Goal: Task Accomplishment & Management: Manage account settings

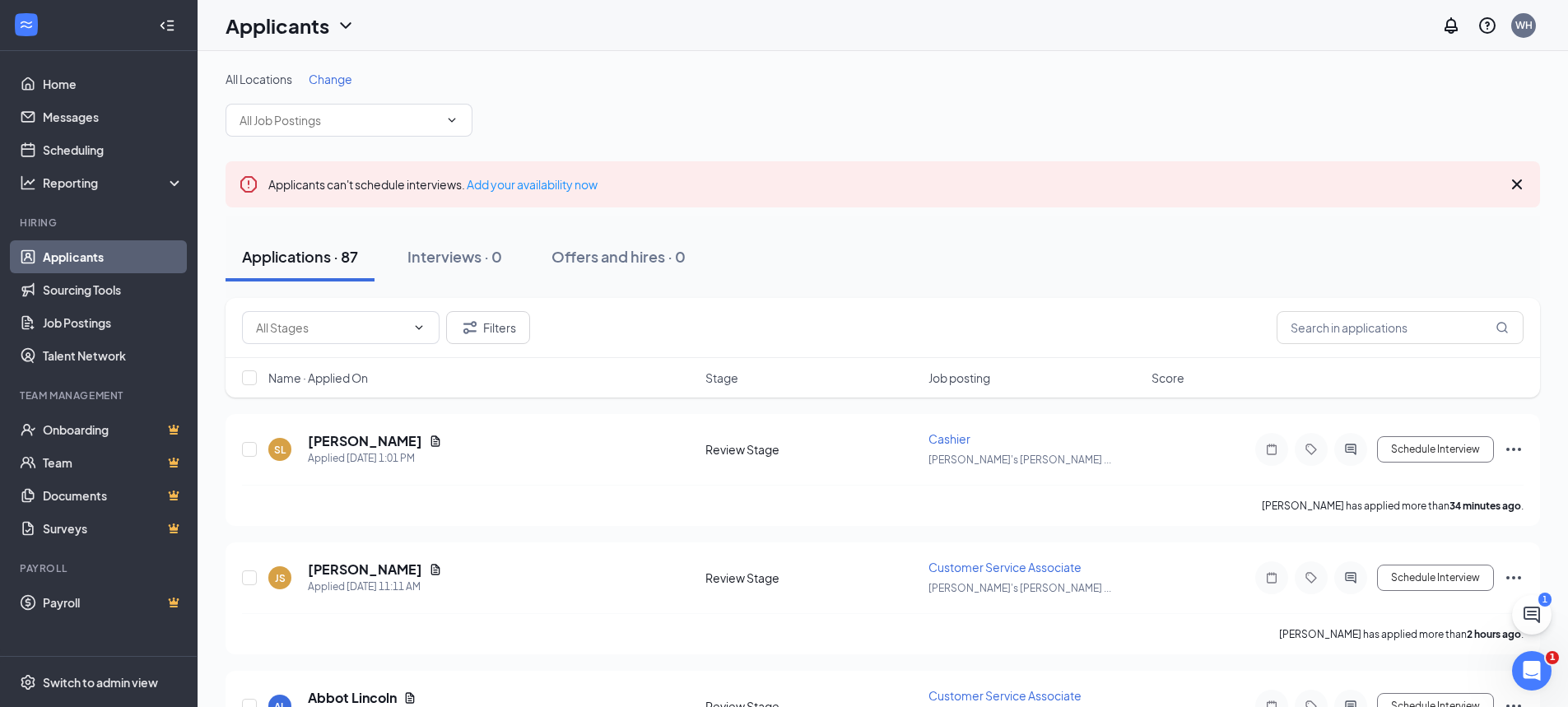
click at [285, 78] on span "All Locations" at bounding box center [258, 79] width 67 height 15
click at [327, 78] on span "Change" at bounding box center [330, 79] width 43 height 15
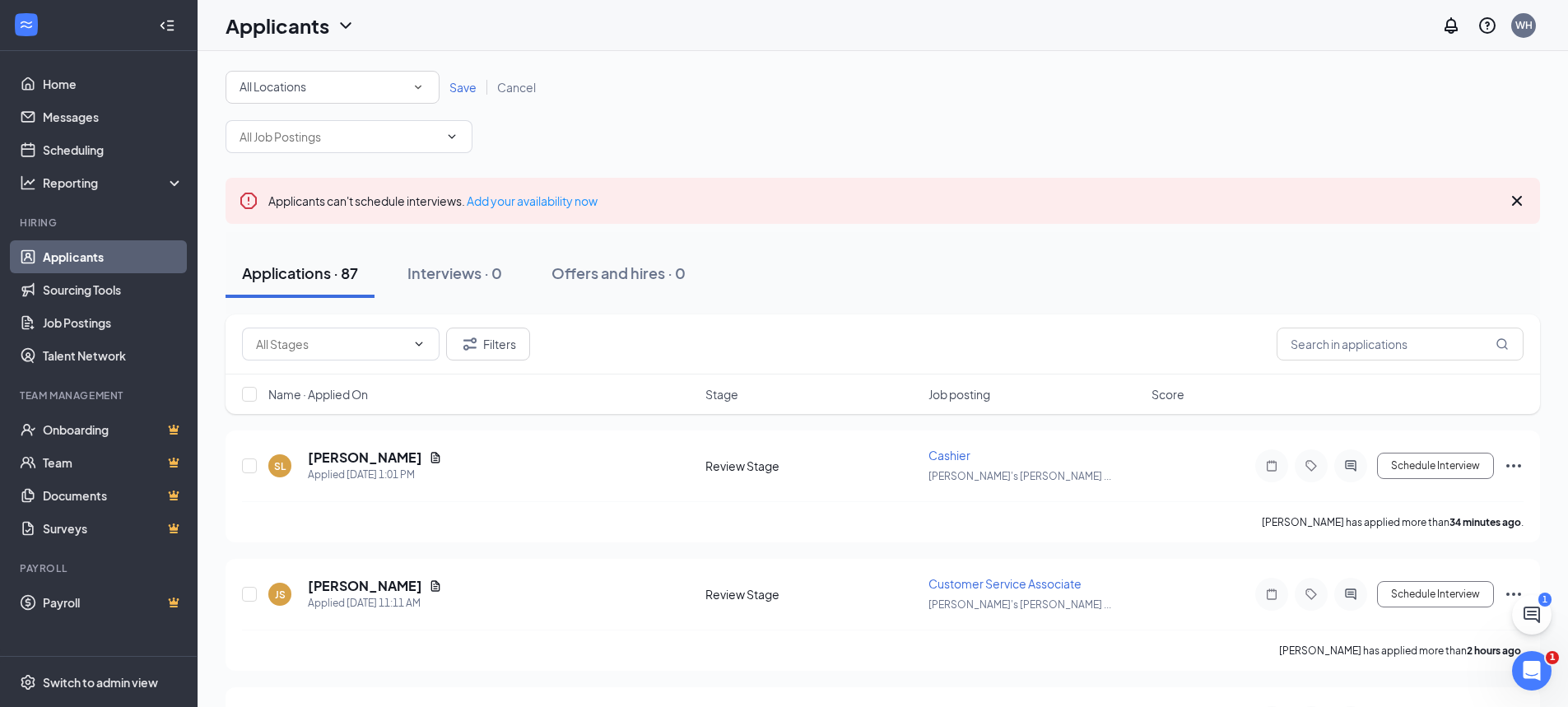
click at [459, 89] on span "Save" at bounding box center [462, 86] width 27 height 15
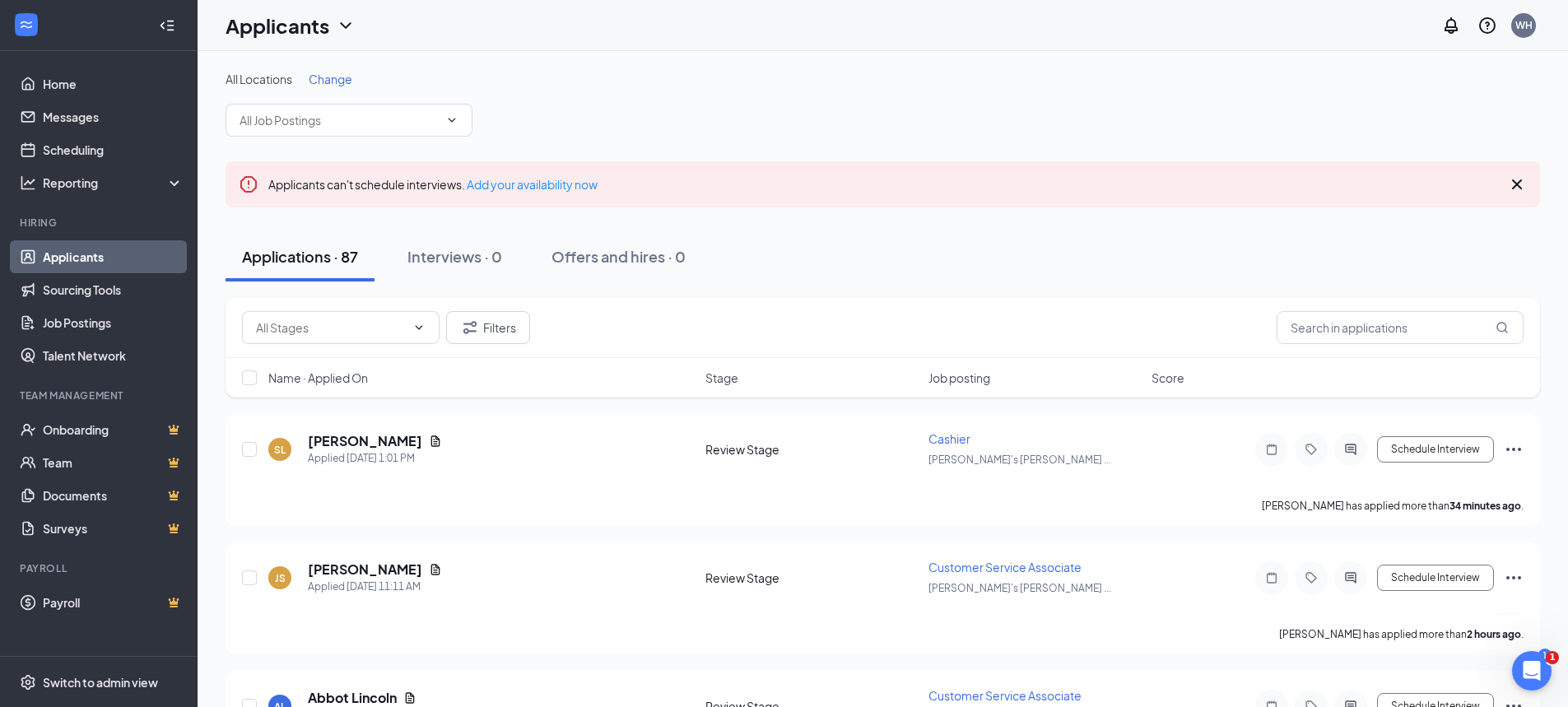
click at [321, 75] on span "Change" at bounding box center [330, 79] width 43 height 15
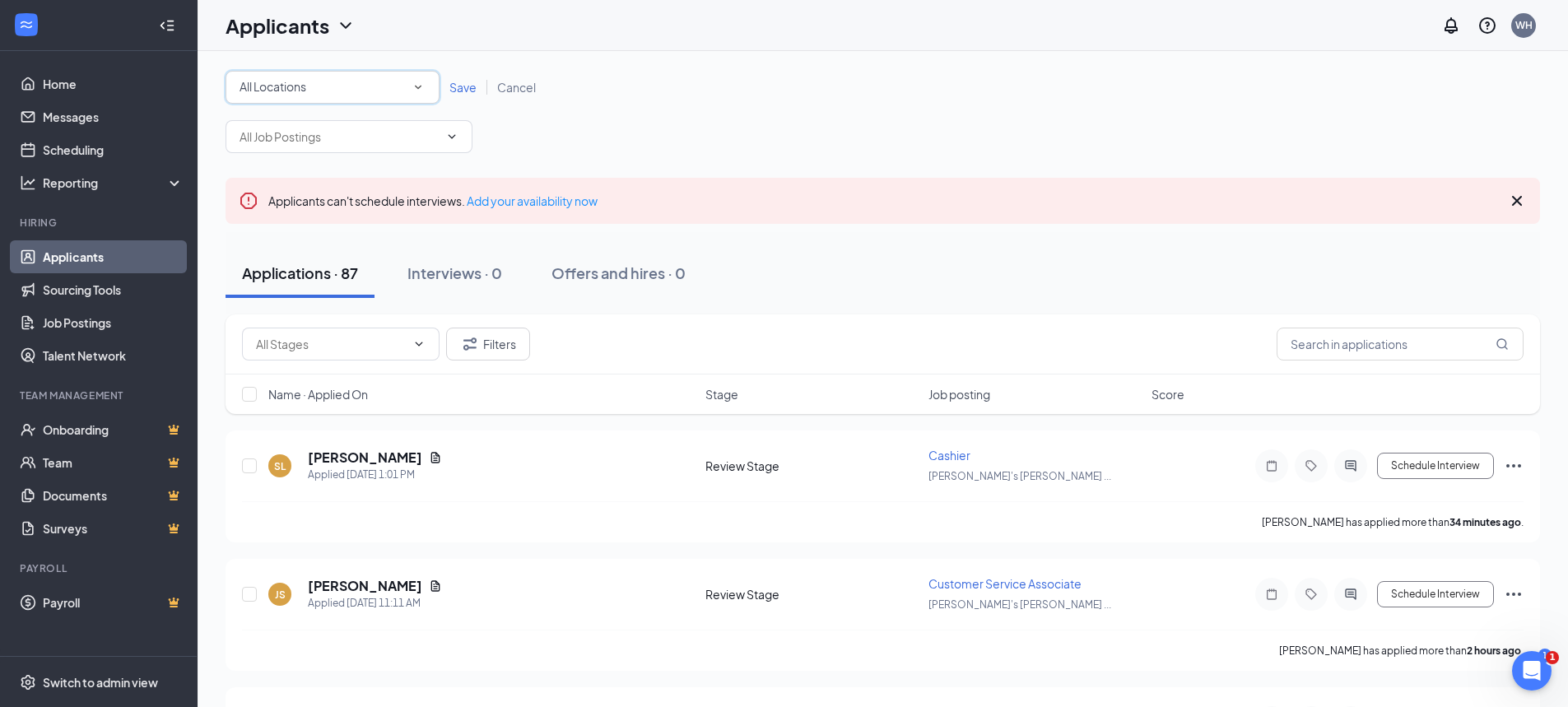
click at [387, 84] on div "All Locations" at bounding box center [332, 87] width 186 height 20
click at [378, 214] on span "[PERSON_NAME]'s Ace Hardware - [PERSON_NAME]" at bounding box center [380, 212] width 283 height 15
click at [462, 86] on span "Save" at bounding box center [462, 86] width 27 height 15
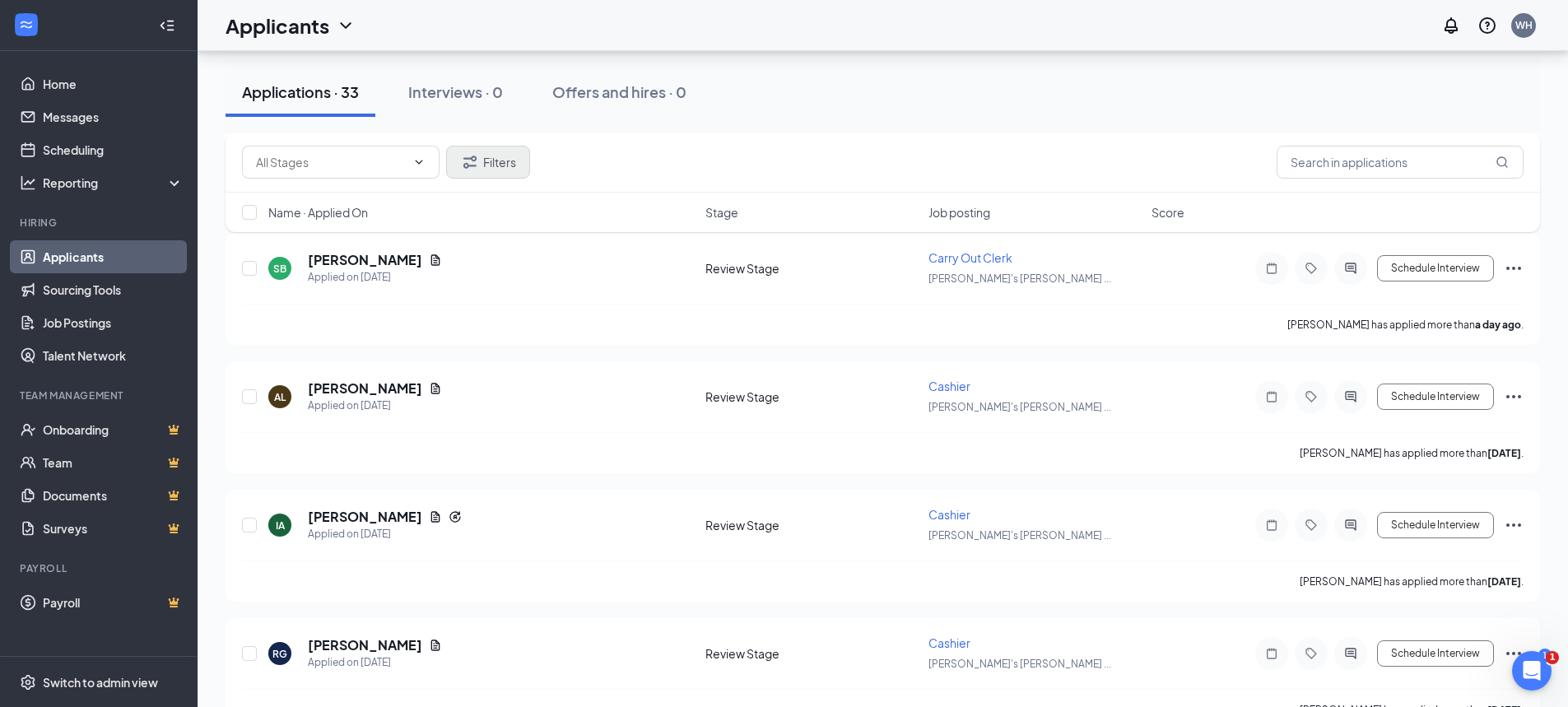
scroll to position [576, 0]
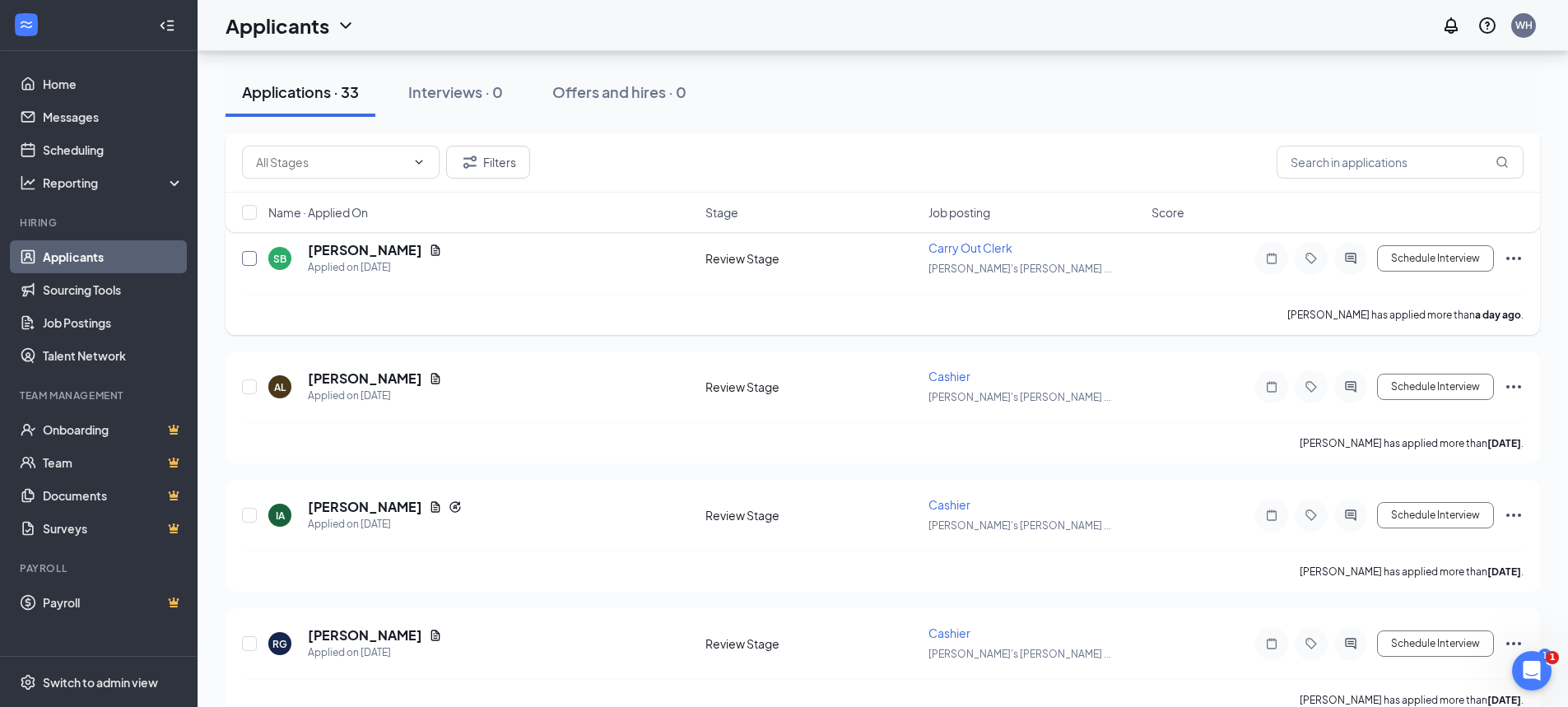
click at [244, 259] on input "checkbox" at bounding box center [249, 258] width 15 height 15
checkbox input "true"
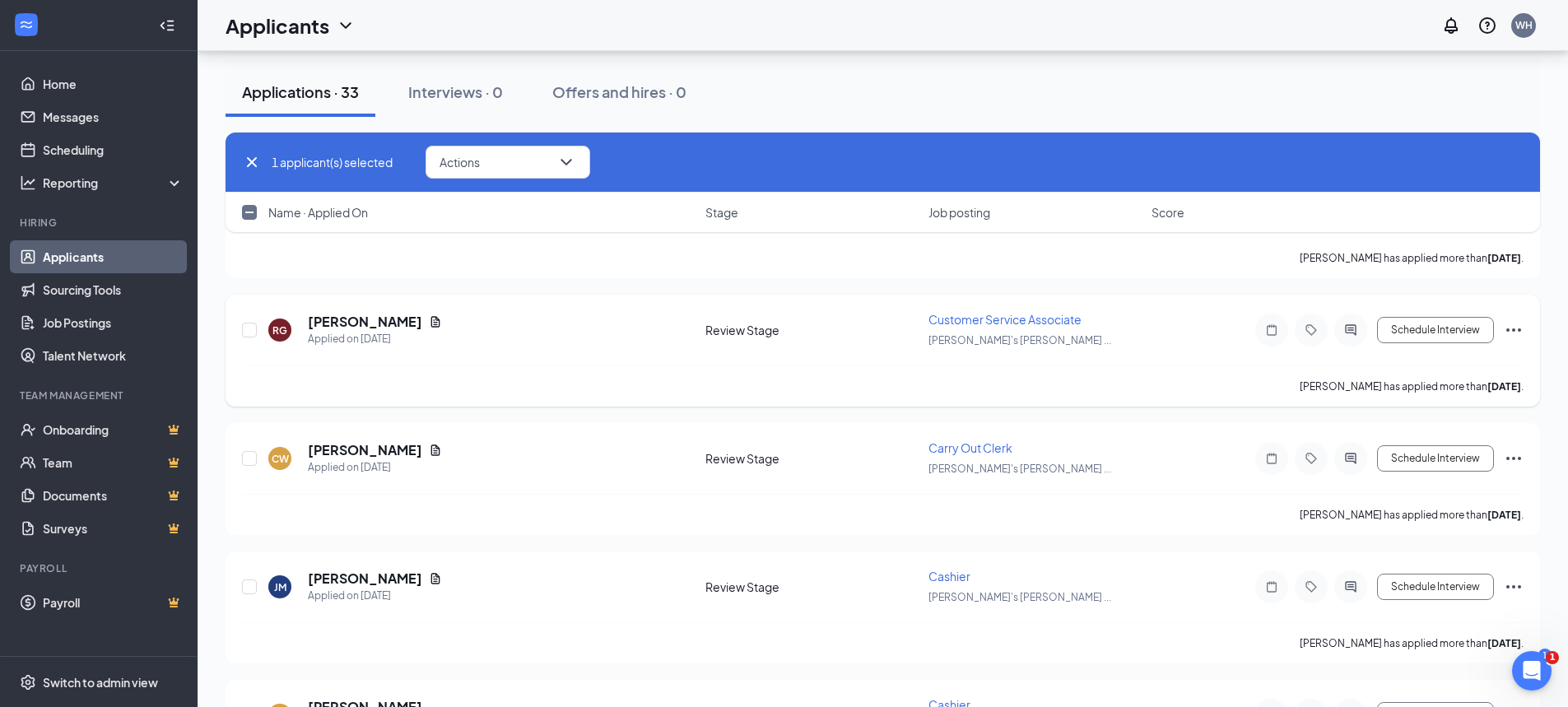
scroll to position [1153, 0]
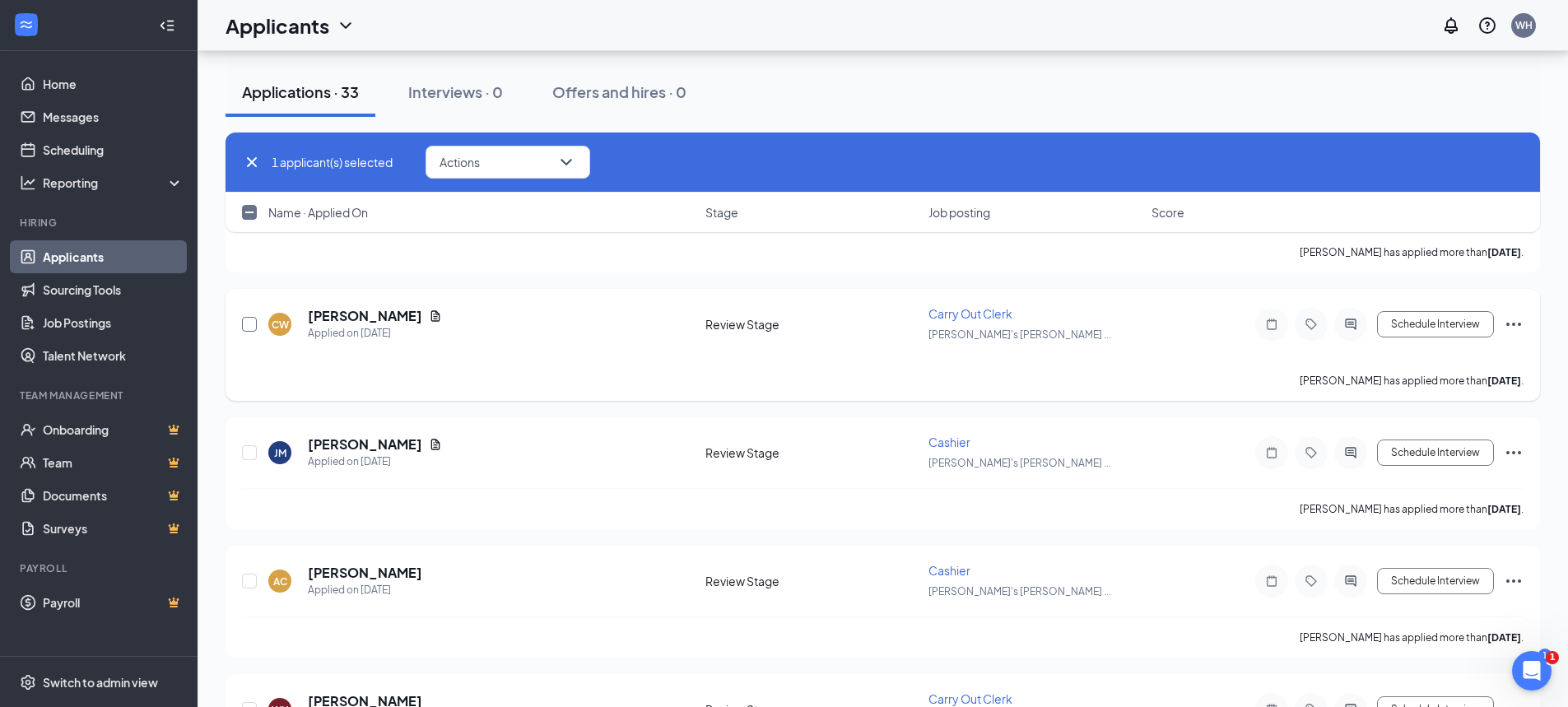
click at [251, 327] on input "checkbox" at bounding box center [249, 324] width 15 height 15
checkbox input "true"
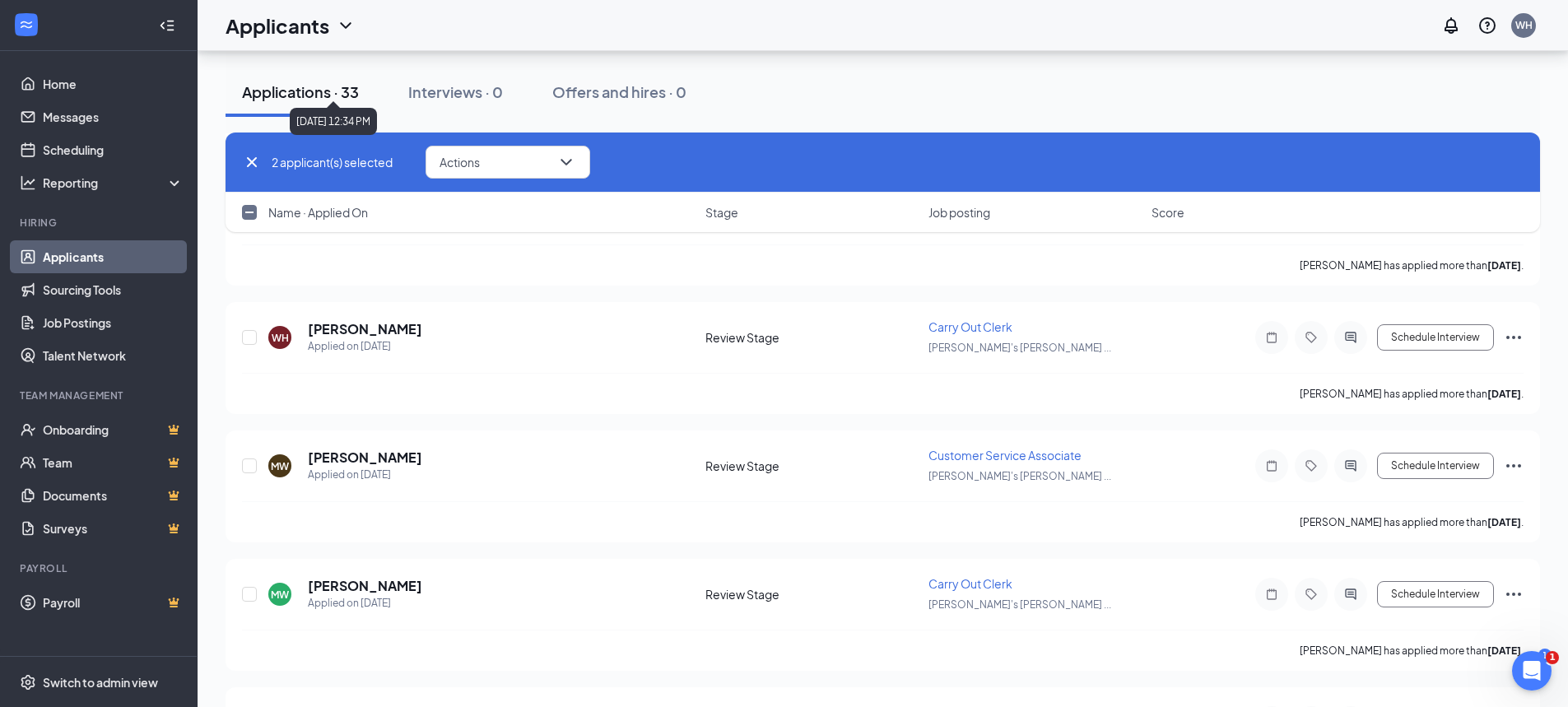
scroll to position [1564, 0]
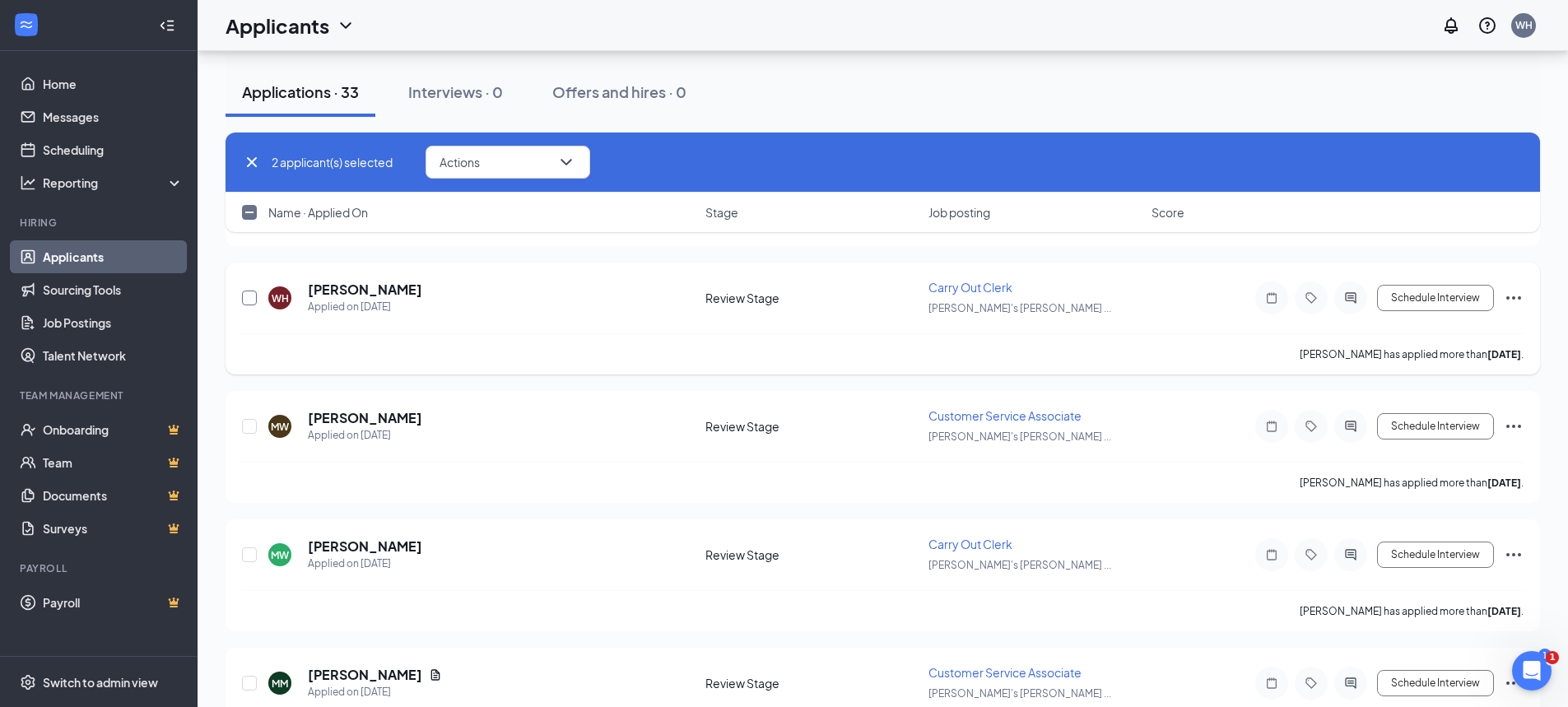
drag, startPoint x: 251, startPoint y: 300, endPoint x: 268, endPoint y: 297, distance: 17.3
click at [251, 299] on input "checkbox" at bounding box center [249, 297] width 15 height 15
checkbox input "true"
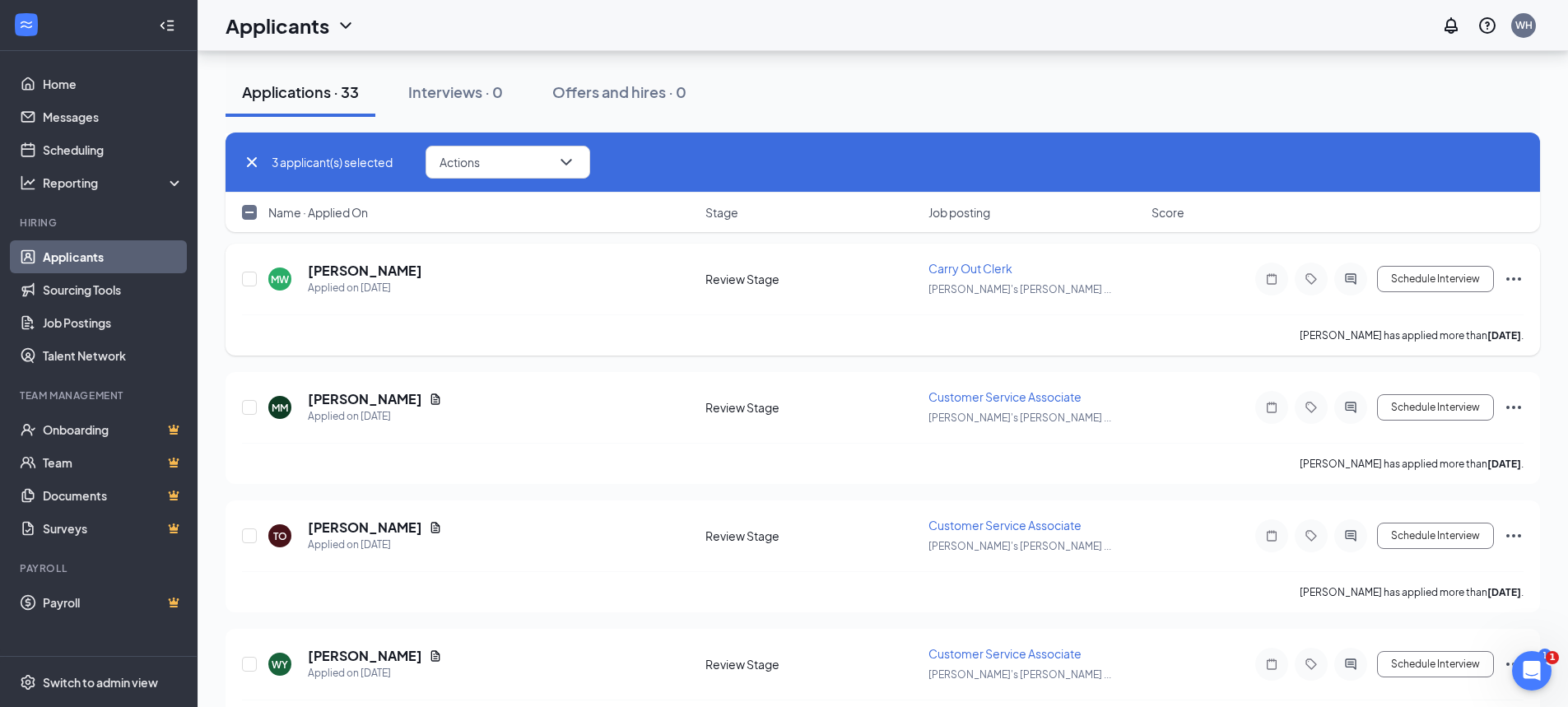
scroll to position [1812, 0]
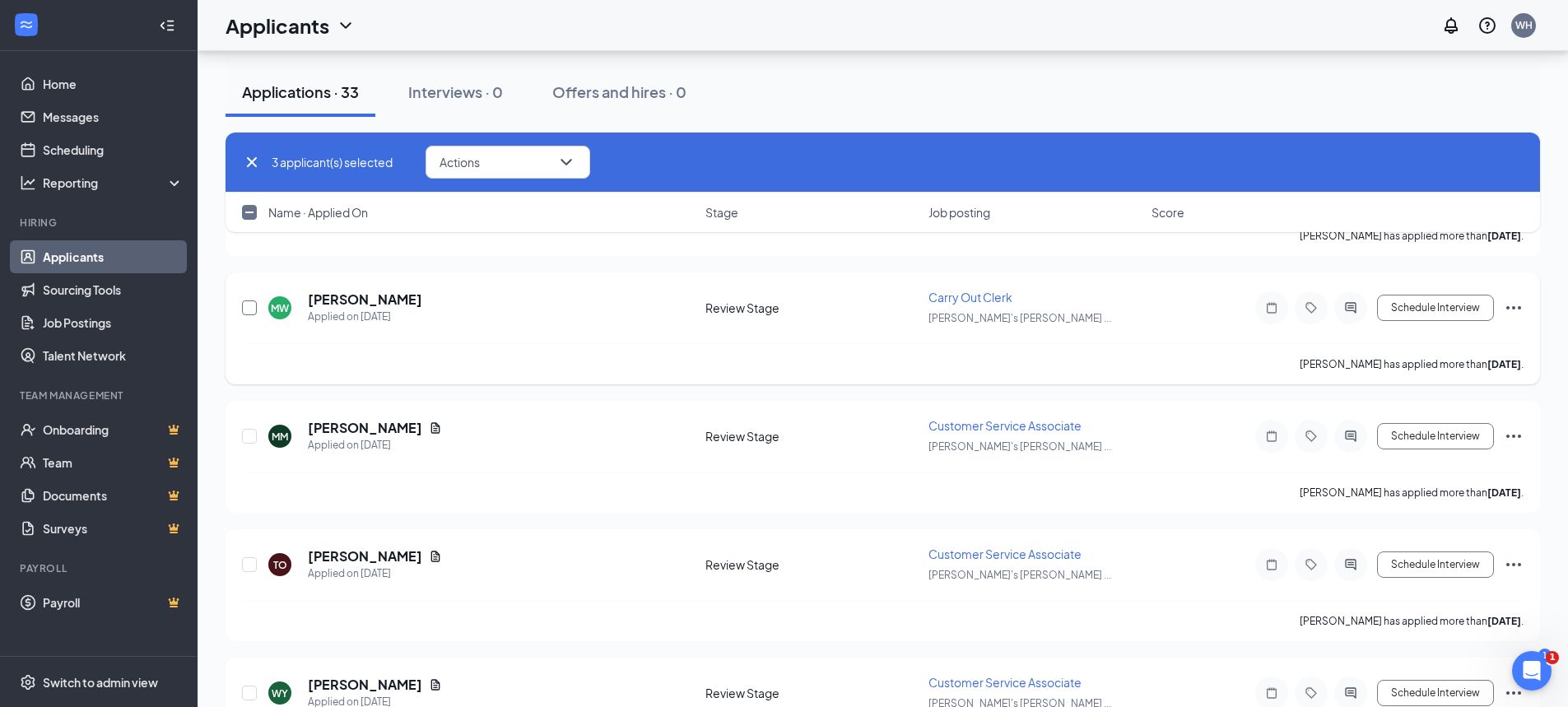
click at [246, 305] on input "checkbox" at bounding box center [249, 308] width 15 height 15
checkbox input "true"
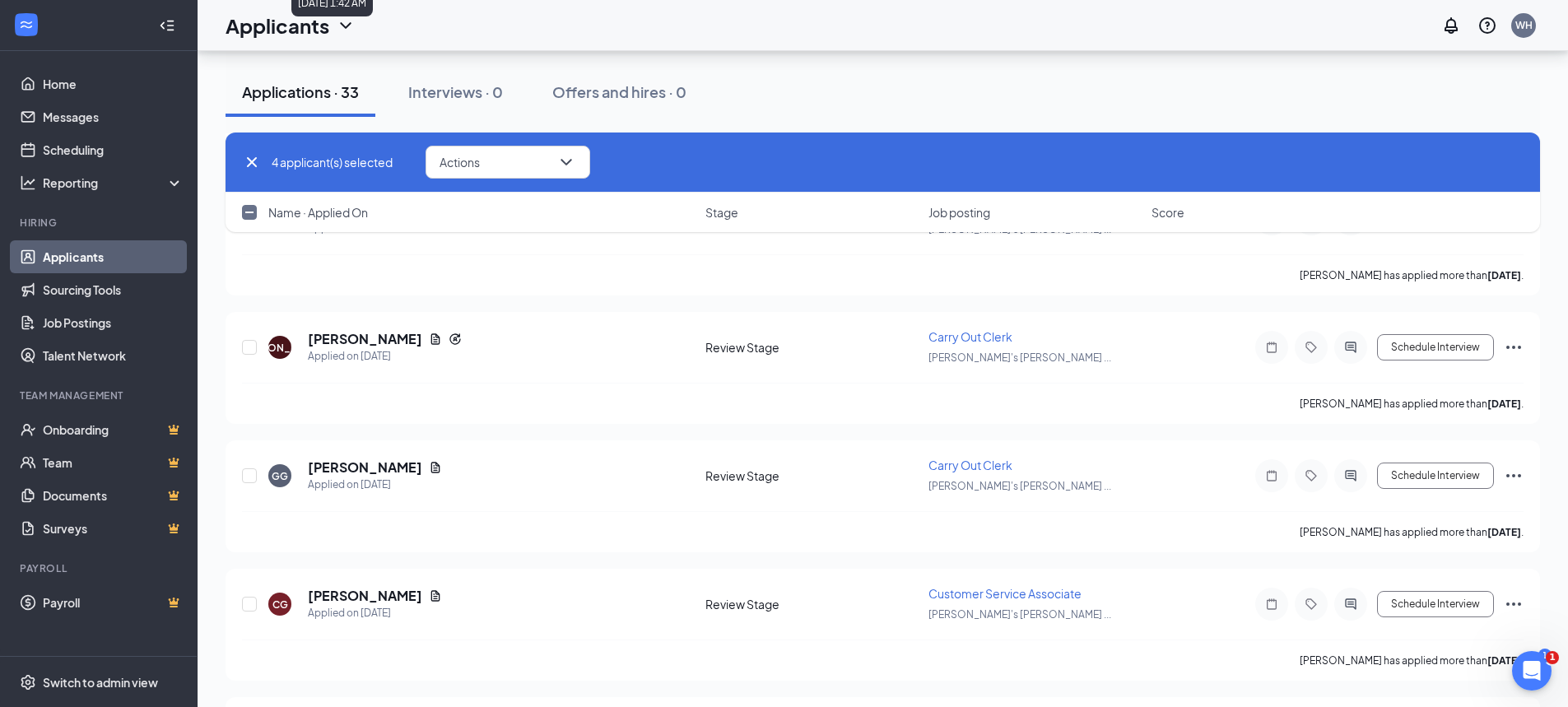
scroll to position [2306, 0]
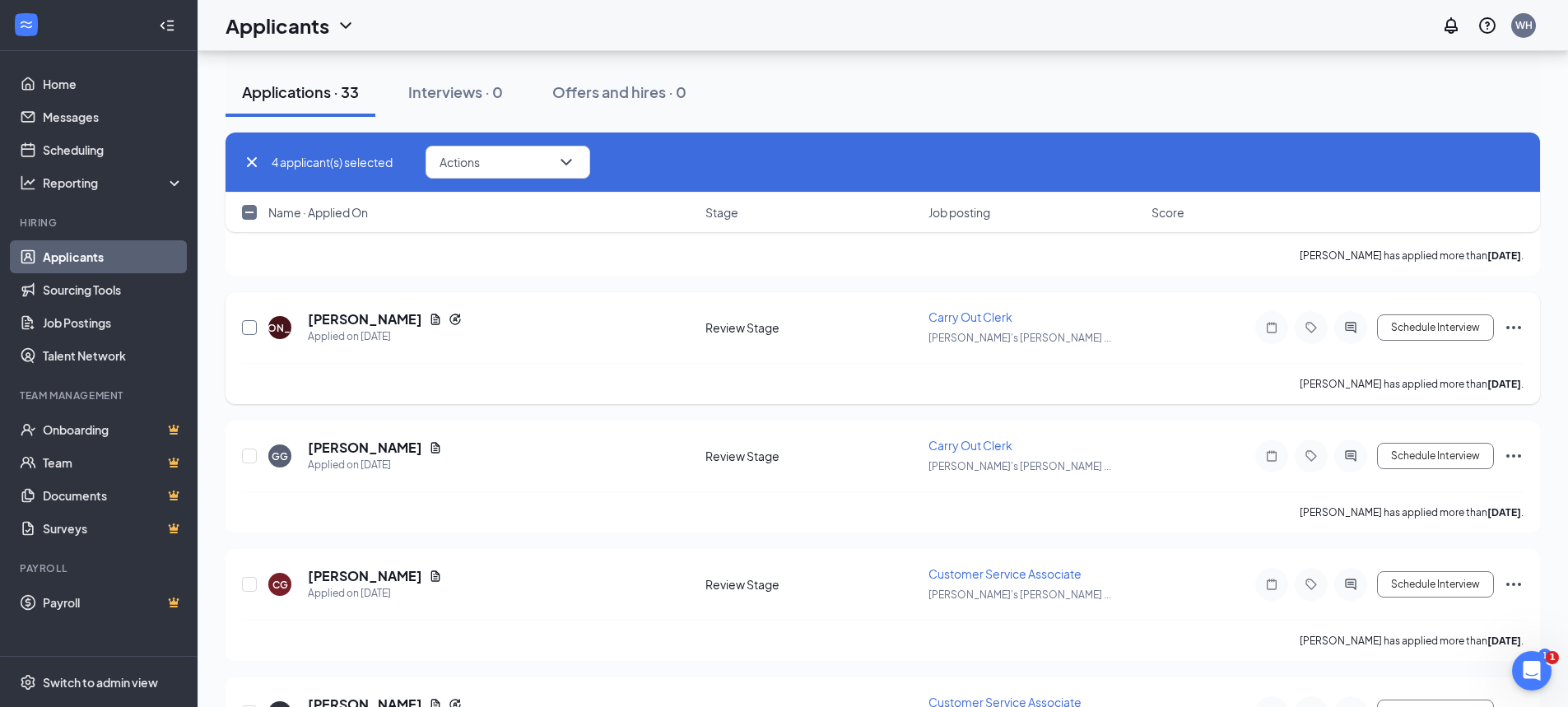
click at [254, 325] on input "checkbox" at bounding box center [249, 328] width 15 height 15
checkbox input "true"
click at [243, 456] on div "GG Gisselle Gonzalez Applied on Sep 9 Review Stage Carry Out Clerk Bill's Ace H…" at bounding box center [883, 477] width 1315 height 112
click at [247, 462] on input "checkbox" at bounding box center [249, 455] width 15 height 15
checkbox input "true"
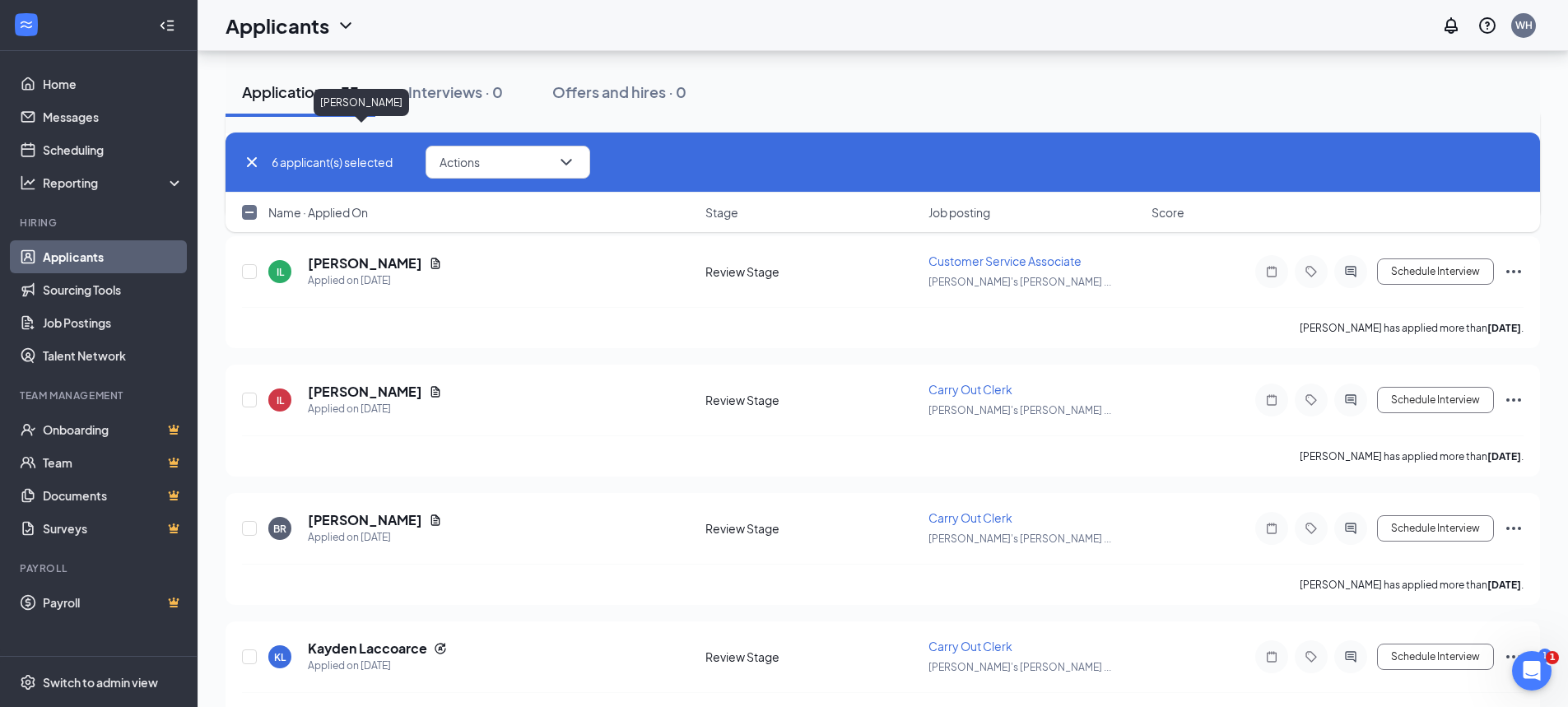
scroll to position [2882, 0]
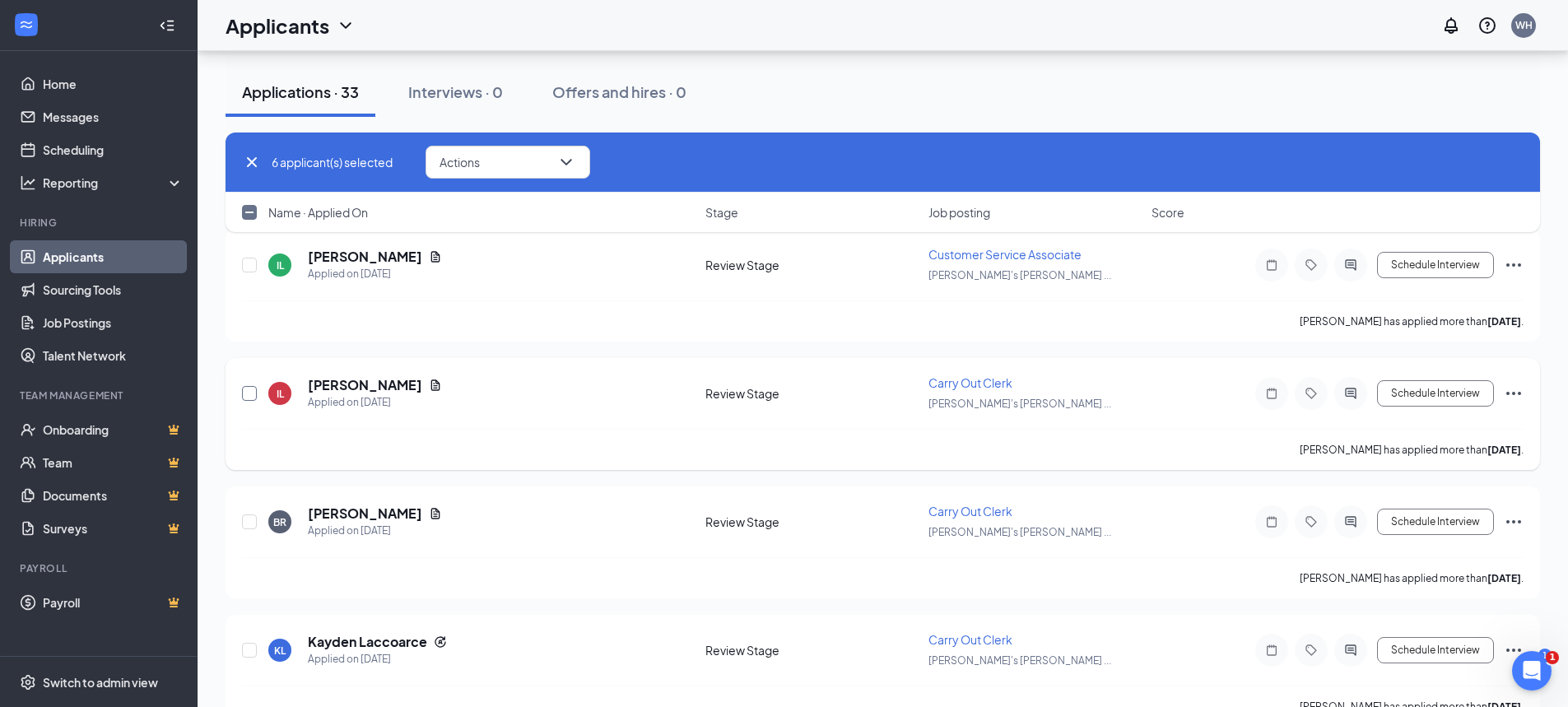
click at [244, 394] on input "checkbox" at bounding box center [249, 393] width 15 height 15
checkbox input "true"
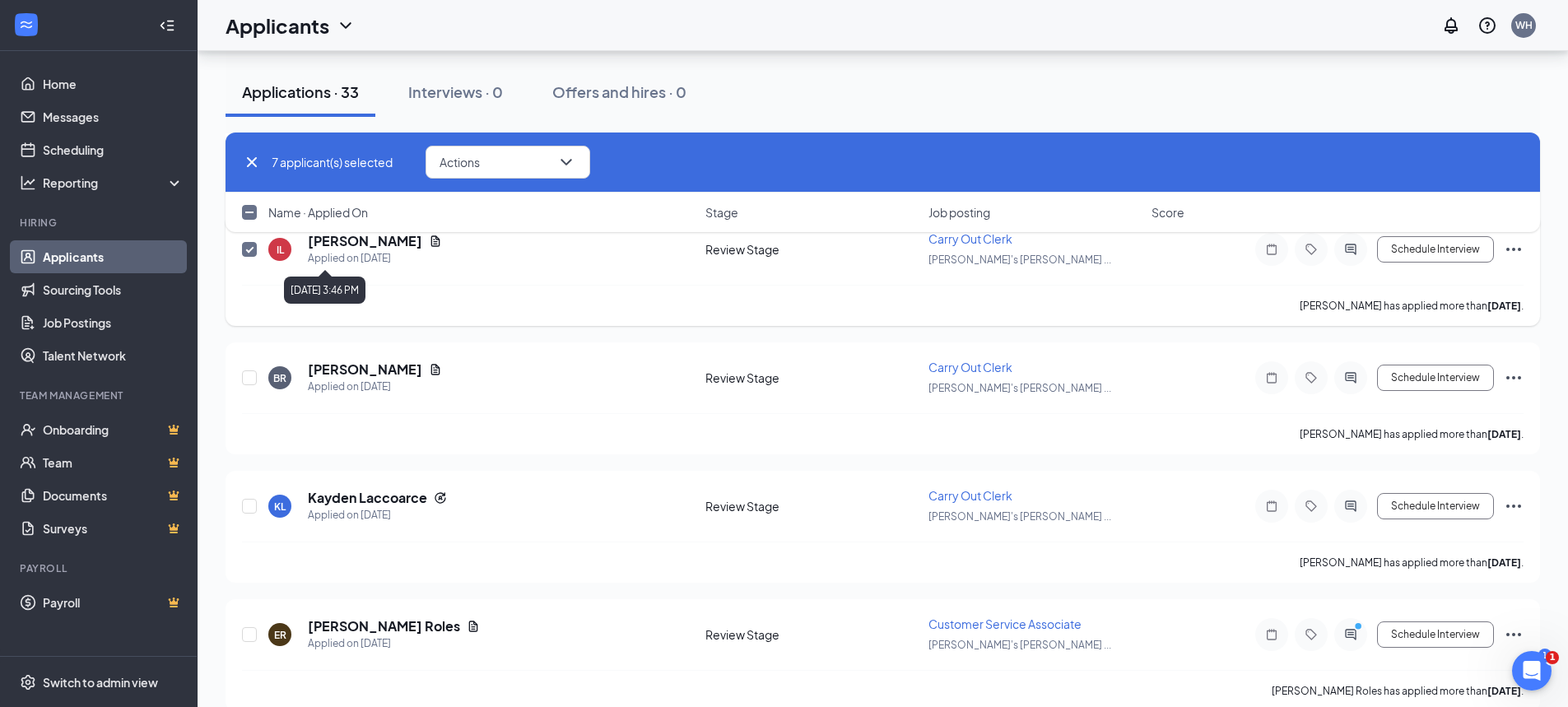
scroll to position [3047, 0]
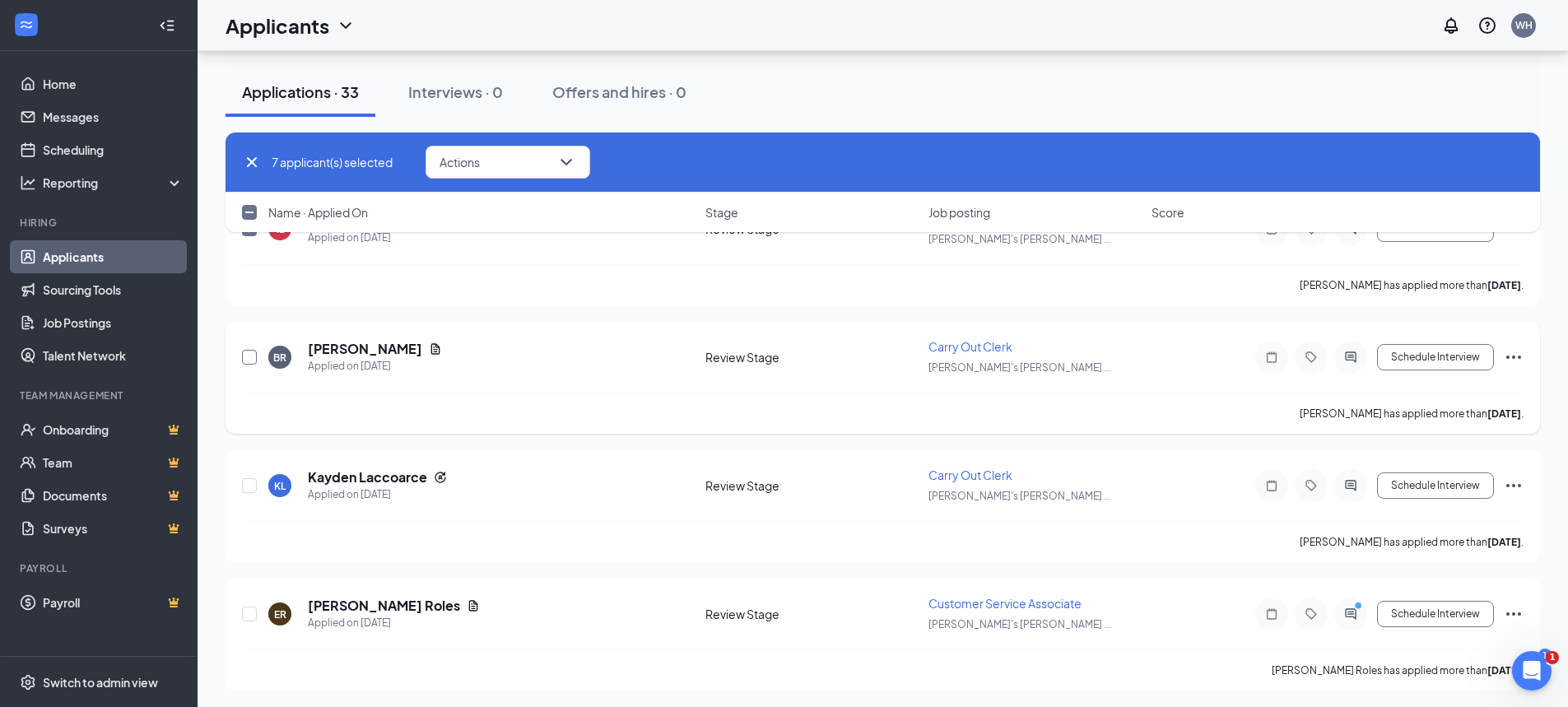
click at [249, 358] on input "checkbox" at bounding box center [249, 357] width 15 height 15
checkbox input "true"
click at [251, 482] on input "checkbox" at bounding box center [249, 486] width 15 height 15
checkbox input "true"
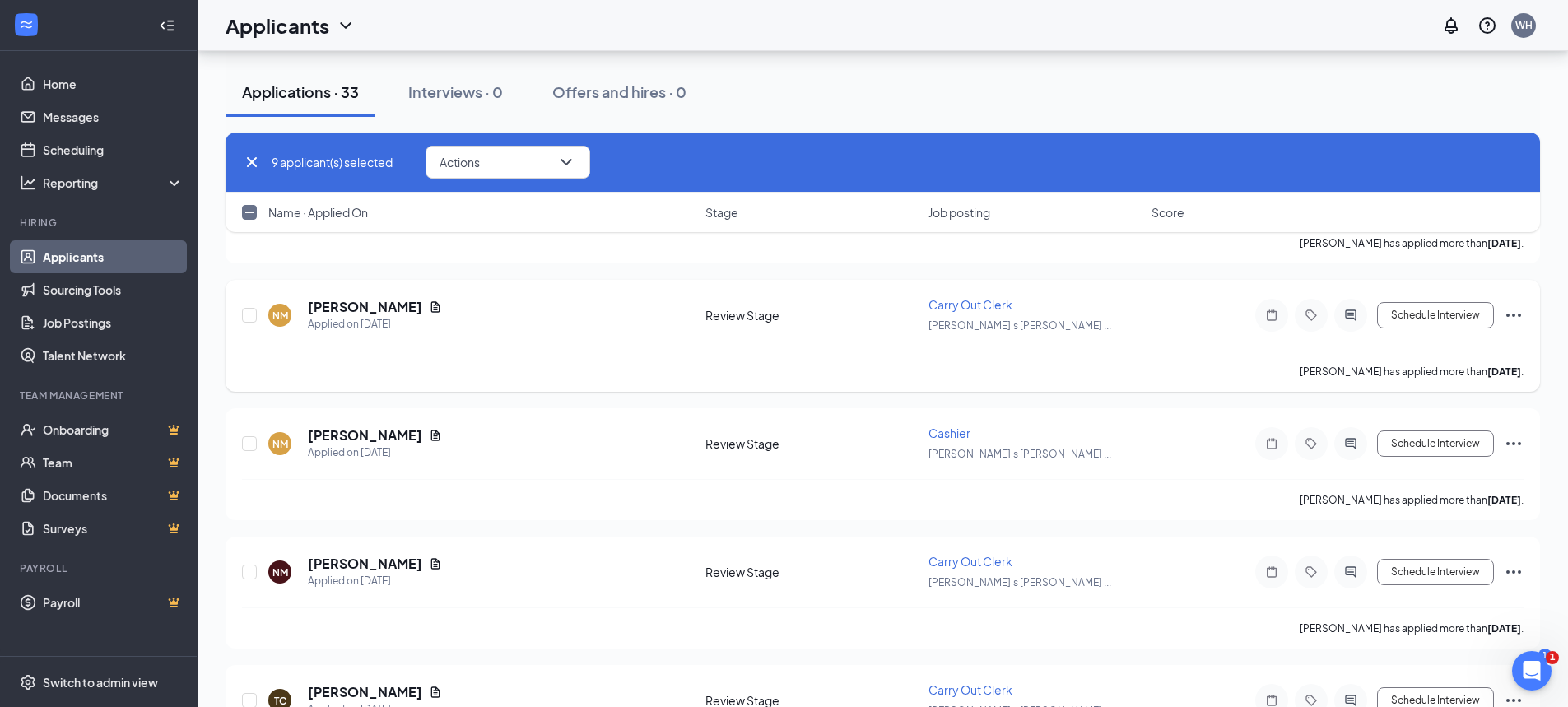
scroll to position [3870, 0]
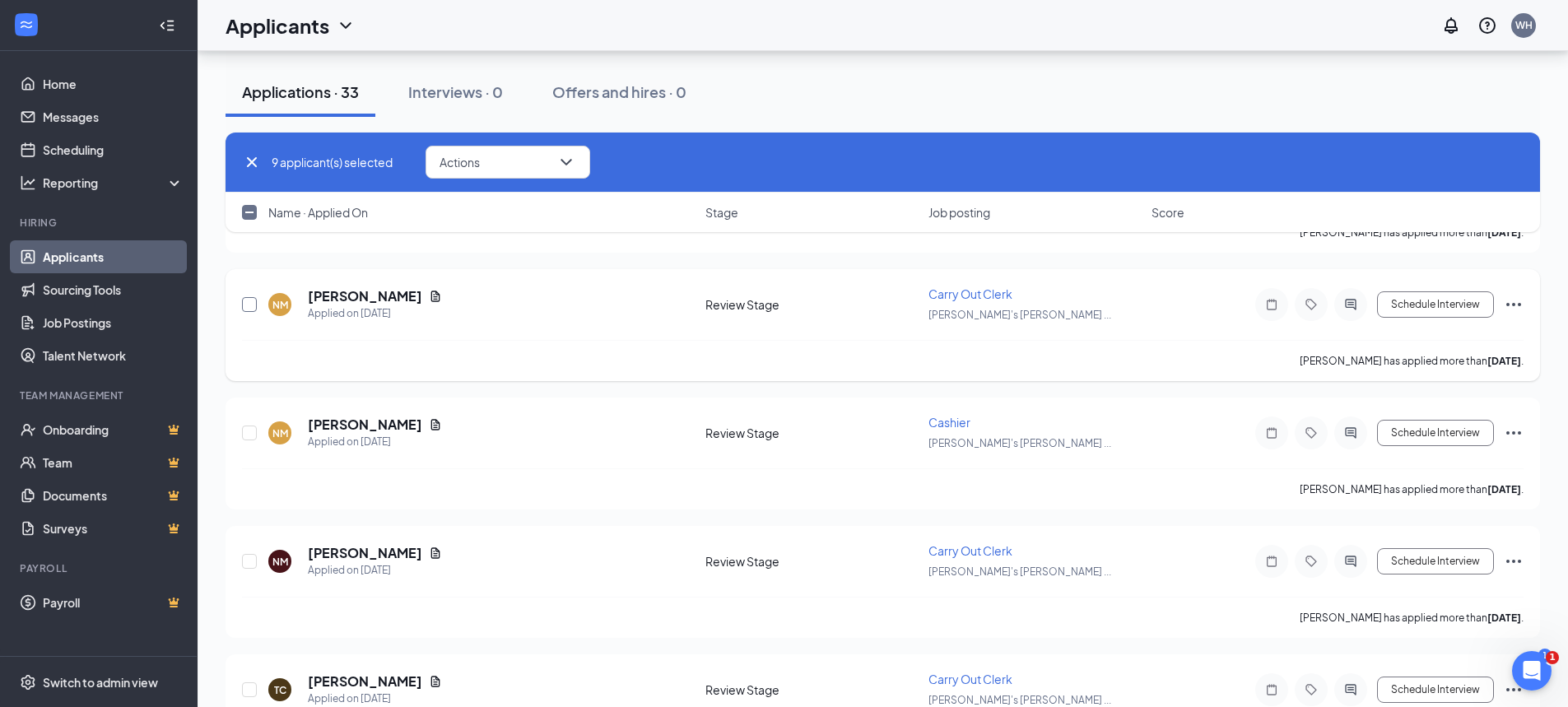
click at [250, 305] on input "checkbox" at bounding box center [249, 304] width 15 height 15
checkbox input "true"
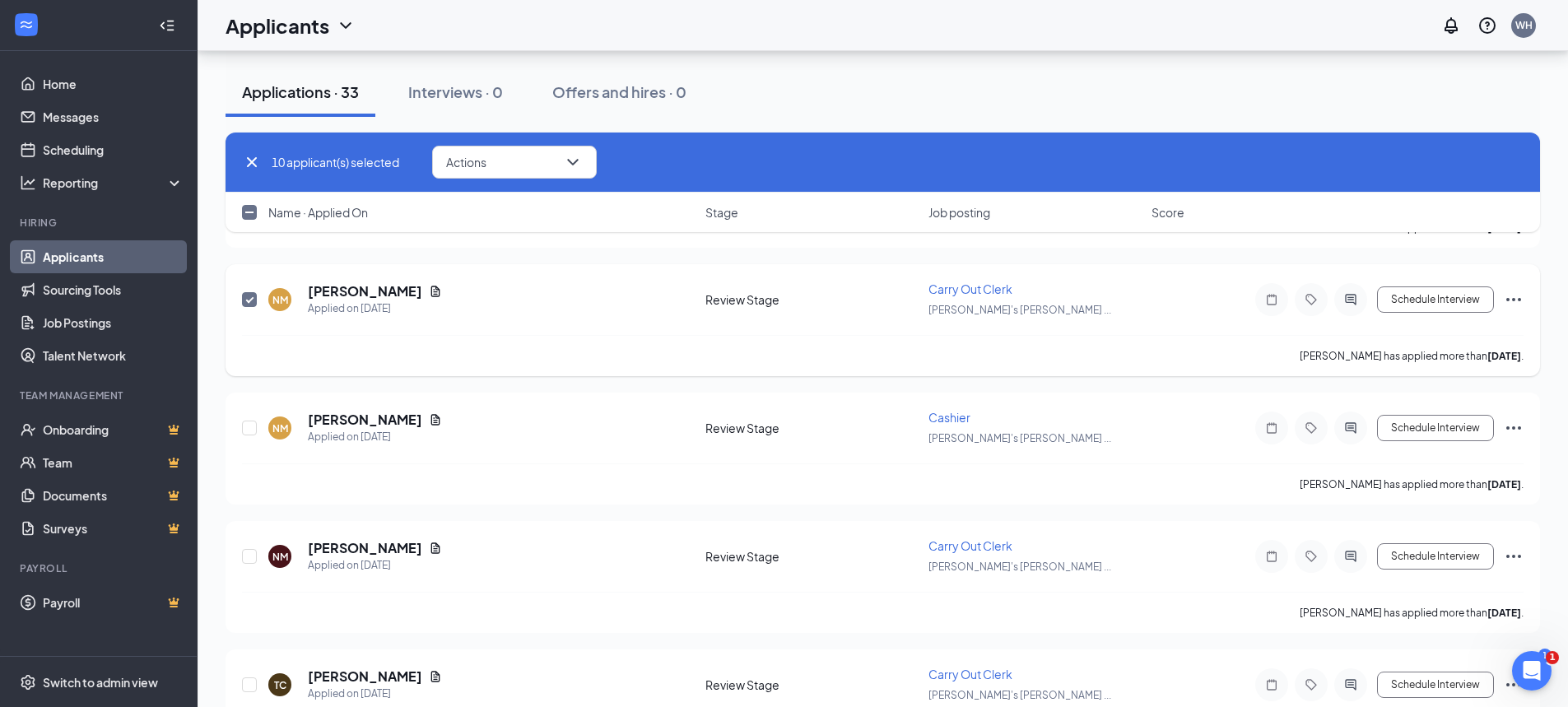
scroll to position [3950, 0]
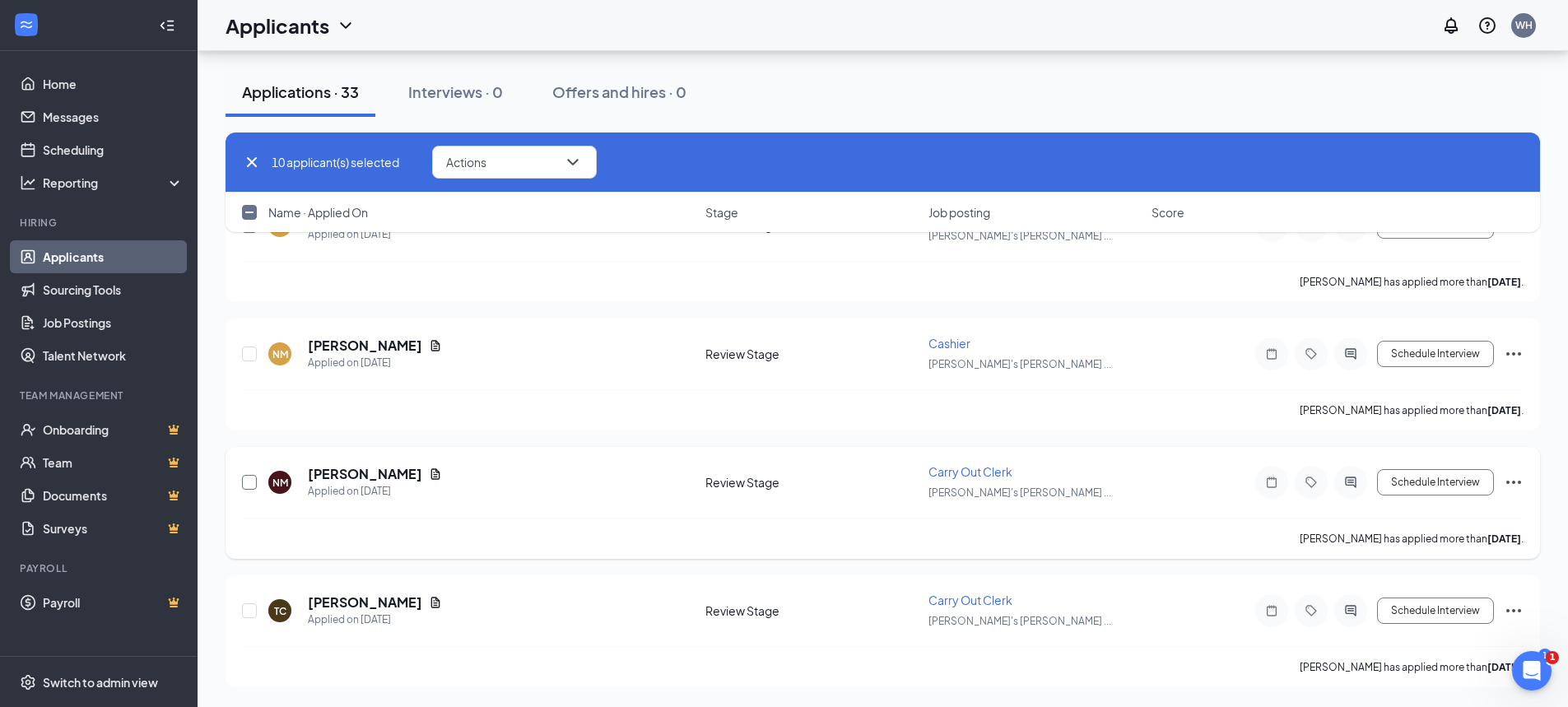
click at [248, 480] on input "checkbox" at bounding box center [249, 482] width 15 height 15
checkbox input "true"
click at [247, 615] on input "checkbox" at bounding box center [249, 610] width 15 height 15
checkbox input "true"
click at [504, 158] on button "Actions" at bounding box center [514, 162] width 165 height 33
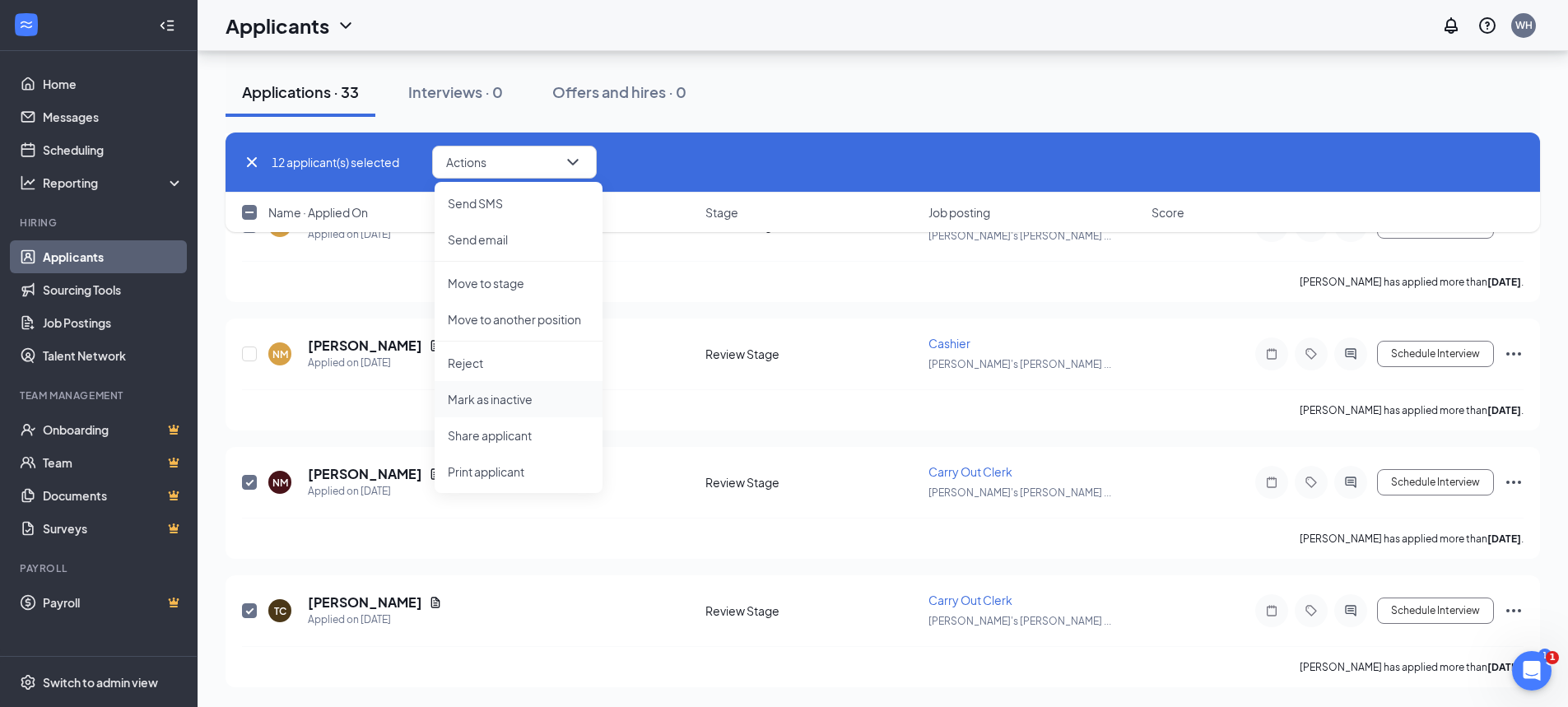
click at [478, 401] on p "Mark as inactive" at bounding box center [518, 399] width 142 height 16
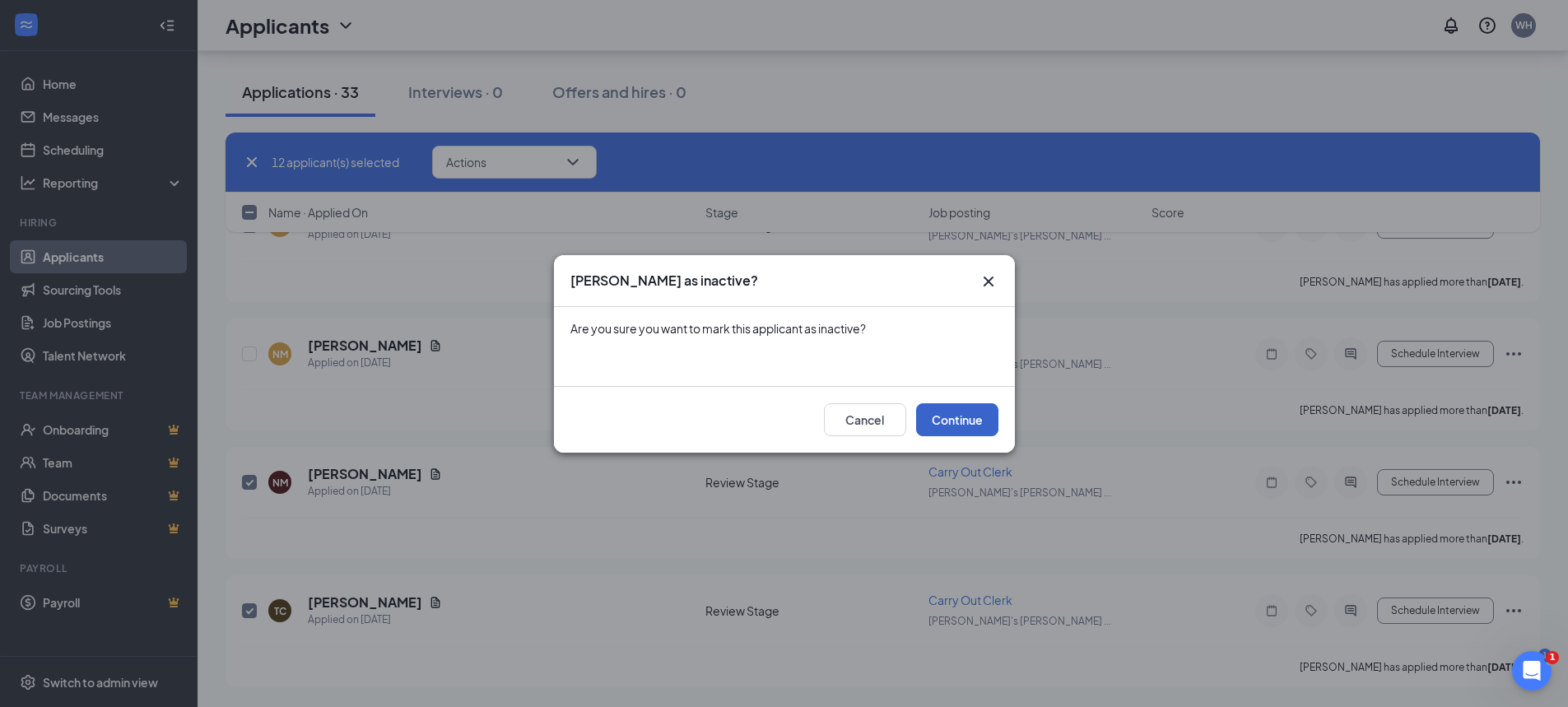
click at [974, 422] on button "Continue" at bounding box center [956, 420] width 82 height 33
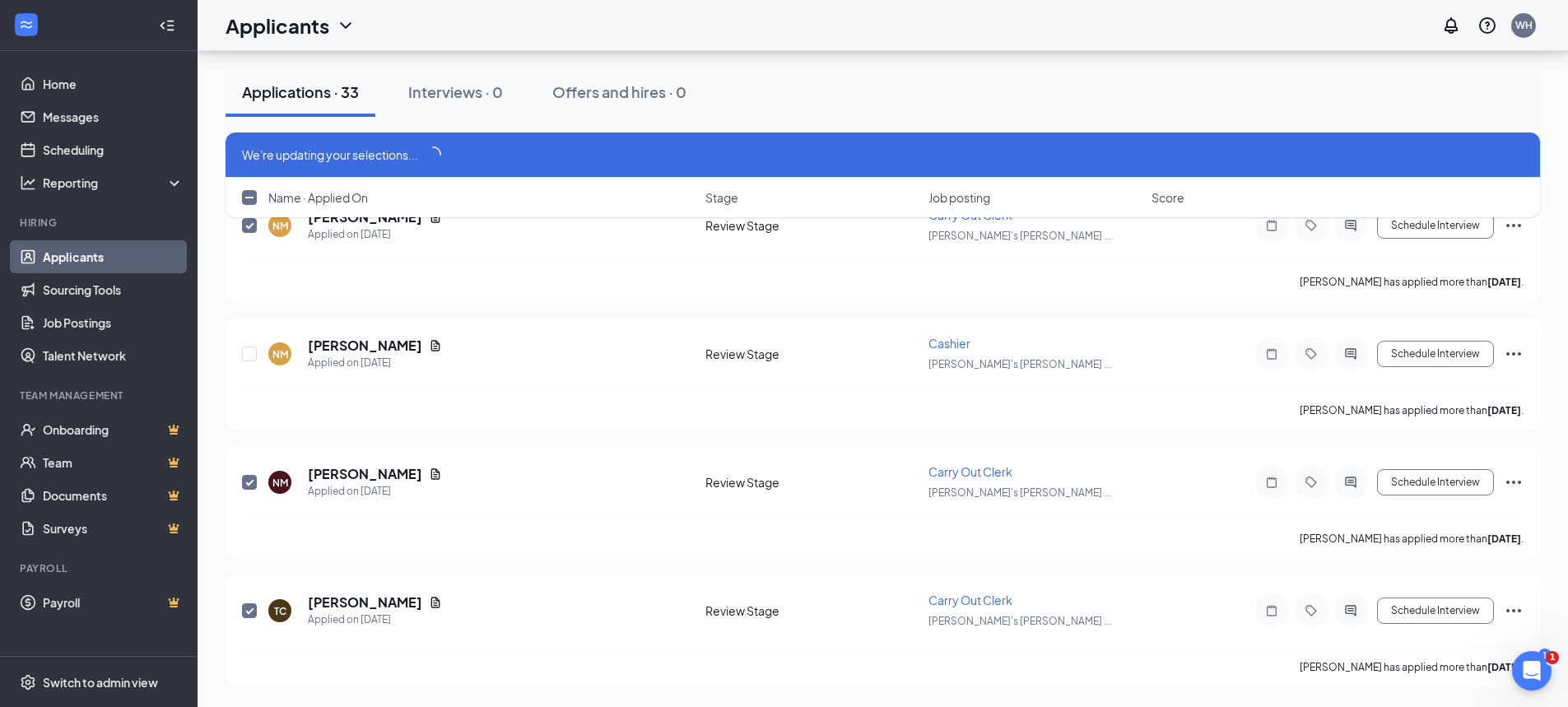
scroll to position [3934, 0]
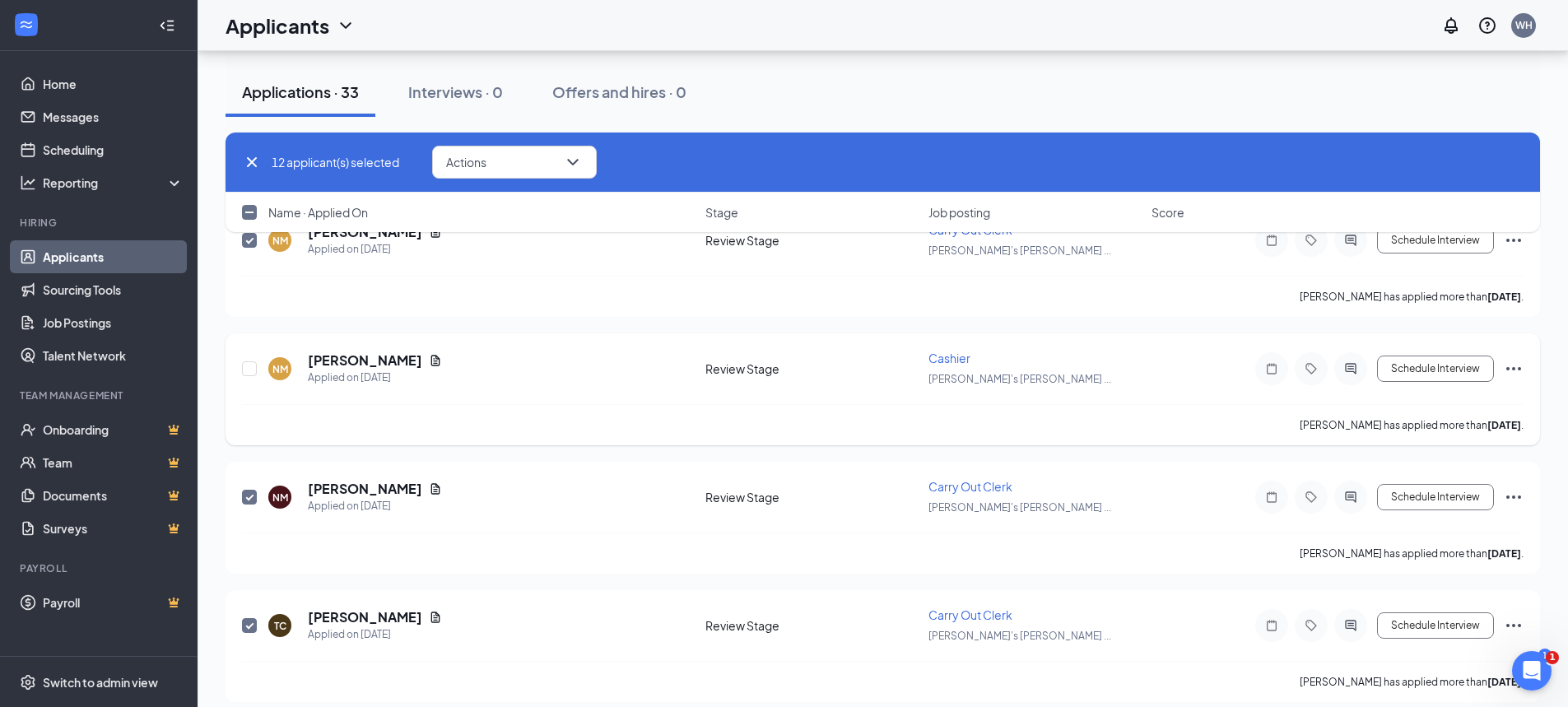
checkbox input "false"
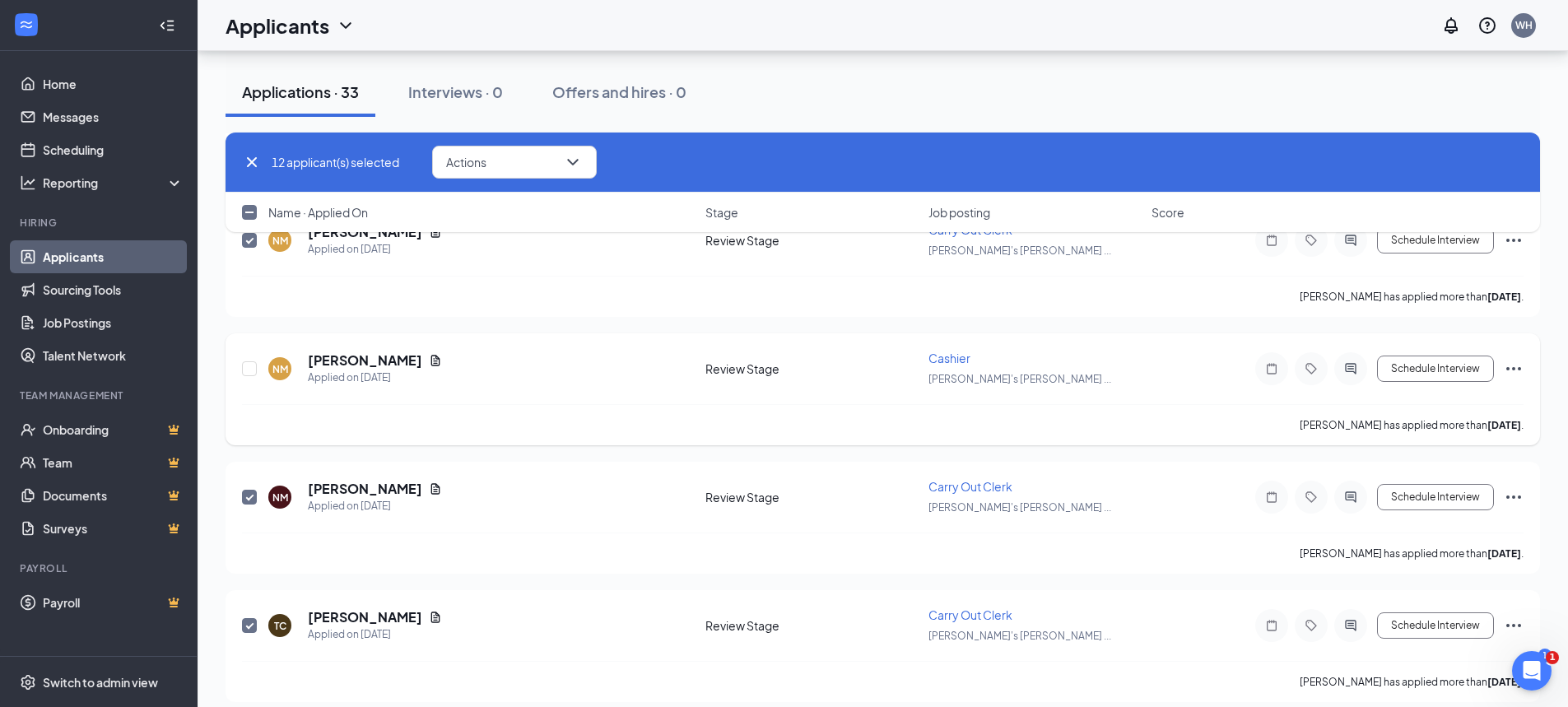
checkbox input "false"
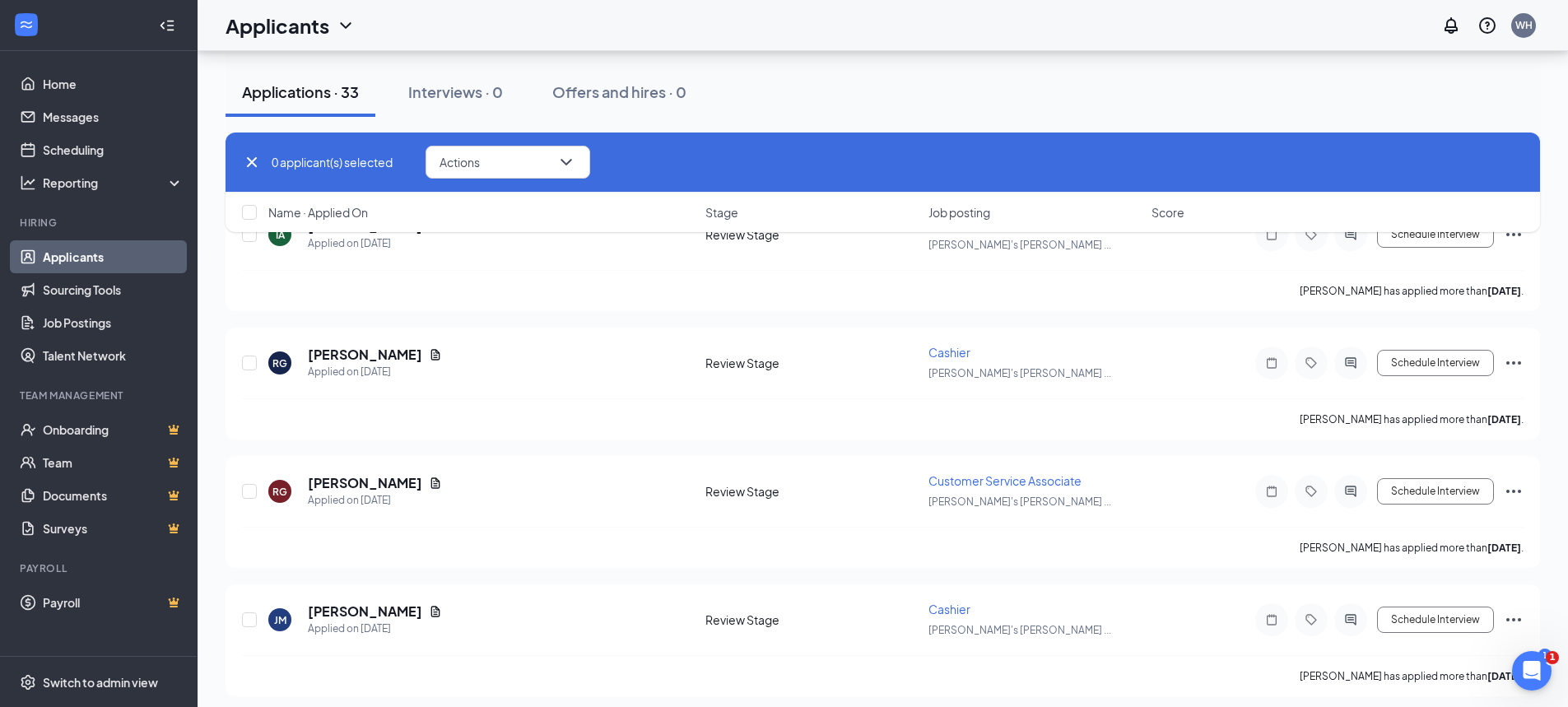
scroll to position [723, 0]
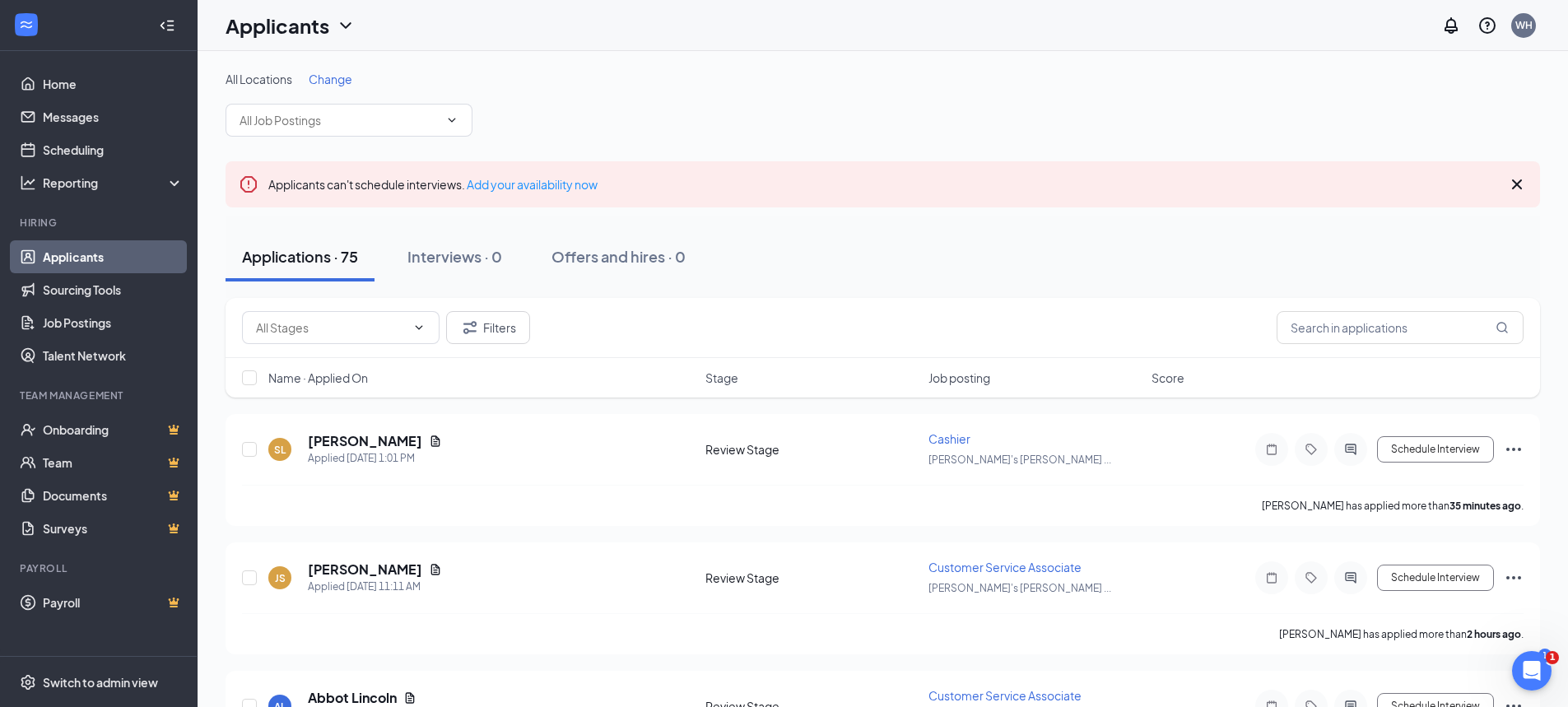
click at [311, 81] on span "Change" at bounding box center [330, 79] width 43 height 15
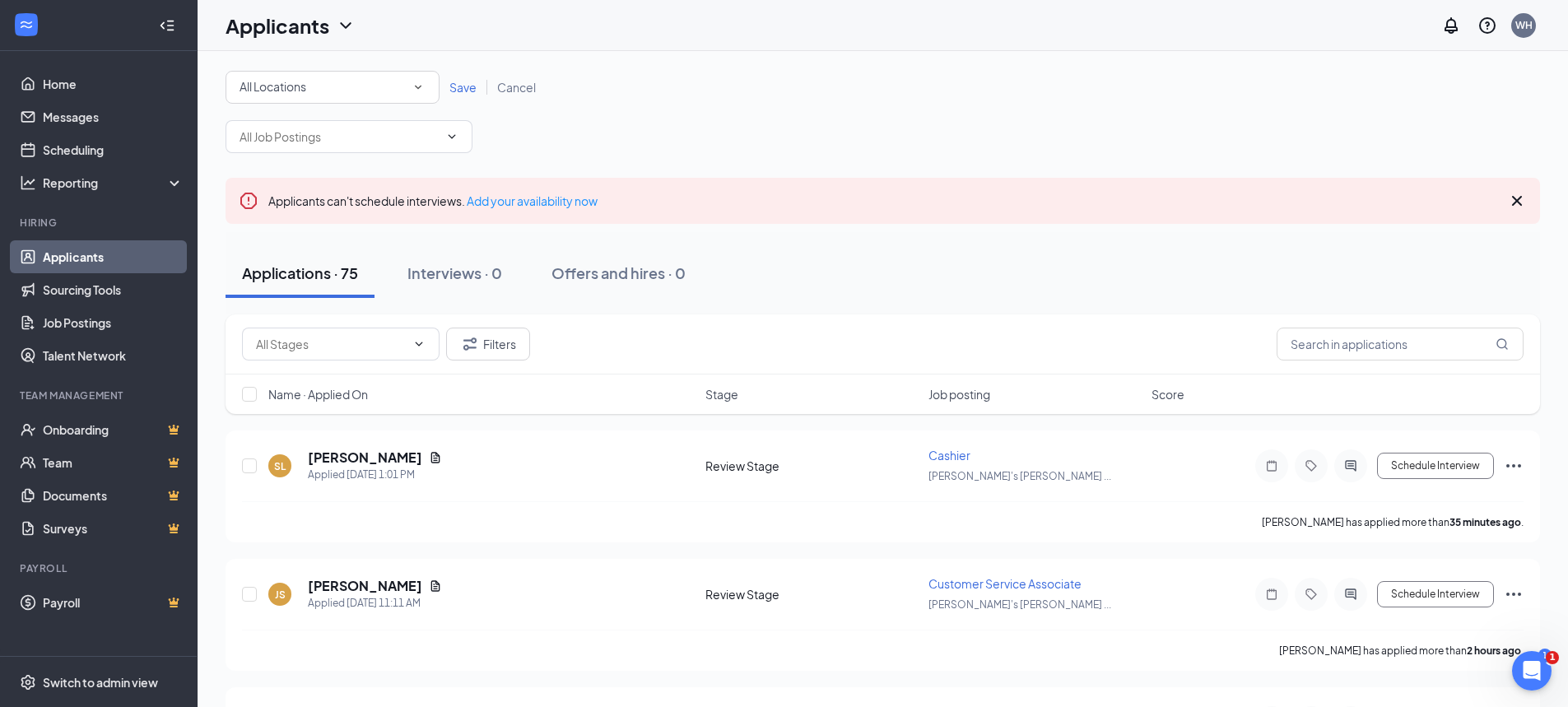
click at [355, 80] on div "All Locations" at bounding box center [332, 87] width 186 height 20
click at [352, 215] on span "[PERSON_NAME]'s Ace Hardware - [PERSON_NAME]" at bounding box center [380, 212] width 283 height 15
click at [462, 85] on span "Save" at bounding box center [462, 86] width 27 height 15
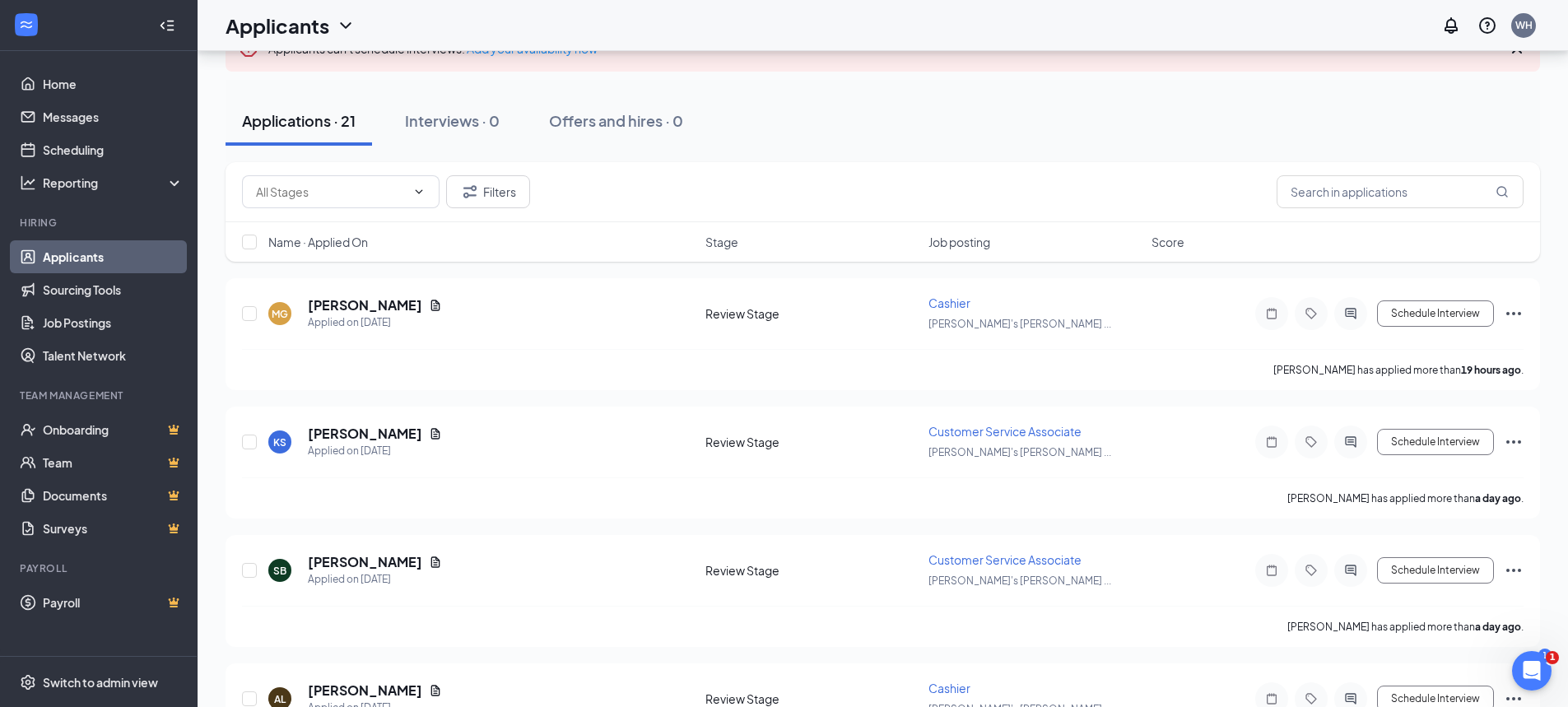
scroll to position [165, 0]
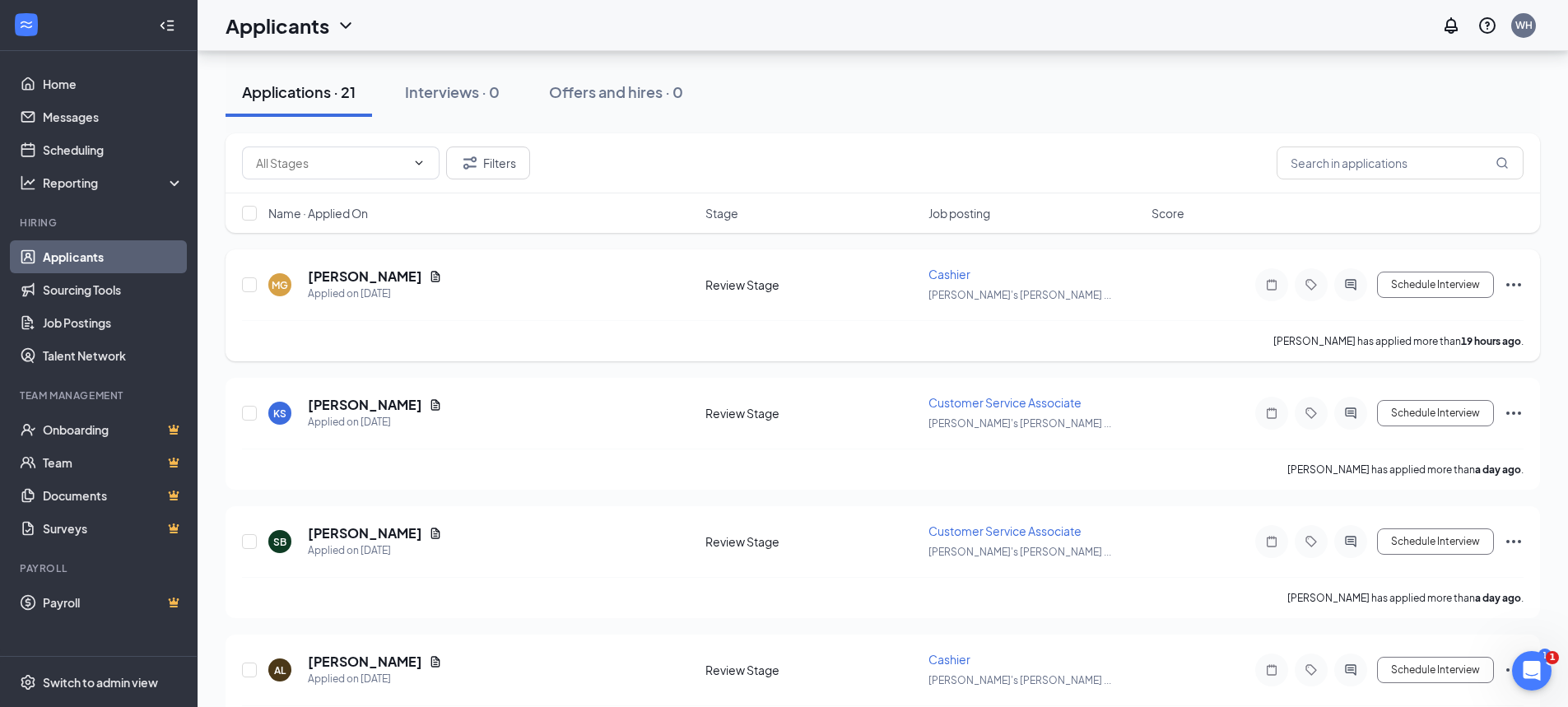
click at [1518, 283] on icon "Ellipses" at bounding box center [1514, 284] width 20 height 20
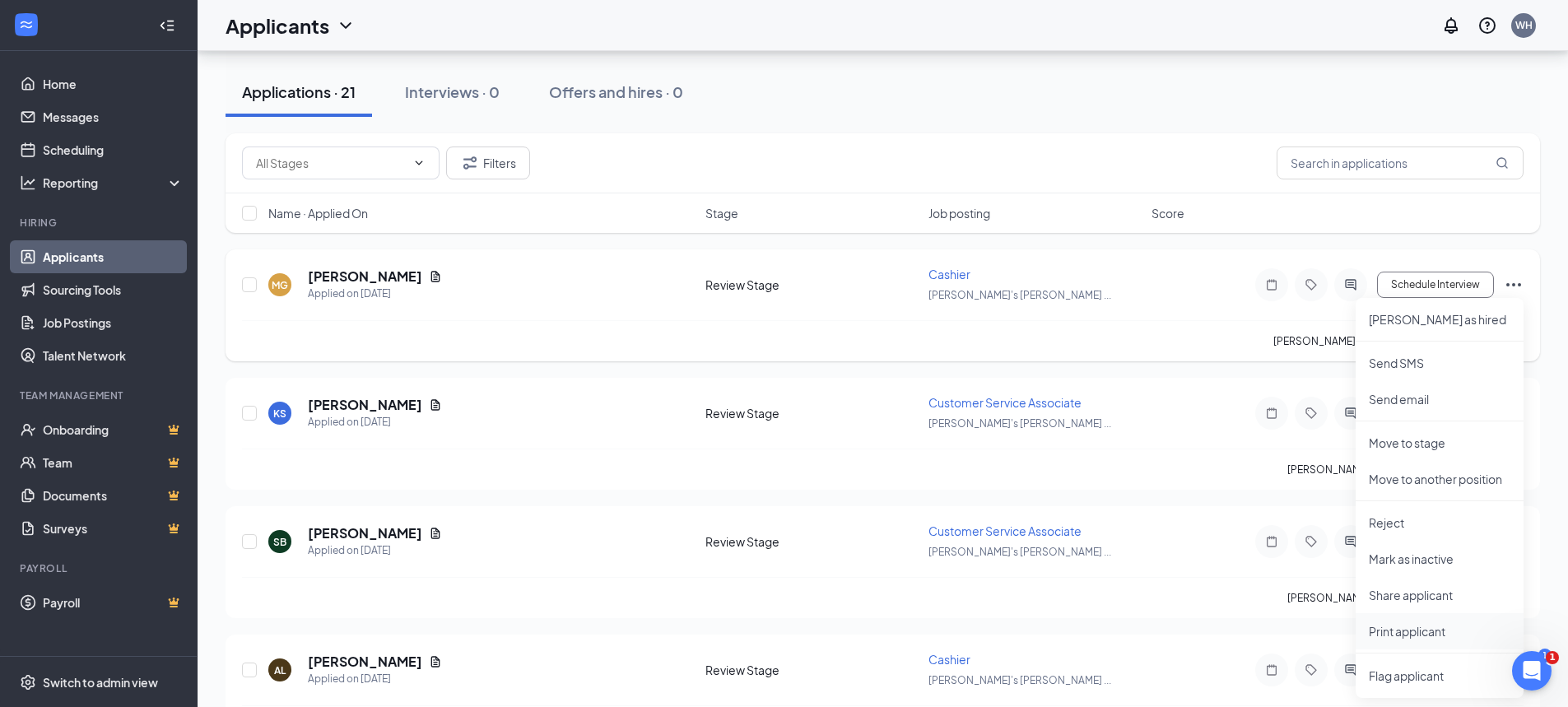
click at [1393, 634] on p "Print applicant" at bounding box center [1439, 631] width 142 height 16
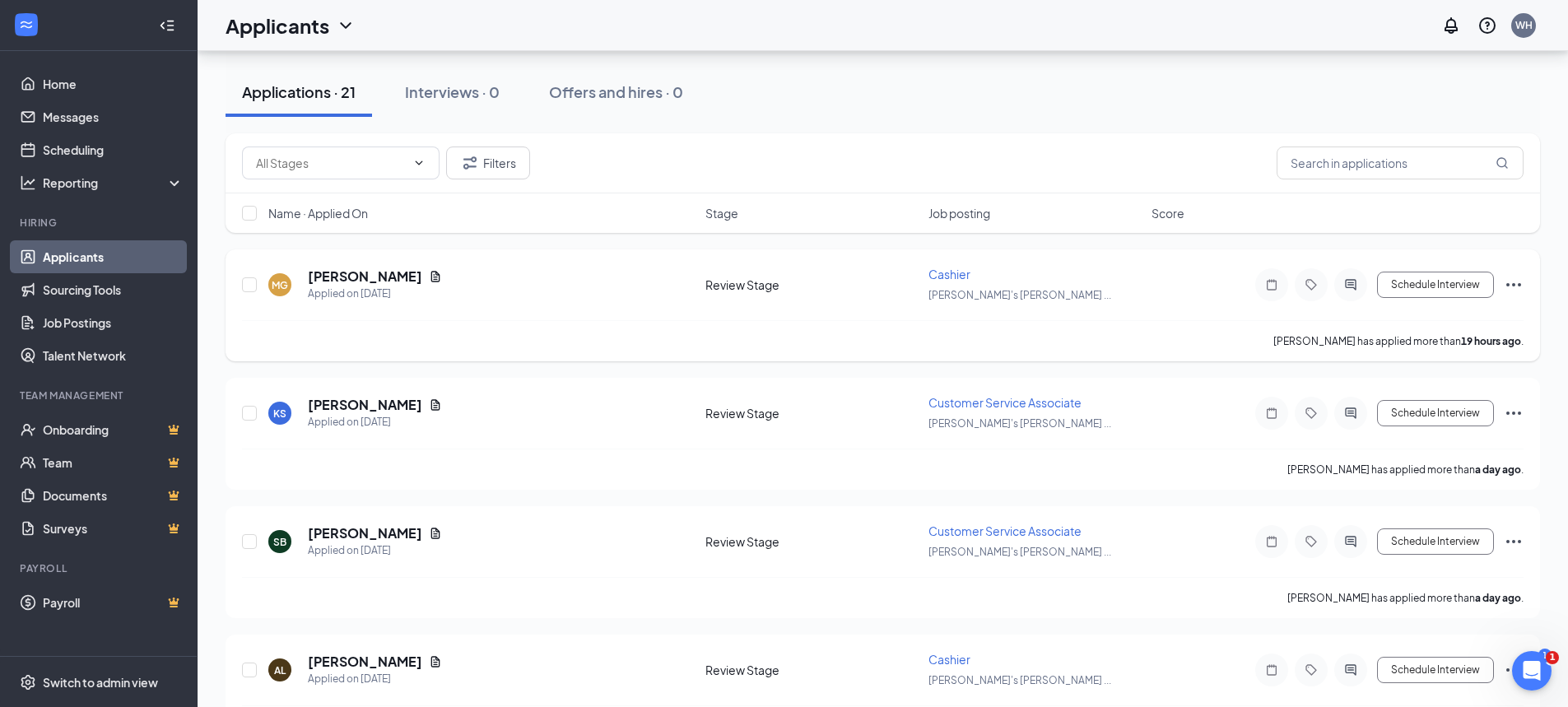
click at [1510, 284] on icon "Ellipses" at bounding box center [1514, 284] width 20 height 20
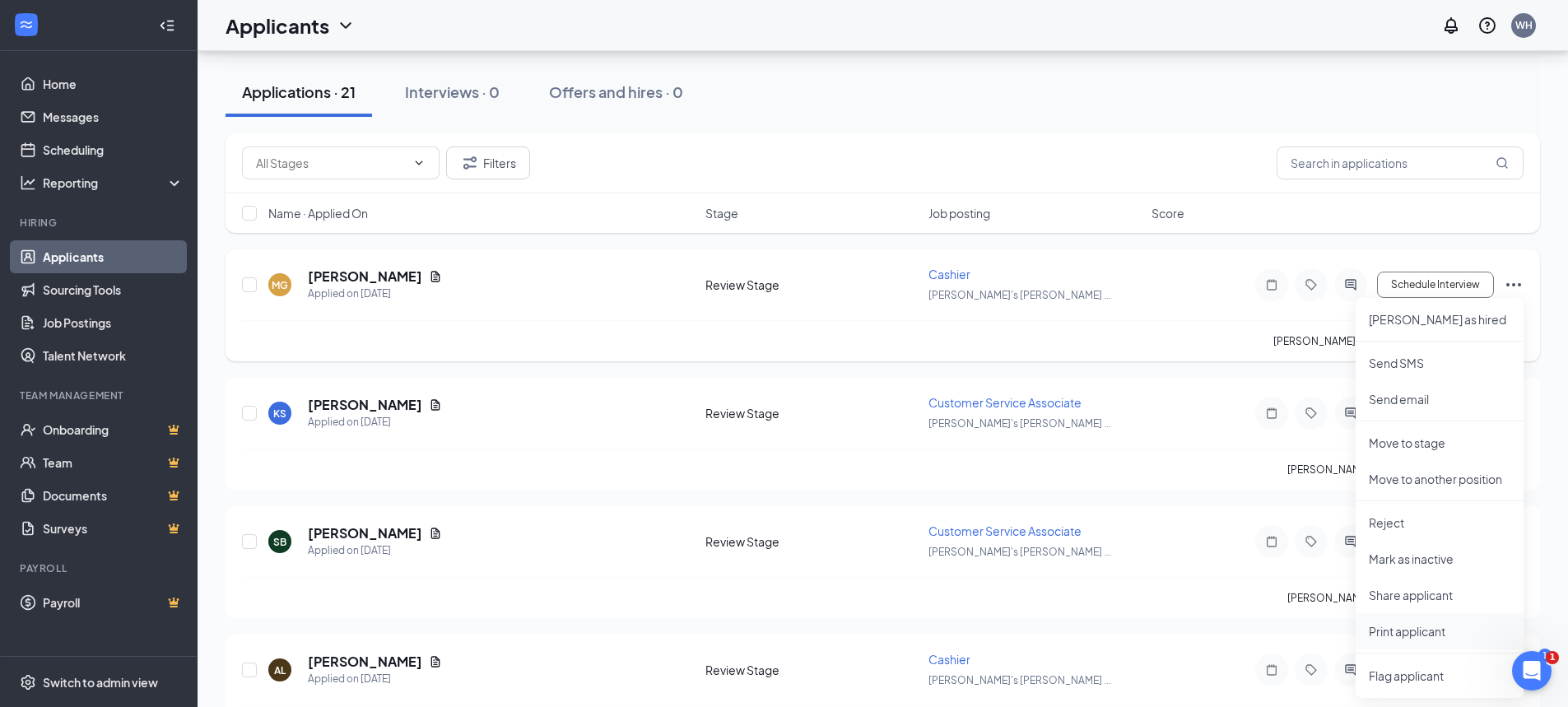
click at [1401, 630] on p "Print applicant" at bounding box center [1439, 631] width 142 height 16
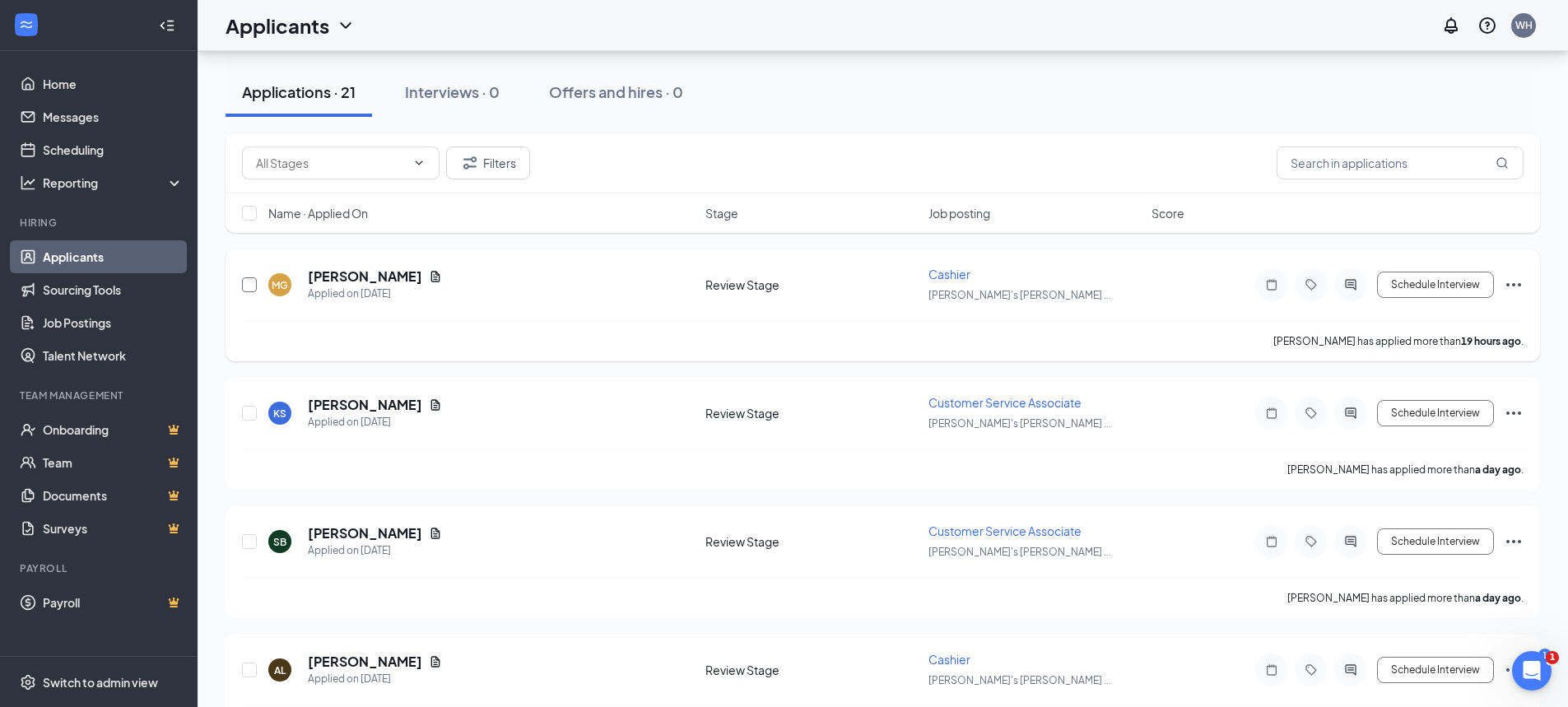
click at [246, 284] on input "checkbox" at bounding box center [249, 284] width 15 height 15
checkbox input "true"
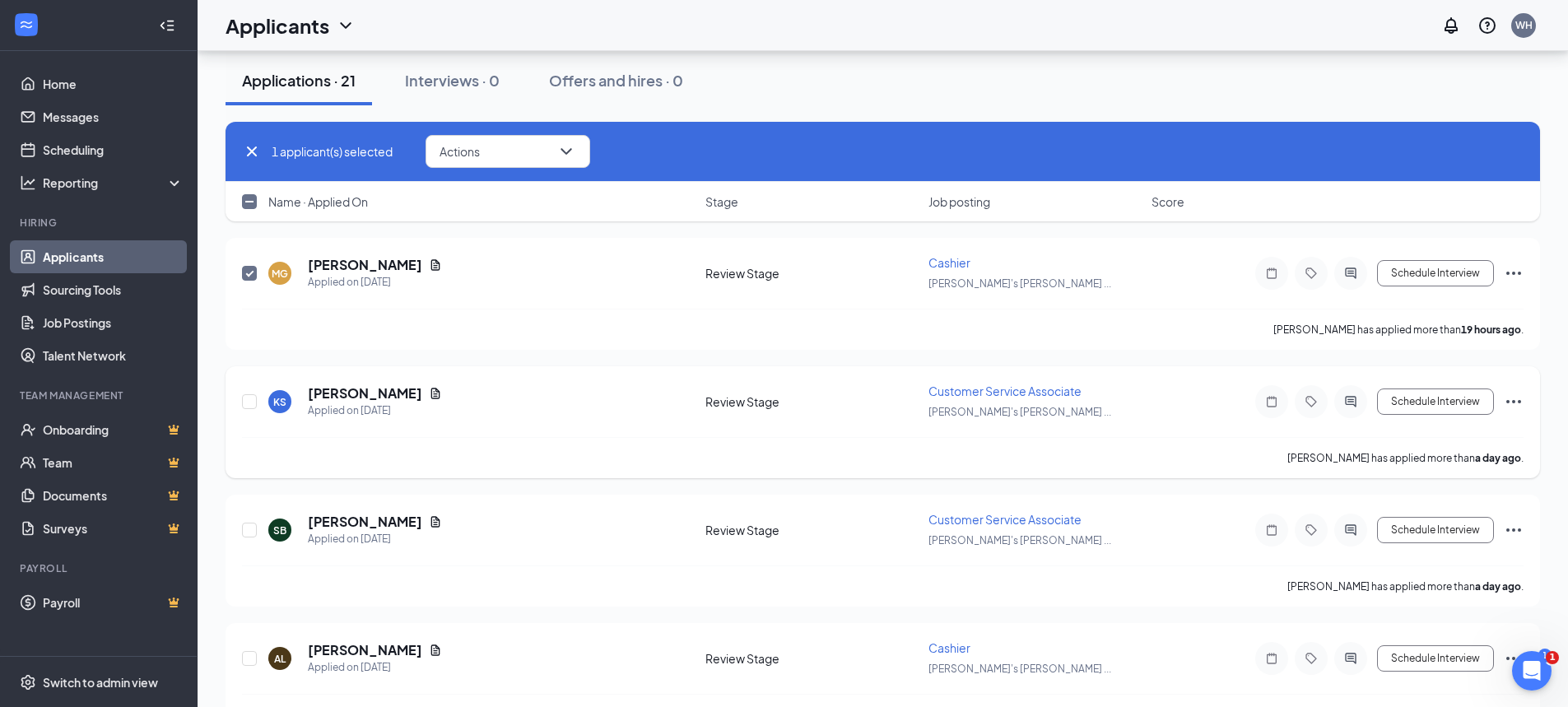
scroll to position [247, 0]
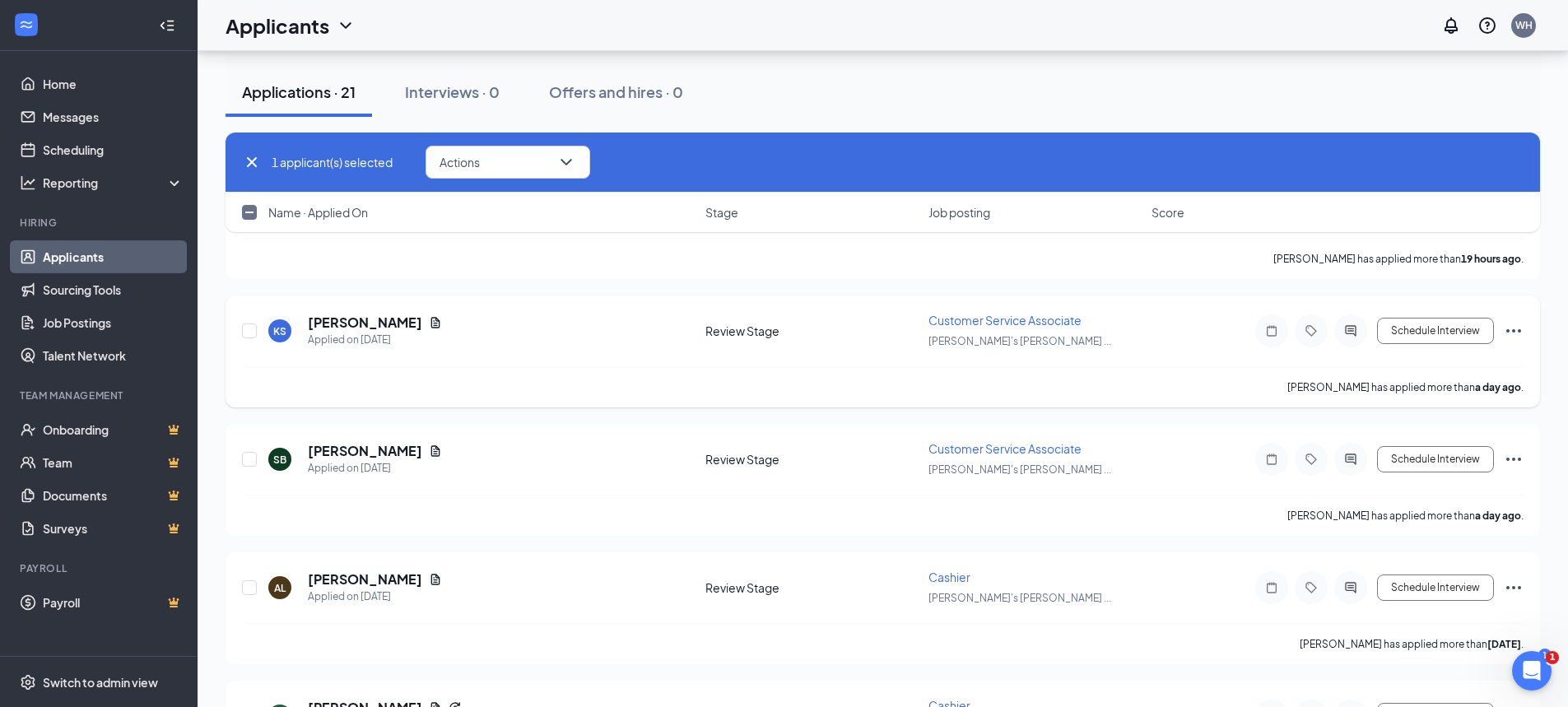
click at [1520, 328] on icon "Ellipses" at bounding box center [1514, 331] width 20 height 20
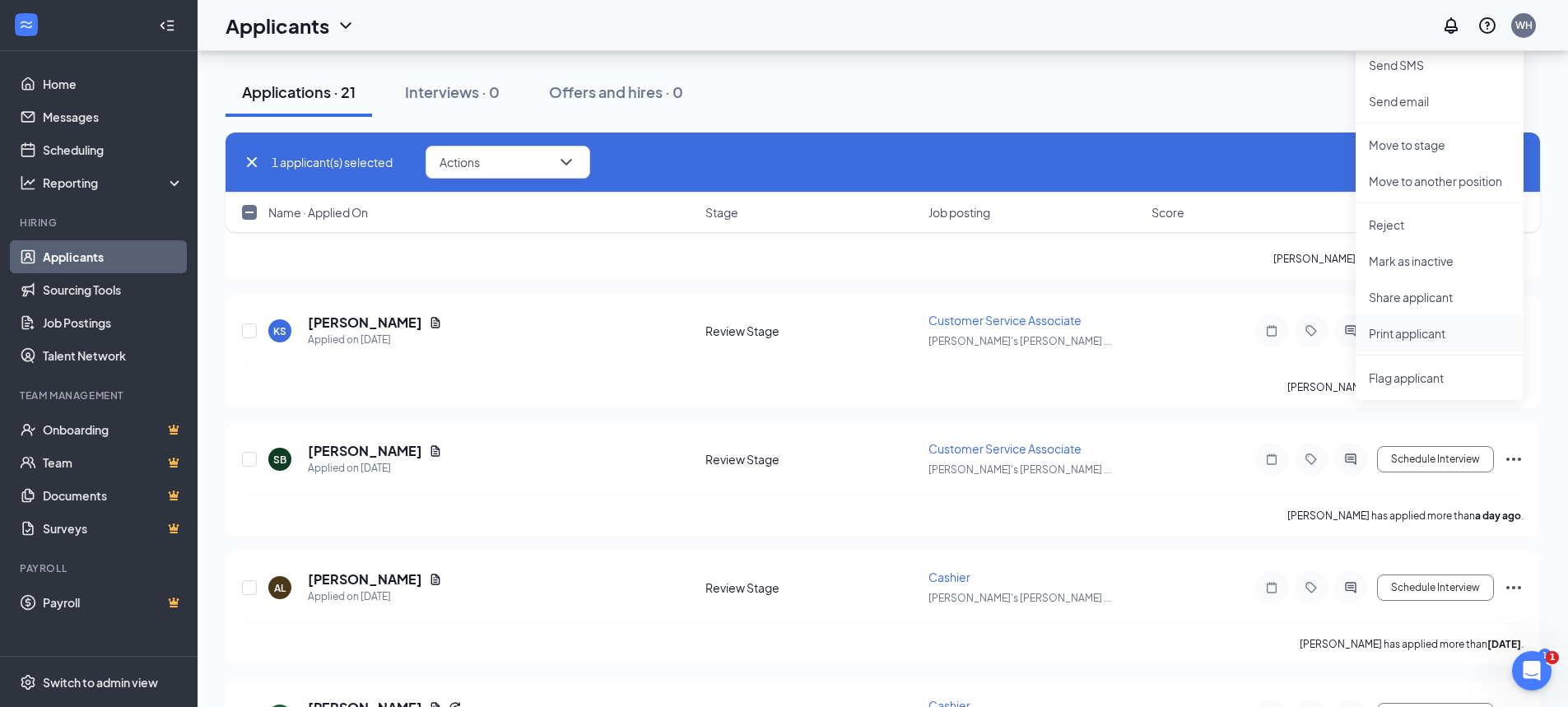
click at [1431, 334] on p "Print applicant" at bounding box center [1439, 333] width 142 height 16
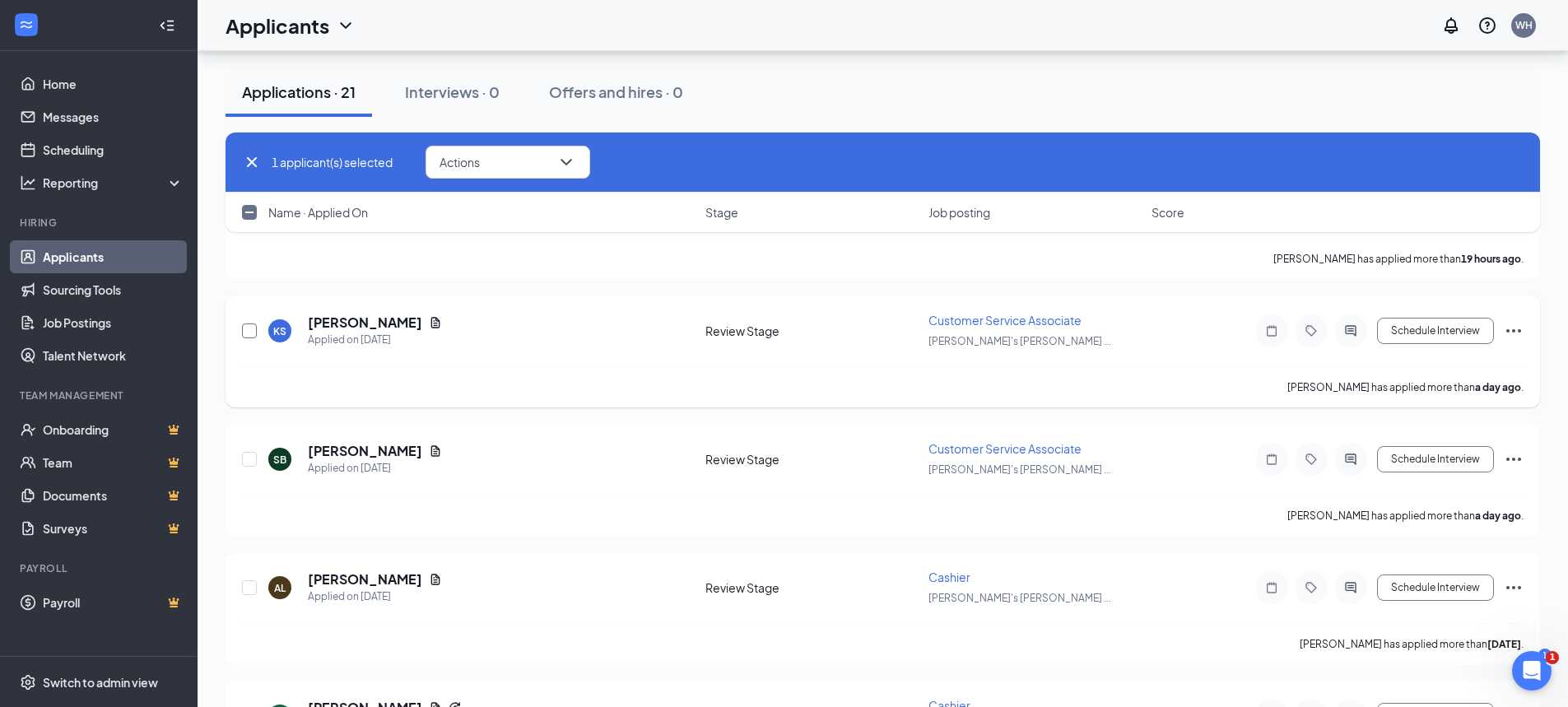
click at [250, 334] on input "checkbox" at bounding box center [249, 330] width 15 height 15
checkbox input "true"
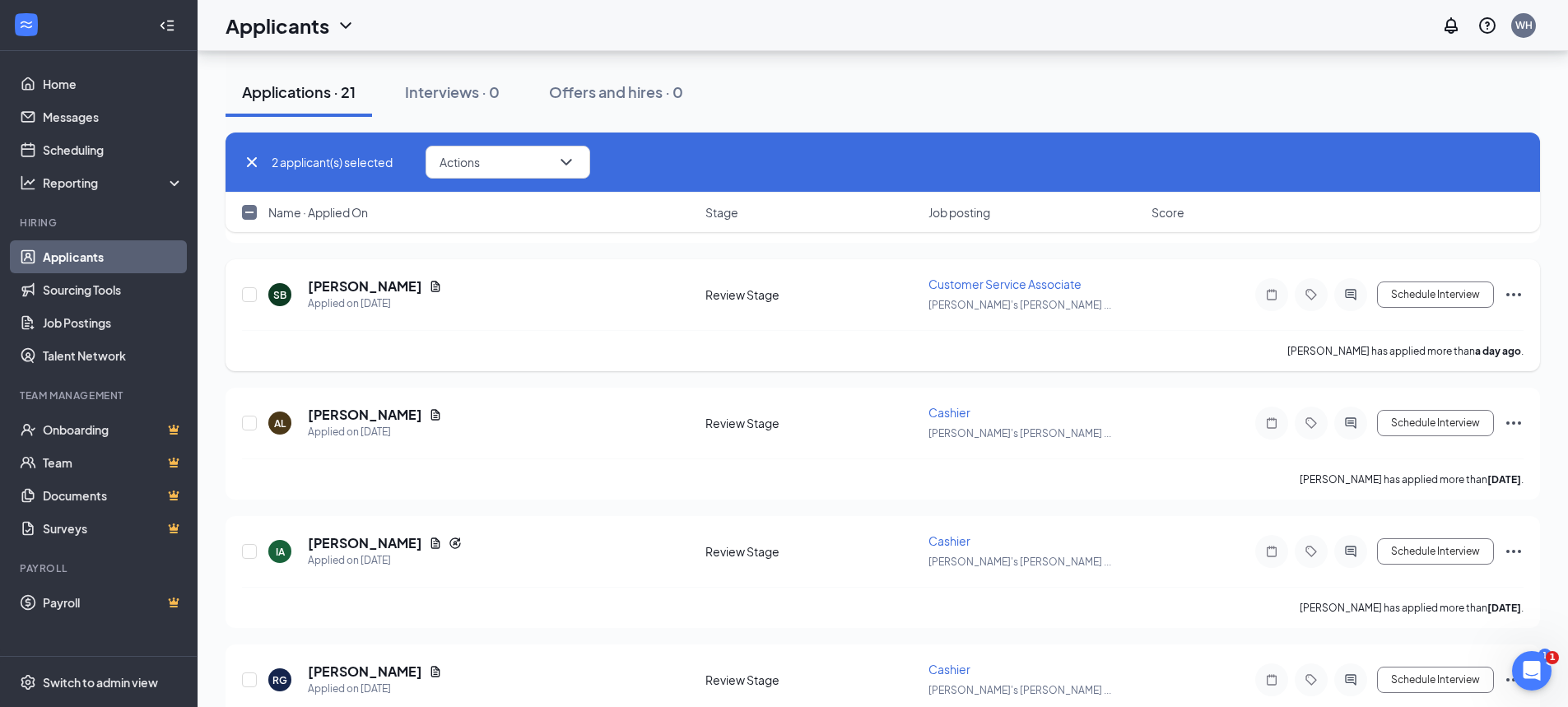
click at [1508, 296] on icon "Ellipses" at bounding box center [1514, 295] width 15 height 3
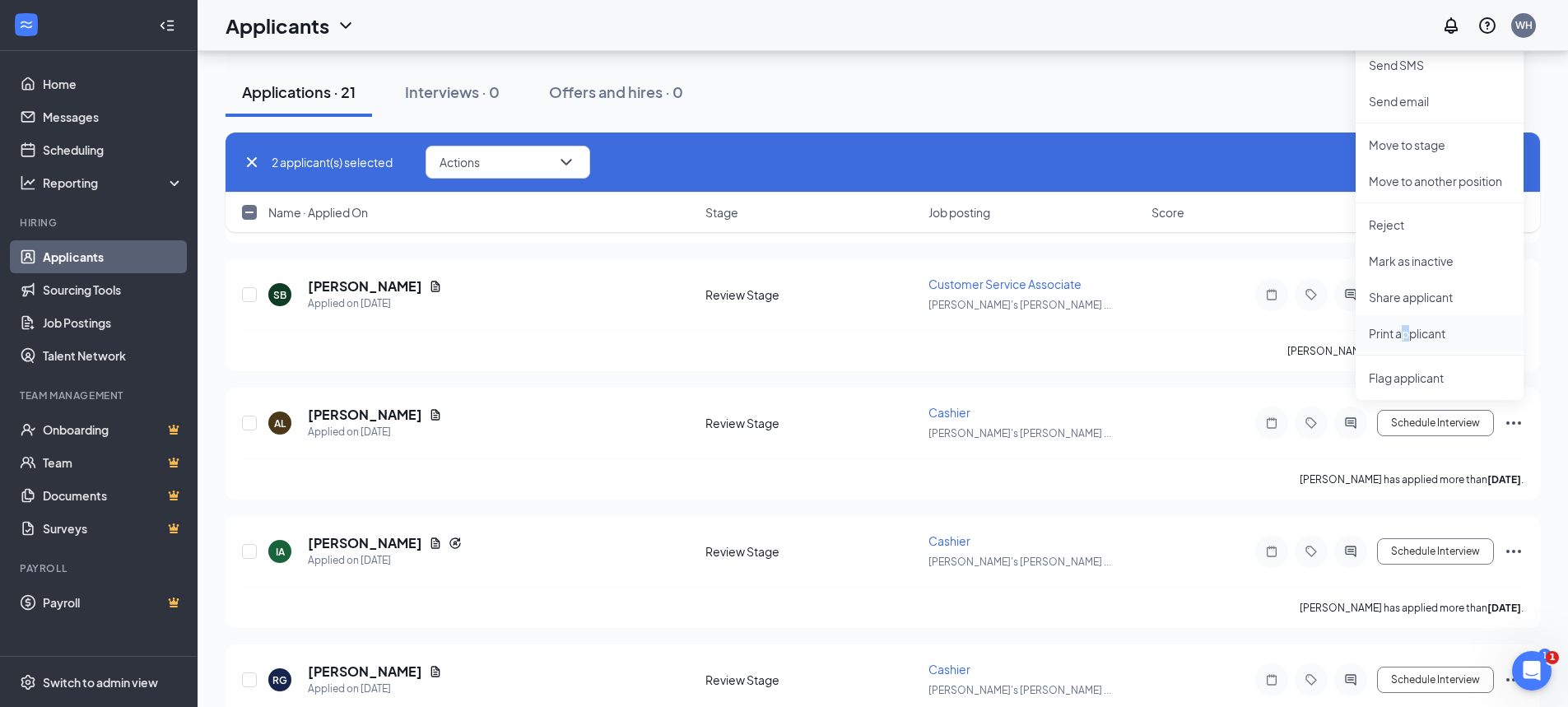
click at [1406, 328] on p "Print applicant" at bounding box center [1439, 333] width 142 height 16
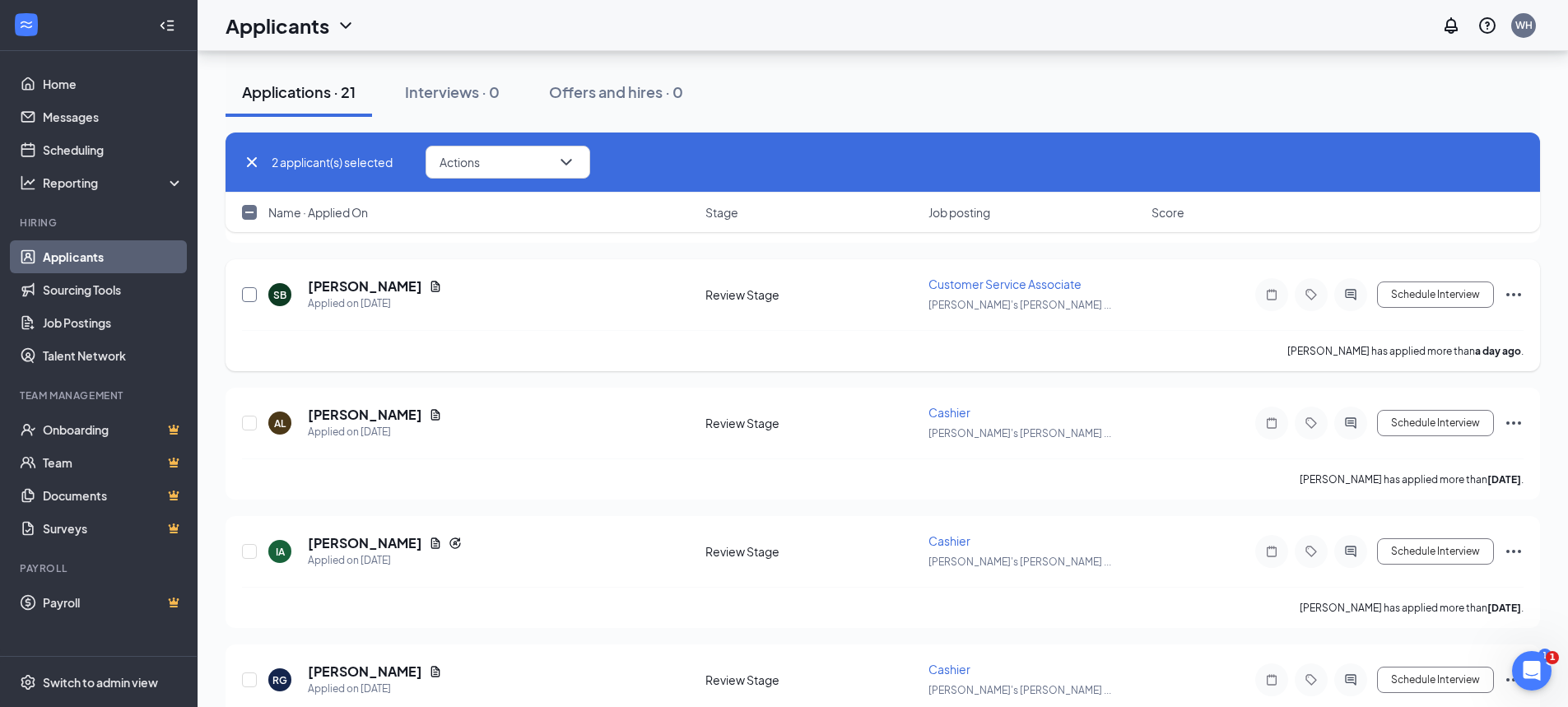
click at [251, 295] on input "checkbox" at bounding box center [249, 295] width 15 height 15
checkbox input "true"
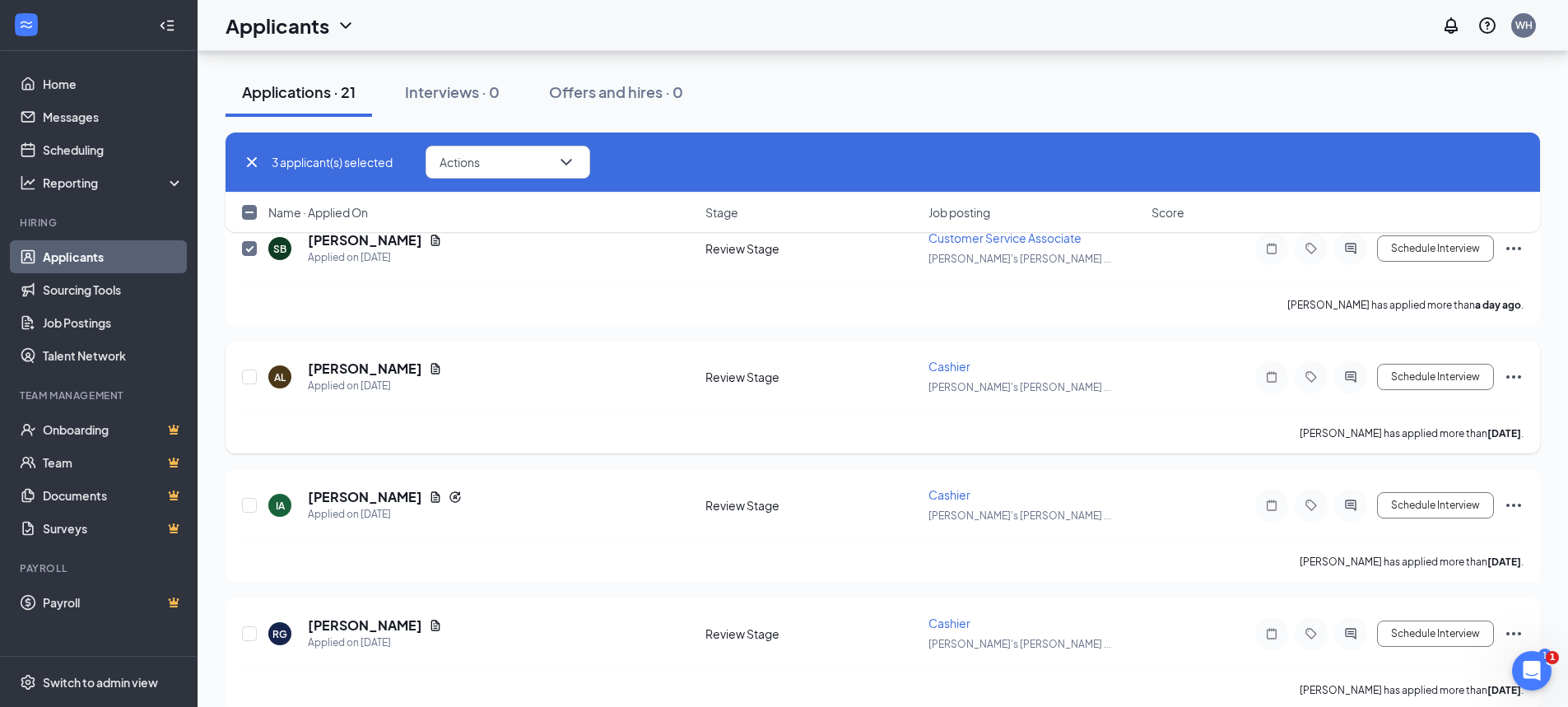
scroll to position [576, 0]
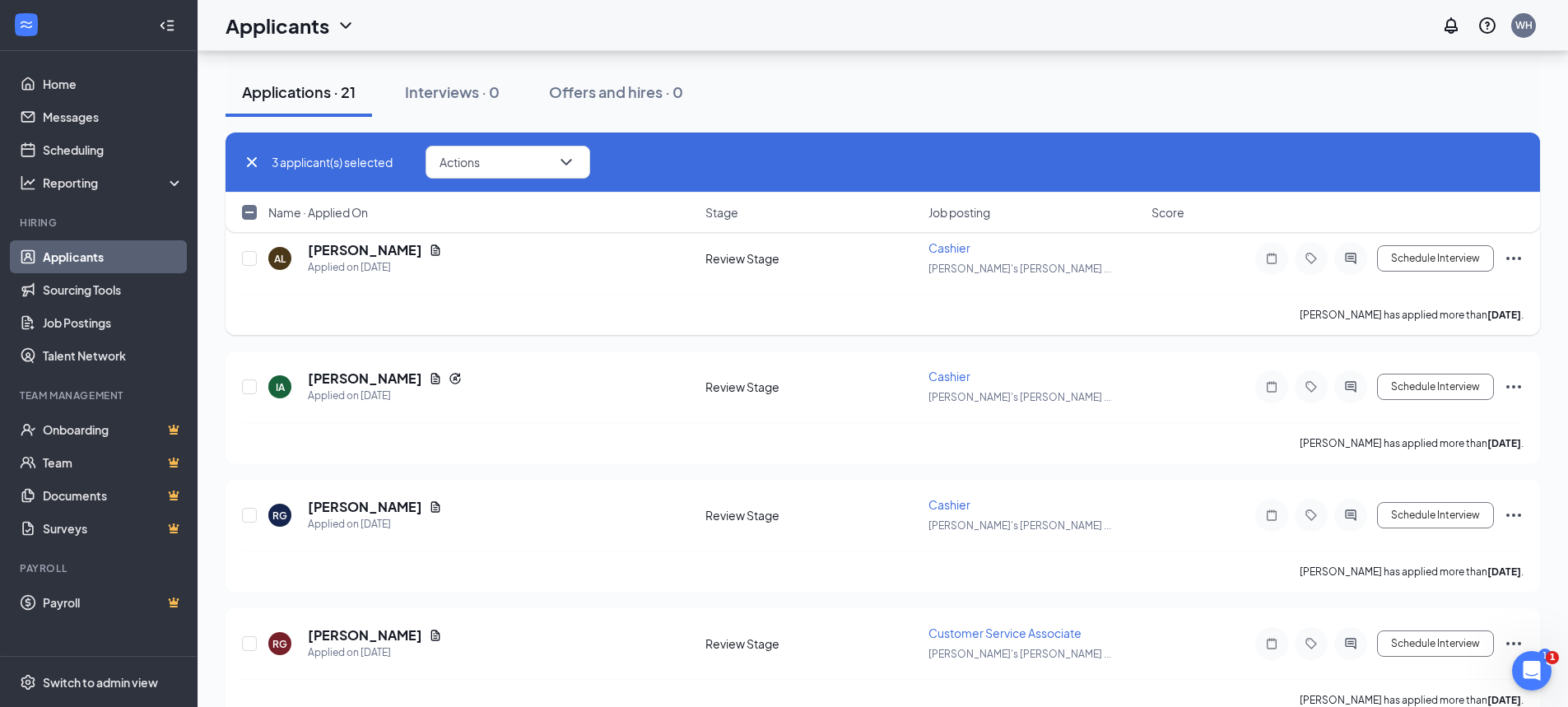
click at [1511, 259] on icon "Ellipses" at bounding box center [1514, 258] width 20 height 20
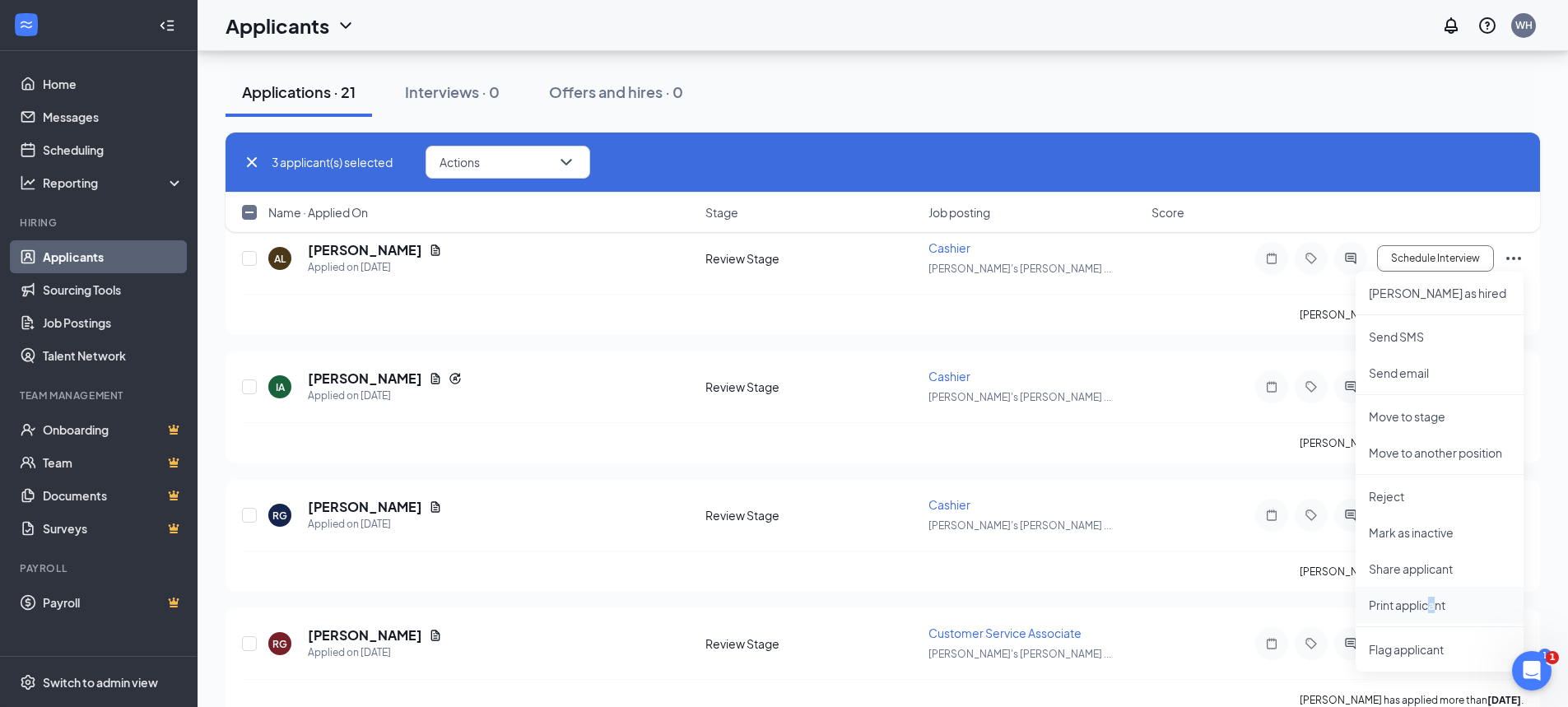
click at [1433, 602] on p "Print applicant" at bounding box center [1439, 605] width 142 height 16
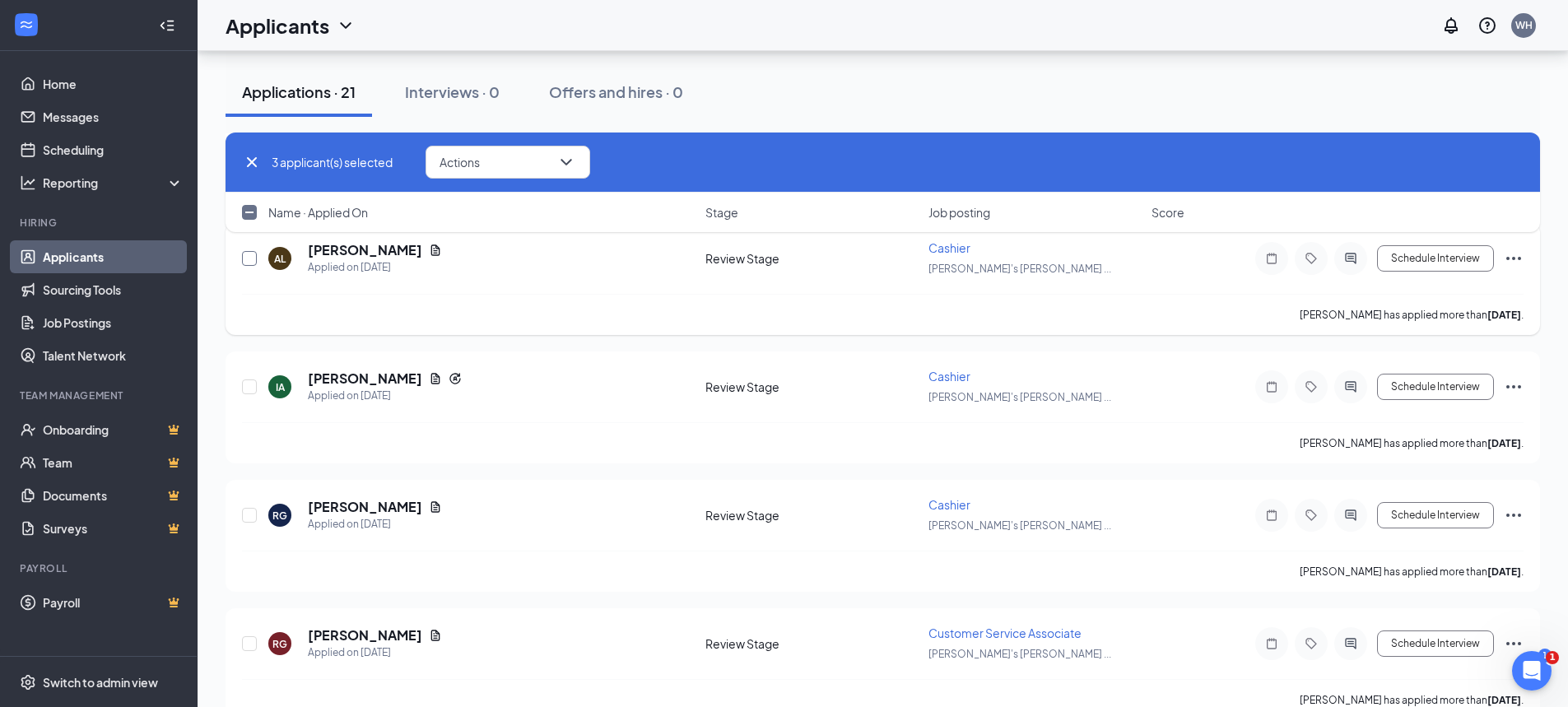
click at [253, 258] on input "checkbox" at bounding box center [249, 258] width 15 height 15
checkbox input "true"
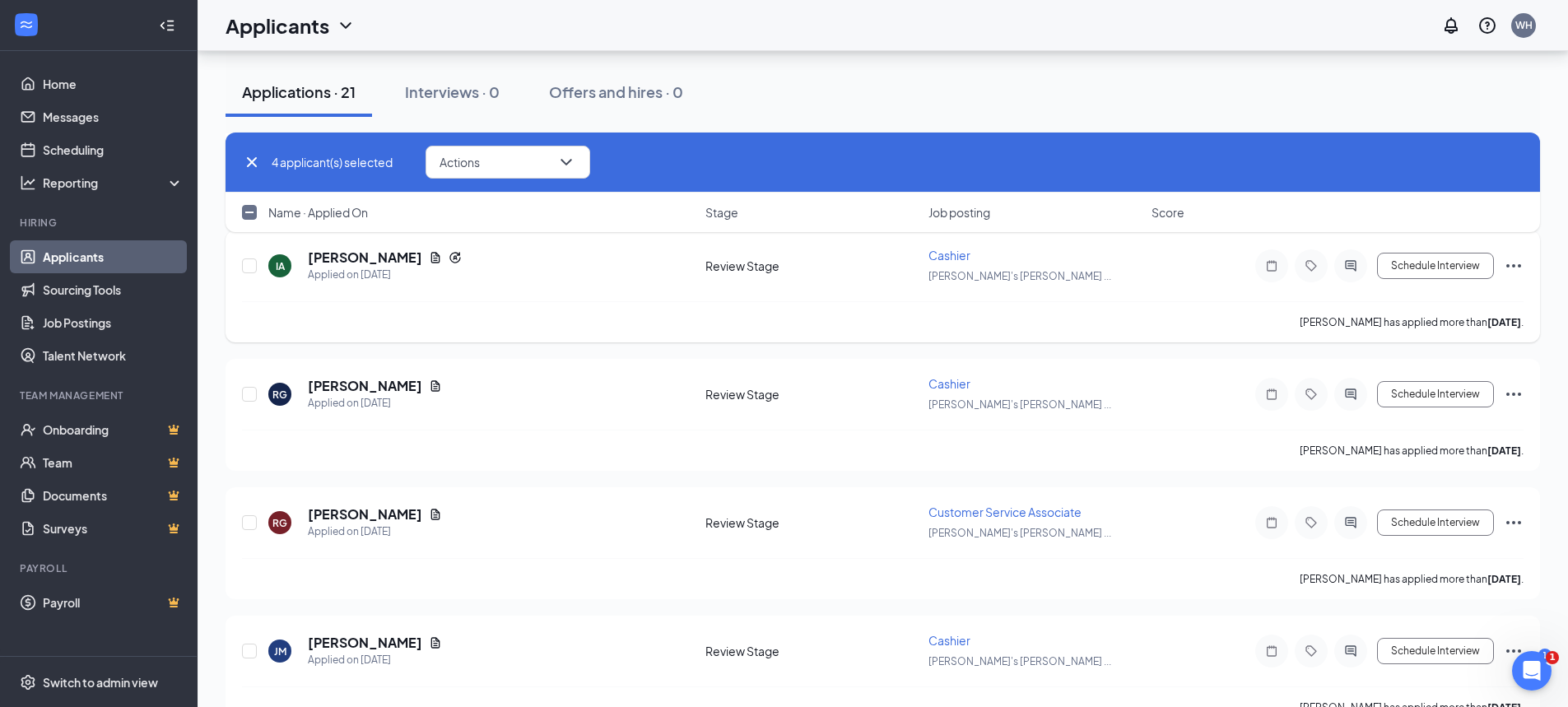
scroll to position [659, 0]
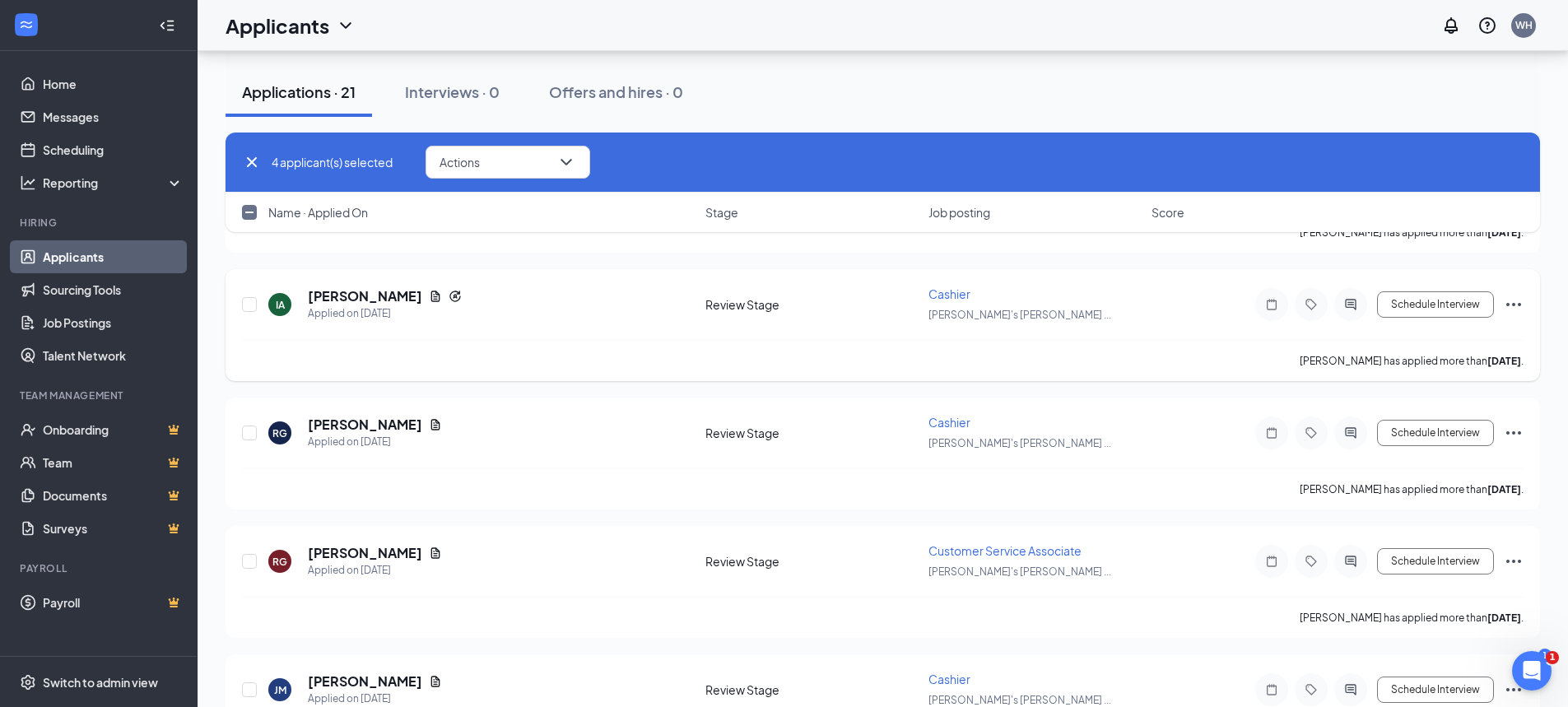
click at [1509, 302] on icon "Ellipses" at bounding box center [1514, 304] width 20 height 20
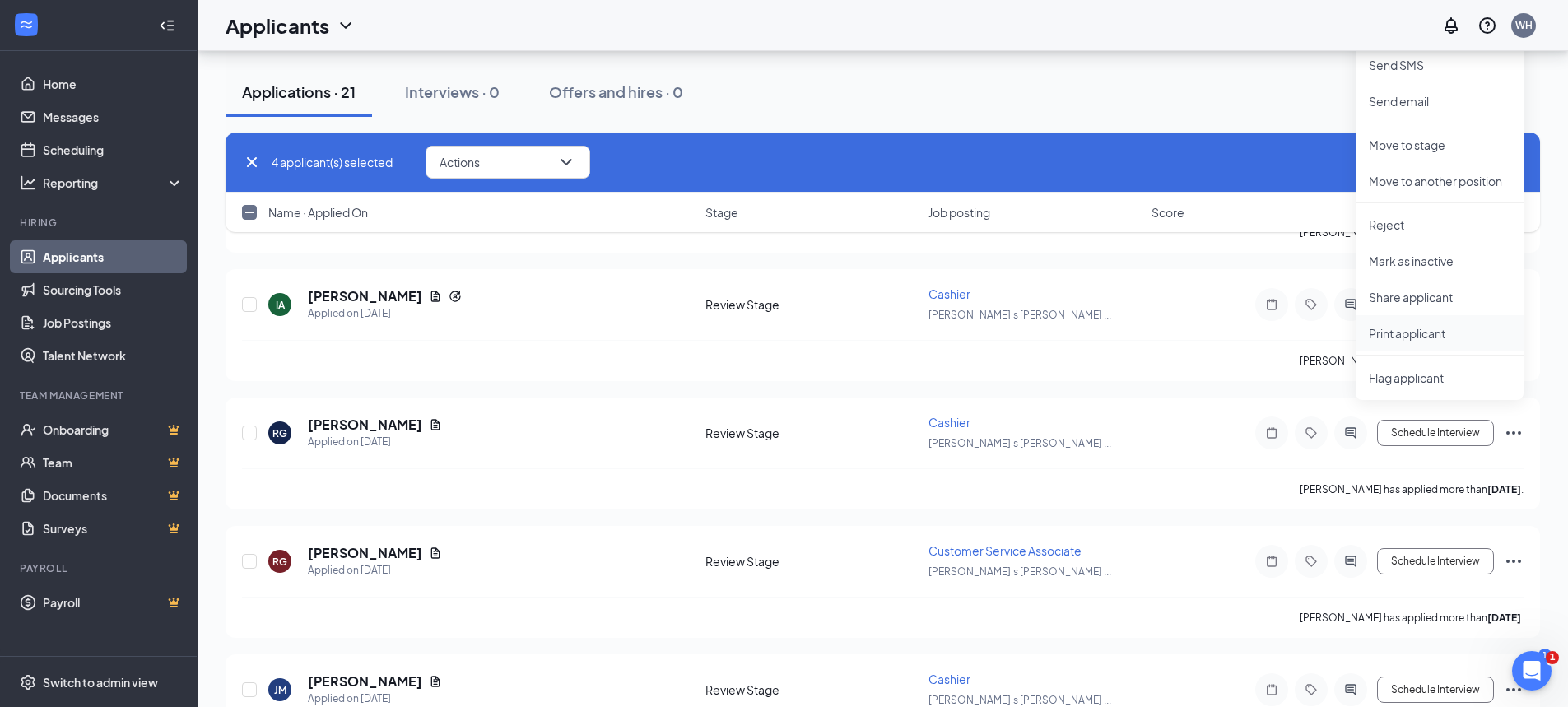
click at [1419, 331] on p "Print applicant" at bounding box center [1439, 333] width 142 height 16
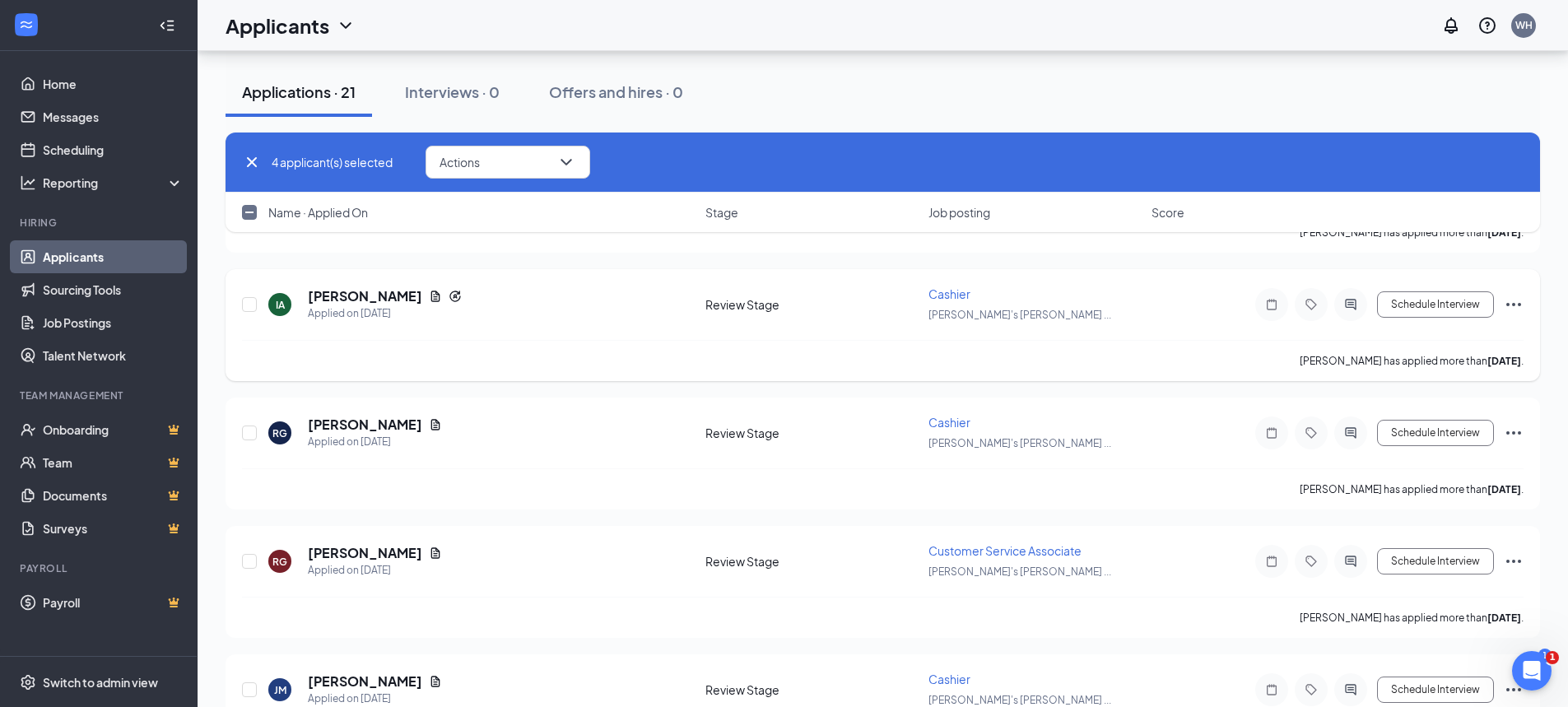
click at [245, 312] on div at bounding box center [250, 305] width 16 height 38
click at [246, 305] on input "checkbox" at bounding box center [249, 304] width 15 height 15
checkbox input "true"
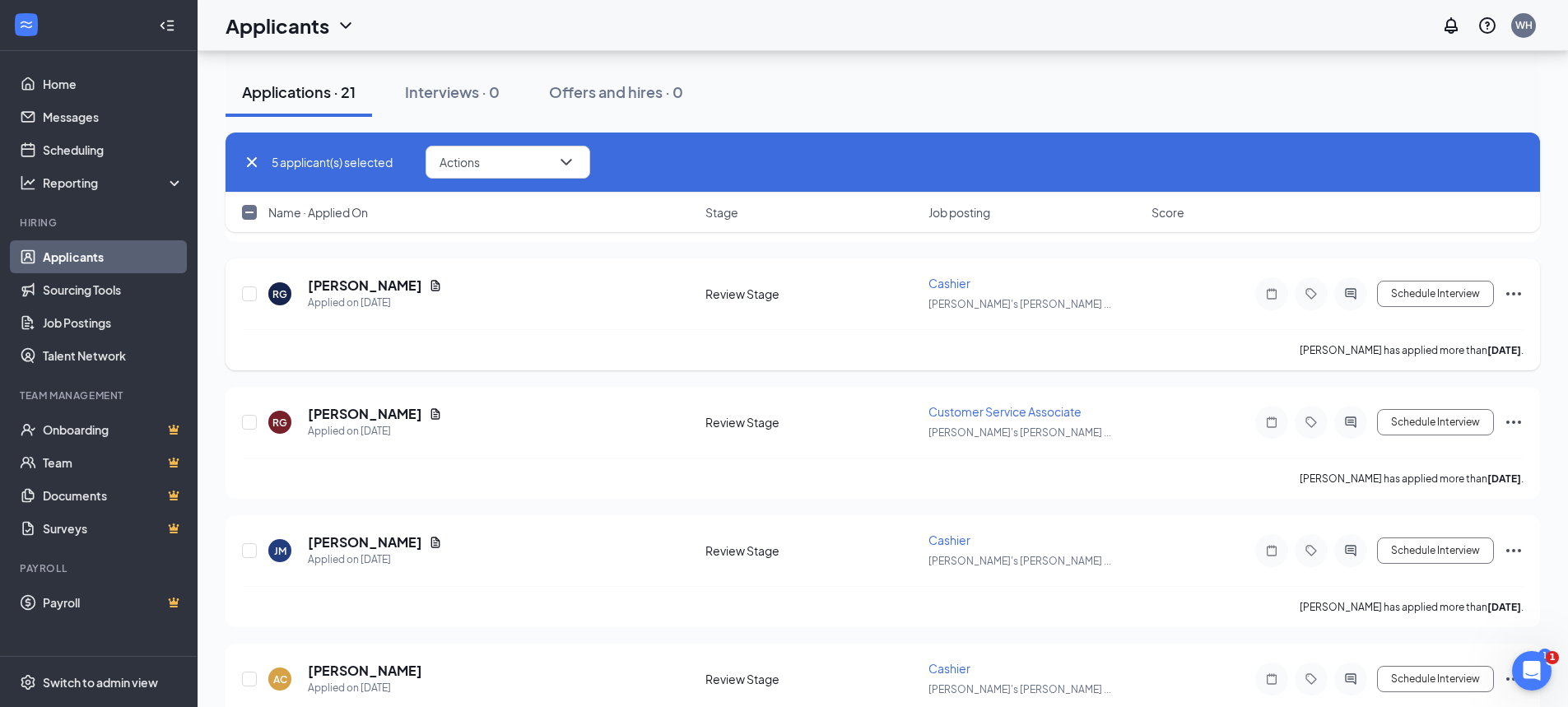
scroll to position [824, 0]
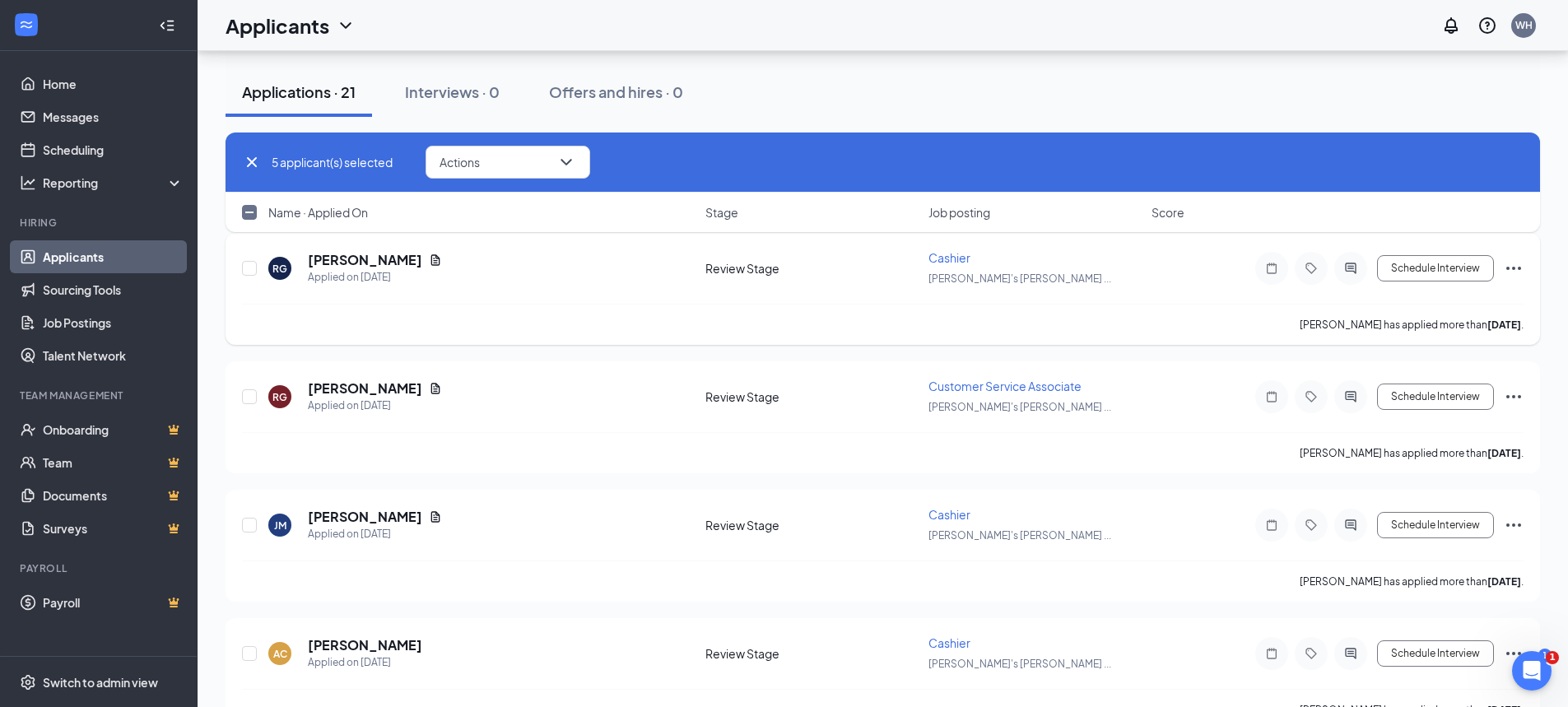
click at [1511, 261] on icon "Ellipses" at bounding box center [1514, 268] width 20 height 20
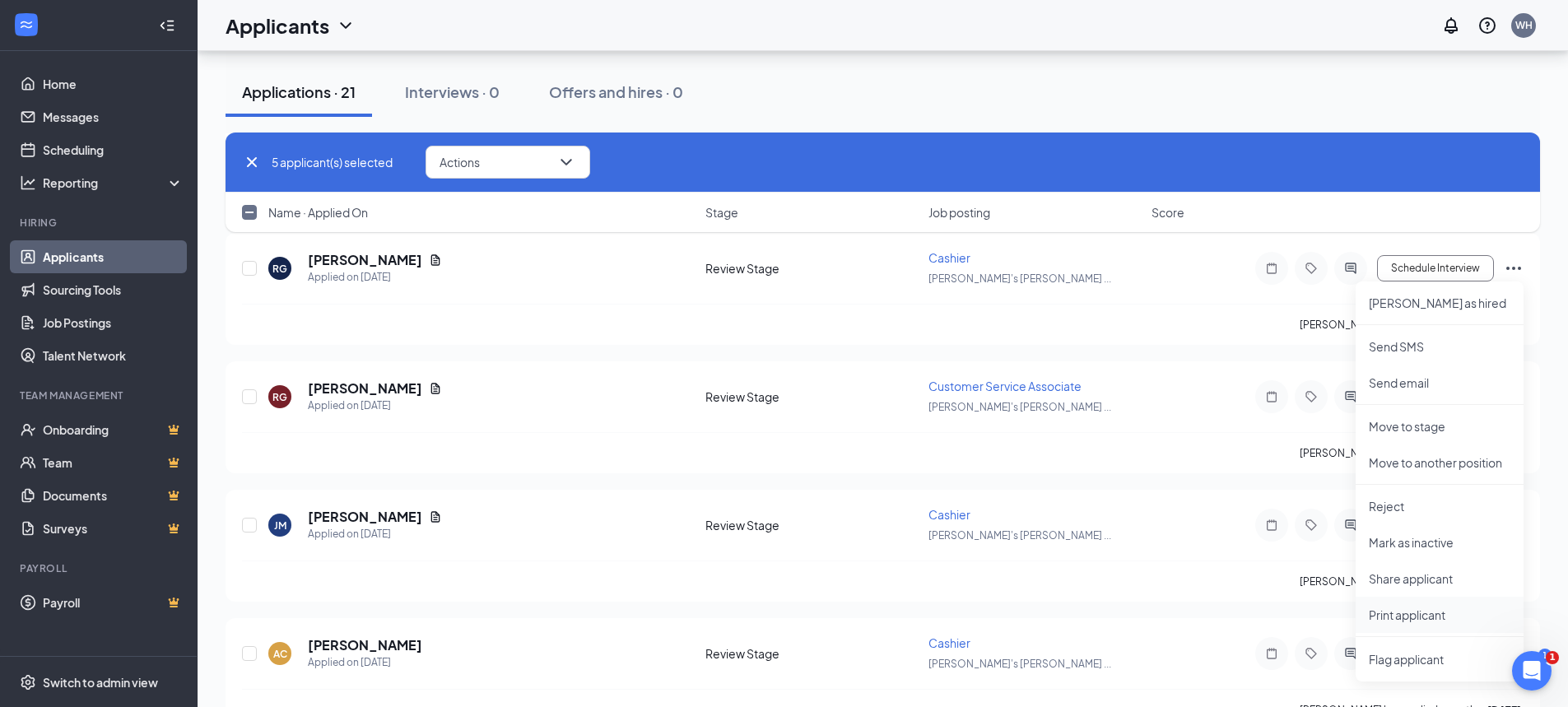
click at [1409, 613] on p "Print applicant" at bounding box center [1439, 615] width 142 height 16
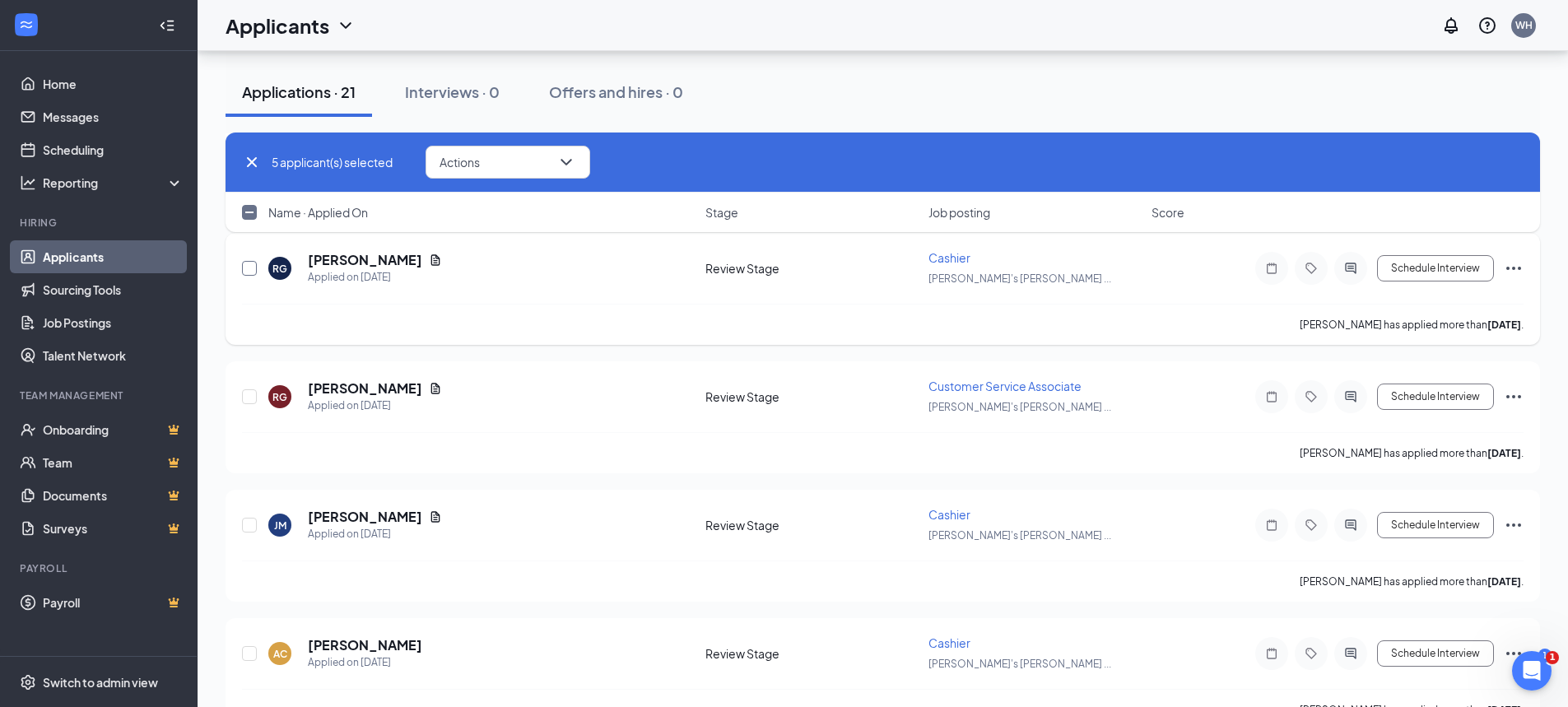
click at [250, 263] on input "checkbox" at bounding box center [249, 268] width 15 height 15
checkbox input "true"
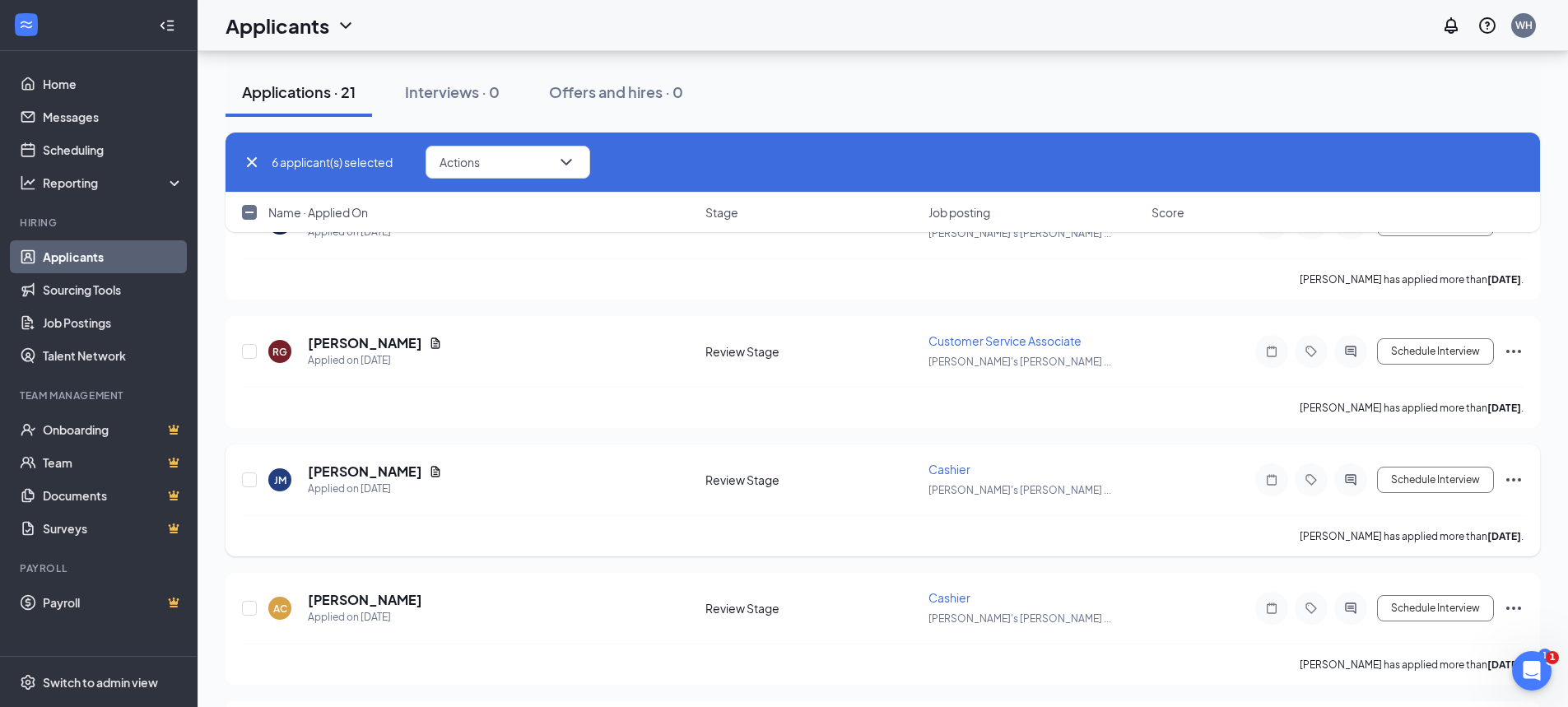
scroll to position [906, 0]
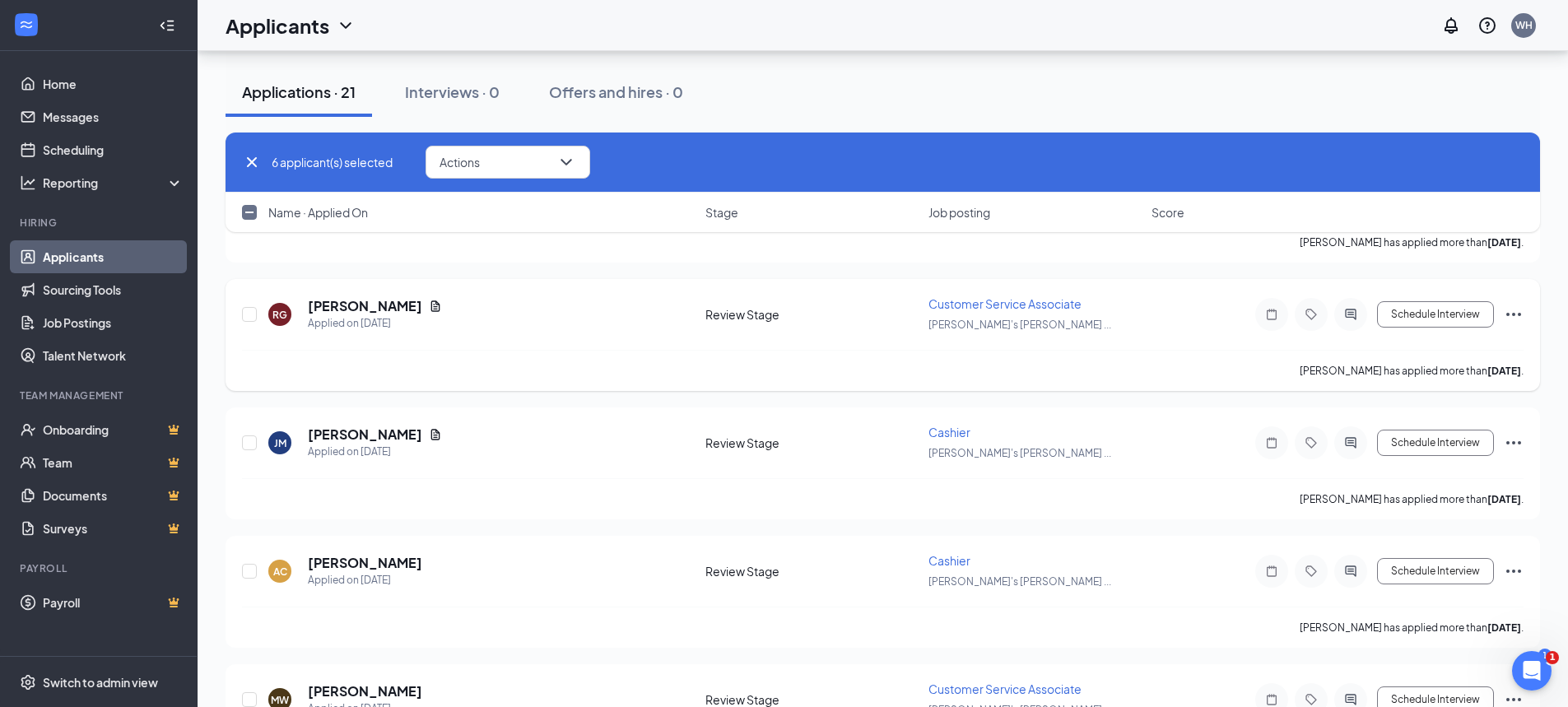
click at [1511, 315] on icon "Ellipses" at bounding box center [1514, 315] width 20 height 20
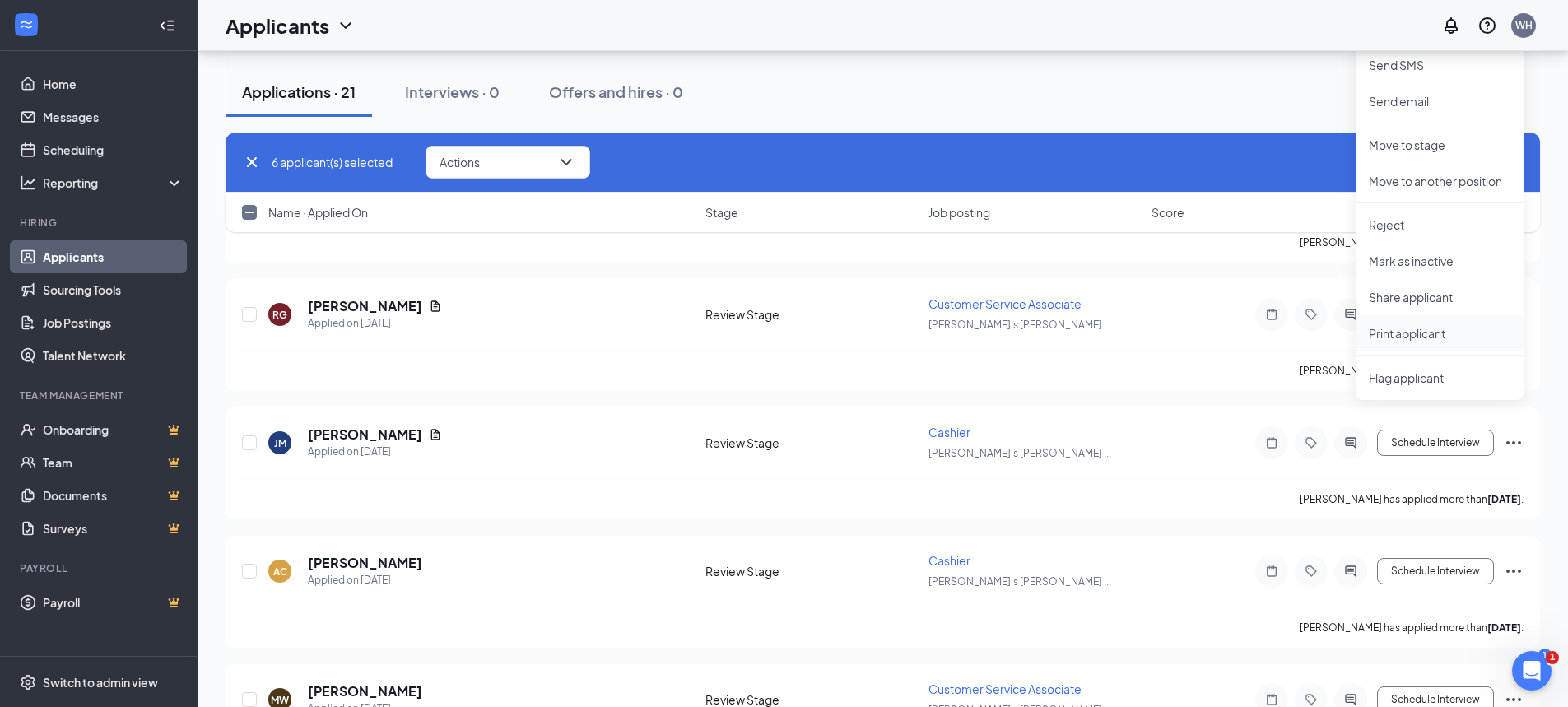
click at [1412, 334] on p "Print applicant" at bounding box center [1439, 333] width 142 height 16
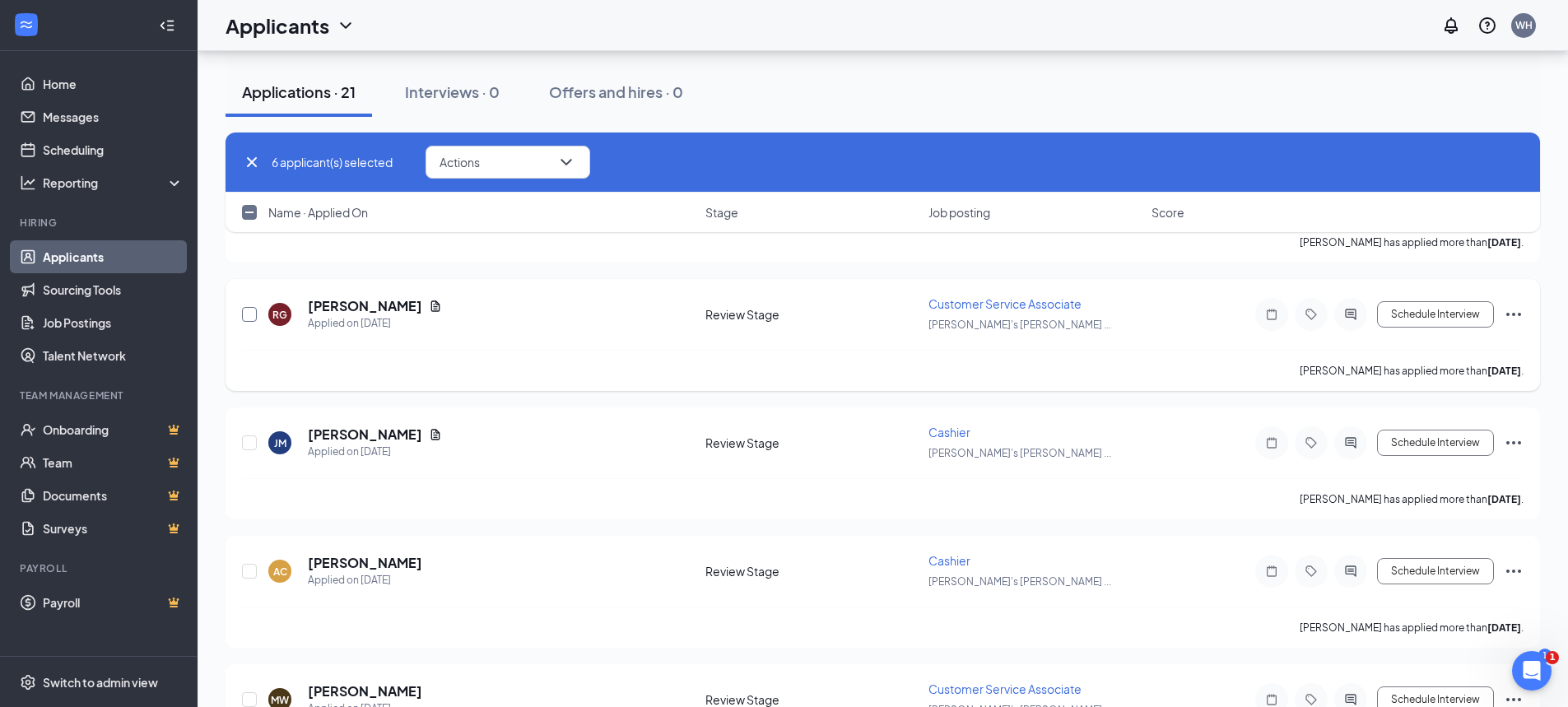
click at [253, 316] on input "checkbox" at bounding box center [249, 314] width 15 height 15
checkbox input "true"
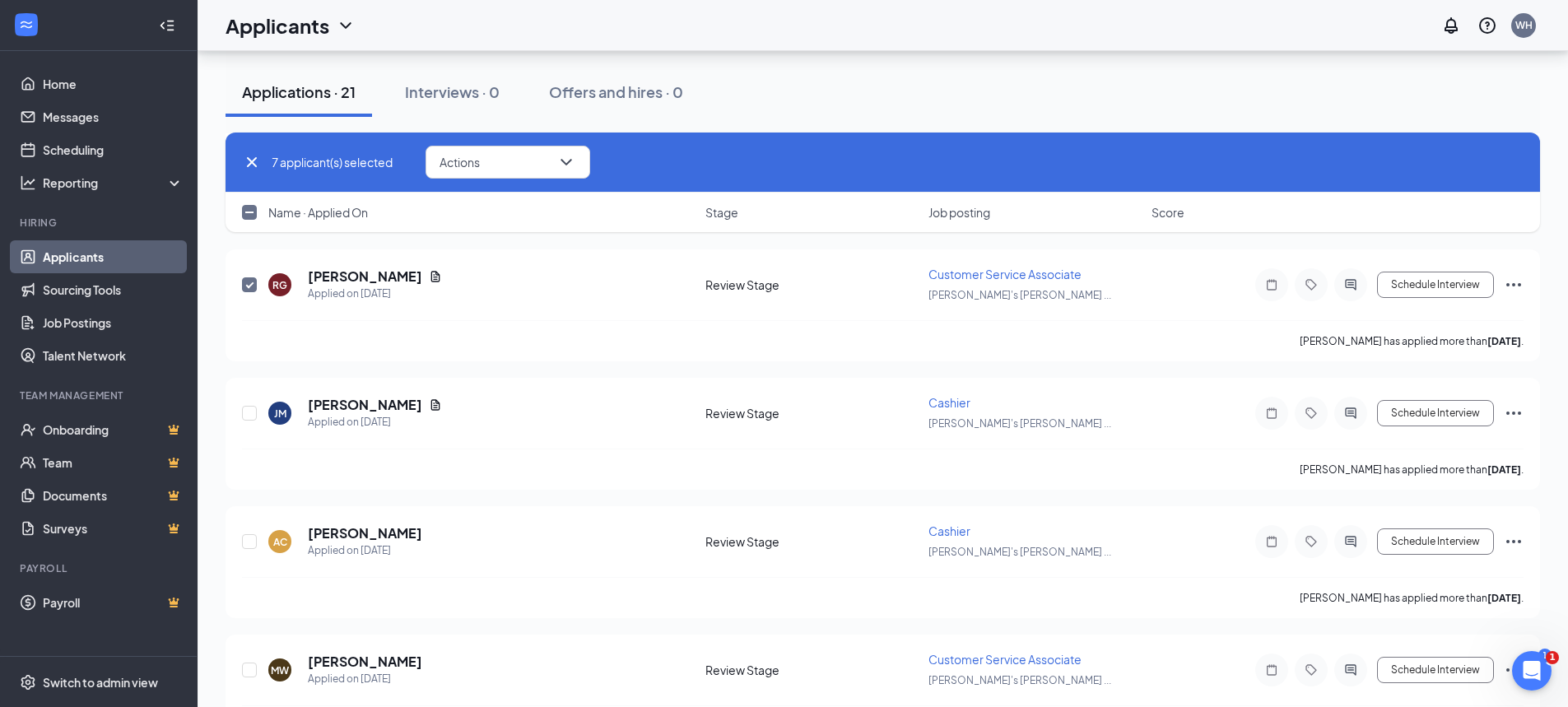
scroll to position [1071, 0]
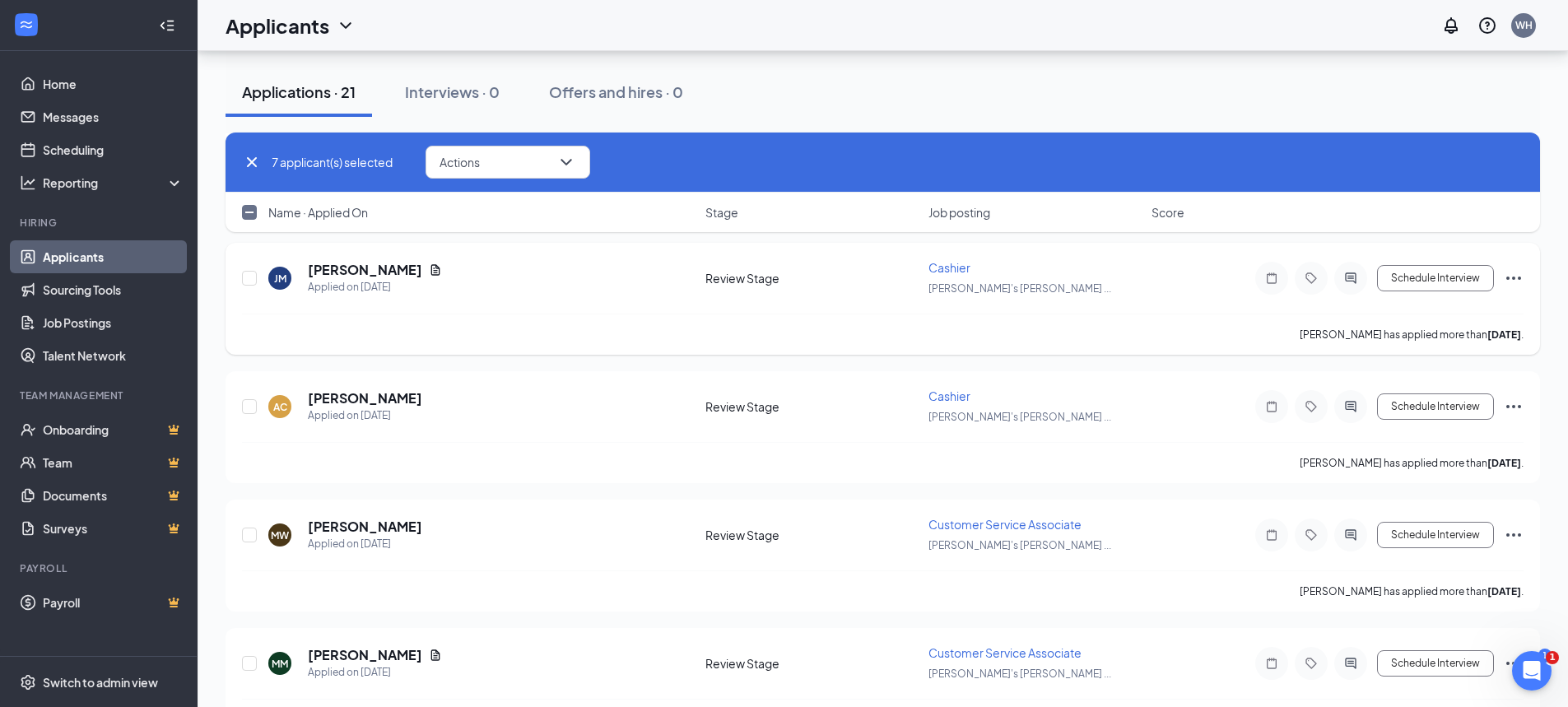
click at [1508, 276] on icon "Ellipses" at bounding box center [1514, 278] width 20 height 20
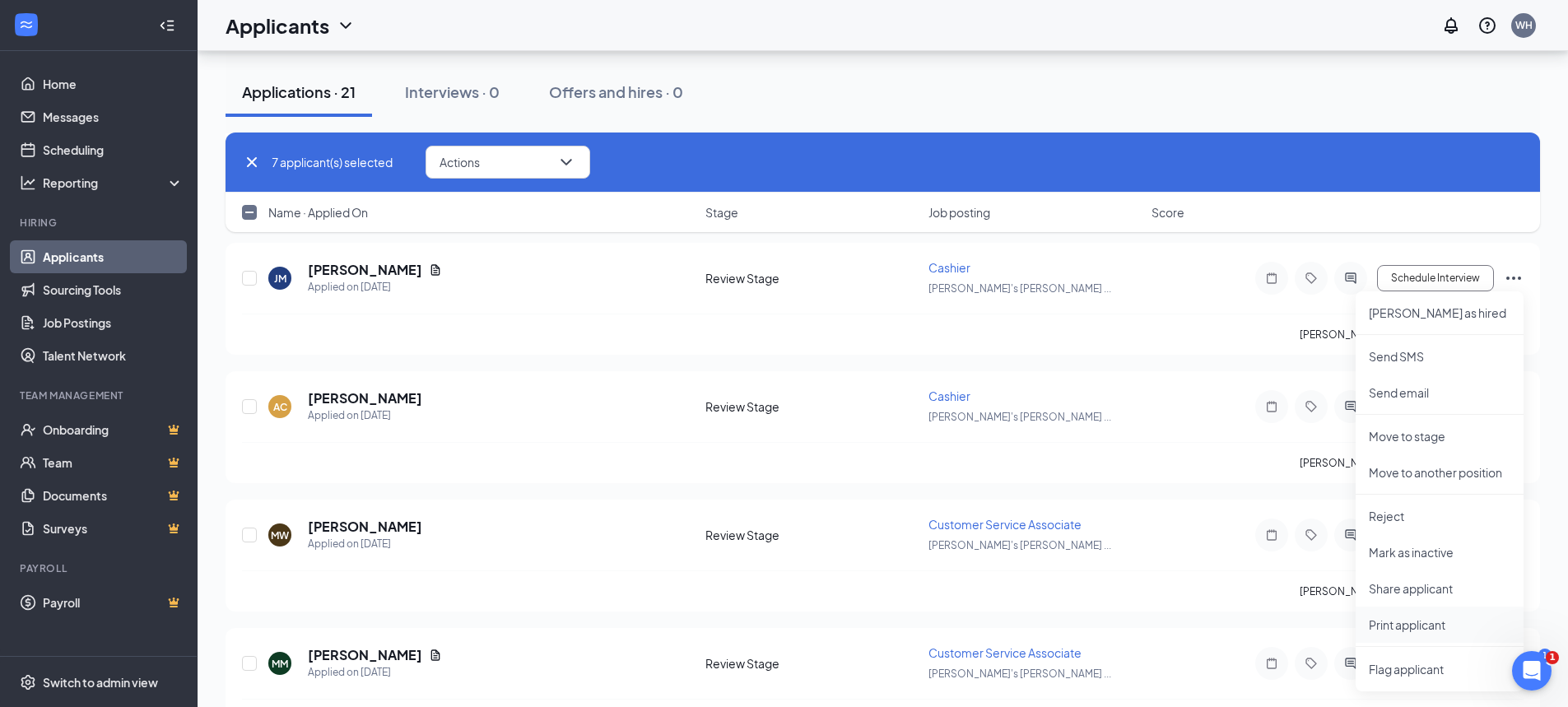
click at [1412, 627] on p "Print applicant" at bounding box center [1439, 625] width 142 height 16
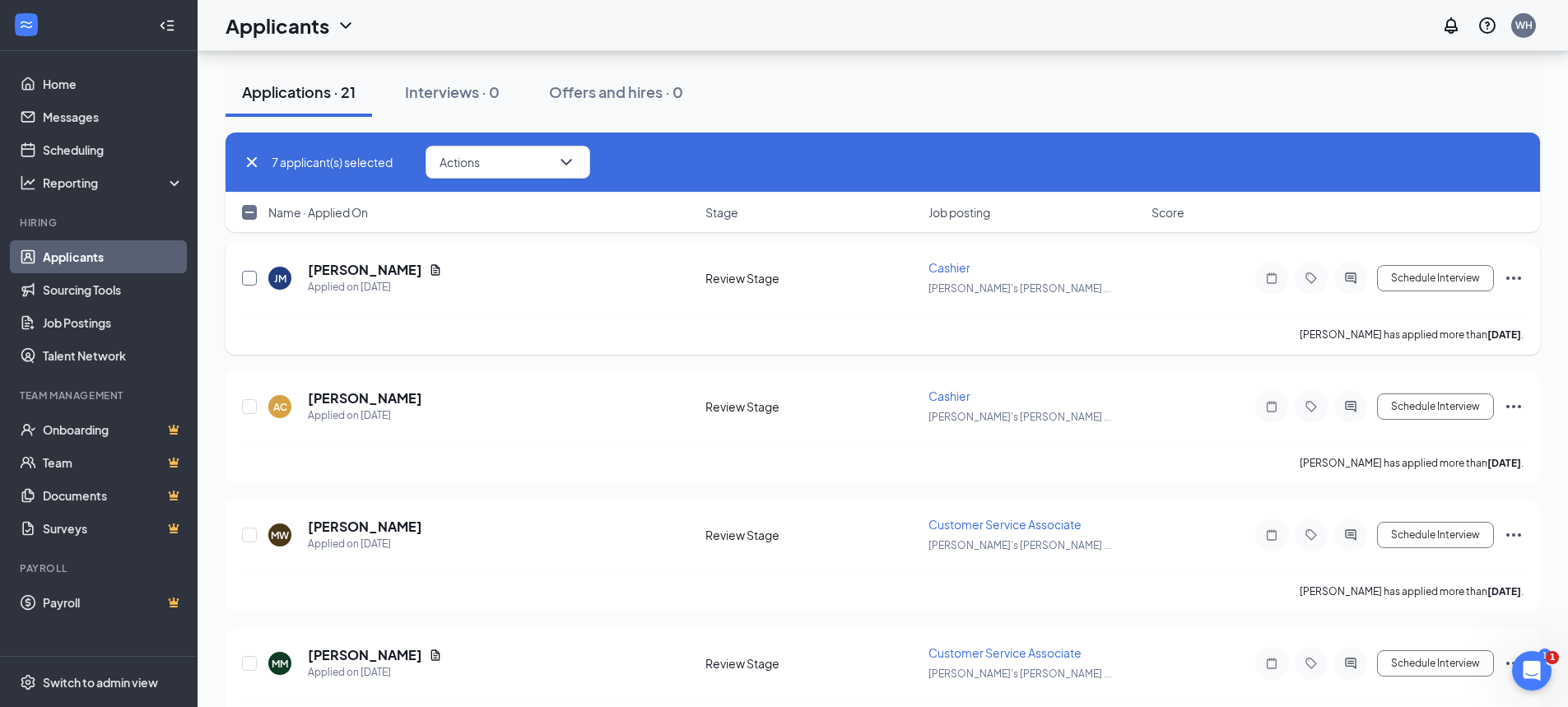
click at [244, 277] on input "checkbox" at bounding box center [249, 277] width 15 height 15
checkbox input "true"
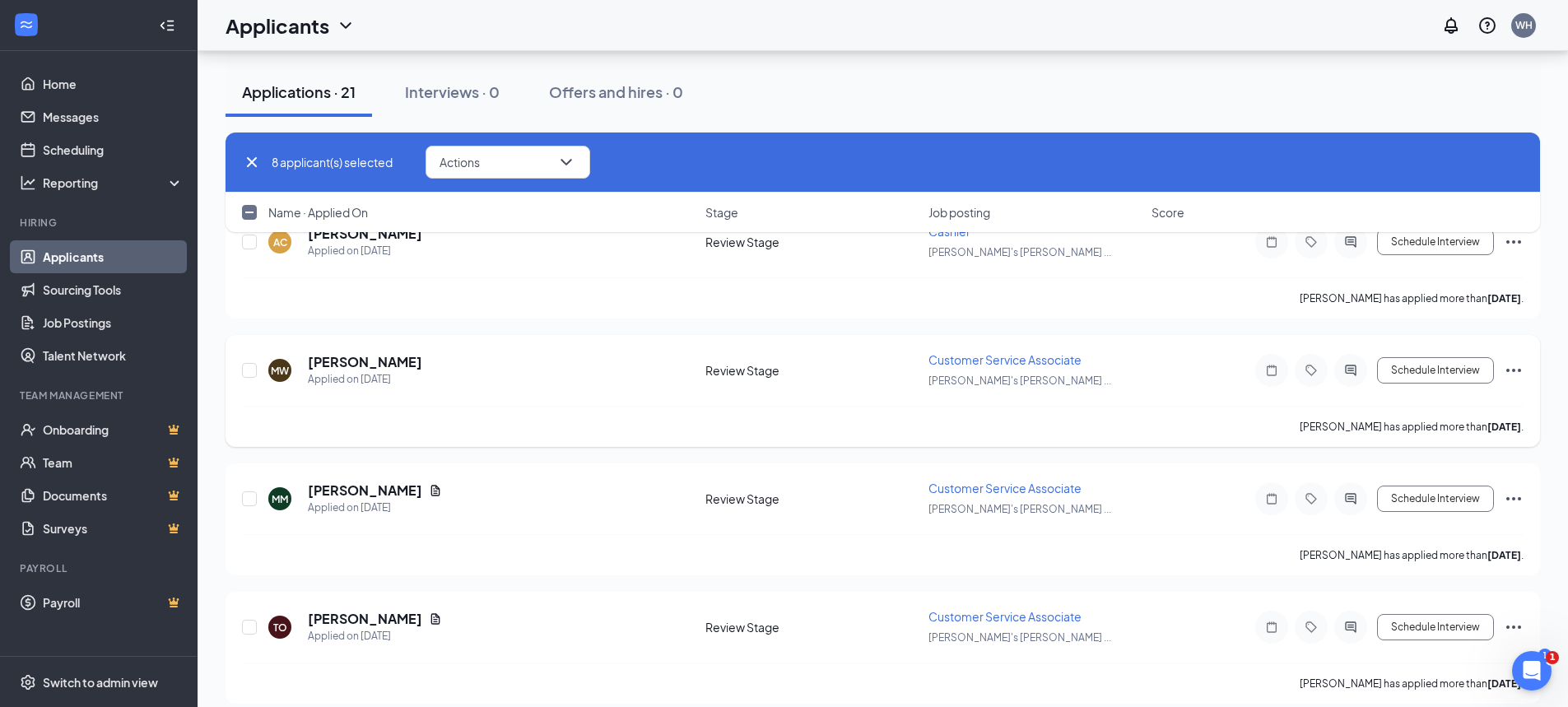
scroll to position [1153, 0]
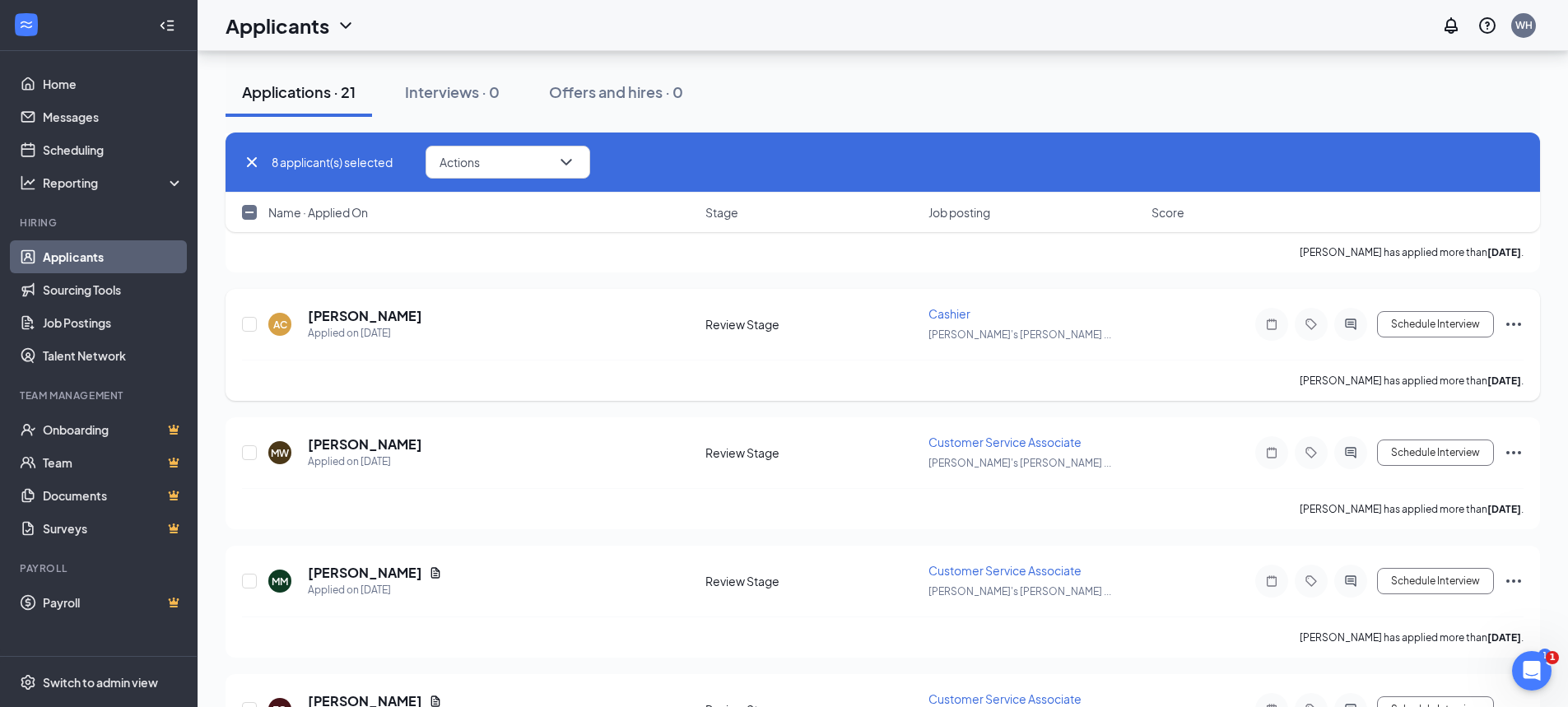
click at [1508, 323] on icon "Ellipses" at bounding box center [1514, 324] width 15 height 3
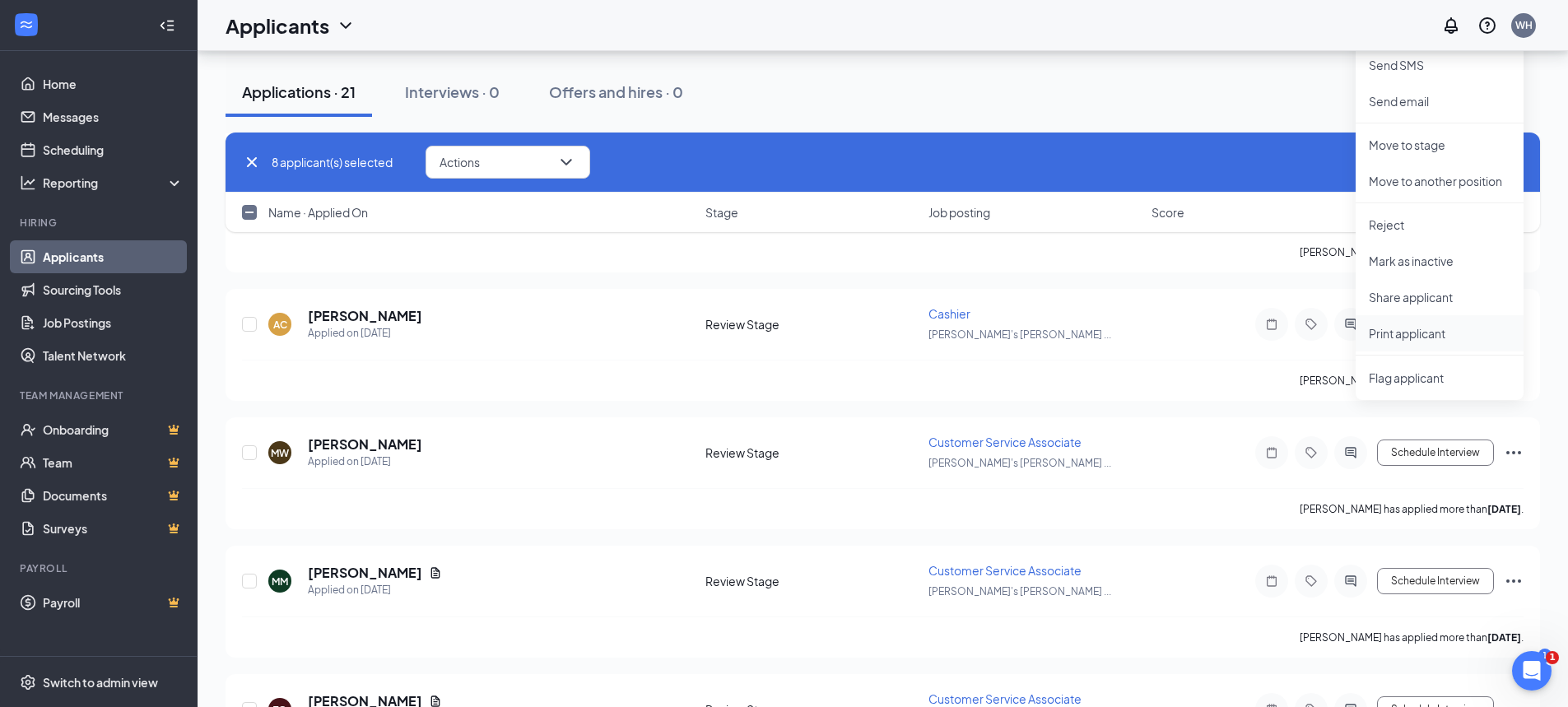
click at [1424, 336] on p "Print applicant" at bounding box center [1439, 333] width 142 height 16
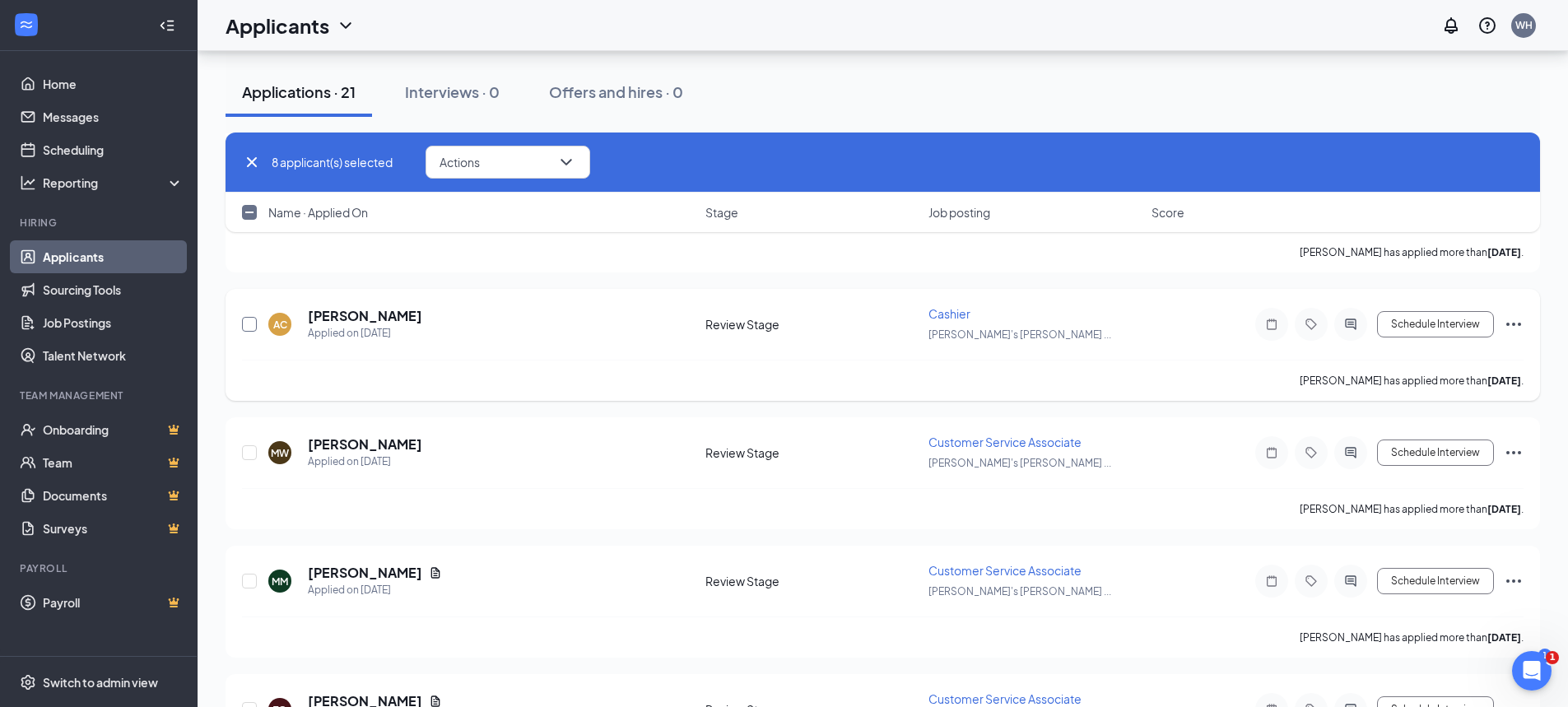
click at [248, 322] on input "checkbox" at bounding box center [249, 324] width 15 height 15
checkbox input "true"
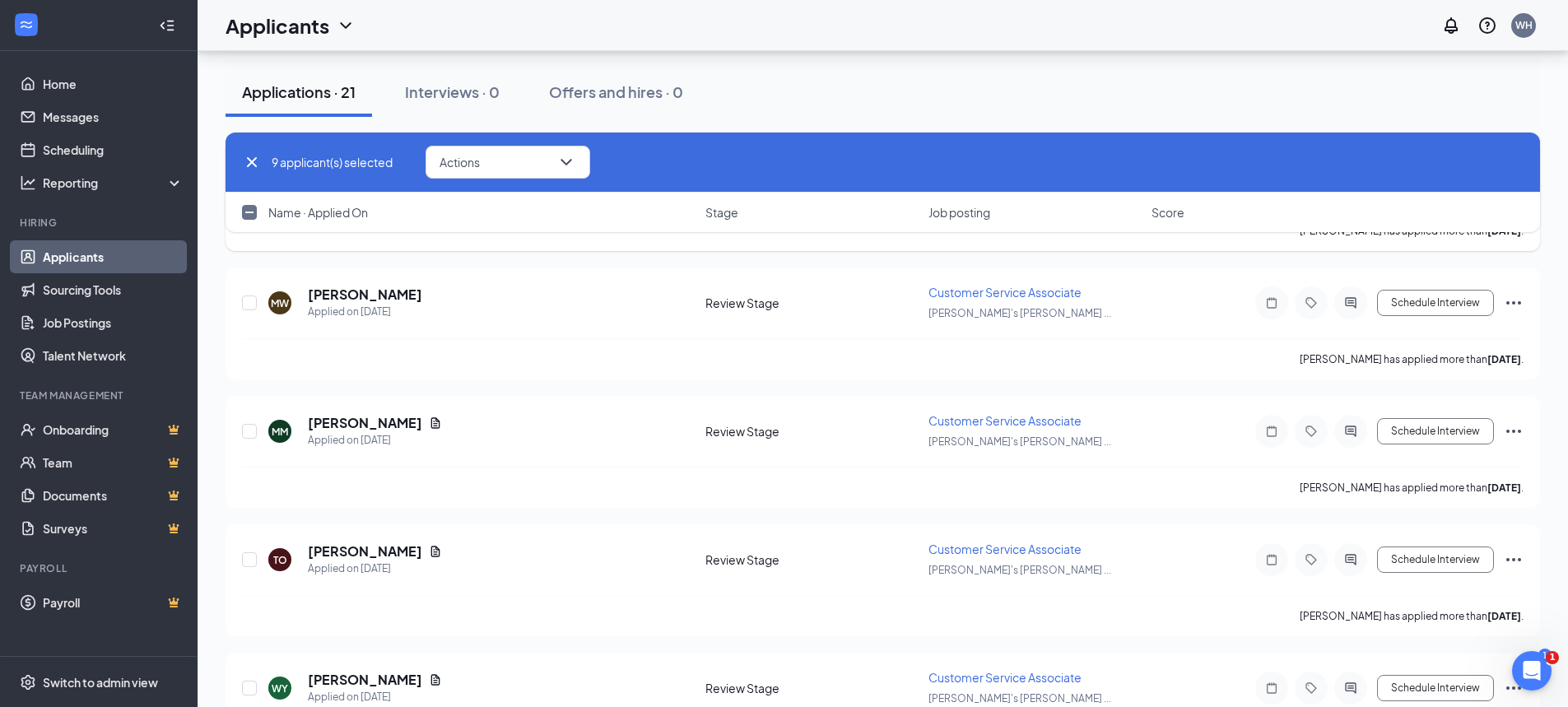
scroll to position [1317, 0]
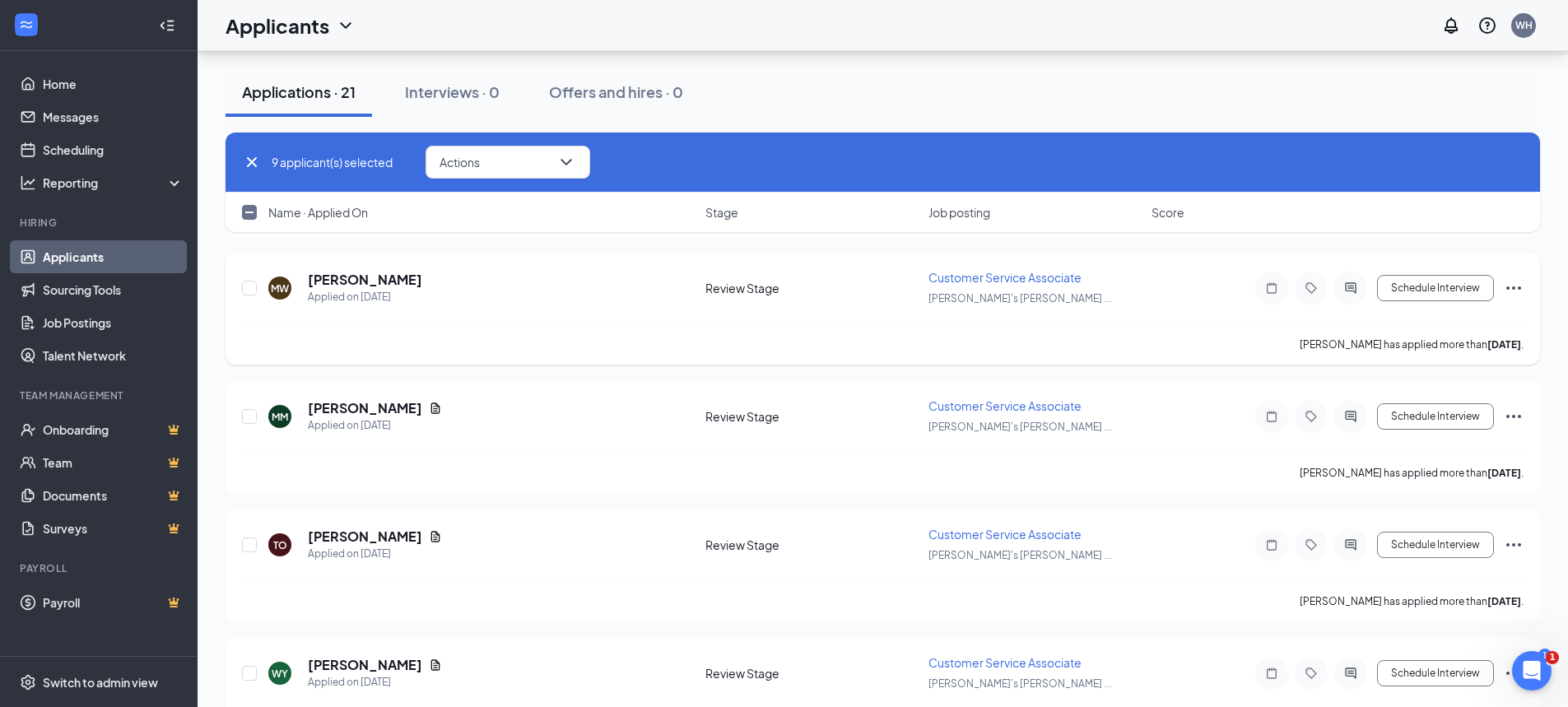
click at [1512, 286] on icon "Ellipses" at bounding box center [1514, 288] width 20 height 20
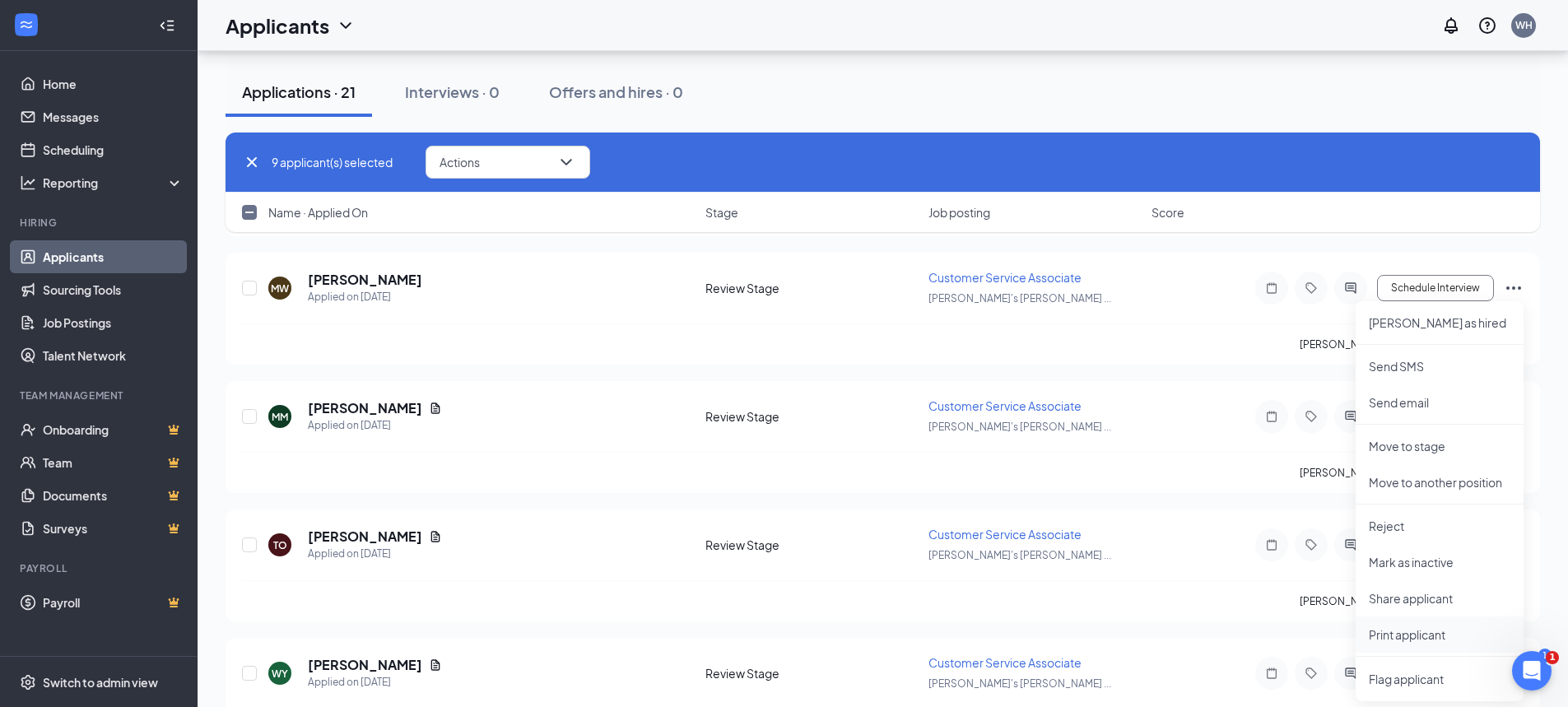
click at [1388, 637] on p "Print applicant" at bounding box center [1439, 634] width 142 height 16
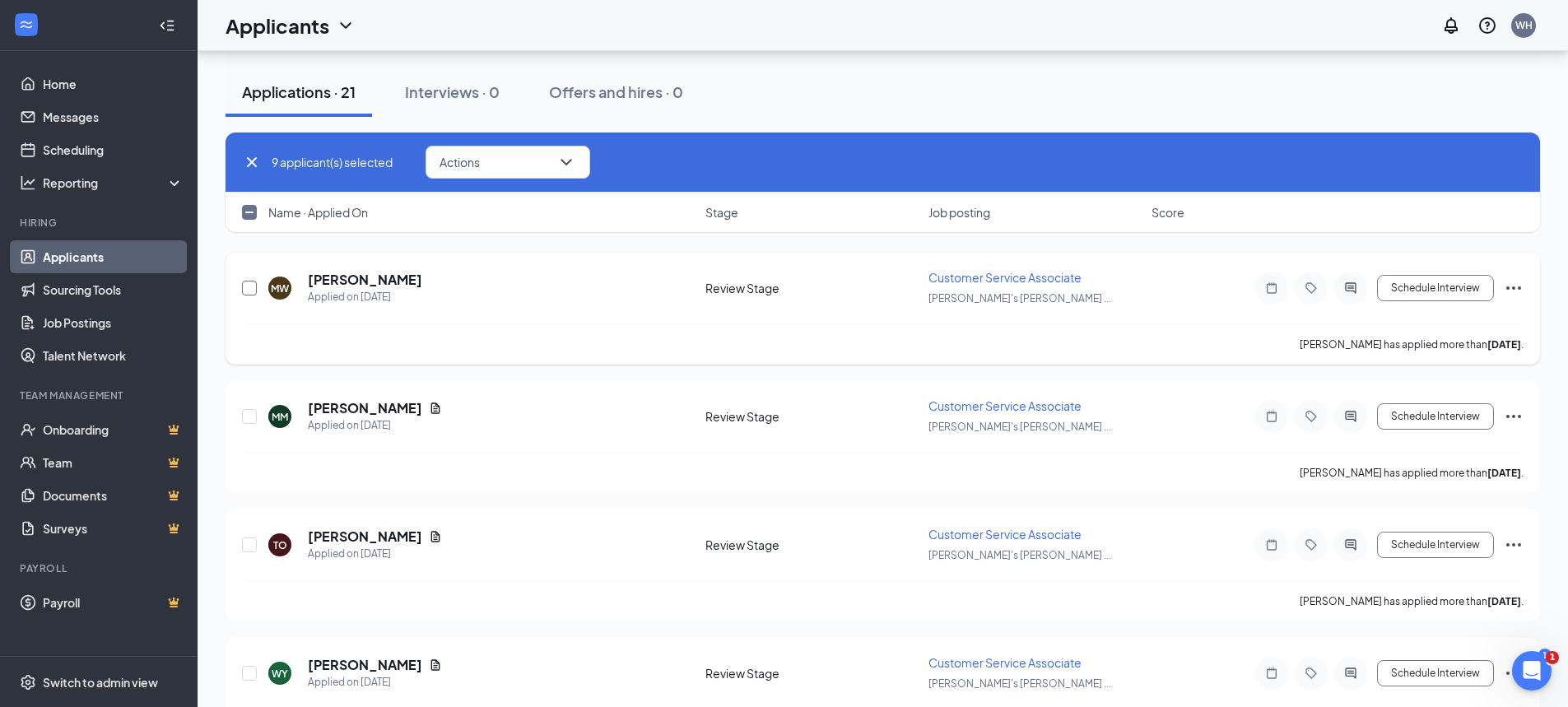
click at [243, 292] on input "checkbox" at bounding box center [249, 288] width 15 height 15
checkbox input "true"
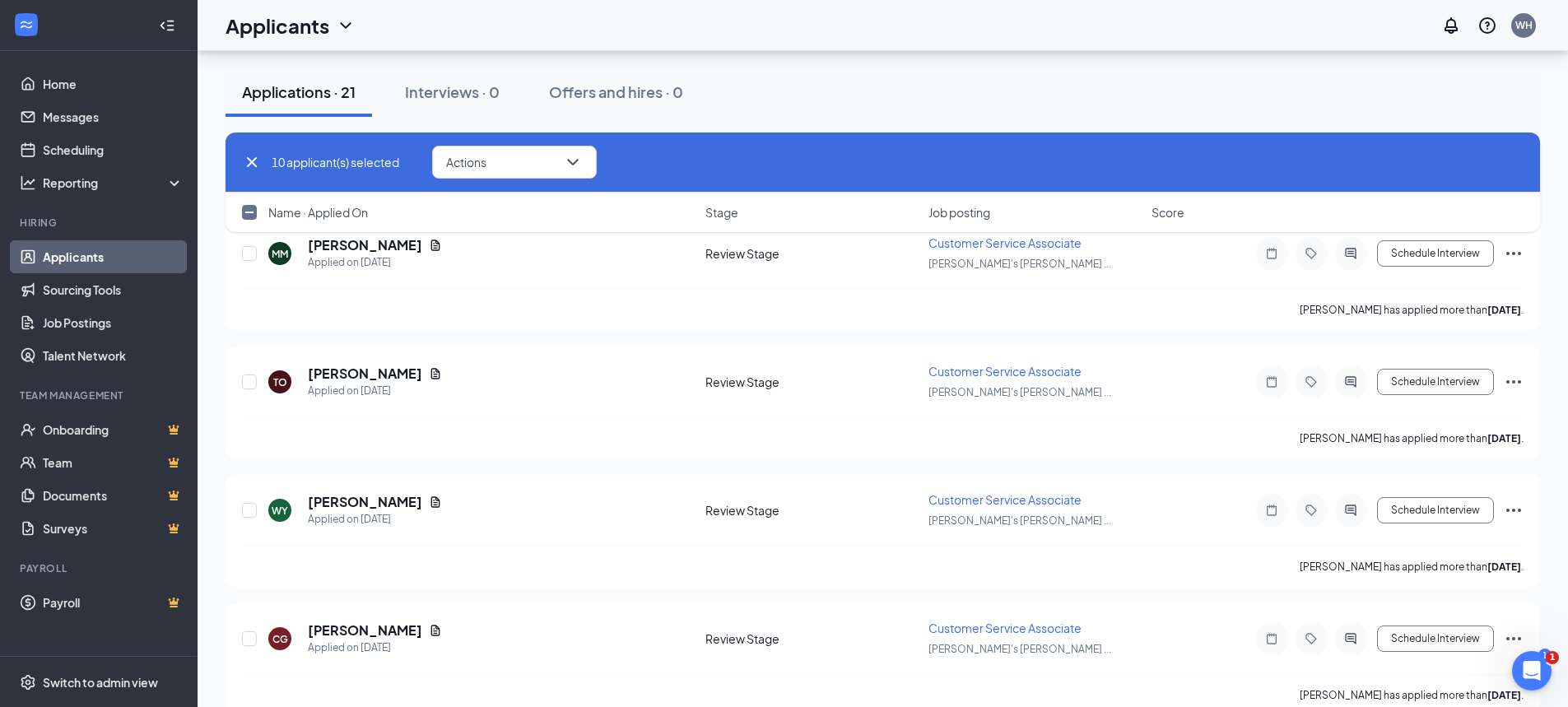
scroll to position [1482, 0]
click at [1524, 252] on div "MM Mason McGriff Applied on Sep 12 Review Stage Customer Service Associate Bill…" at bounding box center [883, 273] width 1315 height 112
click at [1511, 252] on icon "Ellipses" at bounding box center [1514, 252] width 20 height 20
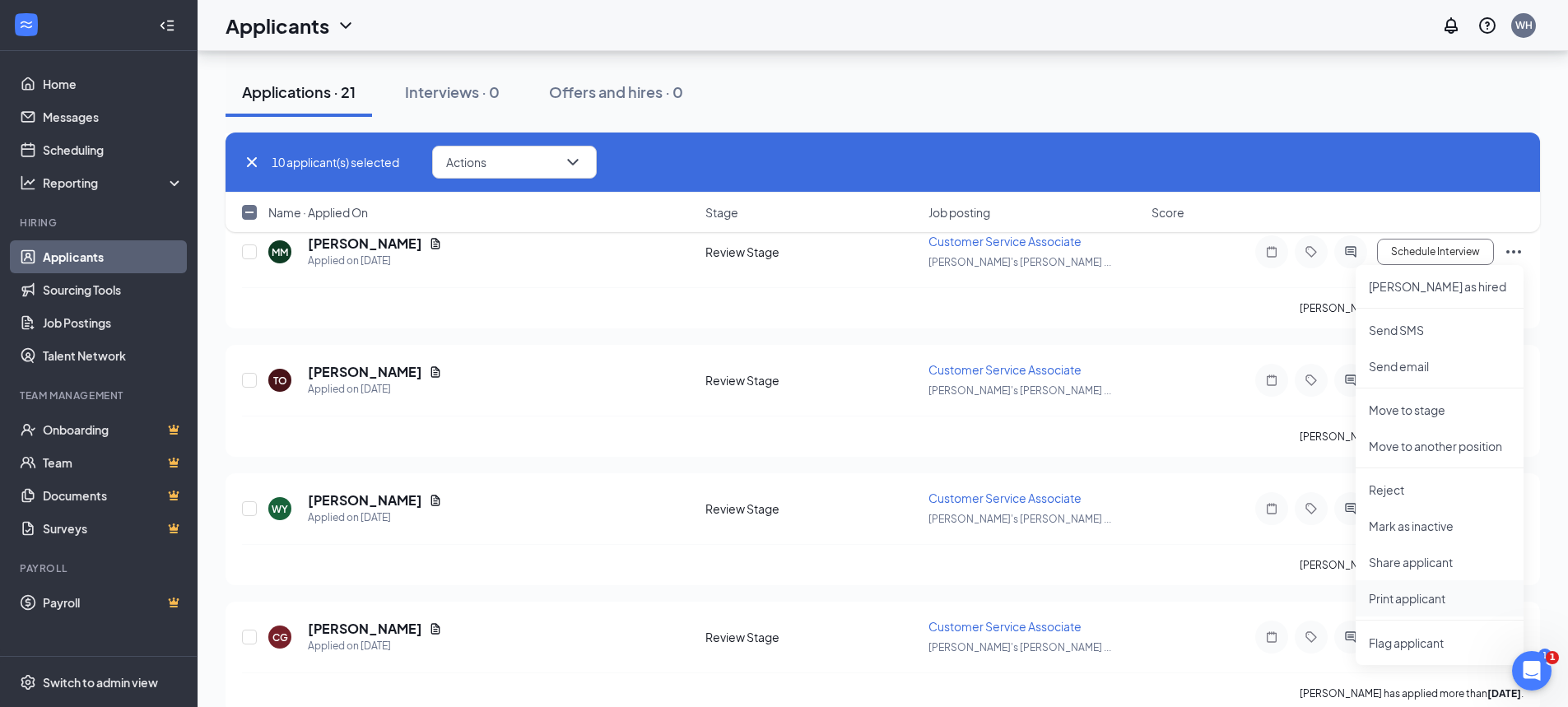
click at [1420, 596] on p "Print applicant" at bounding box center [1439, 598] width 142 height 16
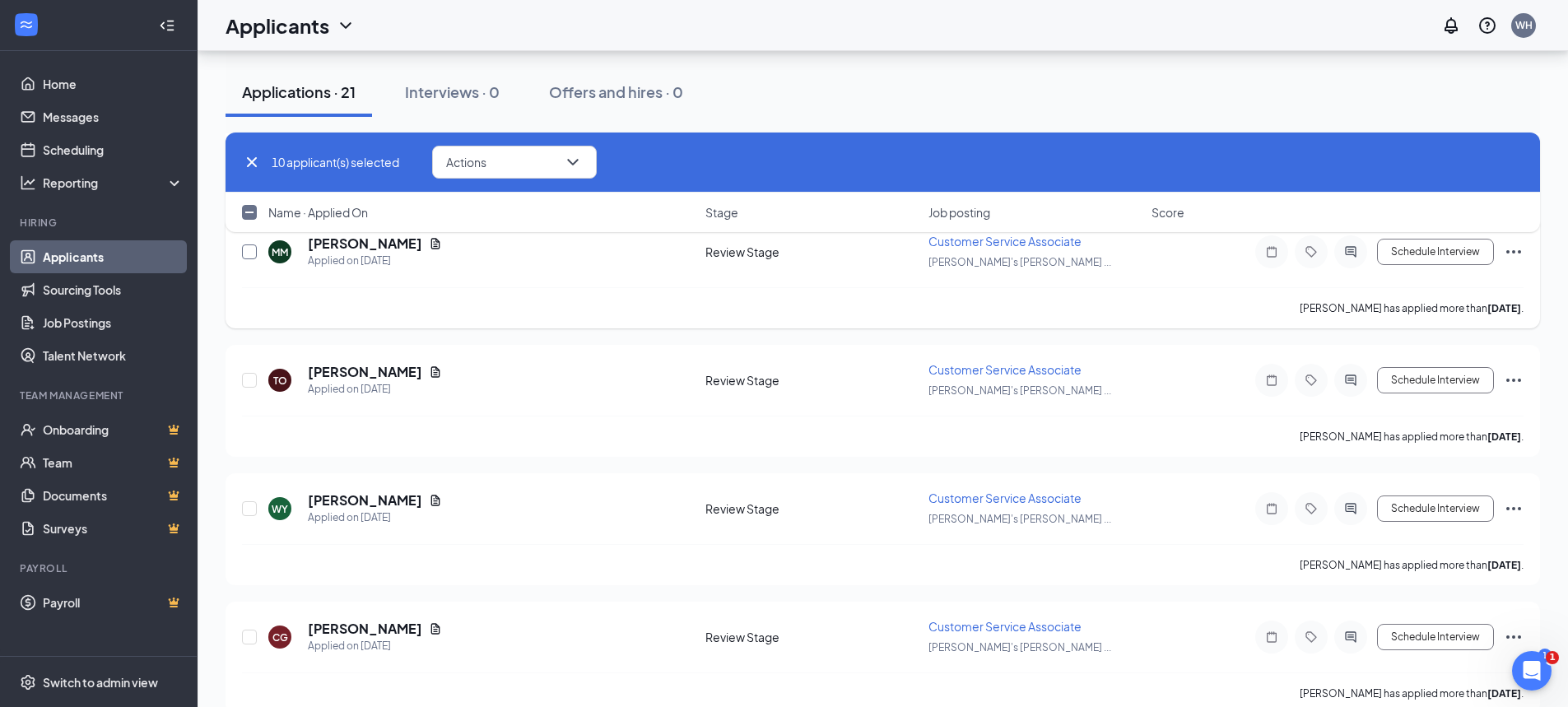
click at [246, 251] on input "checkbox" at bounding box center [249, 252] width 15 height 15
checkbox input "true"
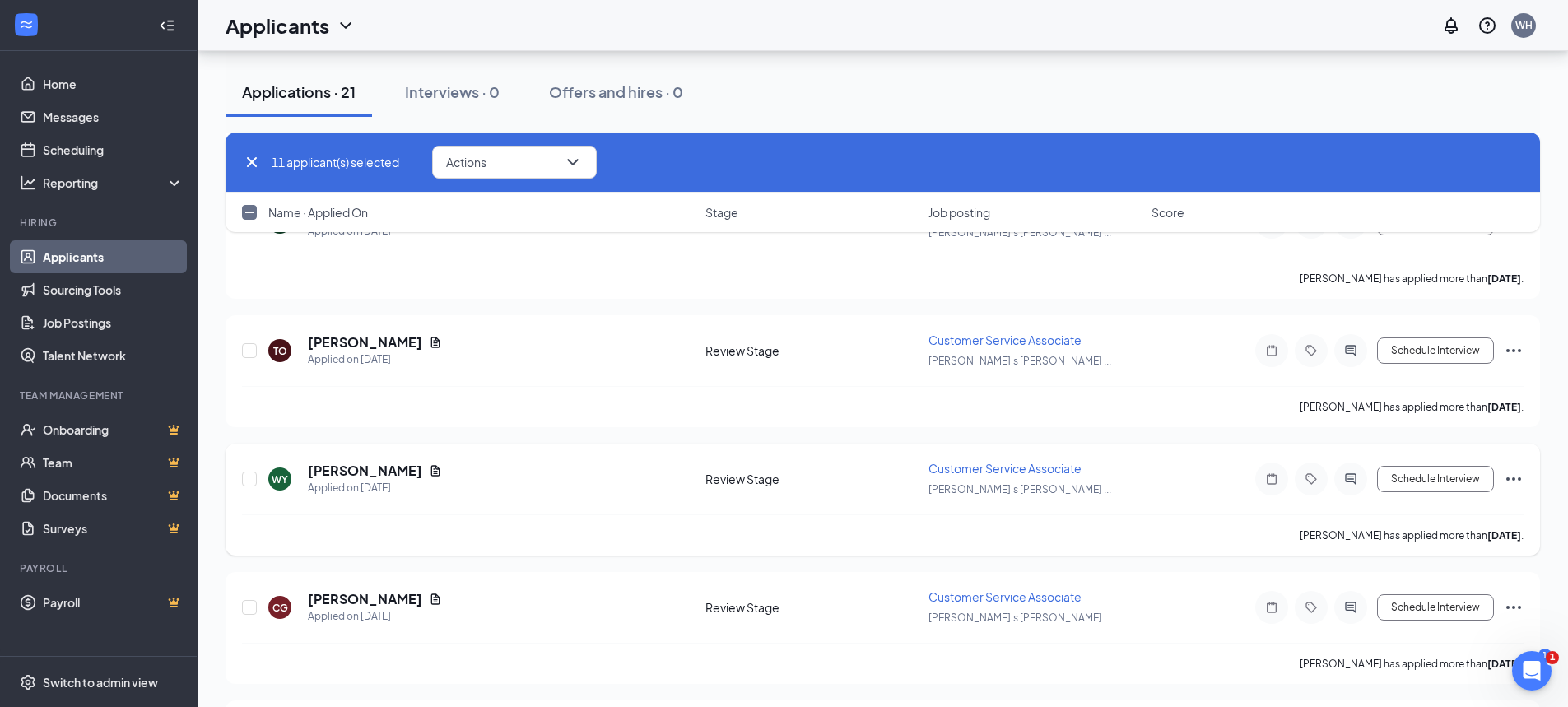
scroll to position [1564, 0]
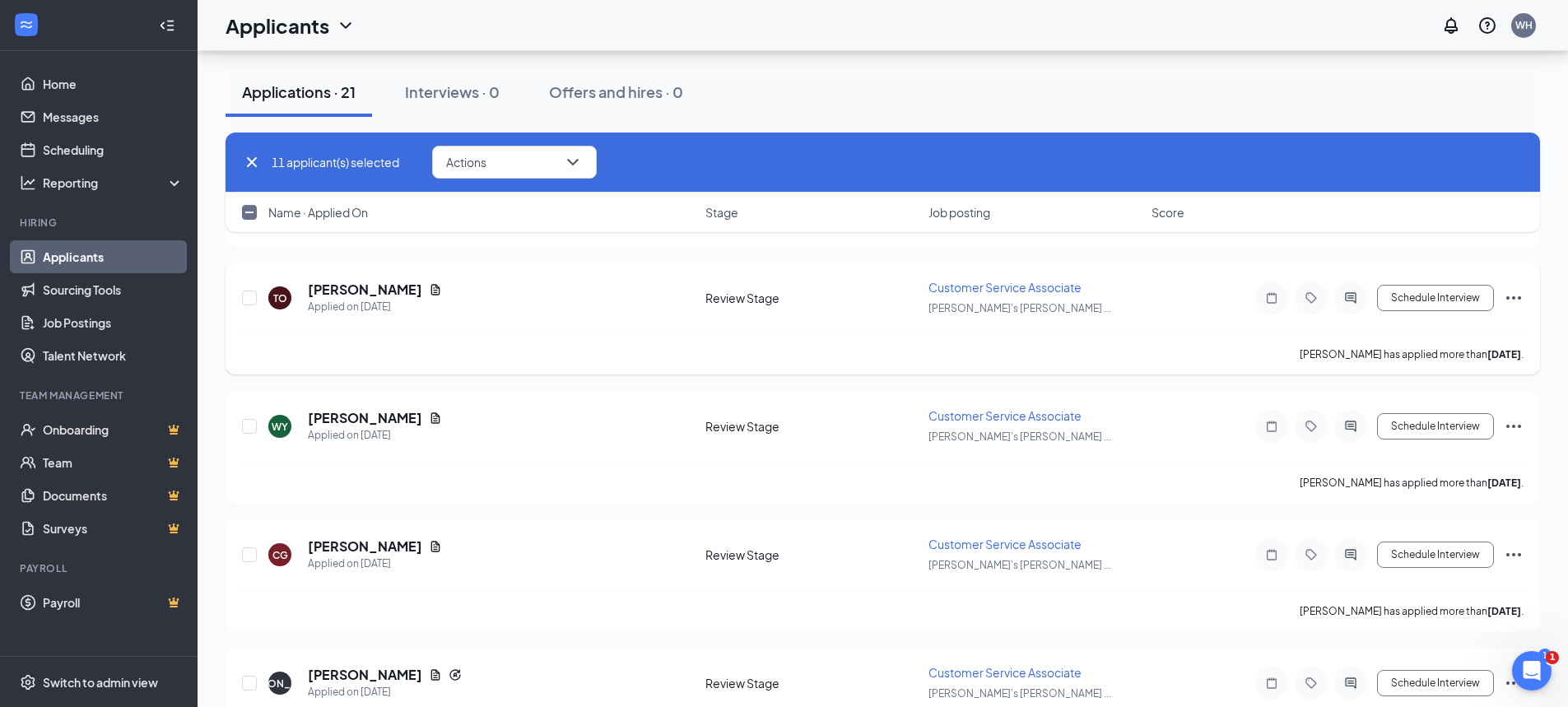
click at [1514, 296] on icon "Ellipses" at bounding box center [1514, 297] width 20 height 20
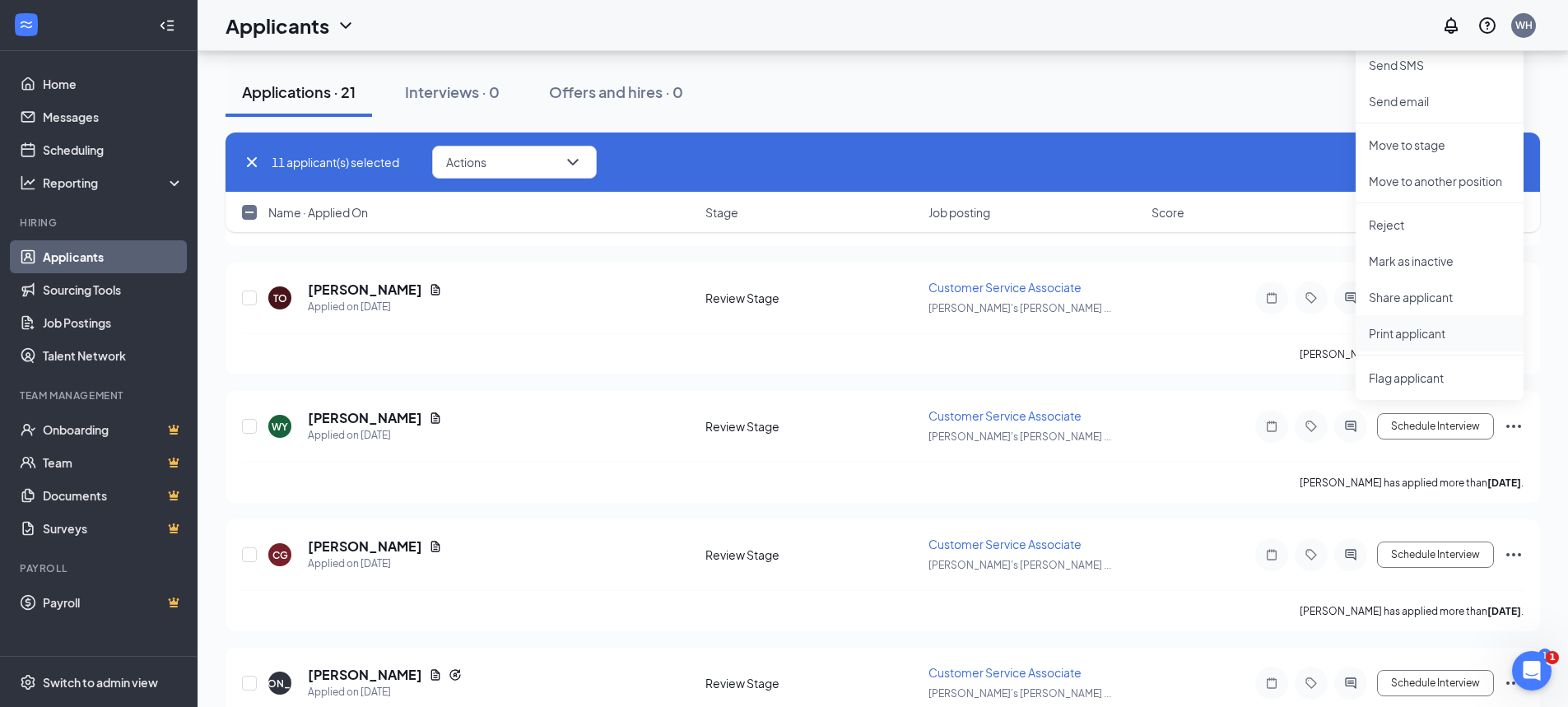
click at [1431, 334] on p "Print applicant" at bounding box center [1439, 333] width 142 height 16
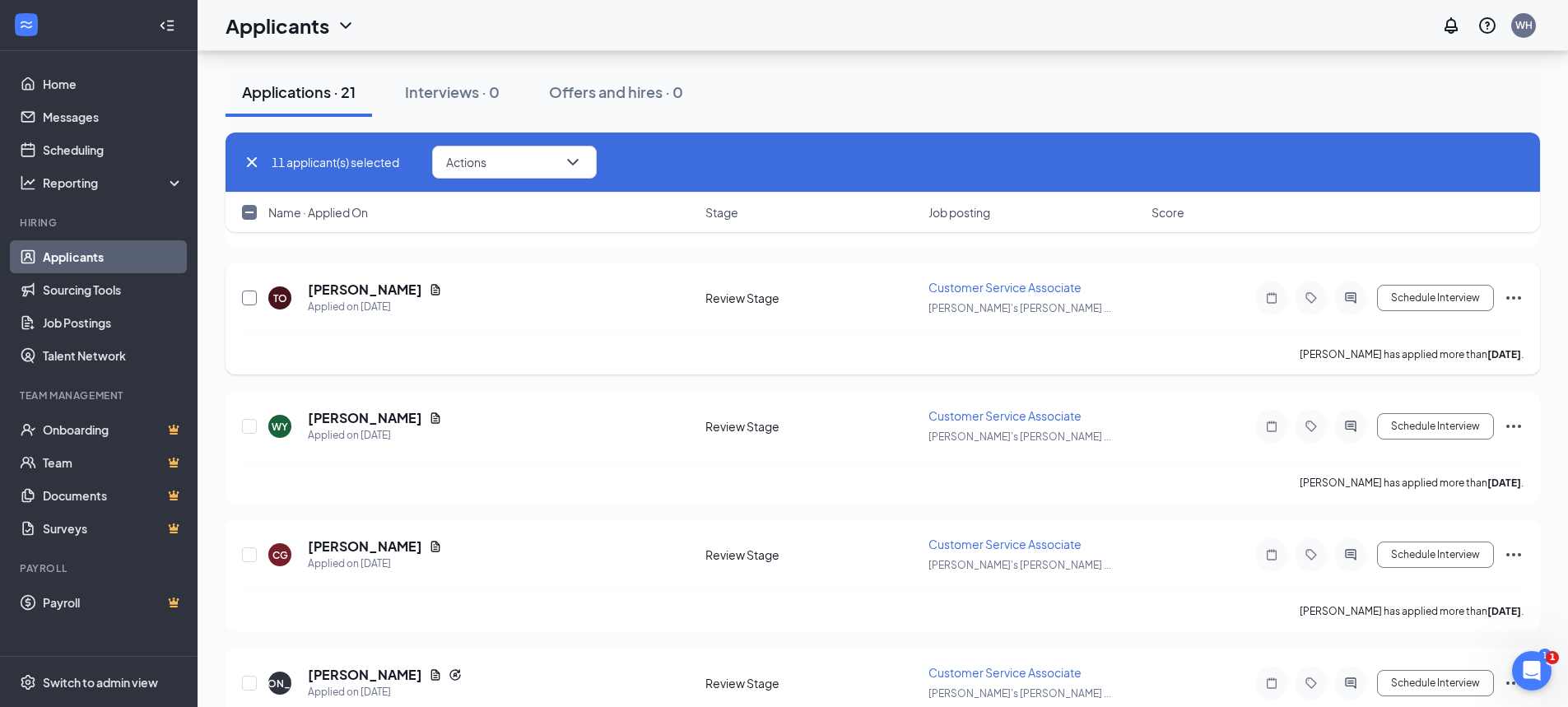
drag, startPoint x: 253, startPoint y: 298, endPoint x: 448, endPoint y: 290, distance: 195.2
click at [252, 298] on input "checkbox" at bounding box center [249, 297] width 15 height 15
checkbox input "true"
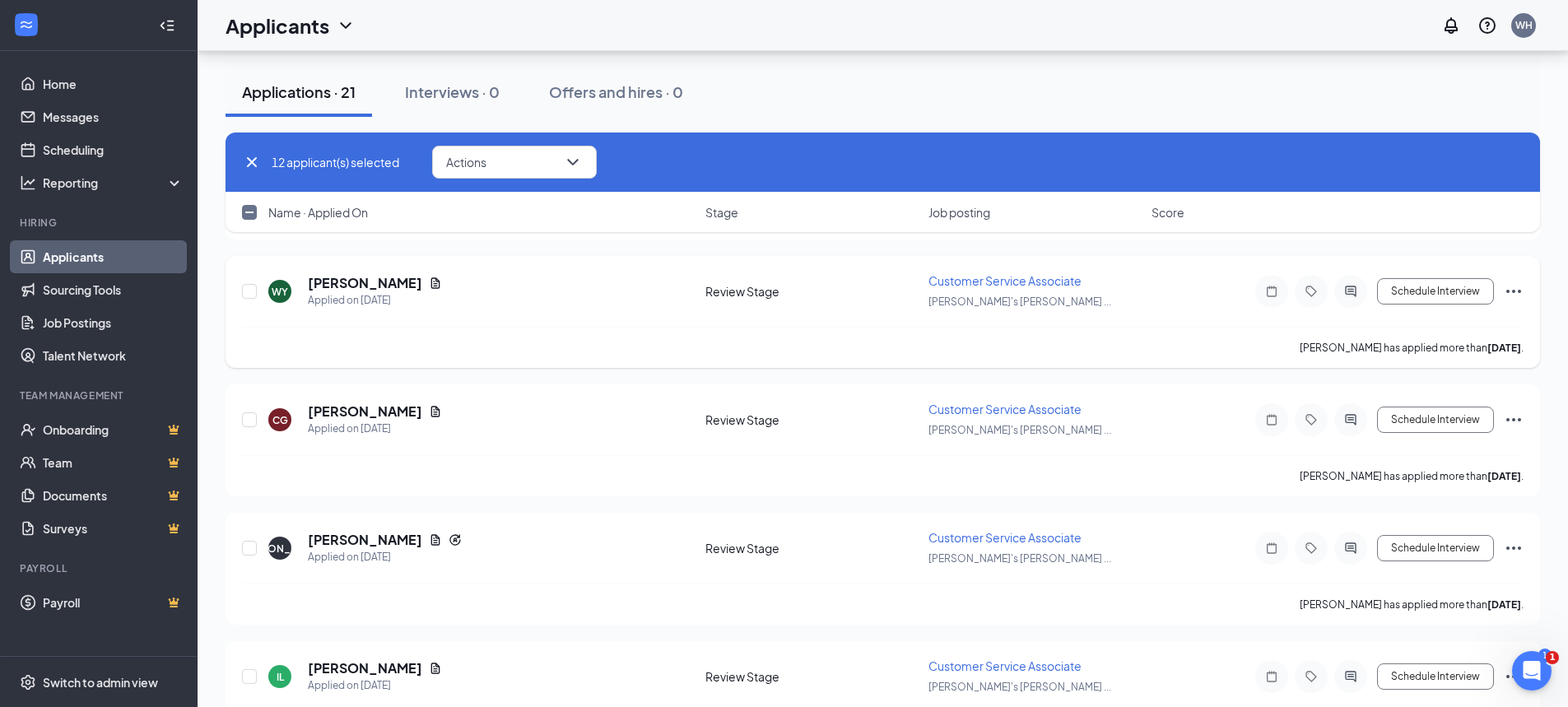
scroll to position [1729, 0]
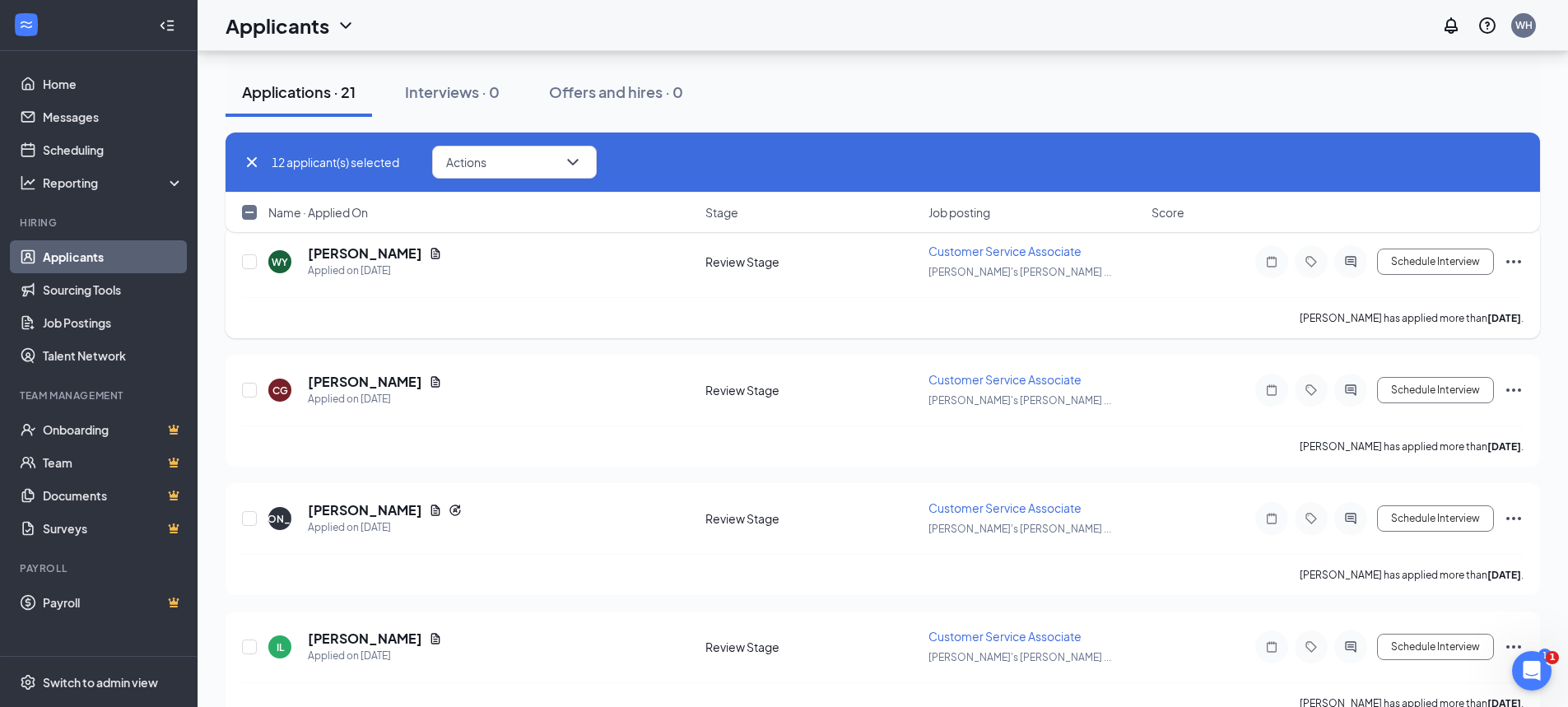
click at [1511, 260] on icon "Ellipses" at bounding box center [1514, 262] width 20 height 20
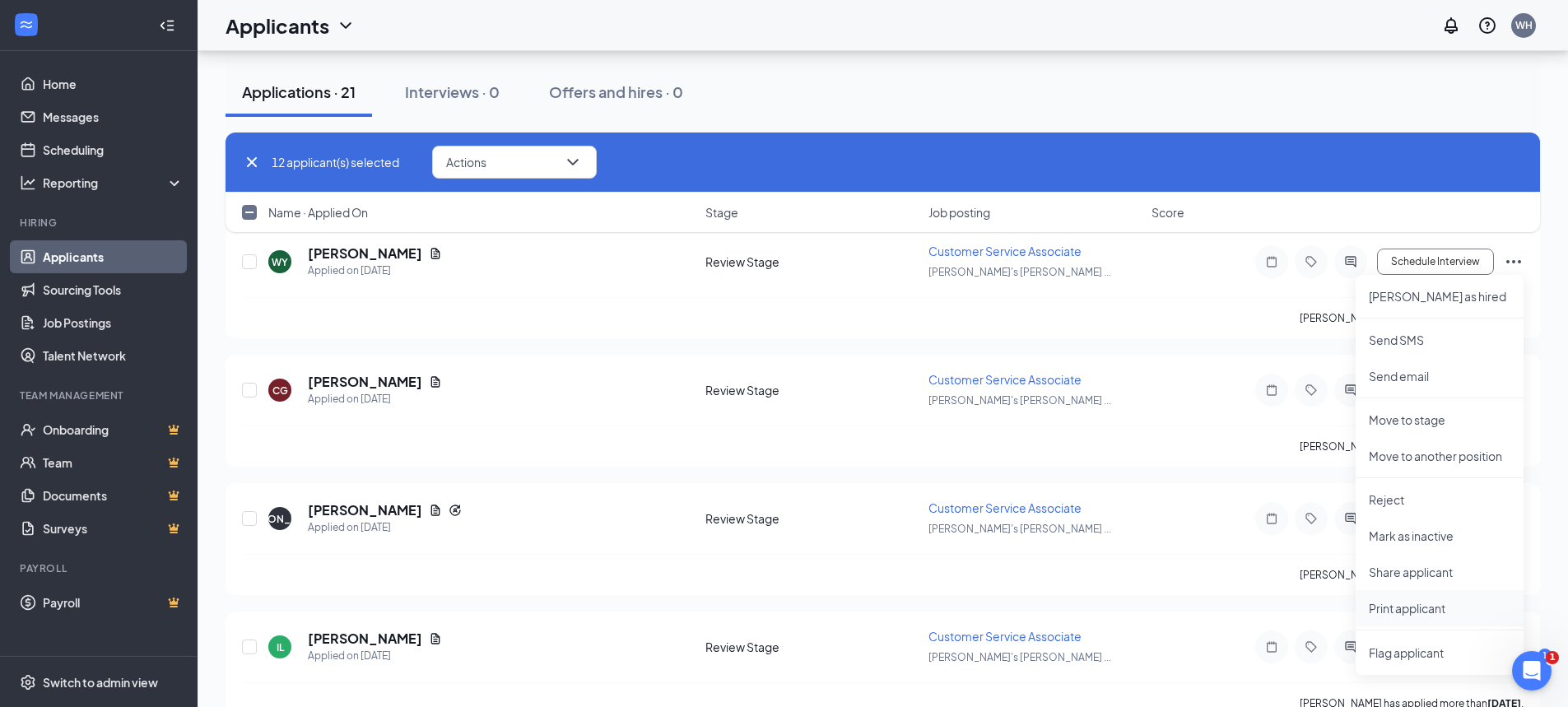
click at [1432, 612] on p "Print applicant" at bounding box center [1439, 608] width 142 height 16
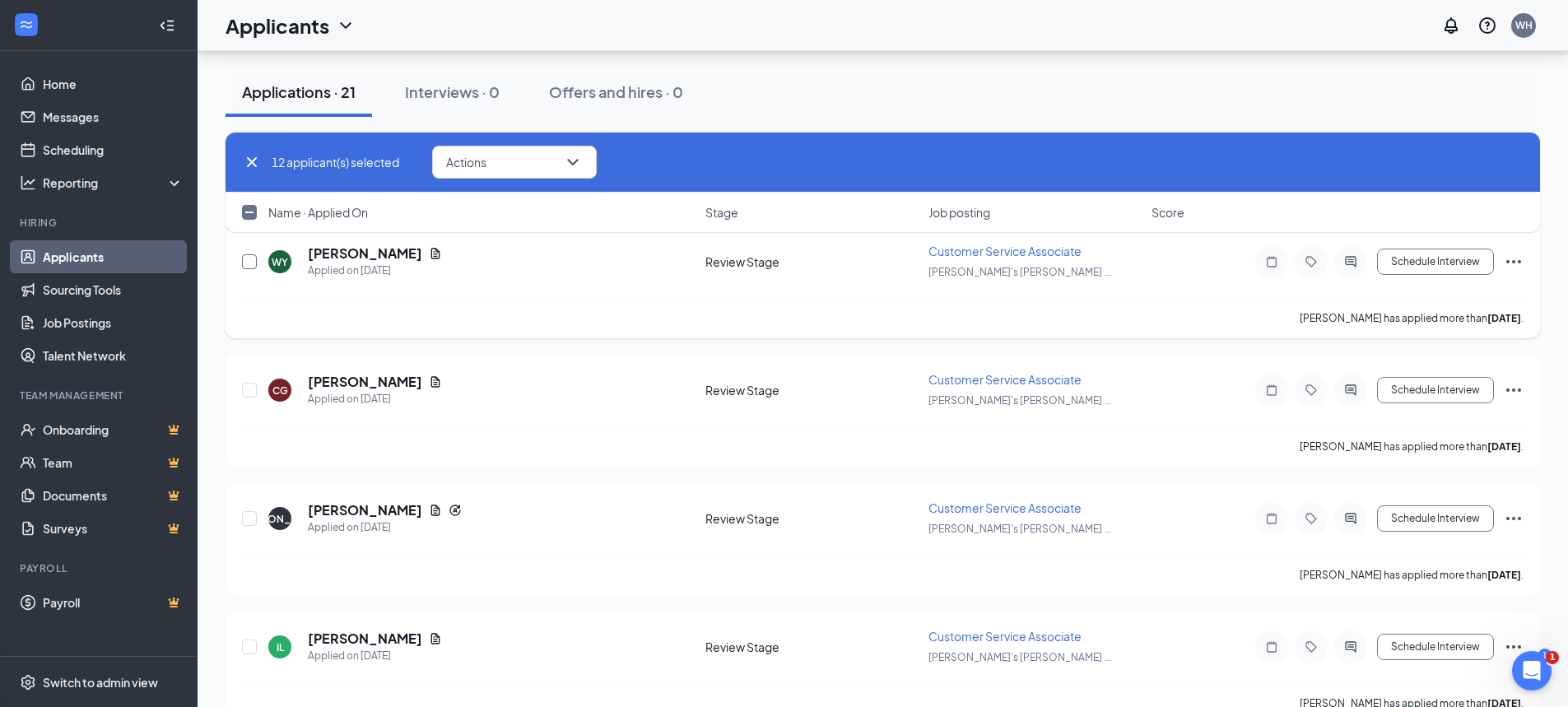
drag, startPoint x: 247, startPoint y: 264, endPoint x: 325, endPoint y: 279, distance: 79.4
click at [247, 263] on input "checkbox" at bounding box center [249, 261] width 15 height 15
checkbox input "true"
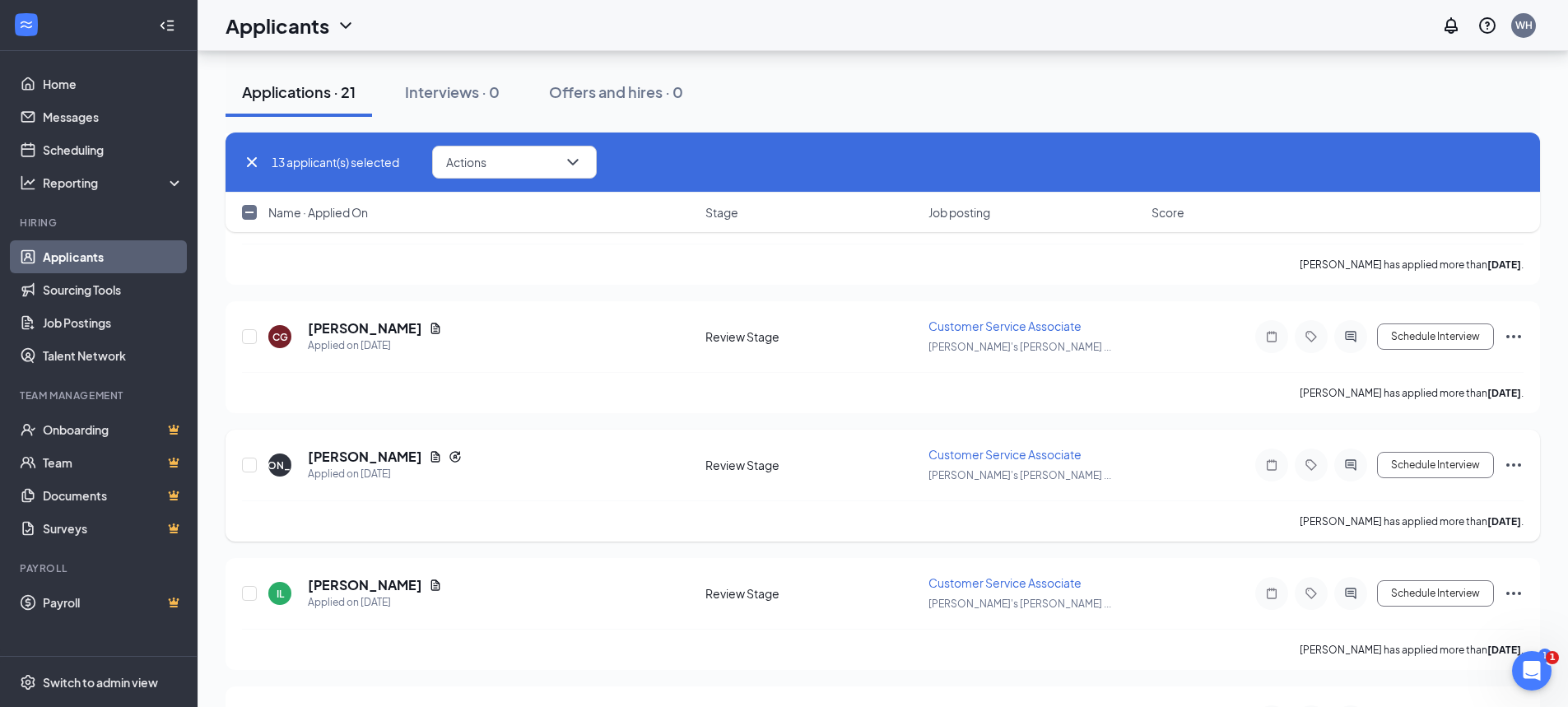
scroll to position [1812, 0]
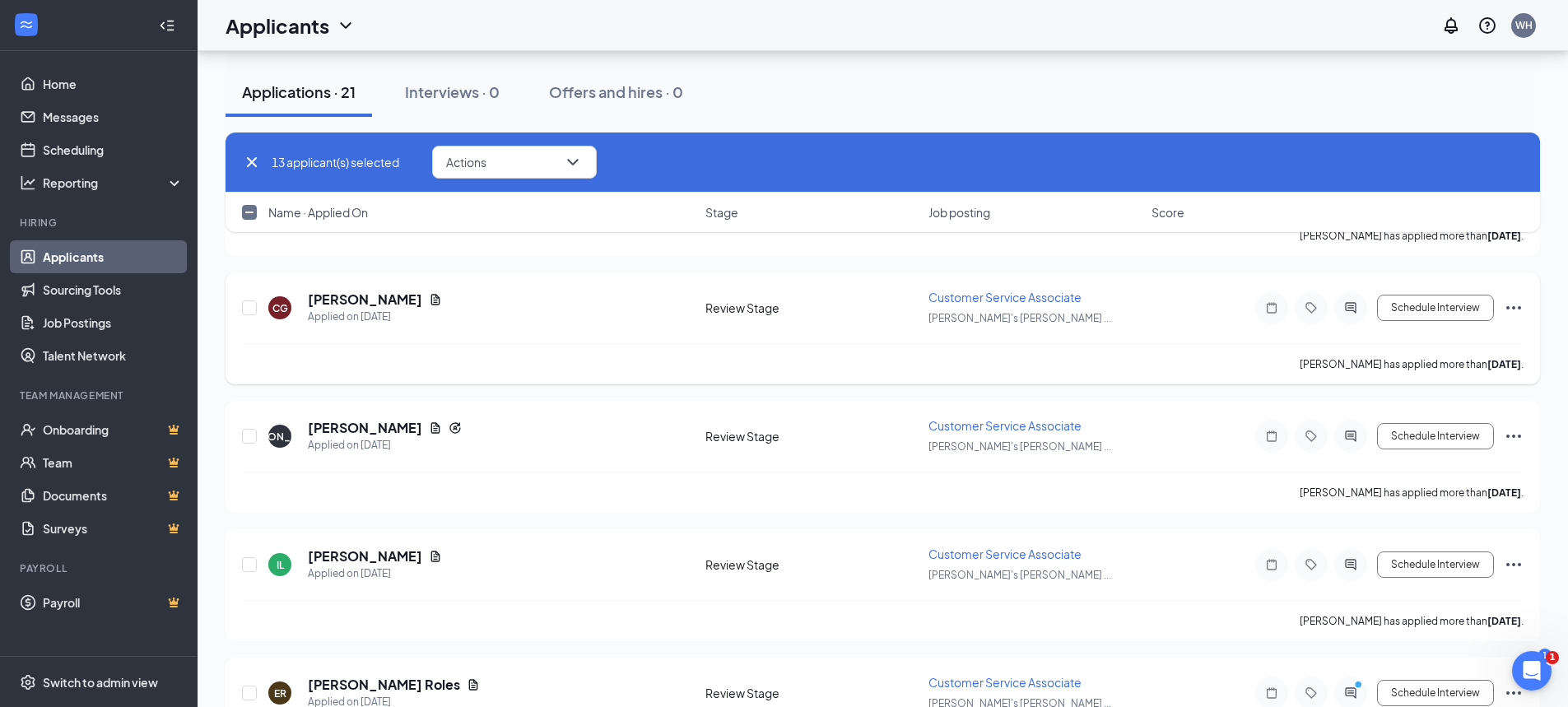
click at [1510, 306] on icon "Ellipses" at bounding box center [1514, 308] width 20 height 20
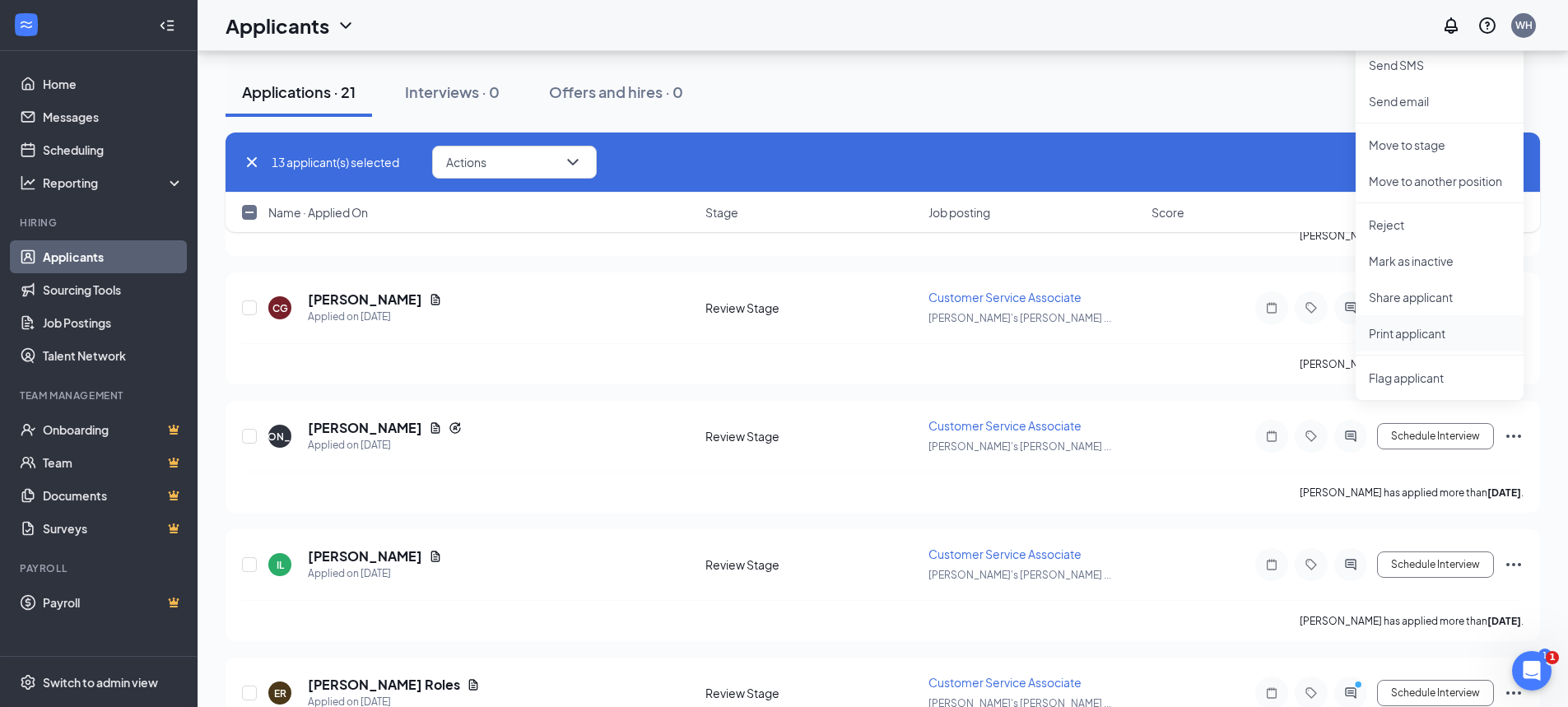
click at [1433, 334] on p "Print applicant" at bounding box center [1439, 333] width 142 height 16
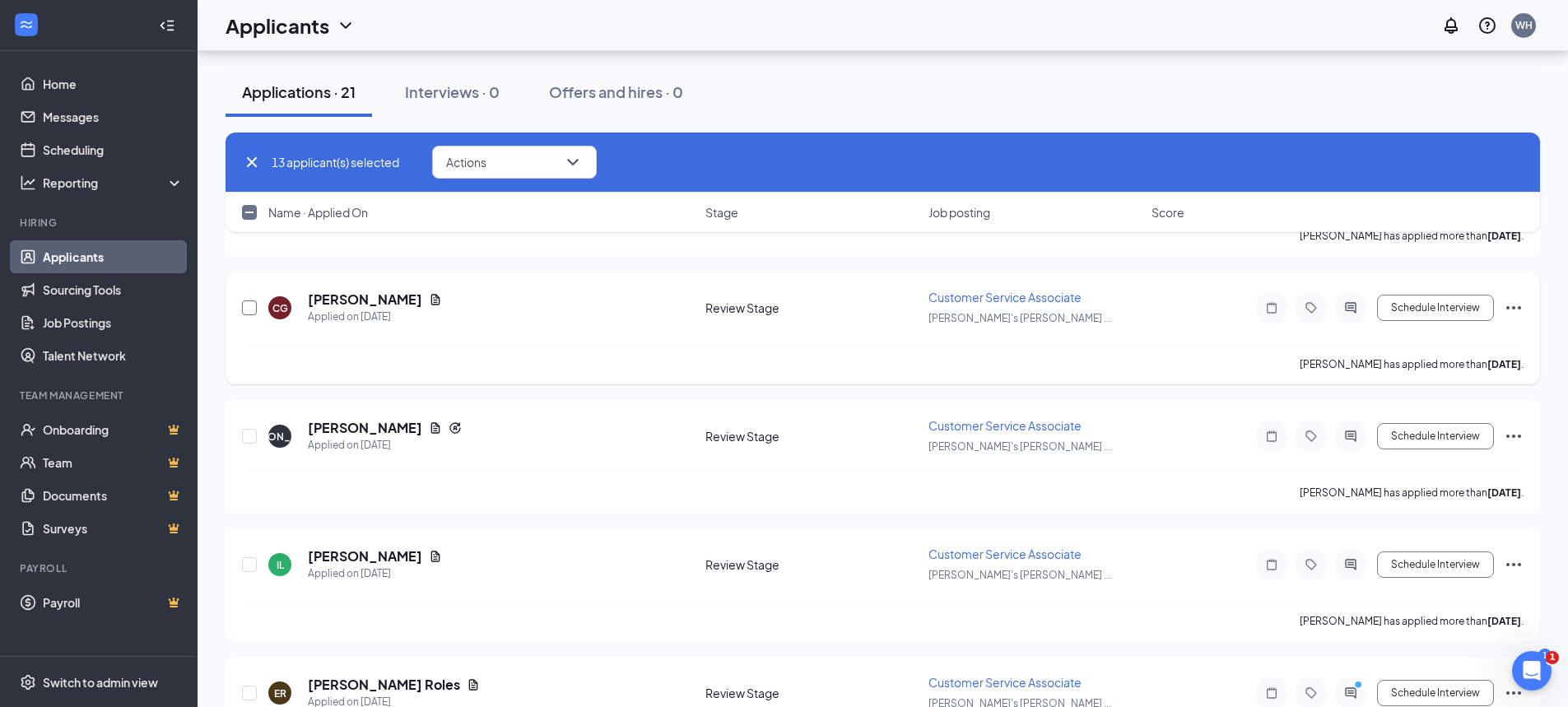
click at [247, 311] on input "checkbox" at bounding box center [249, 308] width 15 height 15
checkbox input "true"
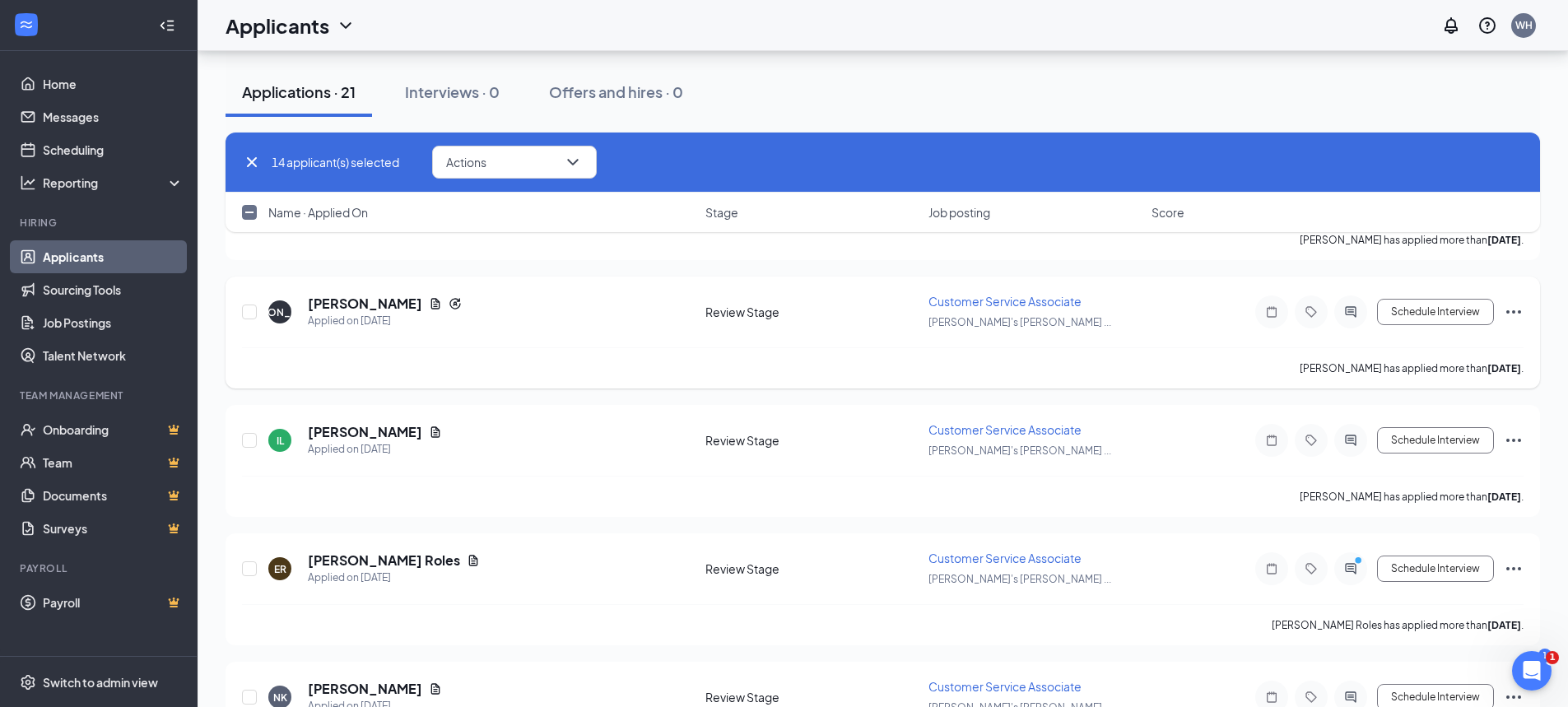
scroll to position [1977, 0]
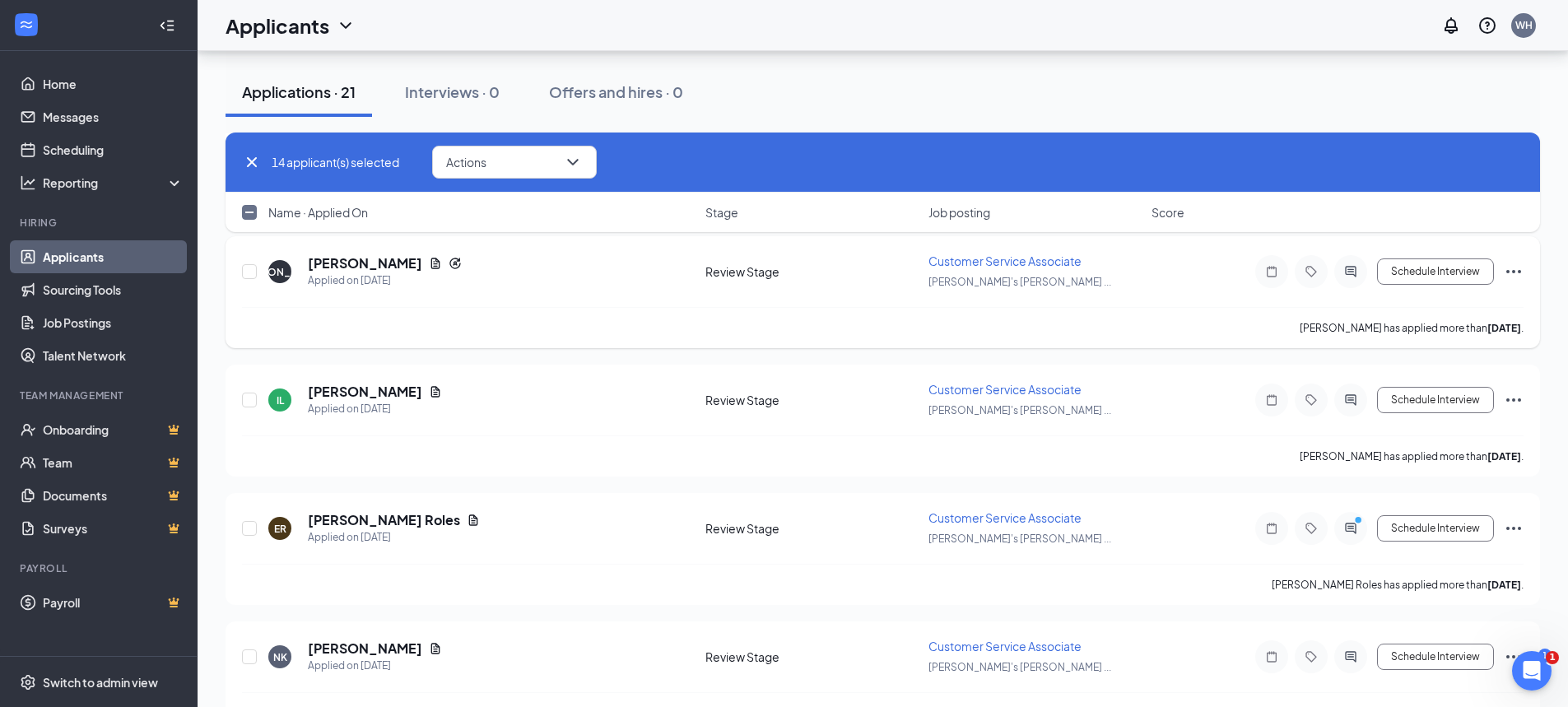
click at [1508, 269] on icon "Ellipses" at bounding box center [1514, 271] width 20 height 20
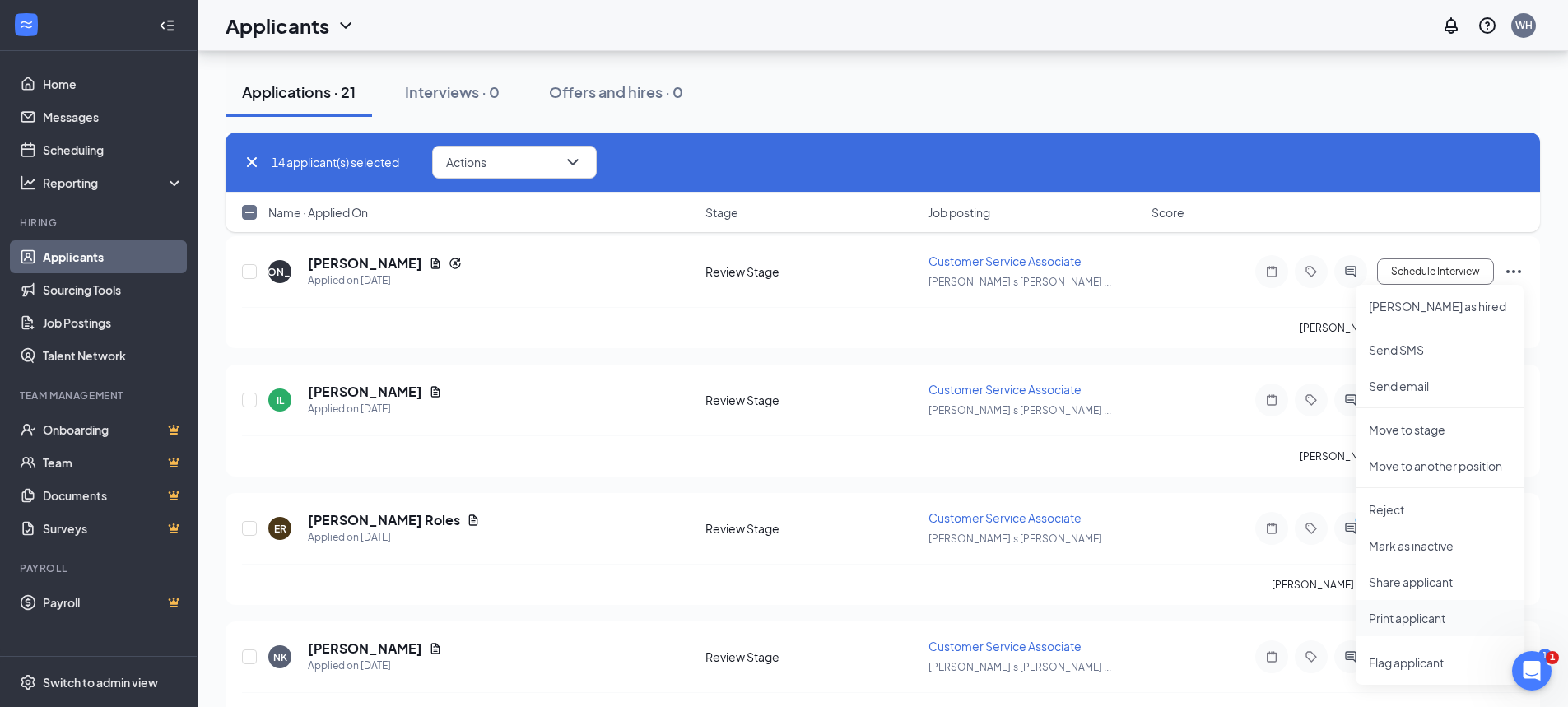
click at [1394, 621] on p "Print applicant" at bounding box center [1439, 618] width 142 height 16
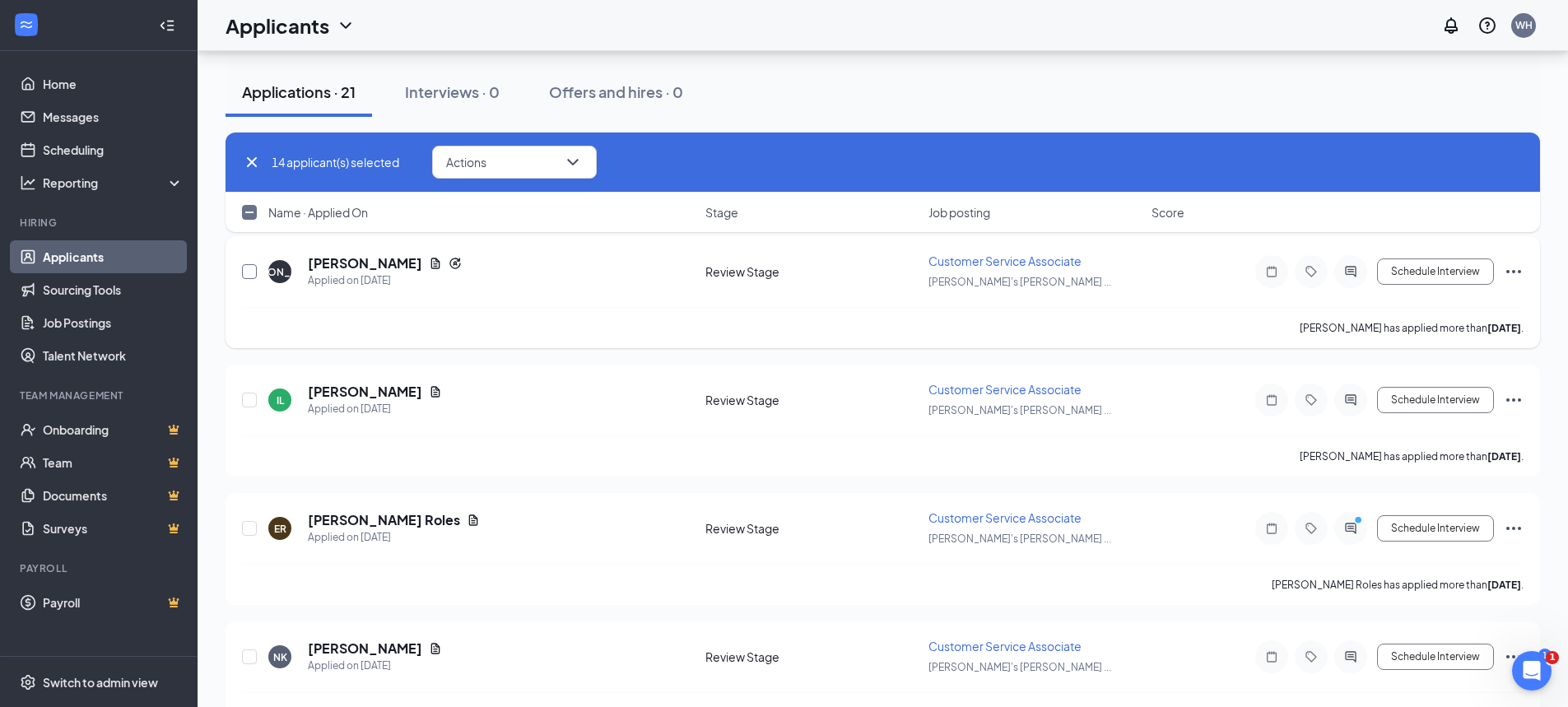
click at [247, 273] on input "checkbox" at bounding box center [249, 271] width 15 height 15
checkbox input "true"
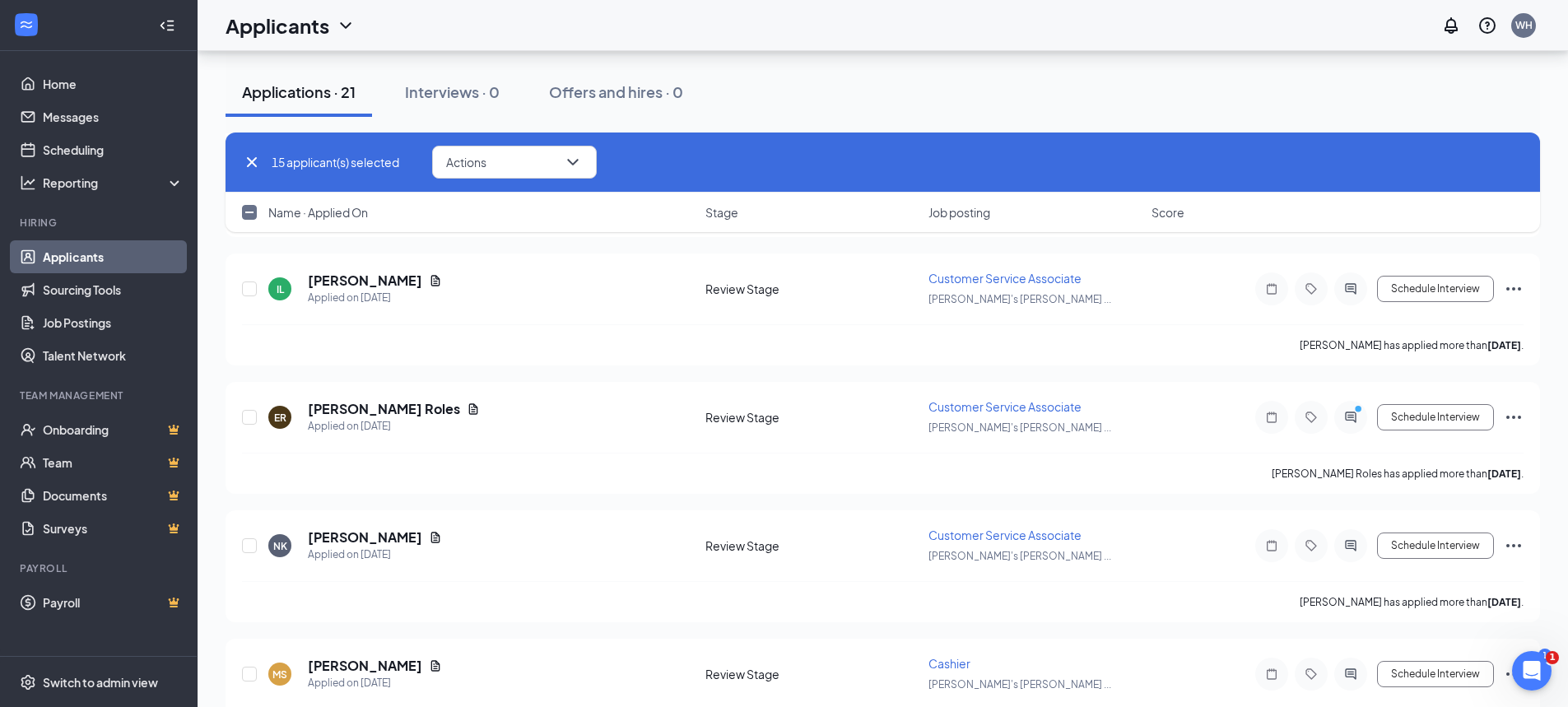
scroll to position [2059, 0]
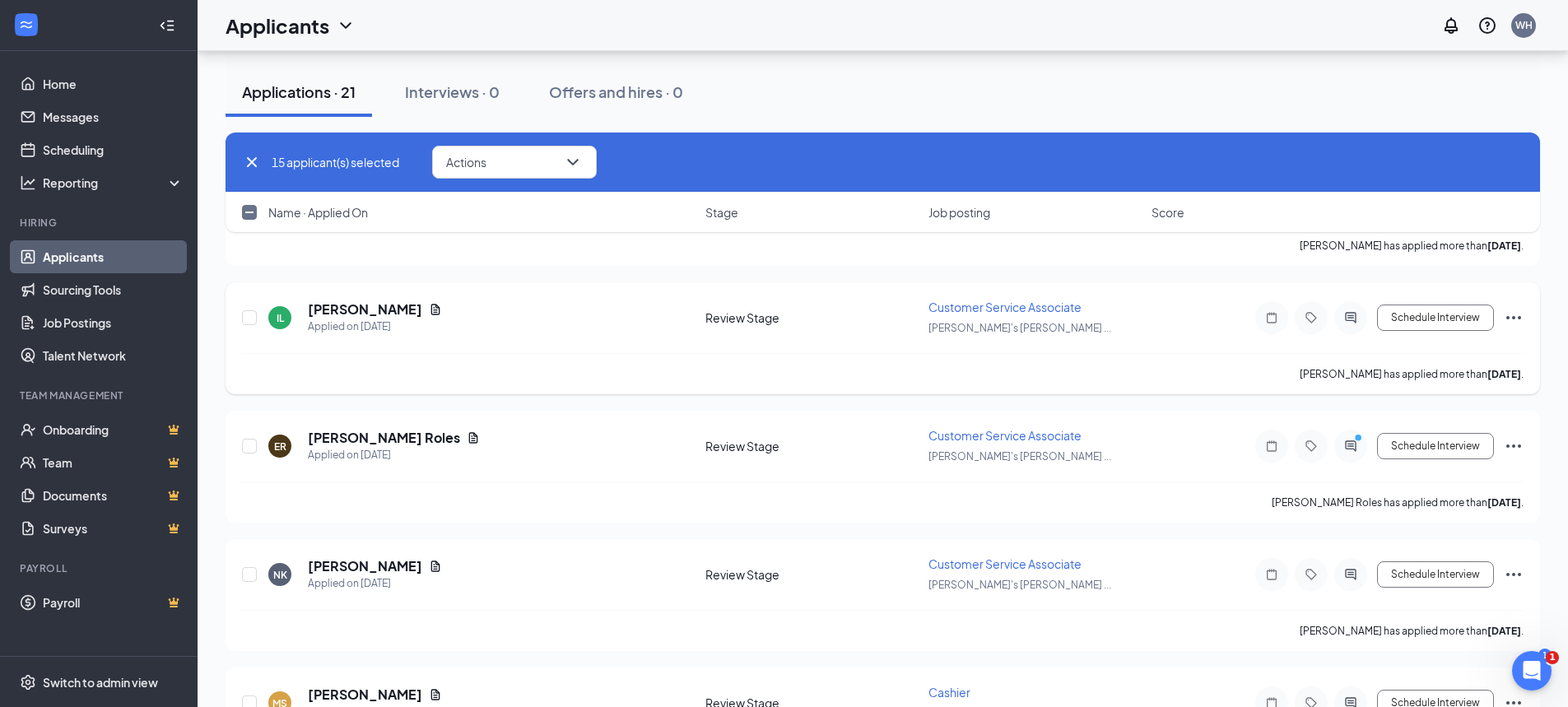
click at [1511, 314] on icon "Ellipses" at bounding box center [1514, 317] width 20 height 20
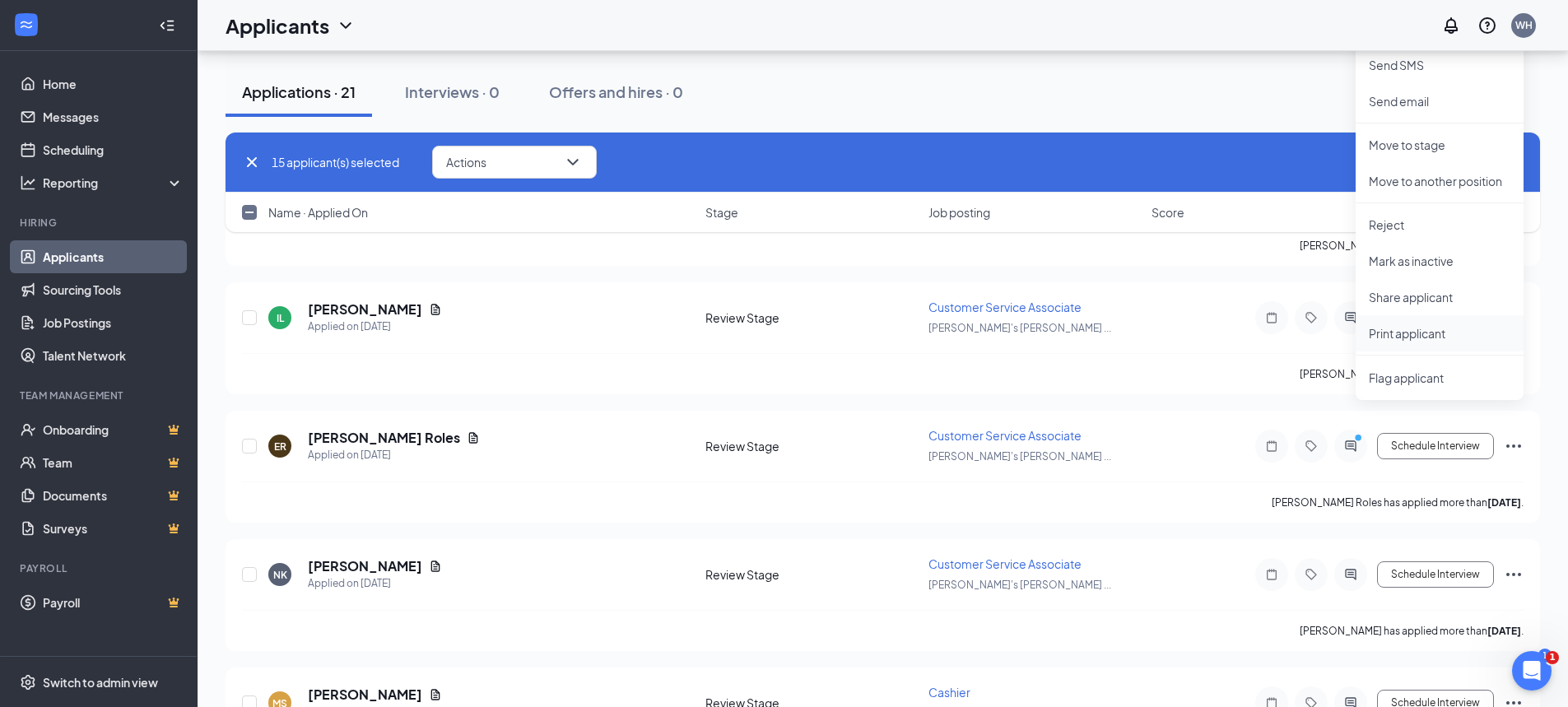
click at [1421, 332] on p "Print applicant" at bounding box center [1439, 333] width 142 height 16
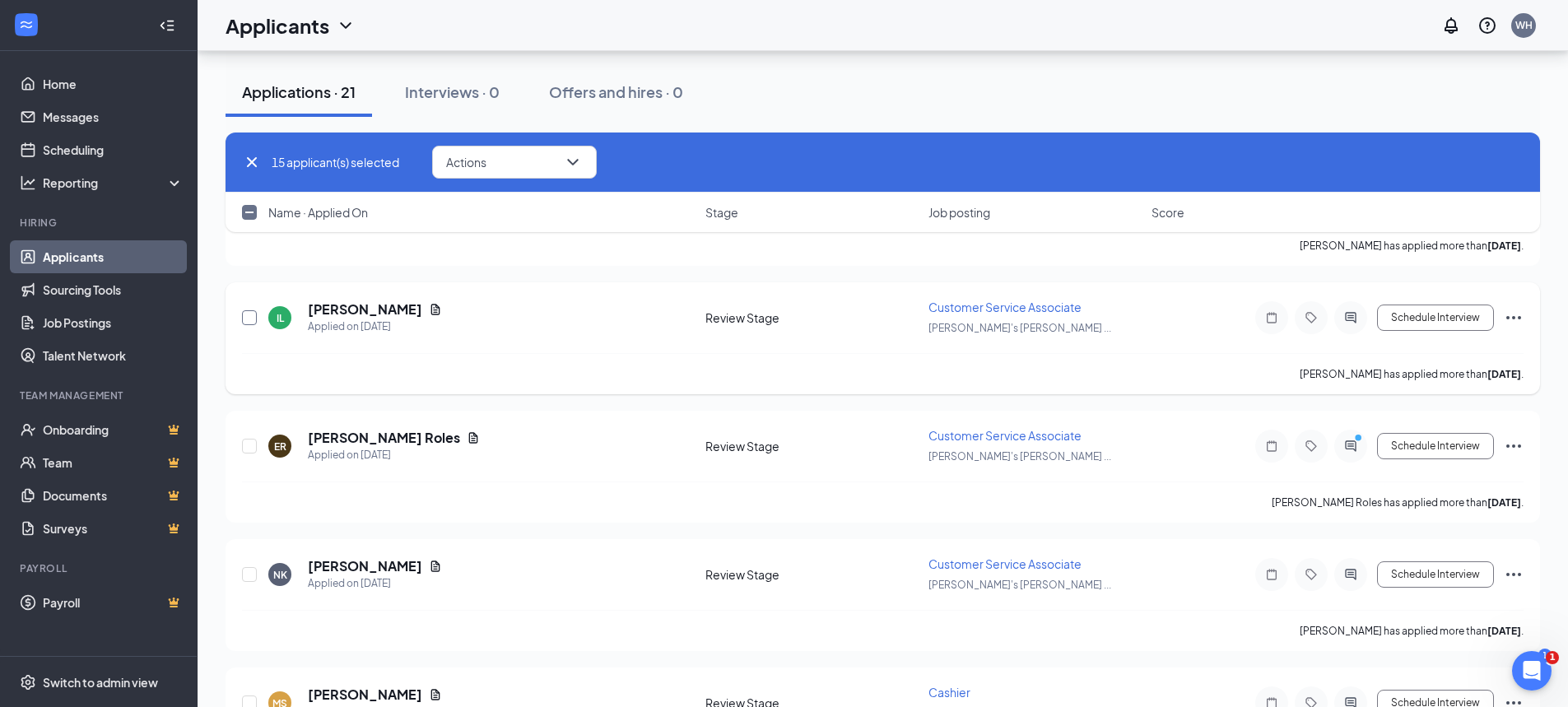
click at [246, 320] on input "checkbox" at bounding box center [249, 317] width 15 height 15
checkbox input "true"
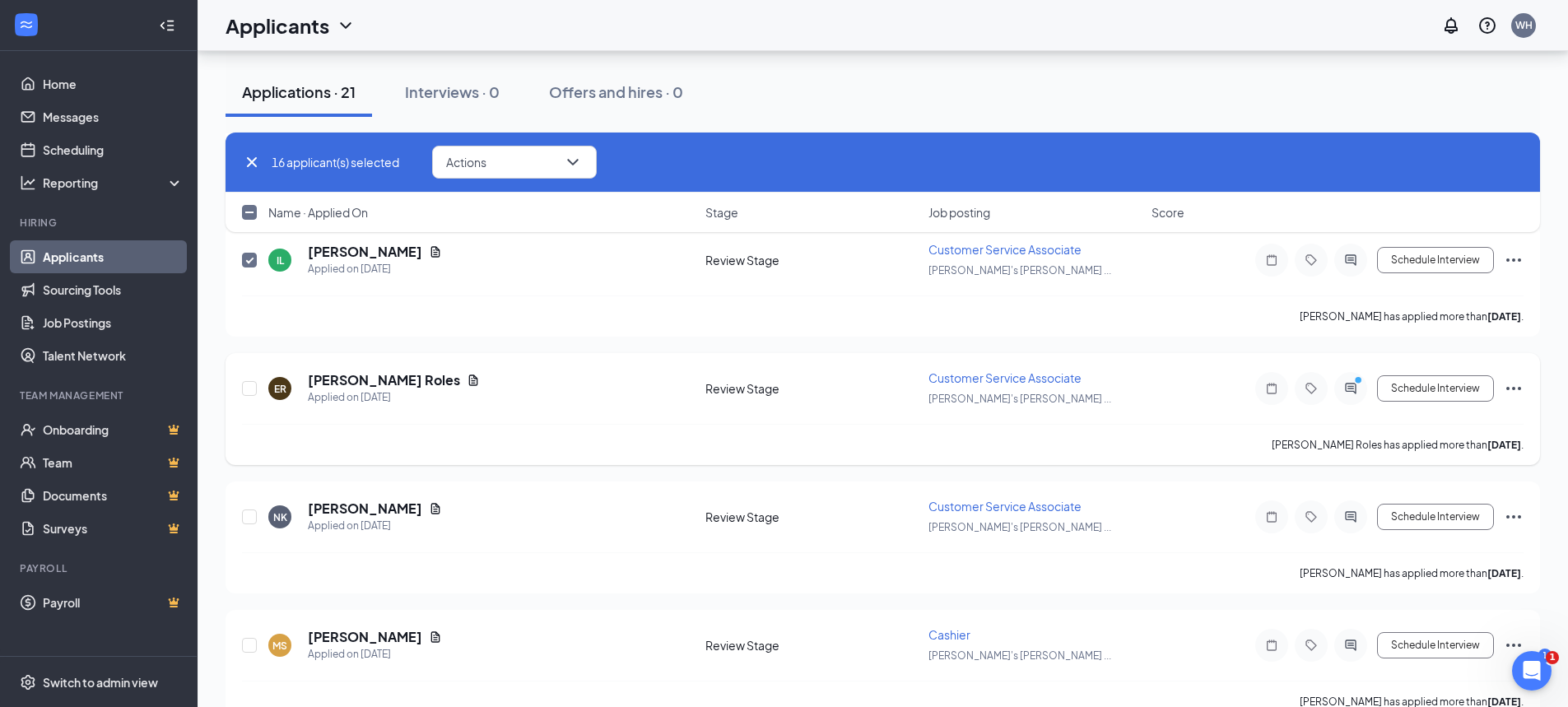
scroll to position [2224, 0]
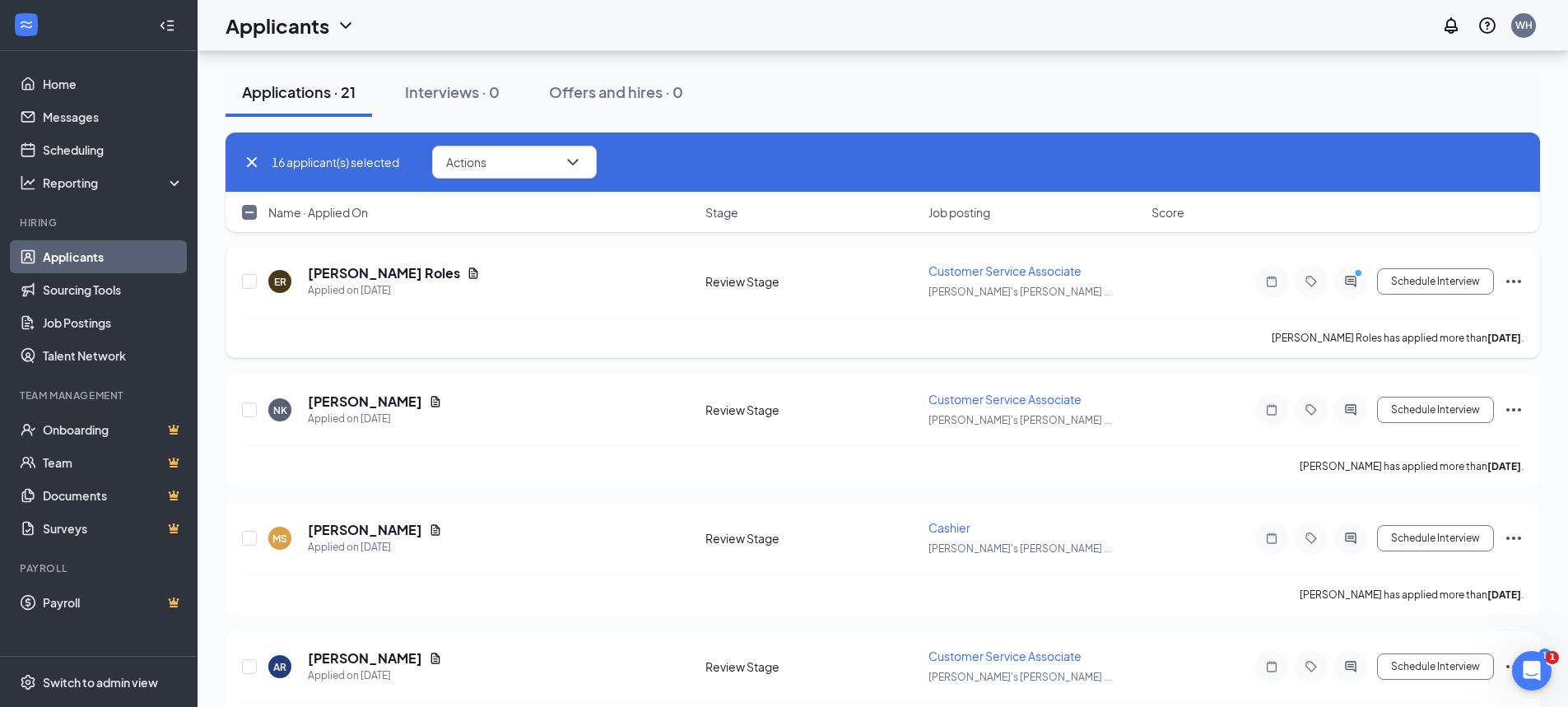
click at [1513, 277] on icon "Ellipses" at bounding box center [1514, 281] width 20 height 20
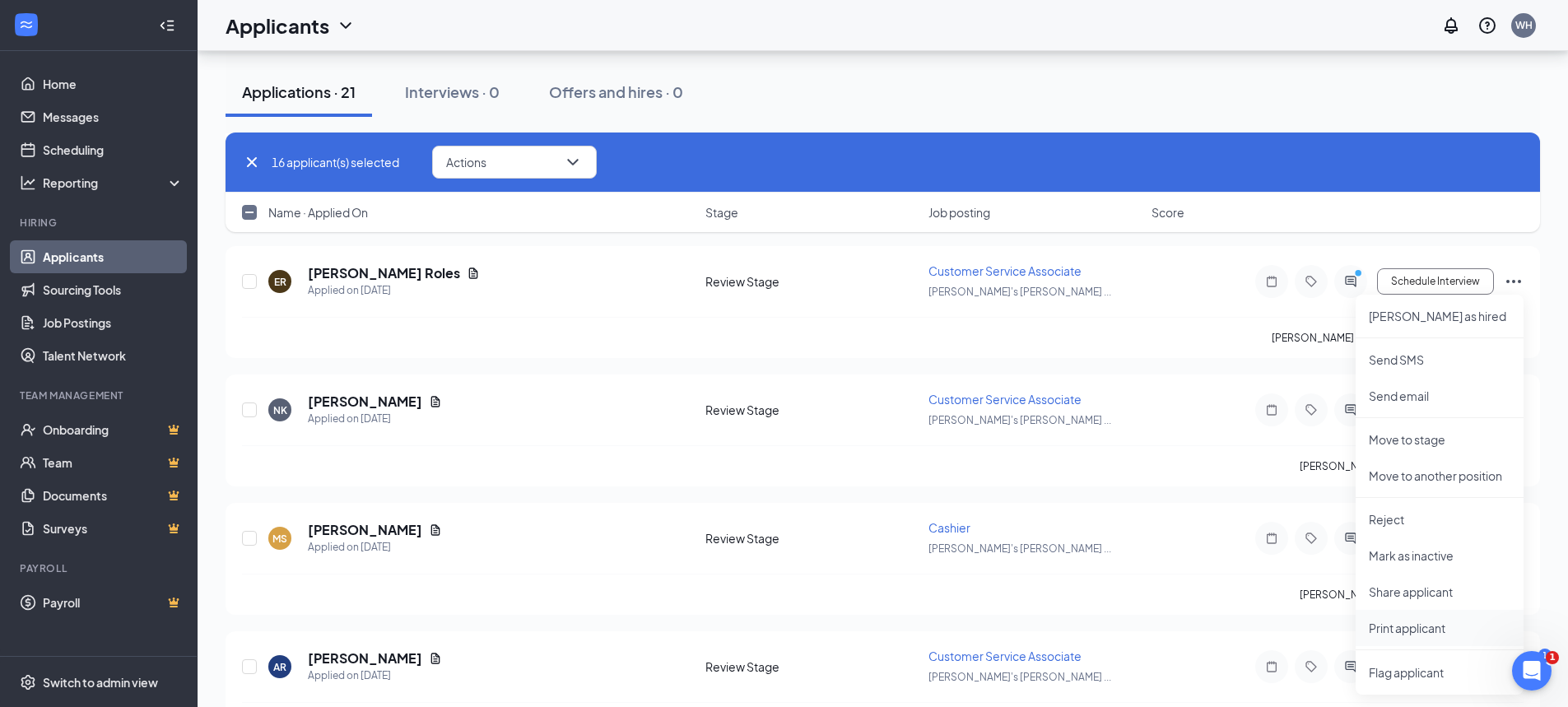
click at [1387, 625] on p "Print applicant" at bounding box center [1439, 627] width 142 height 16
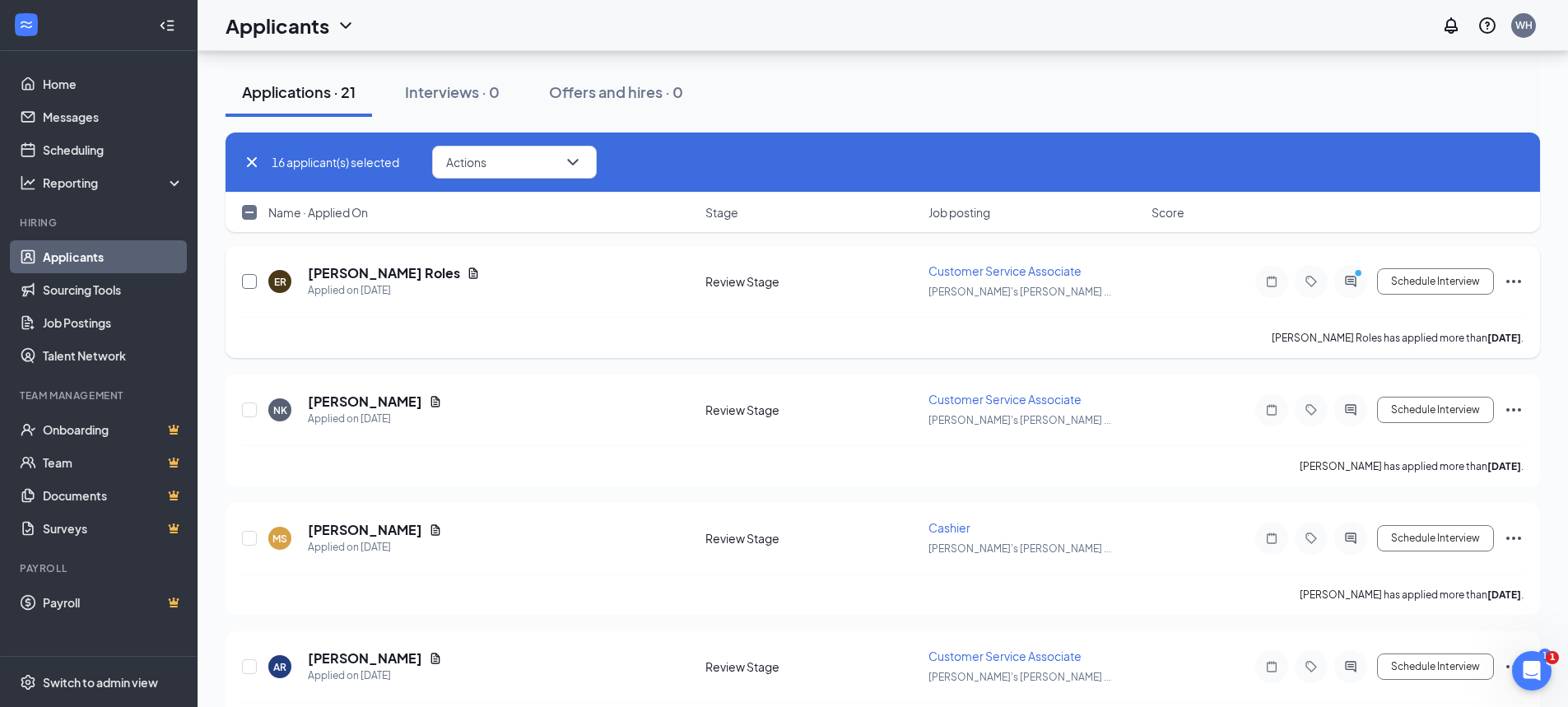
drag, startPoint x: 246, startPoint y: 280, endPoint x: 340, endPoint y: 305, distance: 97.3
click at [245, 280] on input "checkbox" at bounding box center [249, 281] width 15 height 15
checkbox input "true"
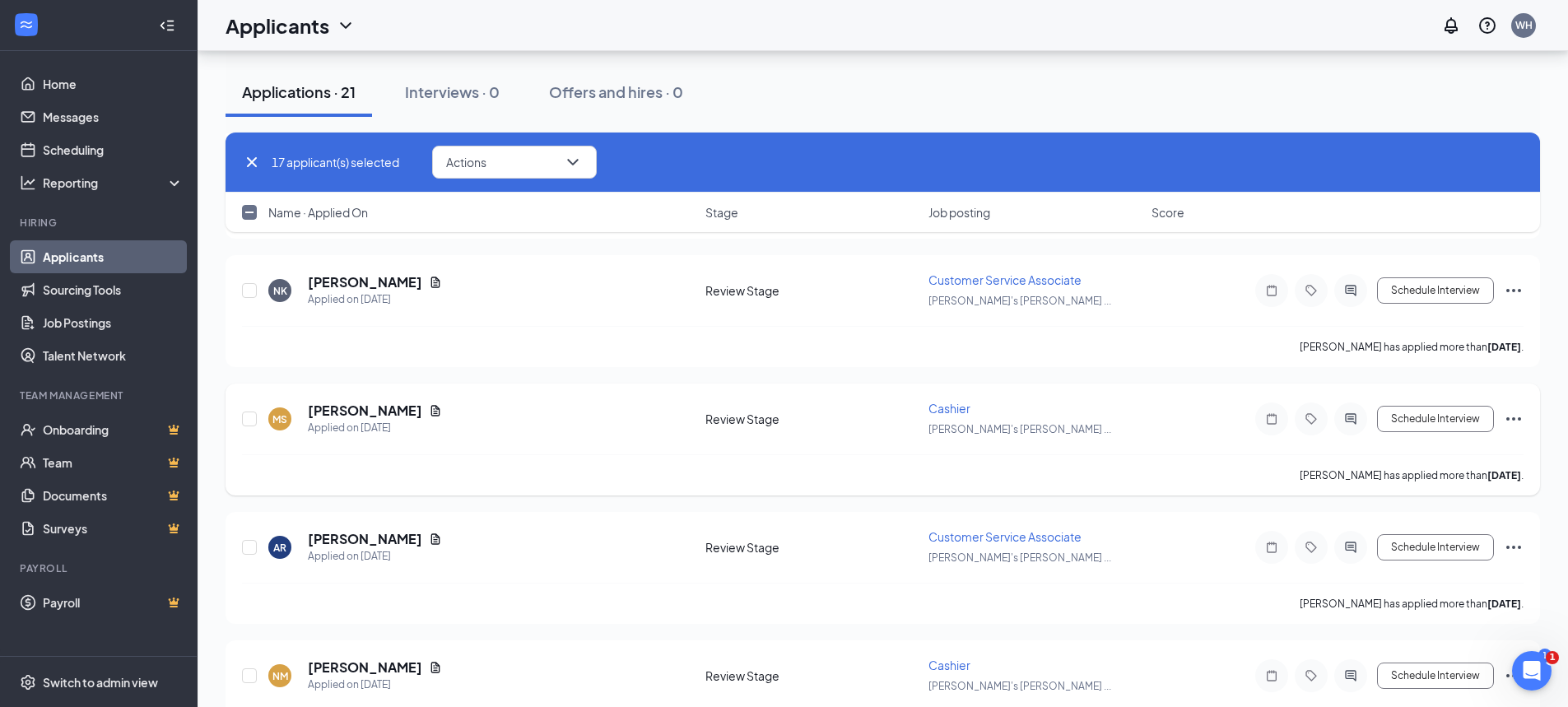
scroll to position [2306, 0]
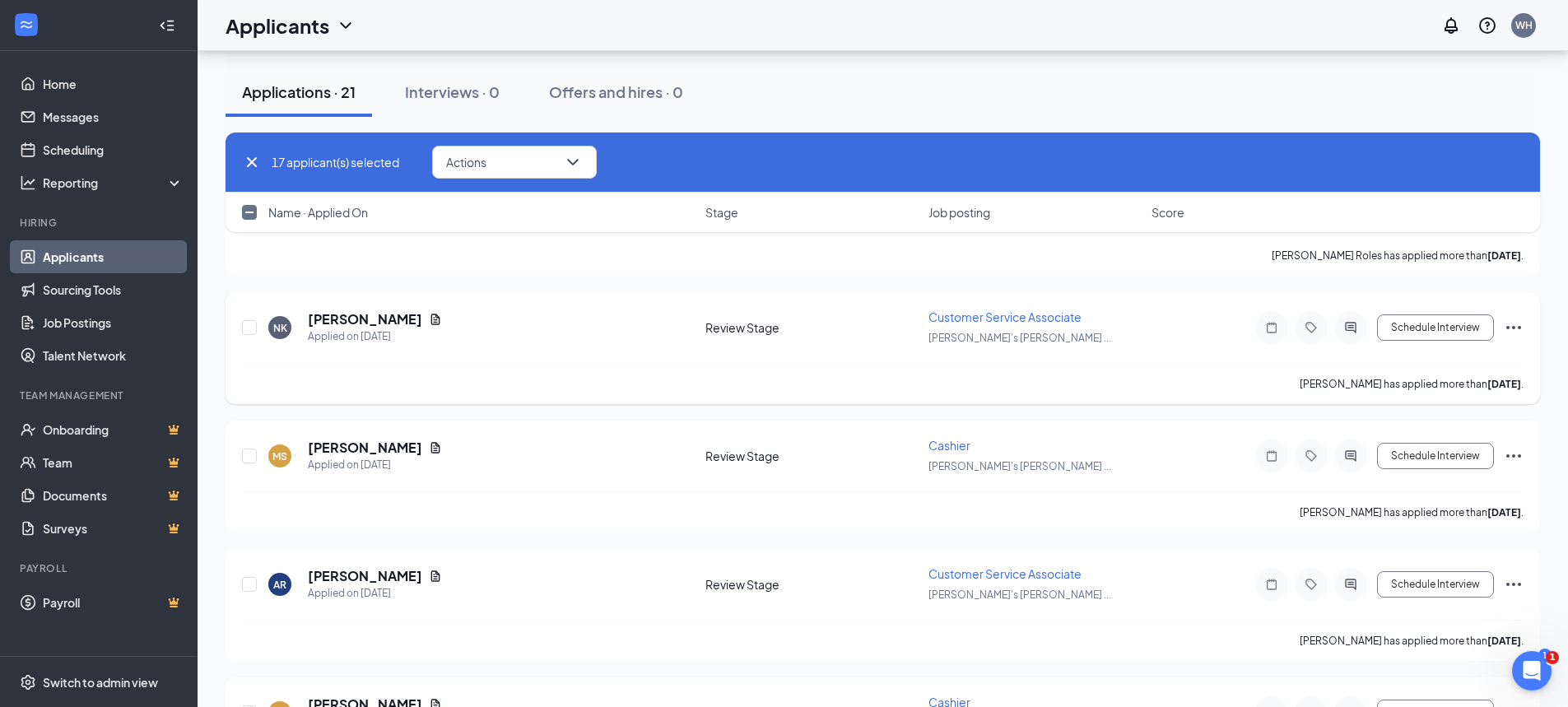
click at [1508, 326] on icon "Ellipses" at bounding box center [1514, 328] width 15 height 3
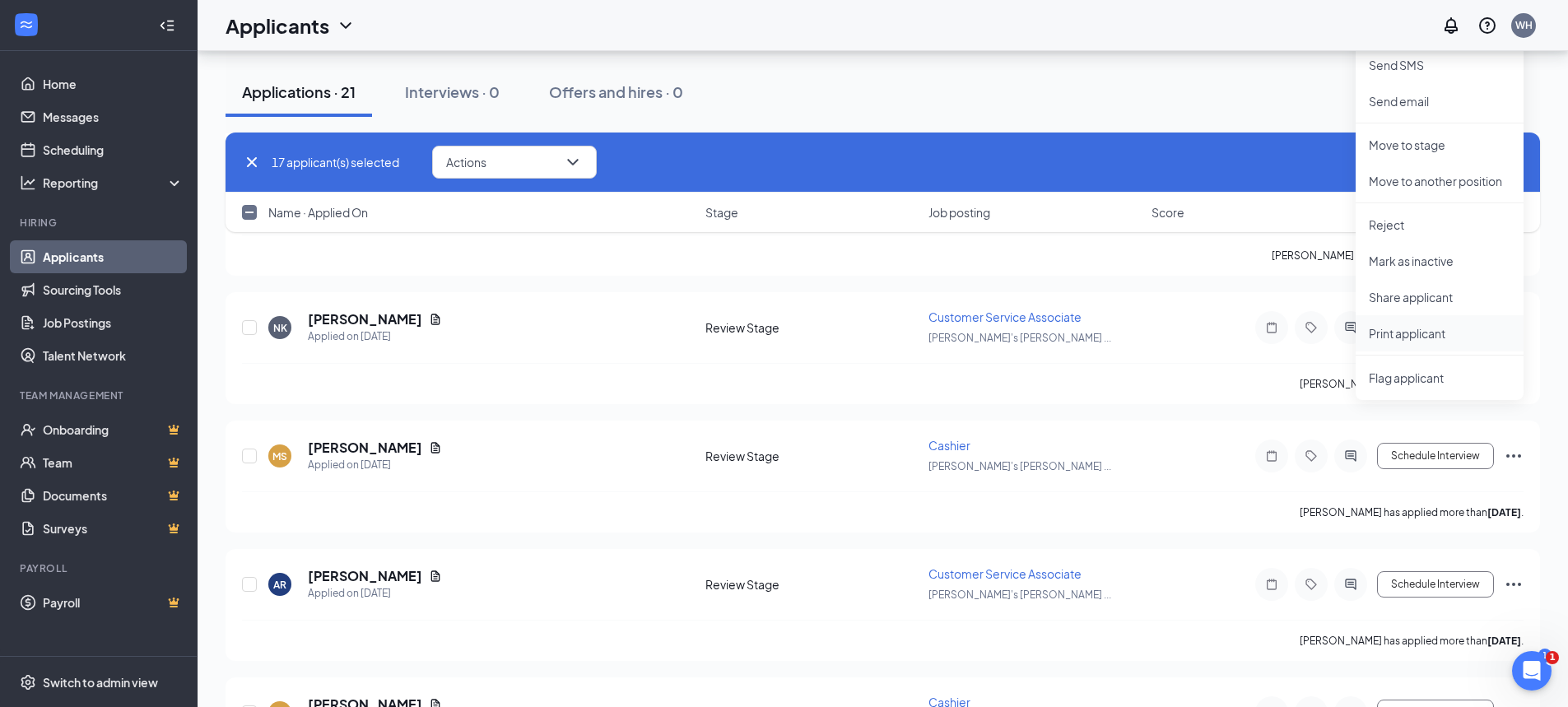
click at [1404, 334] on p "Print applicant" at bounding box center [1439, 333] width 142 height 16
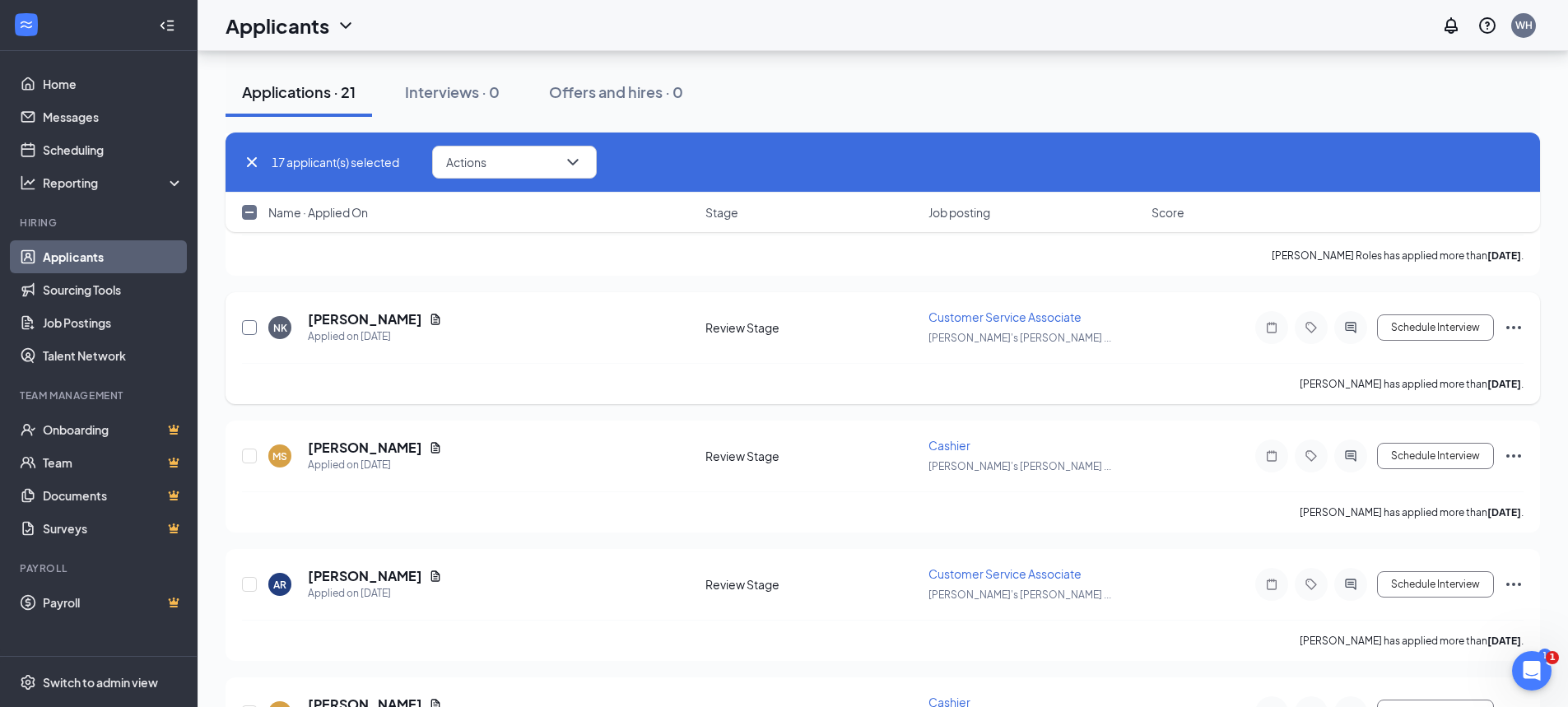
drag, startPoint x: 253, startPoint y: 325, endPoint x: 418, endPoint y: 331, distance: 165.1
click at [253, 325] on input "checkbox" at bounding box center [249, 328] width 15 height 15
checkbox input "true"
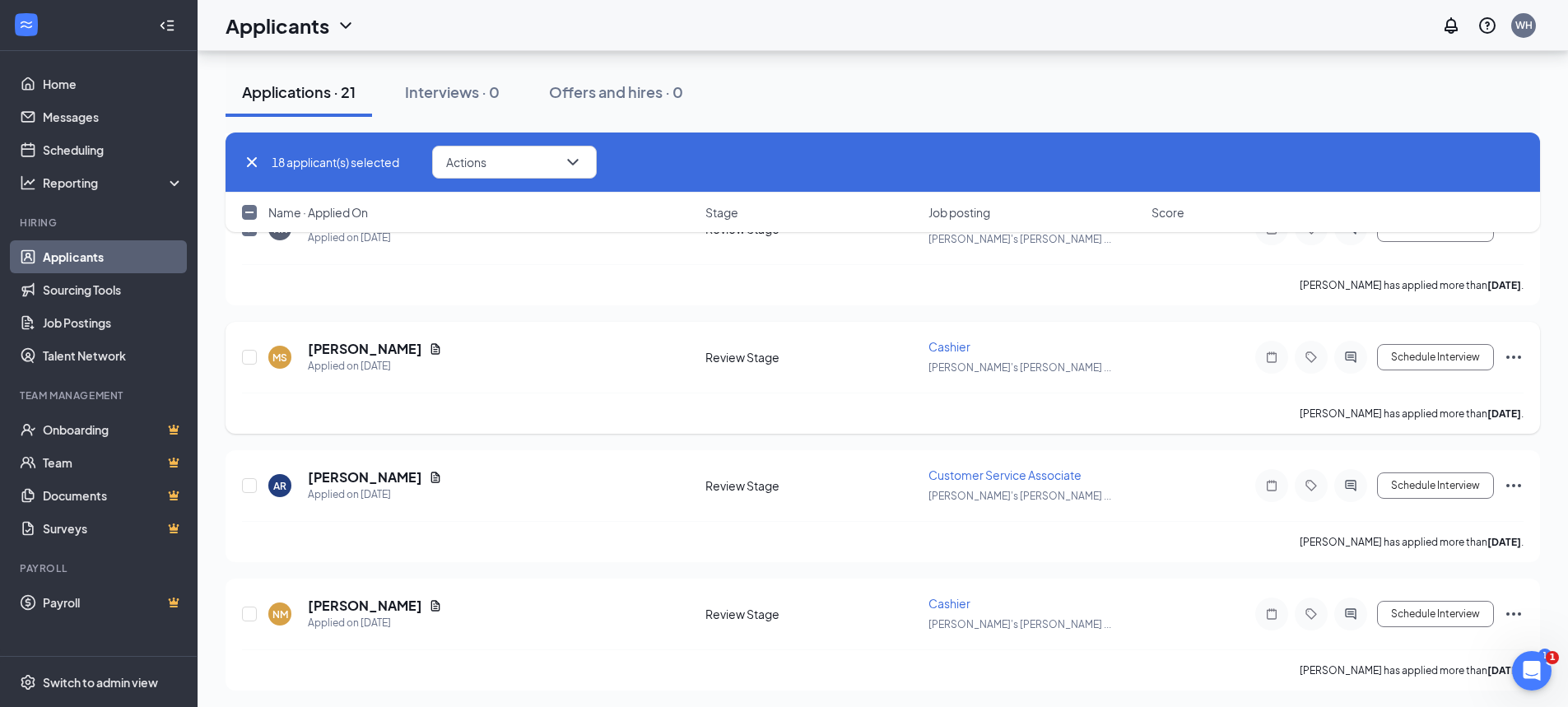
scroll to position [2408, 0]
click at [1513, 348] on icon "Ellipses" at bounding box center [1514, 354] width 20 height 20
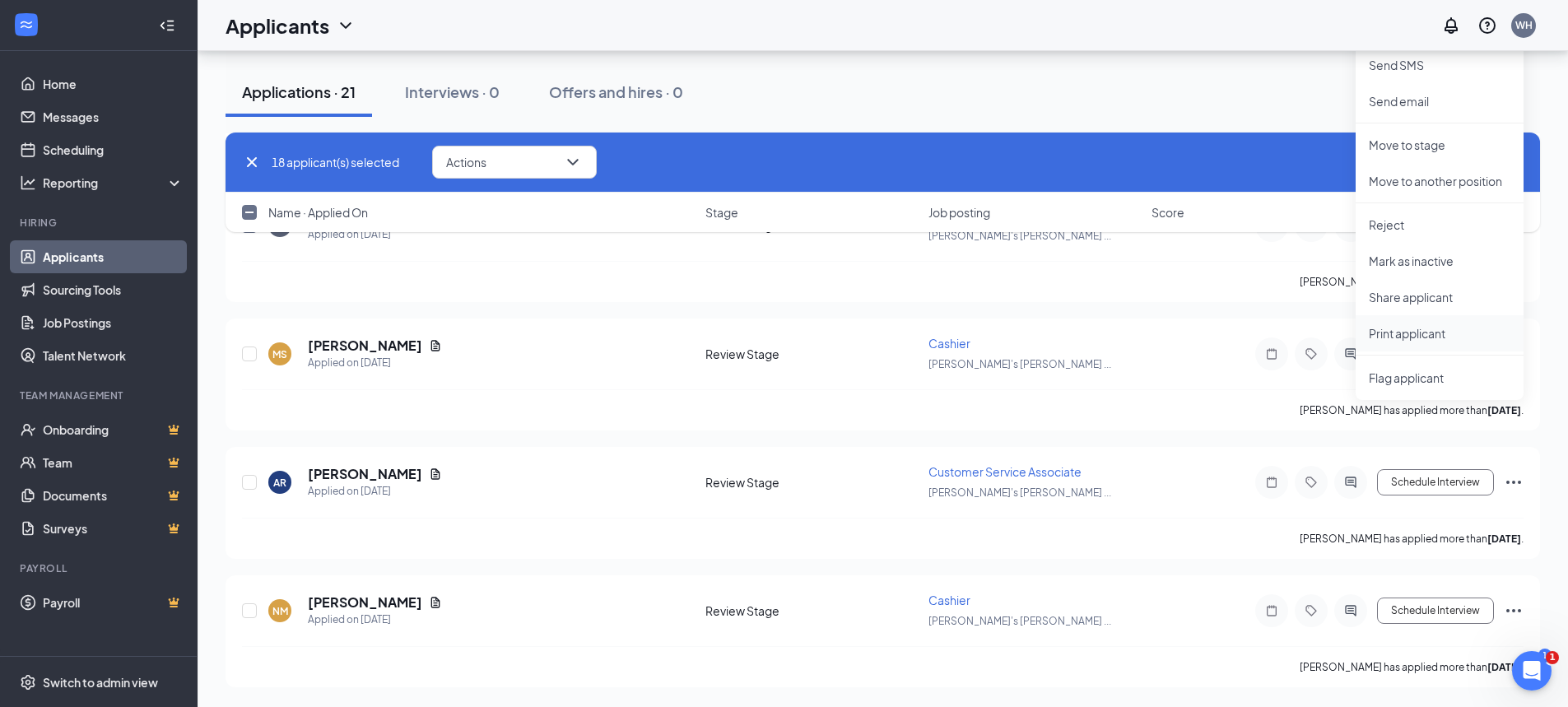
click at [1432, 331] on p "Print applicant" at bounding box center [1439, 333] width 142 height 16
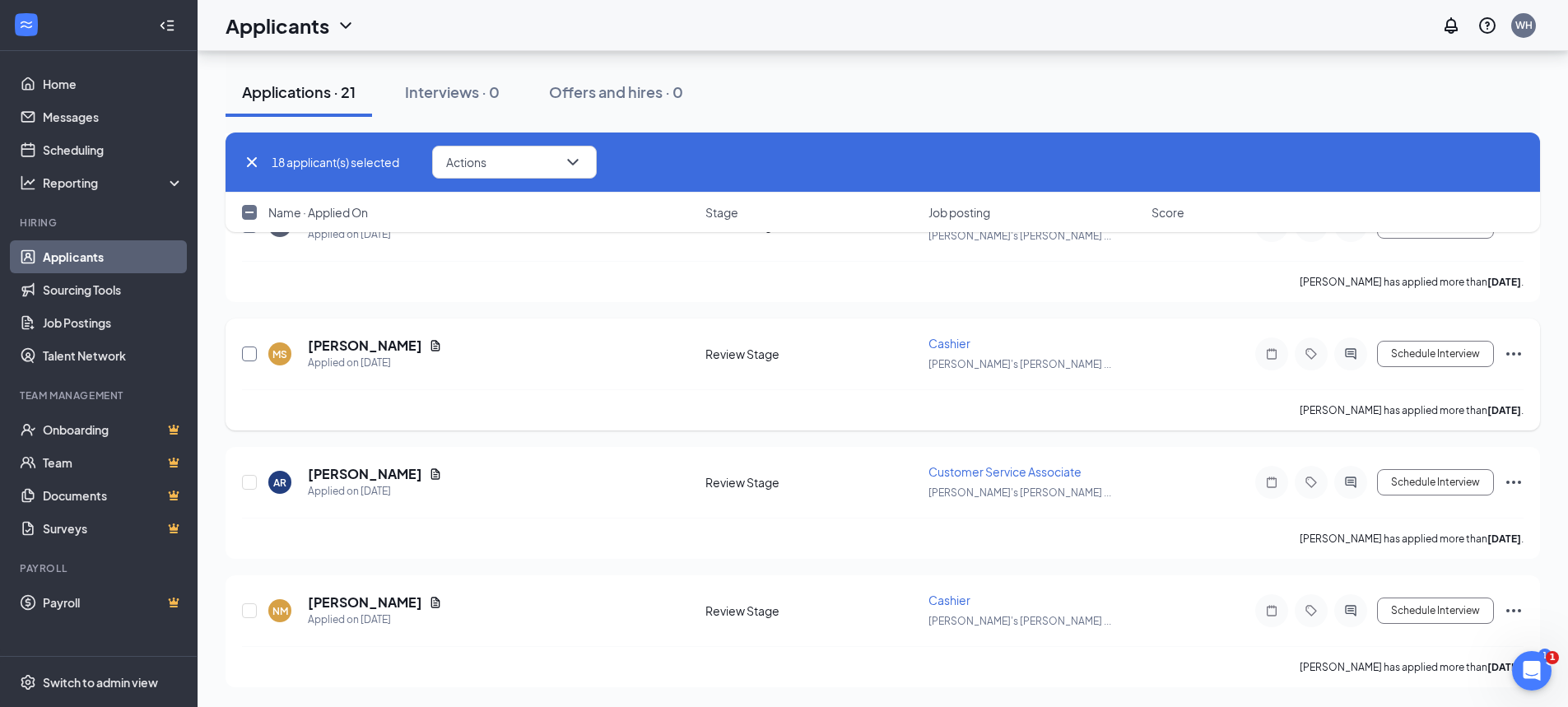
click at [248, 356] on input "checkbox" at bounding box center [249, 354] width 15 height 15
checkbox input "true"
click at [1512, 480] on icon "Ellipses" at bounding box center [1514, 482] width 20 height 20
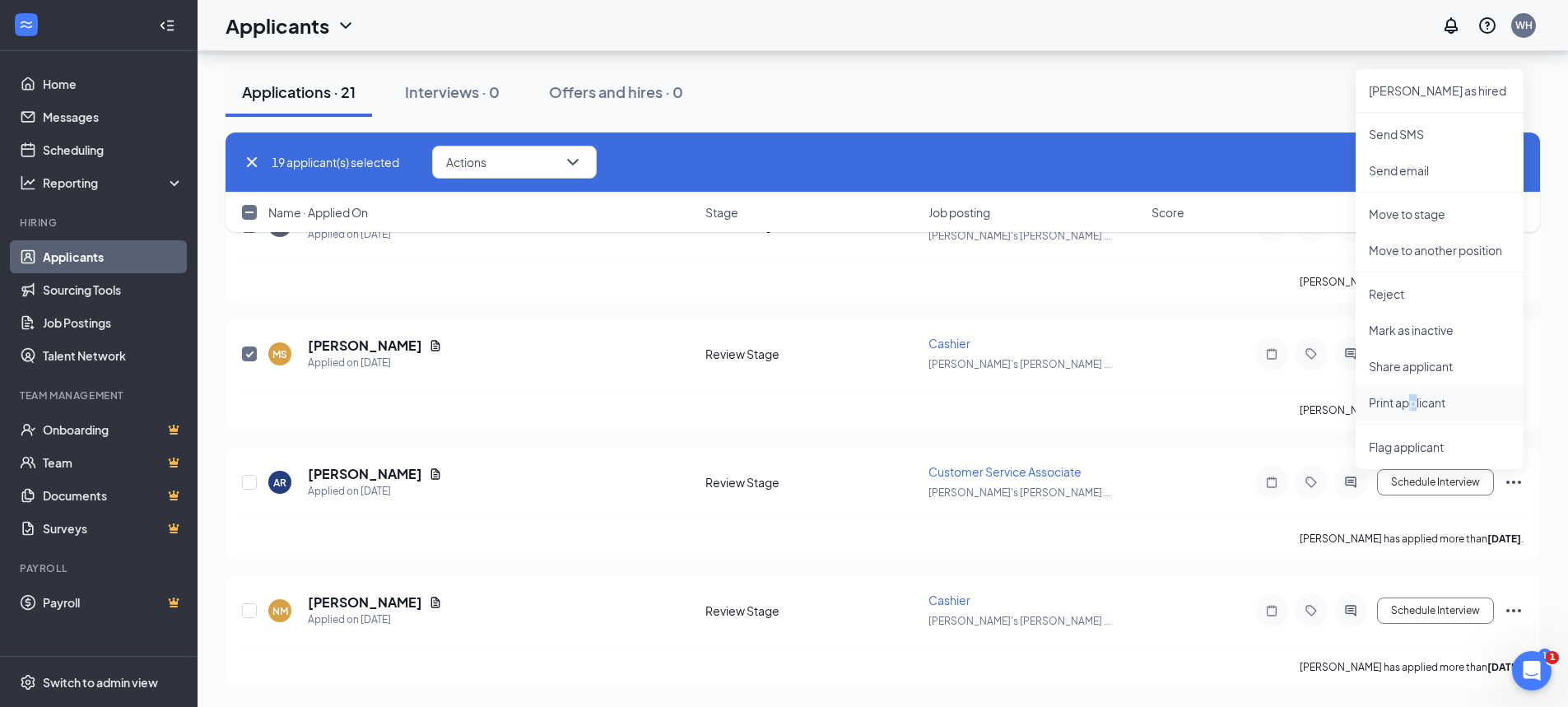
click at [1414, 398] on p "Print applicant" at bounding box center [1439, 402] width 142 height 16
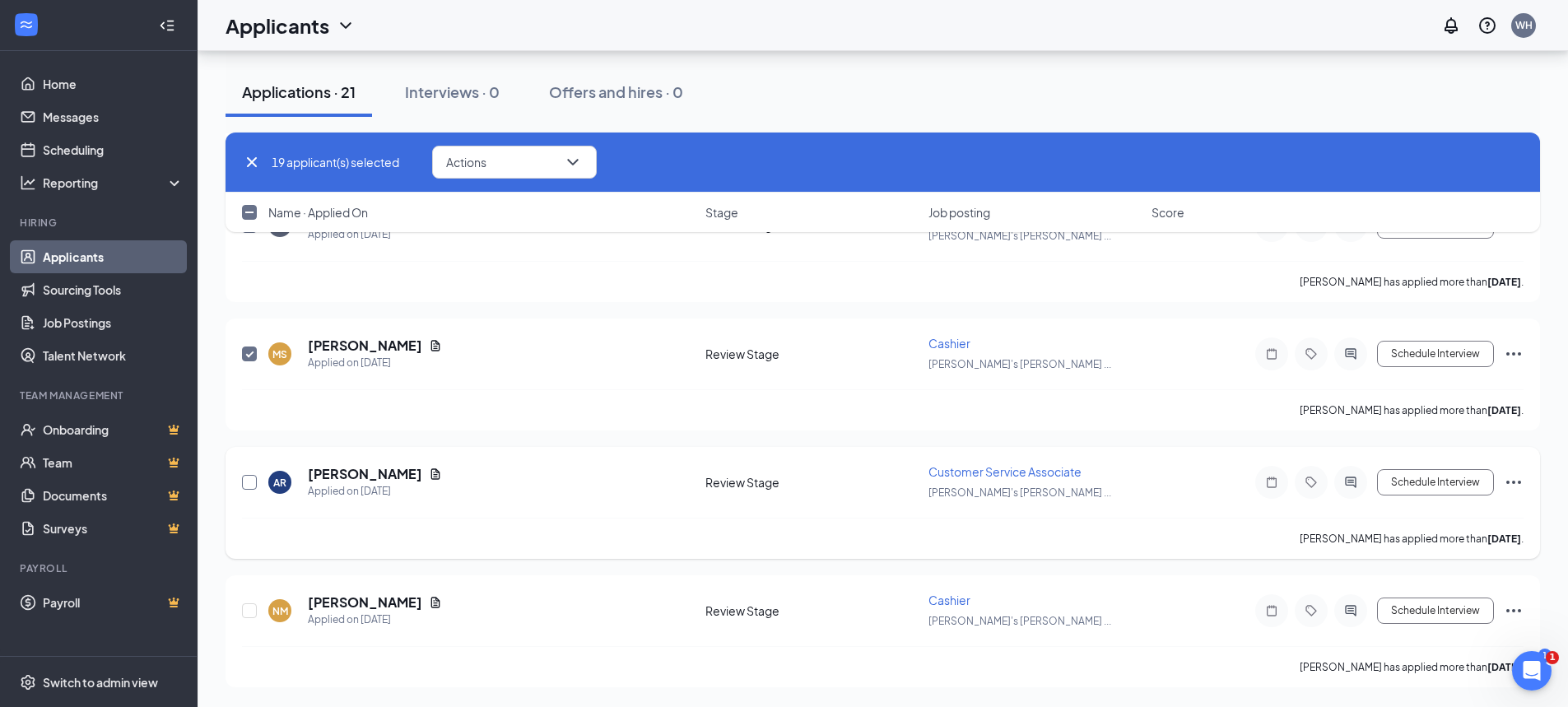
click at [247, 484] on input "checkbox" at bounding box center [249, 482] width 15 height 15
checkbox input "true"
click at [1516, 610] on icon "Ellipses" at bounding box center [1514, 611] width 20 height 20
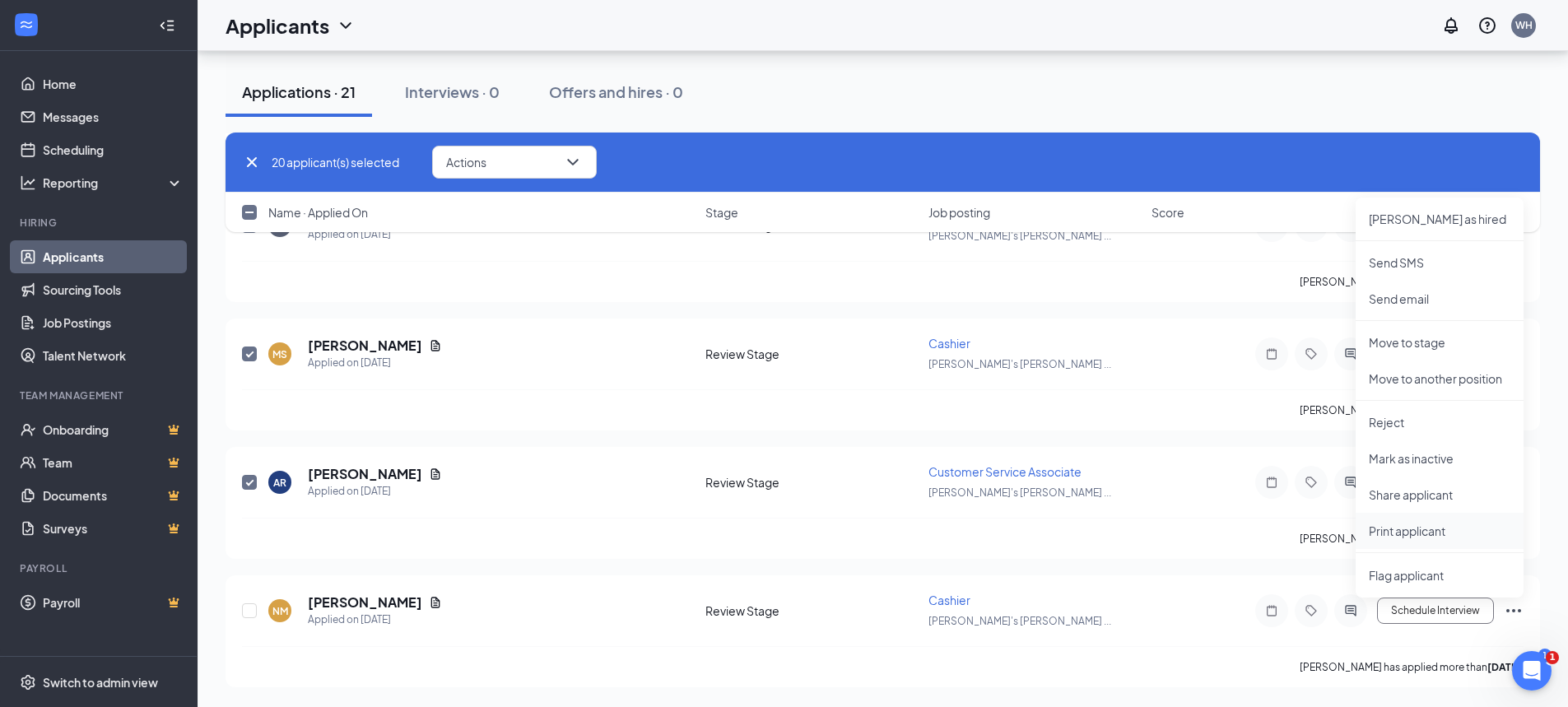
click at [1416, 532] on p "Print applicant" at bounding box center [1439, 531] width 142 height 16
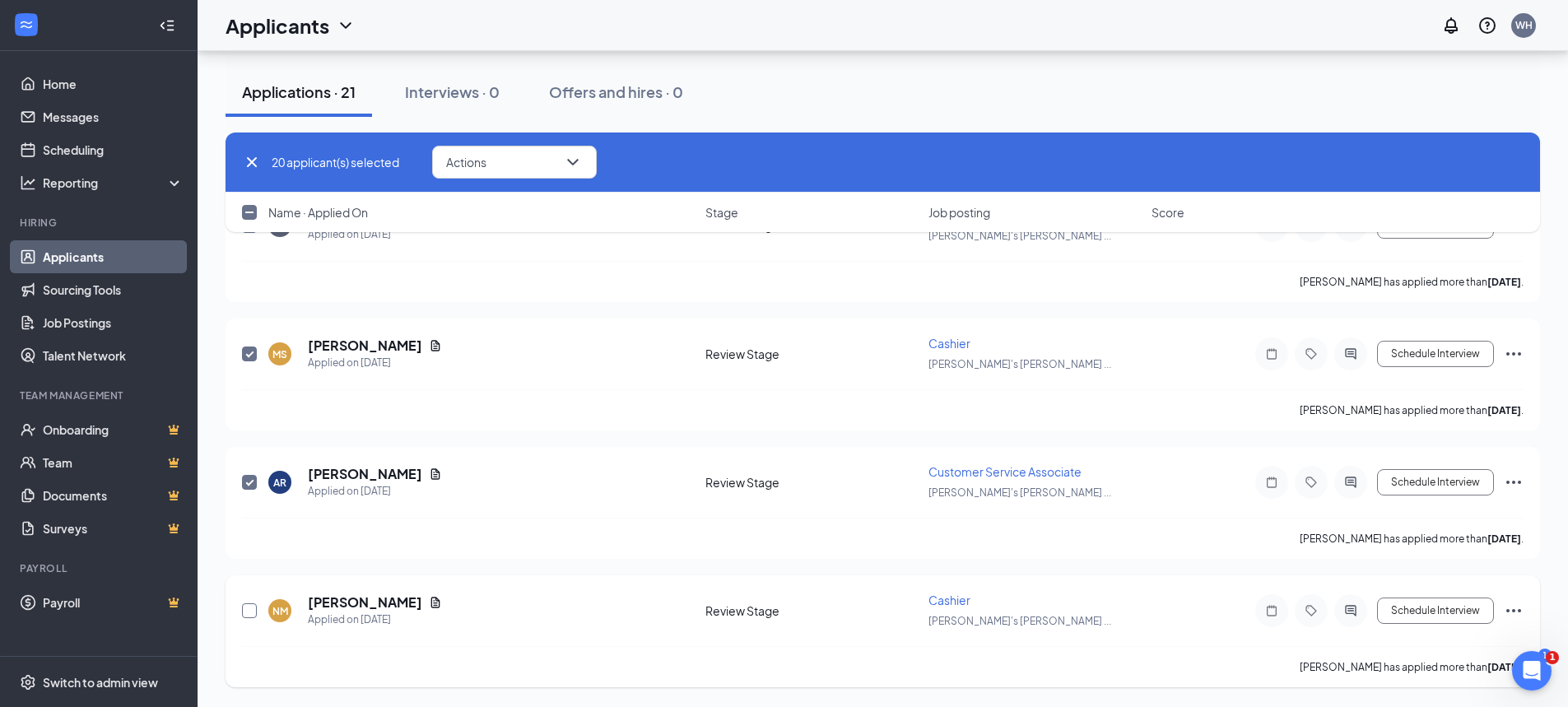
click at [251, 613] on input "checkbox" at bounding box center [249, 610] width 15 height 15
checkbox input "true"
click at [526, 149] on button "Actions" at bounding box center [514, 162] width 165 height 33
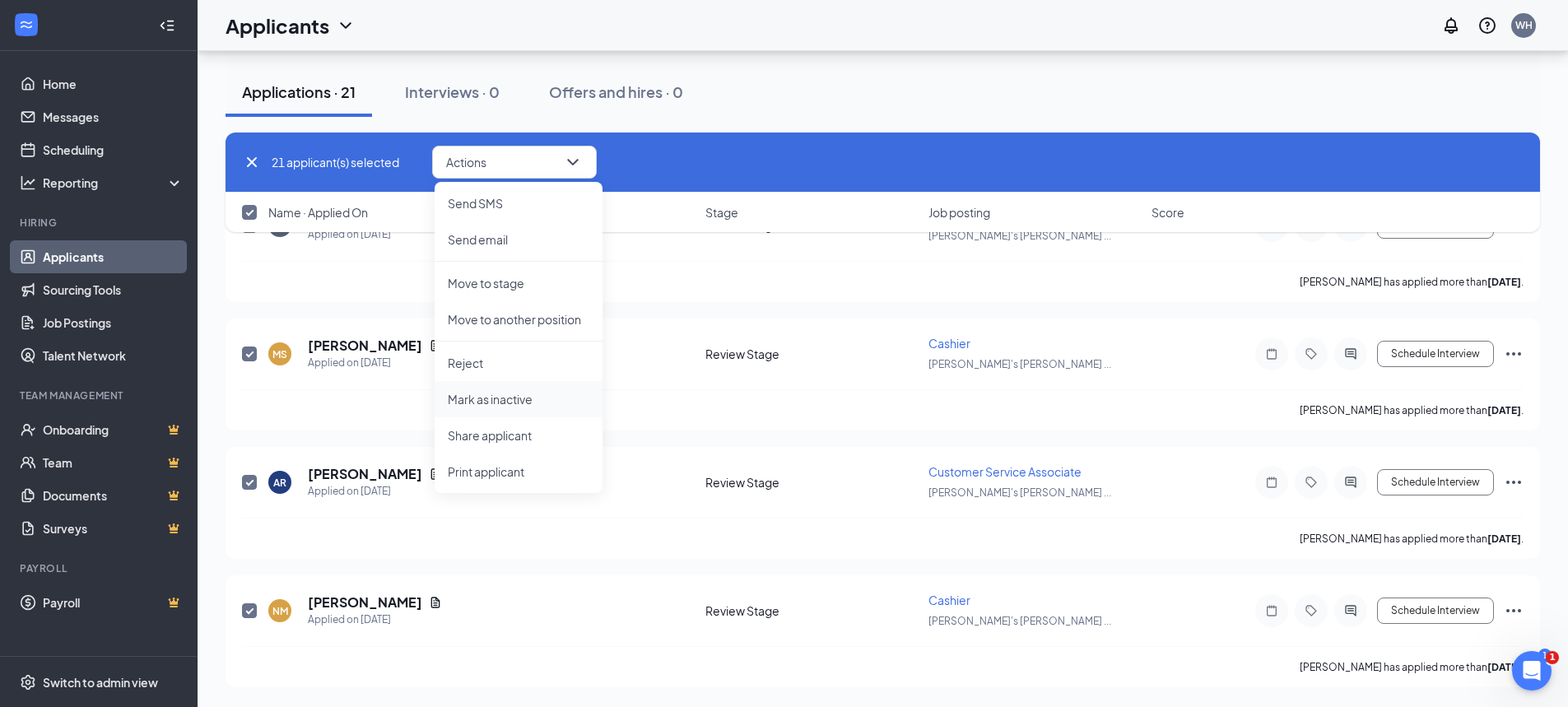
click at [511, 402] on p "Mark as inactive" at bounding box center [518, 399] width 142 height 16
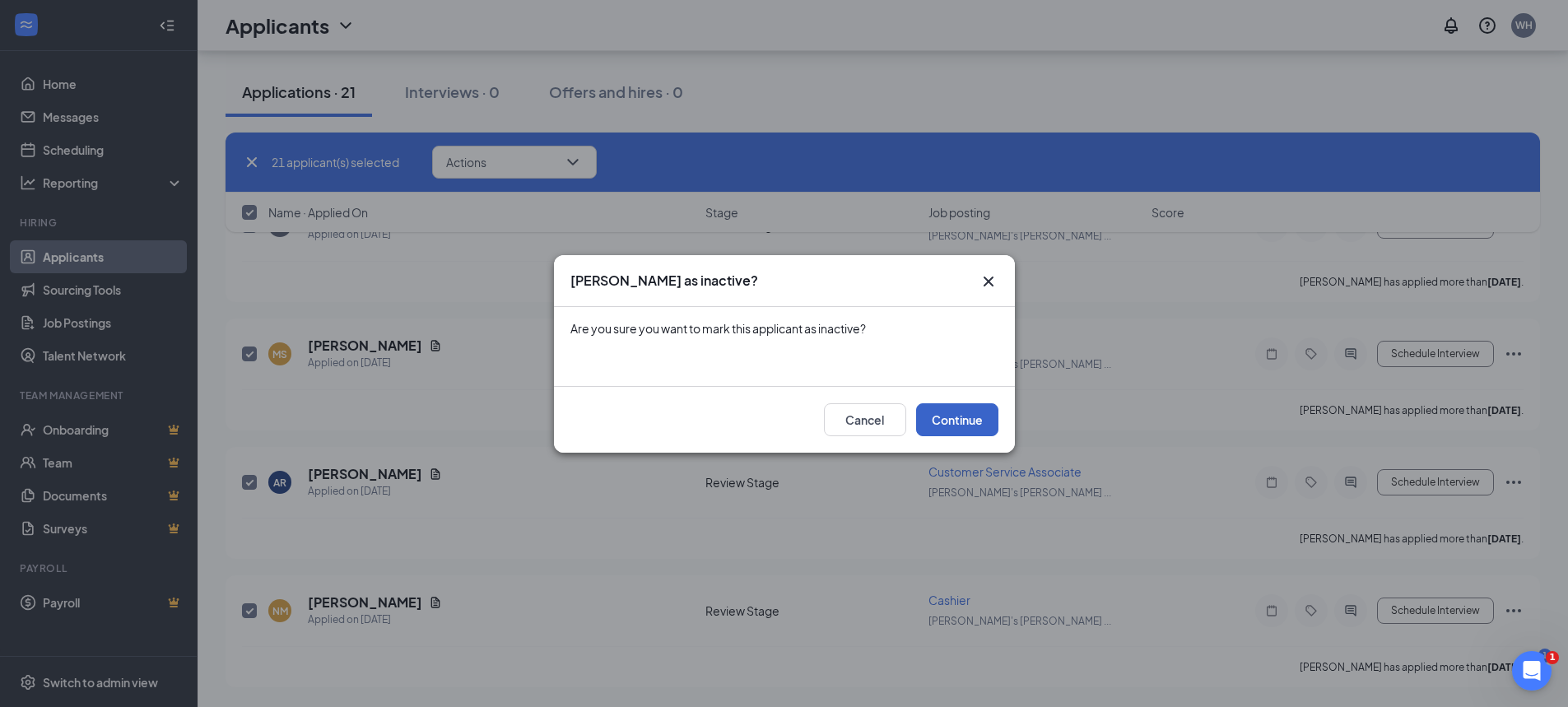
click at [956, 410] on button "Continue" at bounding box center [956, 420] width 82 height 33
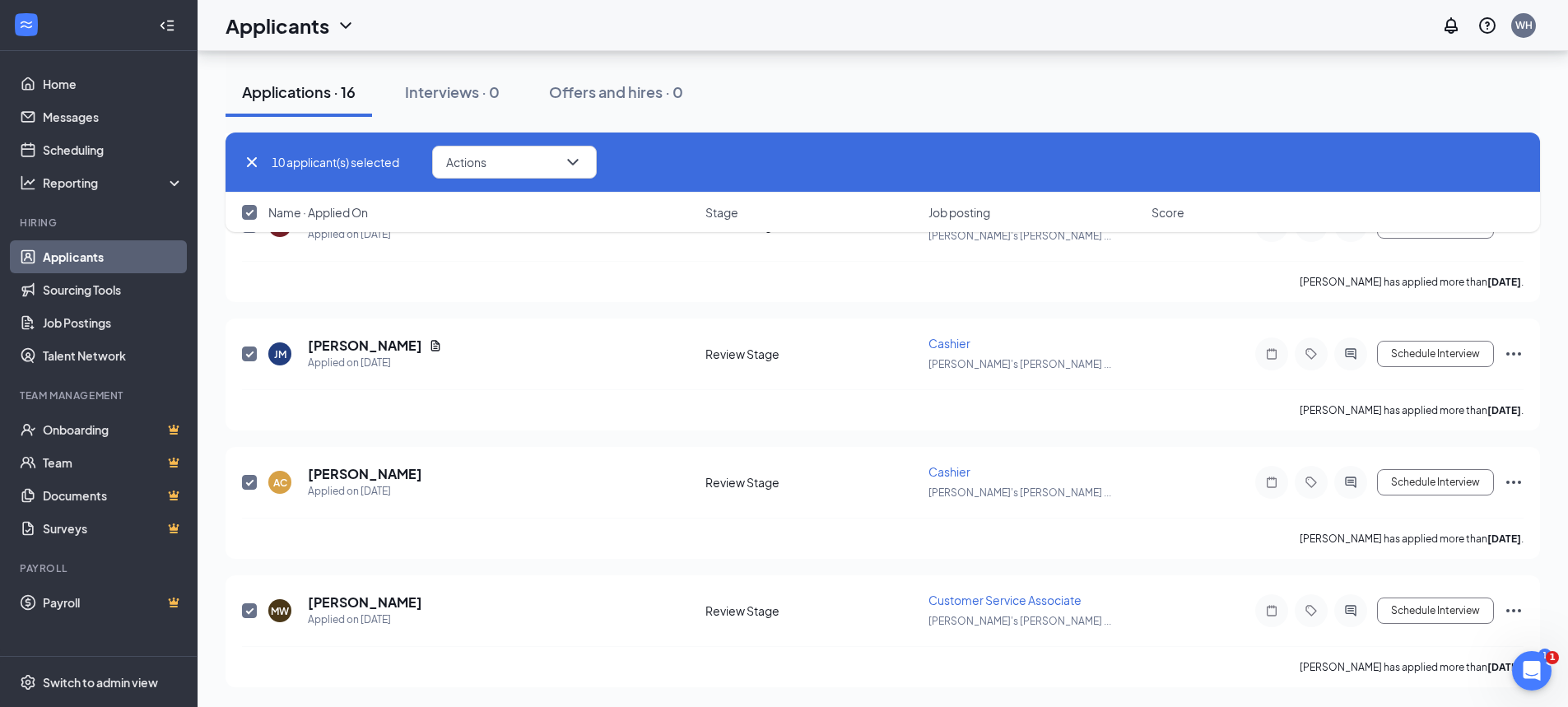
scroll to position [995, 0]
click at [484, 161] on span "Actions" at bounding box center [466, 162] width 41 height 11
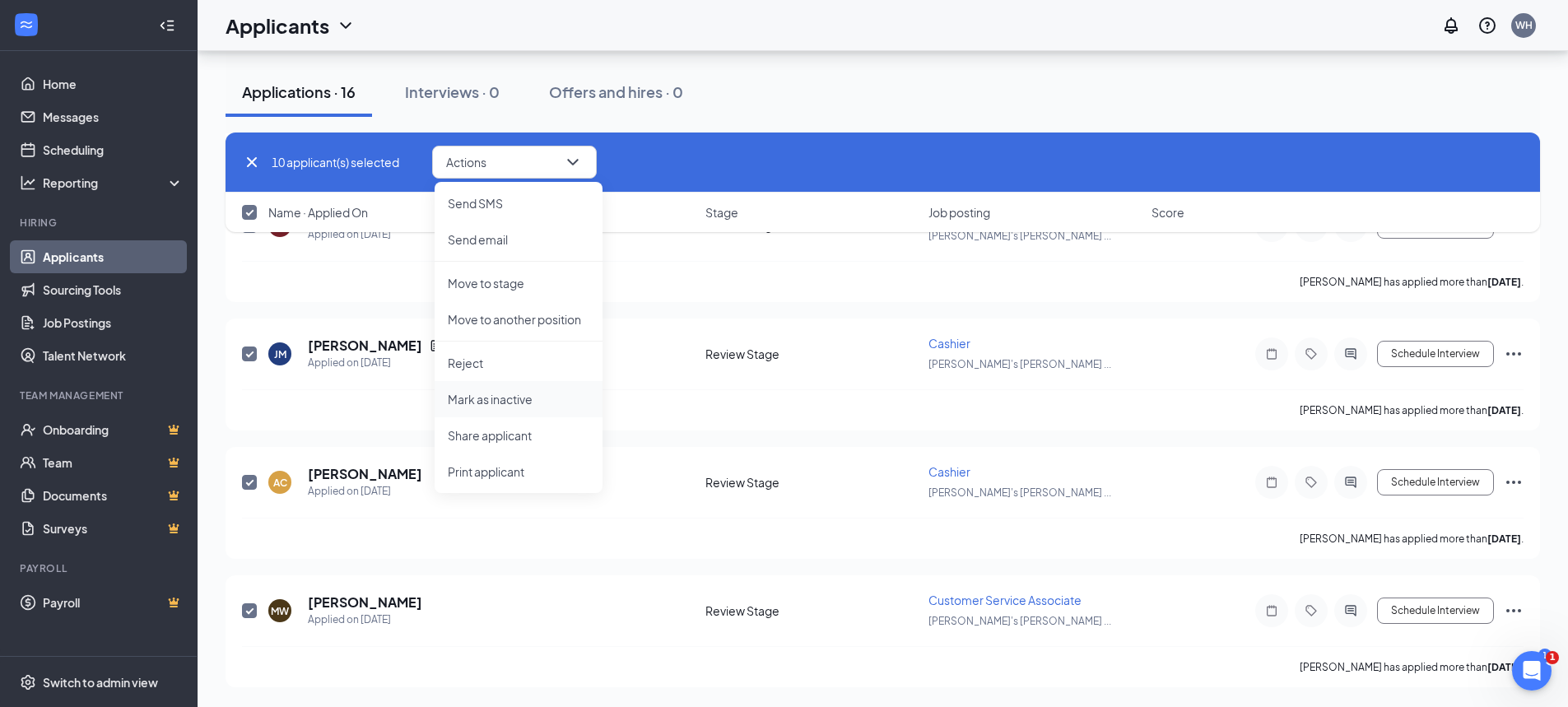
click at [498, 402] on p "Mark as inactive" at bounding box center [518, 399] width 142 height 16
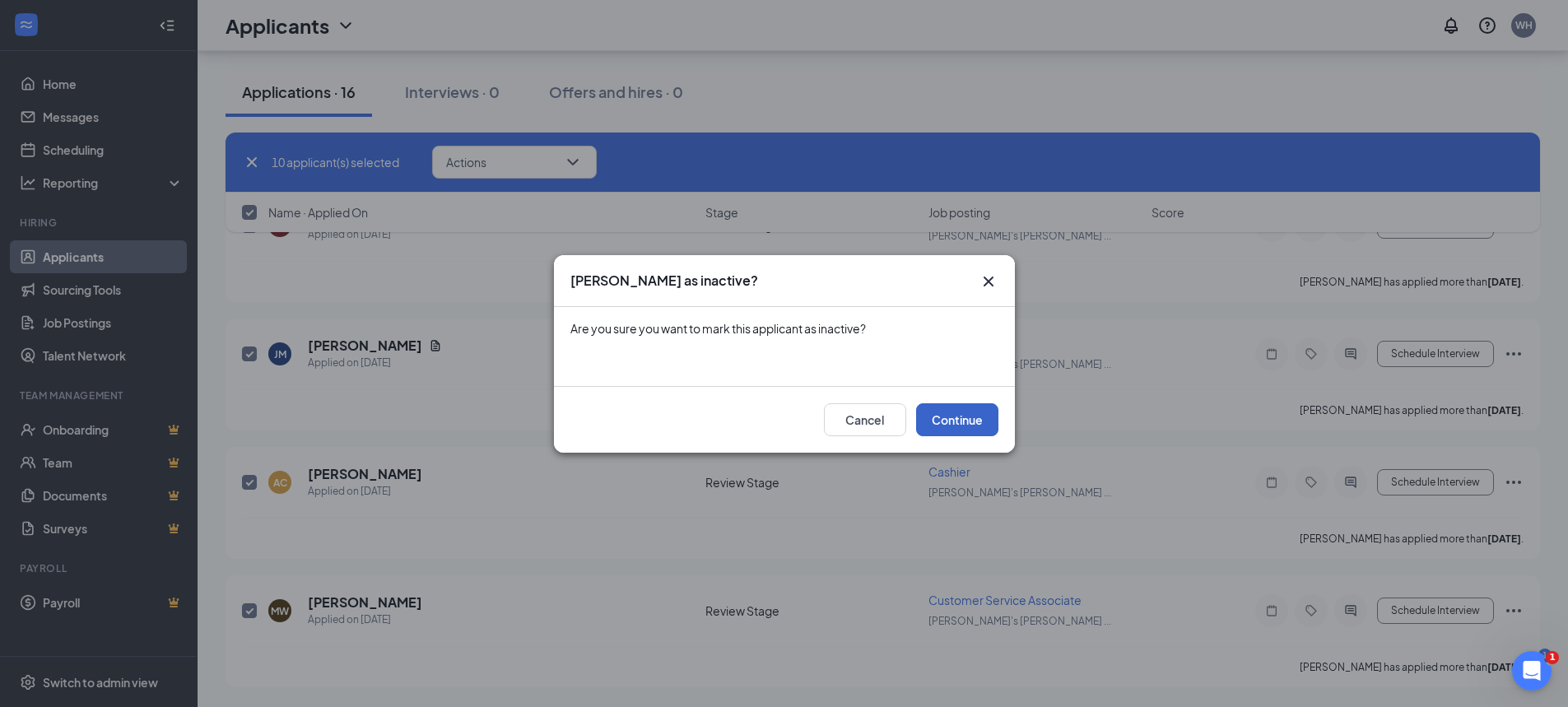
click at [995, 413] on button "Continue" at bounding box center [956, 420] width 82 height 33
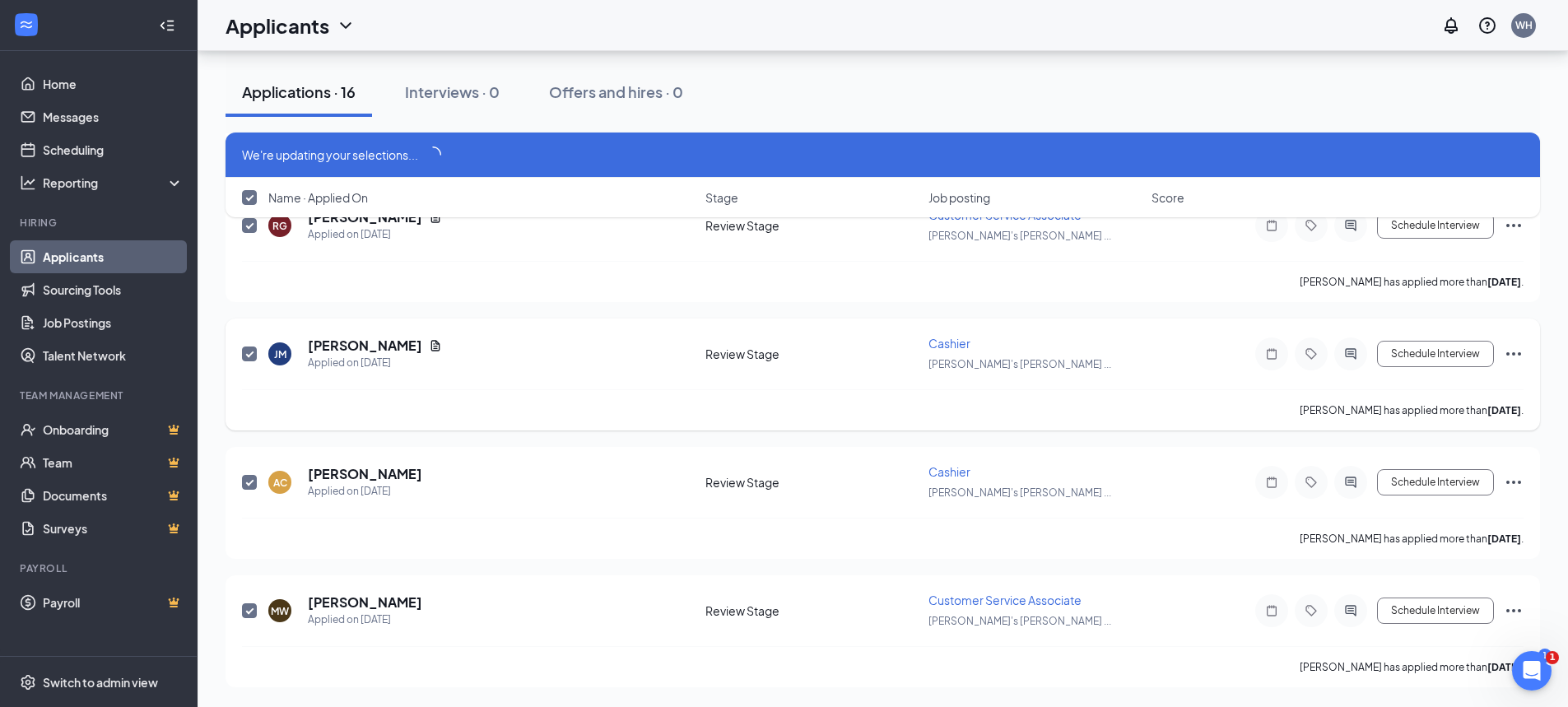
scroll to position [980, 0]
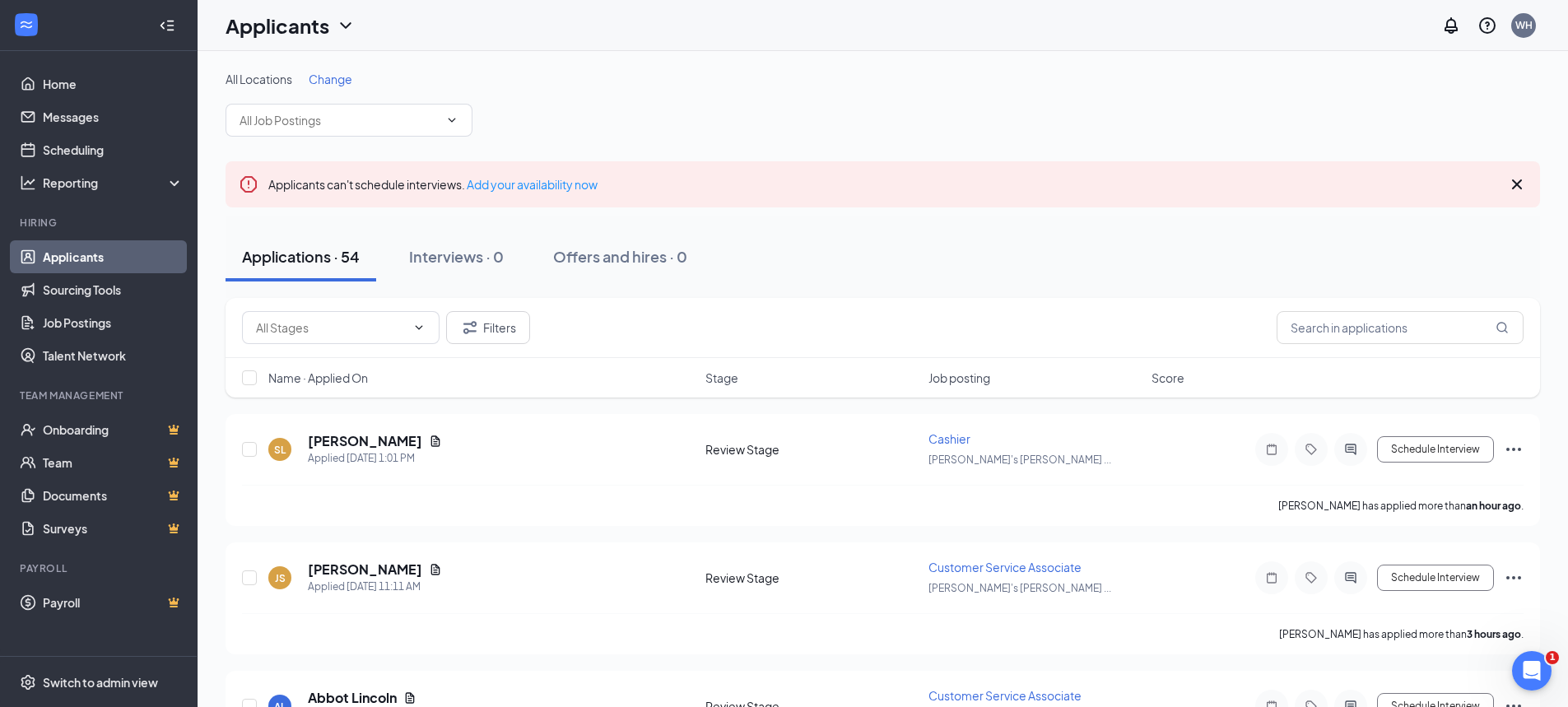
click at [334, 79] on span "Change" at bounding box center [330, 79] width 43 height 15
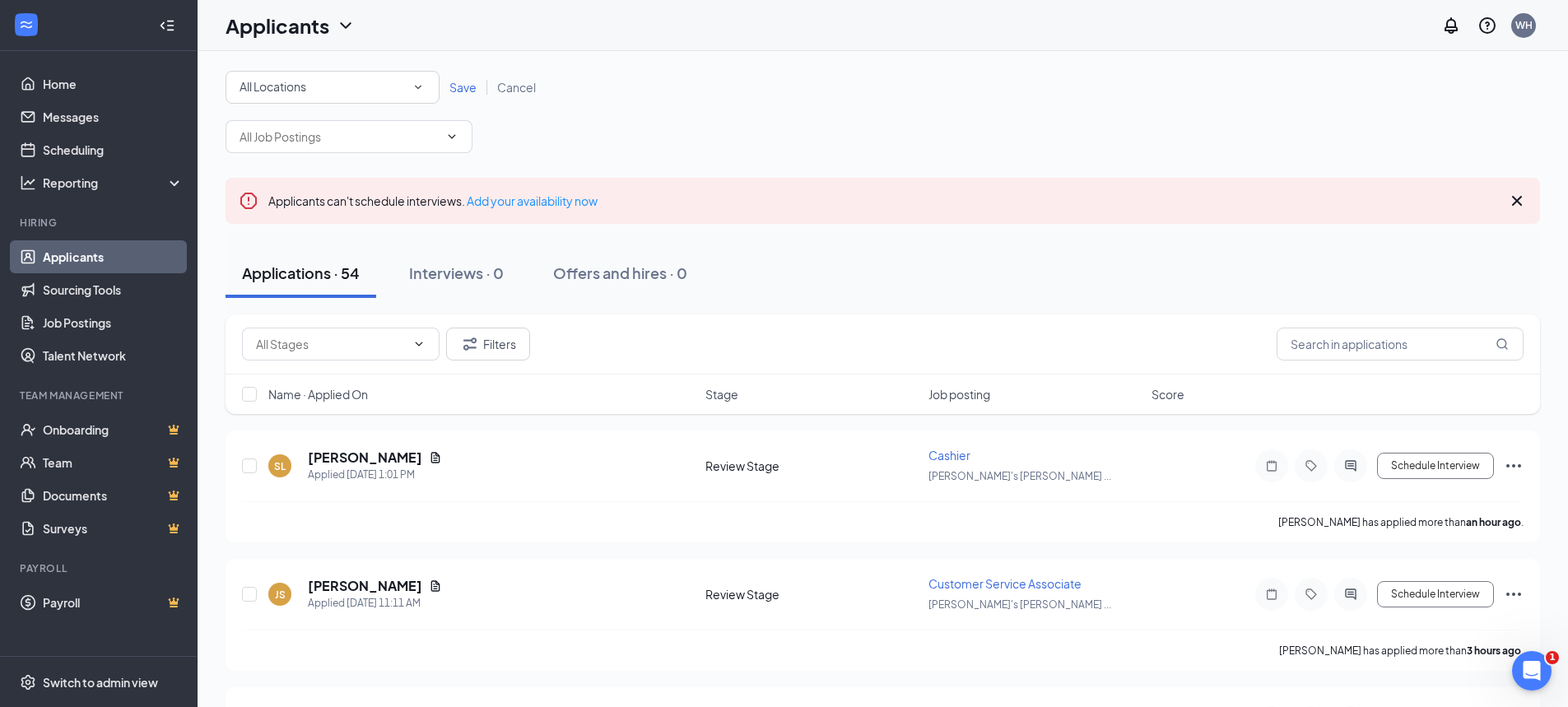
click at [348, 92] on div "All Locations" at bounding box center [332, 87] width 186 height 20
click at [376, 167] on span "[PERSON_NAME]'s Ace Hardware - Concord" at bounding box center [357, 173] width 238 height 15
click at [452, 89] on span "Save" at bounding box center [462, 86] width 27 height 15
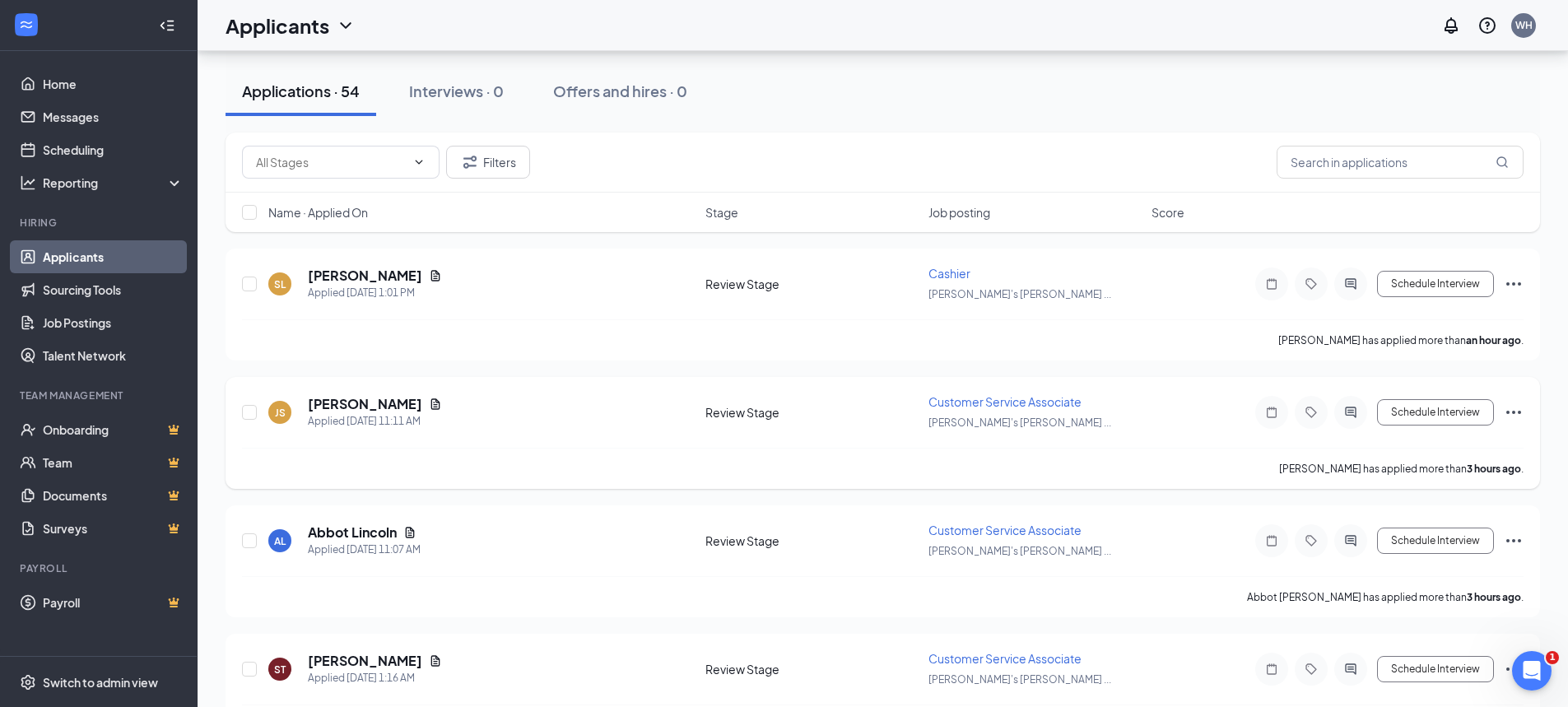
scroll to position [165, 0]
click at [1514, 283] on icon "Ellipses" at bounding box center [1514, 284] width 20 height 20
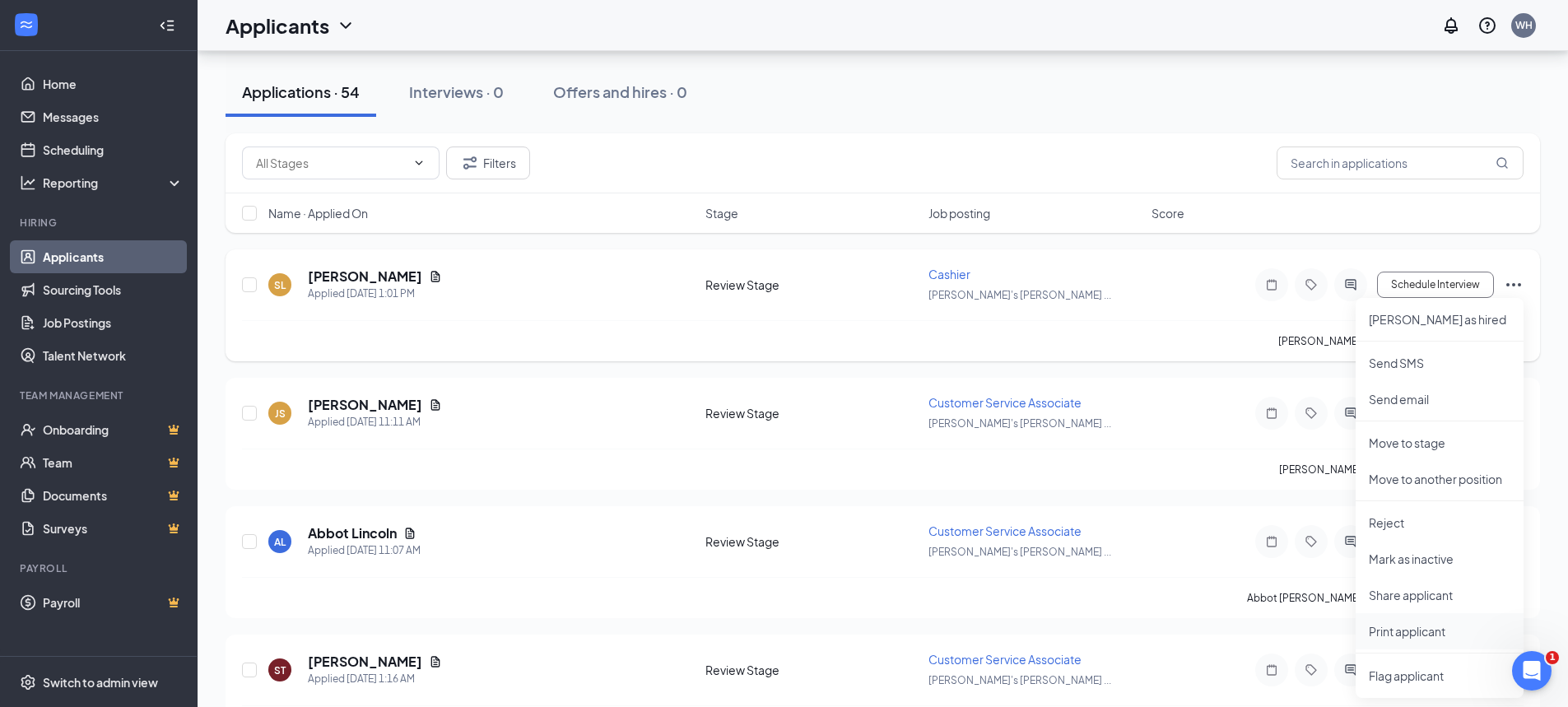
click at [1419, 634] on p "Print applicant" at bounding box center [1439, 631] width 142 height 16
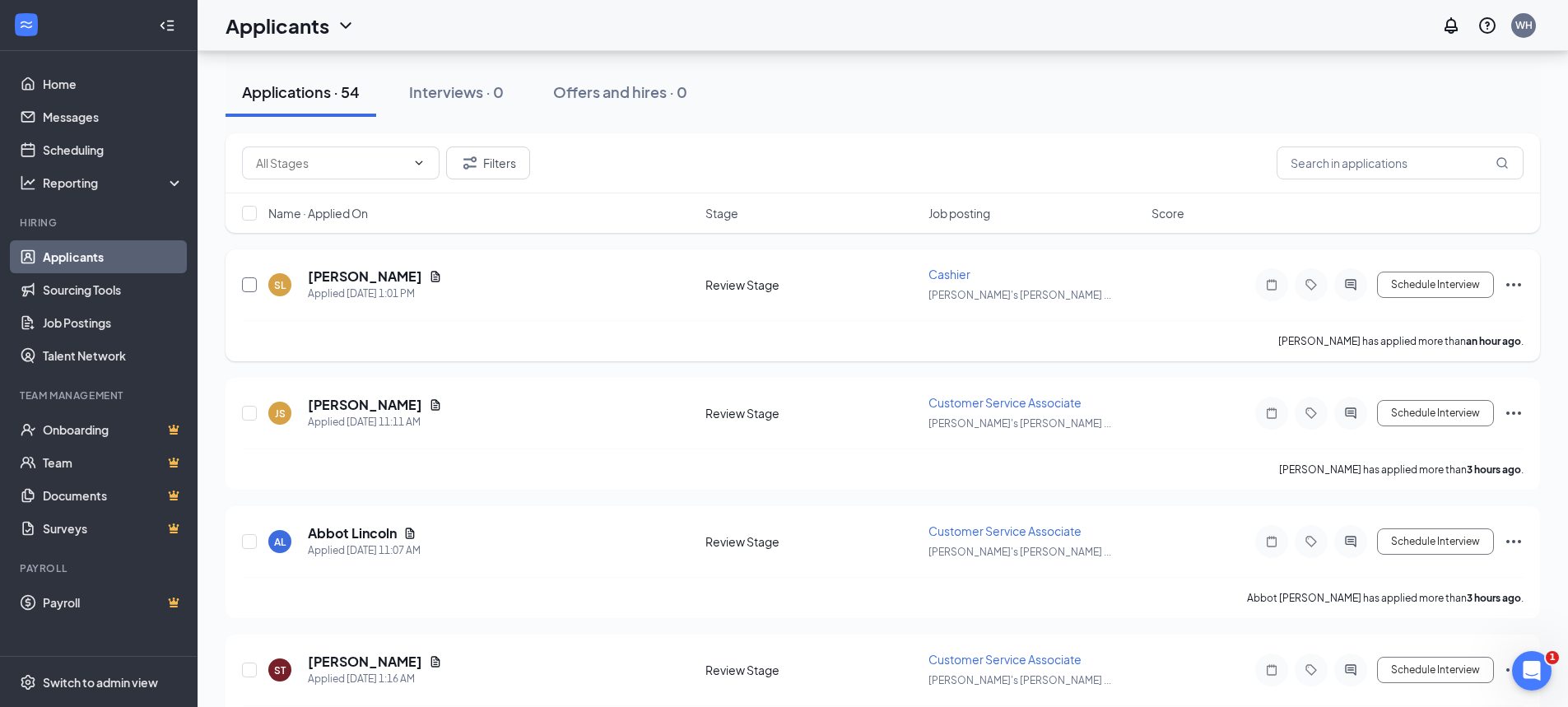
click at [251, 290] on input "checkbox" at bounding box center [249, 284] width 15 height 15
checkbox input "true"
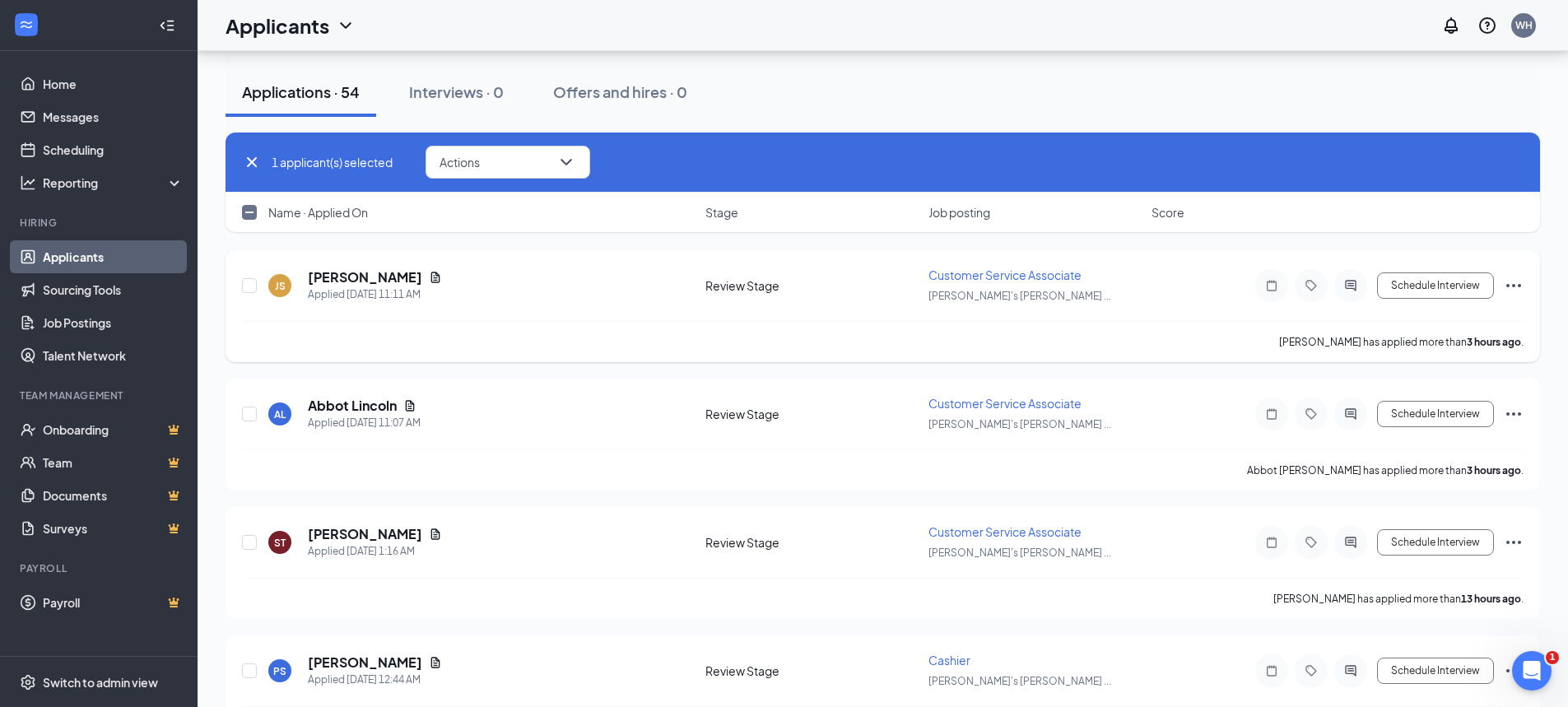
scroll to position [329, 0]
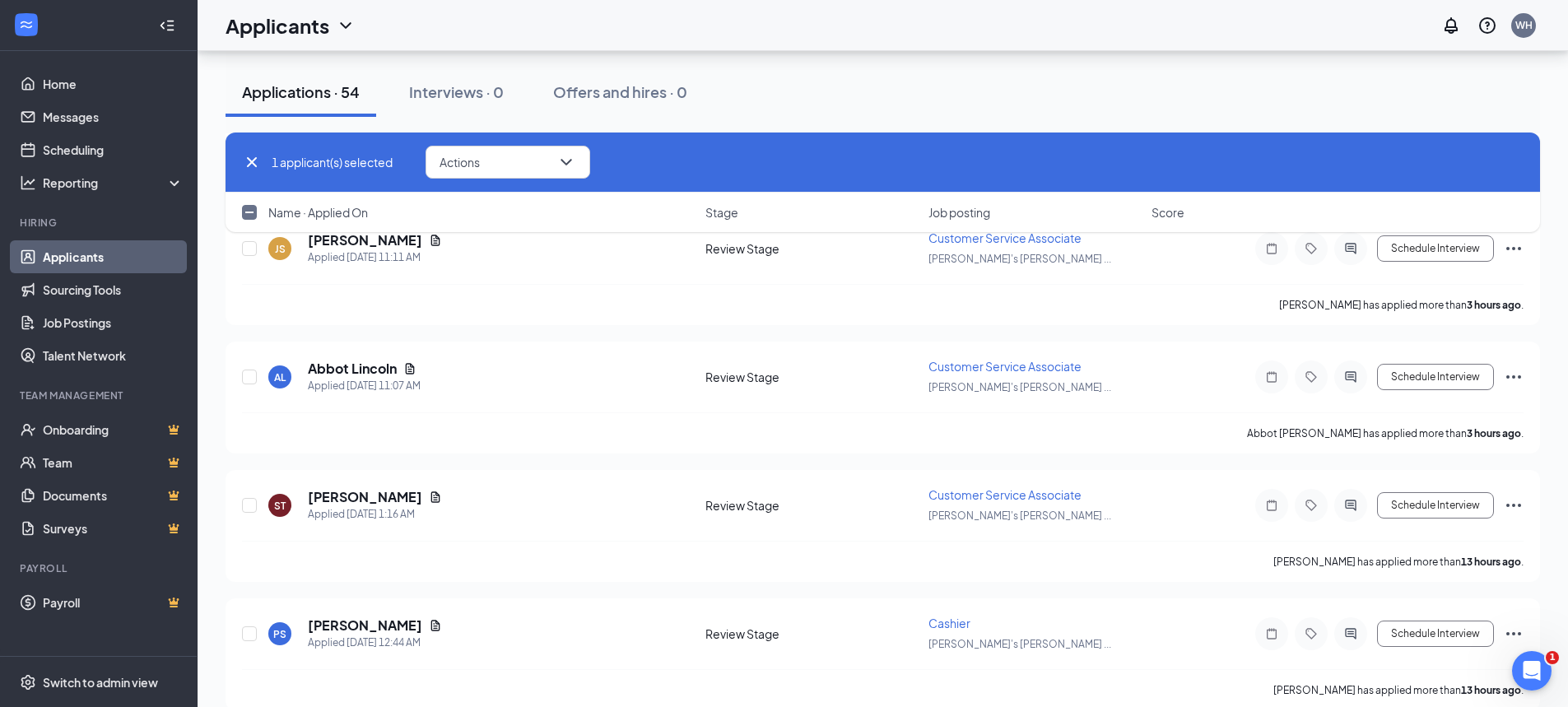
click at [1515, 245] on div "1 applicant(s) selected Actions Name · Applied On Stage Job posting Score" at bounding box center [883, 190] width 1315 height 116
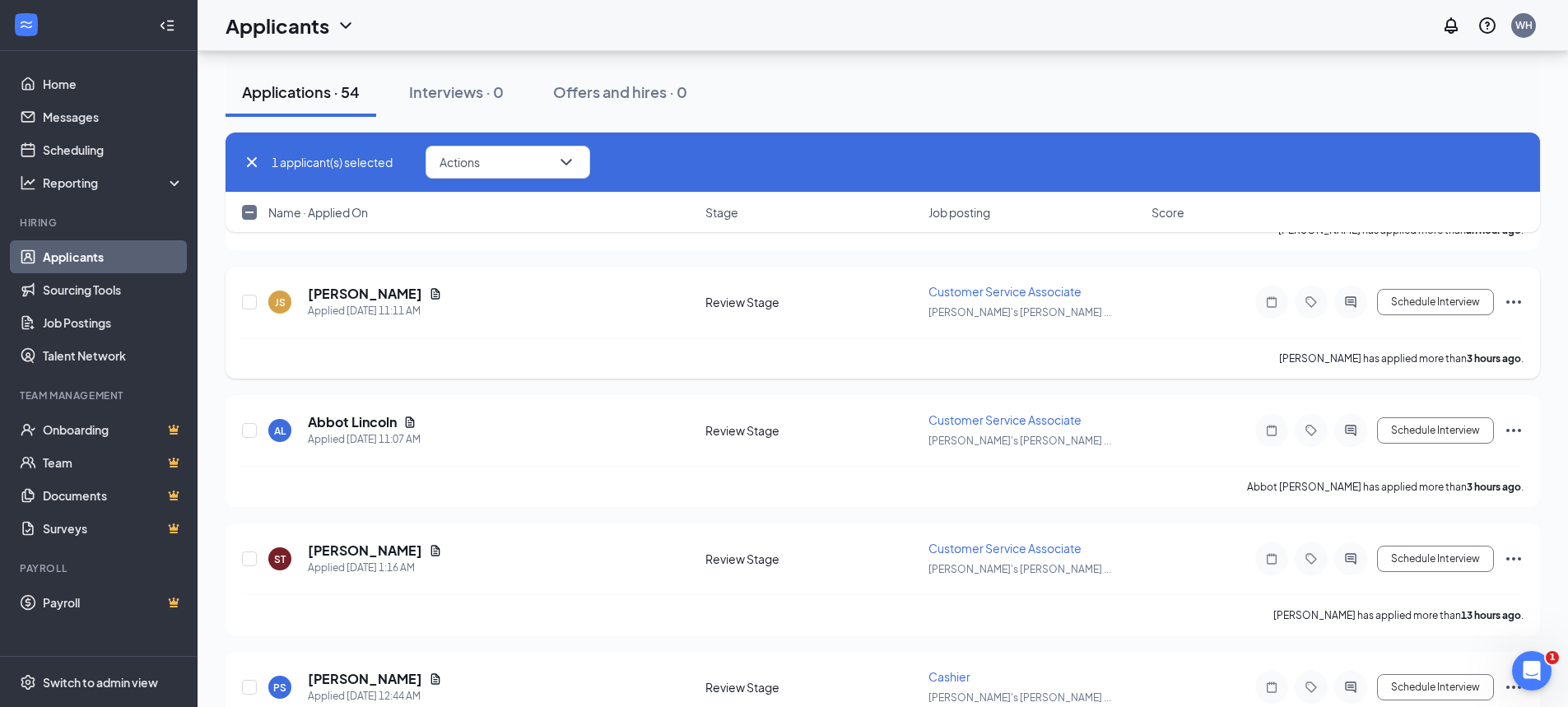
scroll to position [247, 0]
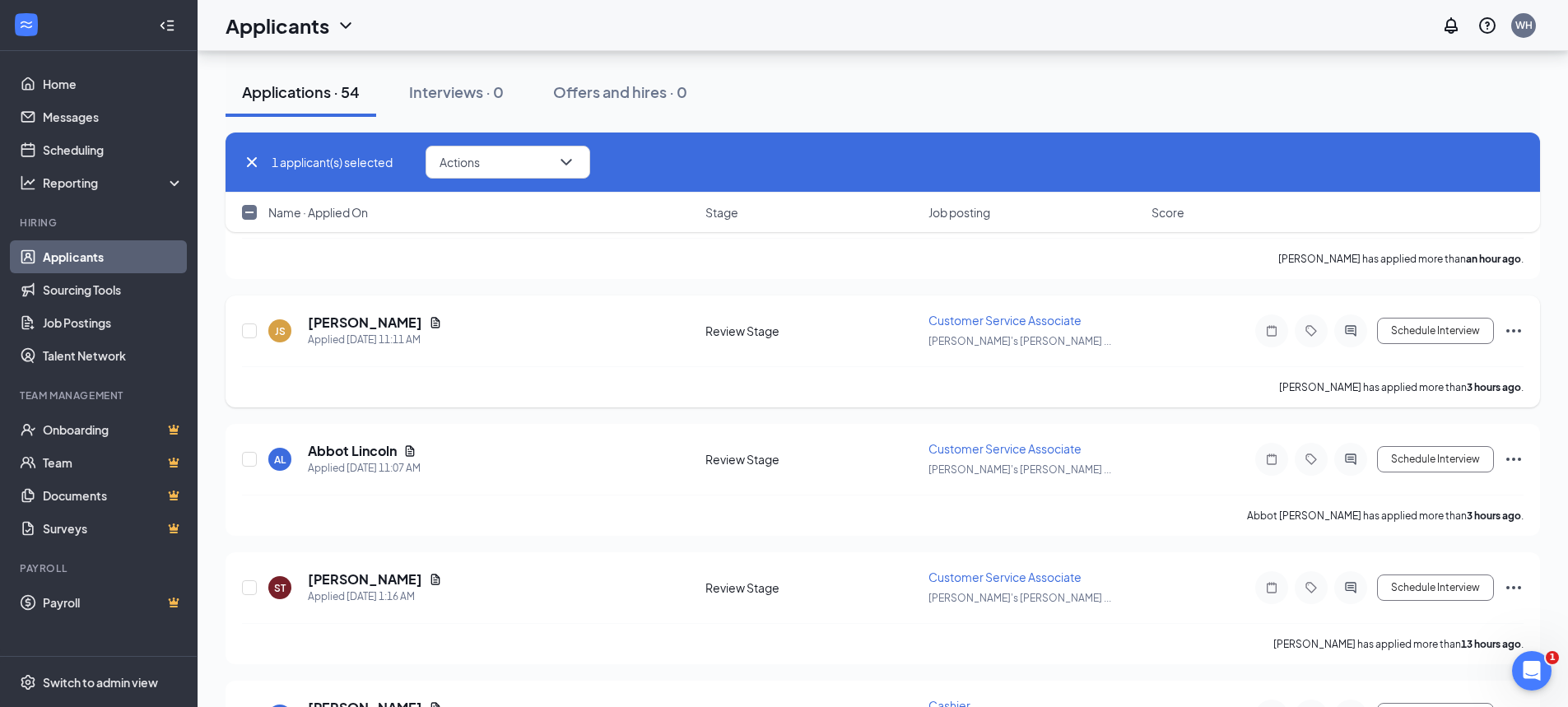
click at [1513, 332] on icon "Ellipses" at bounding box center [1514, 331] width 15 height 3
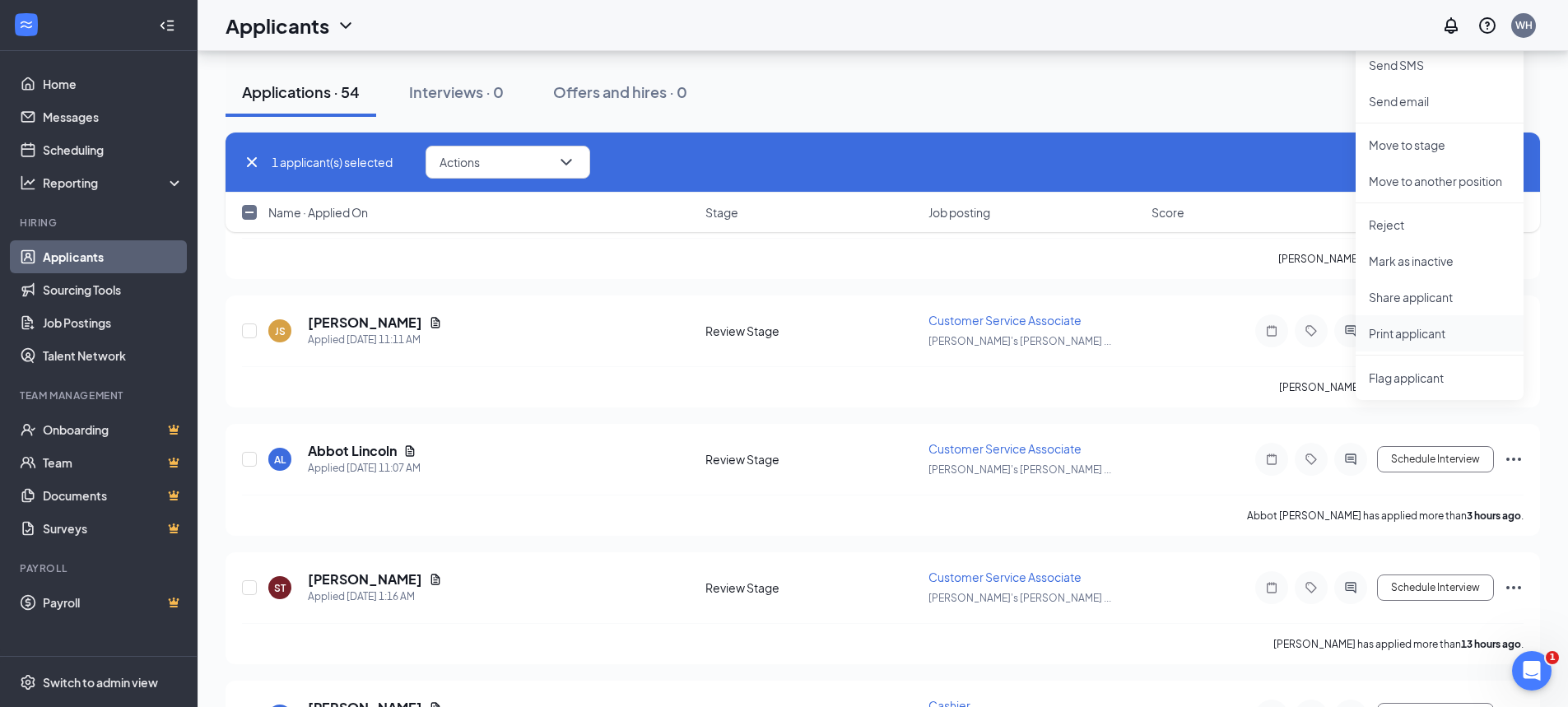
click at [1431, 341] on li "Print applicant" at bounding box center [1439, 334] width 168 height 36
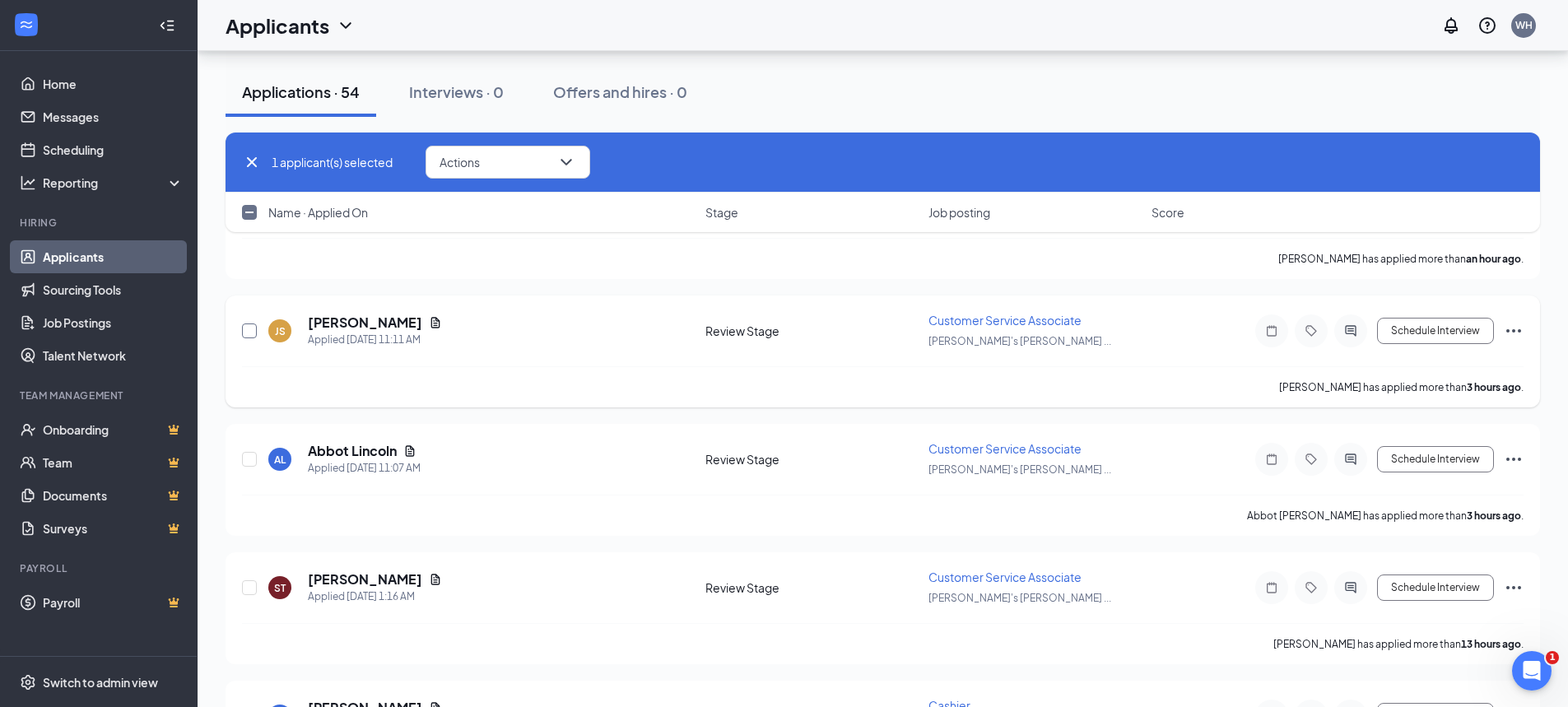
click at [250, 332] on input "checkbox" at bounding box center [249, 330] width 15 height 15
checkbox input "true"
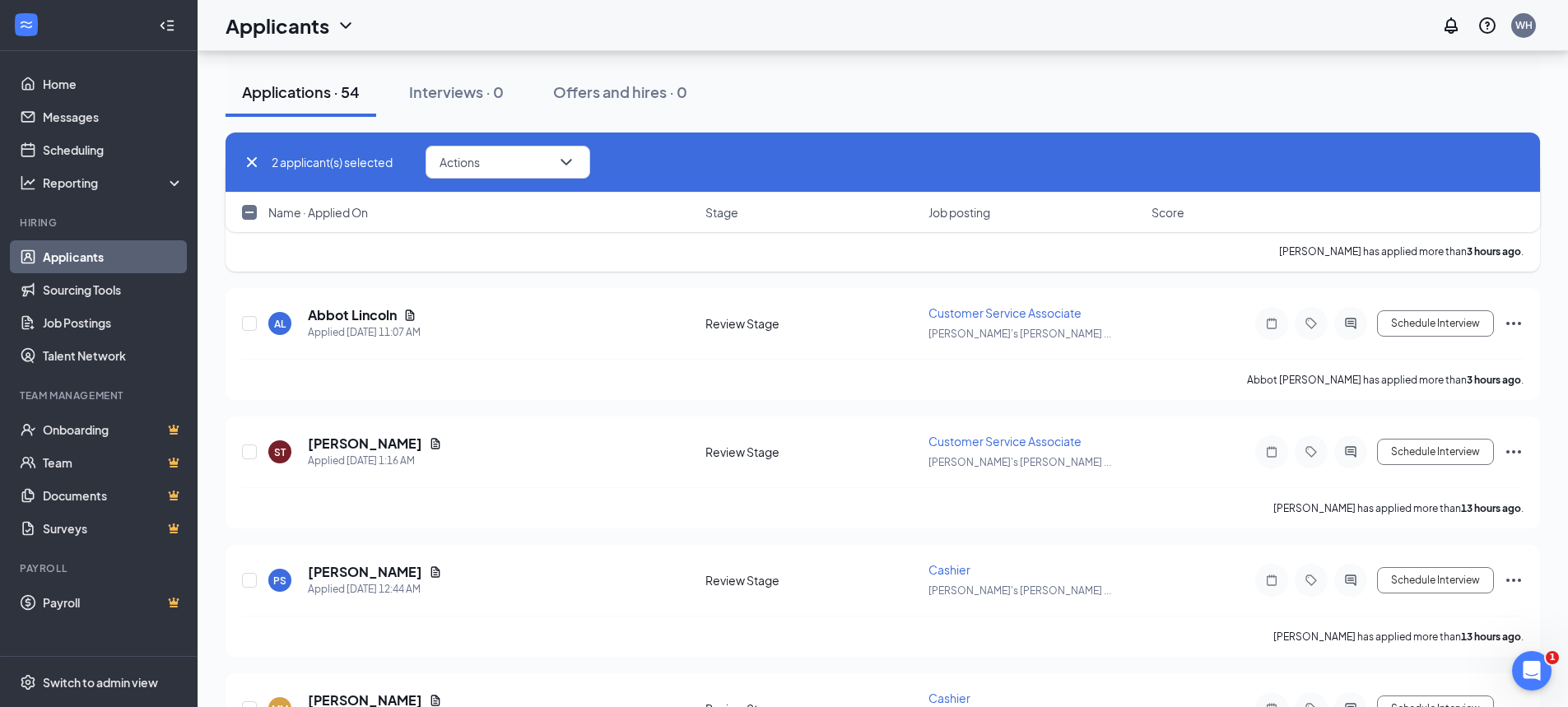
scroll to position [411, 0]
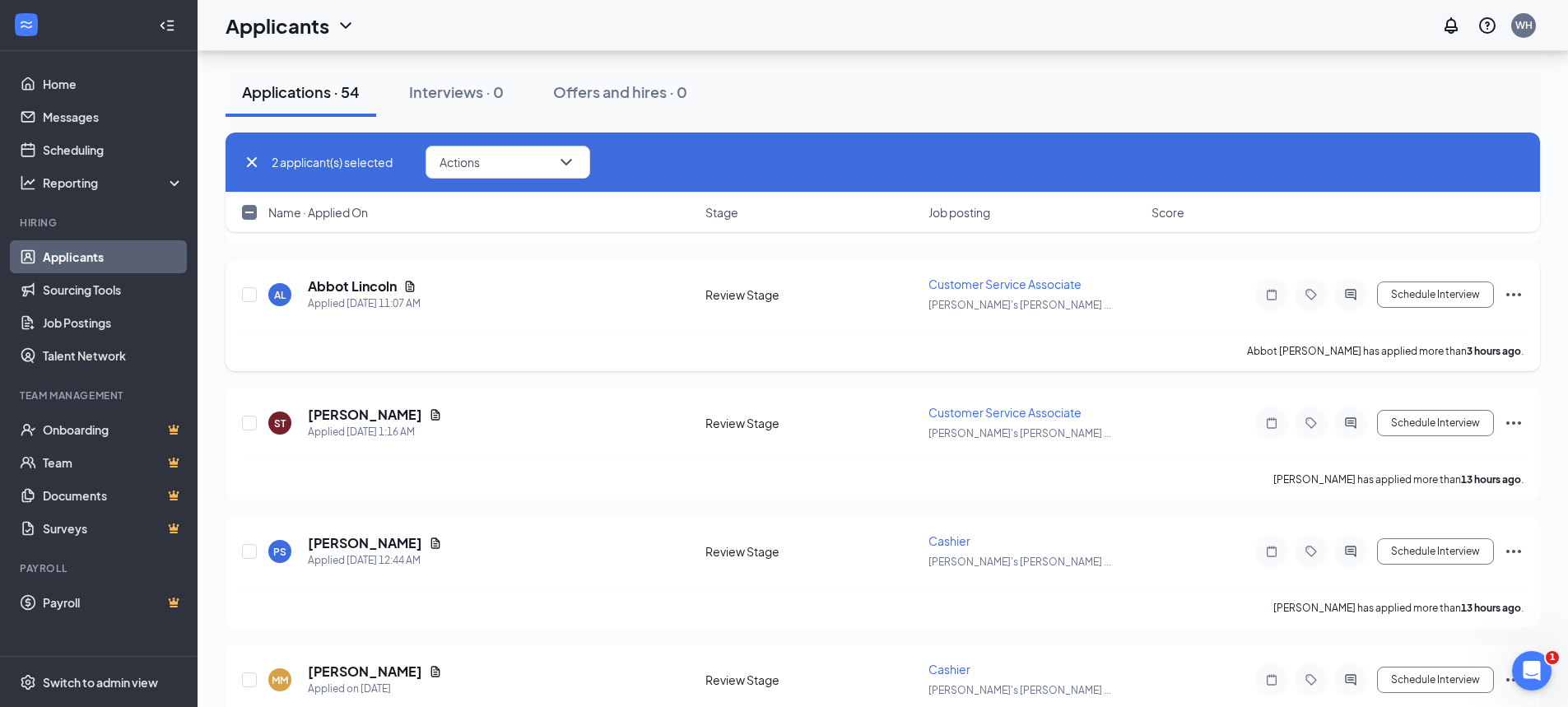
click at [1513, 290] on icon "Ellipses" at bounding box center [1514, 295] width 20 height 20
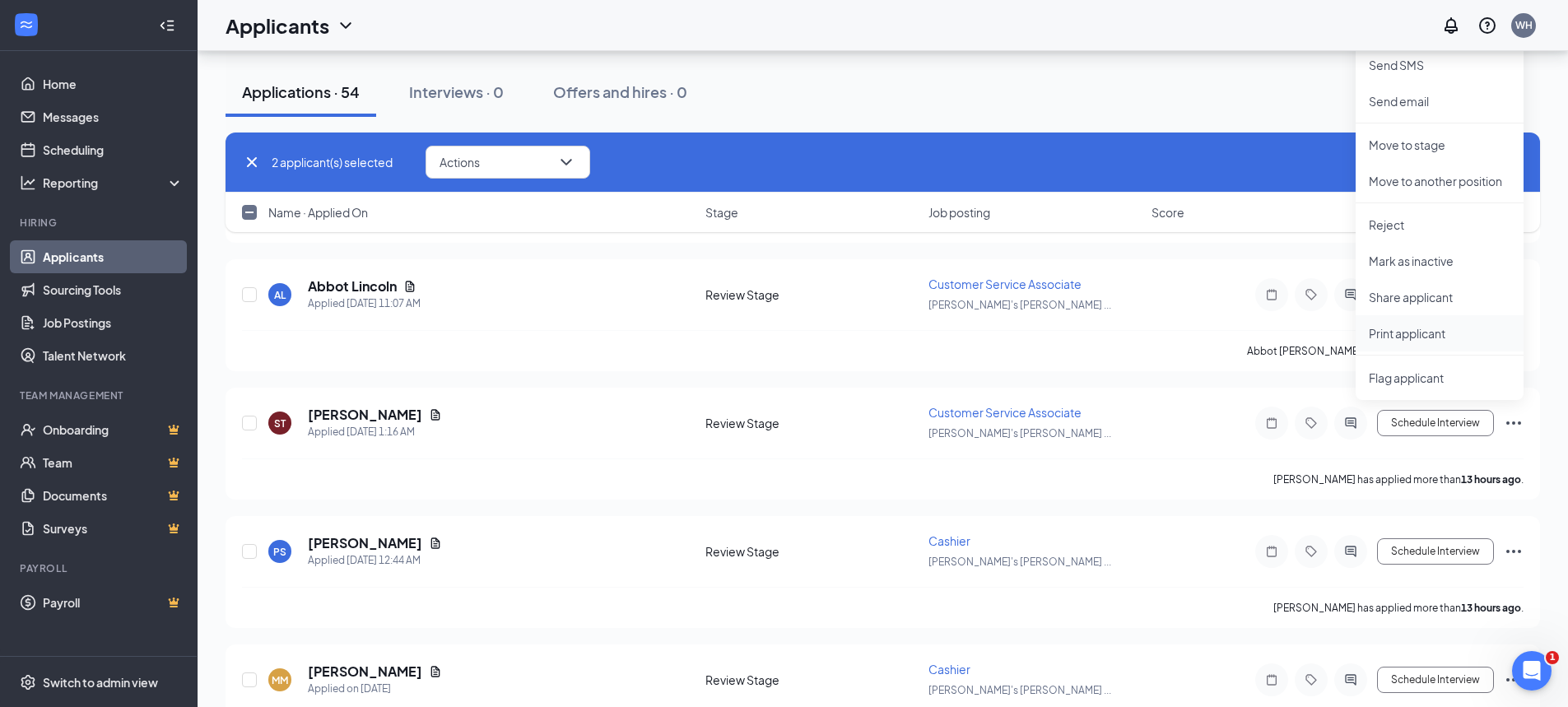
click at [1408, 334] on p "Print applicant" at bounding box center [1439, 333] width 142 height 16
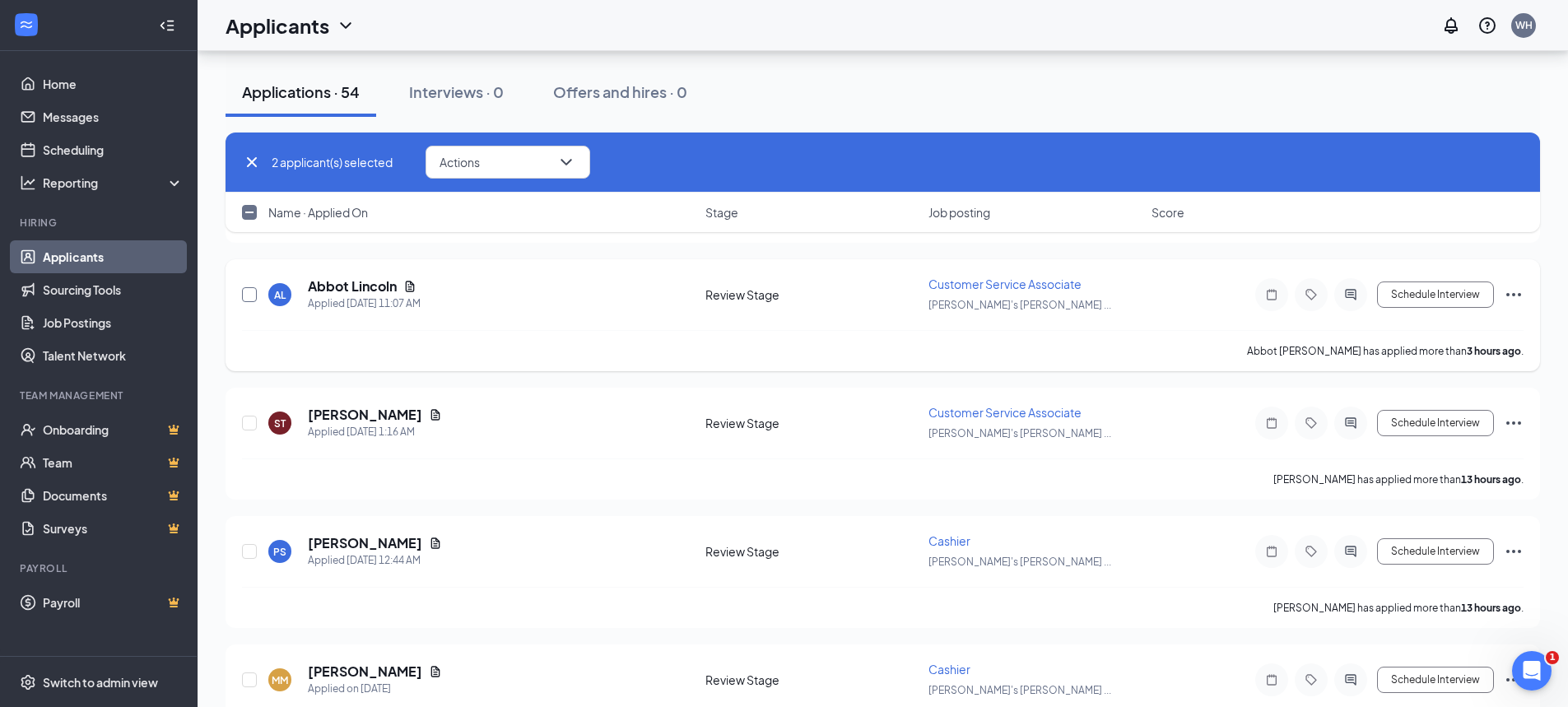
click at [253, 288] on input "checkbox" at bounding box center [249, 295] width 15 height 15
checkbox input "true"
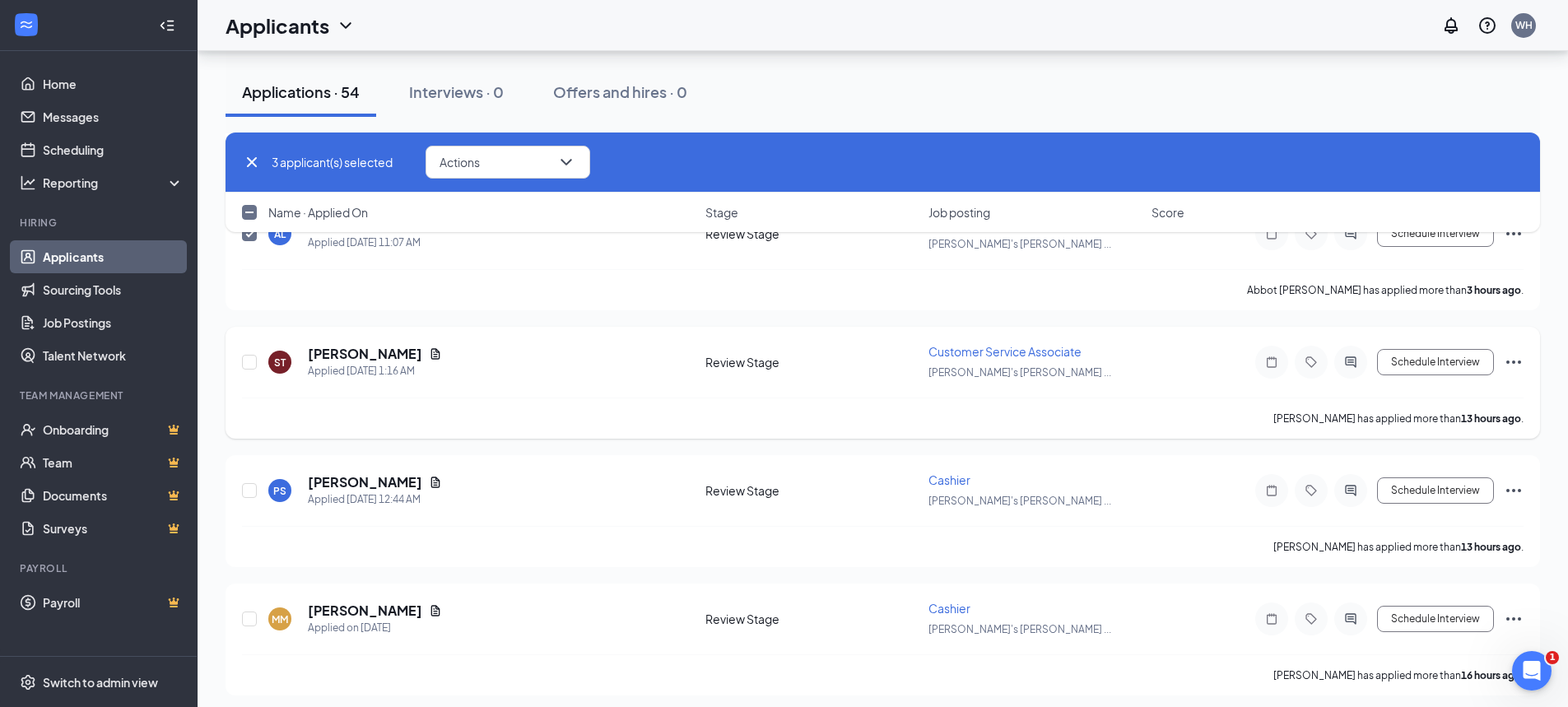
scroll to position [576, 0]
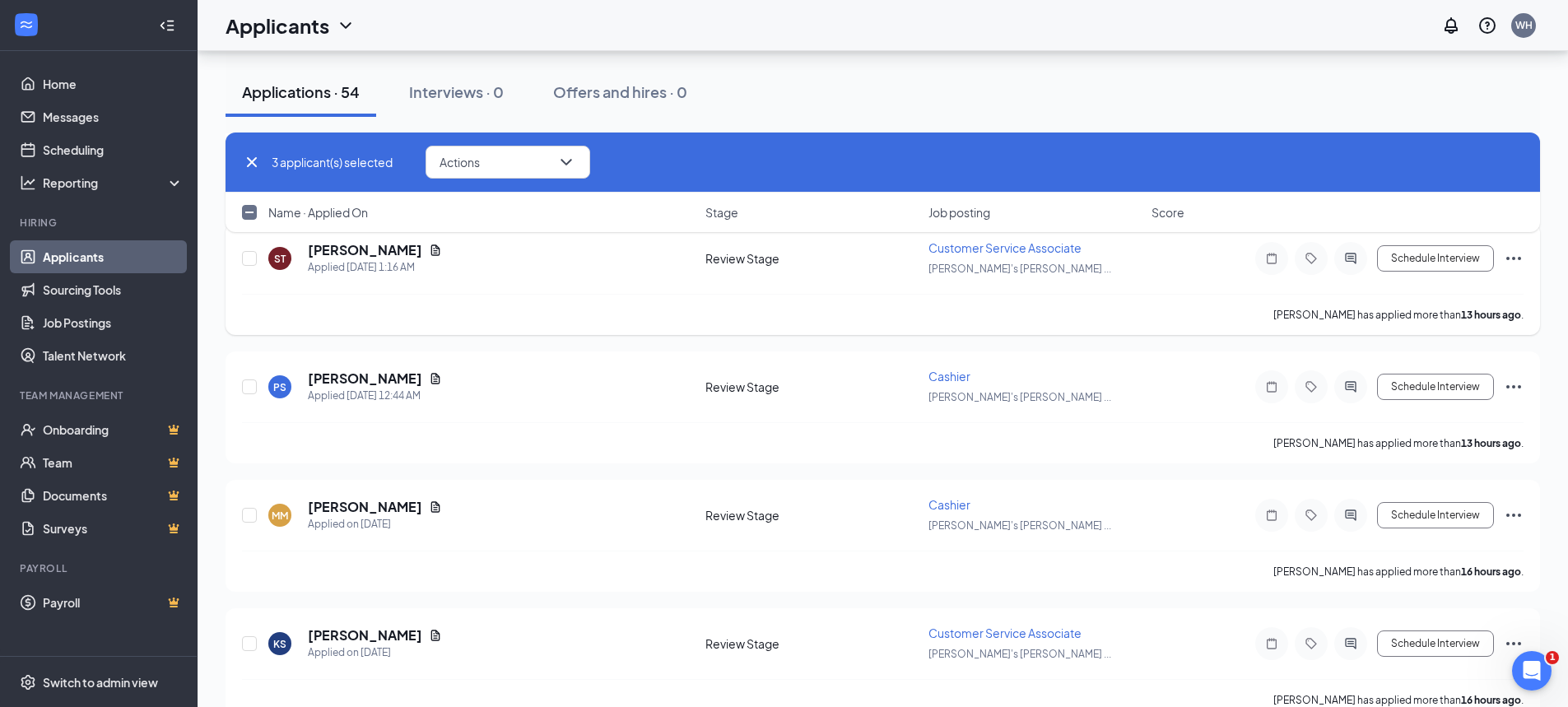
click at [1515, 257] on icon "Ellipses" at bounding box center [1514, 258] width 20 height 20
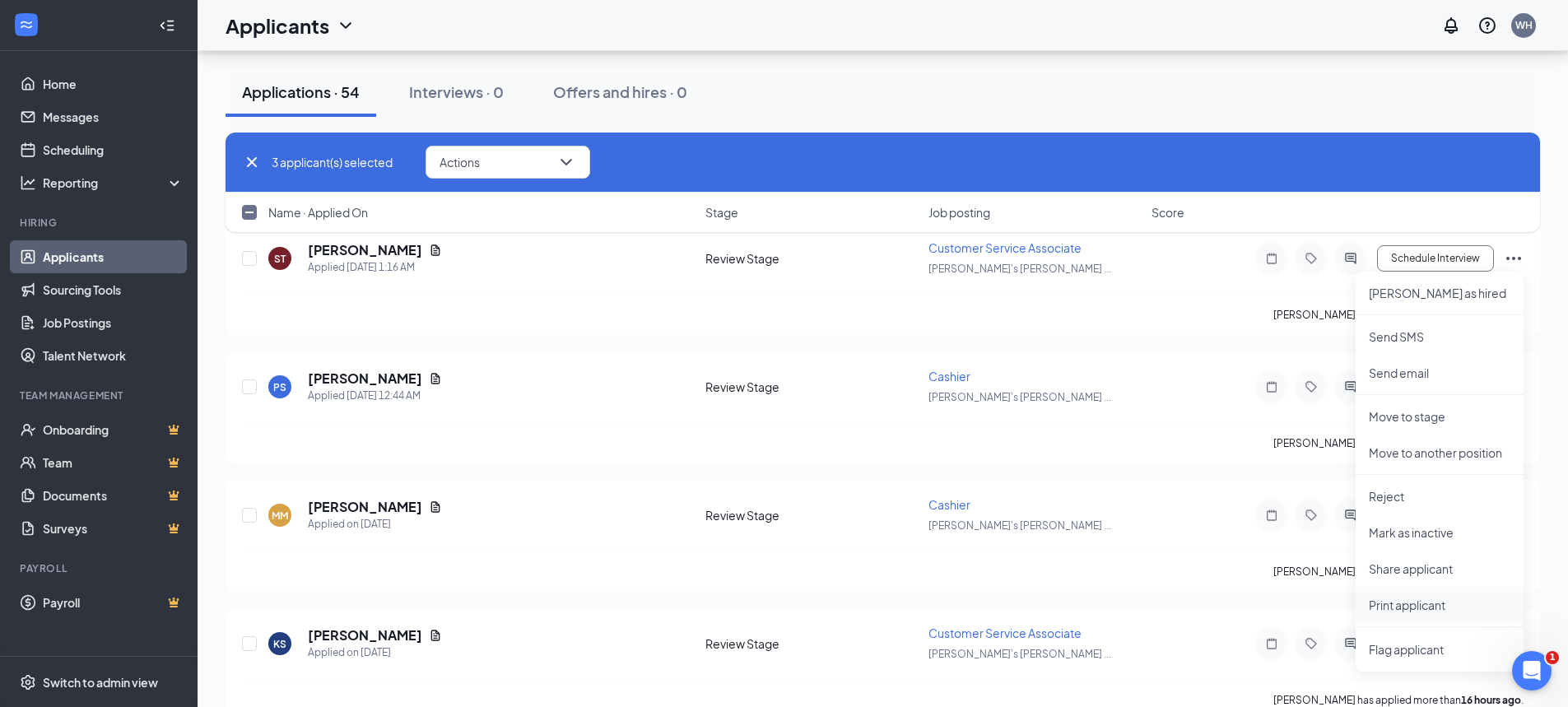
click at [1378, 609] on p "Print applicant" at bounding box center [1439, 605] width 142 height 16
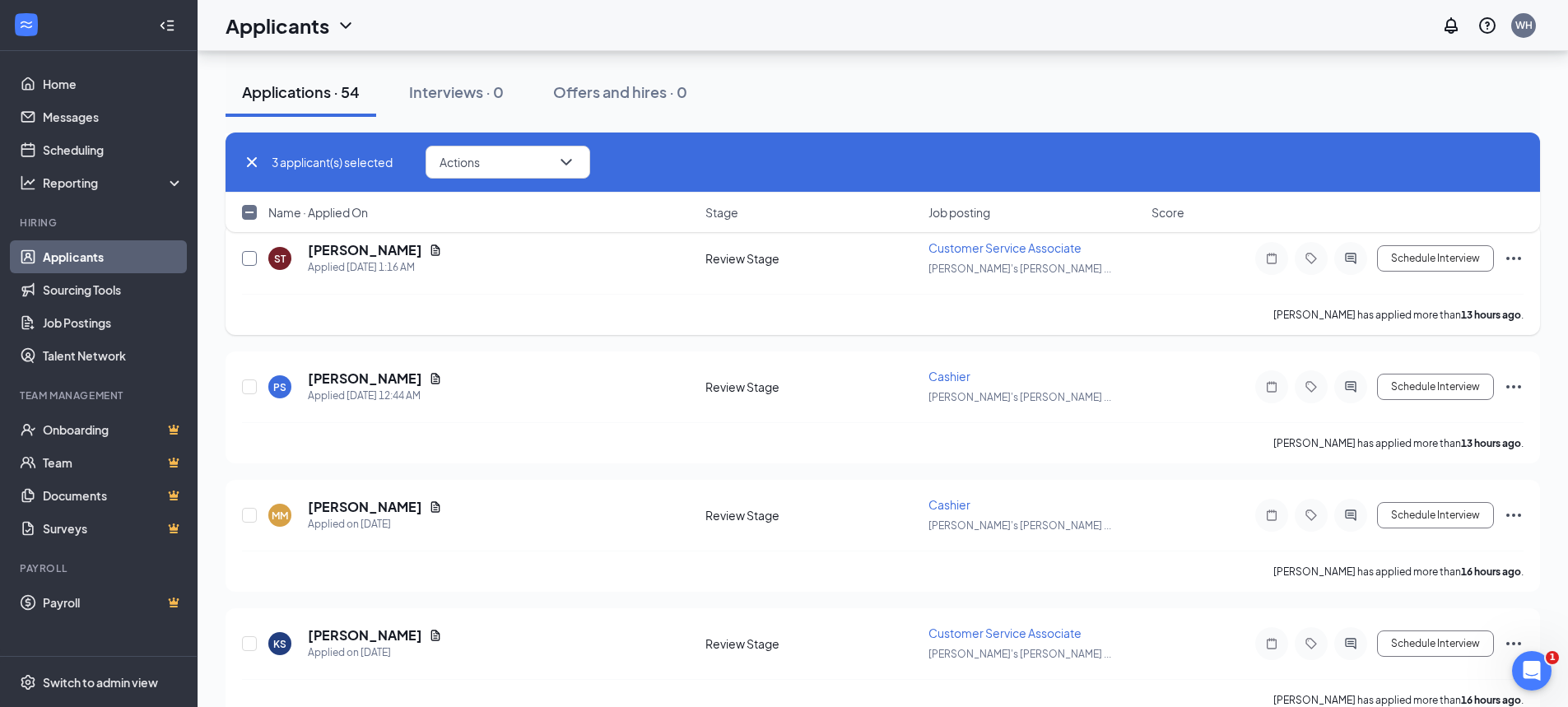
click at [249, 256] on input "checkbox" at bounding box center [249, 258] width 15 height 15
checkbox input "true"
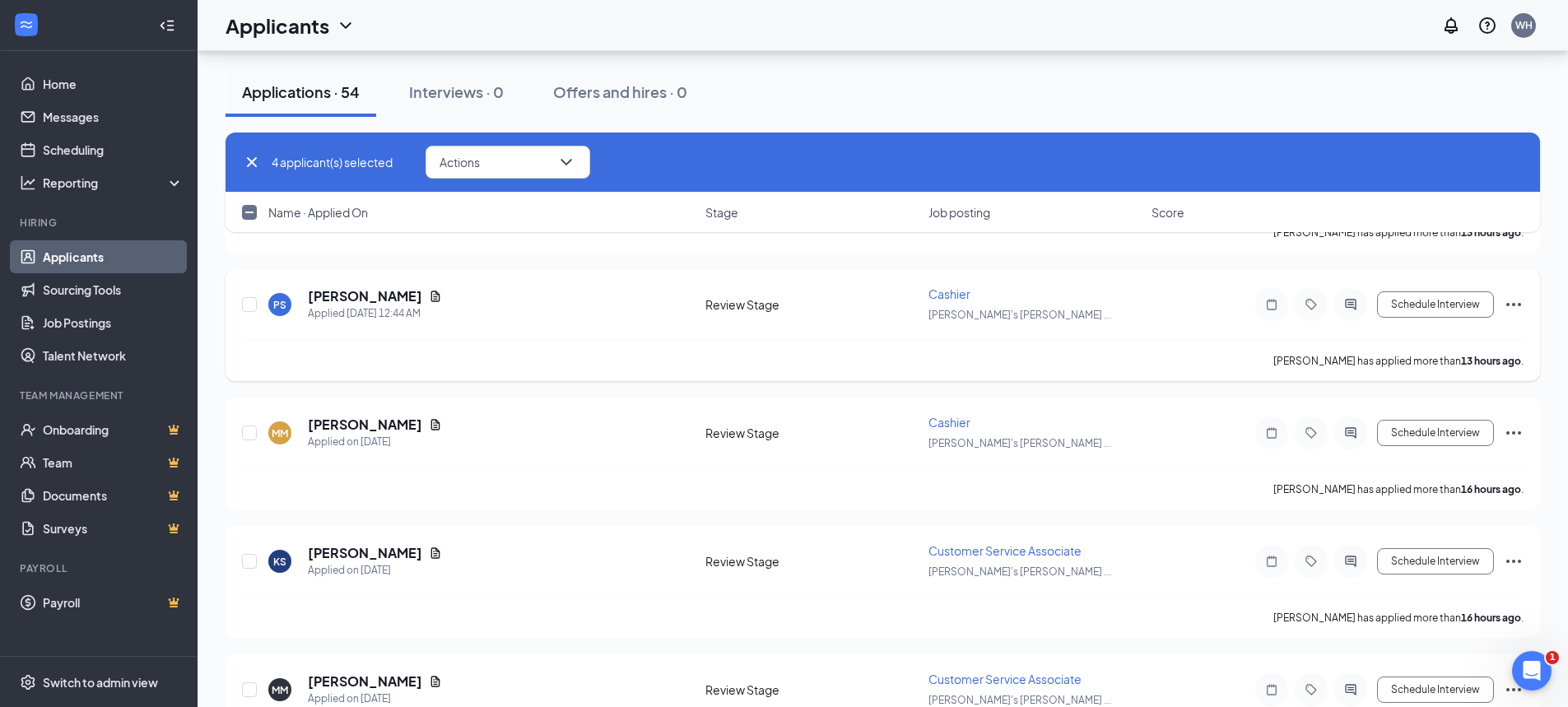
click at [1510, 298] on icon "Ellipses" at bounding box center [1514, 304] width 20 height 20
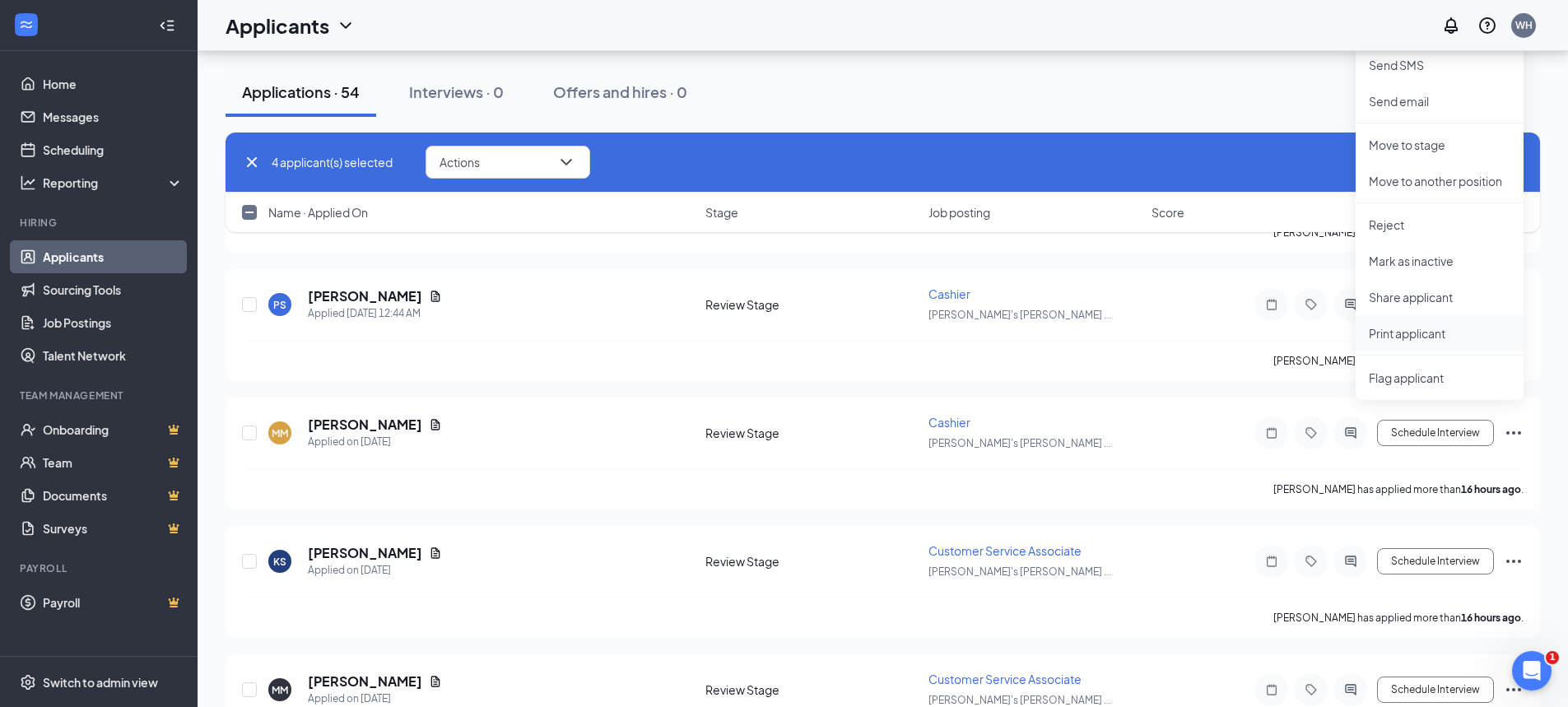
click at [1421, 338] on p "Print applicant" at bounding box center [1439, 333] width 142 height 16
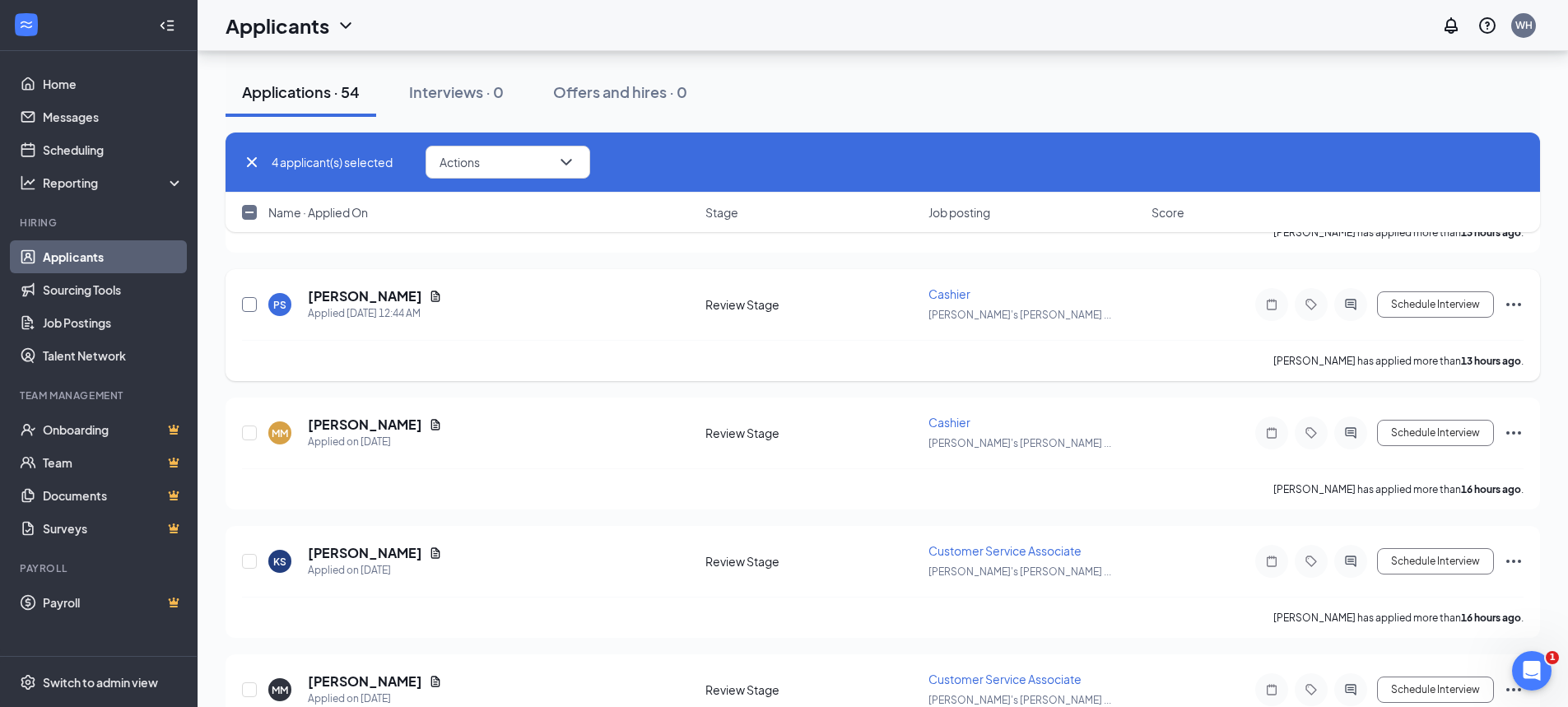
click at [246, 308] on input "checkbox" at bounding box center [249, 304] width 15 height 15
checkbox input "true"
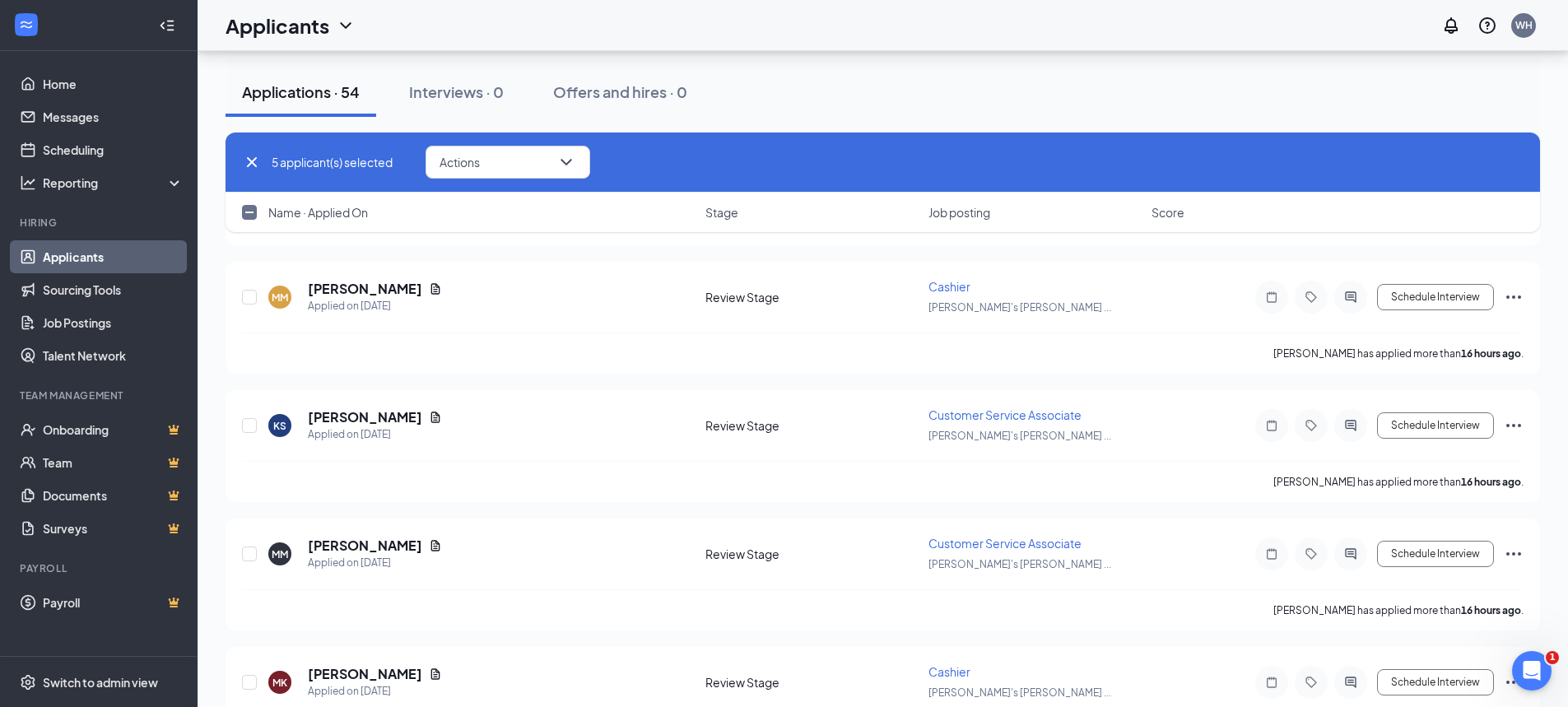
scroll to position [824, 0]
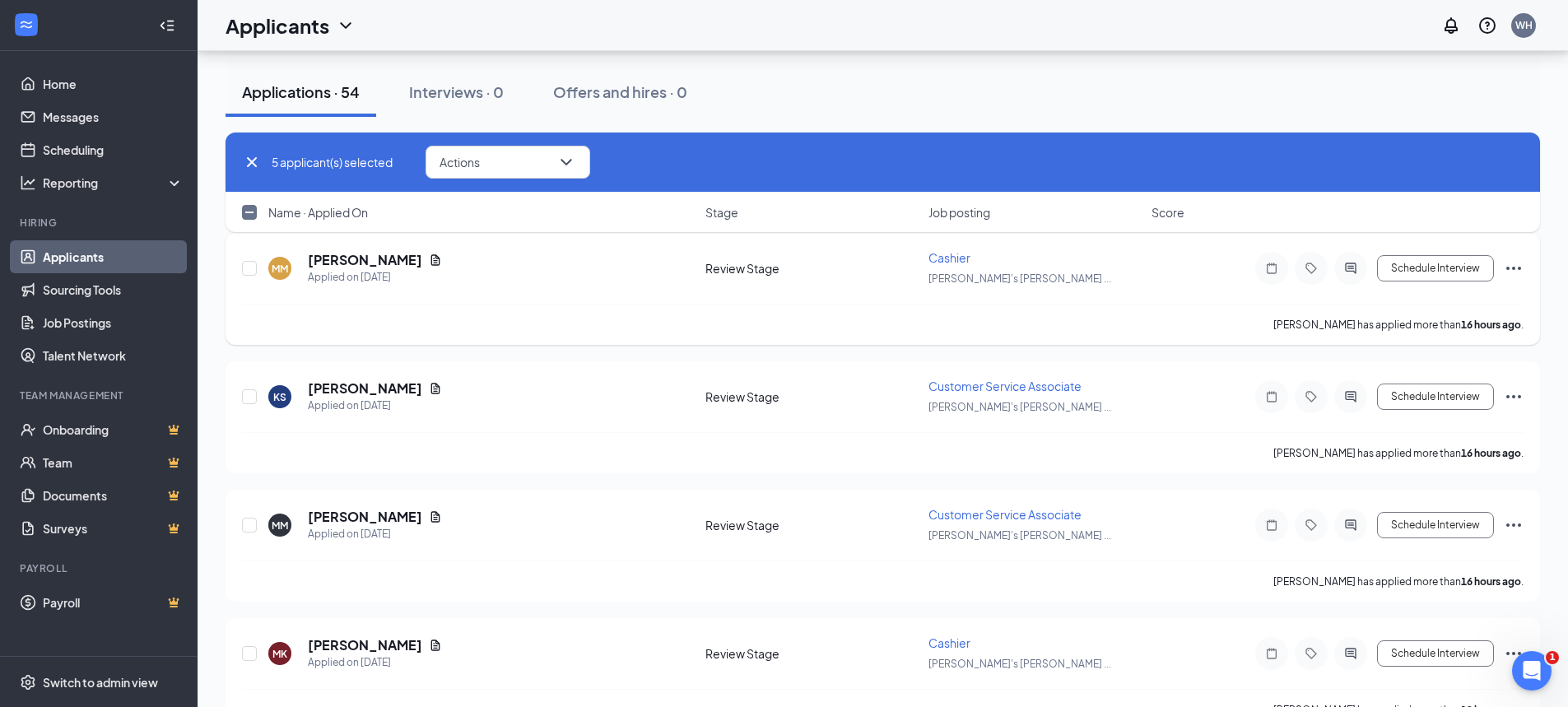
click at [1511, 264] on icon "Ellipses" at bounding box center [1514, 268] width 20 height 20
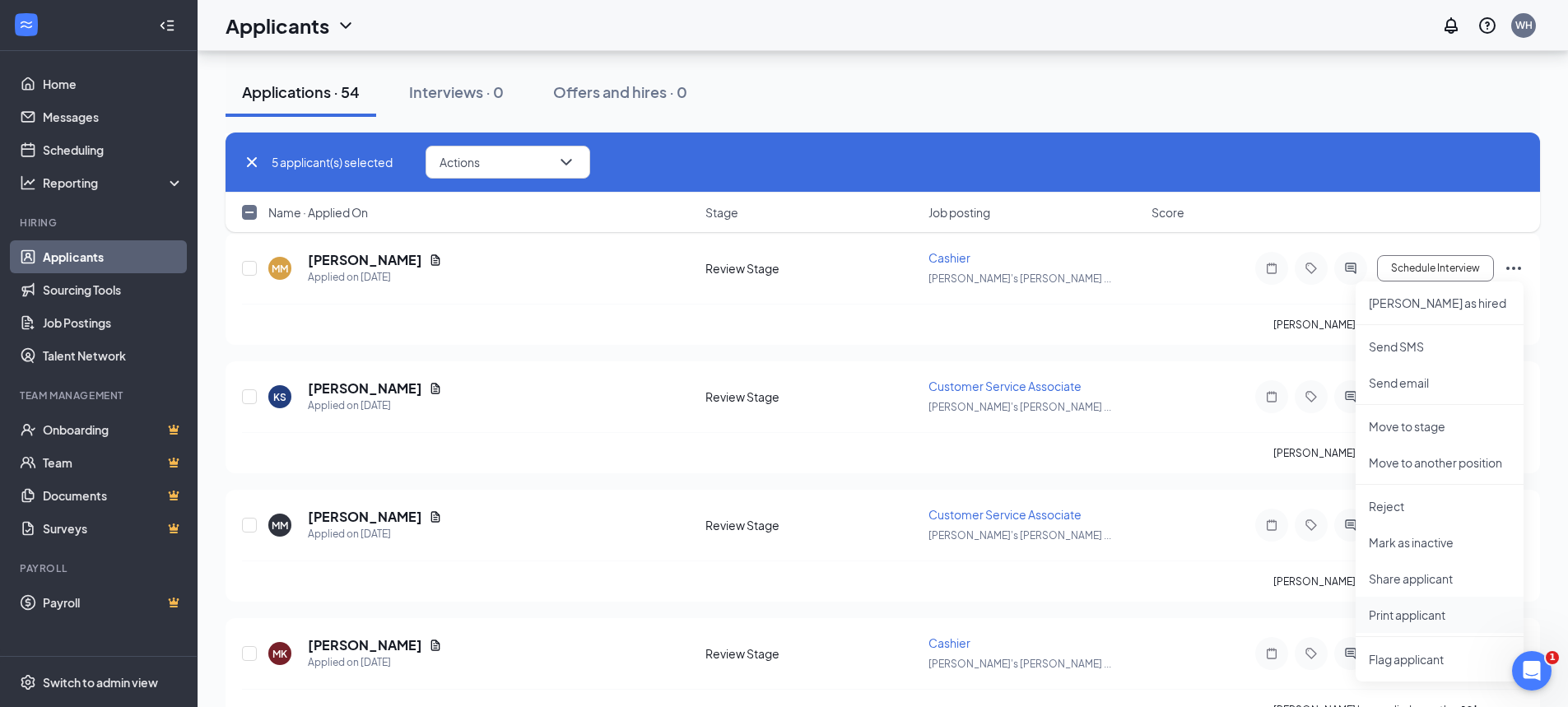
click at [1387, 619] on p "Print applicant" at bounding box center [1439, 615] width 142 height 16
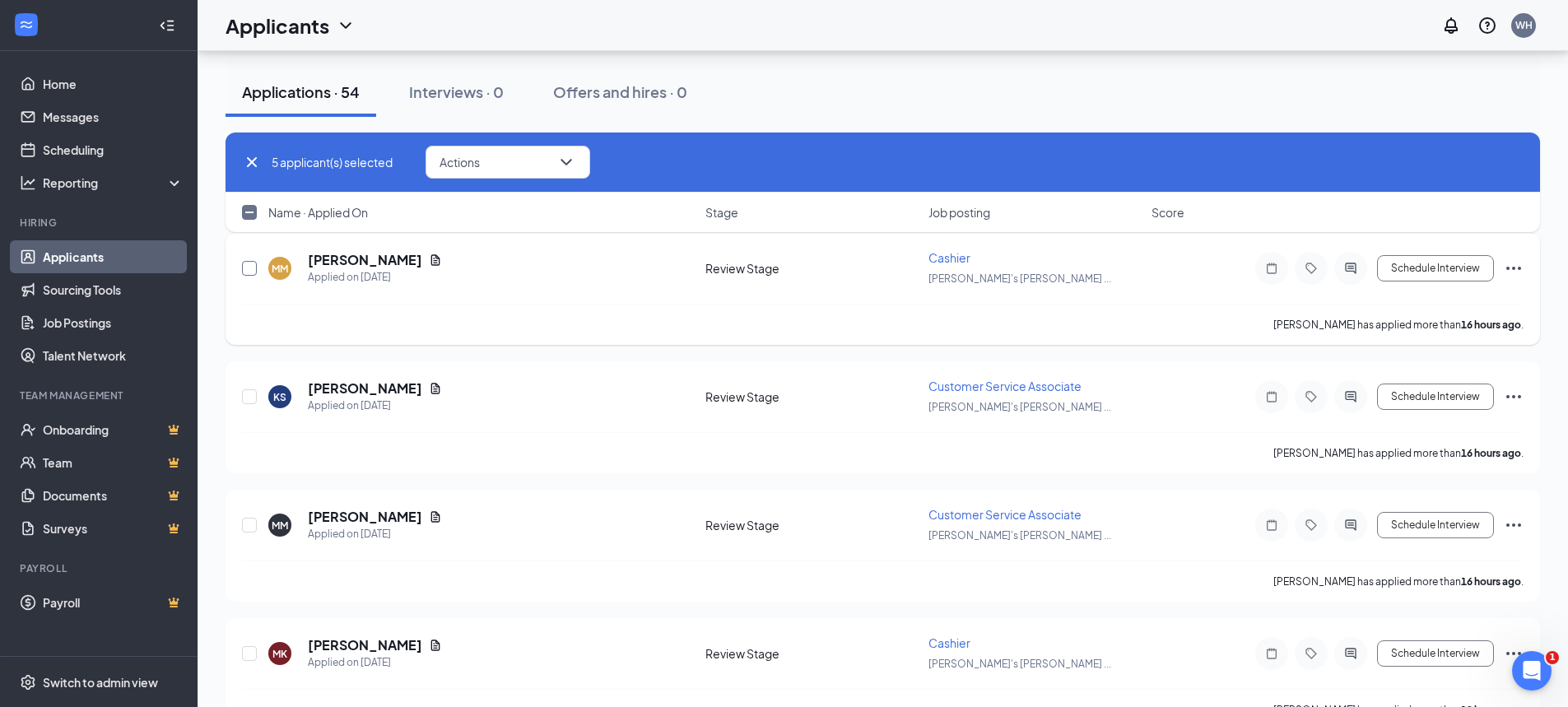
click at [248, 272] on input "checkbox" at bounding box center [249, 268] width 15 height 15
checkbox input "true"
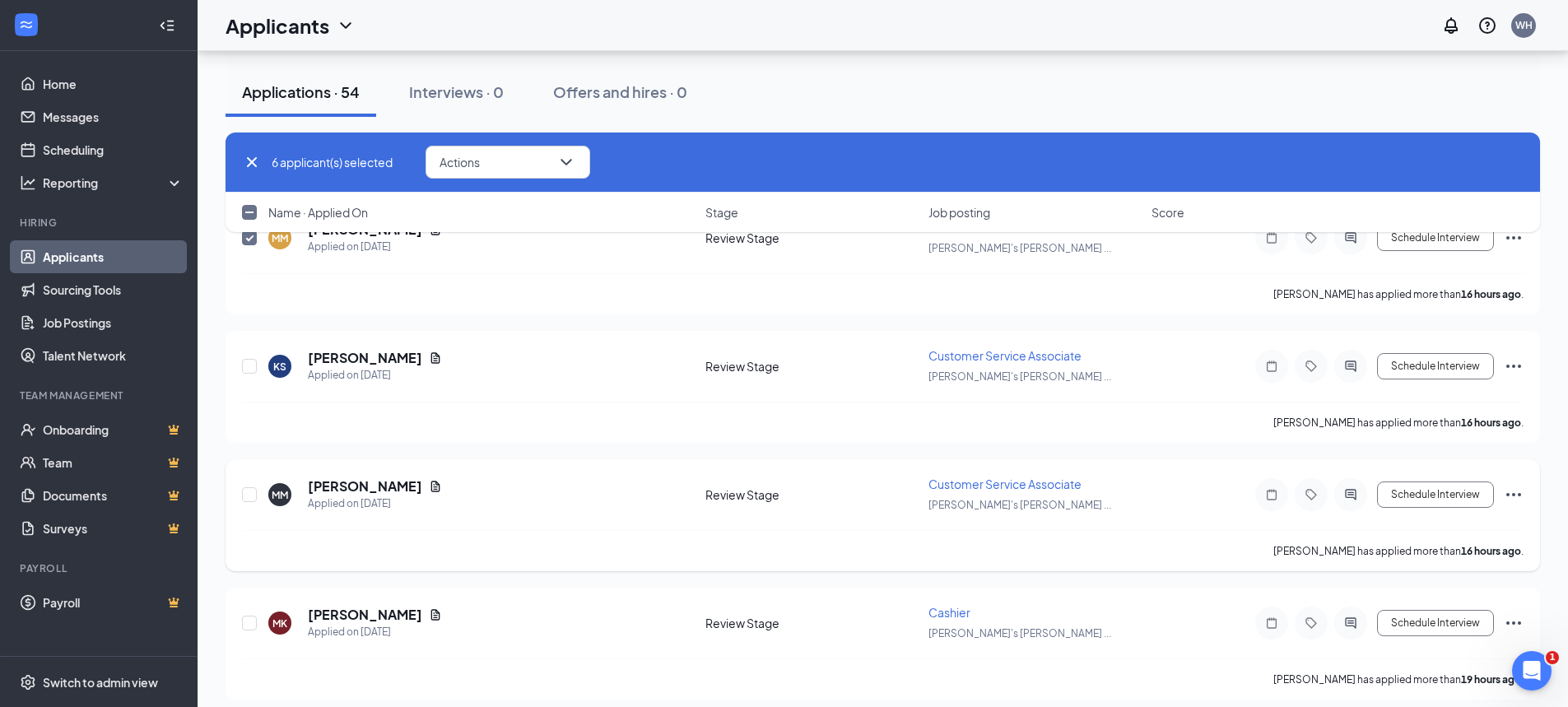
scroll to position [906, 0]
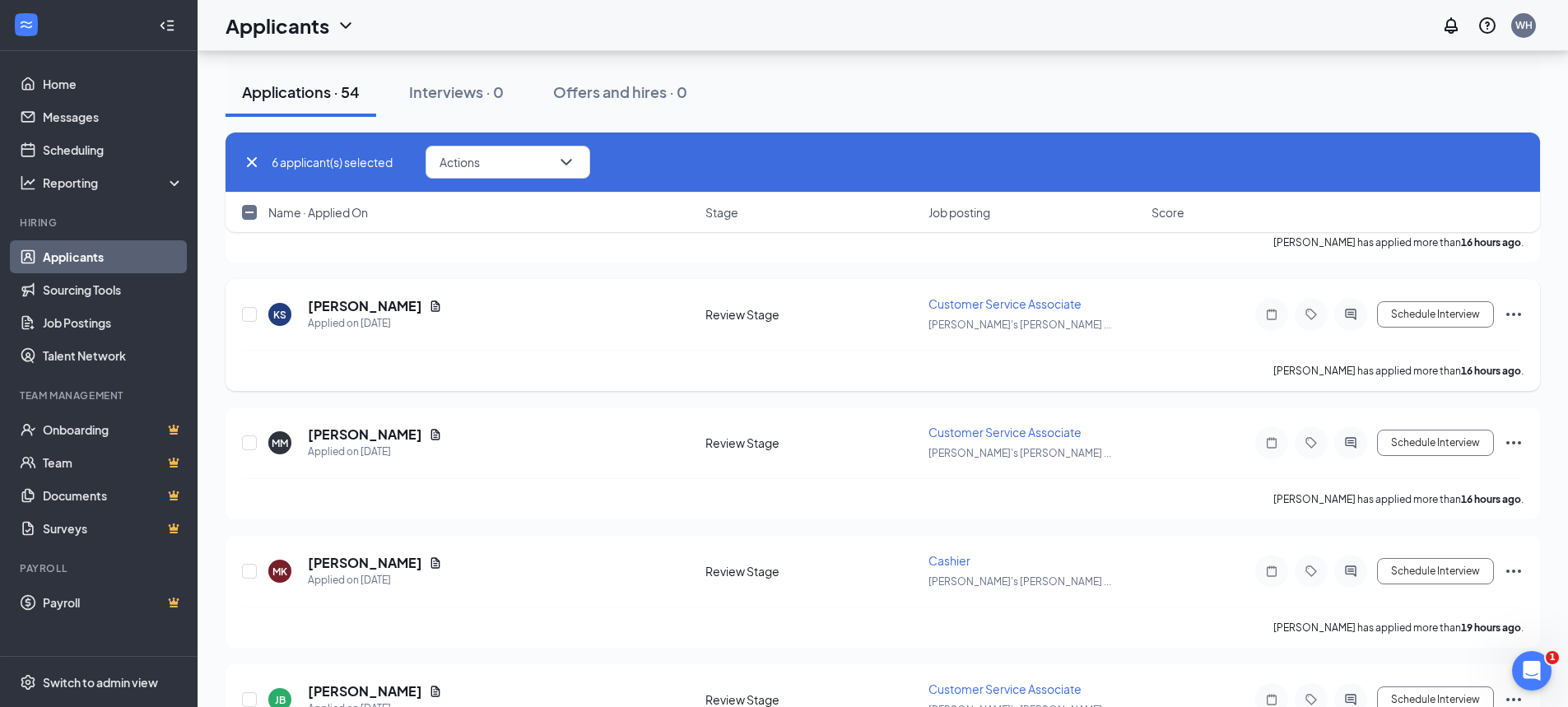
click at [1513, 308] on icon "Ellipses" at bounding box center [1514, 315] width 20 height 20
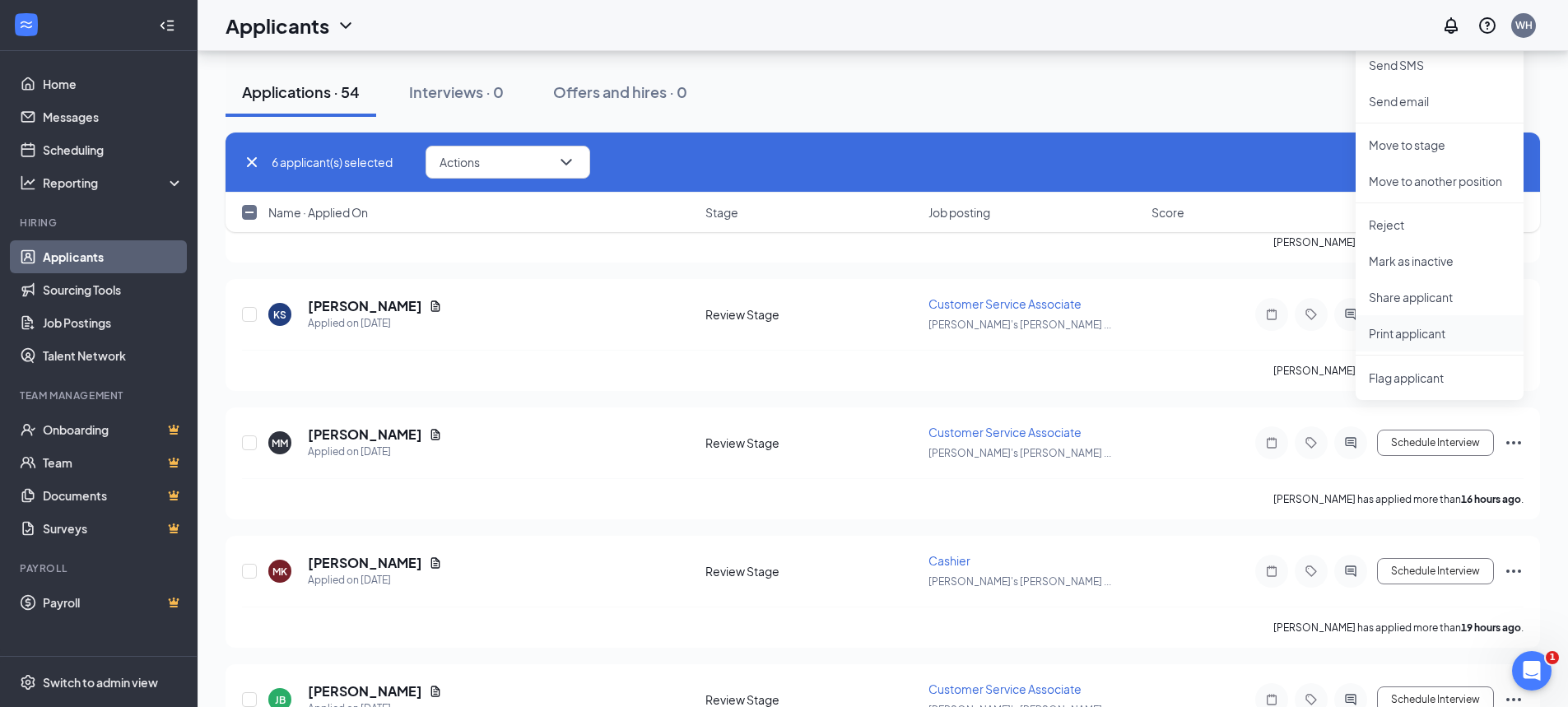
click at [1419, 335] on p "Print applicant" at bounding box center [1439, 333] width 142 height 16
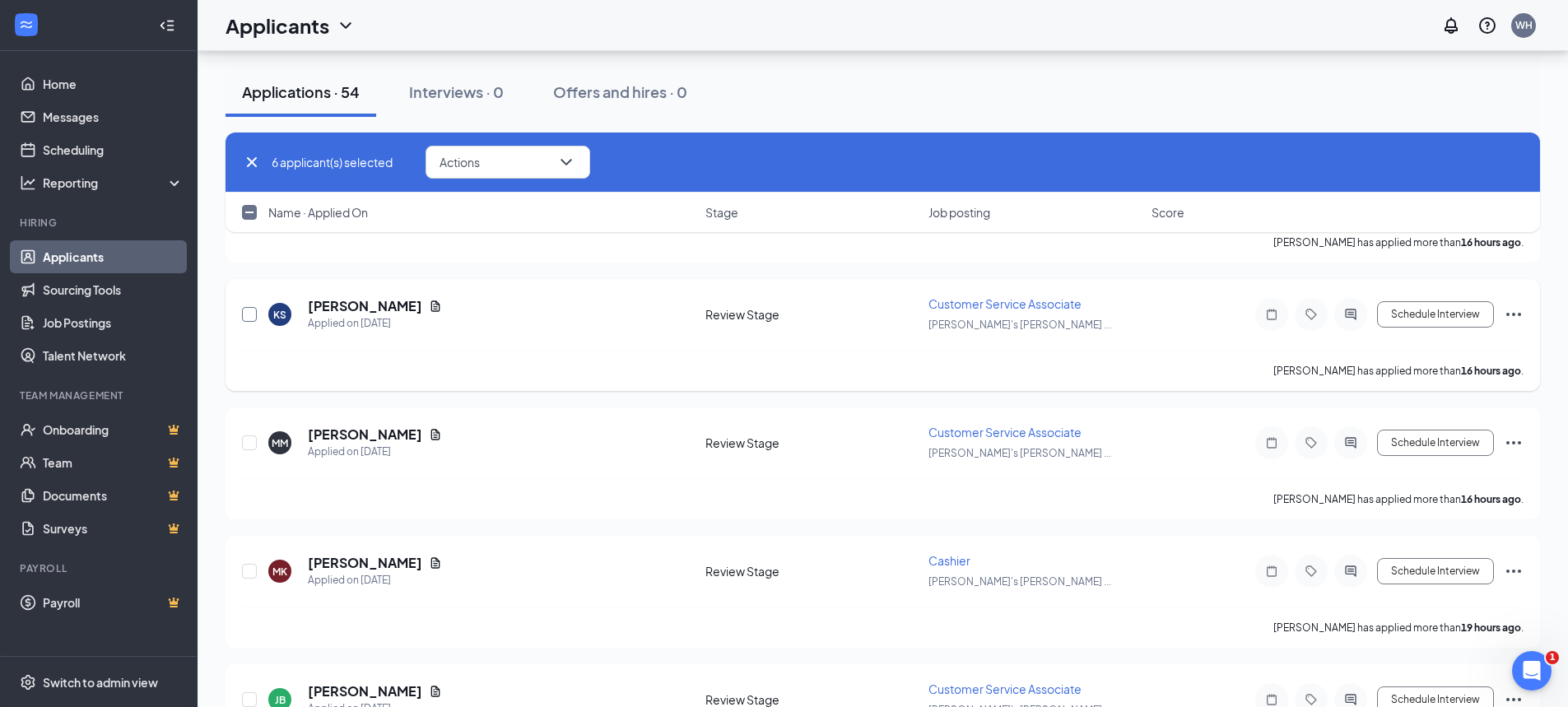
click at [248, 320] on input "checkbox" at bounding box center [249, 314] width 15 height 15
checkbox input "true"
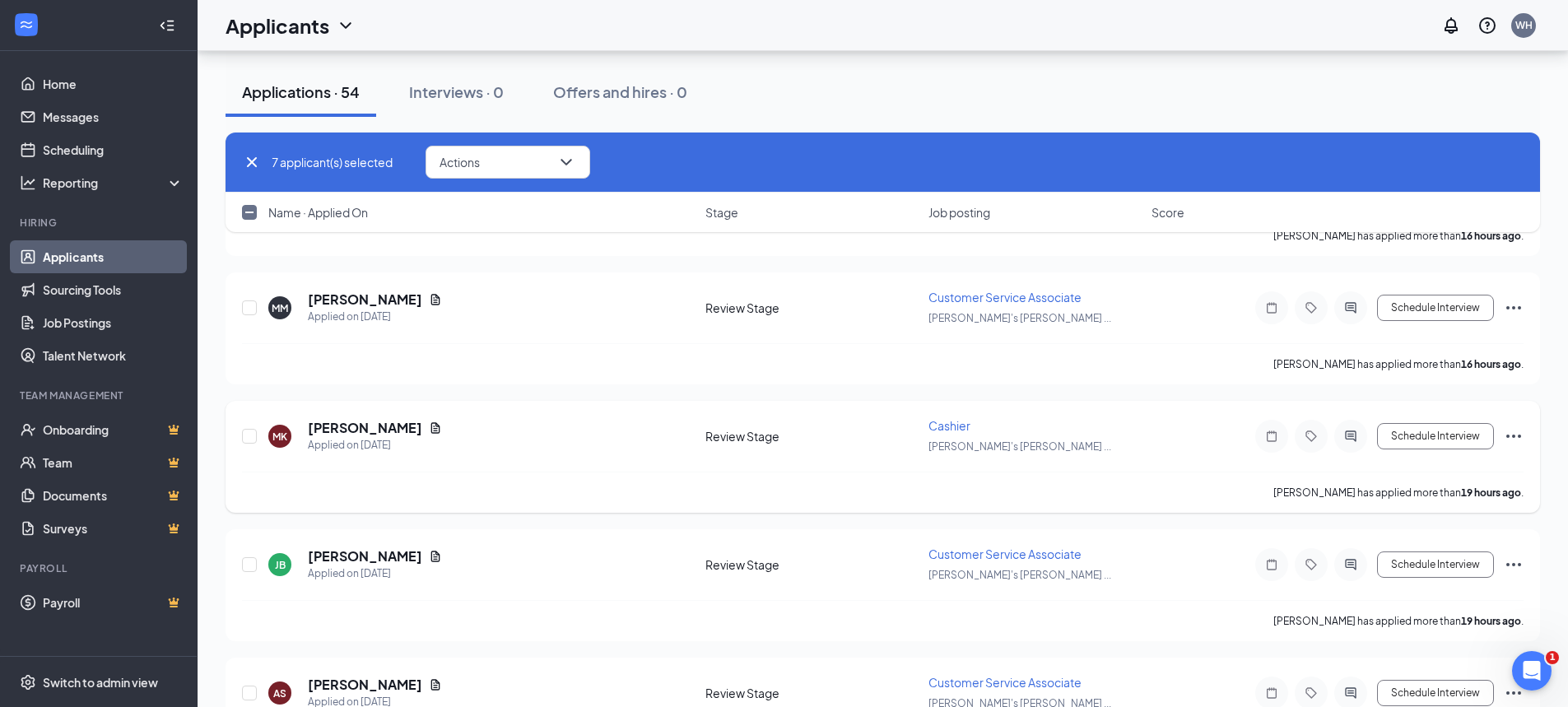
scroll to position [1071, 0]
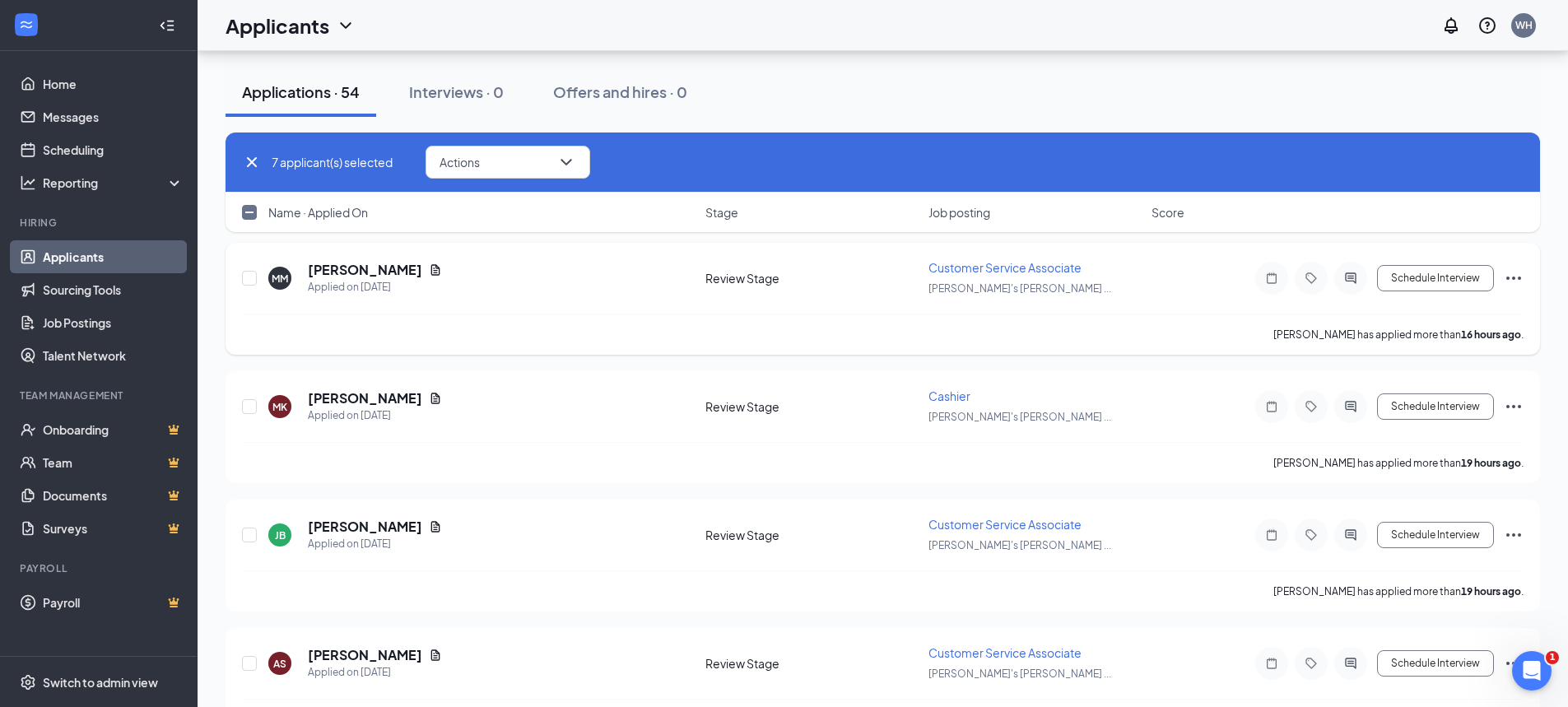
click at [1514, 272] on icon "Ellipses" at bounding box center [1514, 278] width 20 height 20
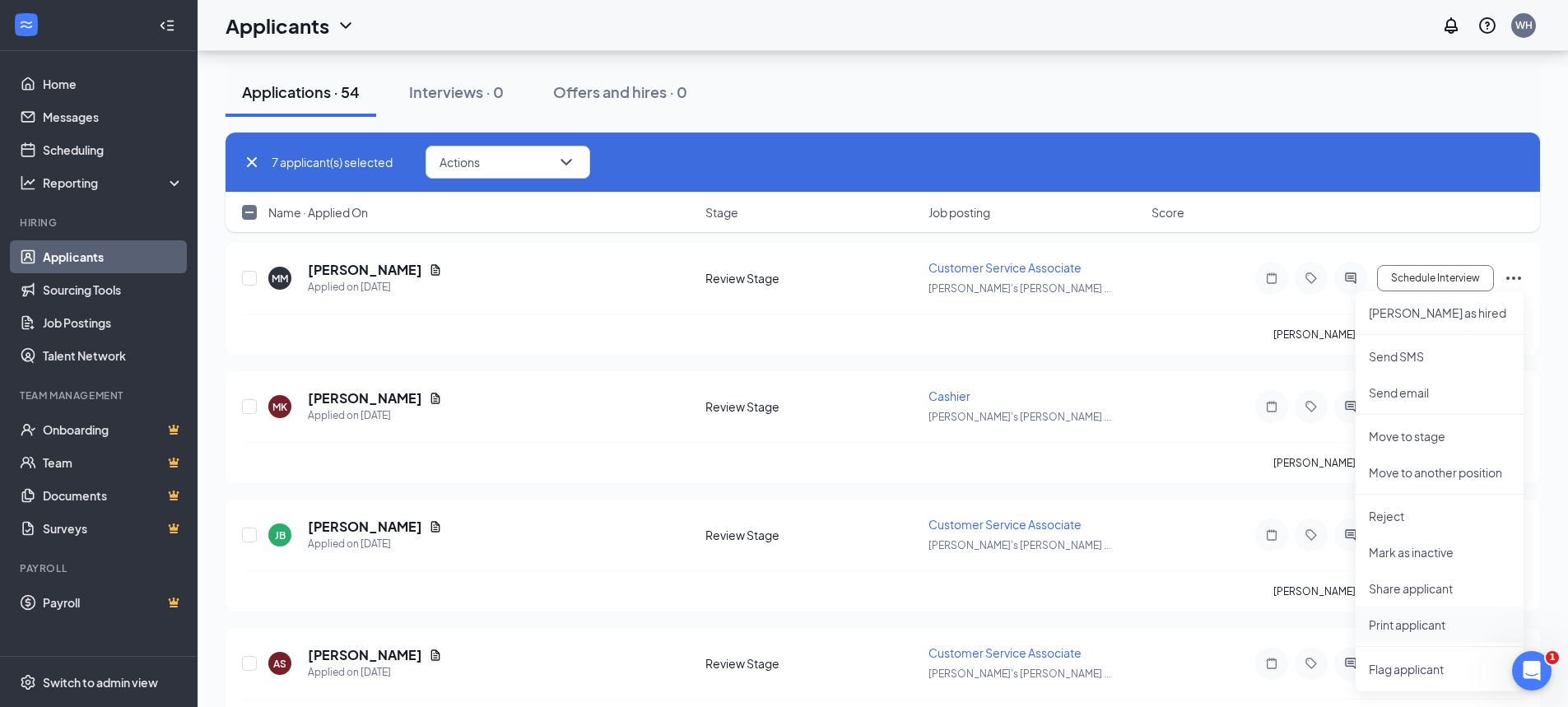
click at [1404, 624] on p "Print applicant" at bounding box center [1439, 625] width 142 height 16
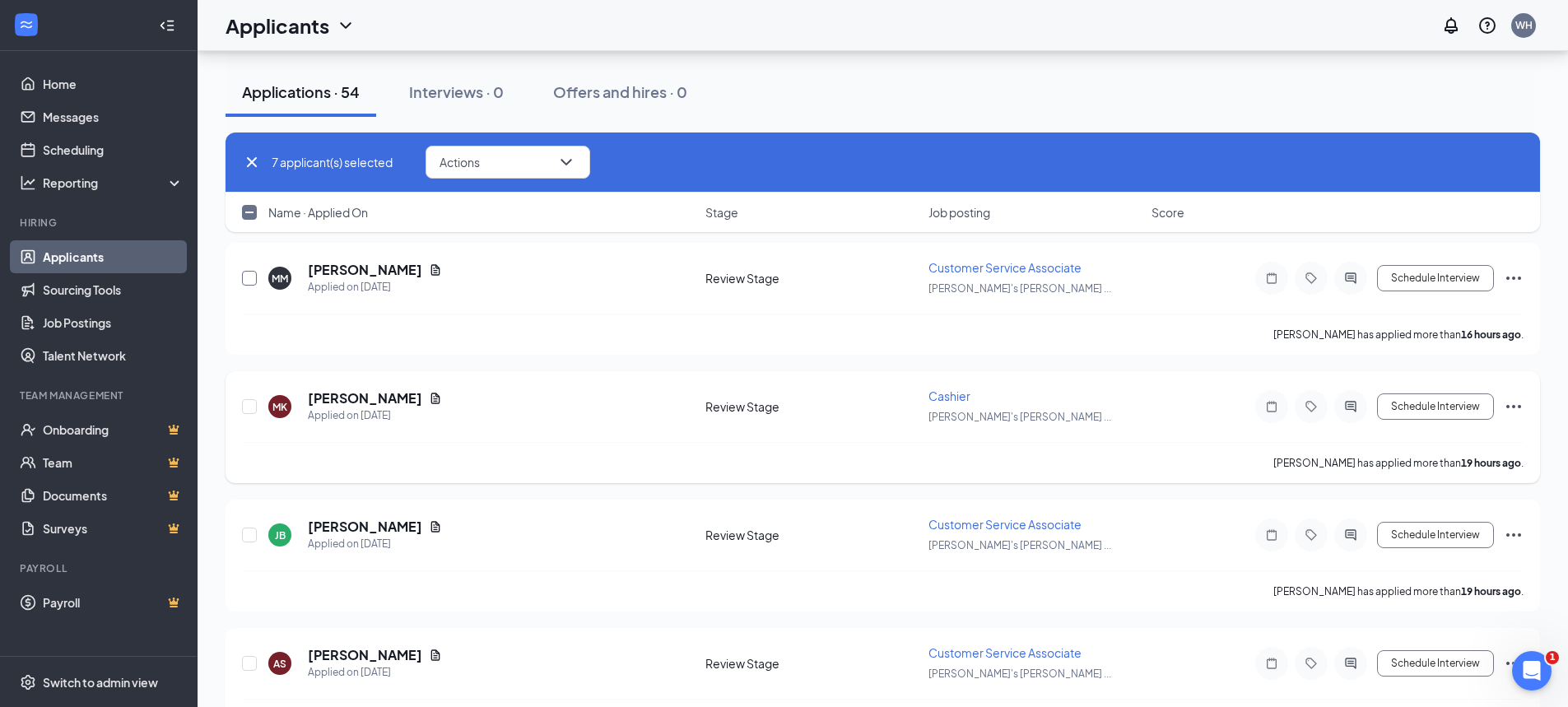
drag, startPoint x: 248, startPoint y: 277, endPoint x: 489, endPoint y: 380, distance: 262.1
click at [248, 276] on input "checkbox" at bounding box center [249, 277] width 15 height 15
checkbox input "true"
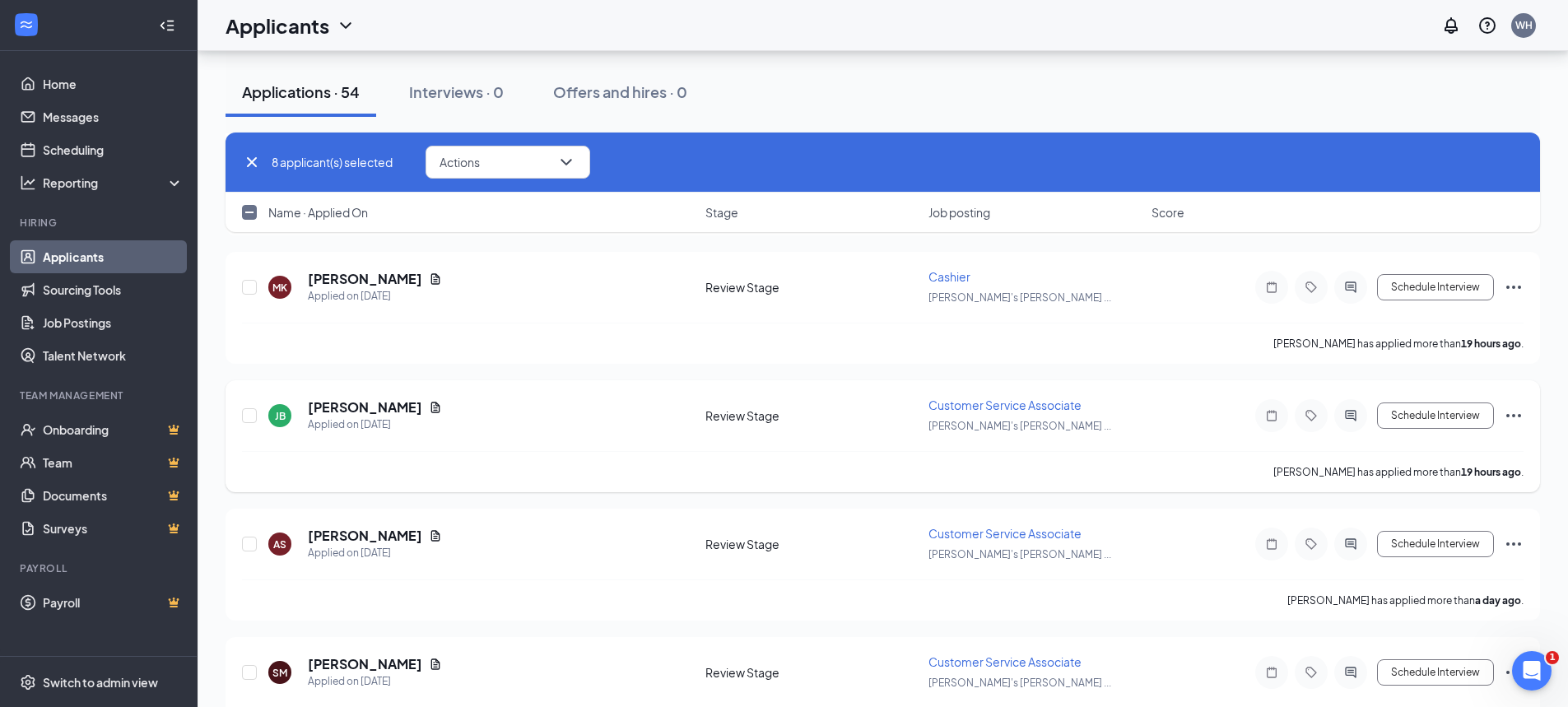
scroll to position [1153, 0]
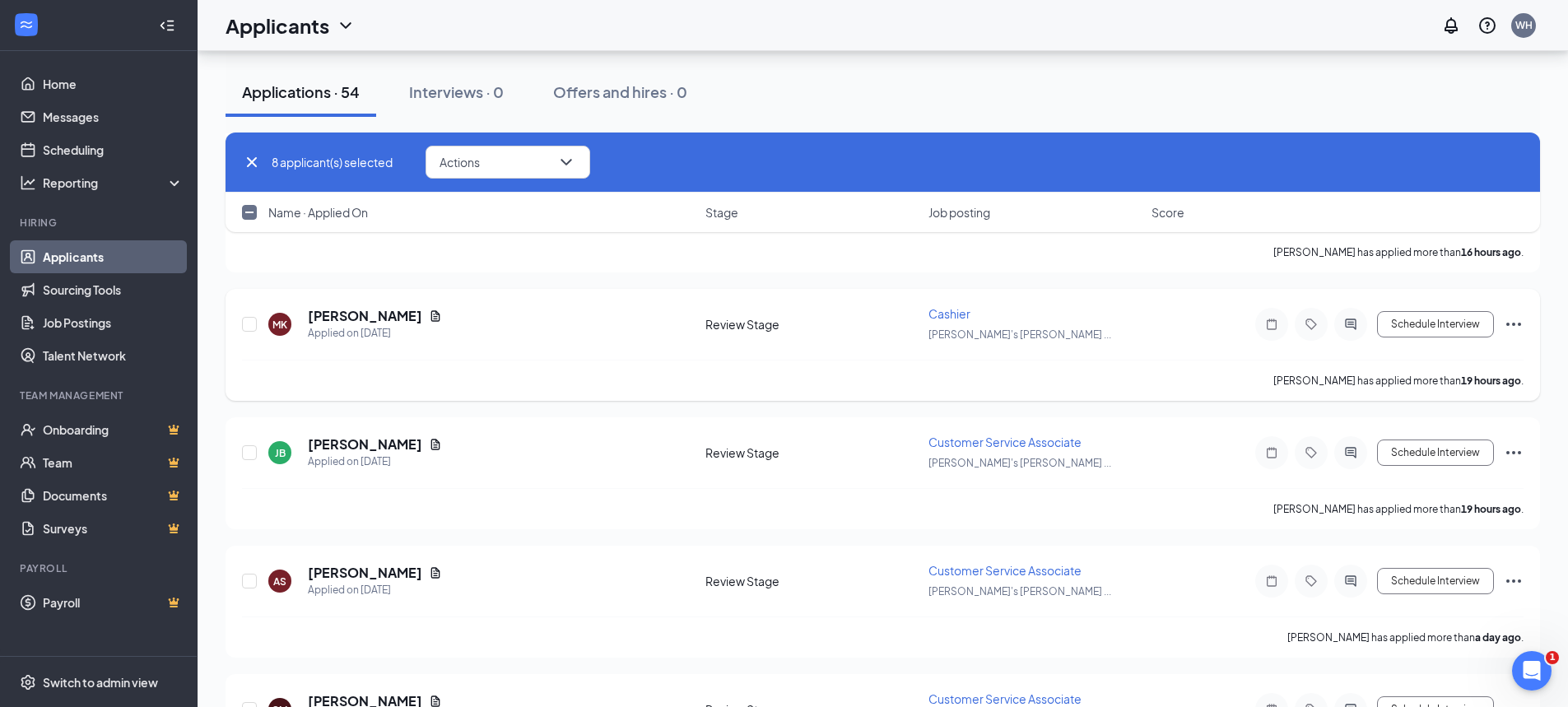
click at [1514, 328] on icon "Ellipses" at bounding box center [1514, 324] width 20 height 20
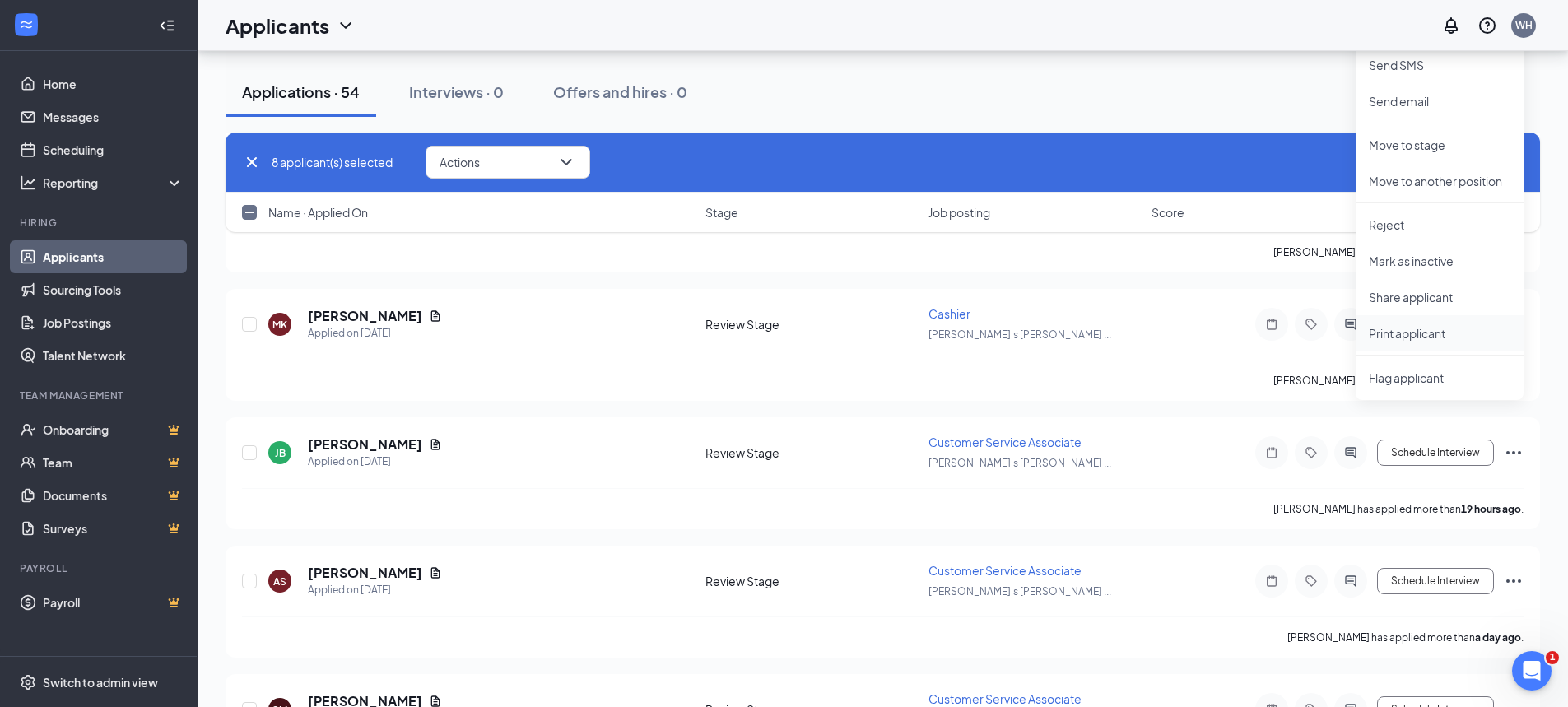
click at [1430, 329] on p "Print applicant" at bounding box center [1439, 333] width 142 height 16
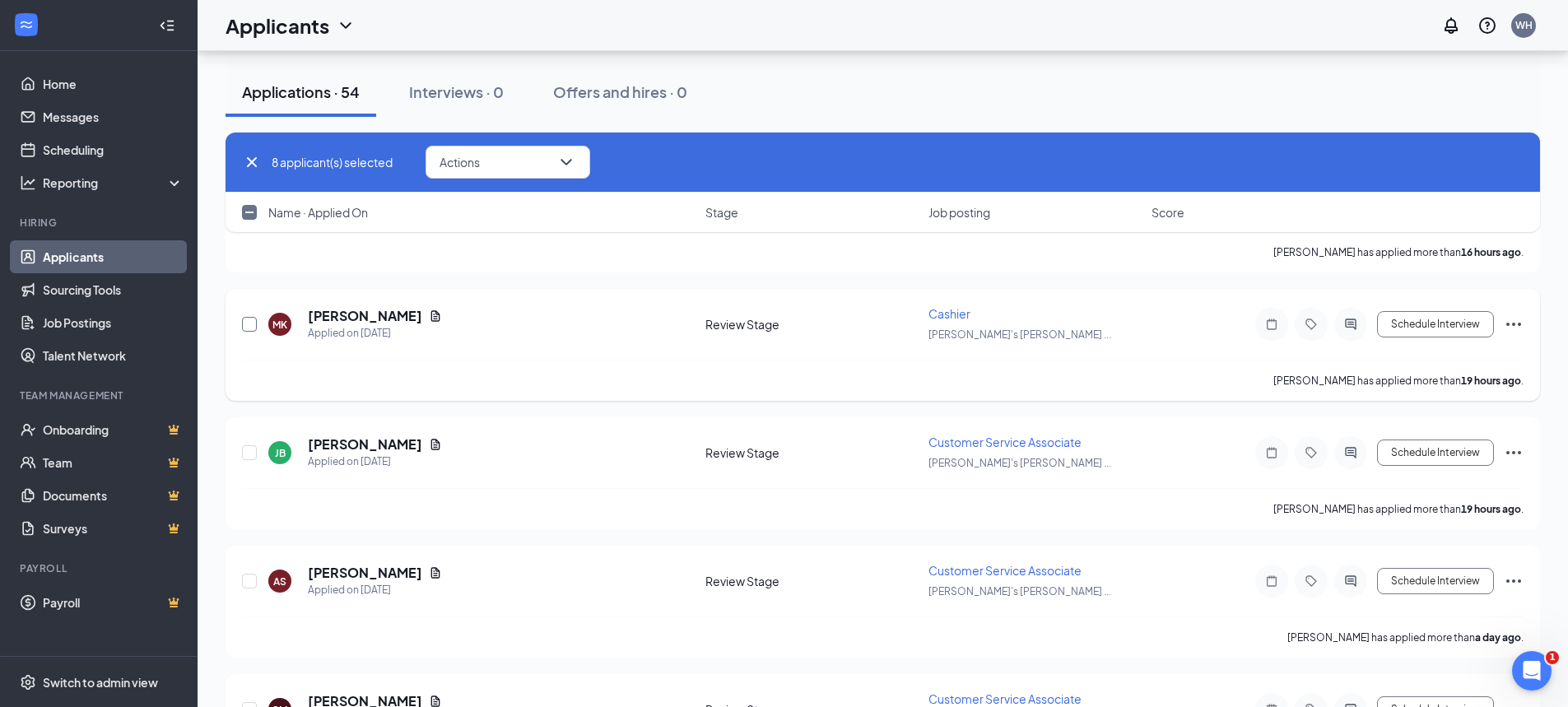
click at [244, 322] on input "checkbox" at bounding box center [249, 324] width 15 height 15
checkbox input "true"
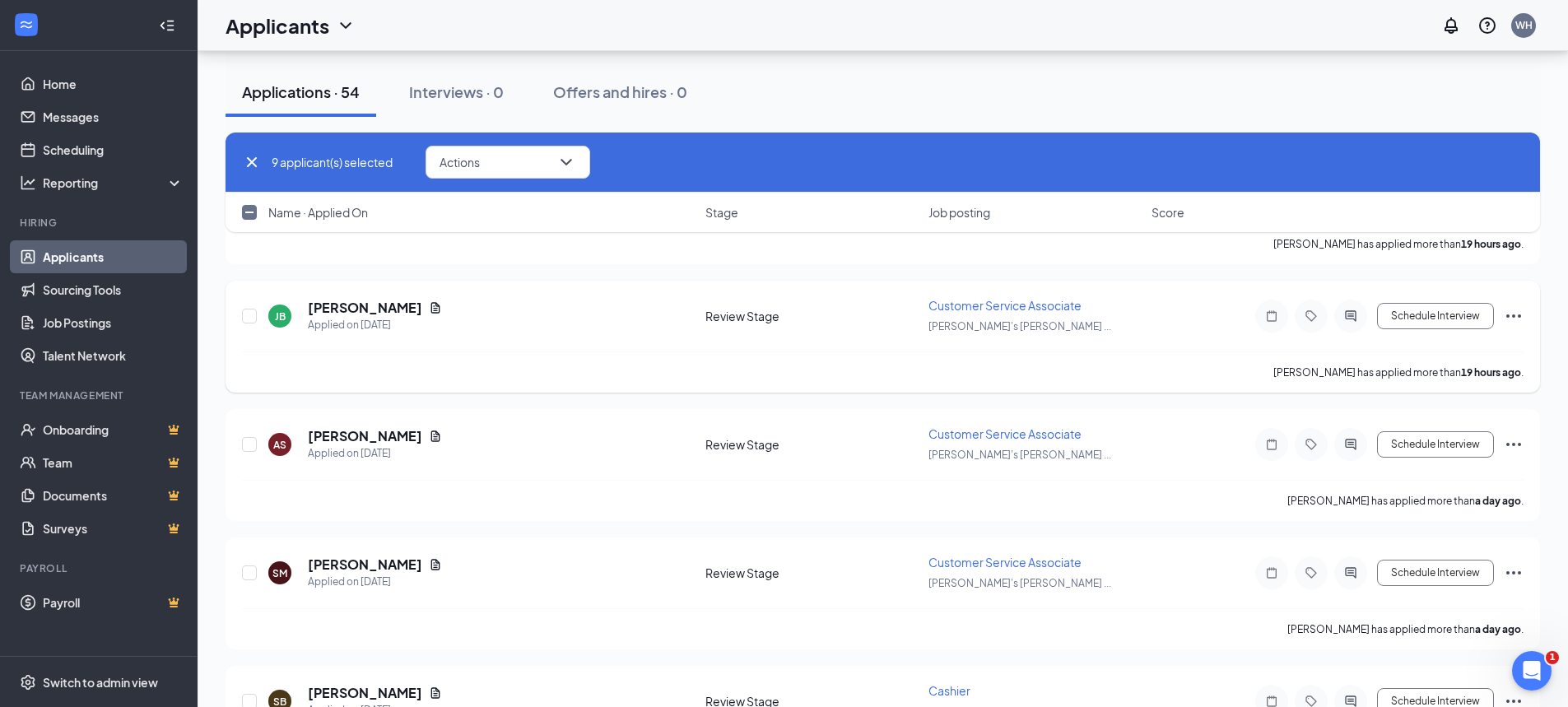
scroll to position [1317, 0]
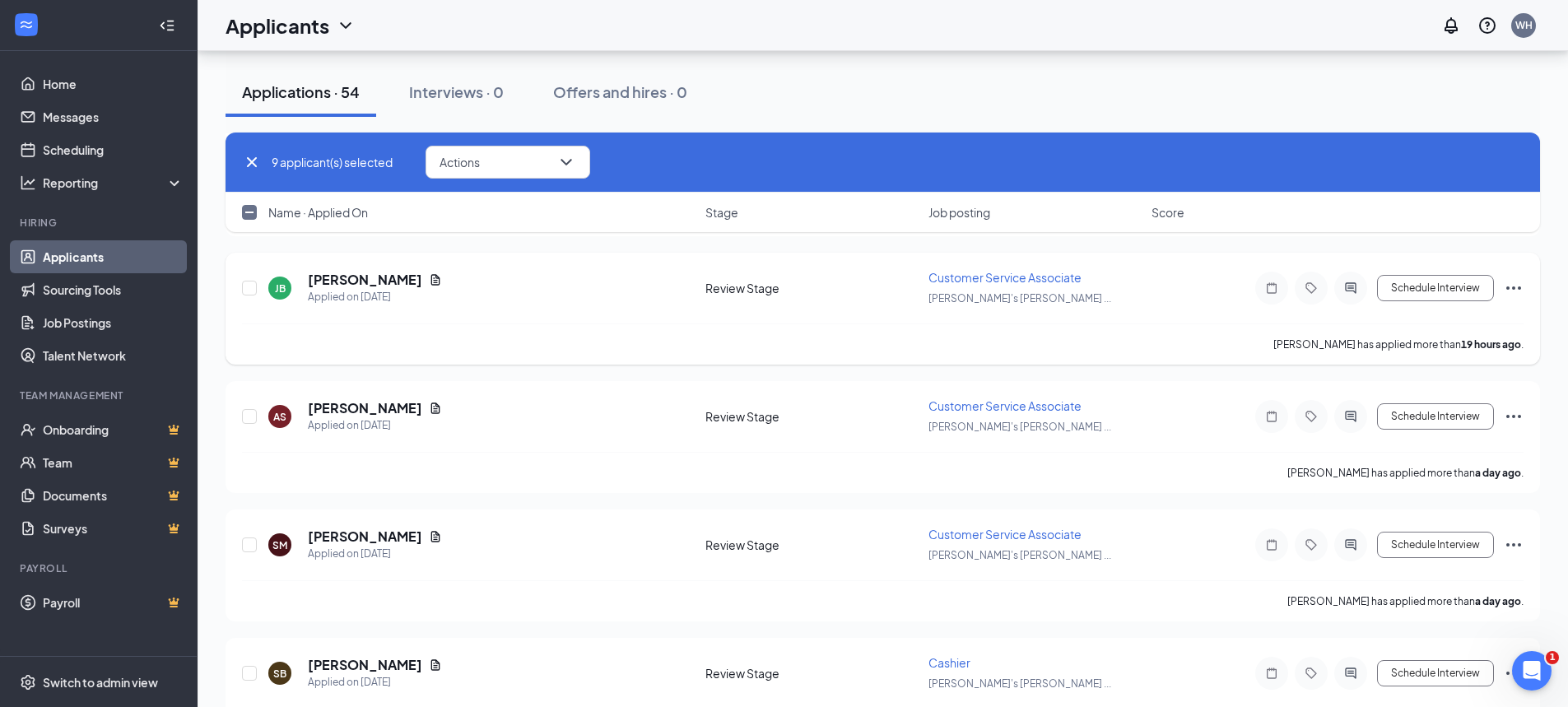
click at [1517, 283] on icon "Ellipses" at bounding box center [1514, 288] width 20 height 20
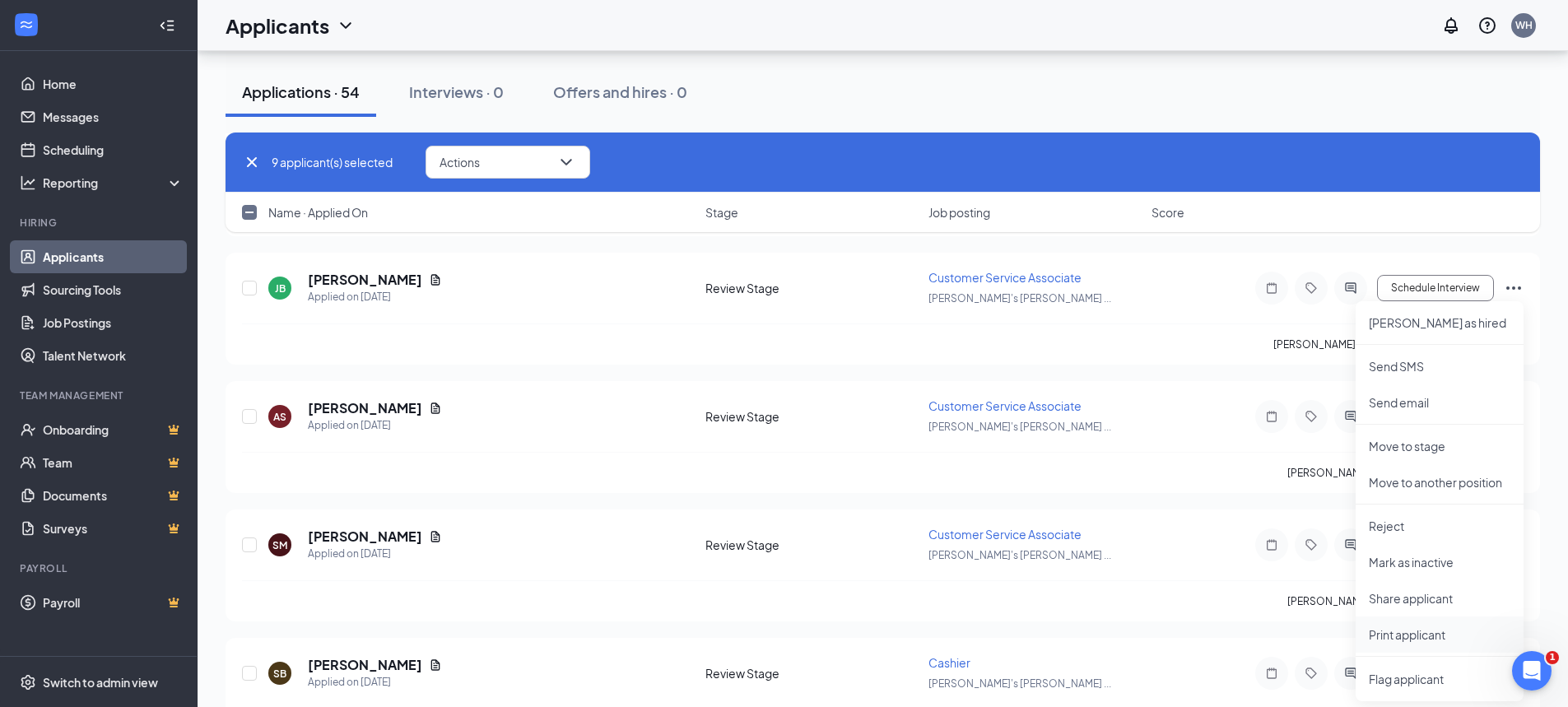
click at [1392, 629] on p "Print applicant" at bounding box center [1439, 634] width 142 height 16
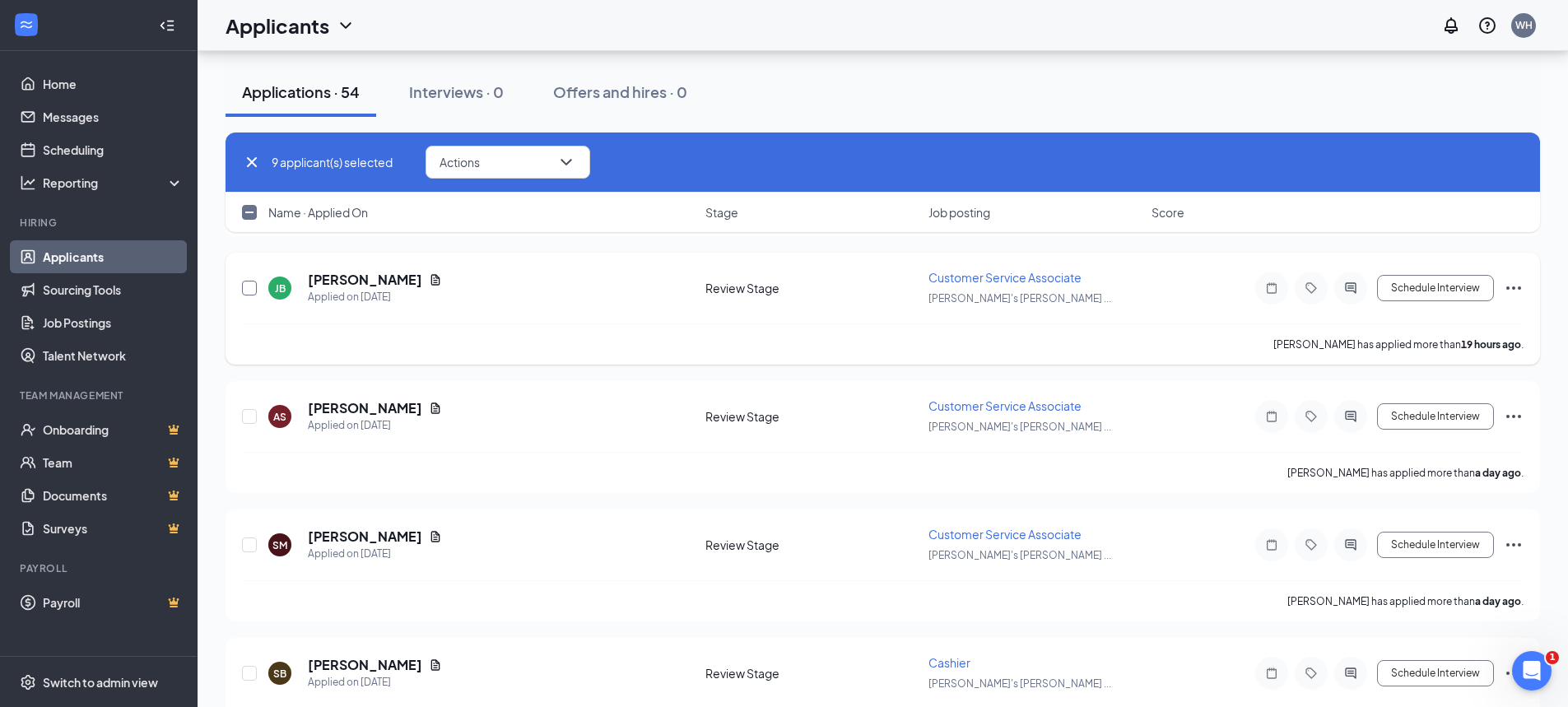
click at [243, 290] on input "checkbox" at bounding box center [249, 288] width 15 height 15
checkbox input "true"
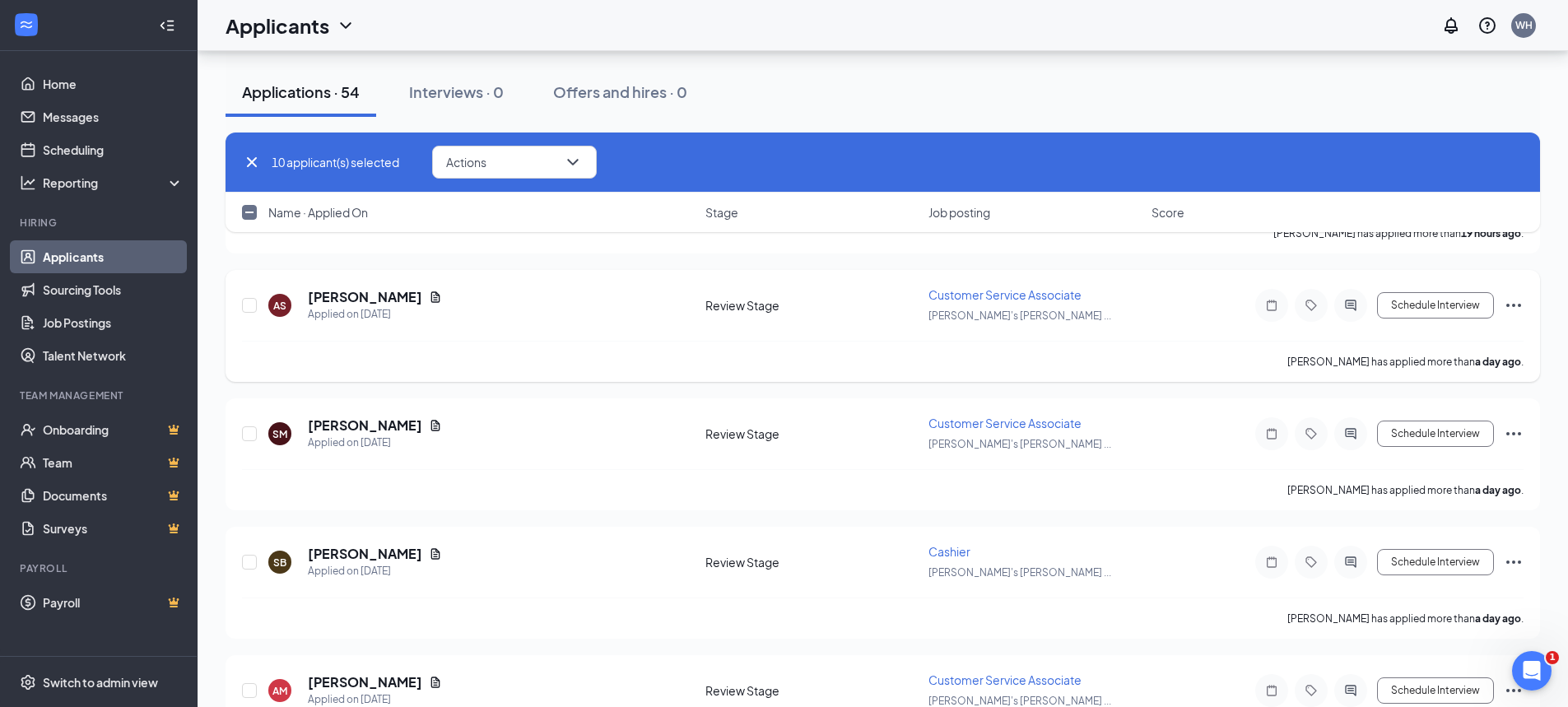
scroll to position [1482, 0]
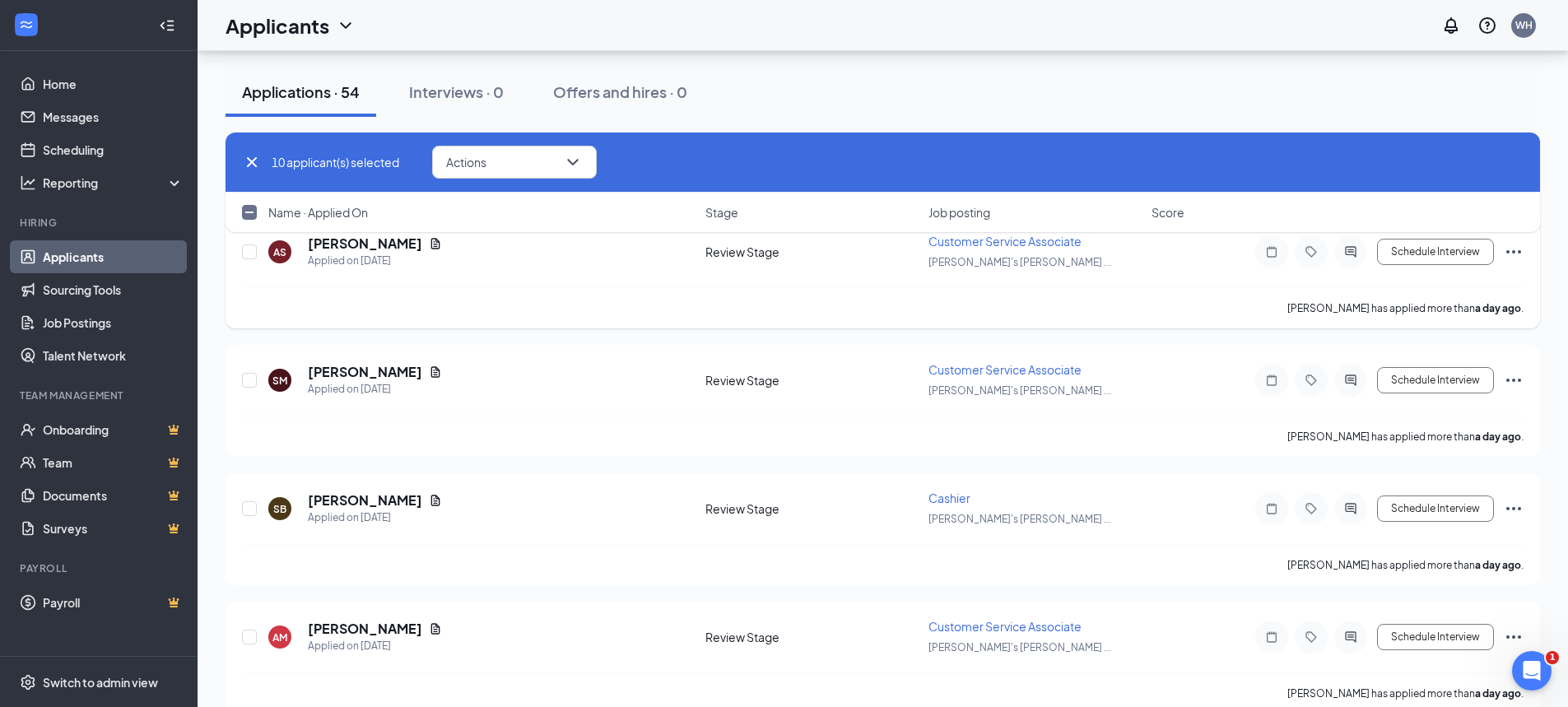
click at [1508, 253] on icon "Ellipses" at bounding box center [1514, 252] width 20 height 20
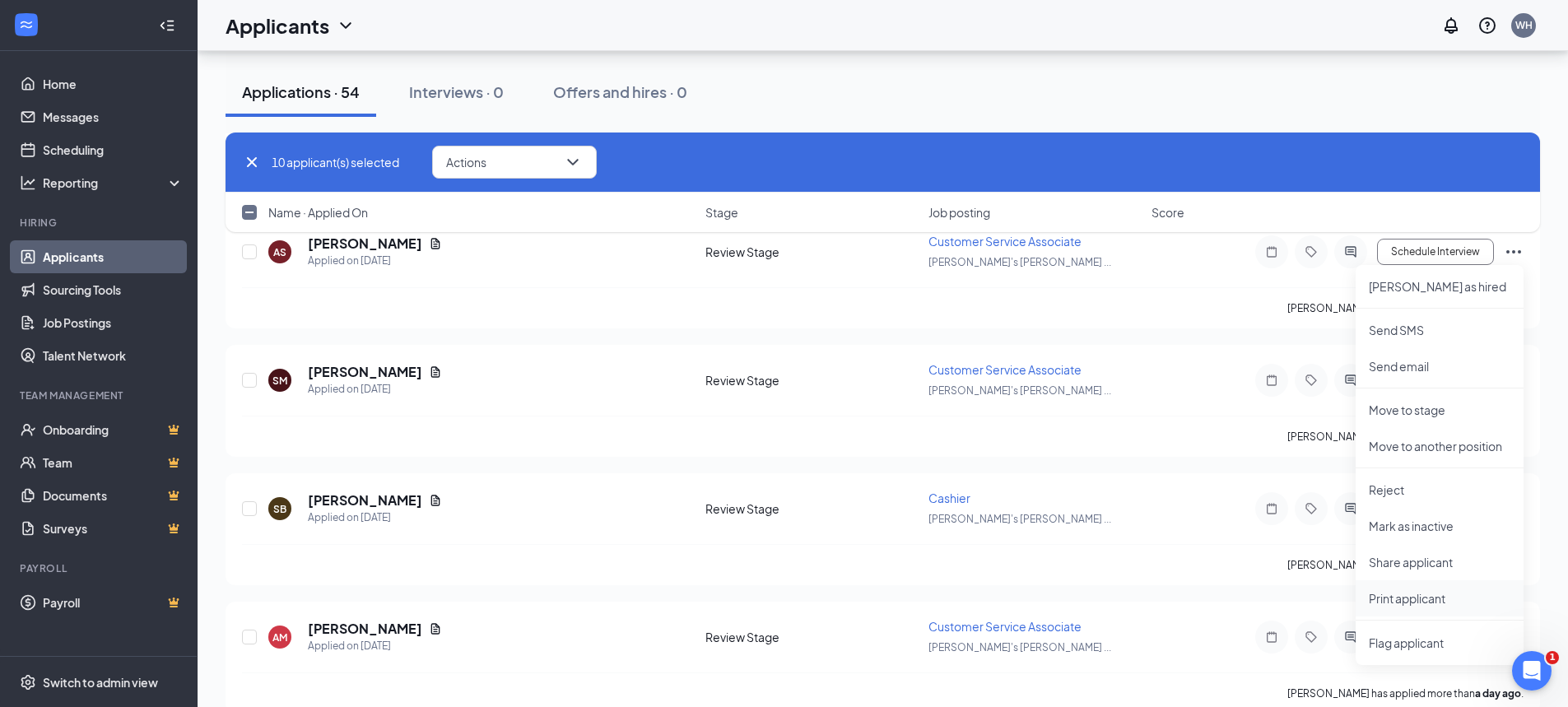
click at [1405, 597] on p "Print applicant" at bounding box center [1439, 598] width 142 height 16
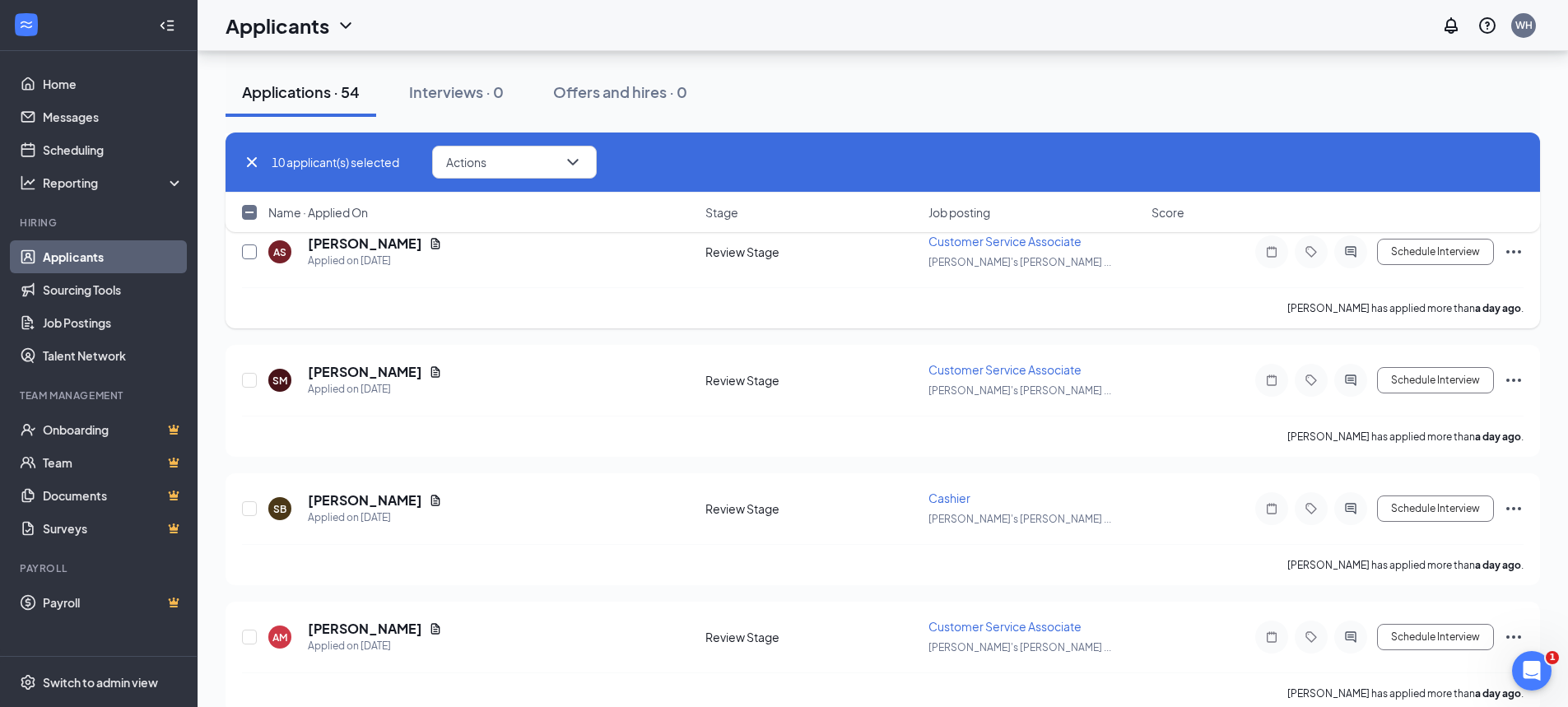
drag, startPoint x: 248, startPoint y: 258, endPoint x: 429, endPoint y: 290, distance: 183.8
click at [247, 257] on input "checkbox" at bounding box center [249, 252] width 15 height 15
checkbox input "true"
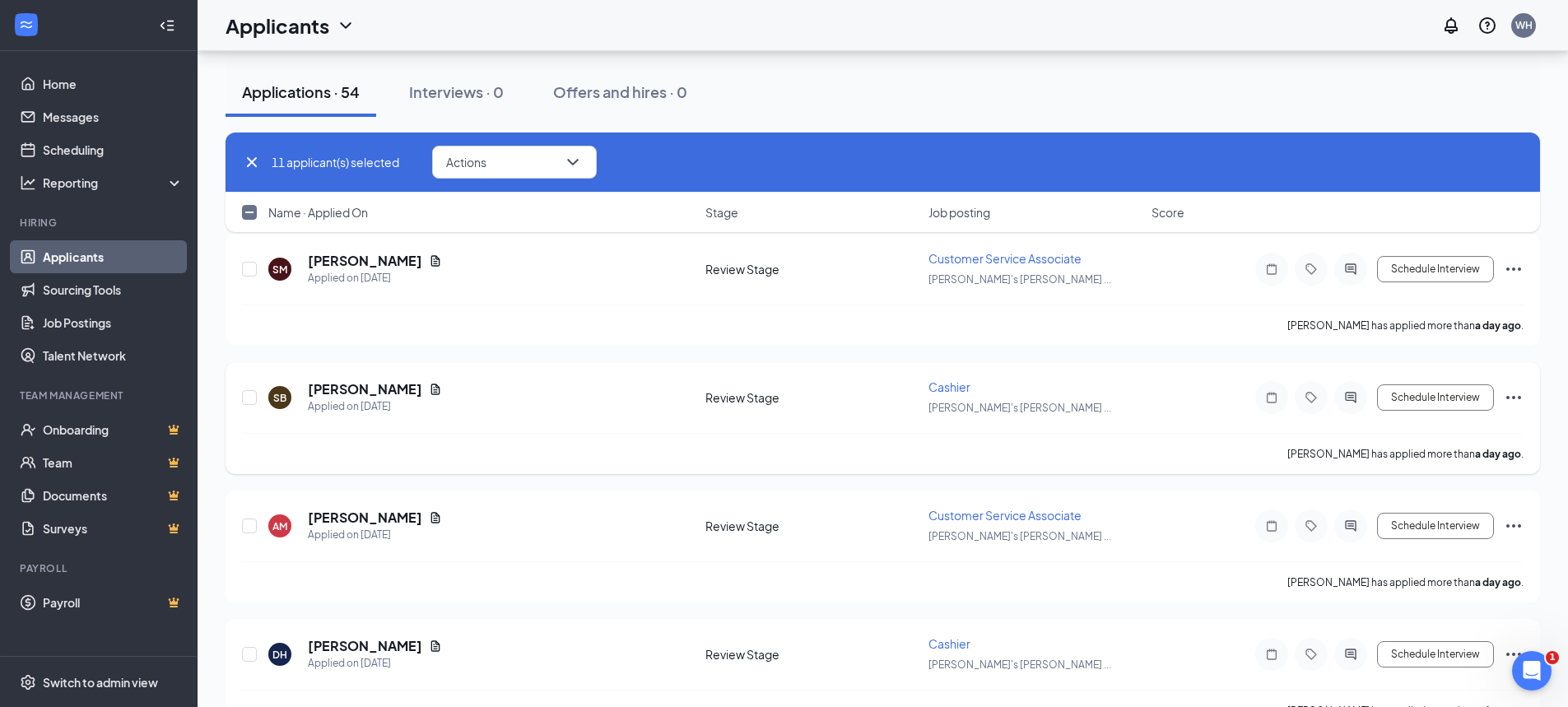
scroll to position [1564, 0]
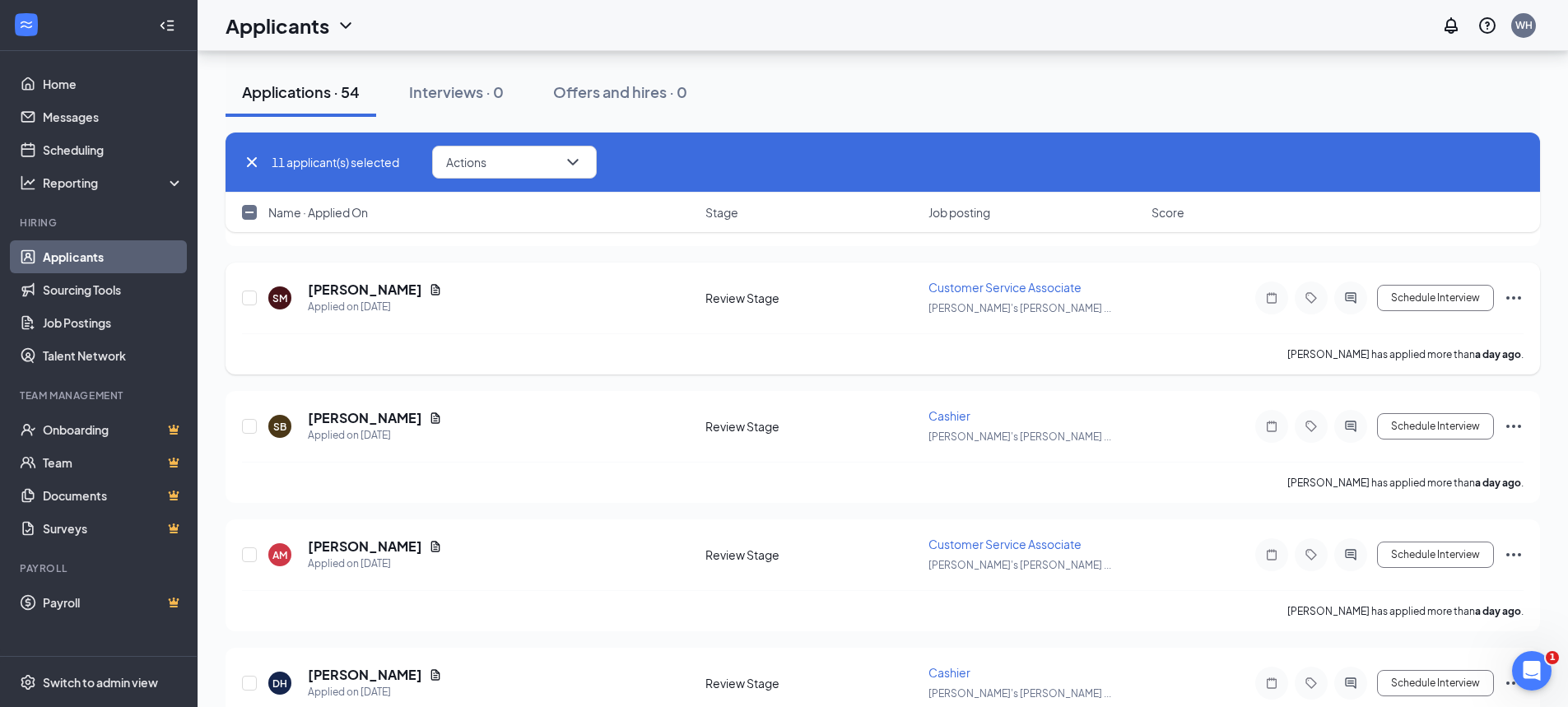
click at [1509, 294] on icon "Ellipses" at bounding box center [1514, 297] width 20 height 20
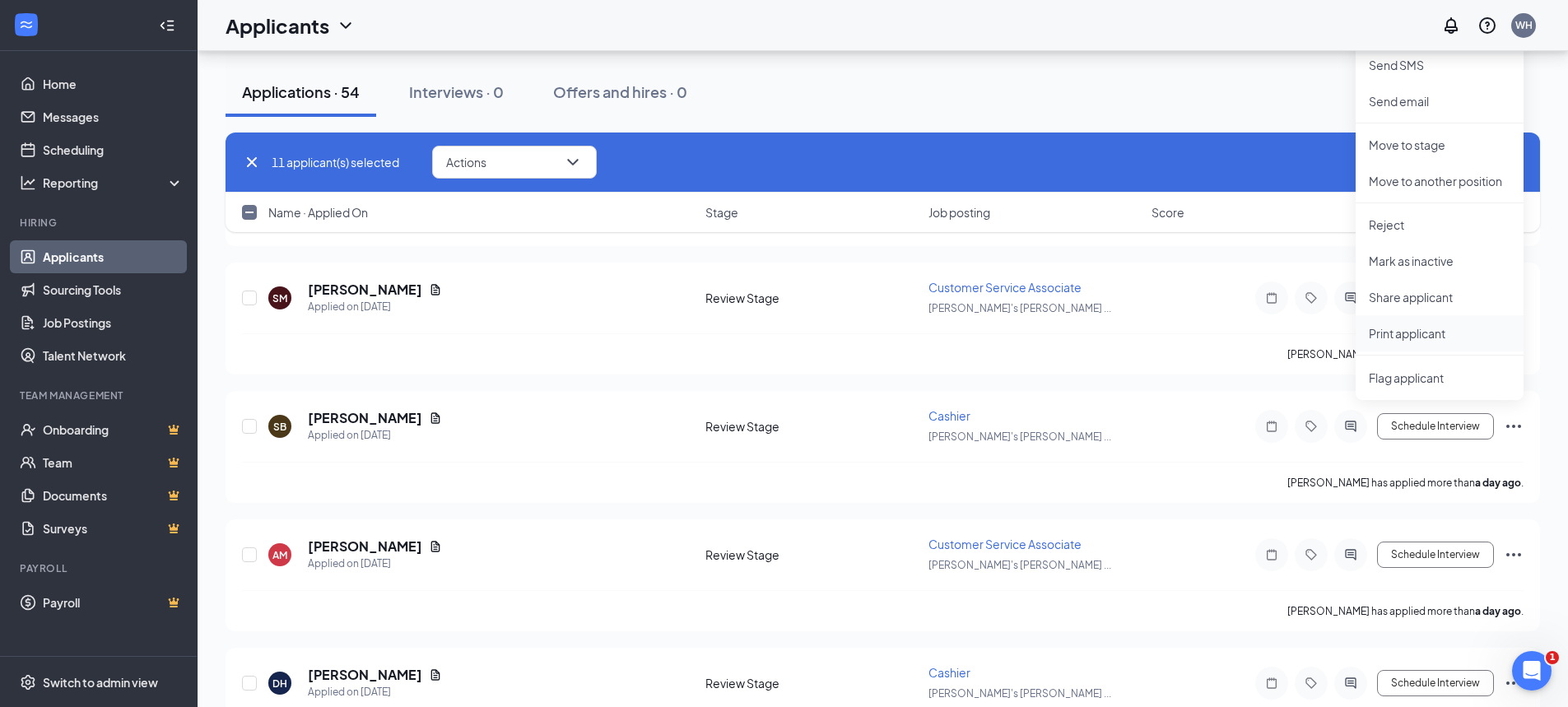
click at [1401, 334] on p "Print applicant" at bounding box center [1439, 333] width 142 height 16
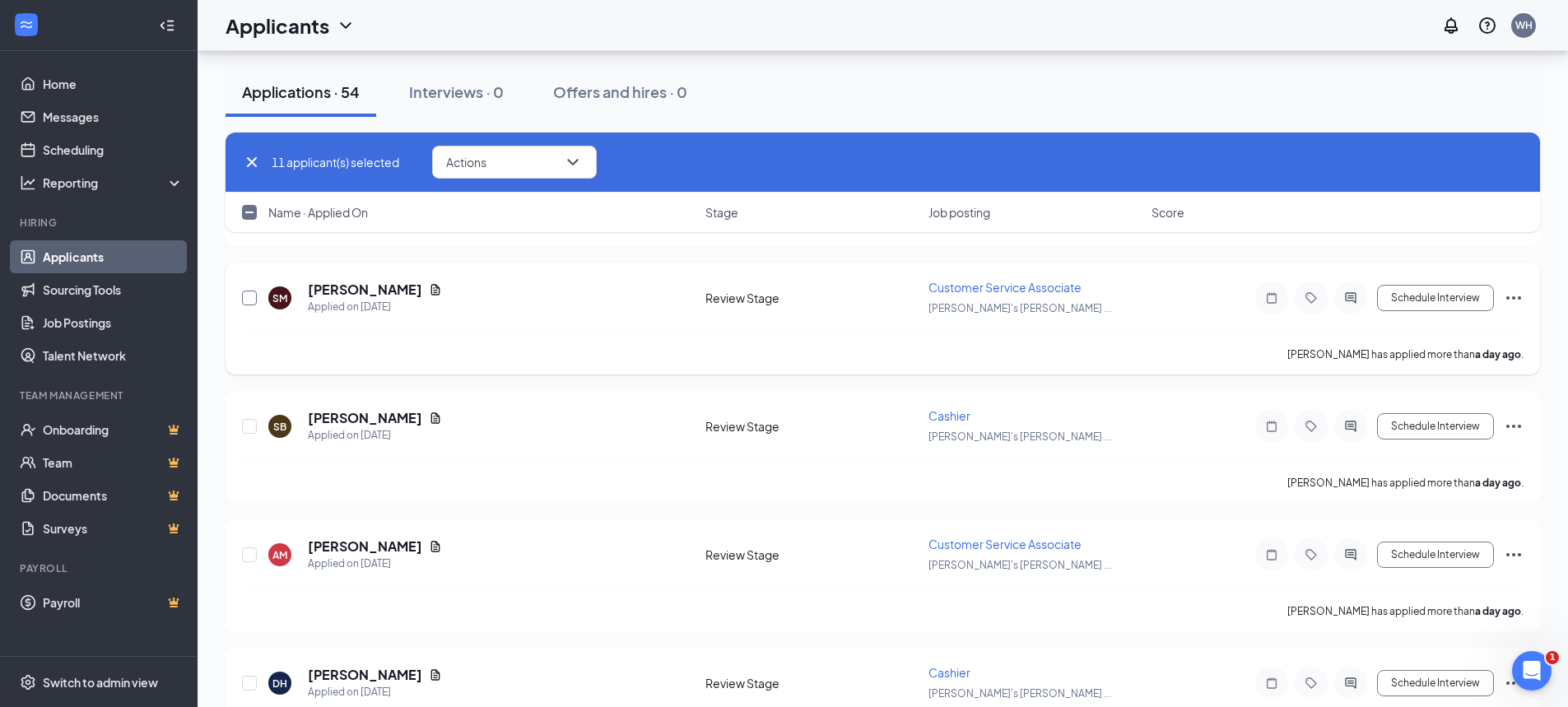
click at [253, 297] on input "checkbox" at bounding box center [249, 297] width 15 height 15
checkbox input "true"
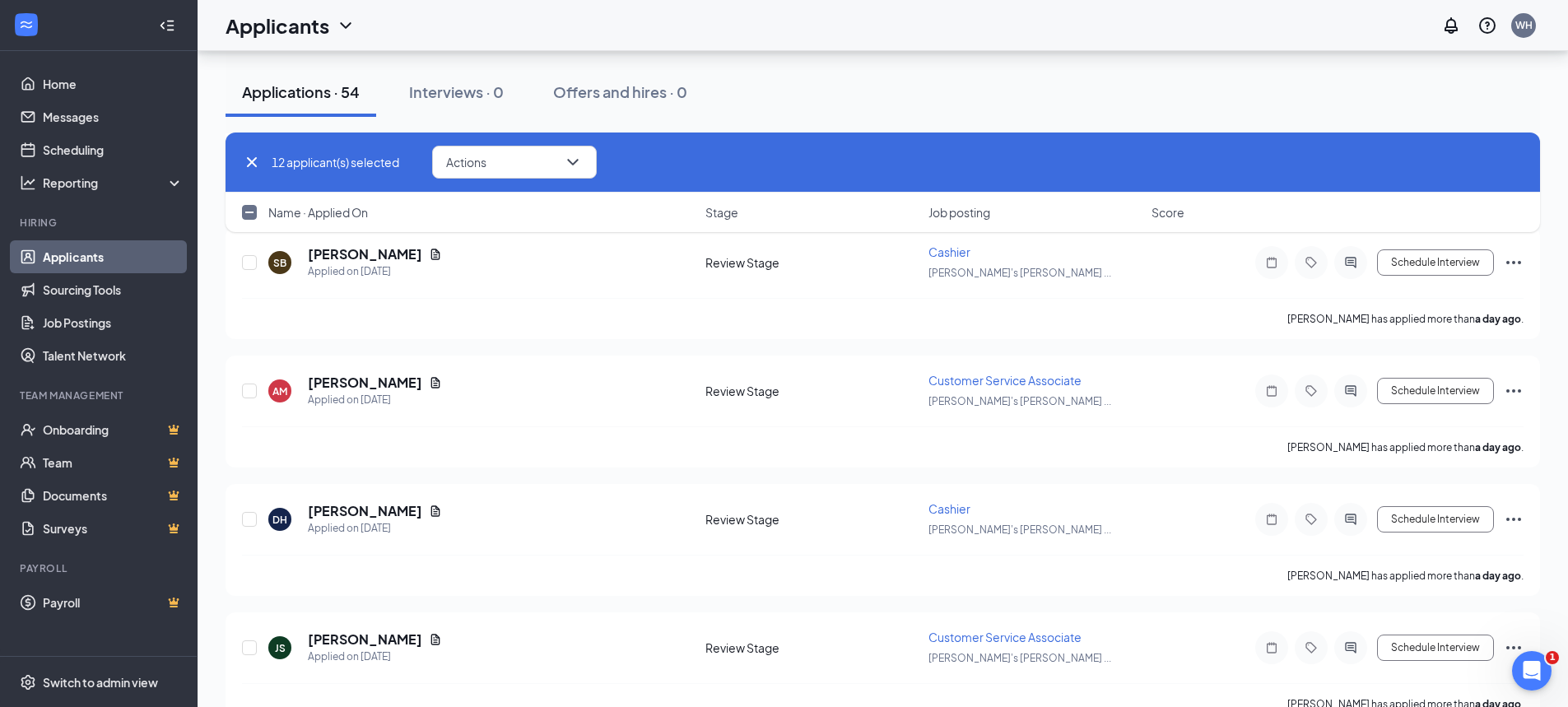
scroll to position [1729, 0]
click at [1514, 260] on icon "Ellipses" at bounding box center [1514, 262] width 15 height 3
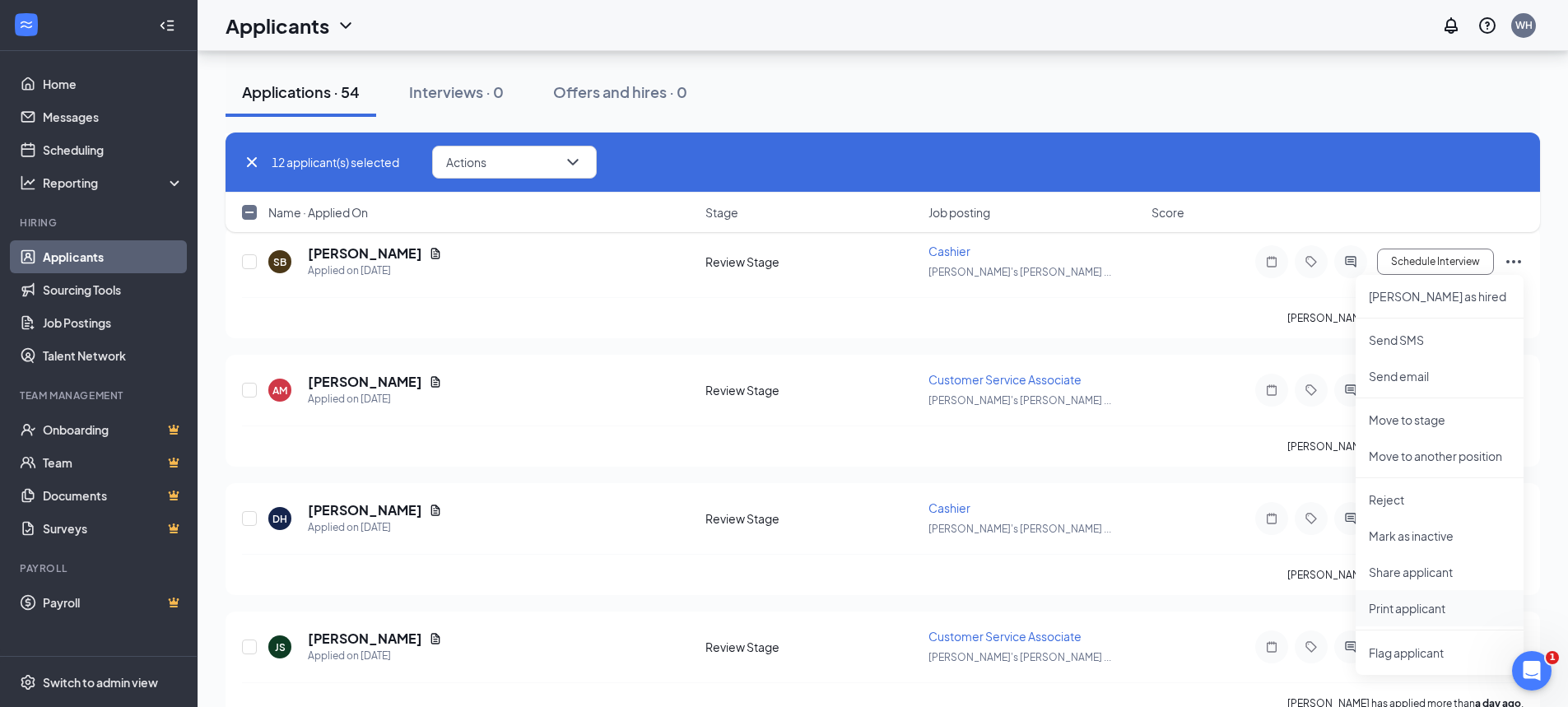
click at [1406, 609] on p "Print applicant" at bounding box center [1439, 608] width 142 height 16
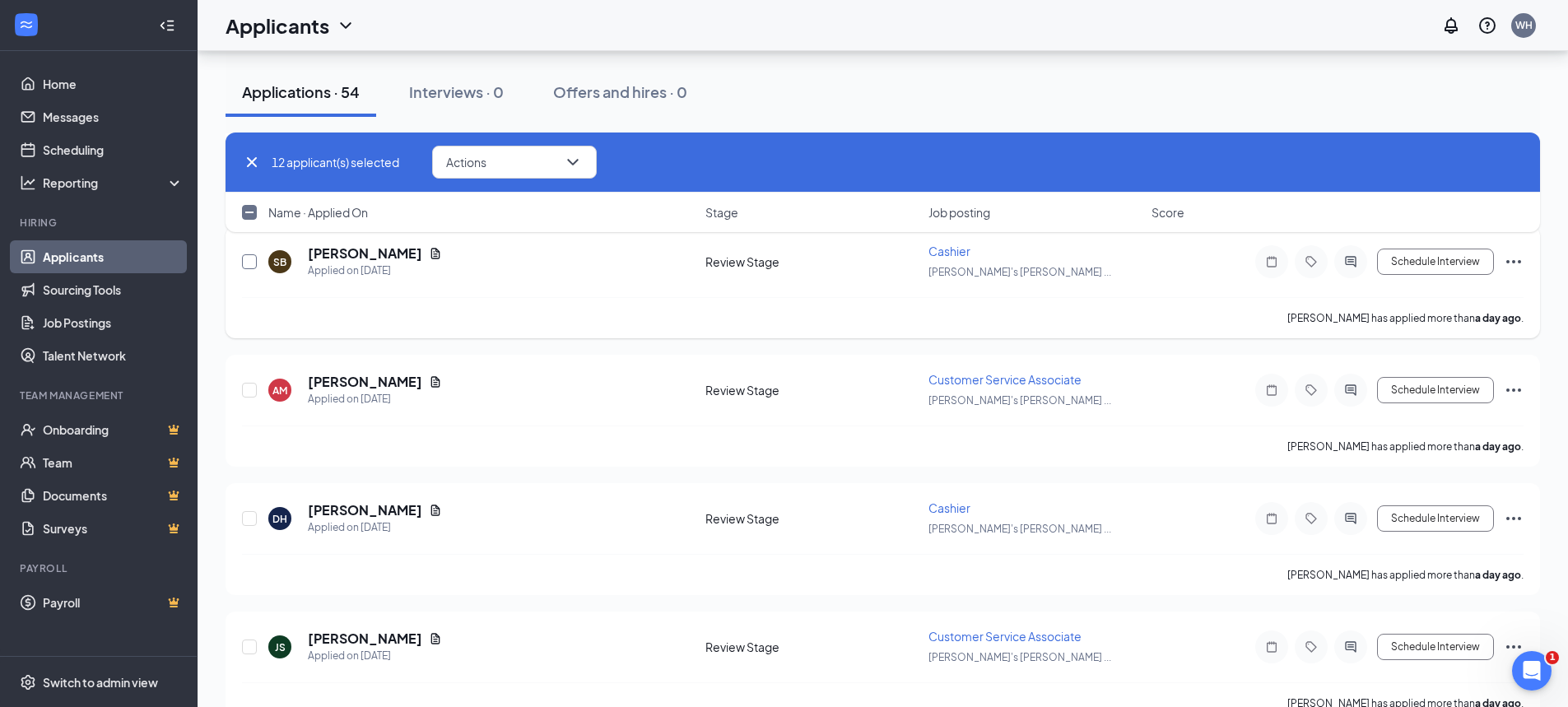
click at [250, 262] on input "checkbox" at bounding box center [249, 261] width 15 height 15
checkbox input "true"
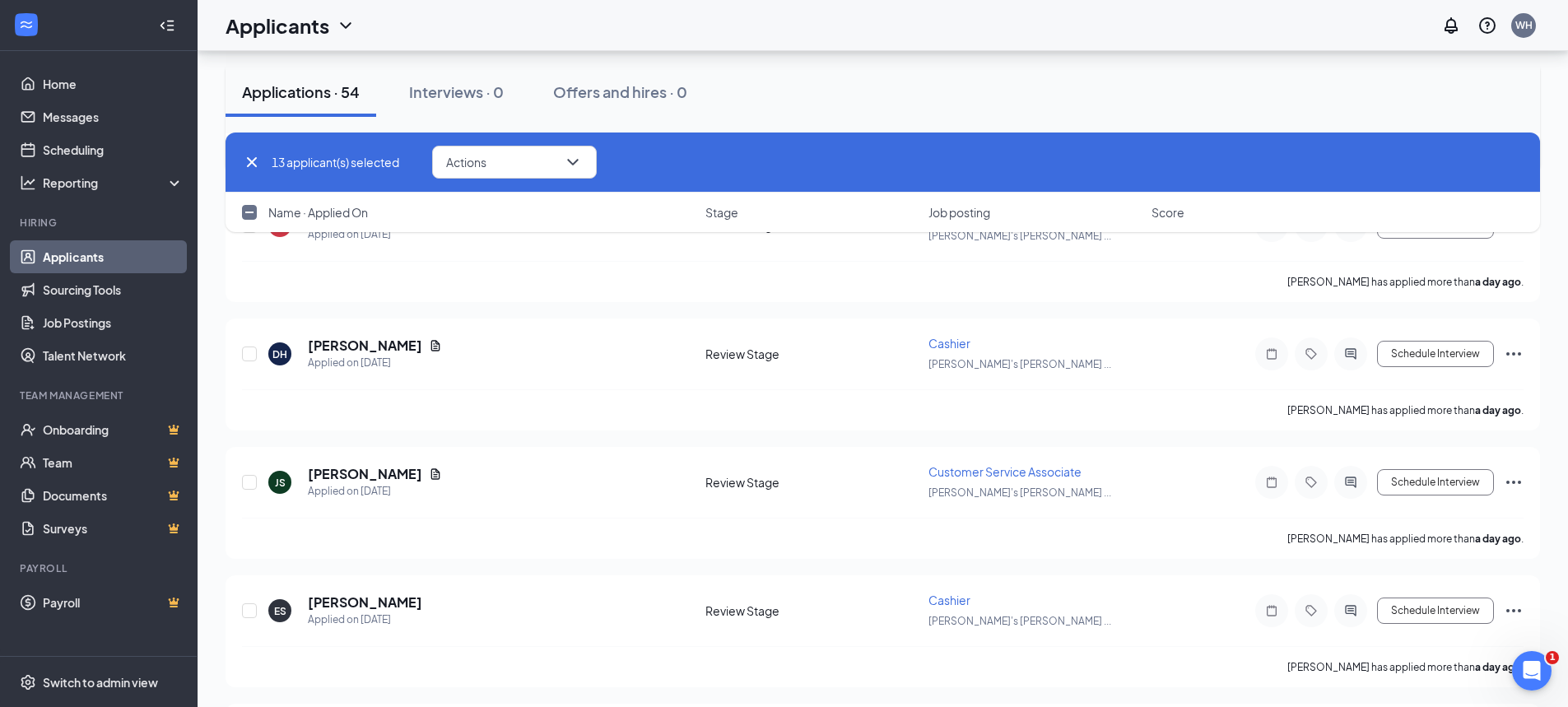
scroll to position [1812, 0]
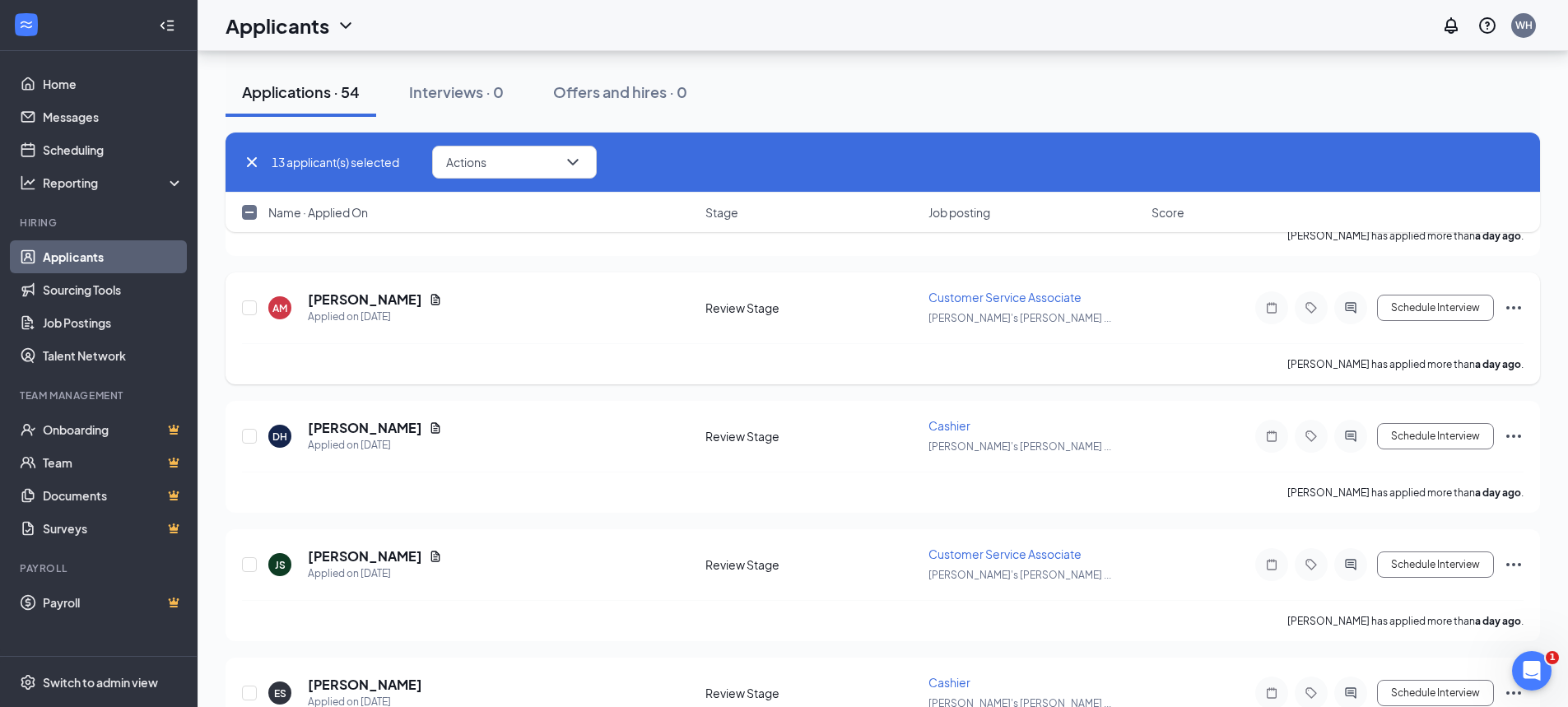
click at [1520, 306] on icon "Ellipses" at bounding box center [1514, 308] width 20 height 20
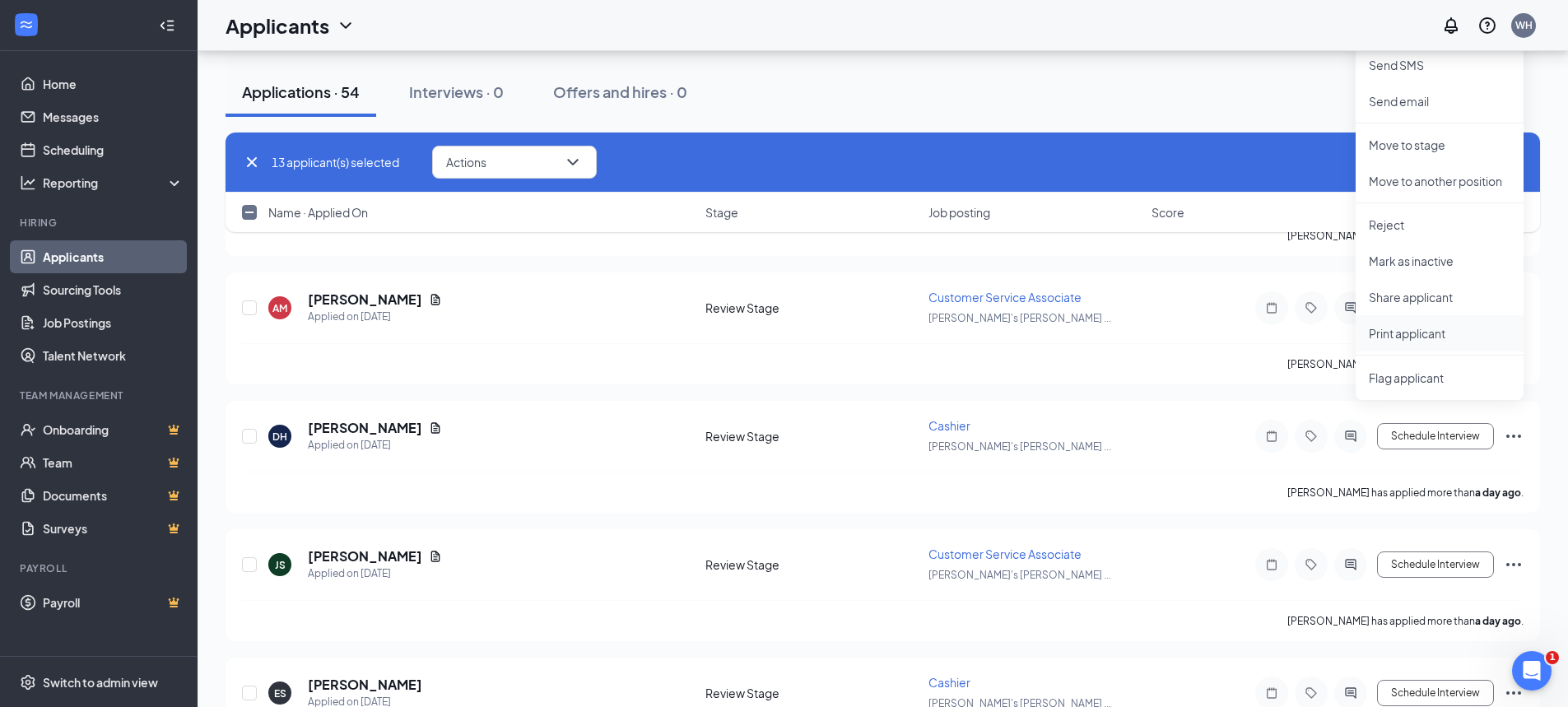
click at [1416, 335] on p "Print applicant" at bounding box center [1439, 333] width 142 height 16
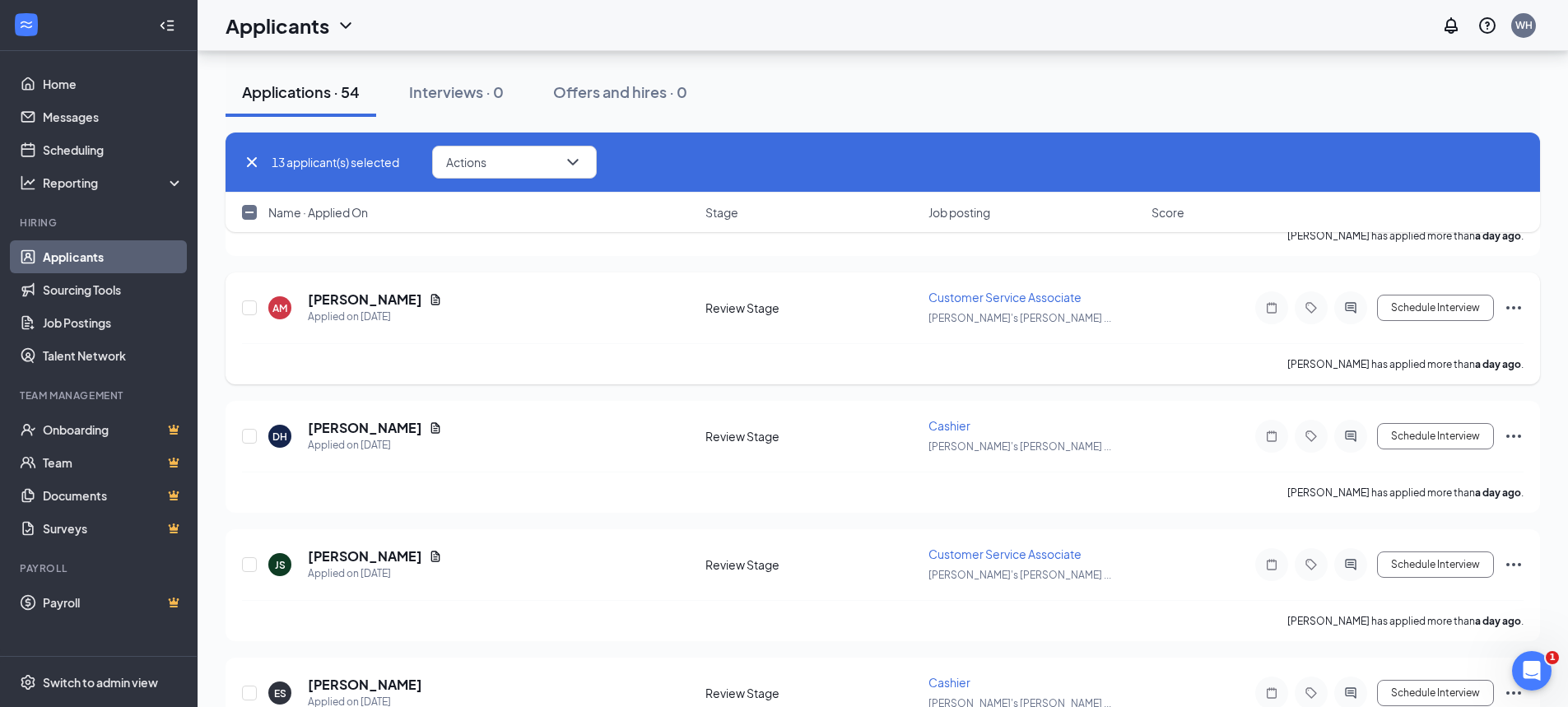
click at [249, 315] on div at bounding box center [250, 308] width 16 height 38
drag, startPoint x: 251, startPoint y: 303, endPoint x: 507, endPoint y: 353, distance: 260.8
click at [251, 303] on input "checkbox" at bounding box center [249, 308] width 15 height 15
checkbox input "true"
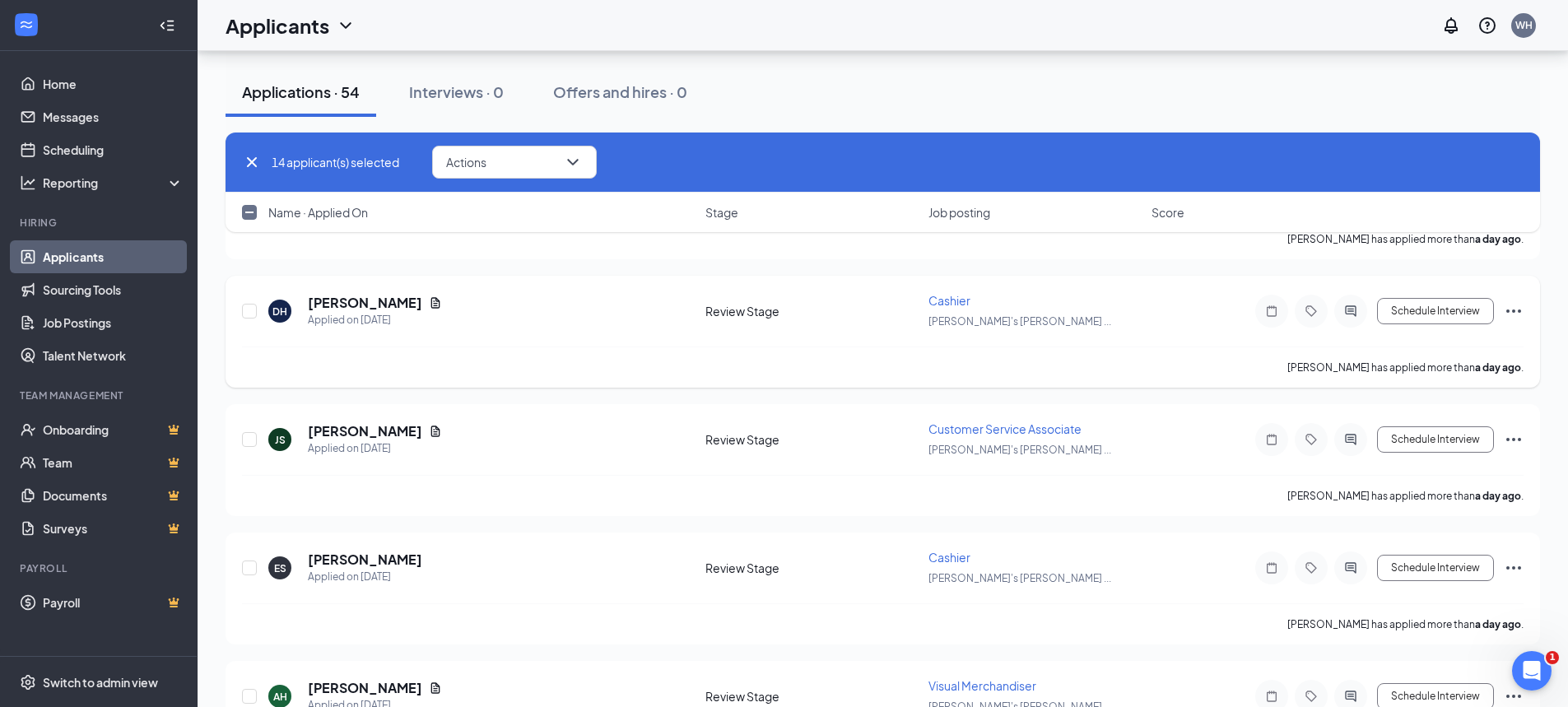
scroll to position [1977, 0]
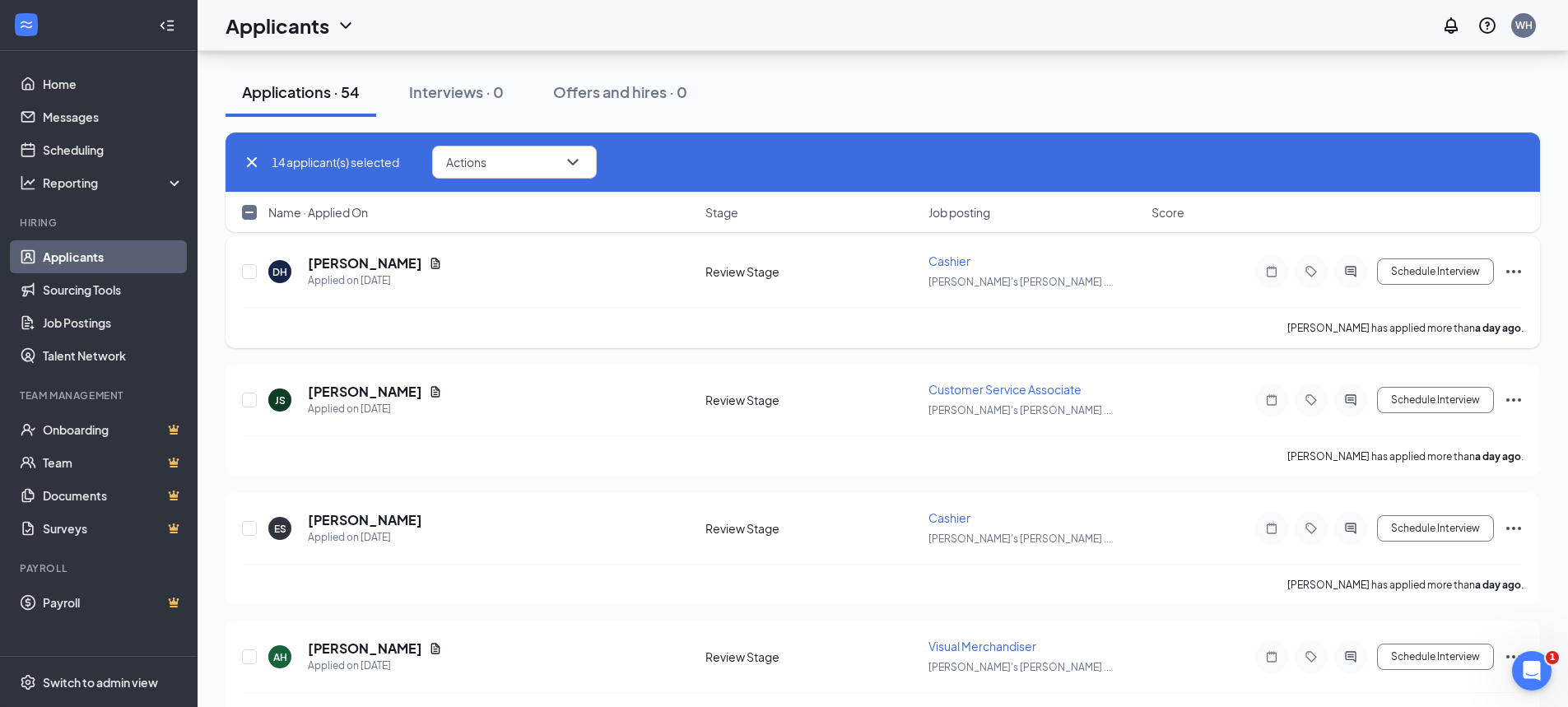
click at [1512, 272] on icon "Ellipses" at bounding box center [1514, 271] width 20 height 20
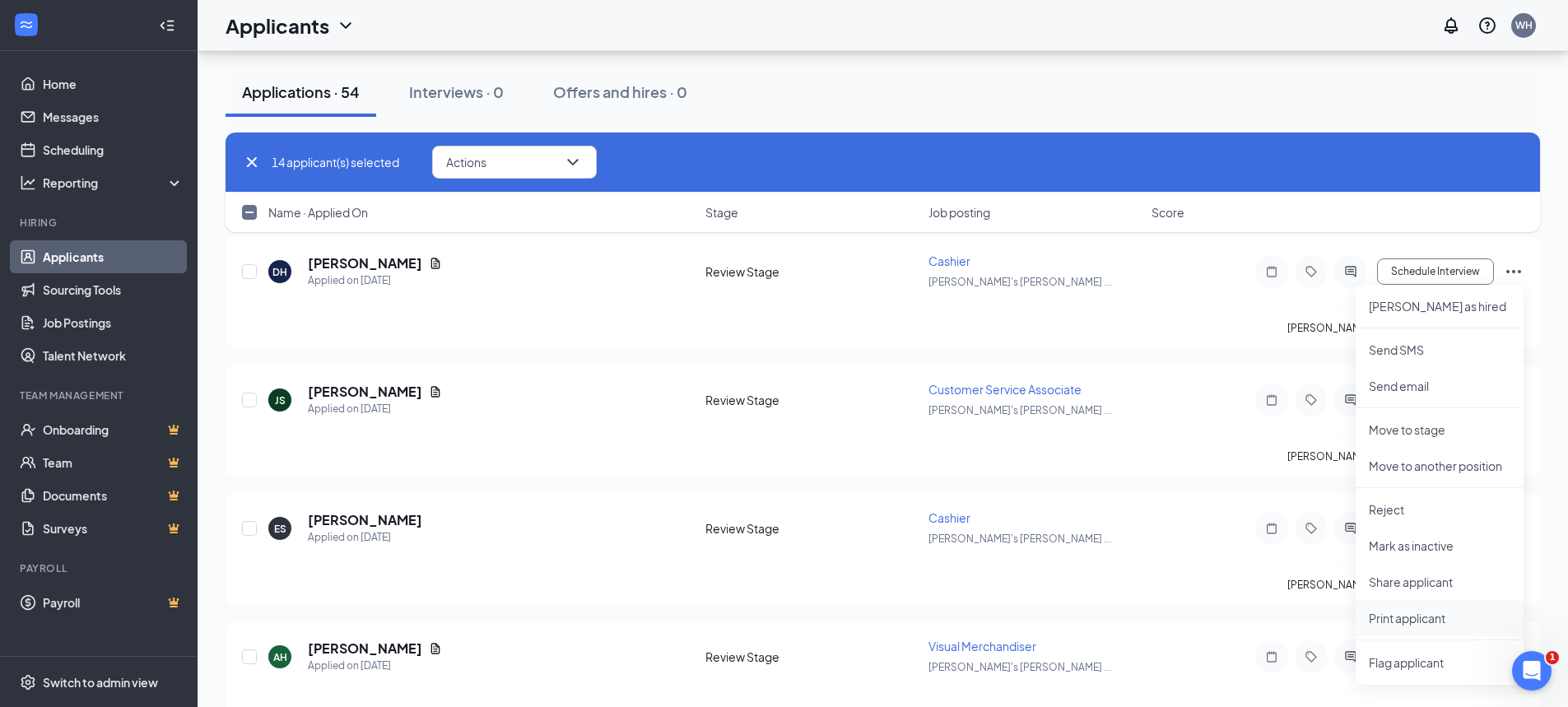
click at [1401, 619] on p "Print applicant" at bounding box center [1439, 618] width 142 height 16
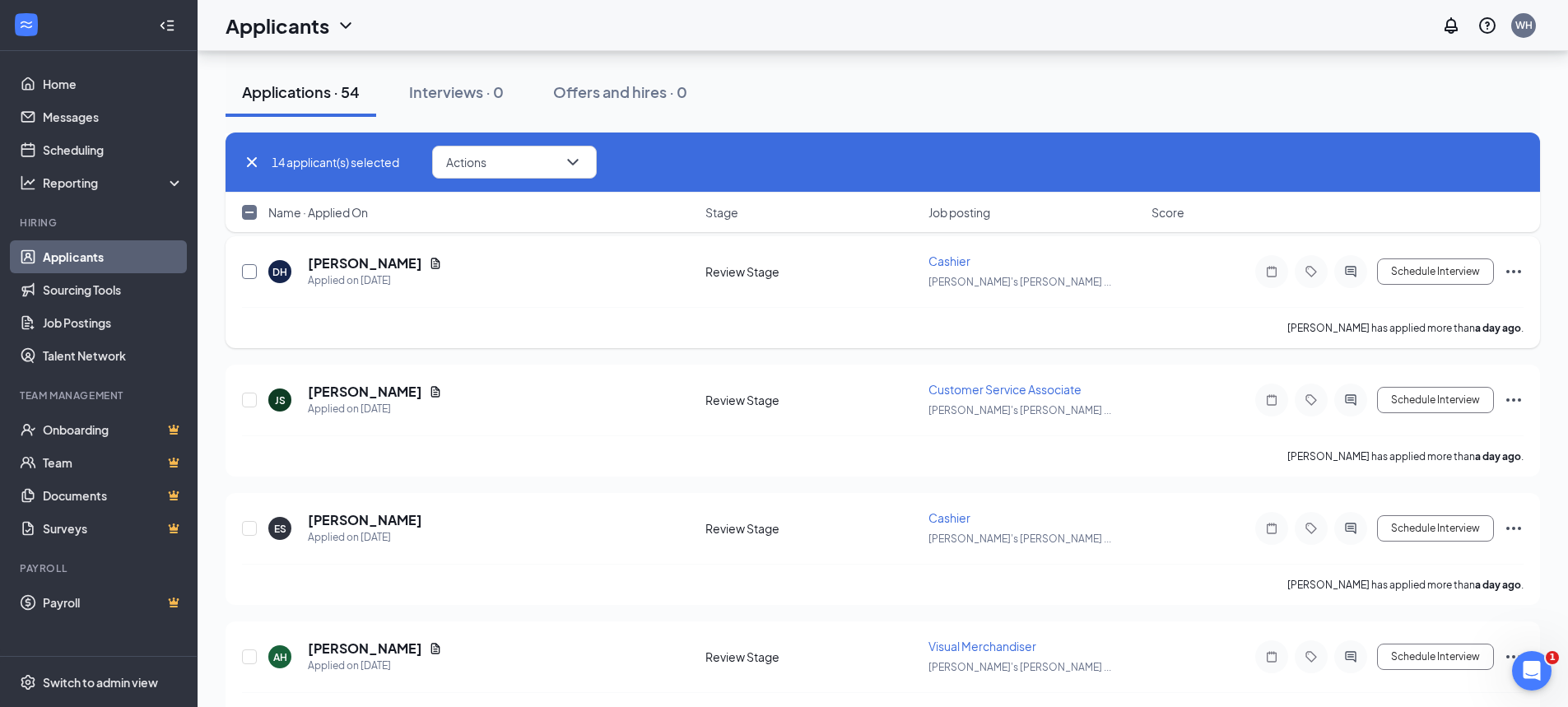
click at [246, 275] on input "checkbox" at bounding box center [249, 271] width 15 height 15
checkbox input "true"
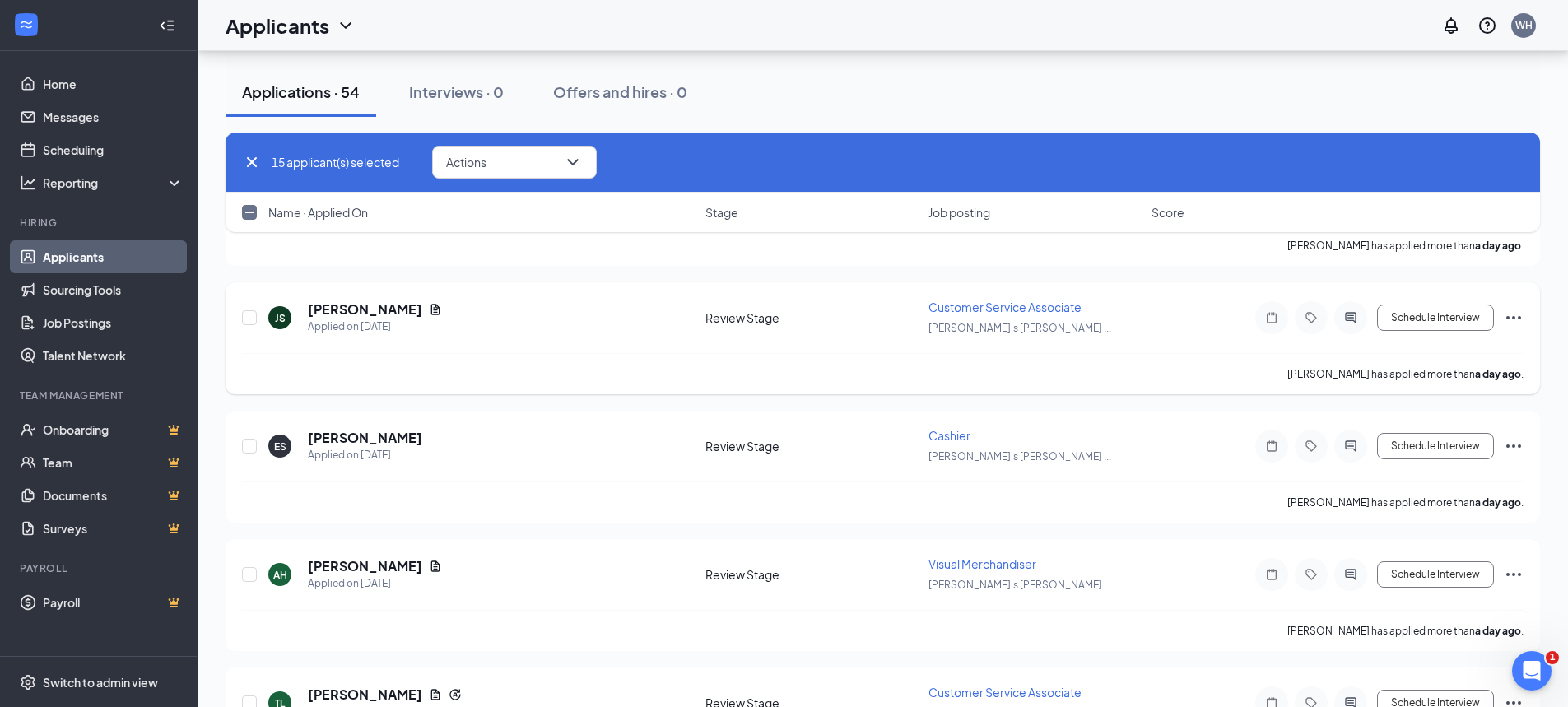
click at [1520, 315] on icon "Ellipses" at bounding box center [1514, 317] width 20 height 20
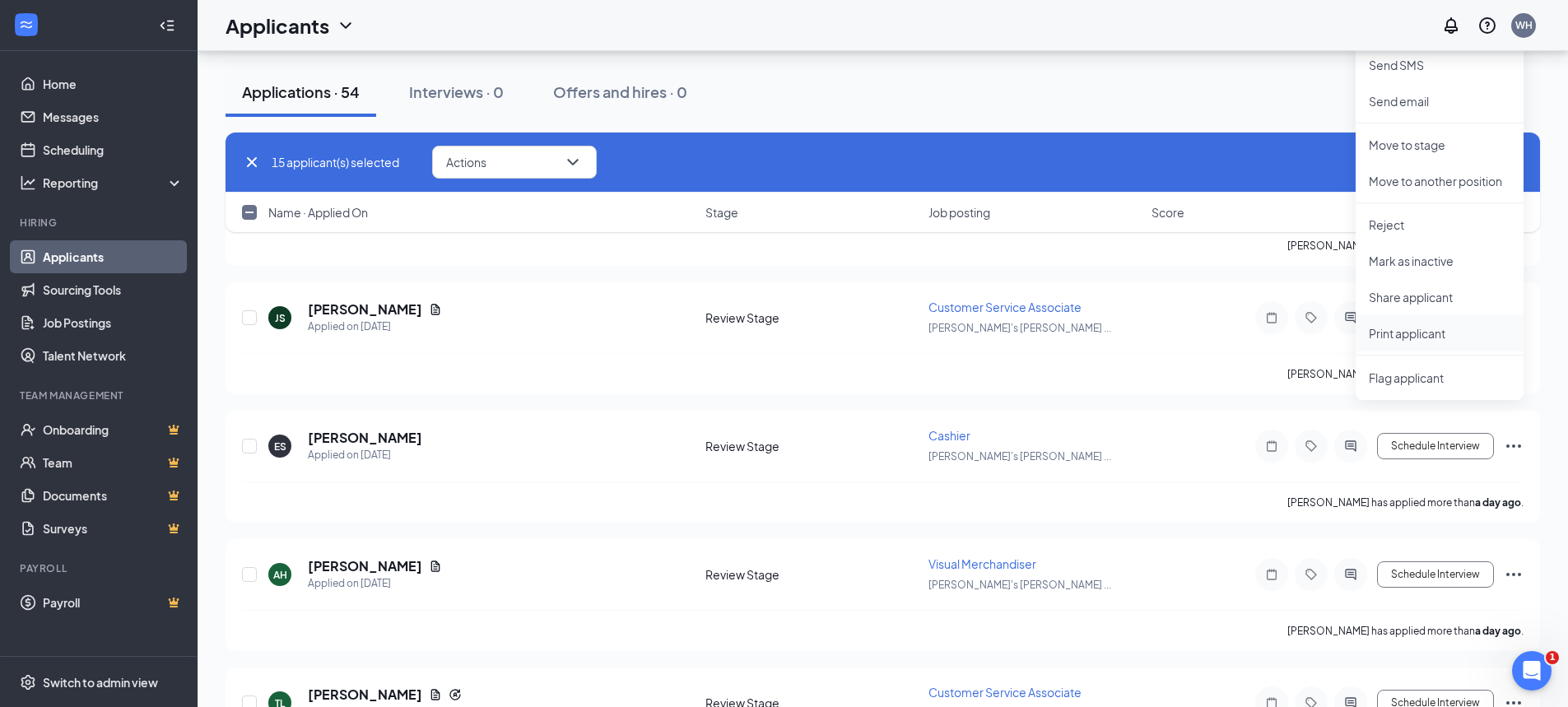
click at [1418, 335] on p "Print applicant" at bounding box center [1439, 333] width 142 height 16
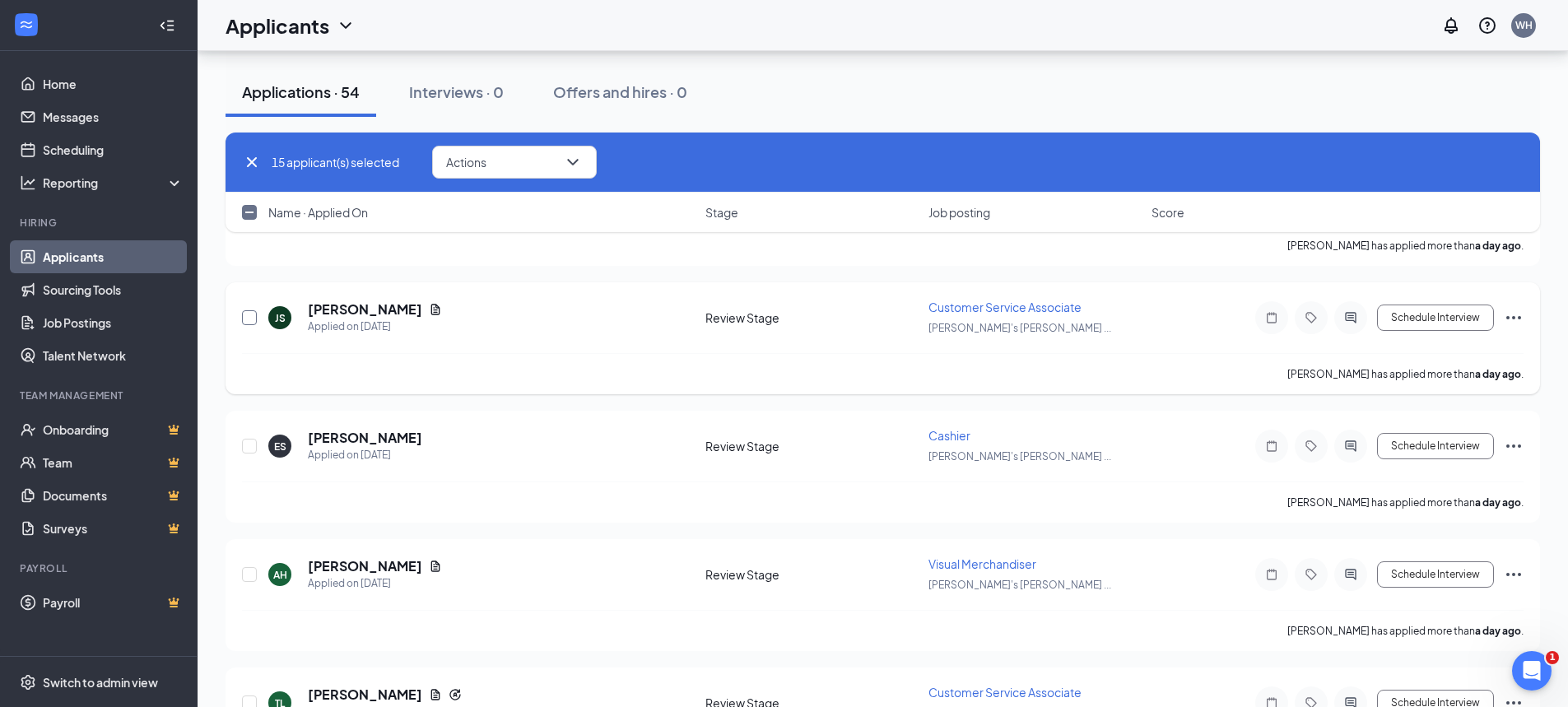
click at [246, 311] on input "checkbox" at bounding box center [249, 317] width 15 height 15
checkbox input "true"
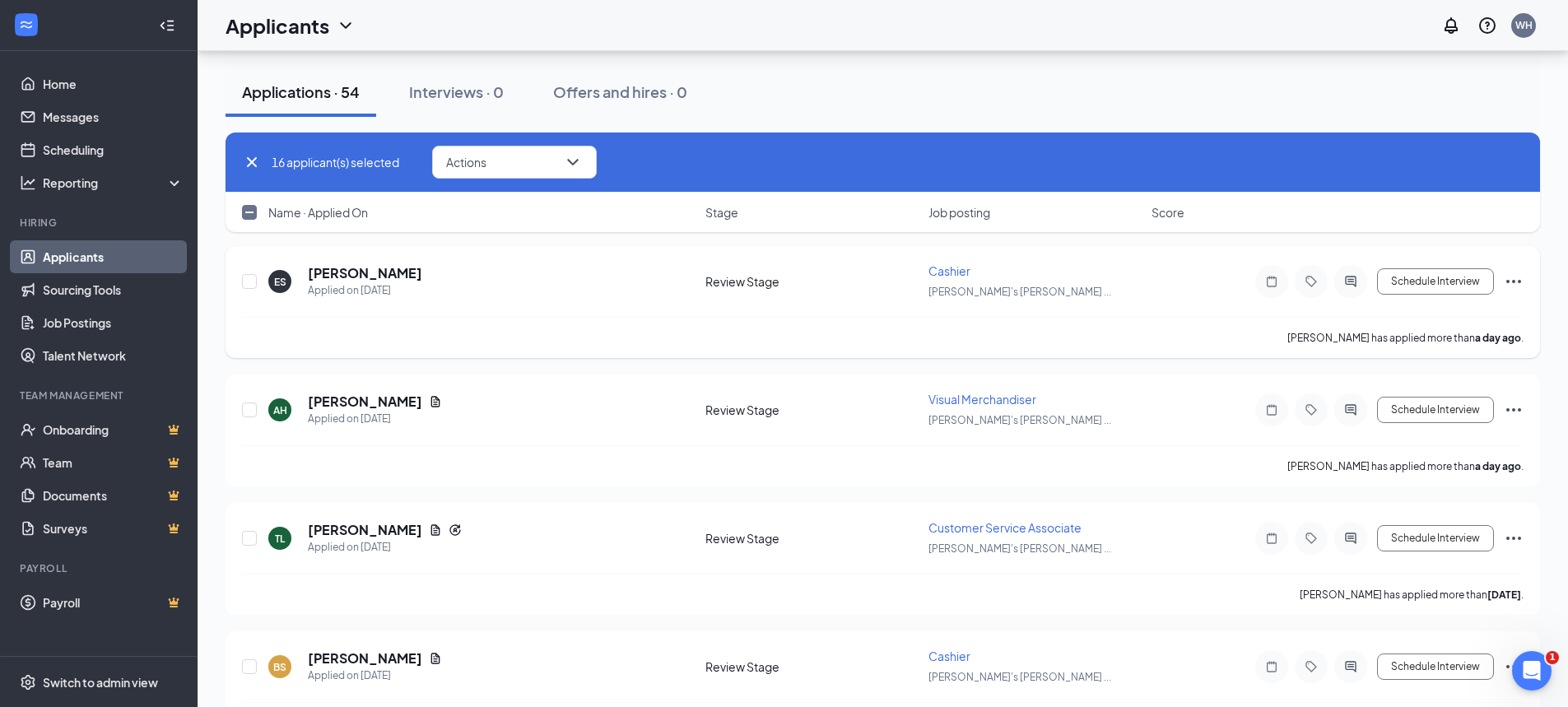
click at [1510, 277] on icon "Ellipses" at bounding box center [1514, 281] width 20 height 20
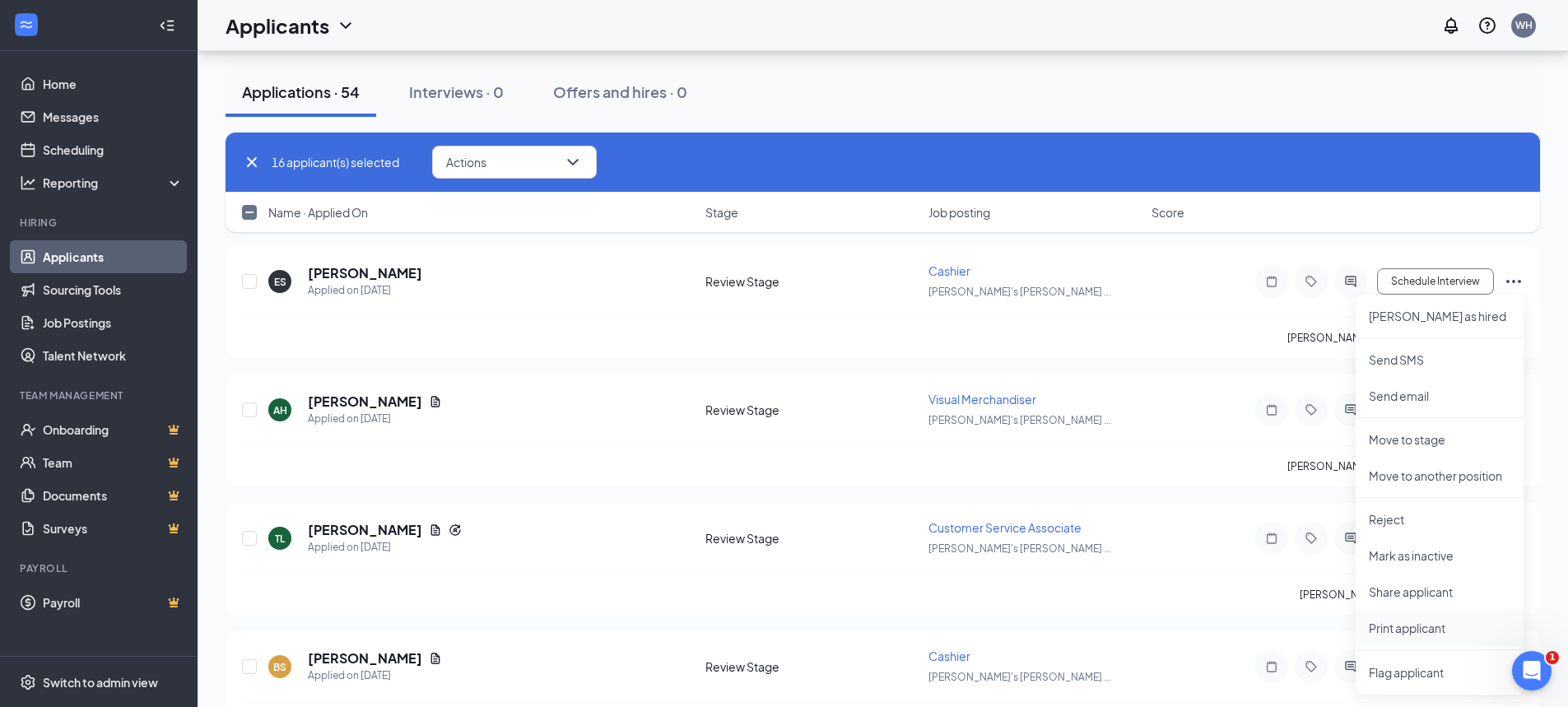
click at [1404, 628] on p "Print applicant" at bounding box center [1439, 627] width 142 height 16
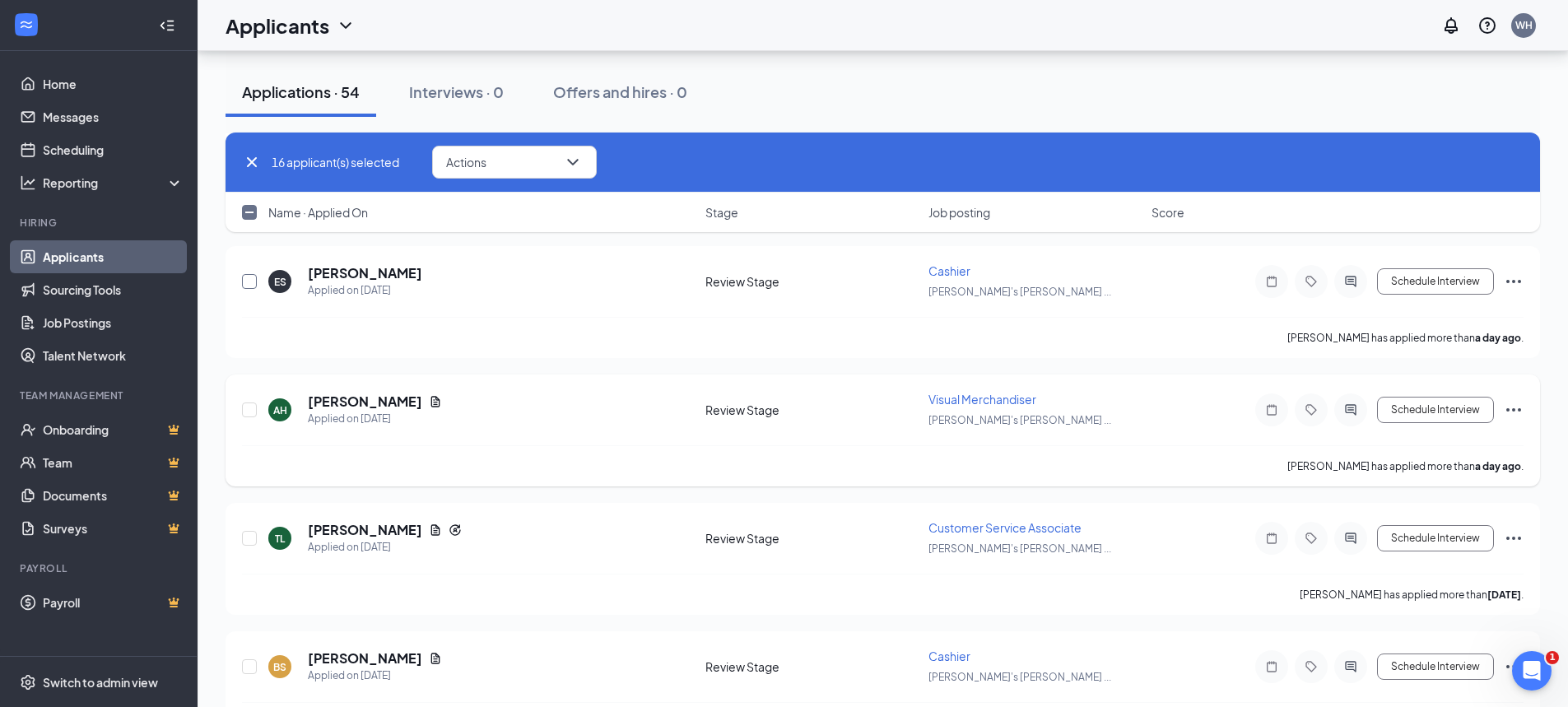
click at [253, 277] on input "checkbox" at bounding box center [249, 281] width 15 height 15
checkbox input "true"
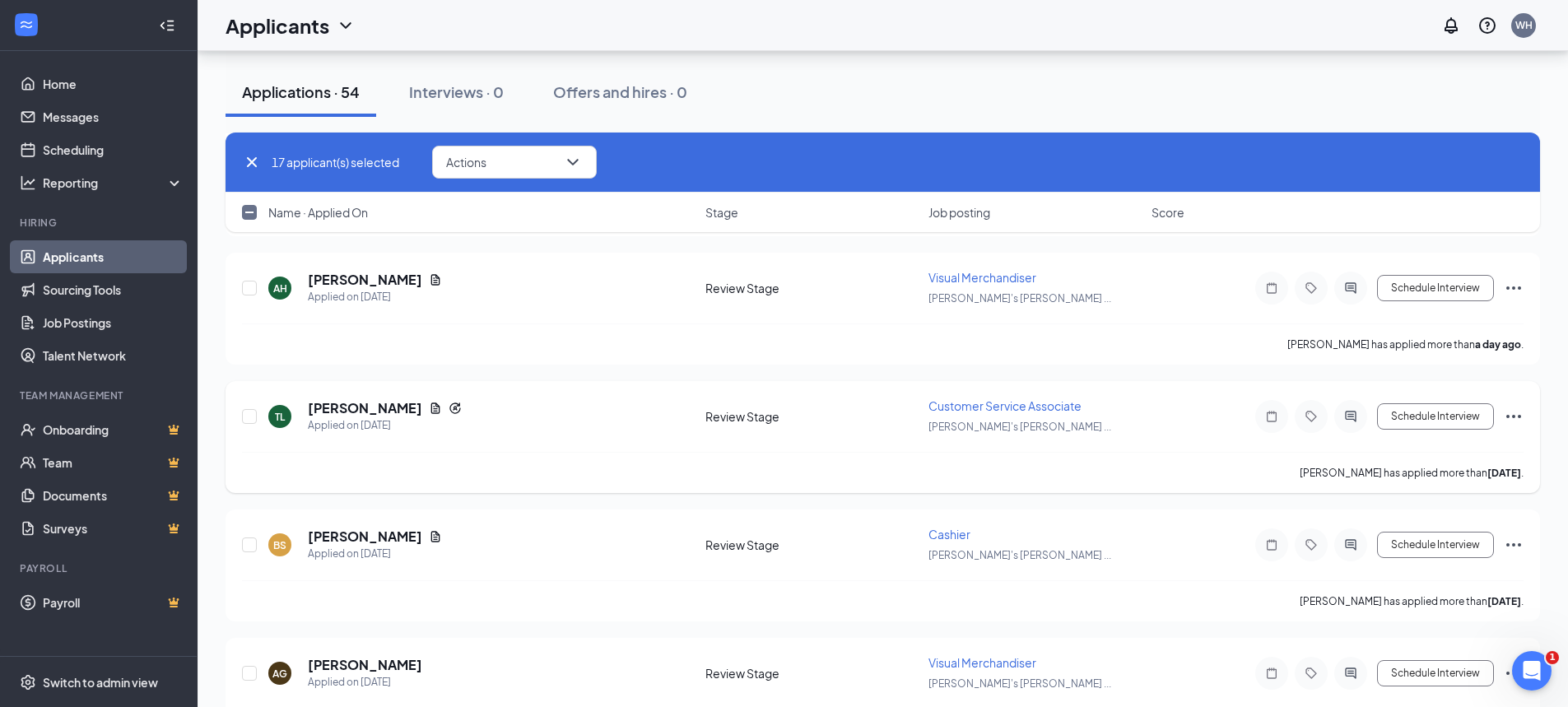
scroll to position [2306, 0]
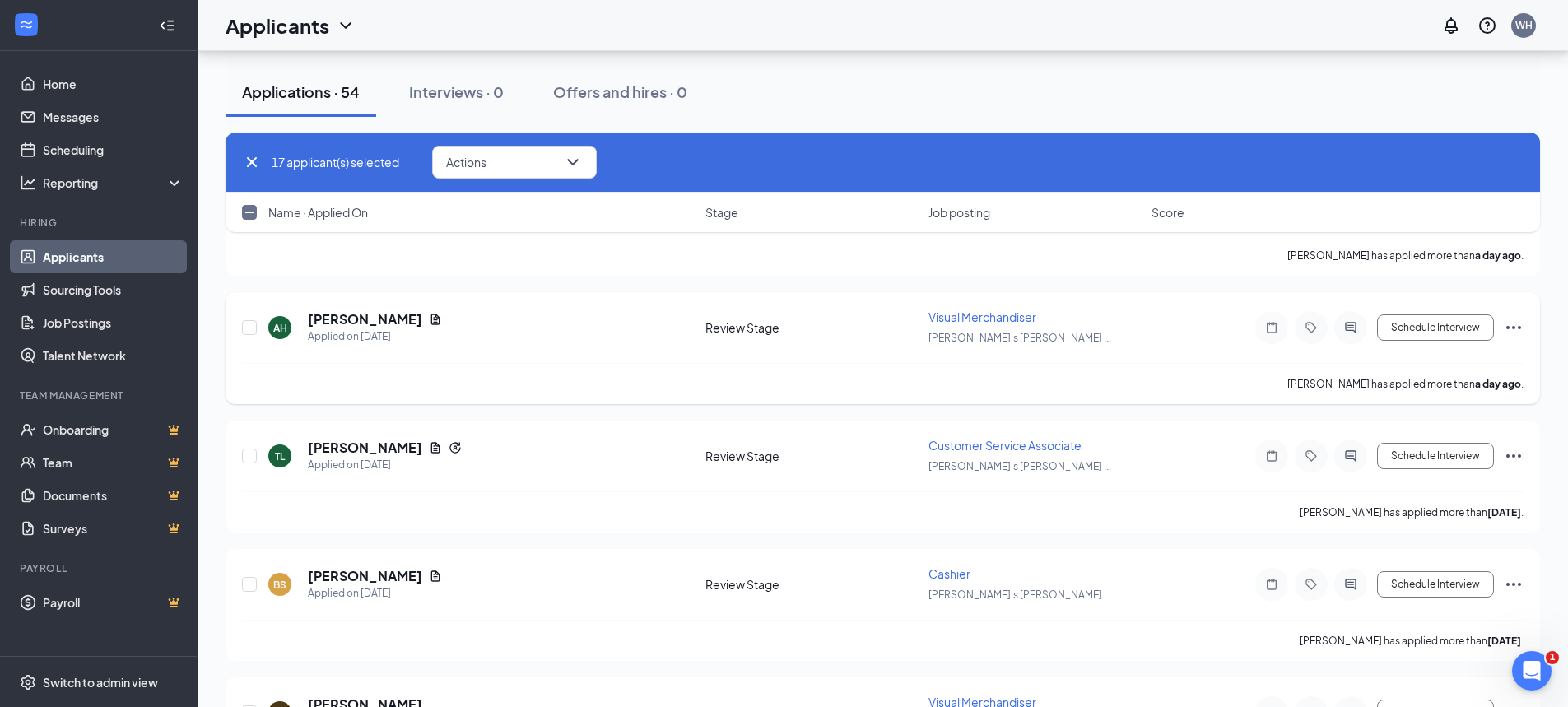
click at [1519, 327] on icon "Ellipses" at bounding box center [1514, 328] width 15 height 3
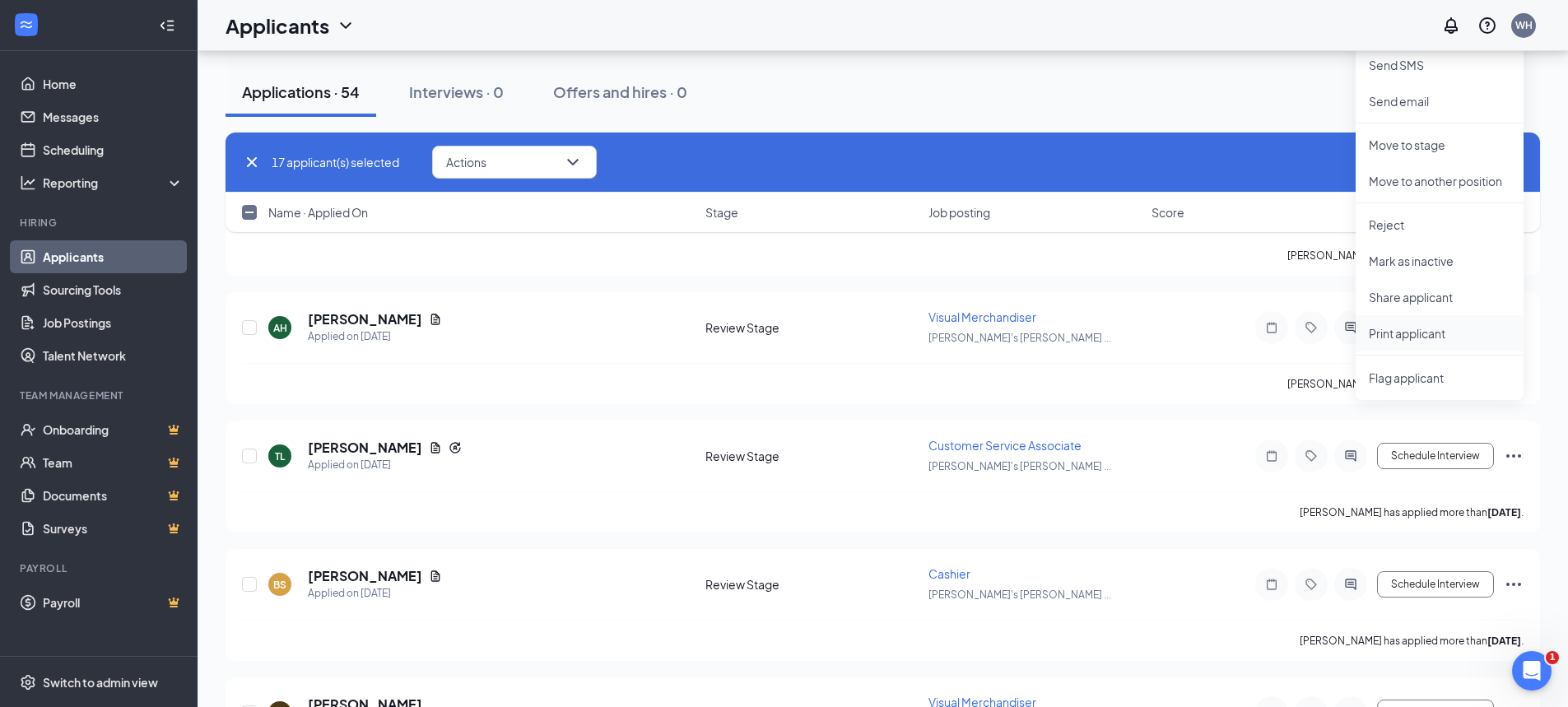
click at [1419, 333] on p "Print applicant" at bounding box center [1439, 333] width 142 height 16
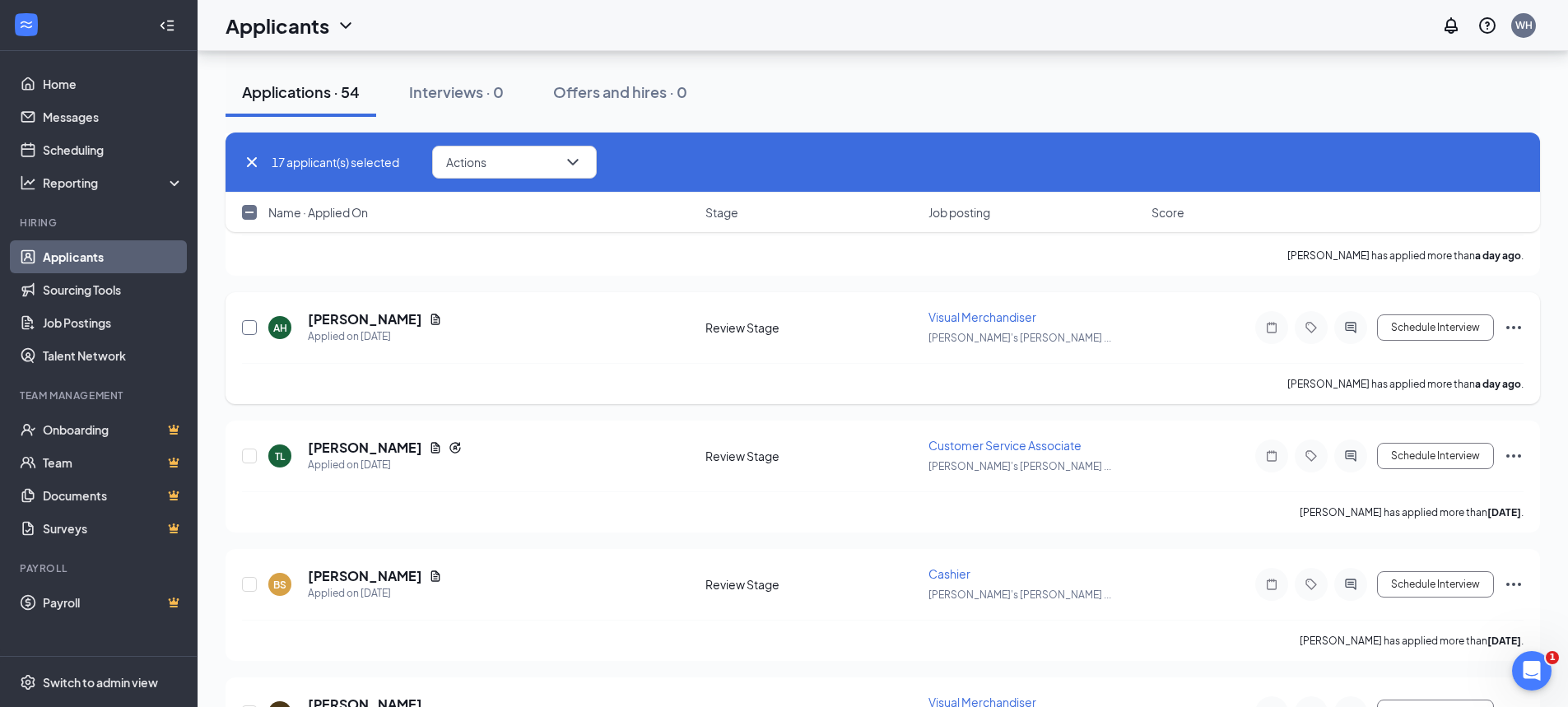
click at [251, 328] on input "checkbox" at bounding box center [249, 328] width 15 height 15
checkbox input "true"
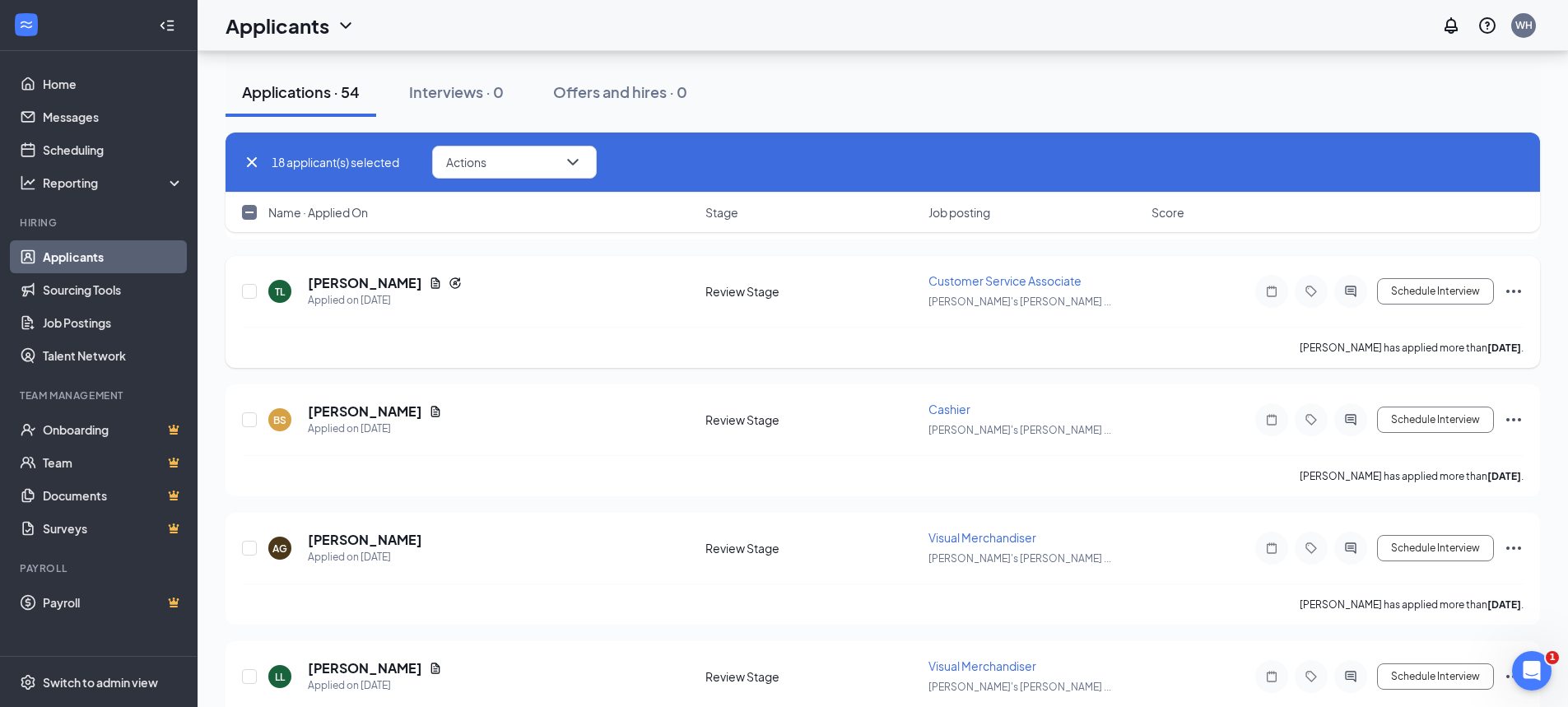
click at [1514, 289] on icon "Ellipses" at bounding box center [1514, 291] width 20 height 20
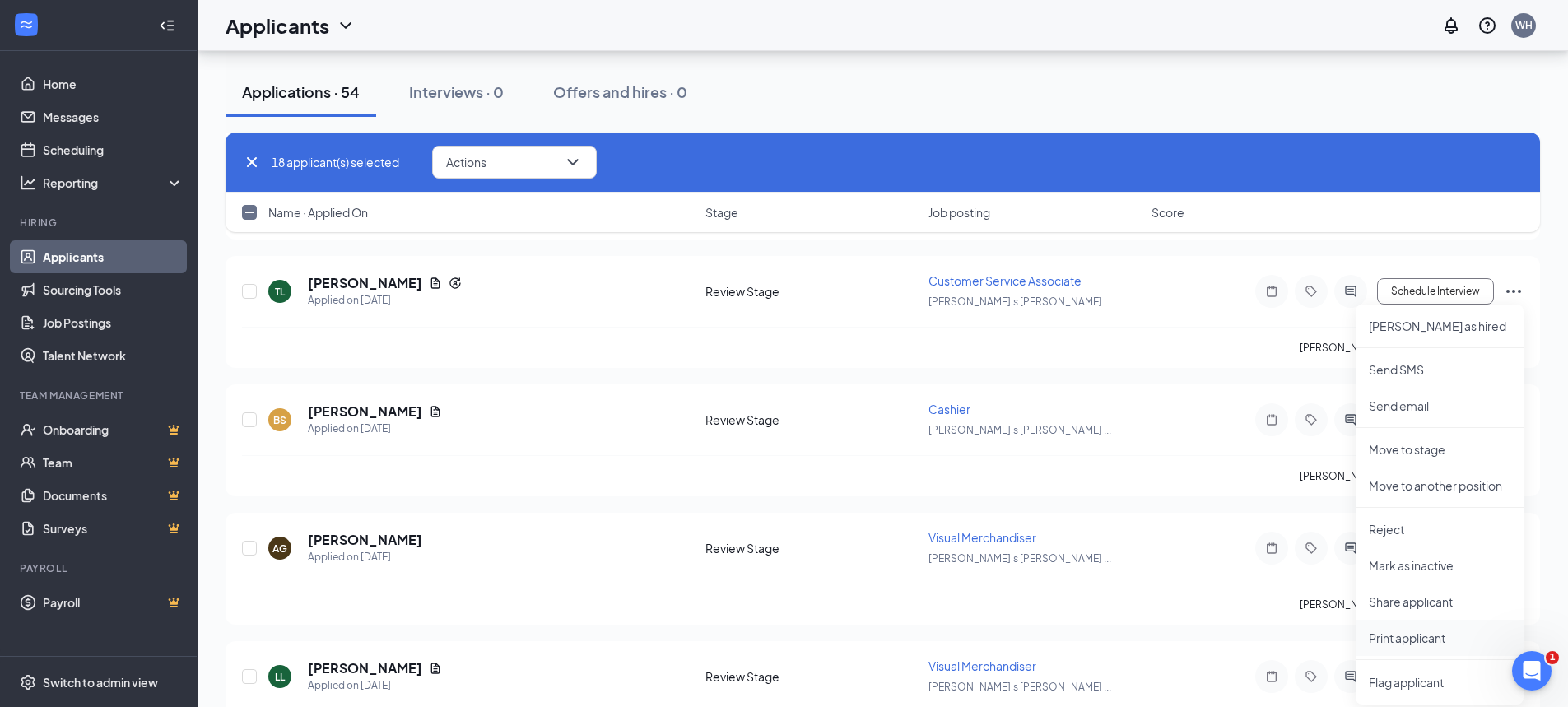
drag, startPoint x: 1400, startPoint y: 635, endPoint x: 1387, endPoint y: 631, distance: 13.6
click at [1400, 634] on p "Print applicant" at bounding box center [1439, 638] width 142 height 16
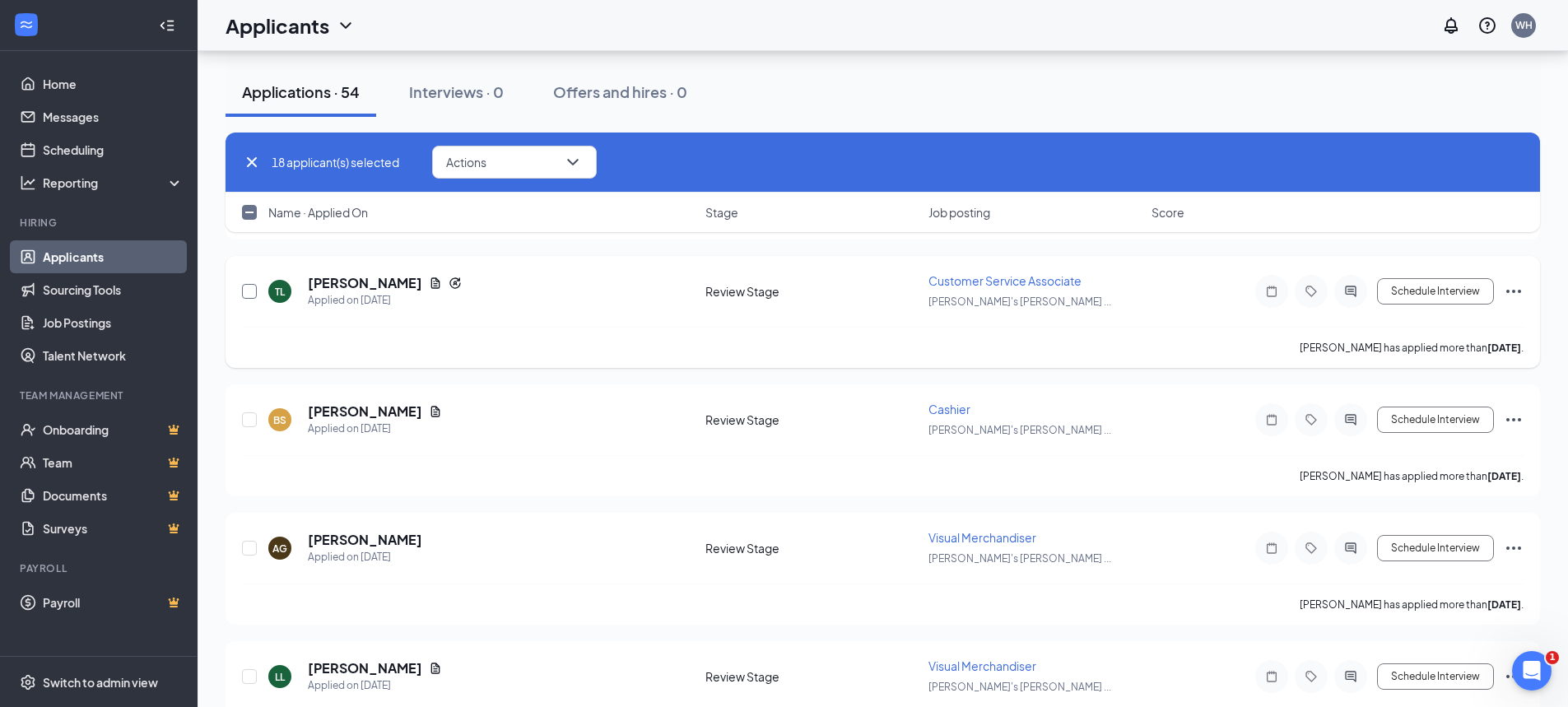
click at [246, 291] on input "checkbox" at bounding box center [249, 291] width 15 height 15
checkbox input "true"
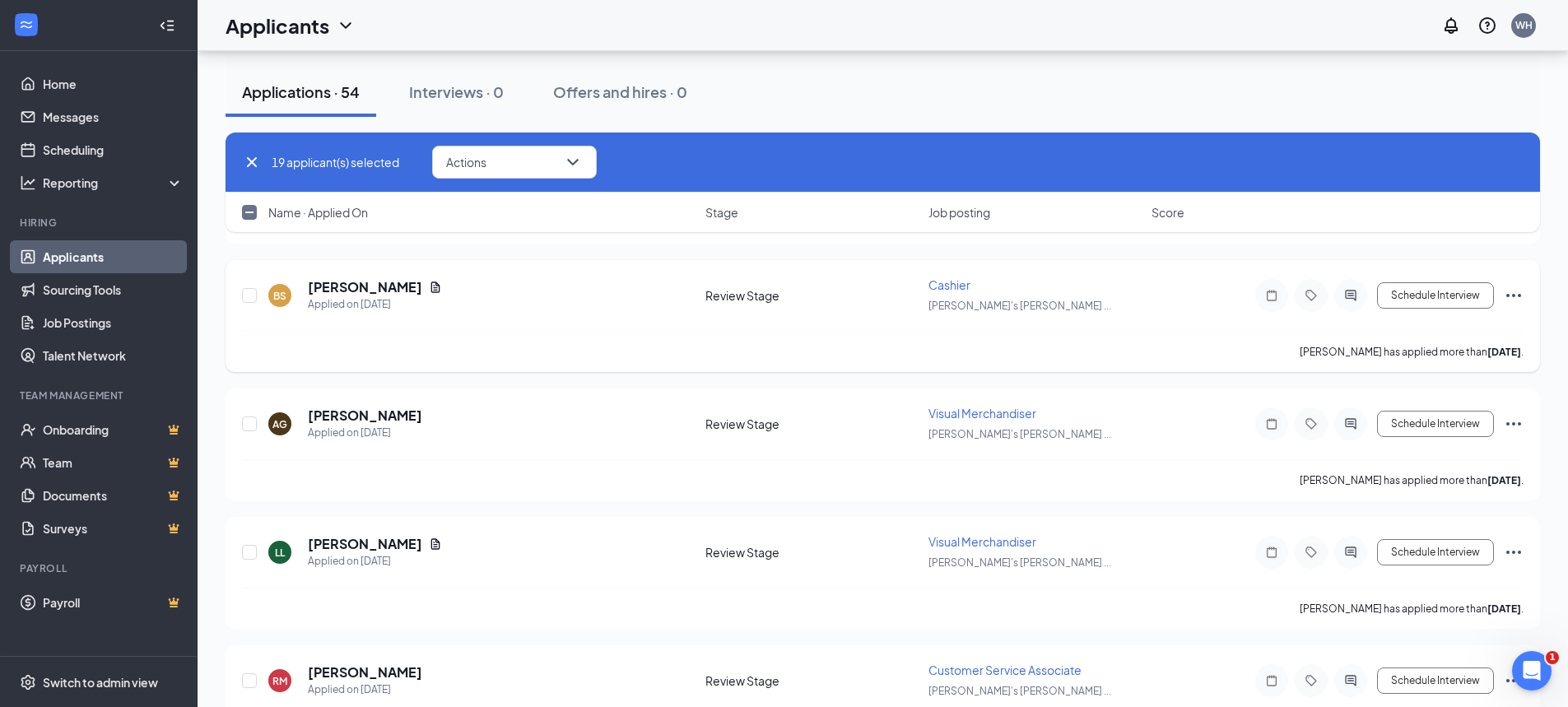
scroll to position [2635, 0]
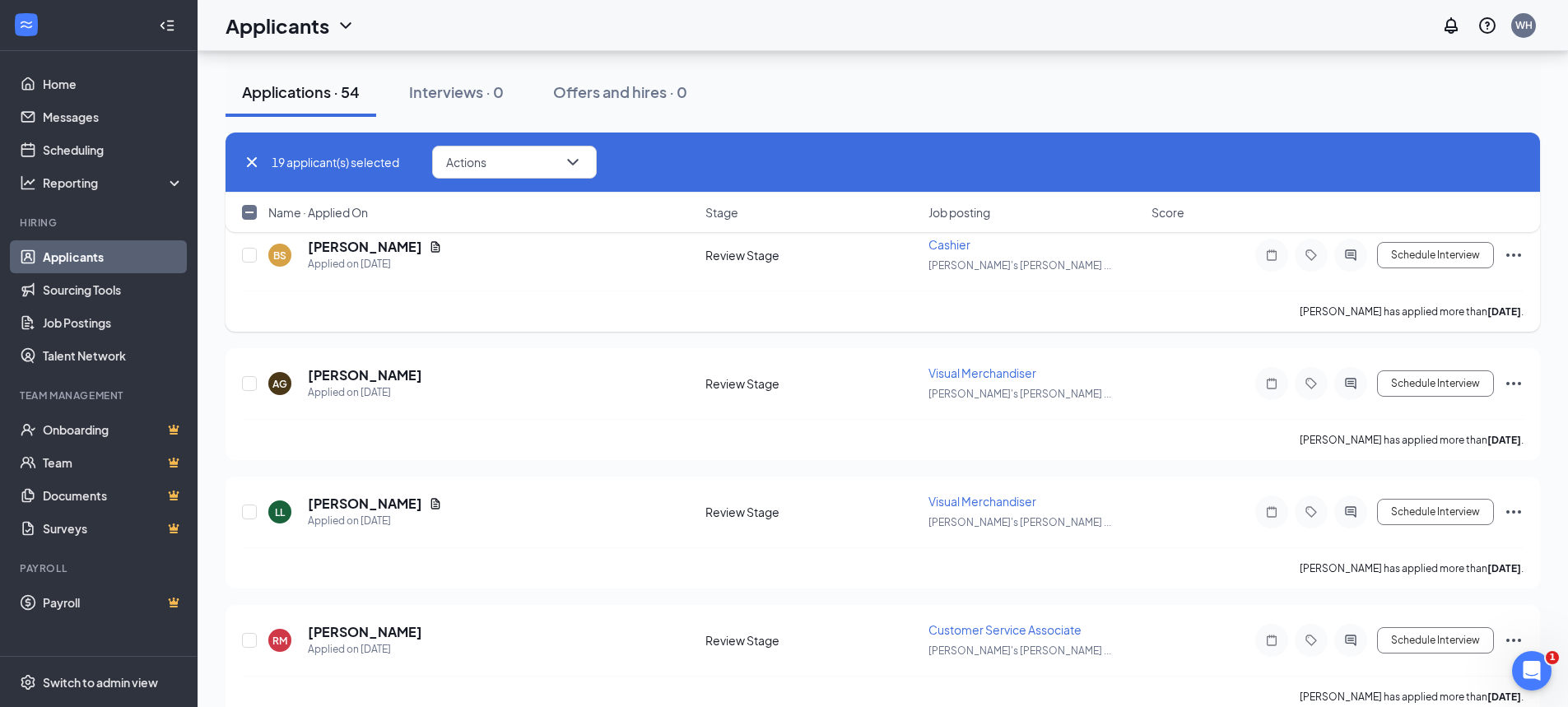
click at [1512, 253] on icon "Ellipses" at bounding box center [1514, 255] width 20 height 20
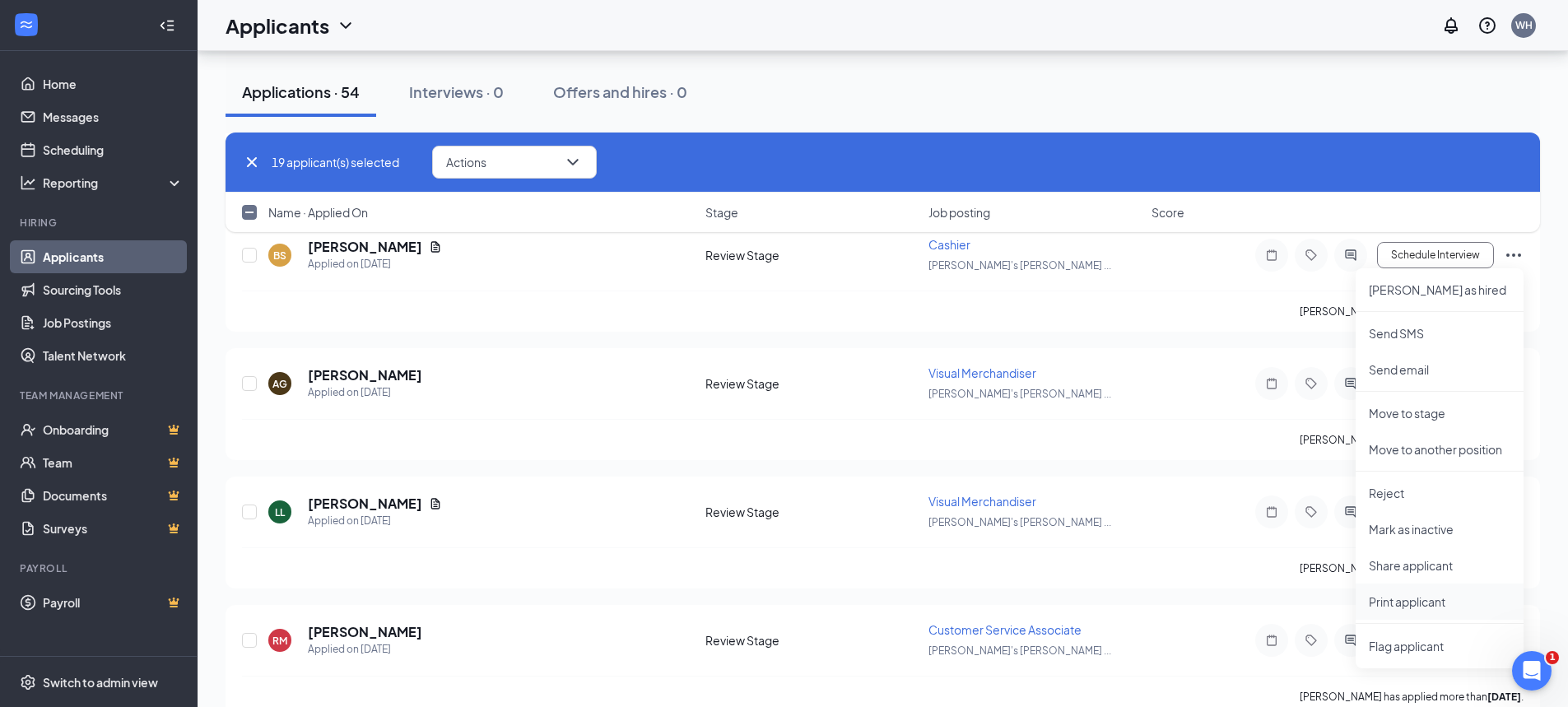
click at [1389, 600] on p "Print applicant" at bounding box center [1439, 602] width 142 height 16
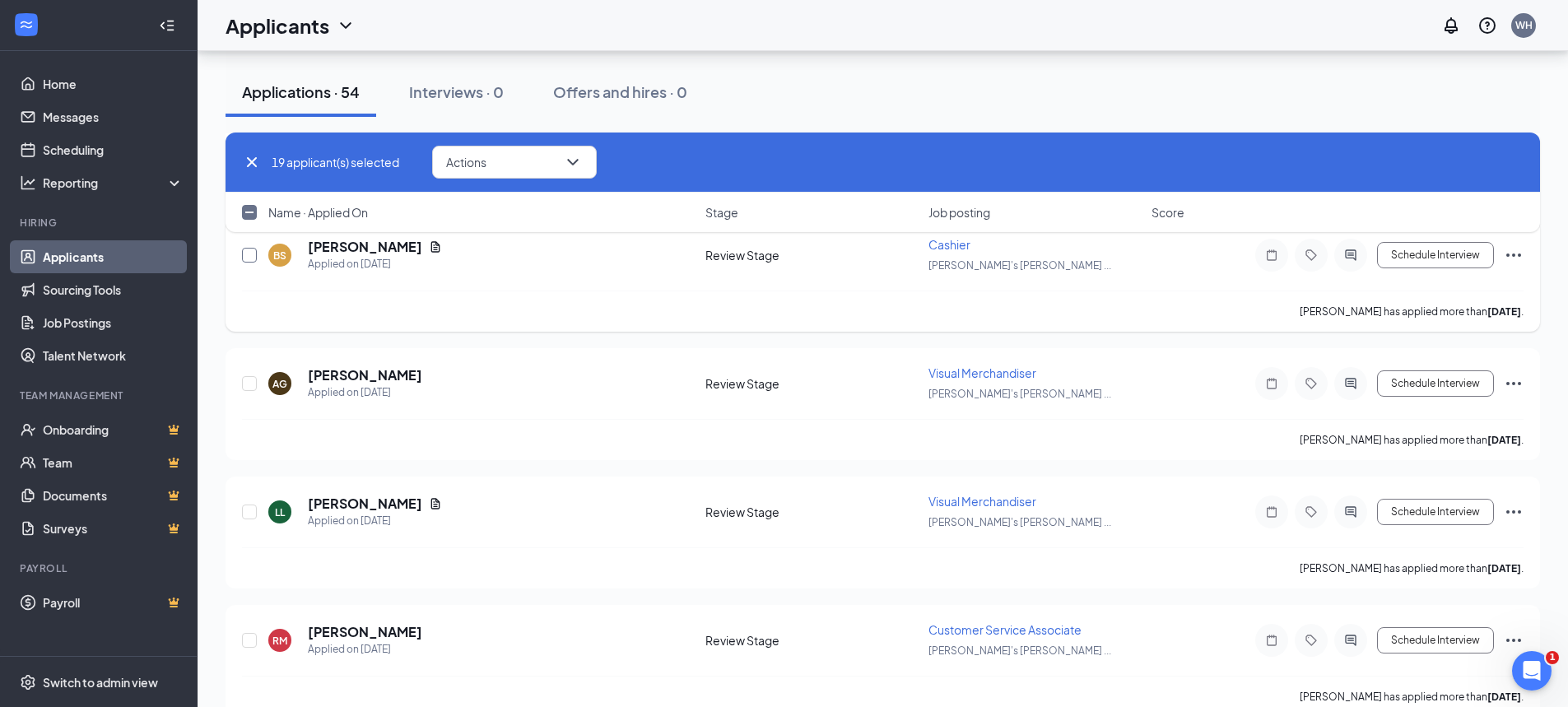
click at [246, 253] on input "checkbox" at bounding box center [249, 255] width 15 height 15
checkbox input "true"
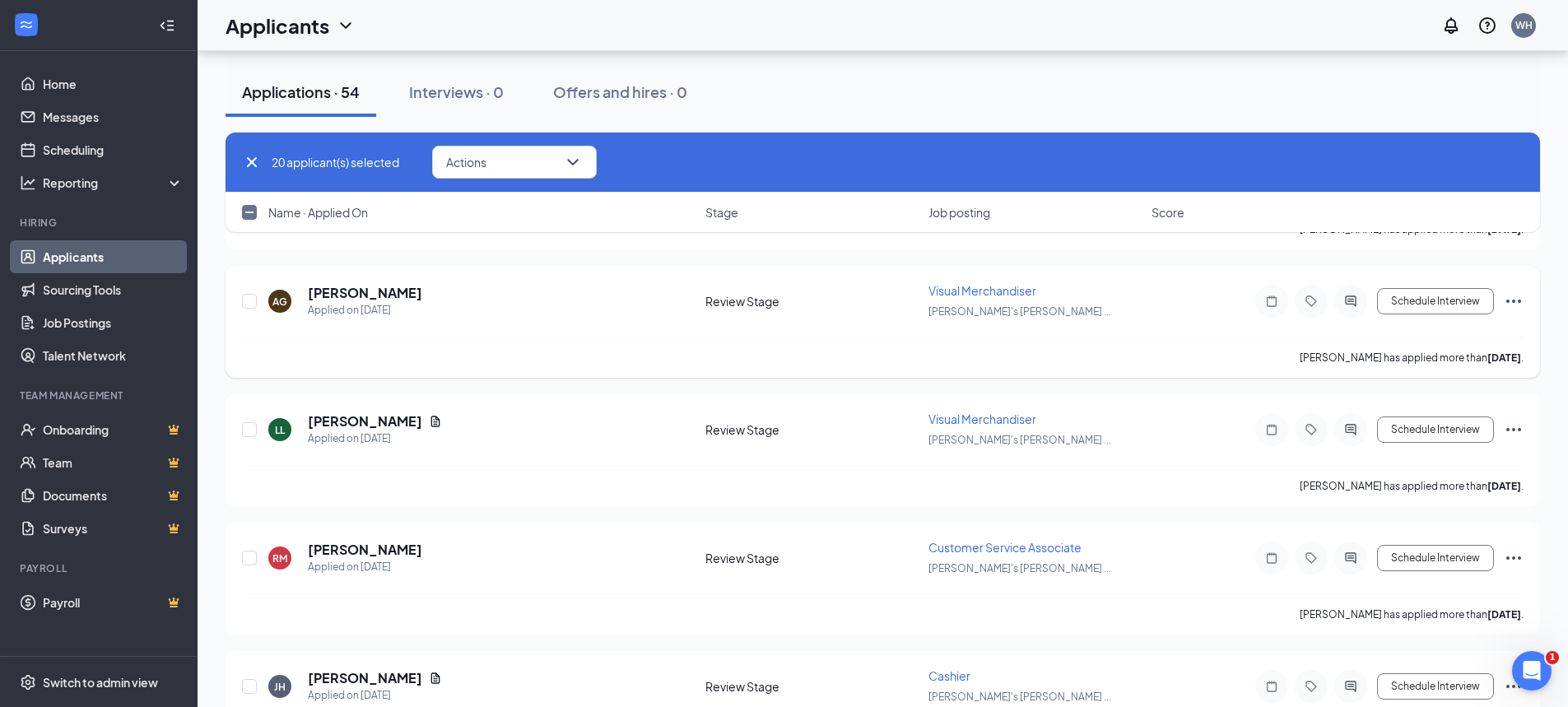
click at [1512, 297] on icon "Ellipses" at bounding box center [1514, 301] width 20 height 20
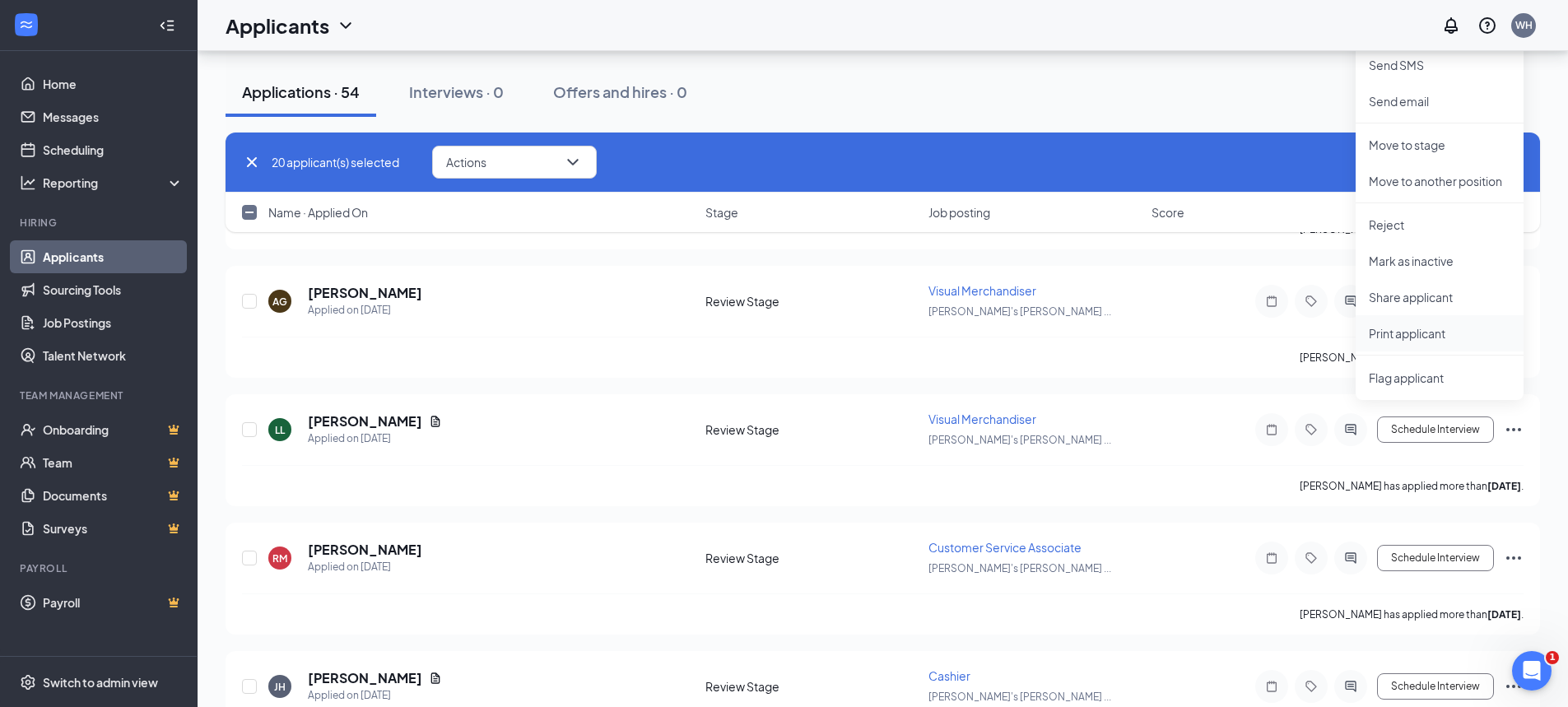
click at [1393, 334] on p "Print applicant" at bounding box center [1439, 333] width 142 height 16
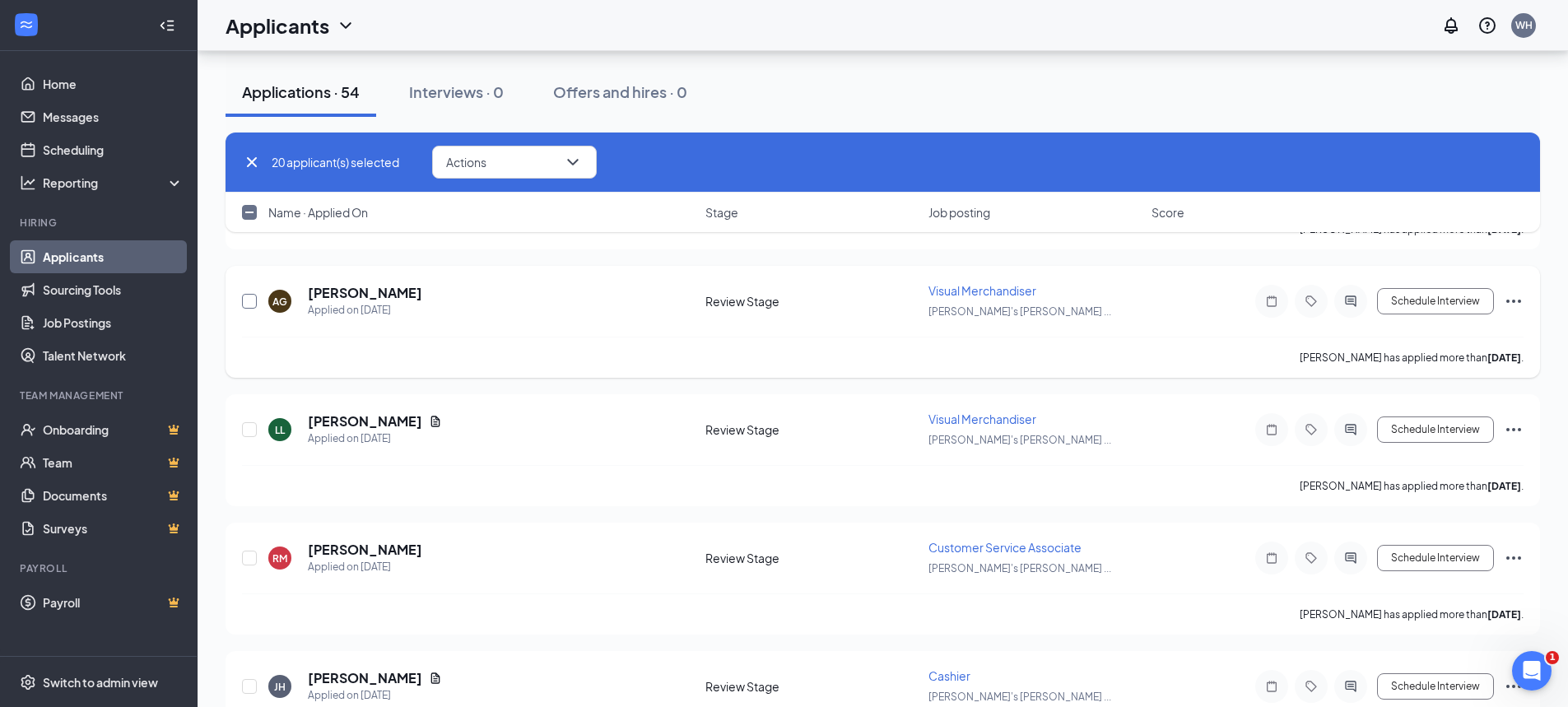
click at [251, 300] on input "checkbox" at bounding box center [249, 301] width 15 height 15
checkbox input "true"
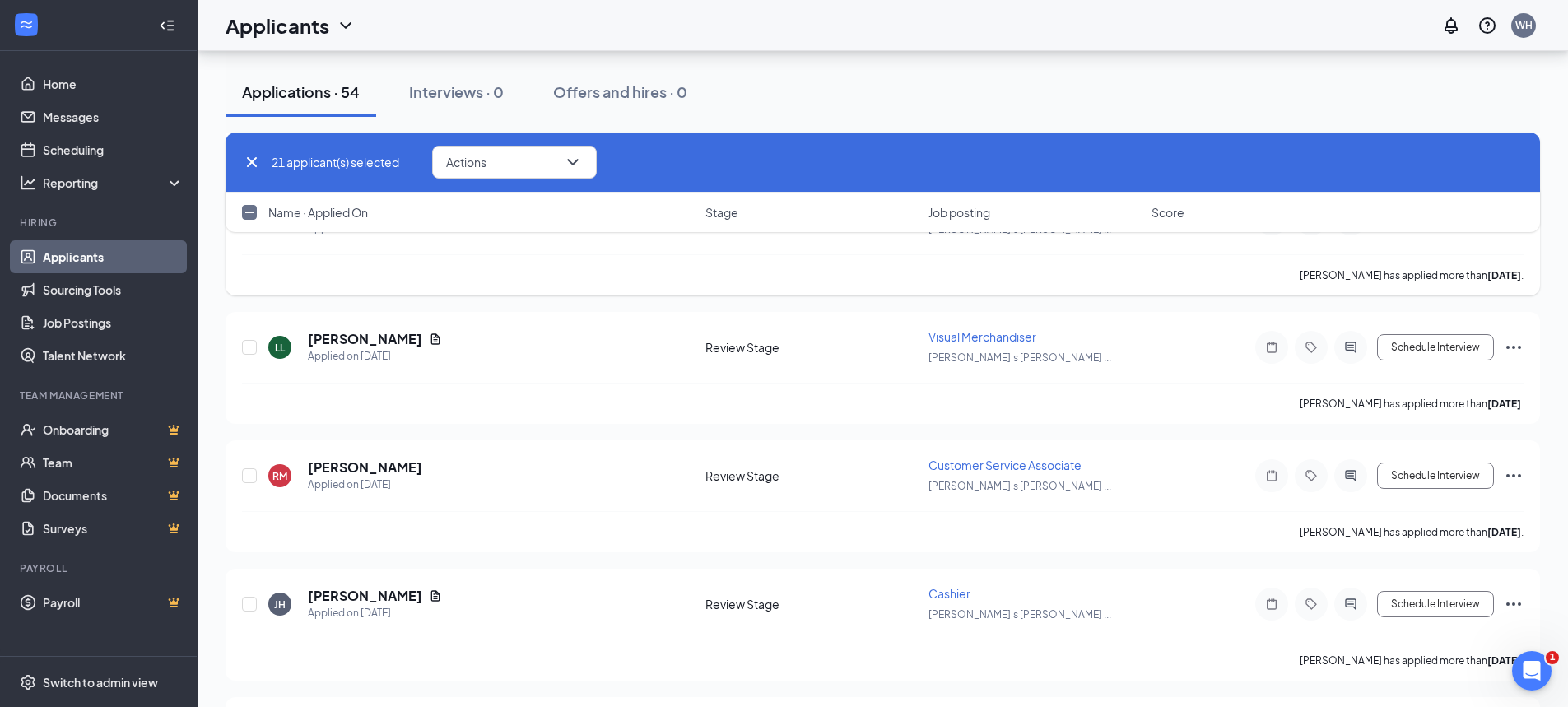
scroll to position [2882, 0]
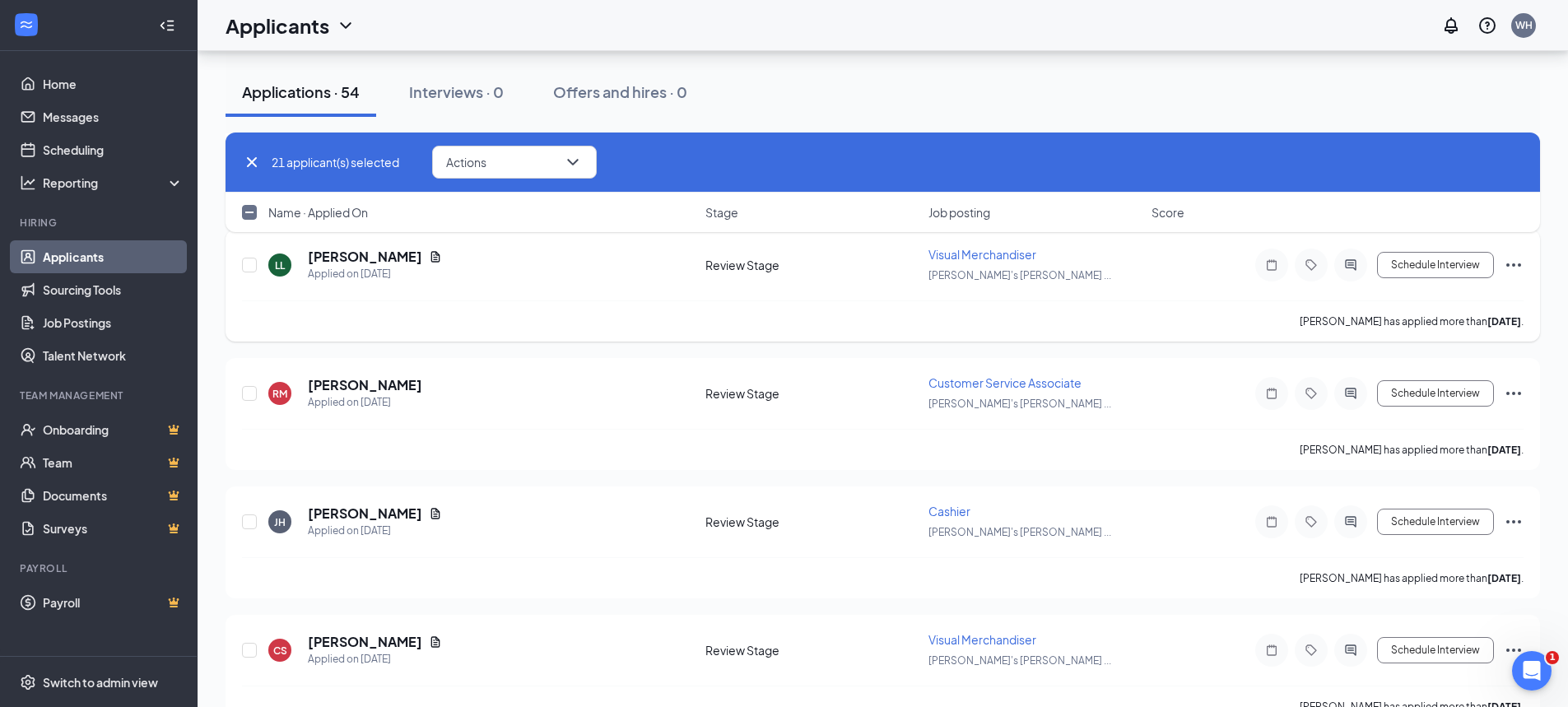
click at [1511, 260] on icon "Ellipses" at bounding box center [1514, 264] width 20 height 20
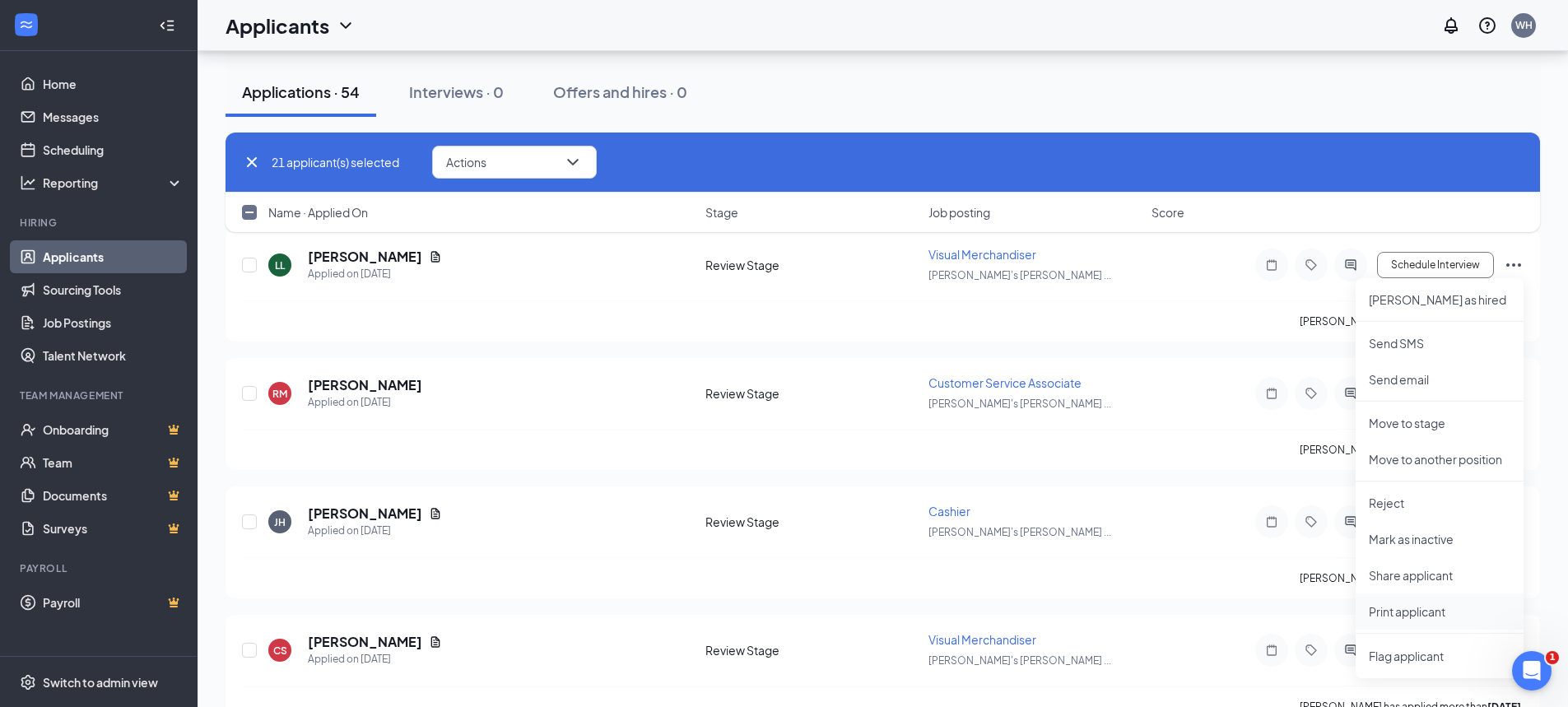
click at [1386, 611] on p "Print applicant" at bounding box center [1439, 611] width 142 height 16
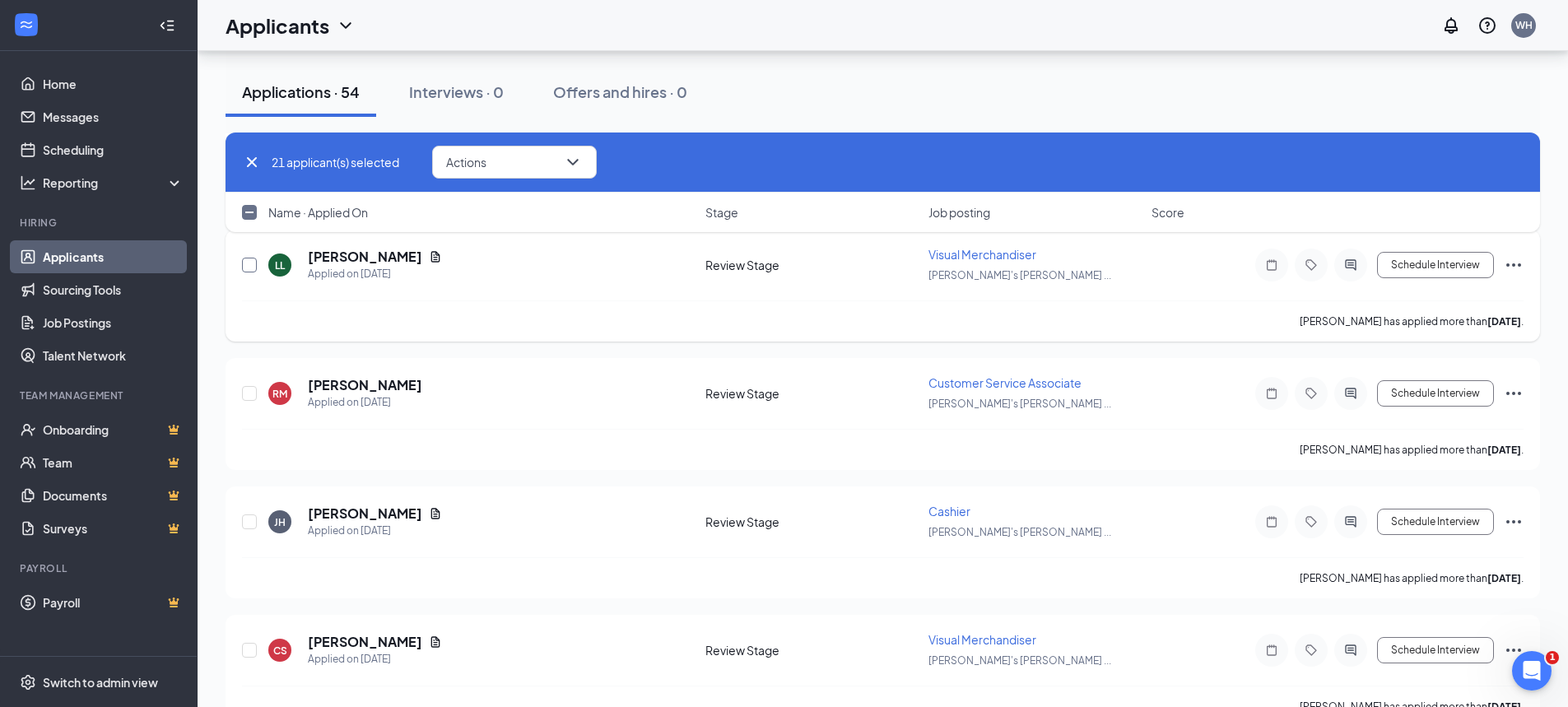
click at [251, 267] on input "checkbox" at bounding box center [249, 264] width 15 height 15
checkbox input "true"
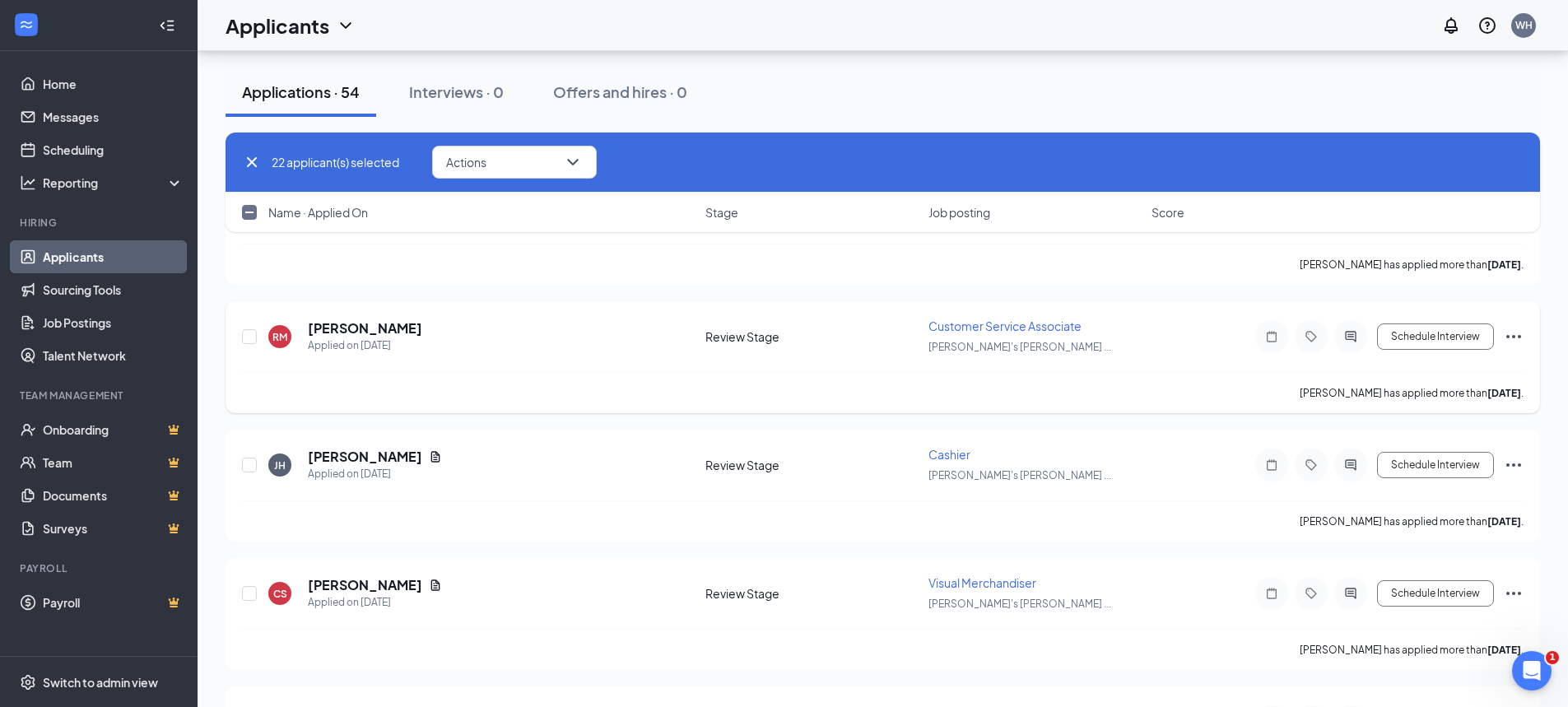
scroll to position [2965, 0]
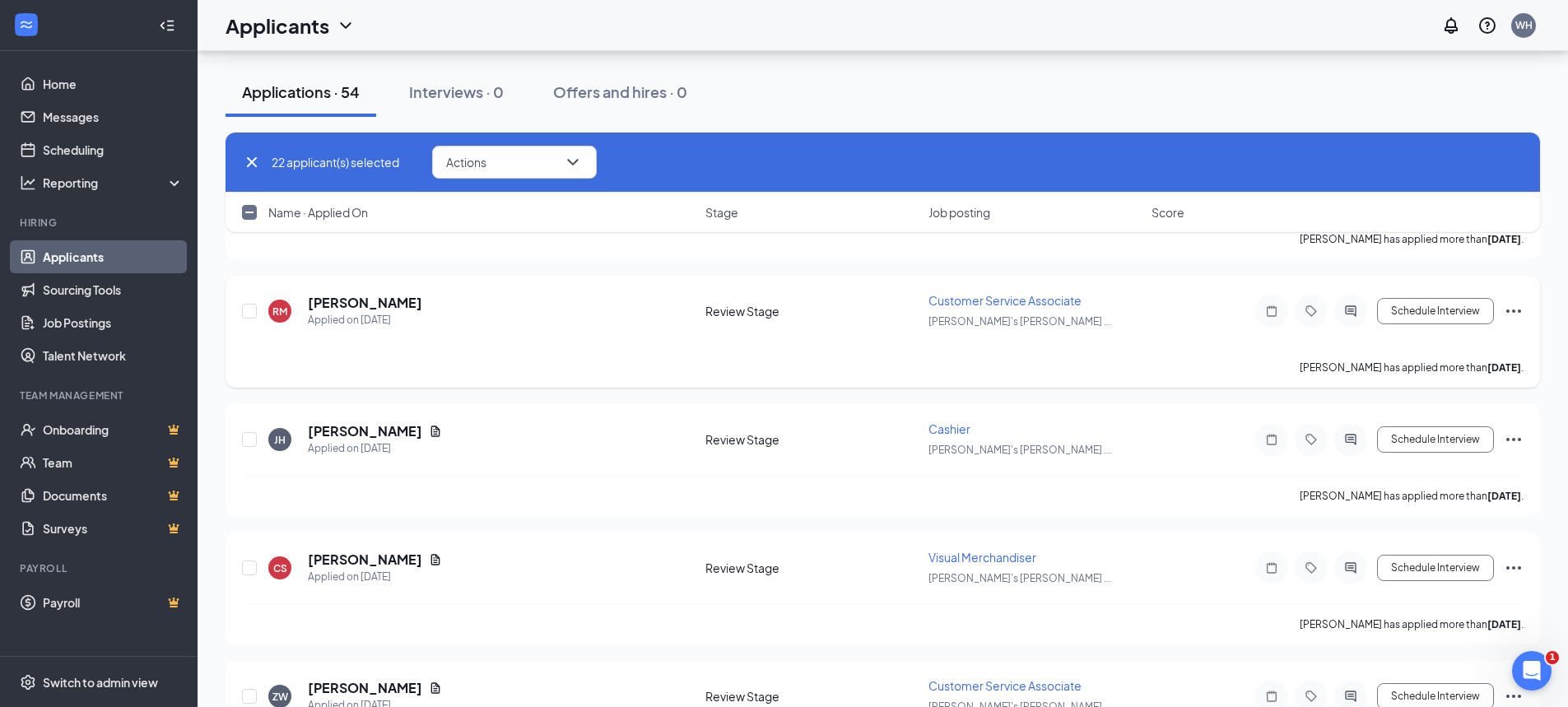
click at [1515, 310] on icon "Ellipses" at bounding box center [1514, 311] width 20 height 20
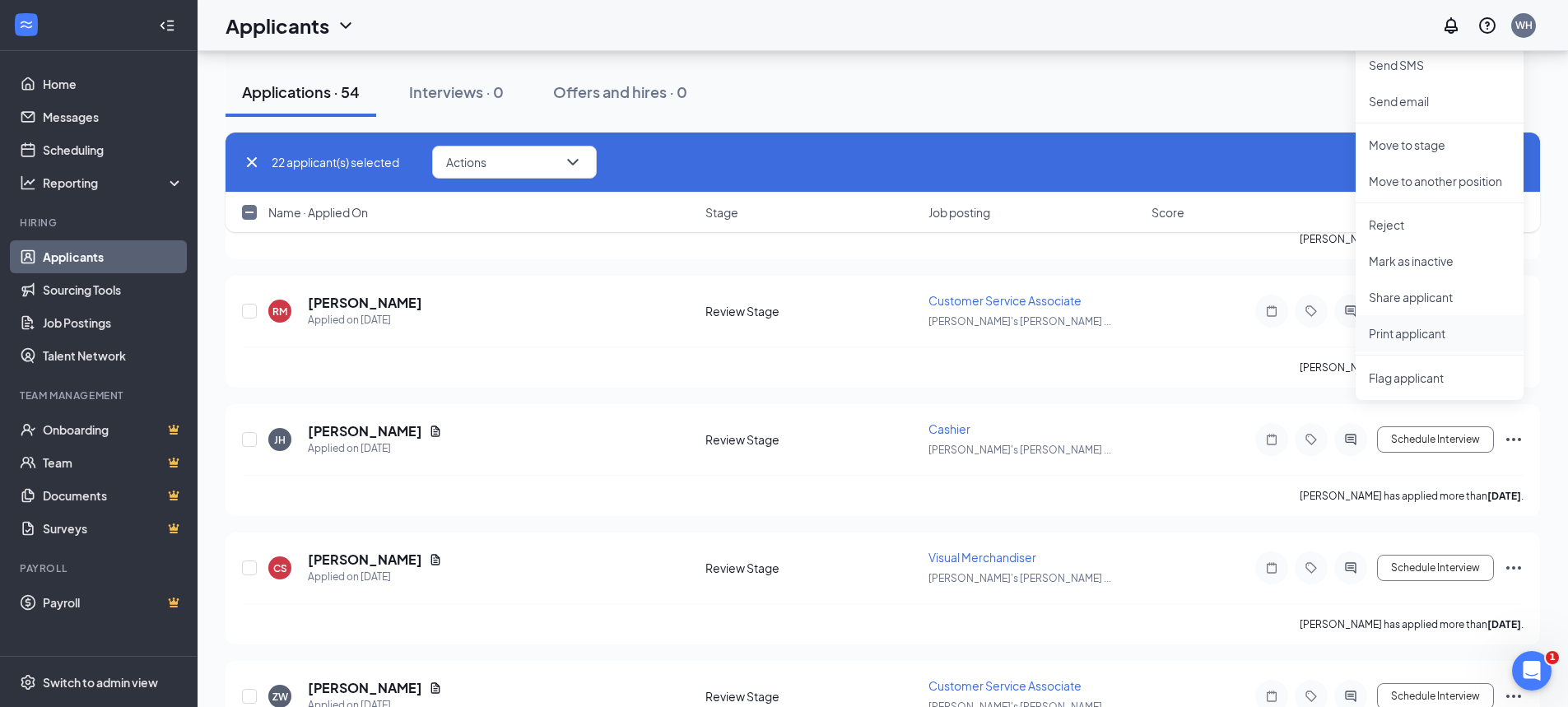
click at [1422, 333] on p "Print applicant" at bounding box center [1439, 333] width 142 height 16
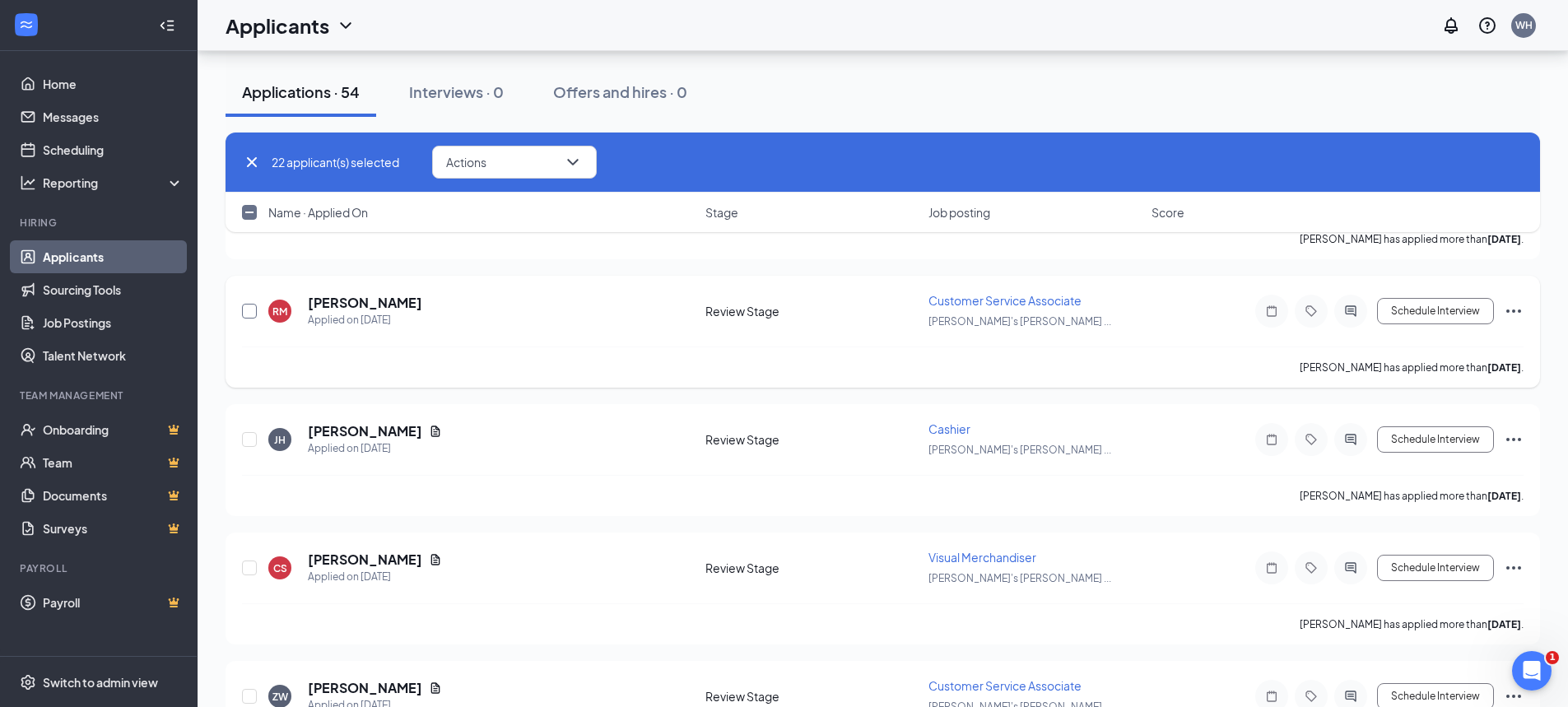
click at [244, 314] on input "checkbox" at bounding box center [249, 311] width 15 height 15
checkbox input "true"
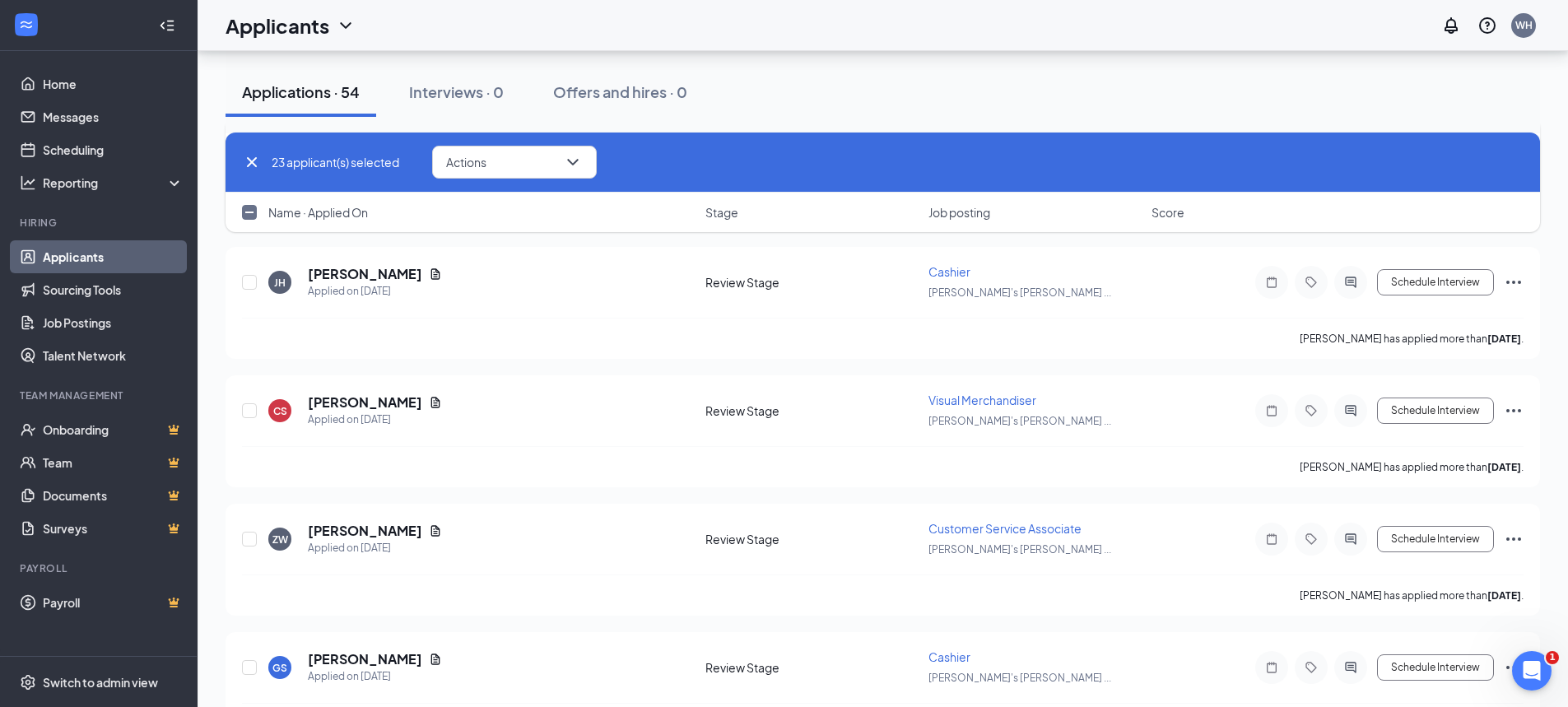
scroll to position [3130, 0]
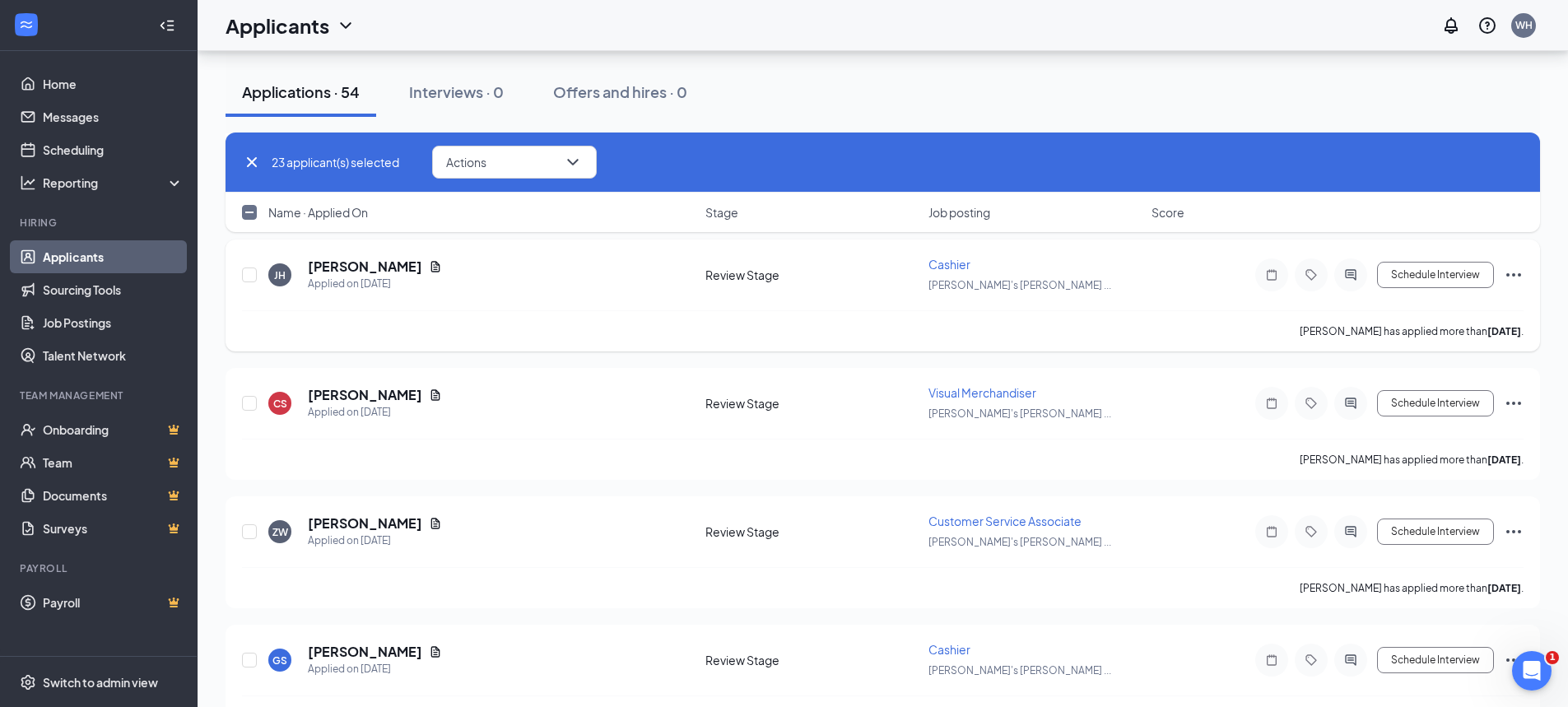
click at [1515, 271] on icon "Ellipses" at bounding box center [1514, 275] width 20 height 20
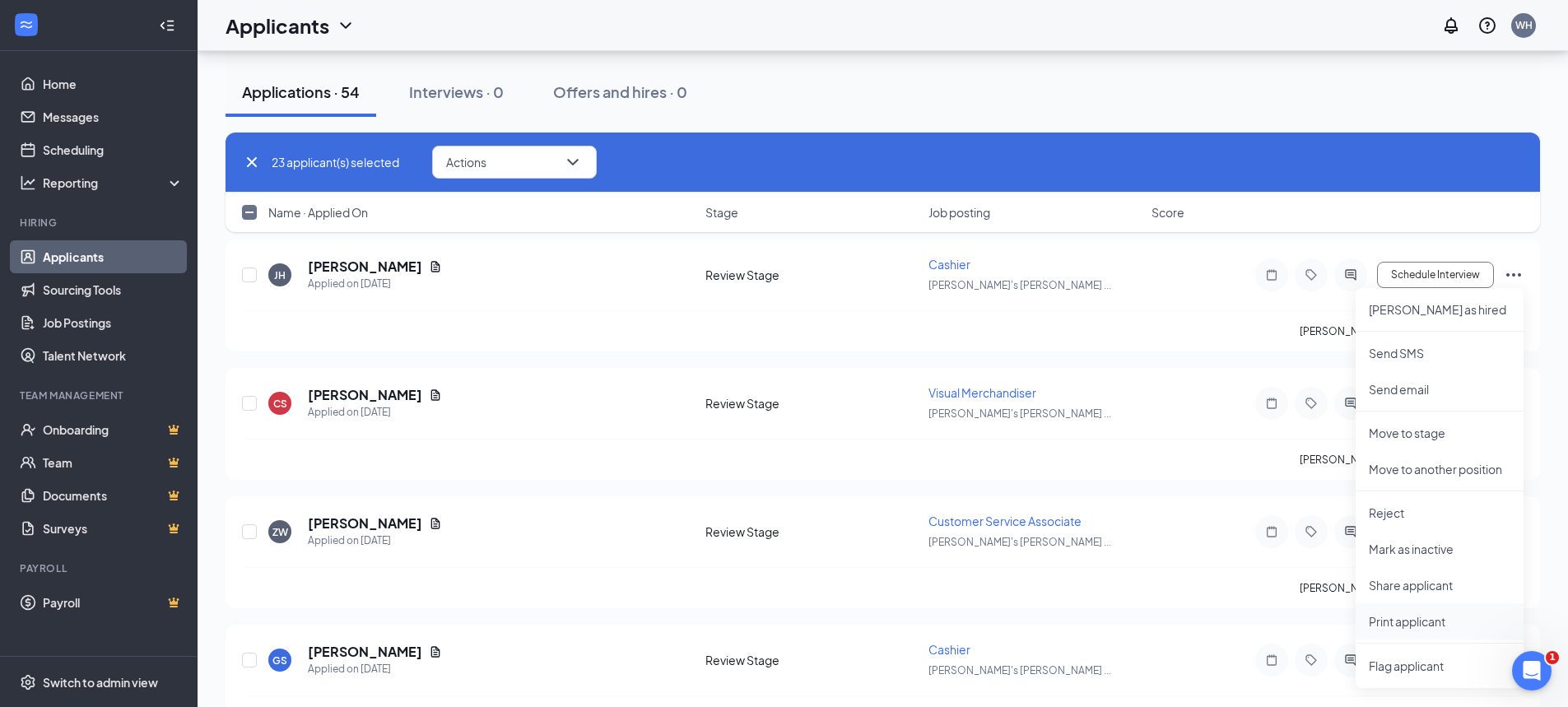
click at [1411, 620] on p "Print applicant" at bounding box center [1439, 621] width 142 height 16
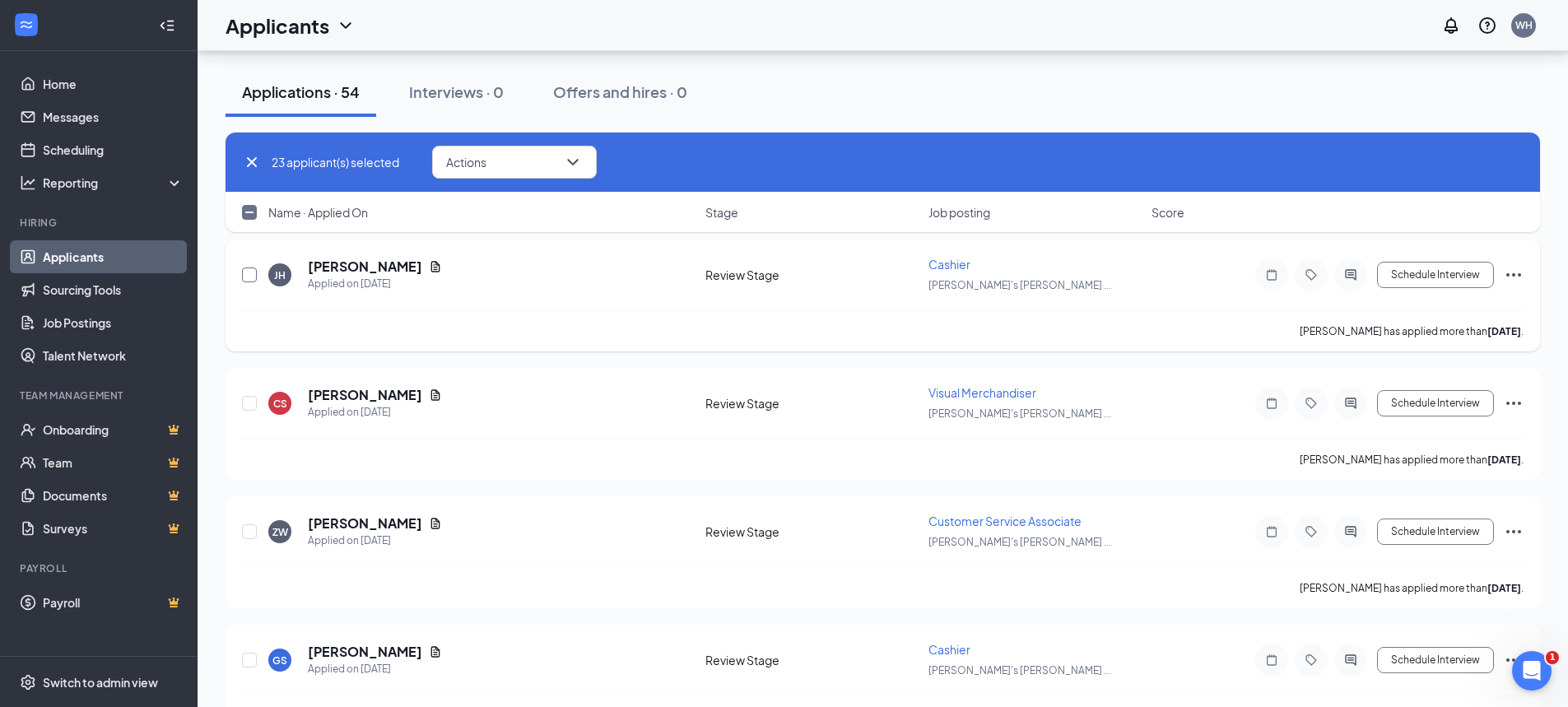
click at [244, 277] on input "checkbox" at bounding box center [249, 275] width 15 height 15
checkbox input "true"
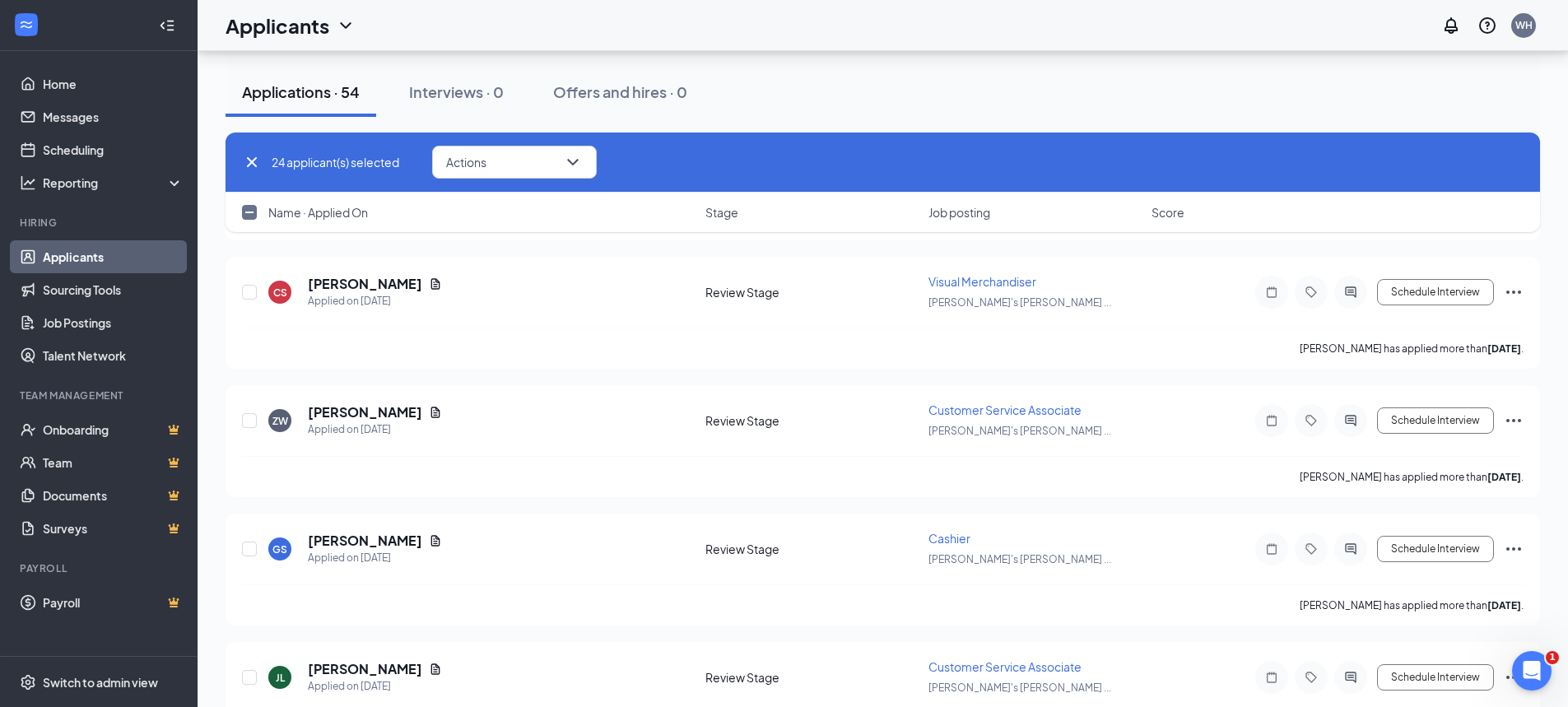
scroll to position [3212, 0]
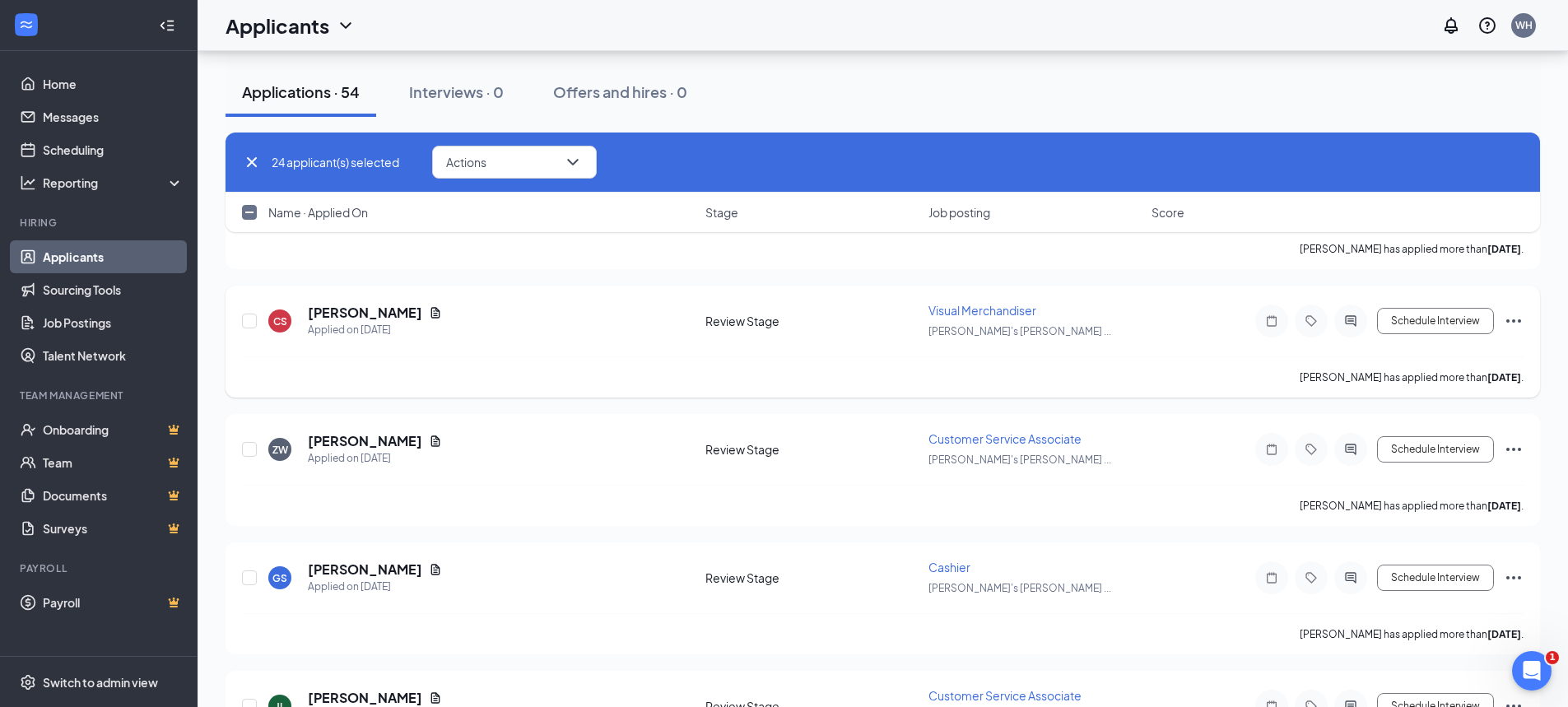
click at [1511, 319] on icon "Ellipses" at bounding box center [1514, 321] width 20 height 20
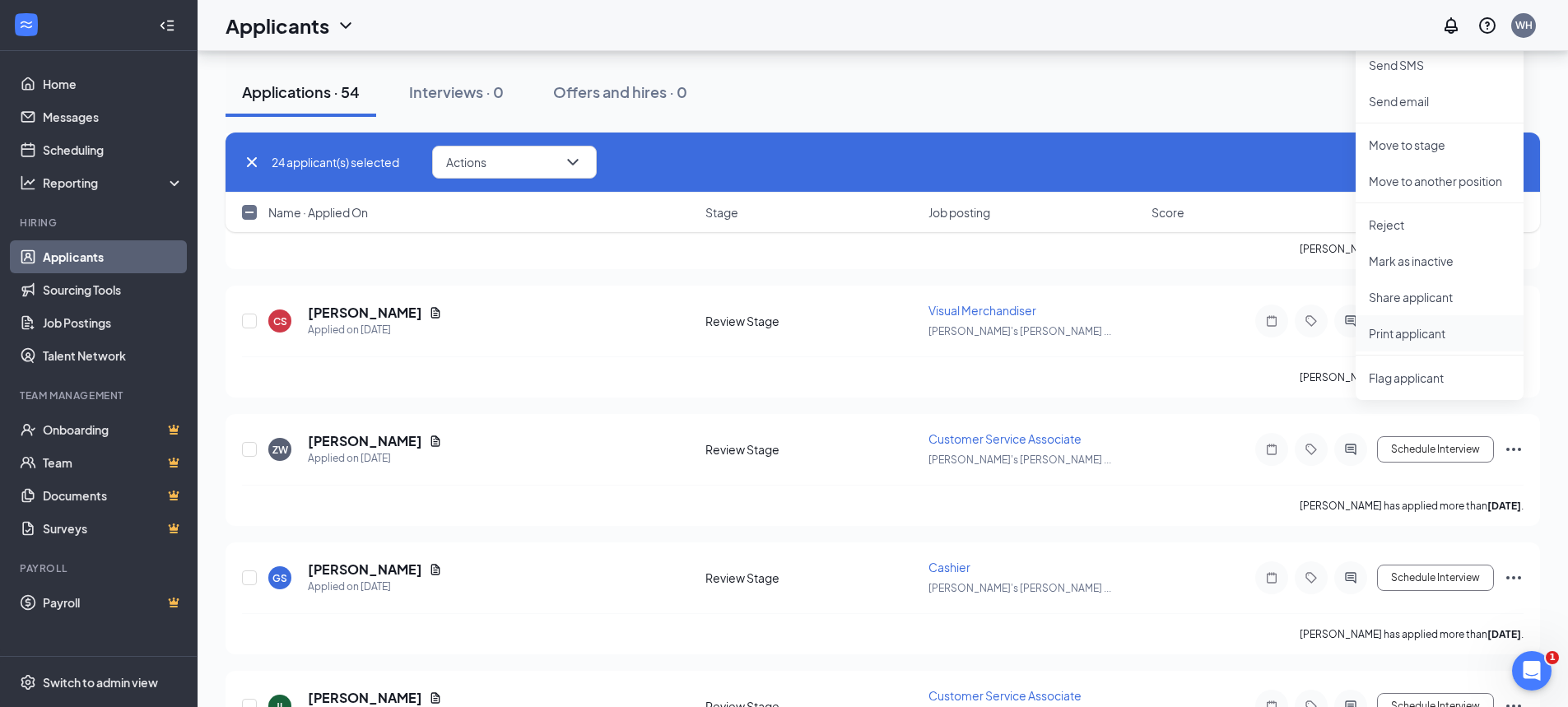
click at [1430, 330] on p "Print applicant" at bounding box center [1439, 333] width 142 height 16
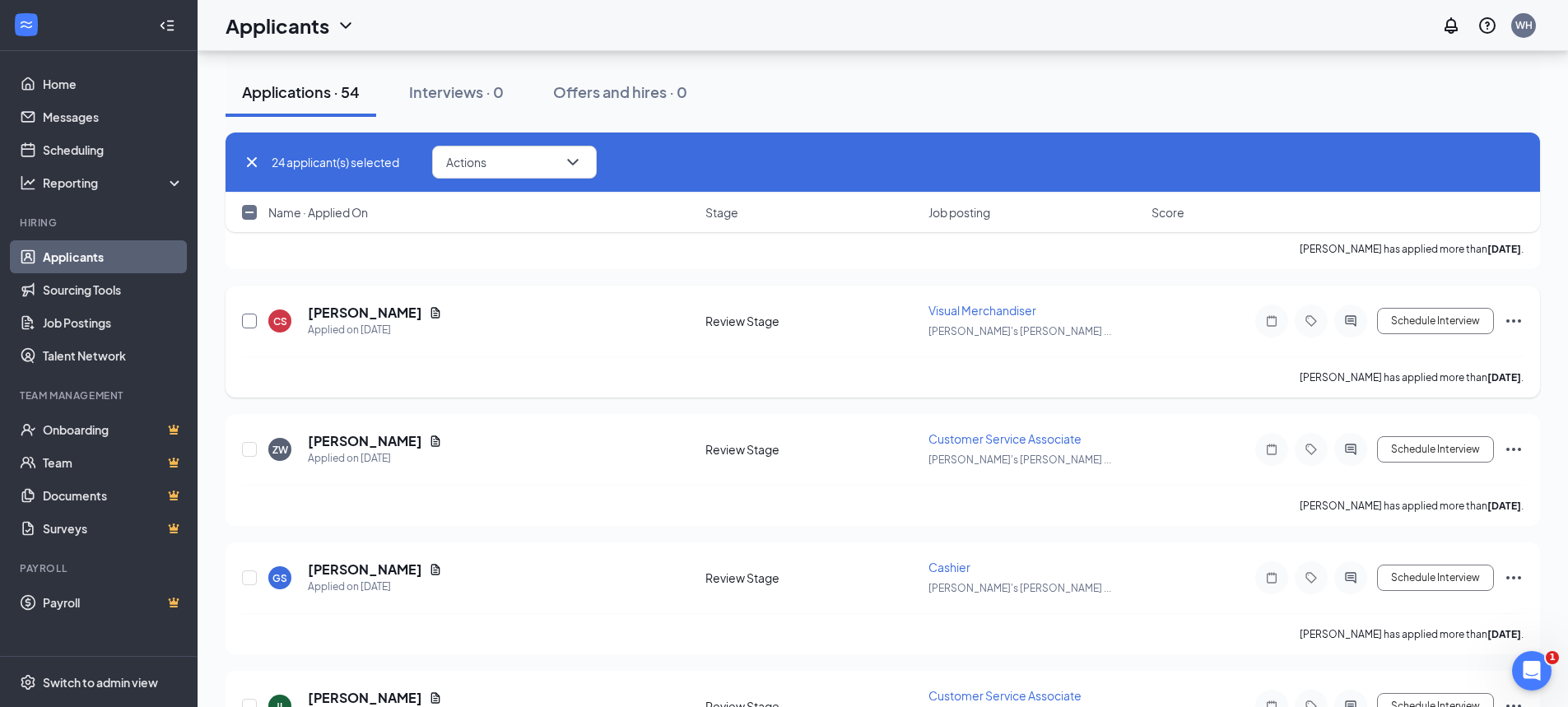
click at [249, 315] on input "checkbox" at bounding box center [249, 321] width 15 height 15
checkbox input "true"
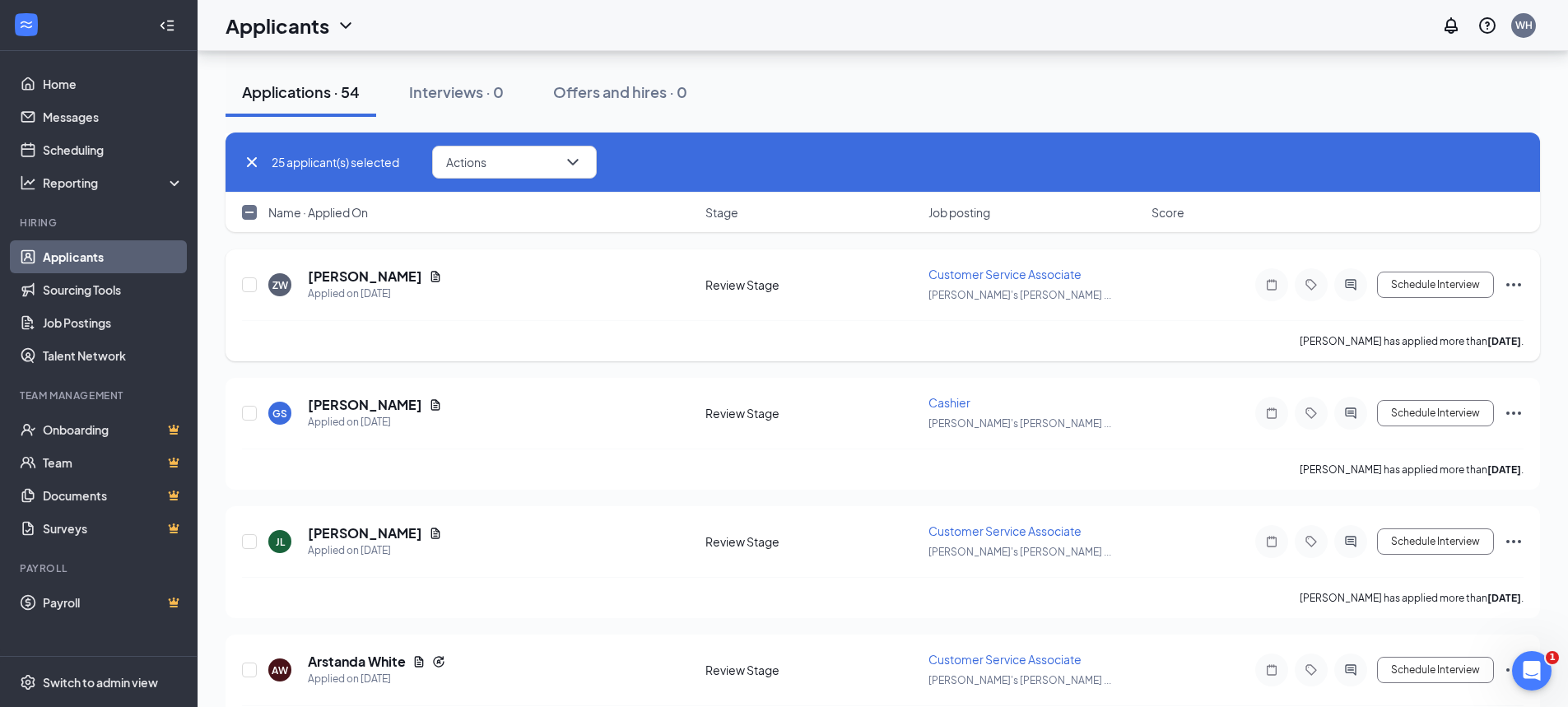
click at [1513, 283] on icon "Ellipses" at bounding box center [1514, 284] width 20 height 20
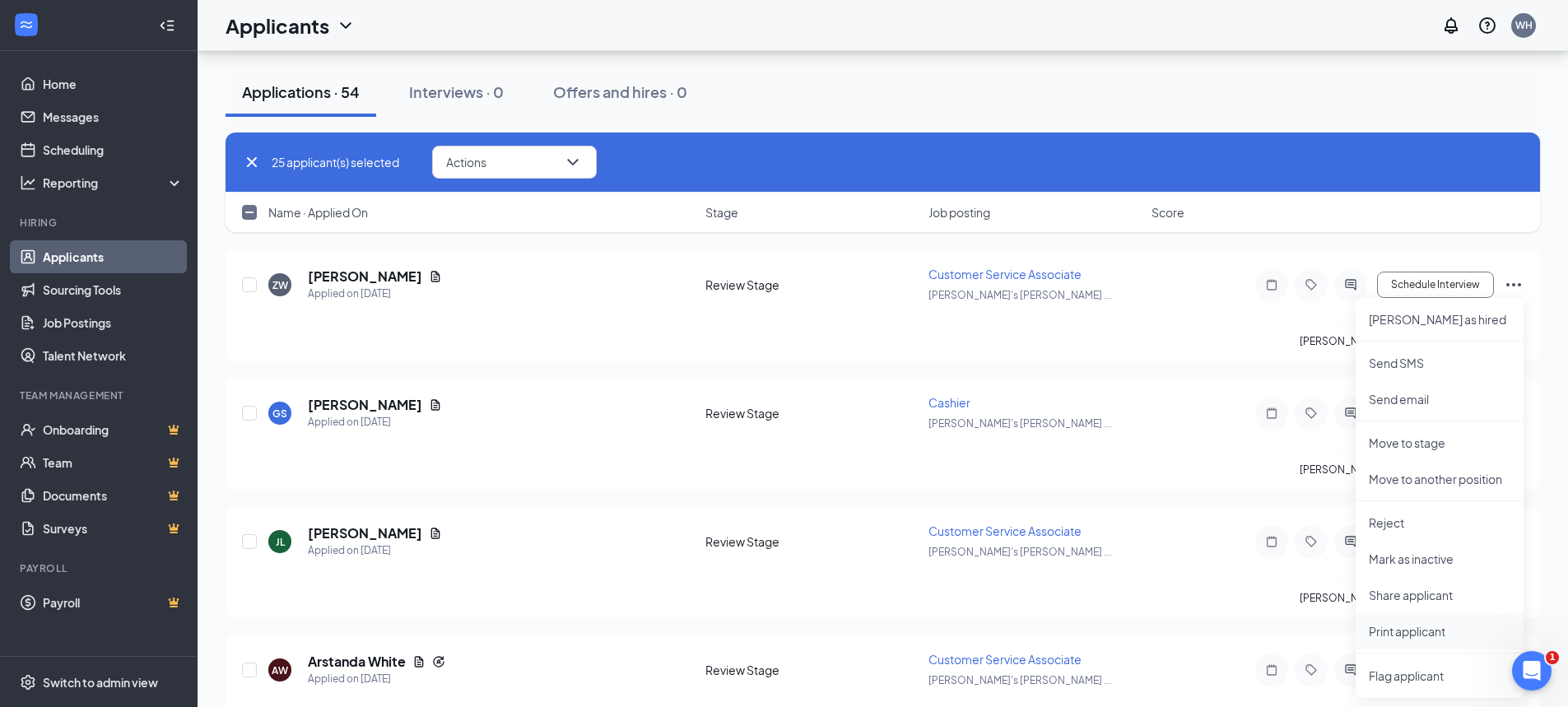
click at [1405, 632] on p "Print applicant" at bounding box center [1439, 631] width 142 height 16
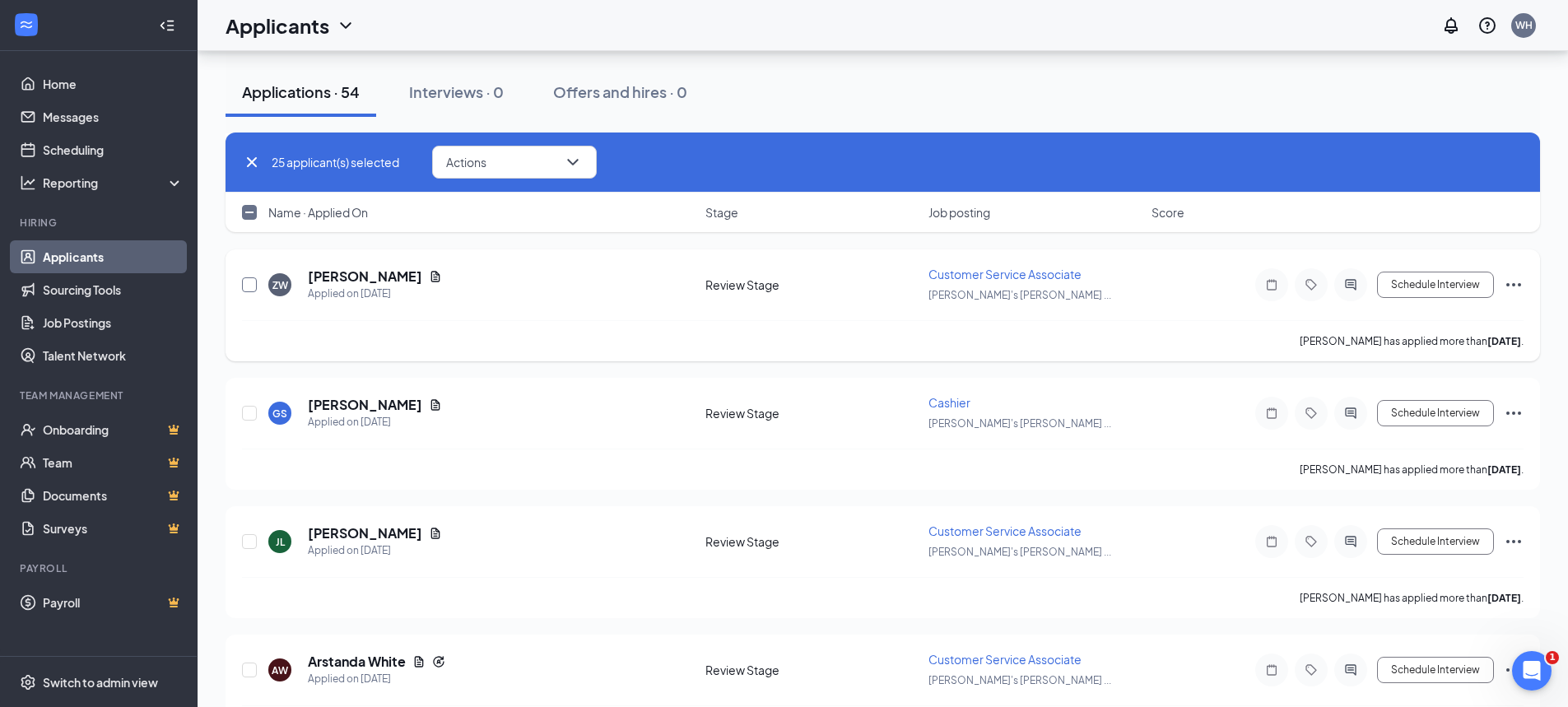
click at [247, 284] on input "checkbox" at bounding box center [249, 284] width 15 height 15
checkbox input "true"
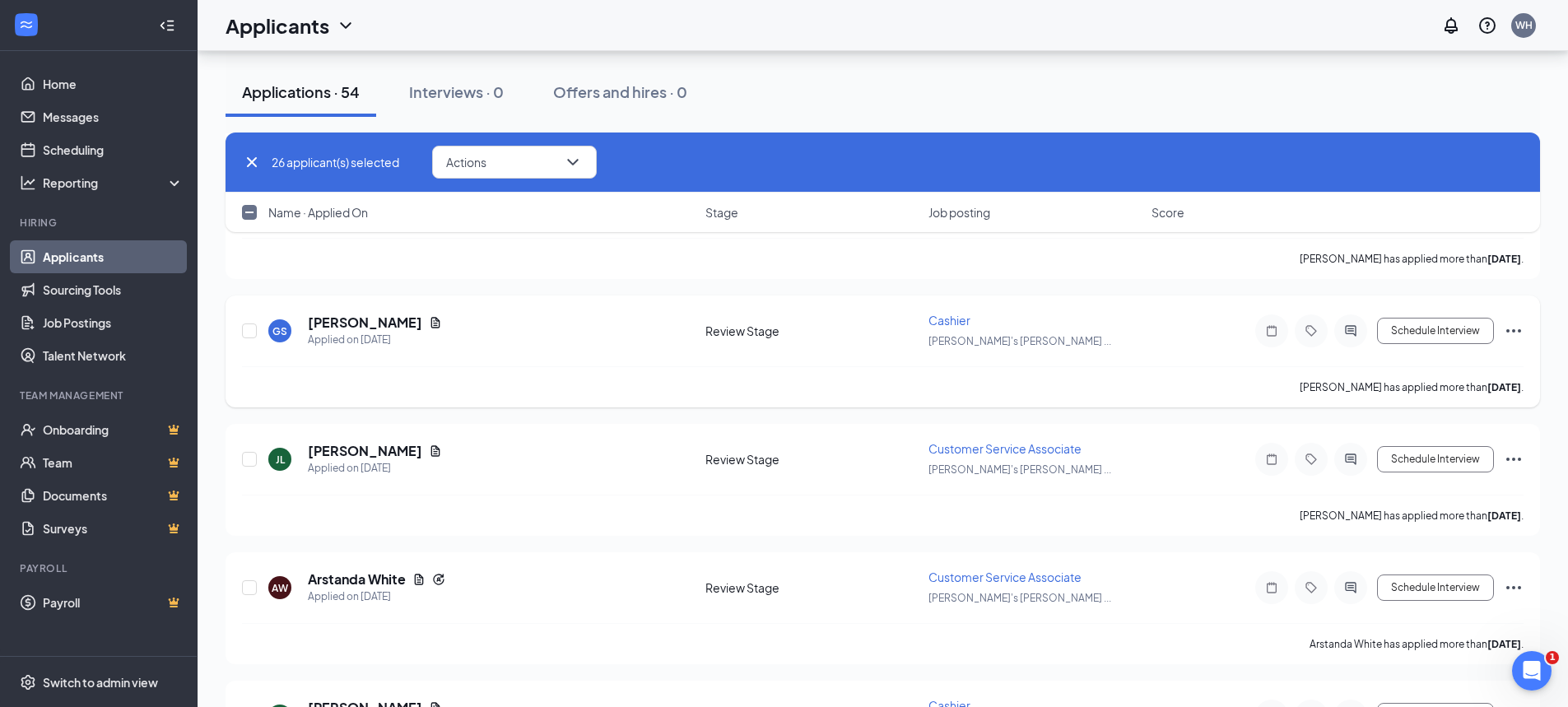
click at [1521, 328] on icon "Ellipses" at bounding box center [1514, 331] width 20 height 20
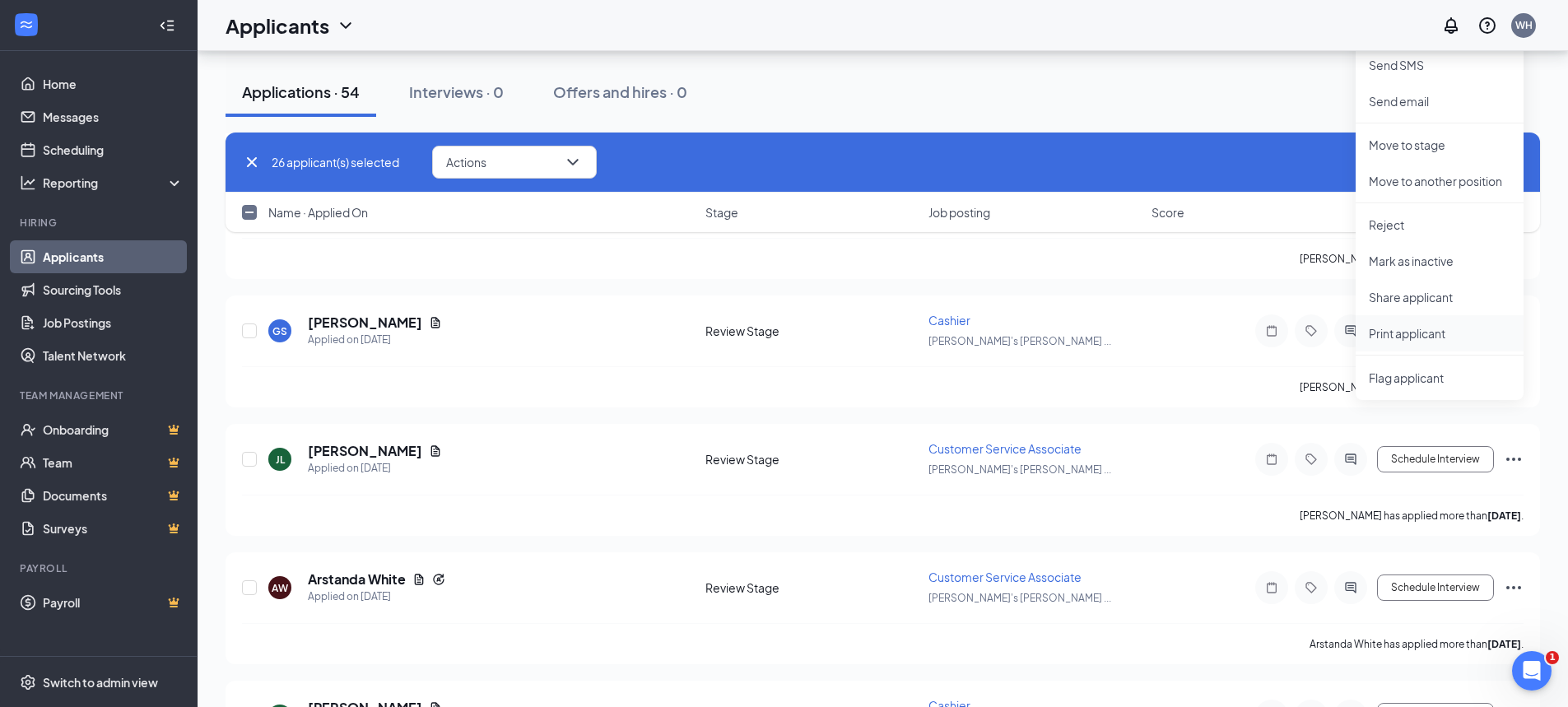
click at [1433, 332] on p "Print applicant" at bounding box center [1439, 333] width 142 height 16
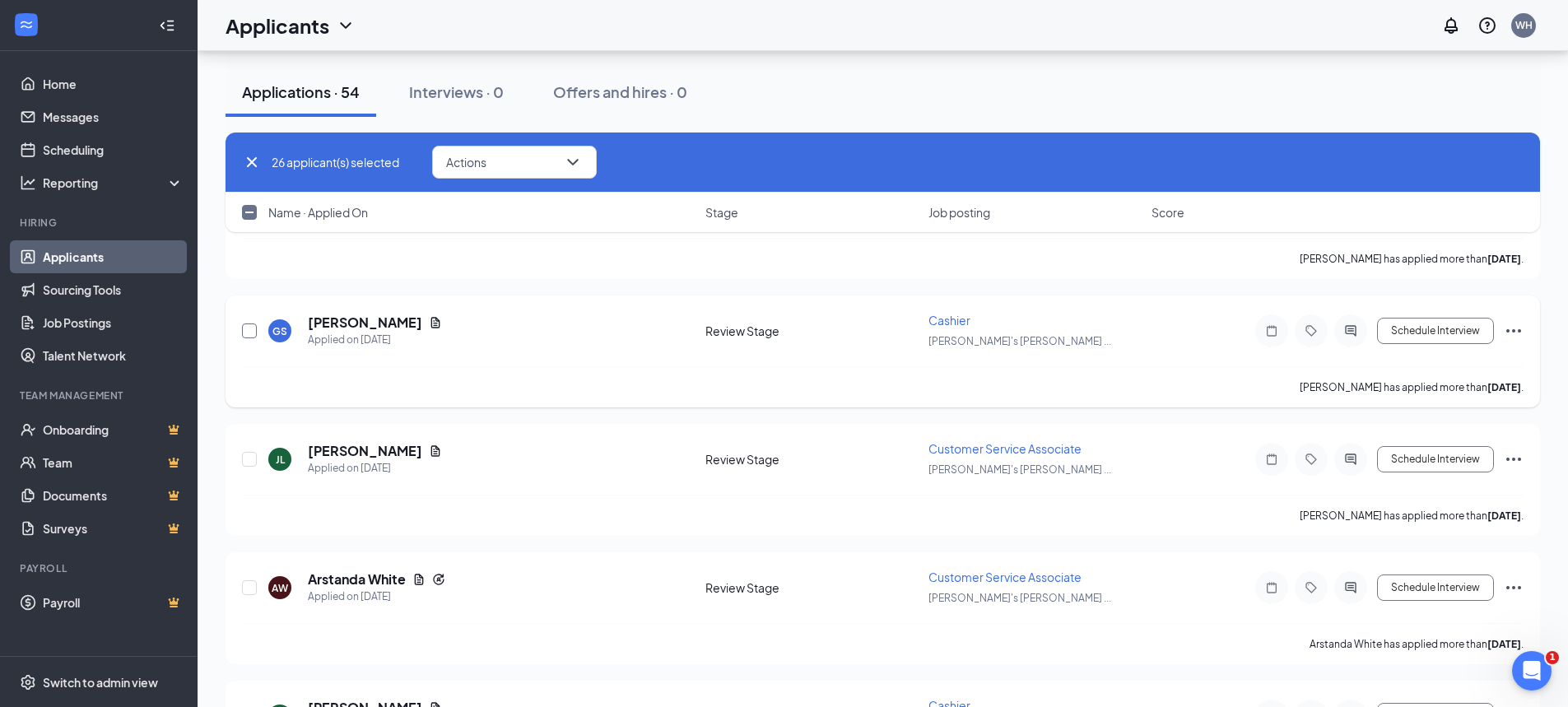
click at [253, 331] on input "checkbox" at bounding box center [249, 330] width 15 height 15
checkbox input "true"
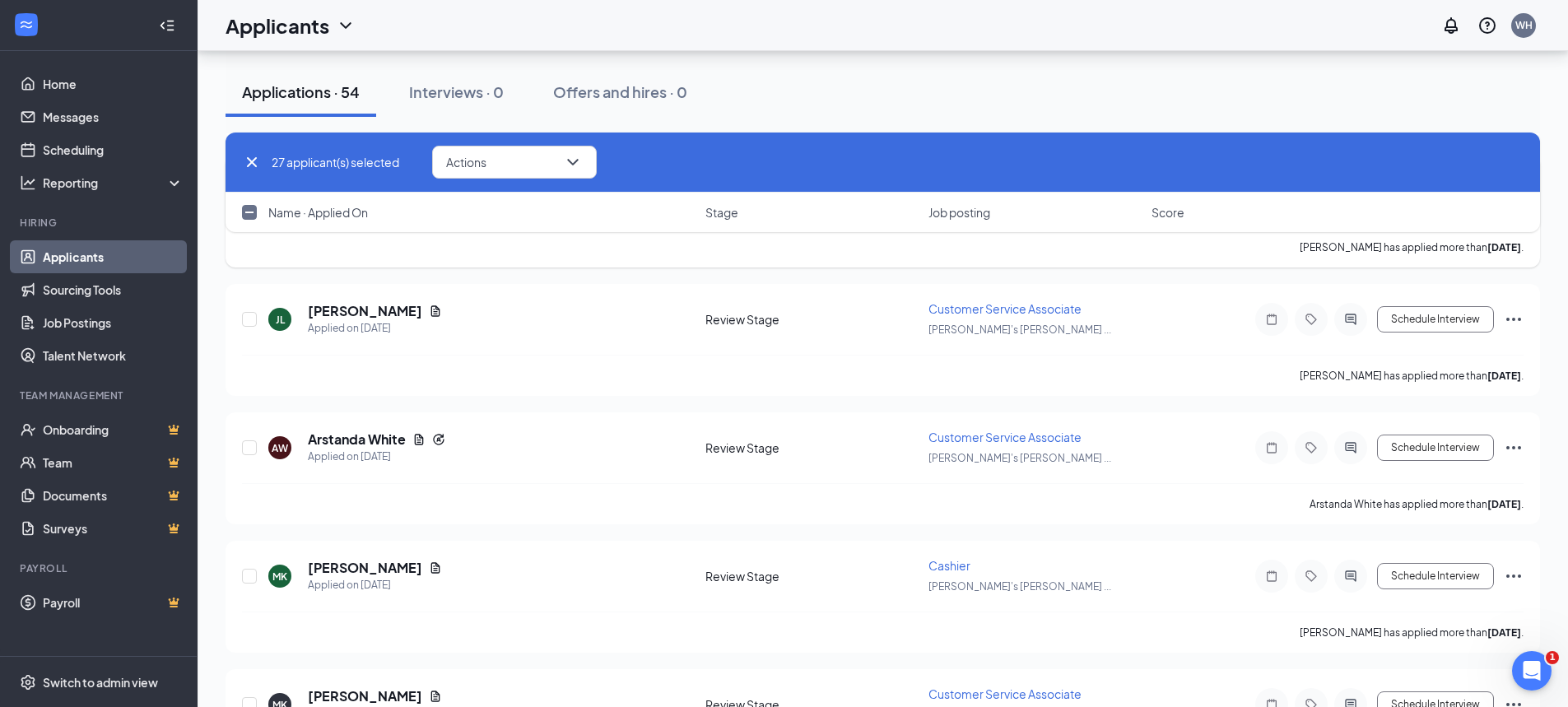
scroll to position [3623, 0]
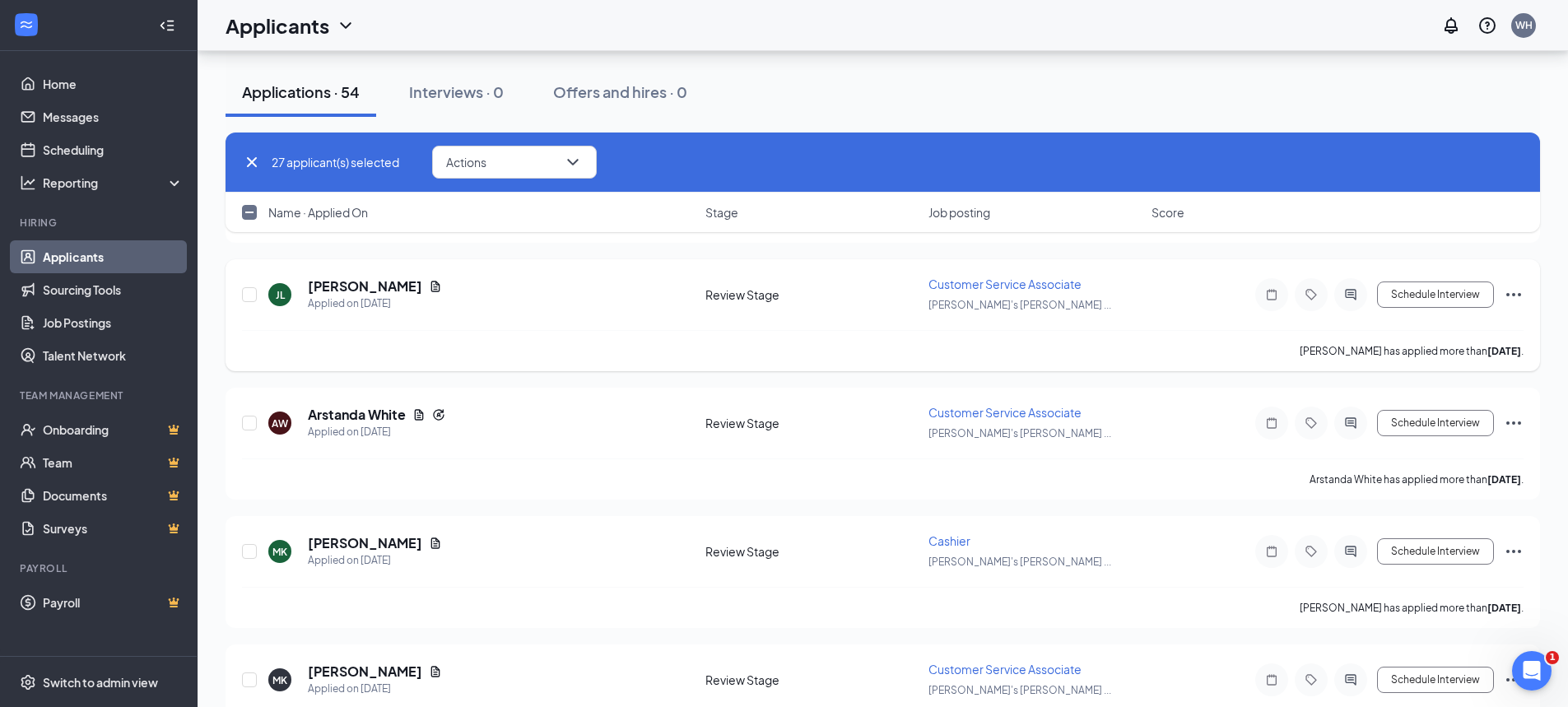
click at [1520, 289] on icon "Ellipses" at bounding box center [1514, 295] width 20 height 20
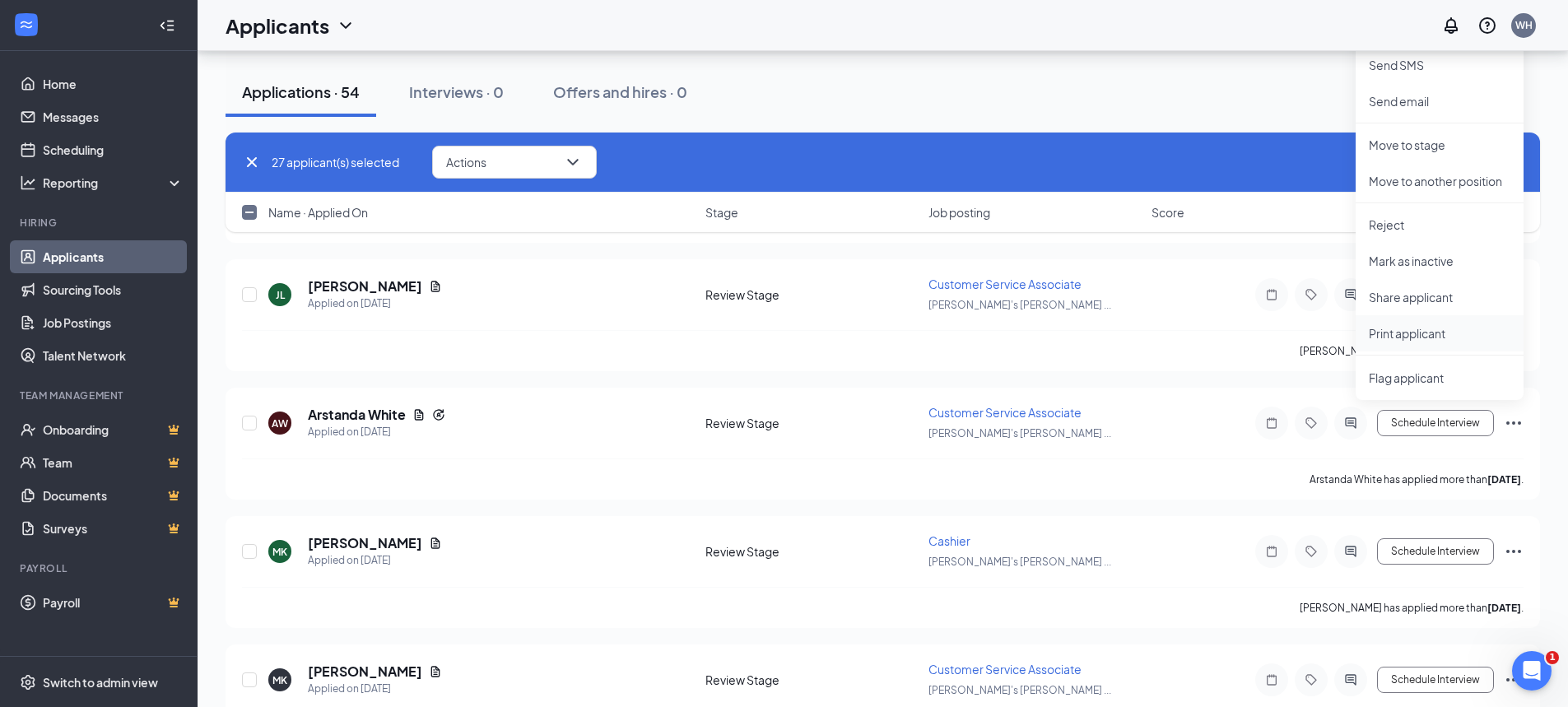
click at [1415, 333] on p "Print applicant" at bounding box center [1439, 333] width 142 height 16
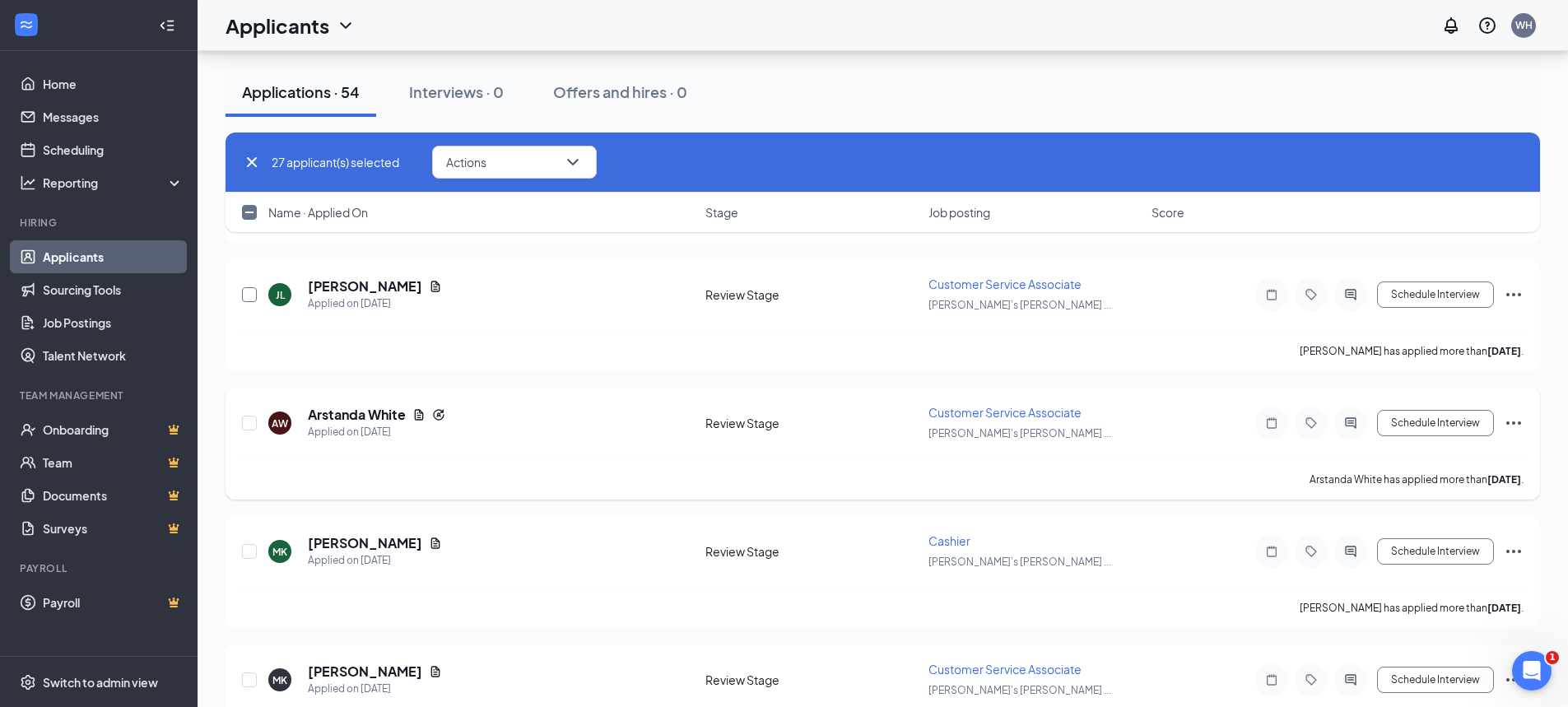
click at [244, 294] on input "checkbox" at bounding box center [249, 295] width 15 height 15
checkbox input "true"
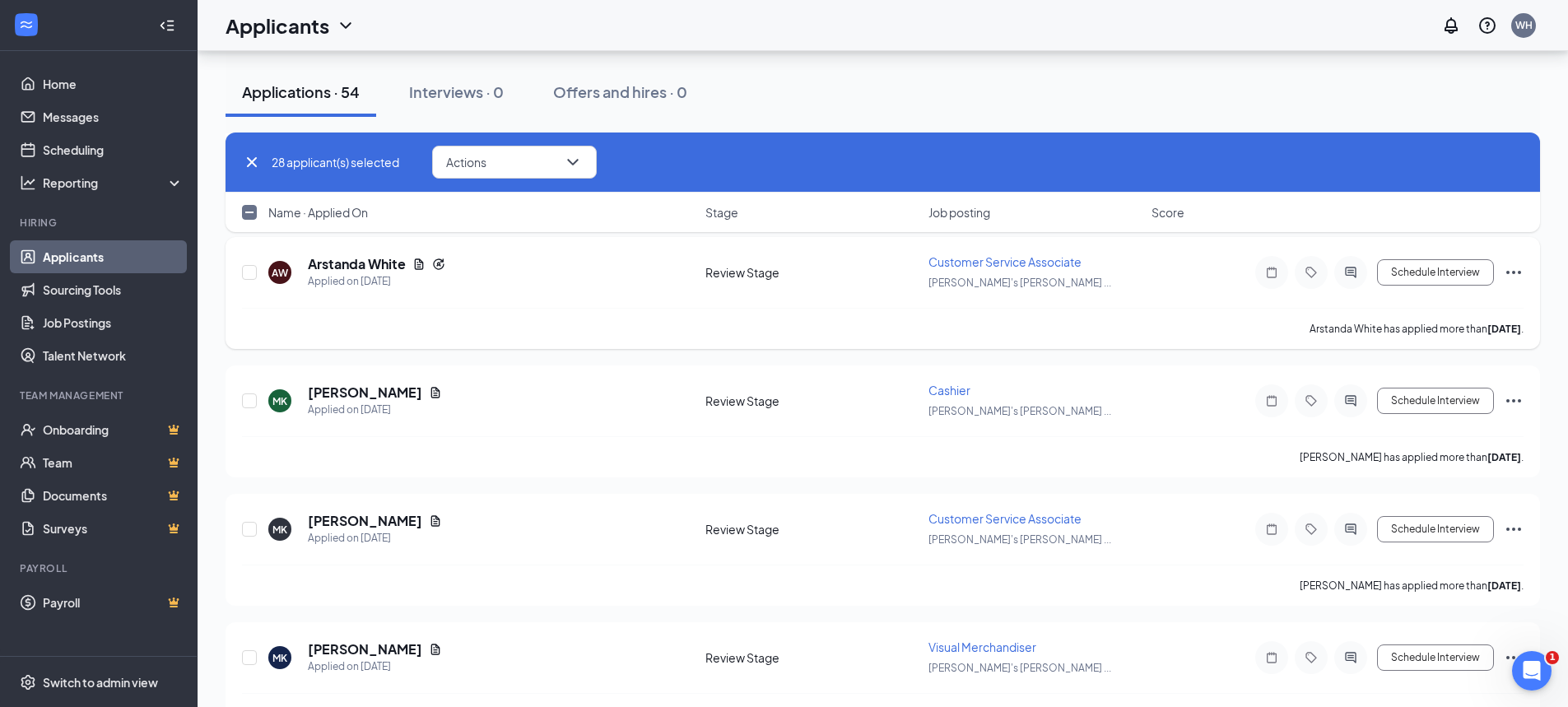
scroll to position [3788, 0]
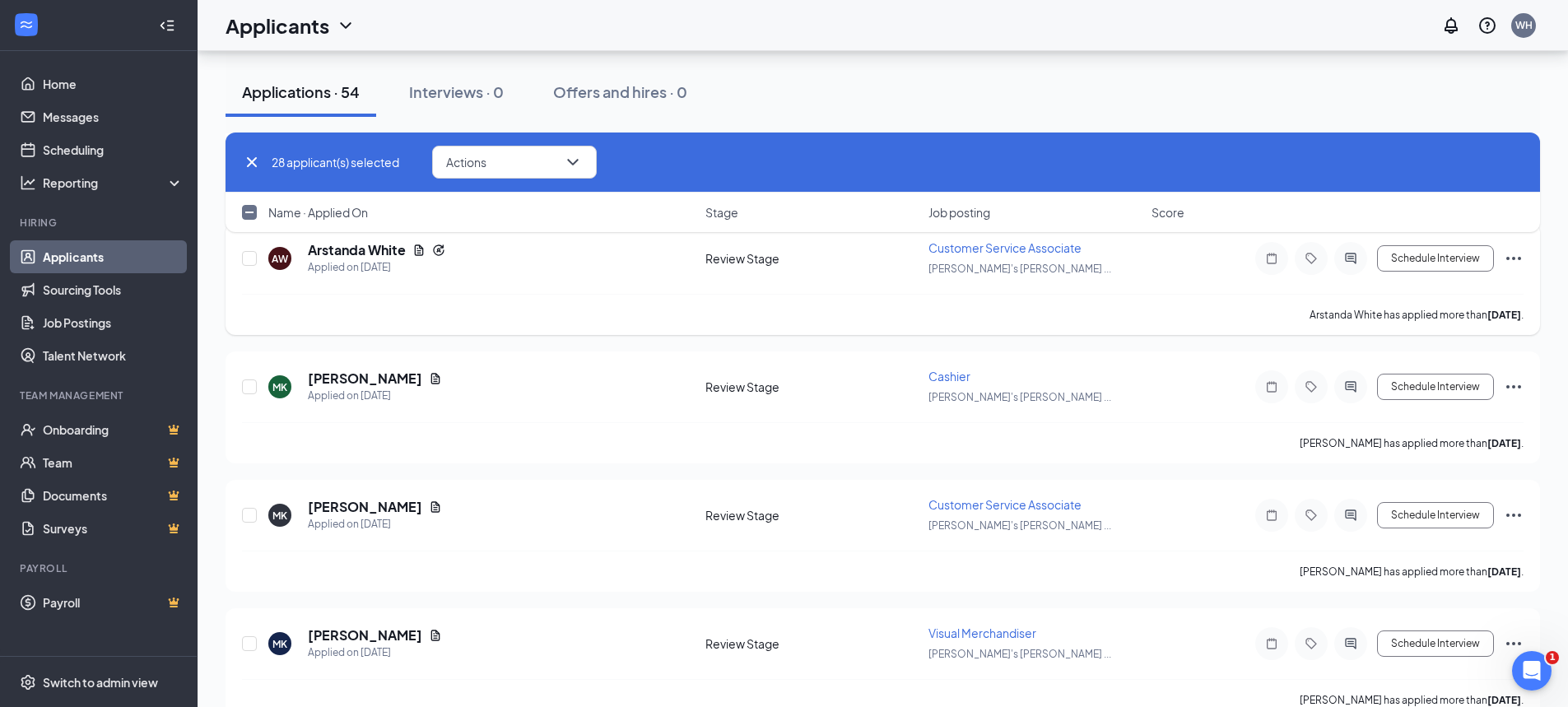
click at [1511, 257] on icon "Ellipses" at bounding box center [1514, 258] width 20 height 20
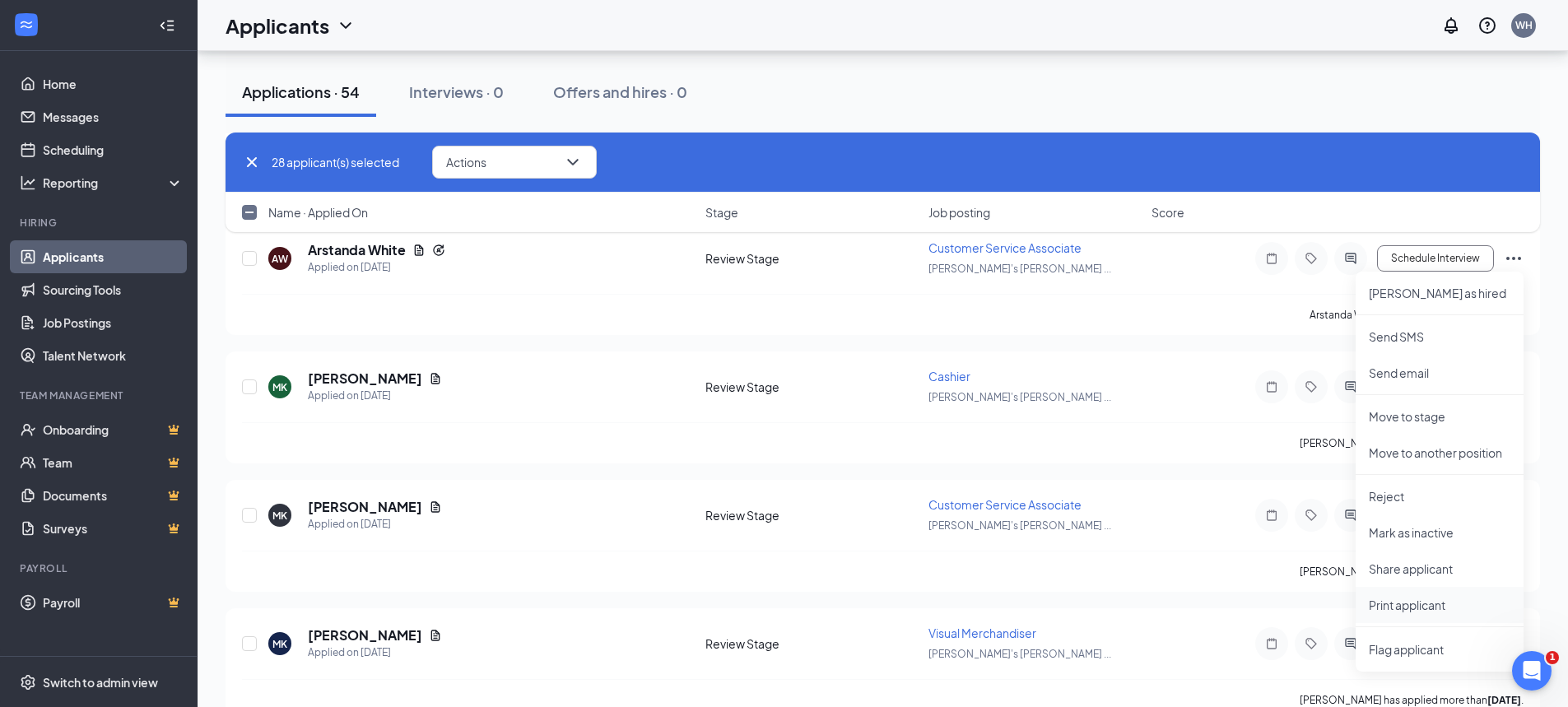
click at [1418, 602] on p "Print applicant" at bounding box center [1439, 605] width 142 height 16
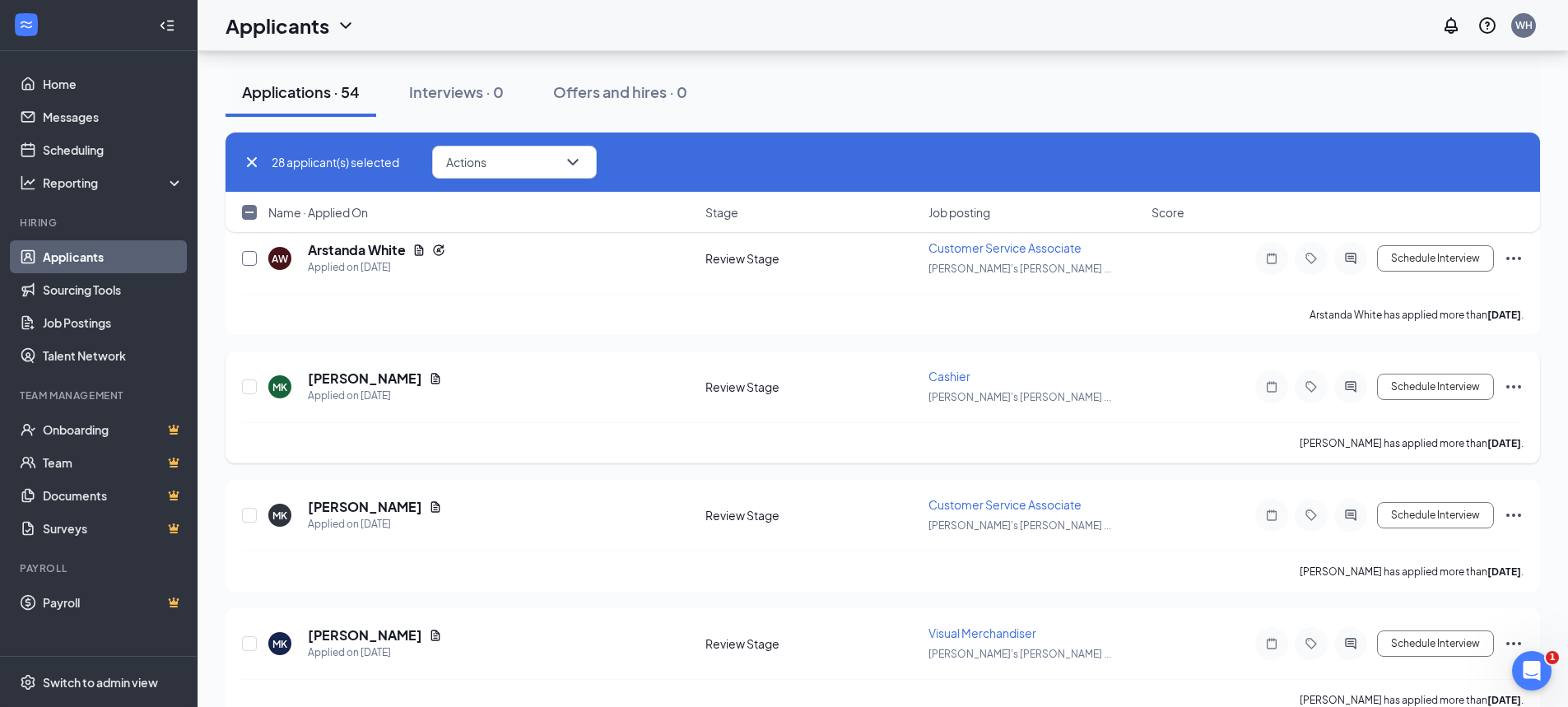
click at [251, 258] on input "checkbox" at bounding box center [249, 258] width 15 height 15
checkbox input "true"
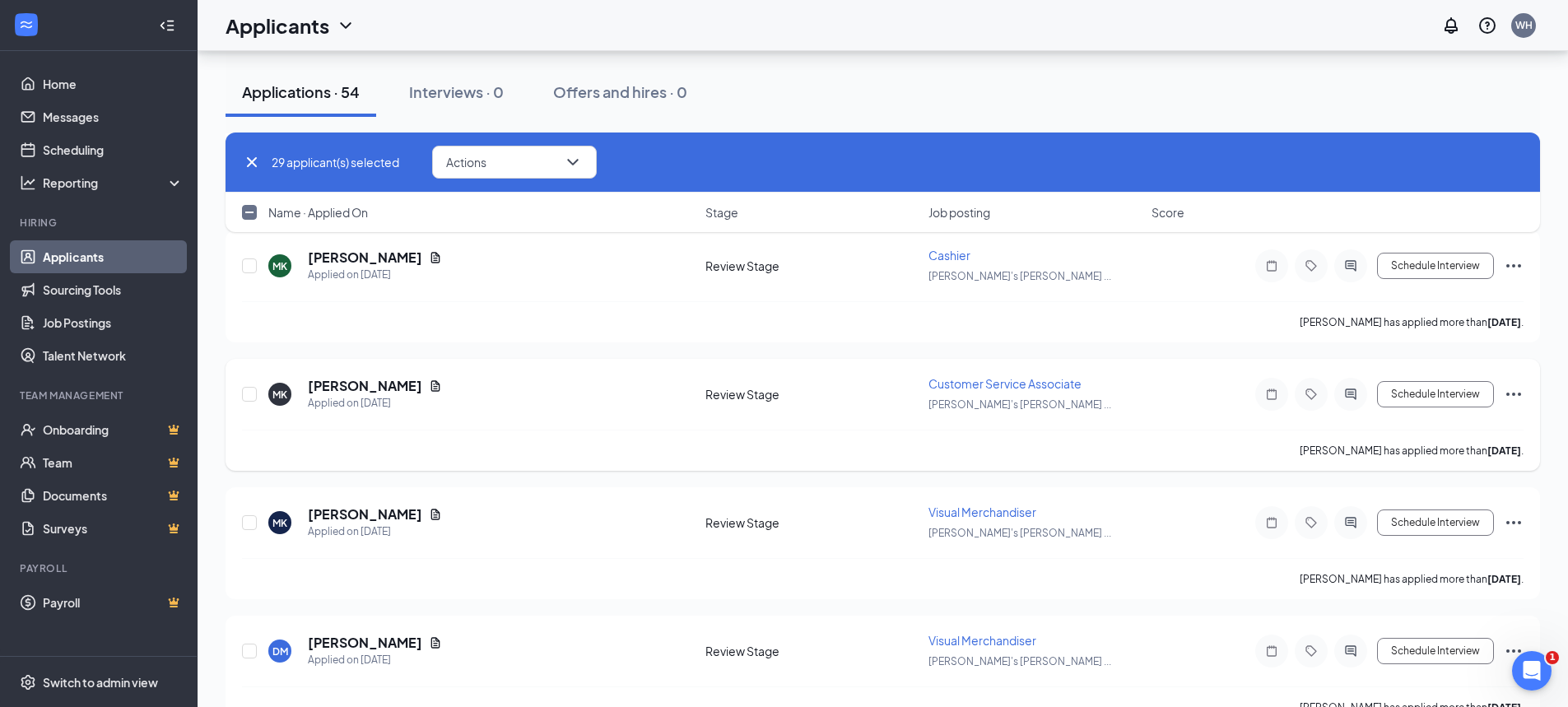
scroll to position [3870, 0]
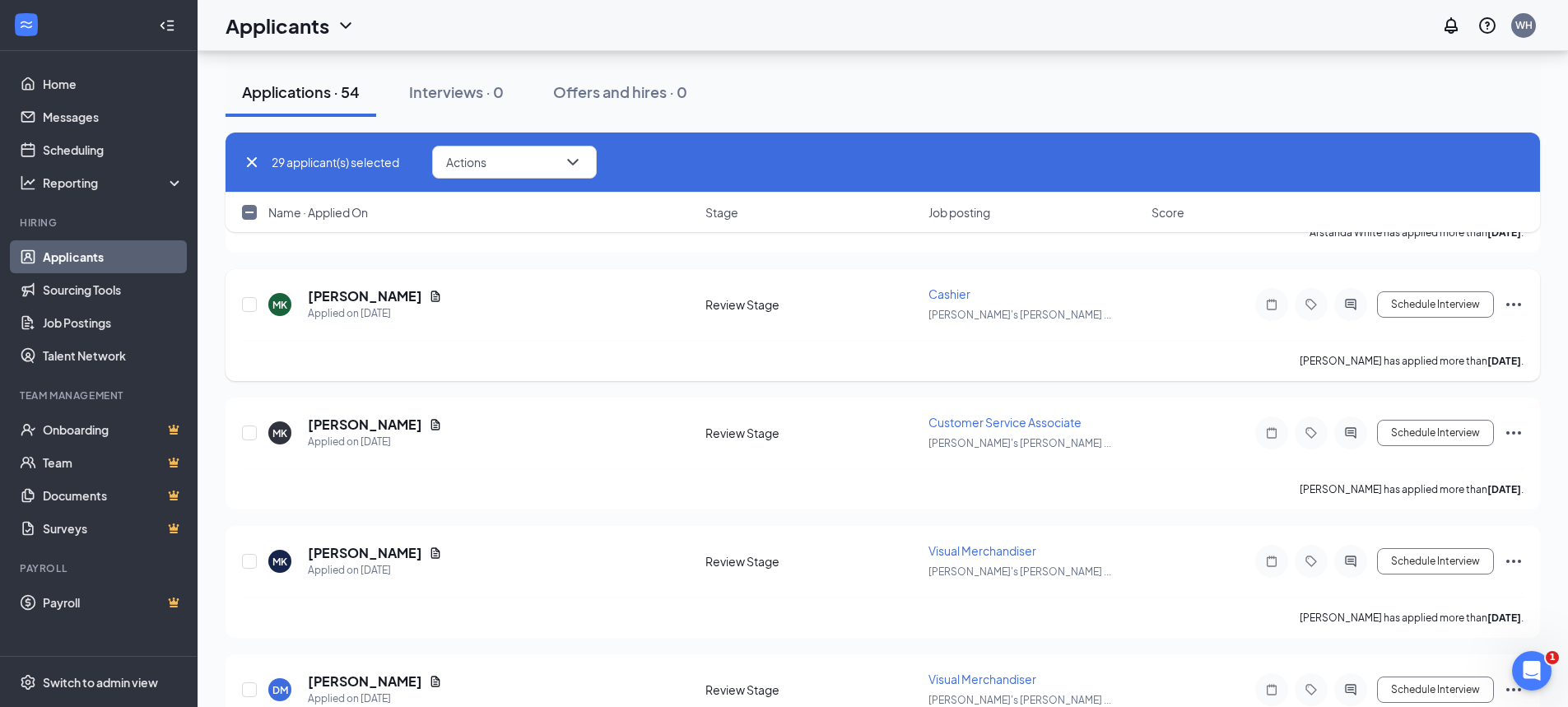
click at [1511, 305] on icon "Ellipses" at bounding box center [1514, 304] width 20 height 20
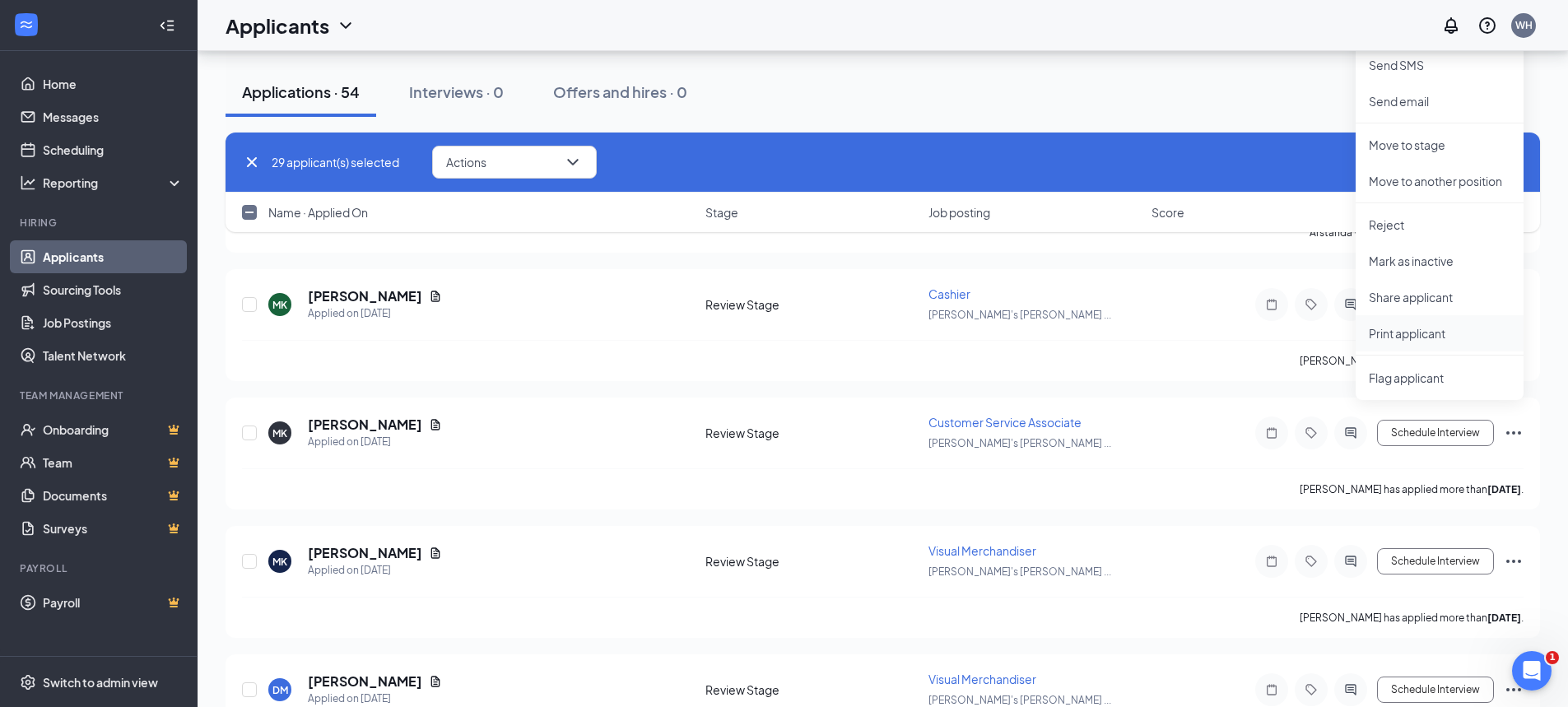
click at [1423, 334] on p "Print applicant" at bounding box center [1439, 333] width 142 height 16
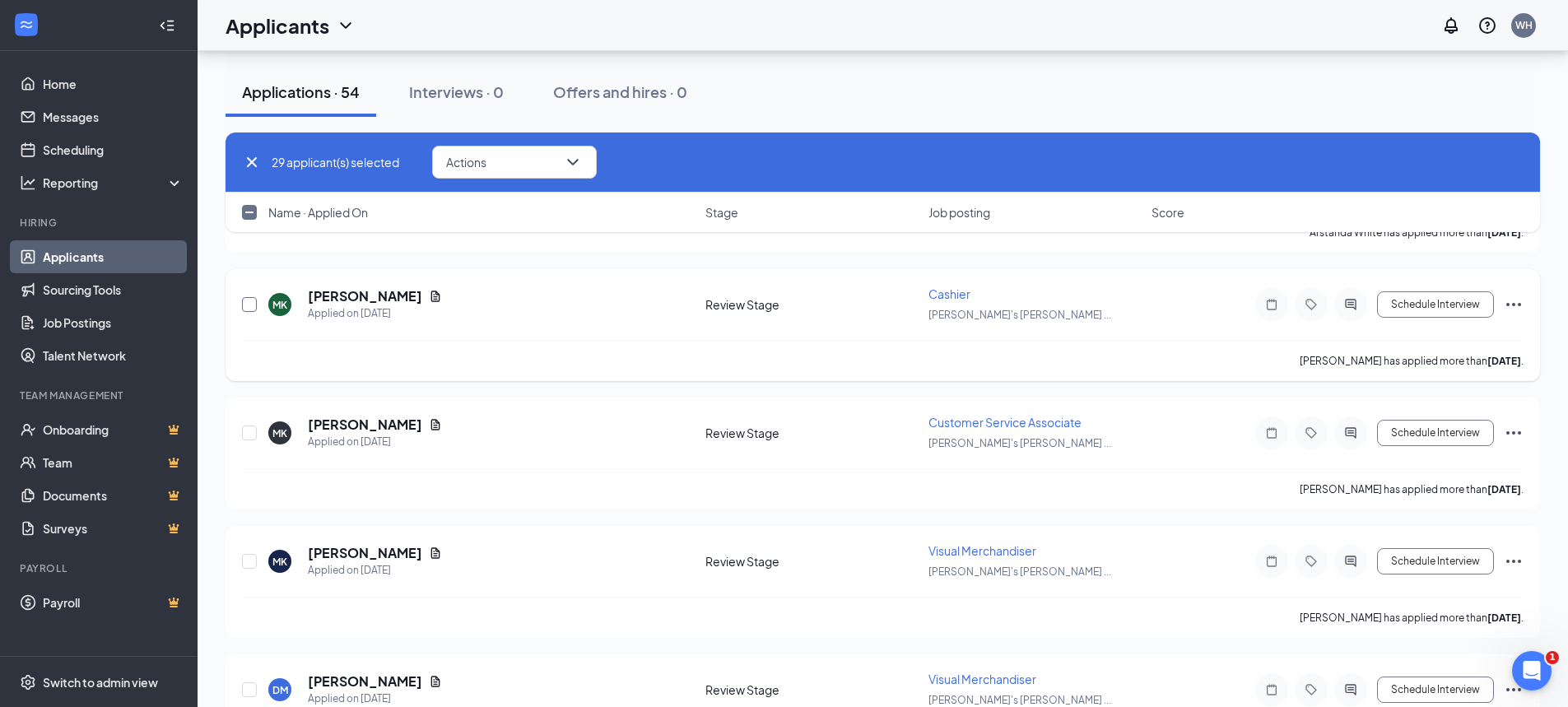
click at [245, 309] on input "checkbox" at bounding box center [249, 304] width 15 height 15
checkbox input "true"
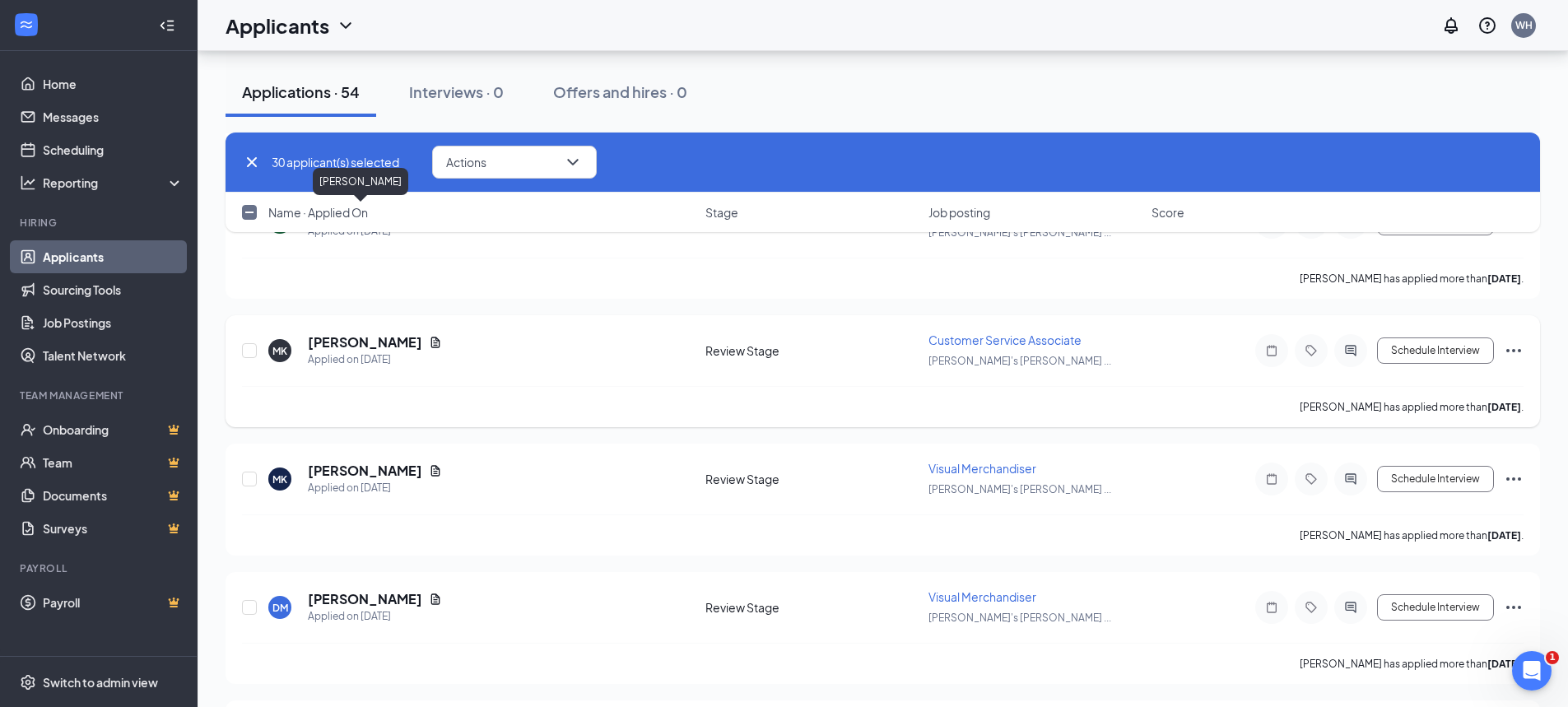
scroll to position [4035, 0]
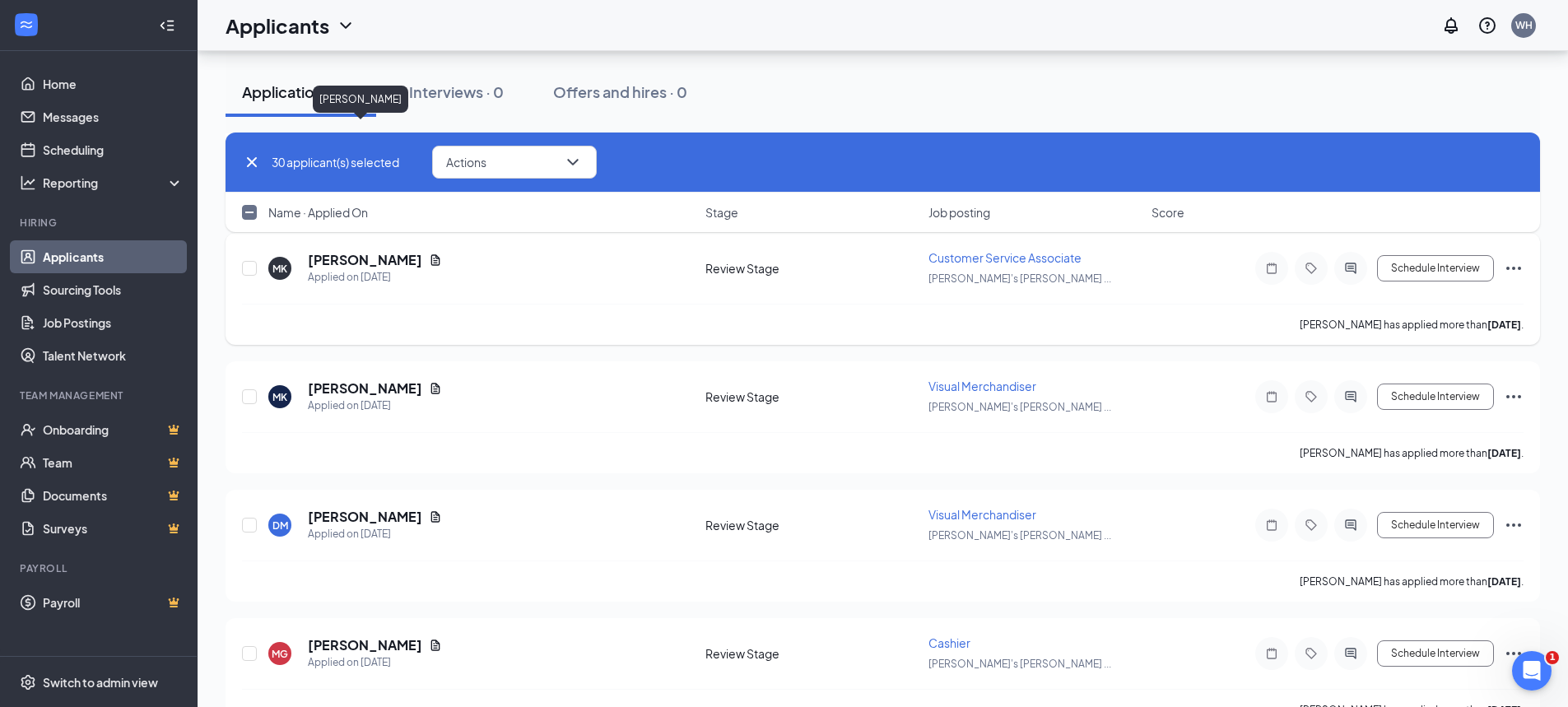
click at [1515, 263] on icon "Ellipses" at bounding box center [1514, 268] width 20 height 20
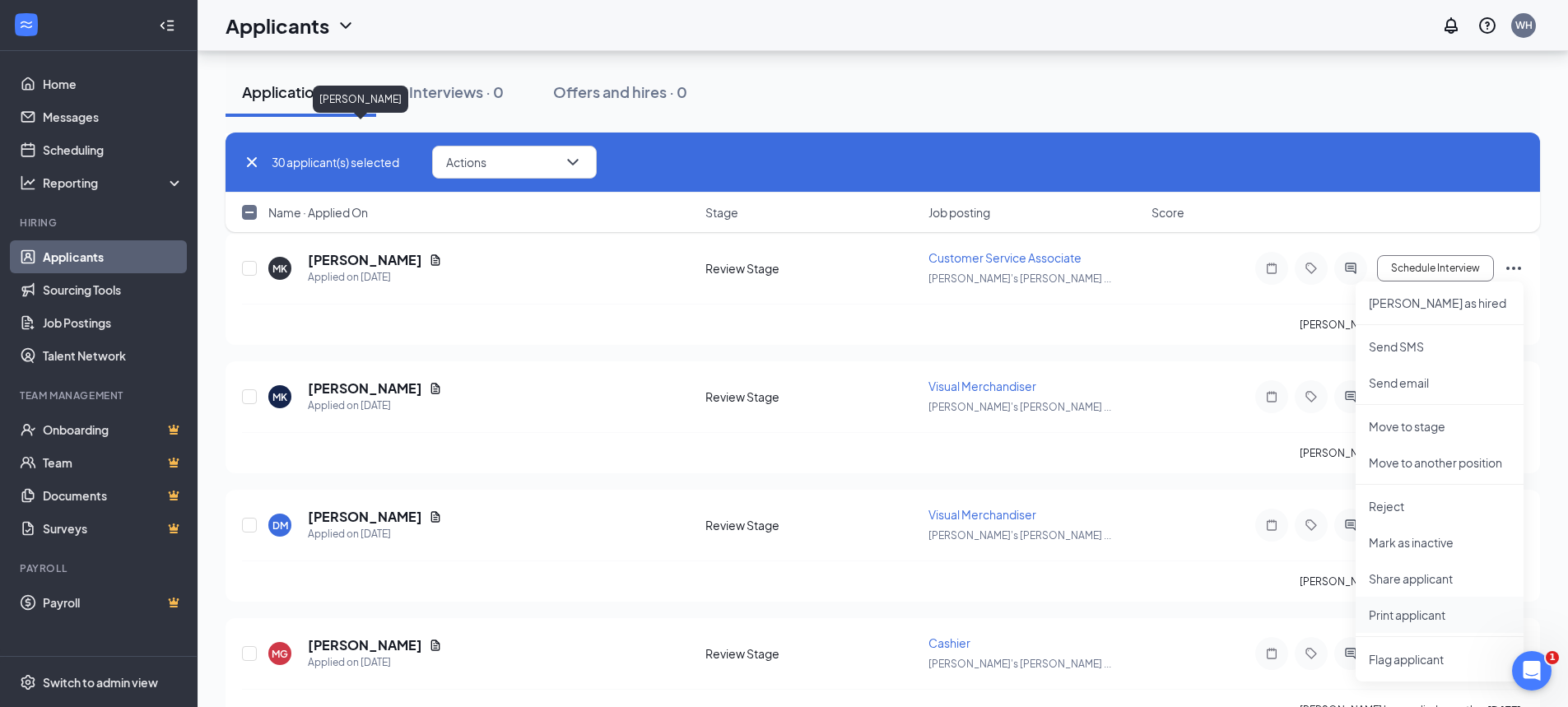
click at [1415, 616] on p "Print applicant" at bounding box center [1439, 615] width 142 height 16
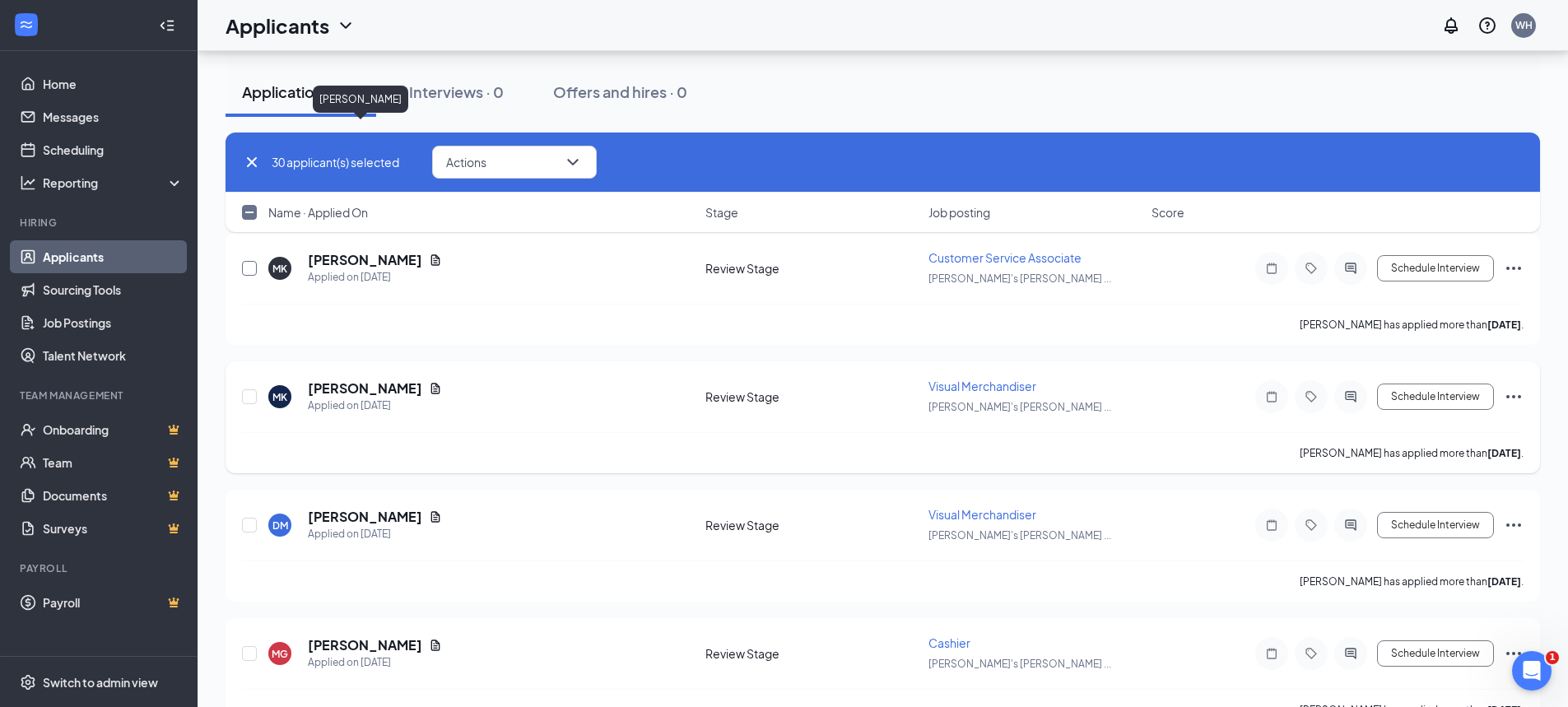
click at [249, 269] on input "checkbox" at bounding box center [249, 268] width 15 height 15
checkbox input "true"
click at [250, 397] on input "checkbox" at bounding box center [249, 397] width 15 height 15
checkbox input "true"
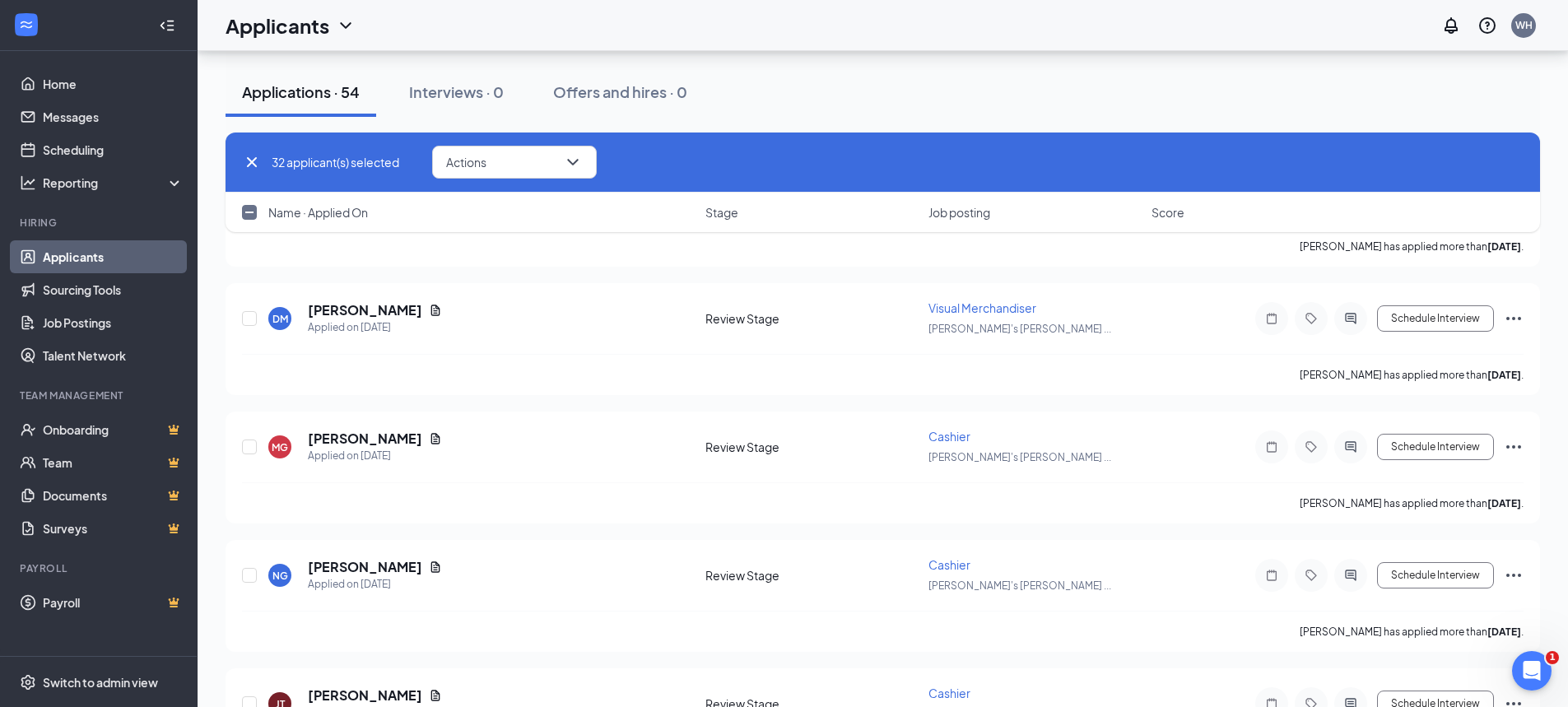
scroll to position [4282, 0]
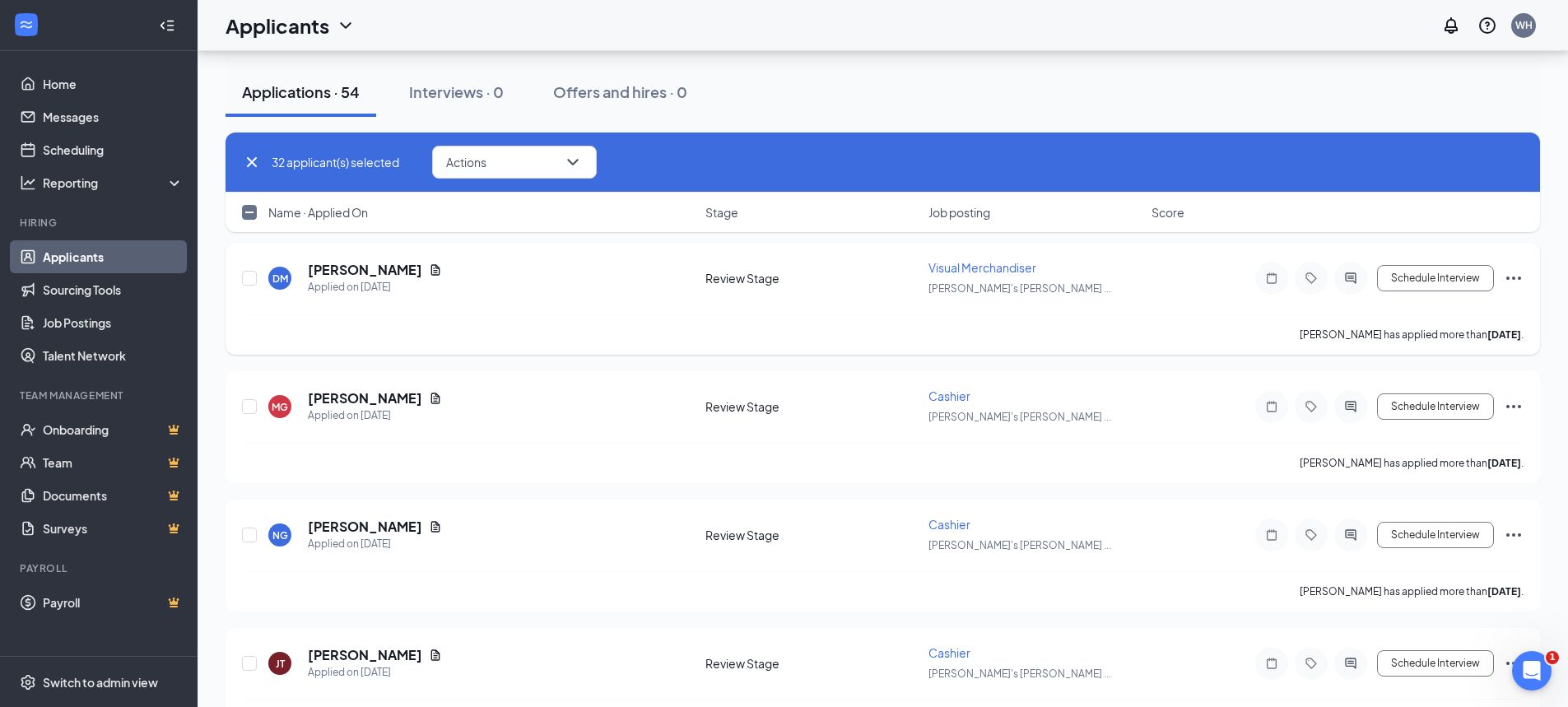
click at [1509, 278] on icon "Ellipses" at bounding box center [1514, 278] width 15 height 3
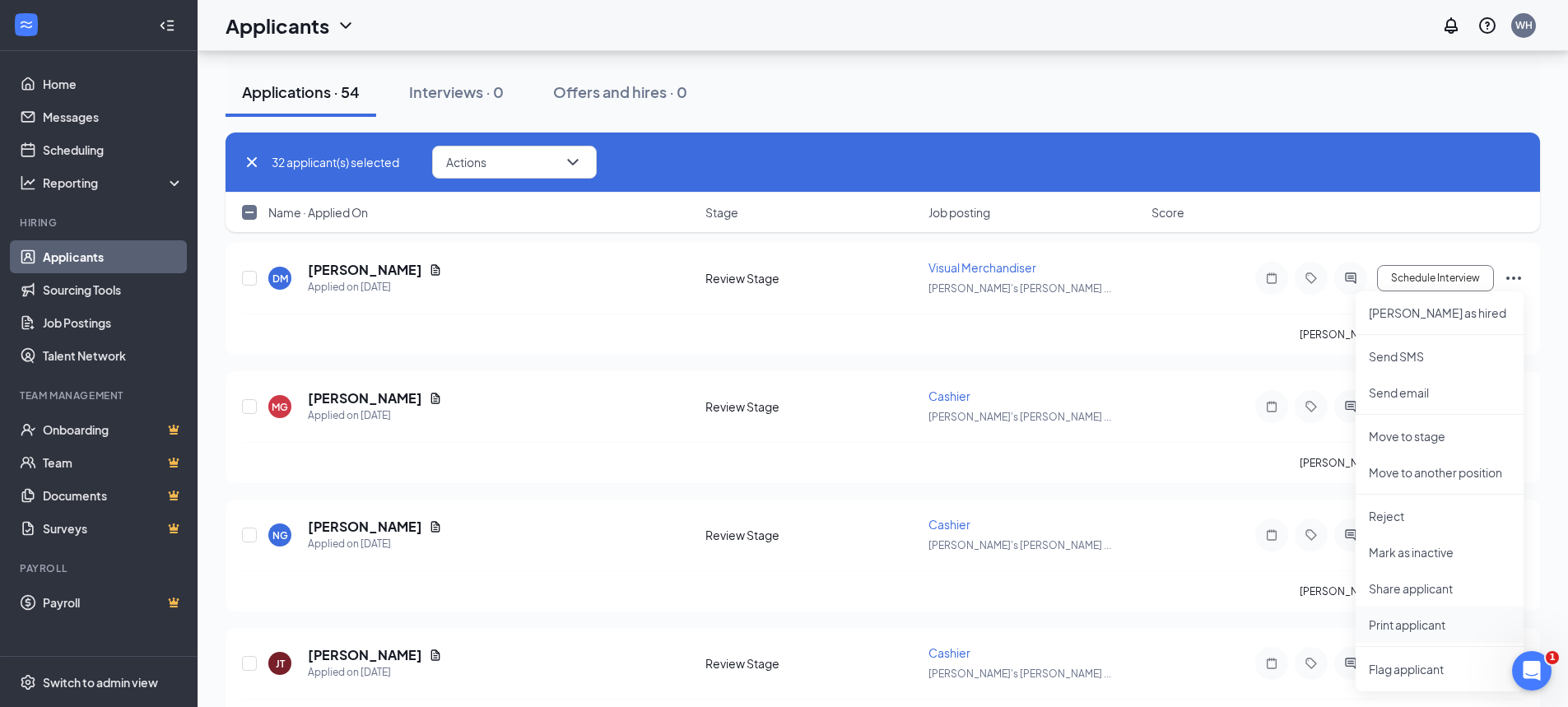
click at [1399, 621] on p "Print applicant" at bounding box center [1439, 625] width 142 height 16
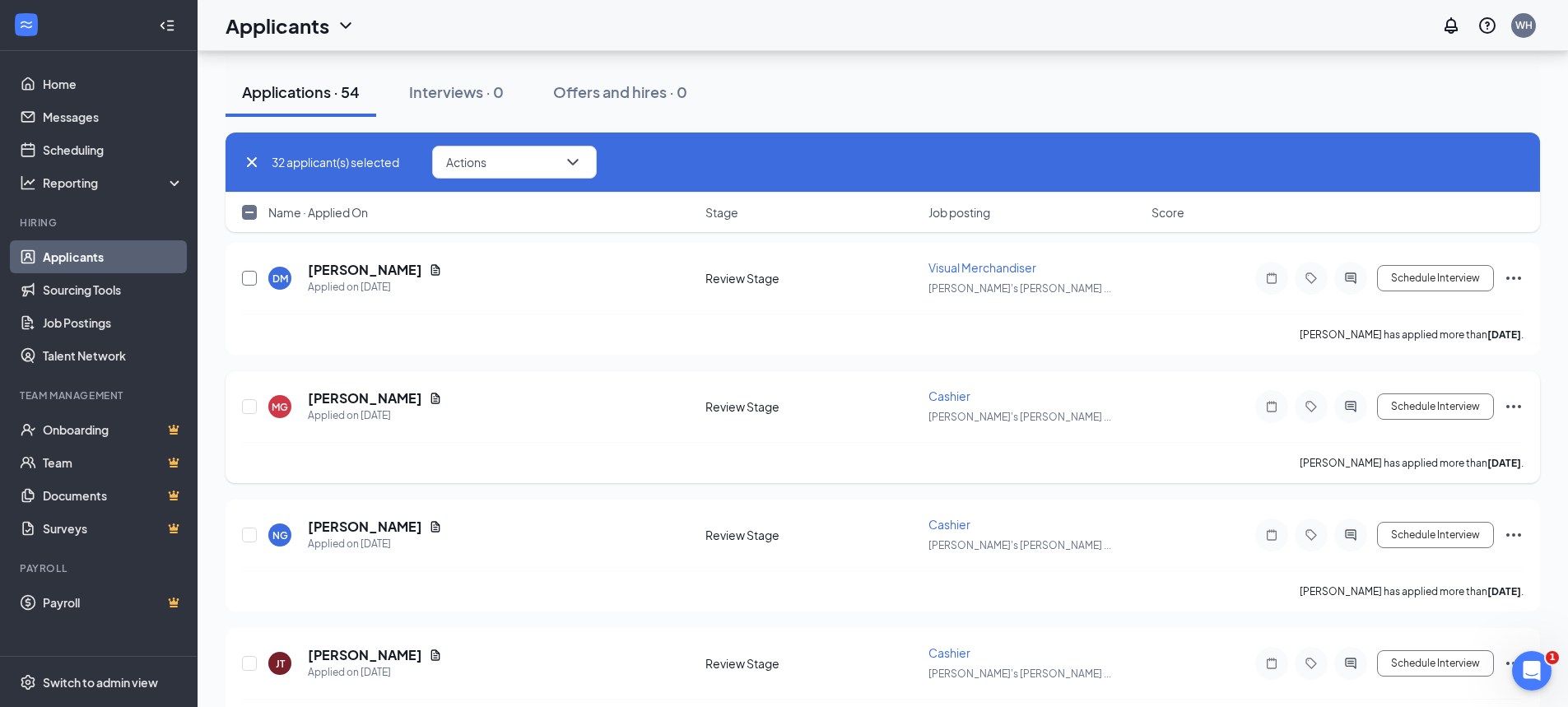
drag, startPoint x: 252, startPoint y: 281, endPoint x: 528, endPoint y: 418, distance: 308.1
click at [252, 280] on input "checkbox" at bounding box center [249, 277] width 15 height 15
checkbox input "true"
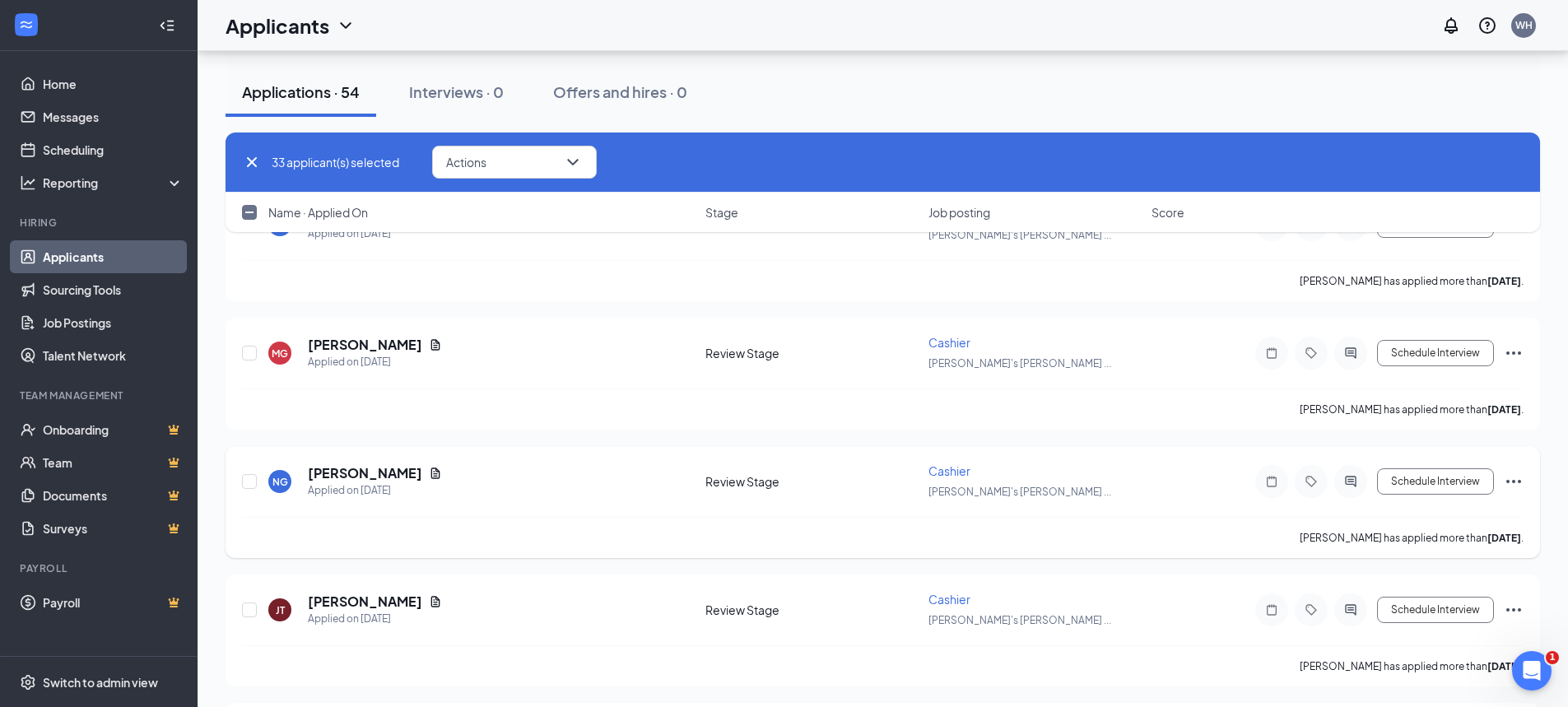
scroll to position [4365, 0]
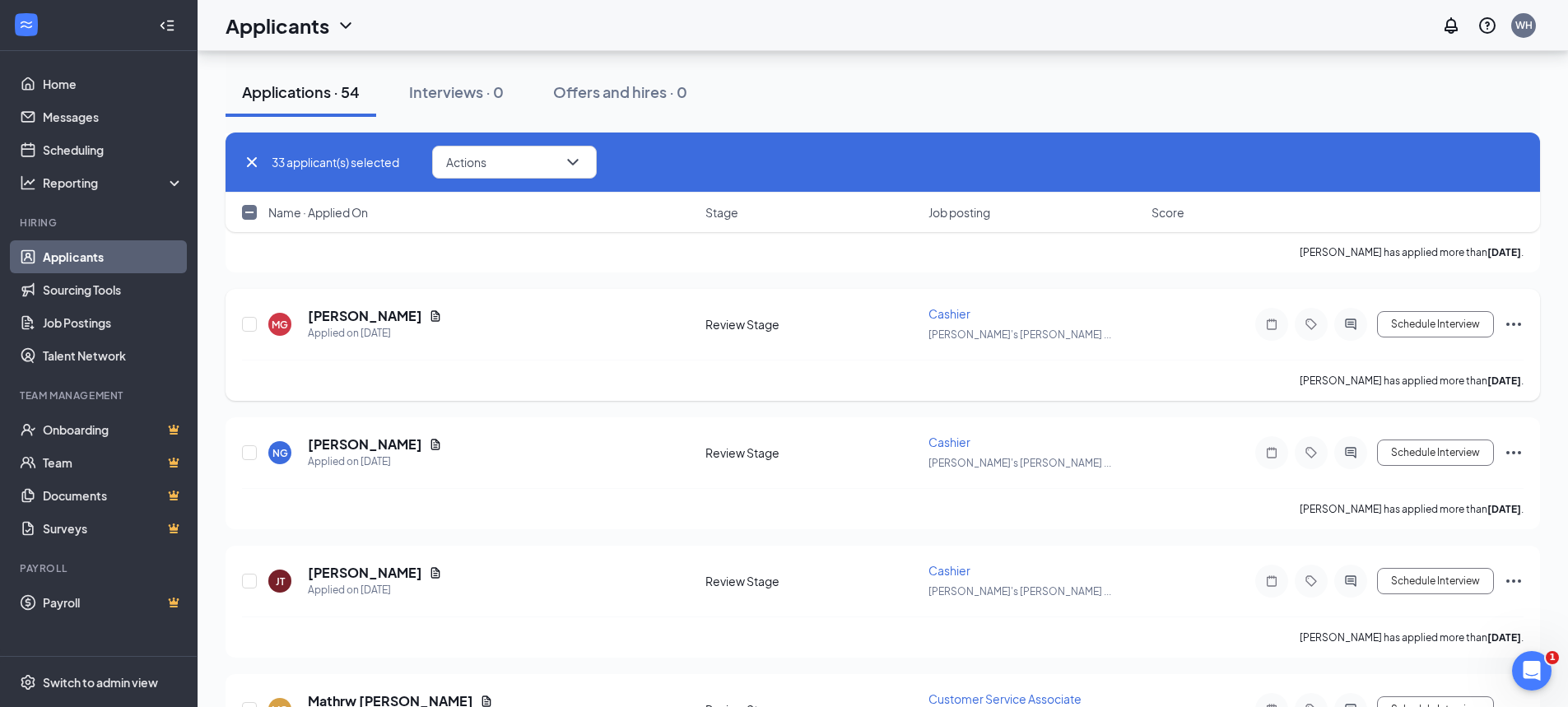
click at [1516, 322] on icon "Ellipses" at bounding box center [1514, 324] width 20 height 20
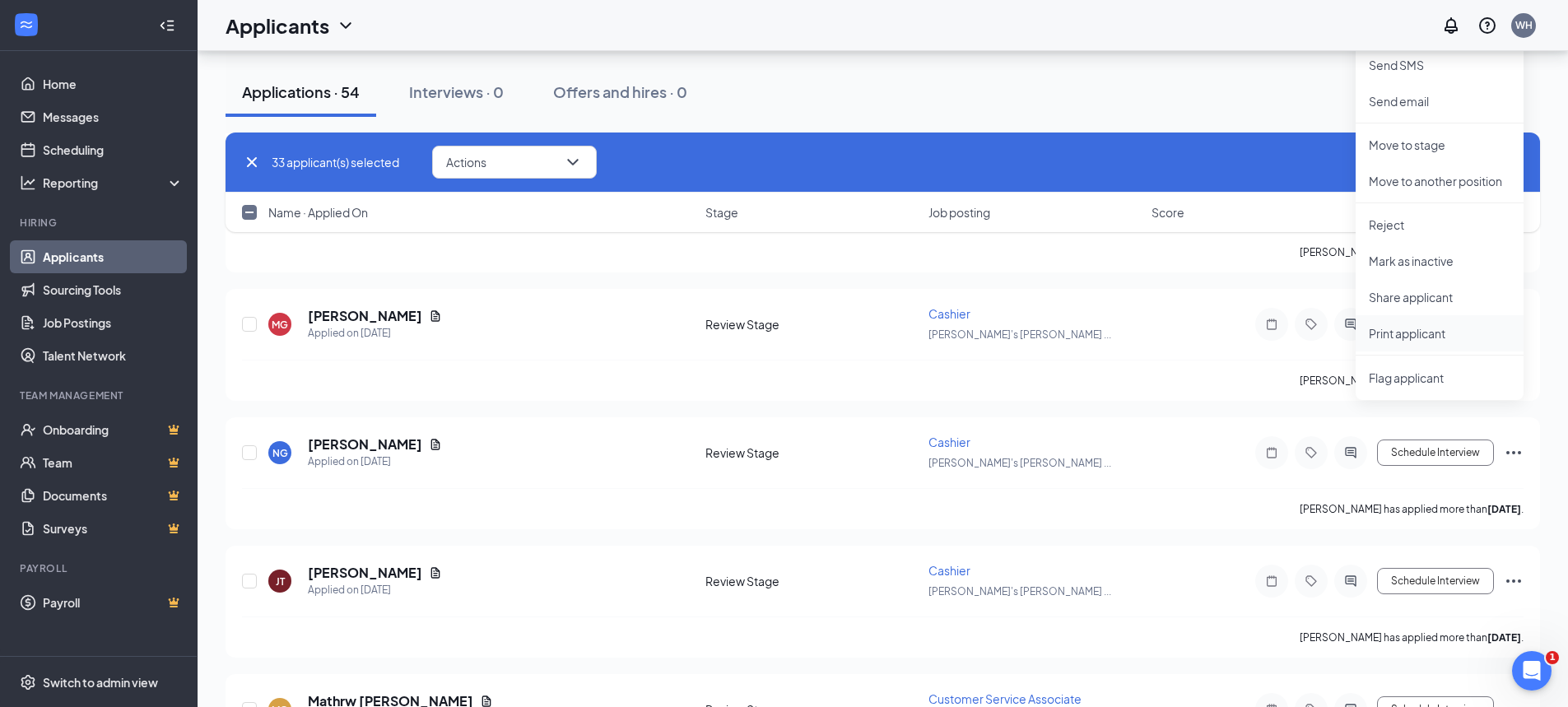
click at [1413, 335] on p "Print applicant" at bounding box center [1439, 333] width 142 height 16
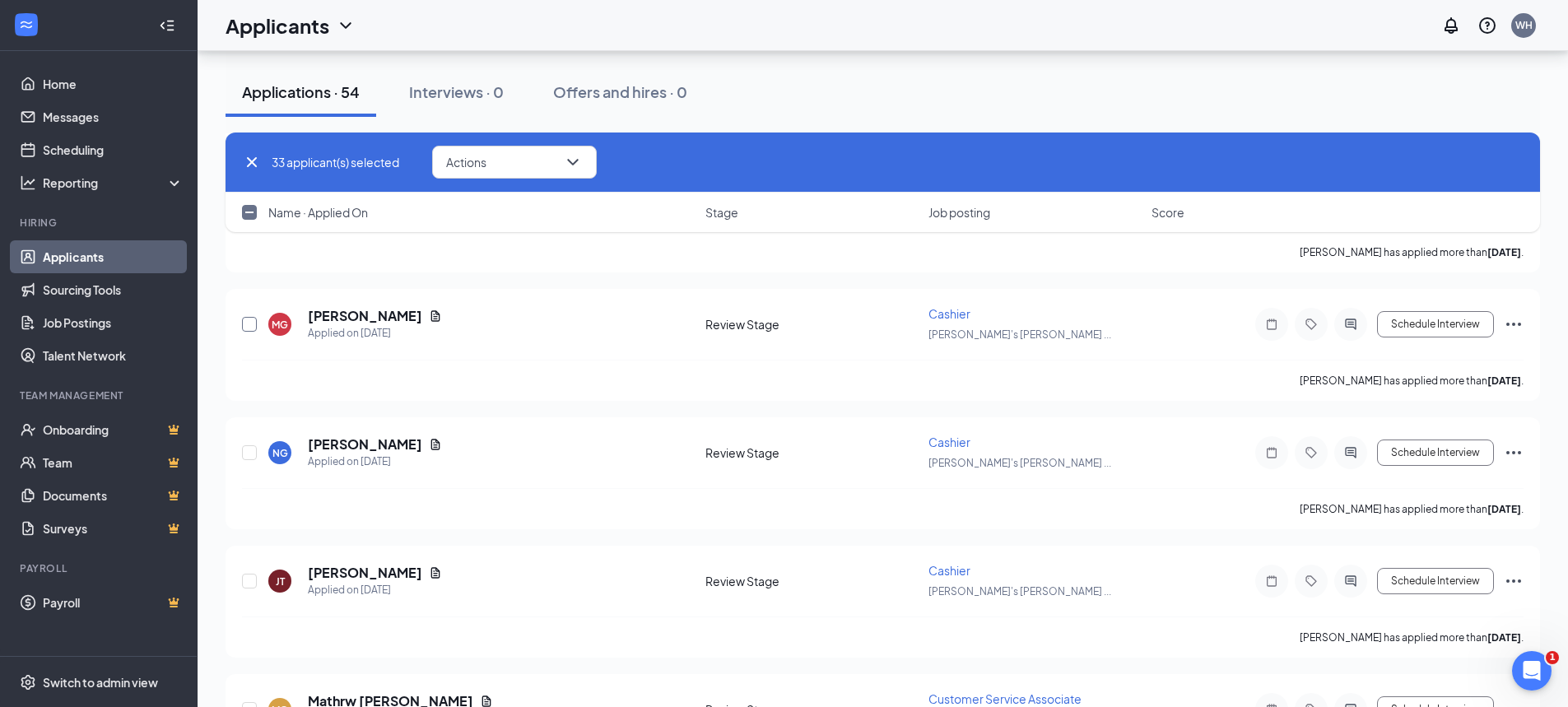
click at [249, 323] on input "checkbox" at bounding box center [249, 324] width 15 height 15
checkbox input "true"
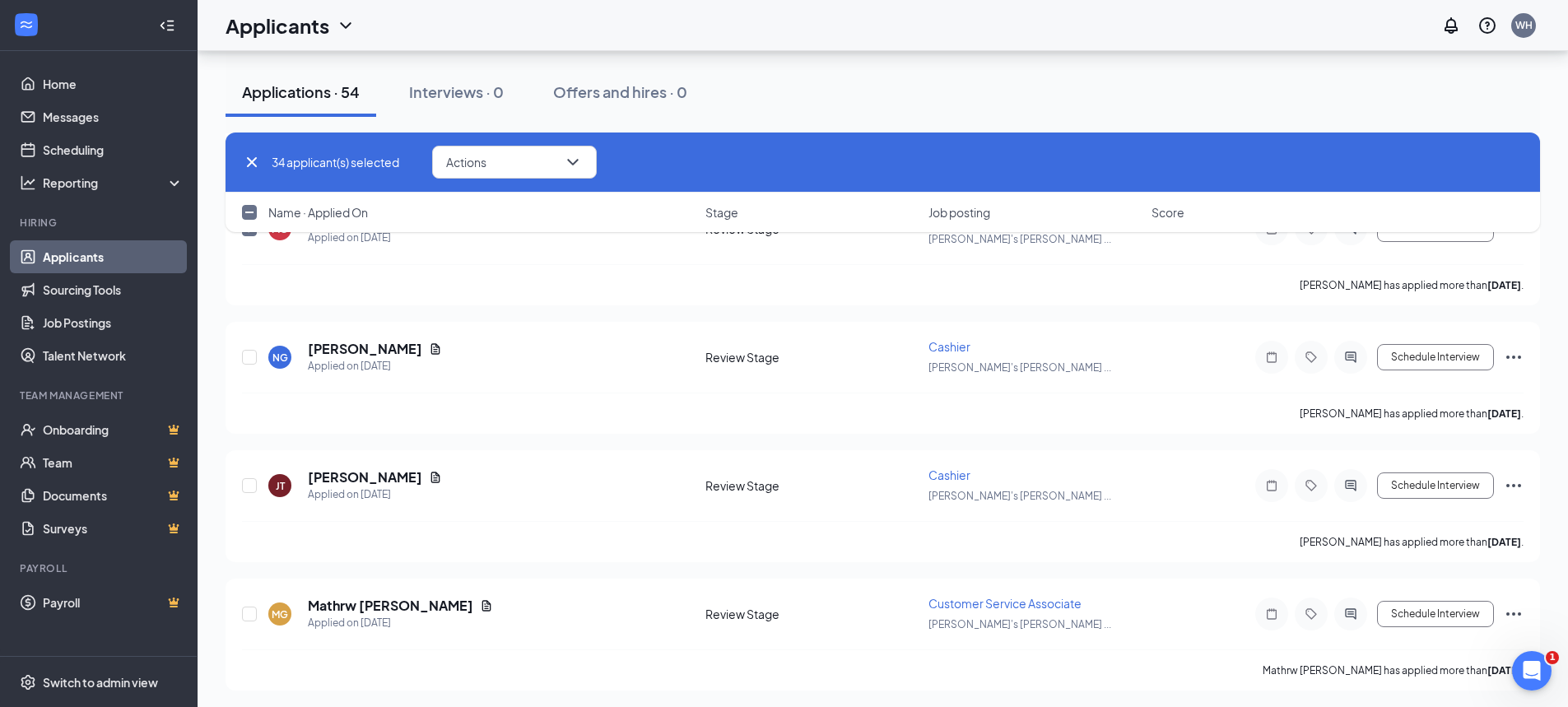
scroll to position [4529, 0]
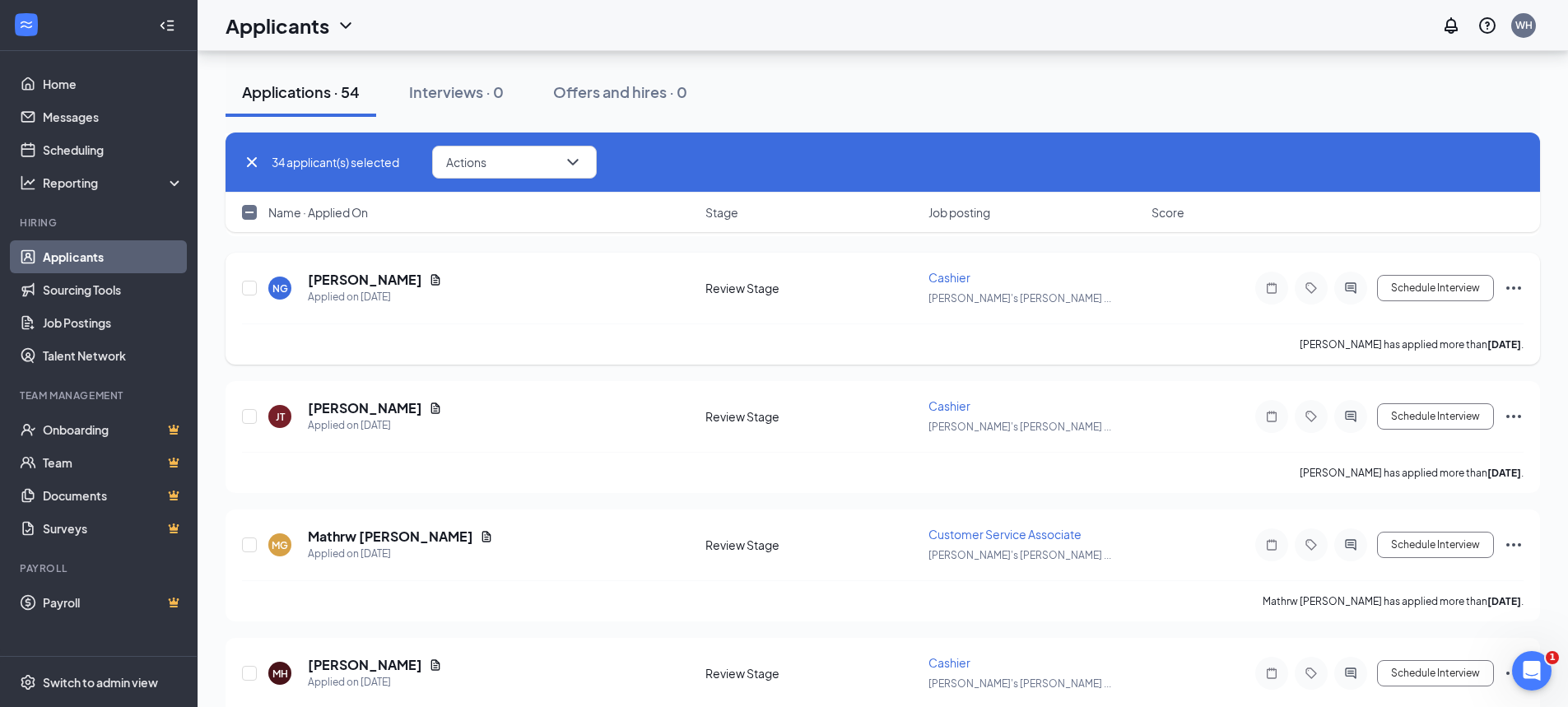
click at [1515, 291] on icon "Ellipses" at bounding box center [1514, 288] width 20 height 20
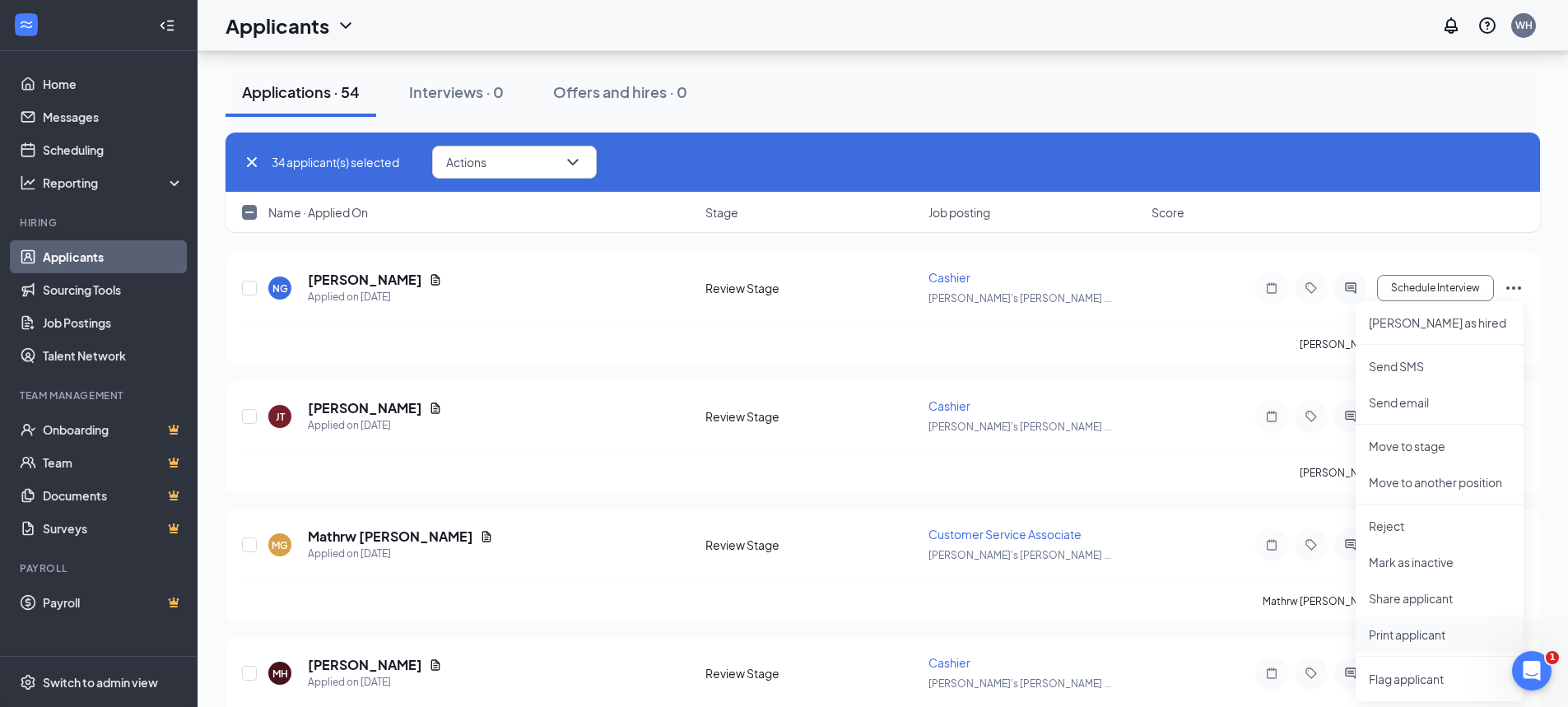
click at [1404, 633] on p "Print applicant" at bounding box center [1439, 634] width 142 height 16
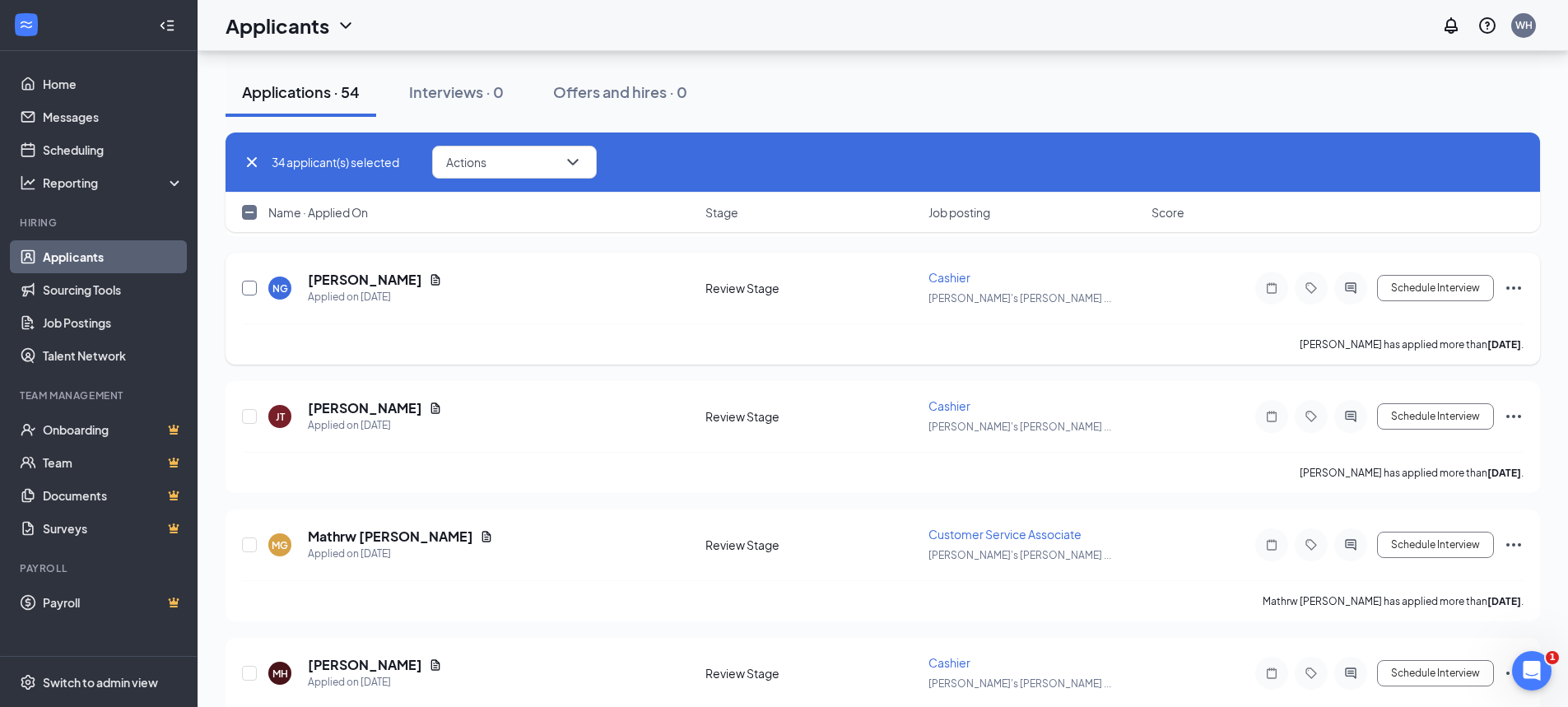
click at [247, 293] on input "checkbox" at bounding box center [249, 288] width 15 height 15
click at [253, 284] on input "checkbox" at bounding box center [249, 288] width 15 height 15
click at [251, 288] on input "checkbox" at bounding box center [249, 288] width 15 height 15
checkbox input "true"
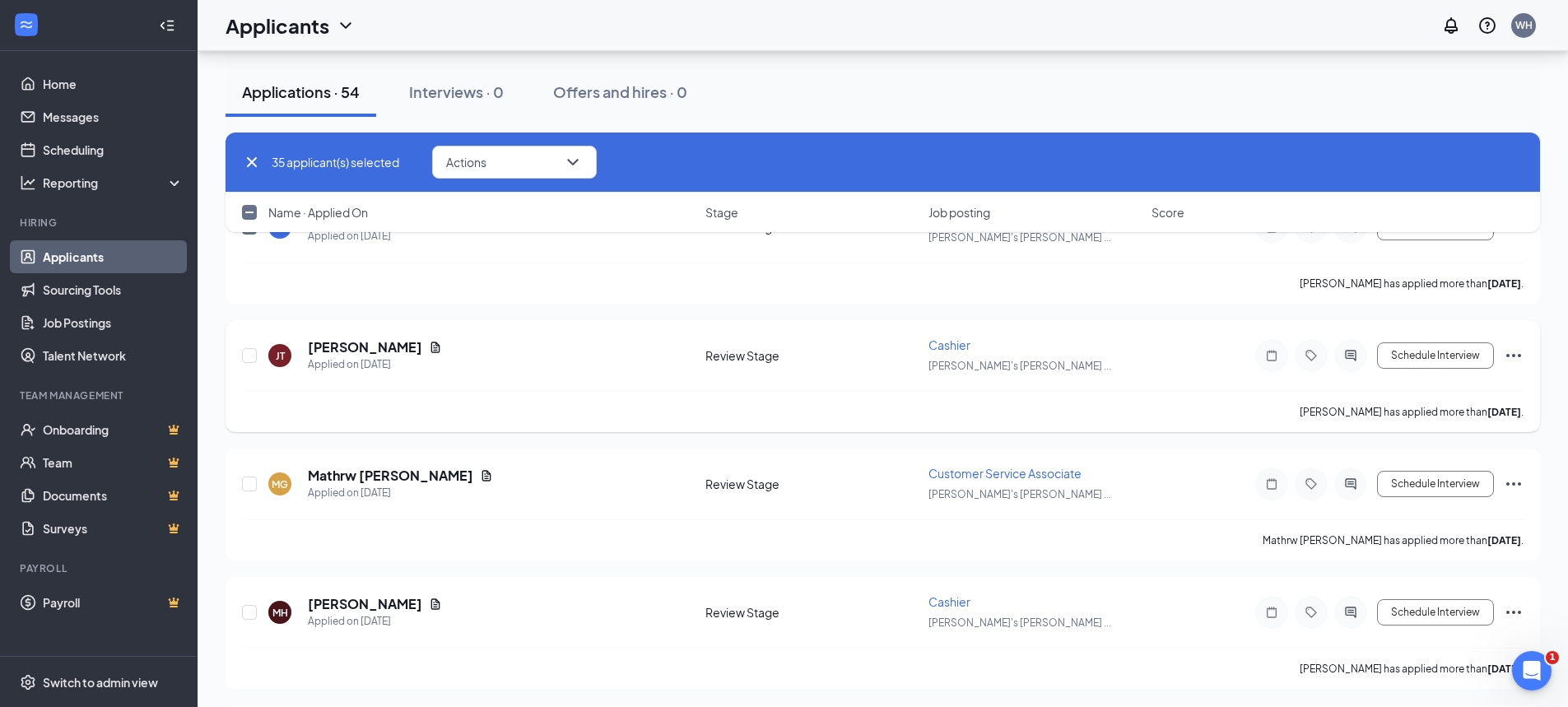
scroll to position [4694, 0]
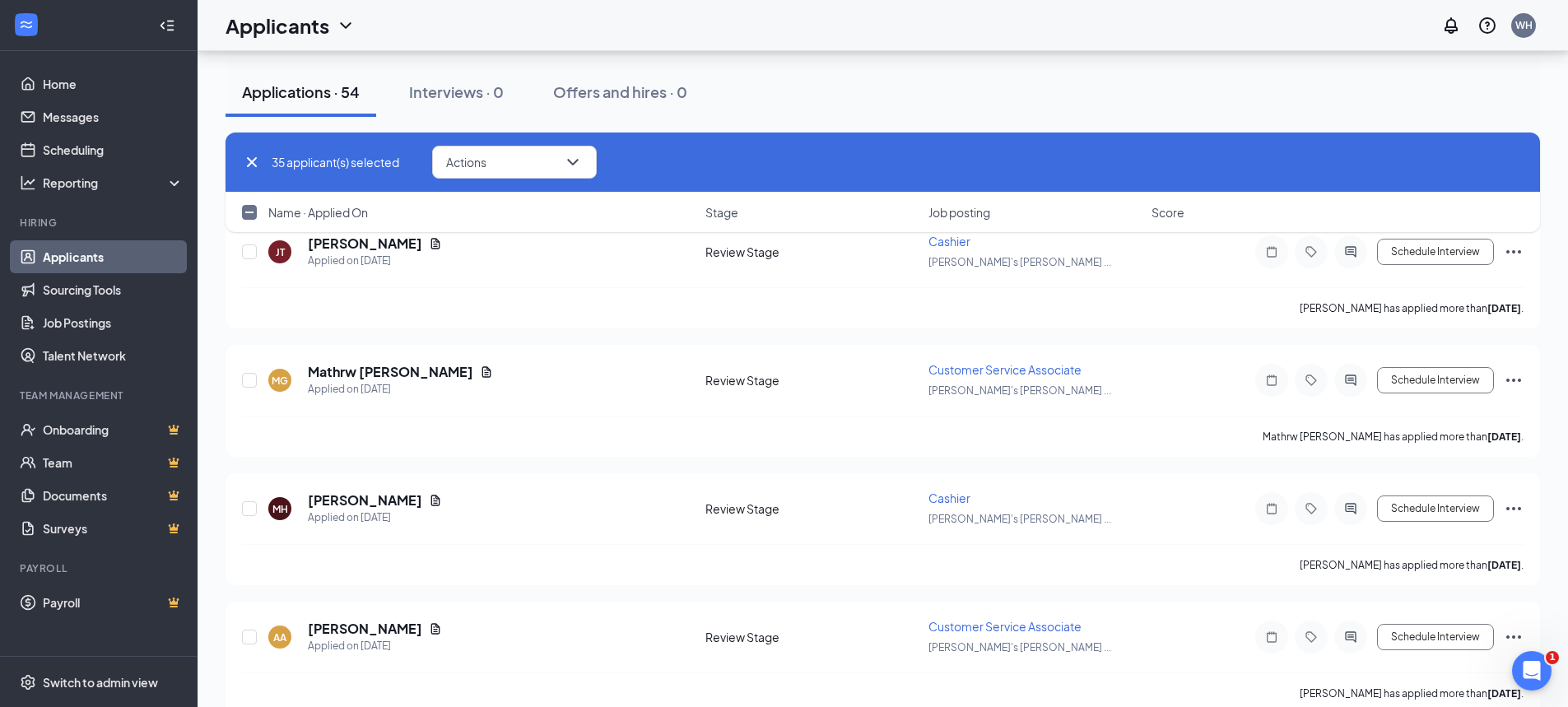
click at [1515, 247] on div "35 applicant(s) selected Actions [PERSON_NAME] as hired Send SMS Send email Mov…" at bounding box center [883, 190] width 1315 height 116
click at [1511, 253] on icon "Ellipses" at bounding box center [1514, 252] width 20 height 20
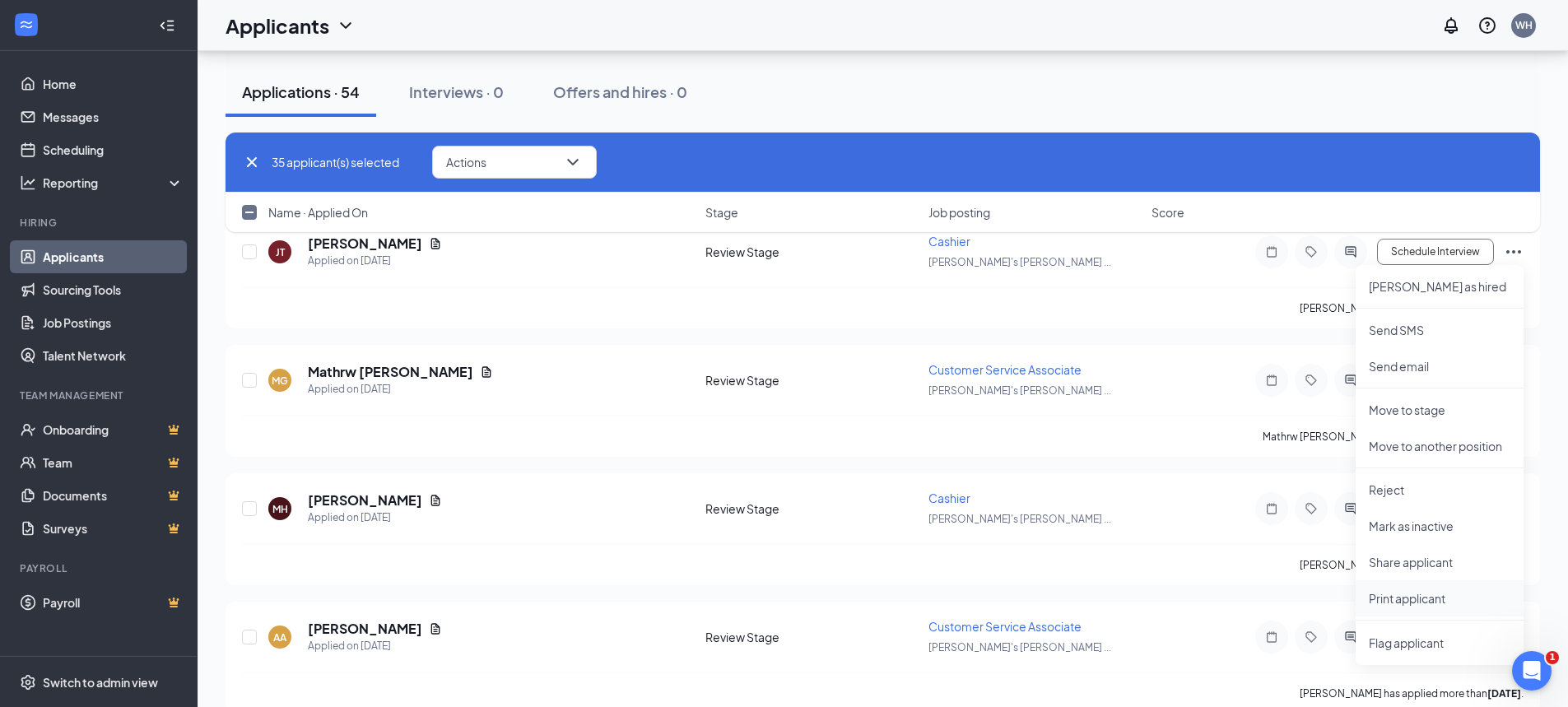
click at [1406, 596] on p "Print applicant" at bounding box center [1439, 598] width 142 height 16
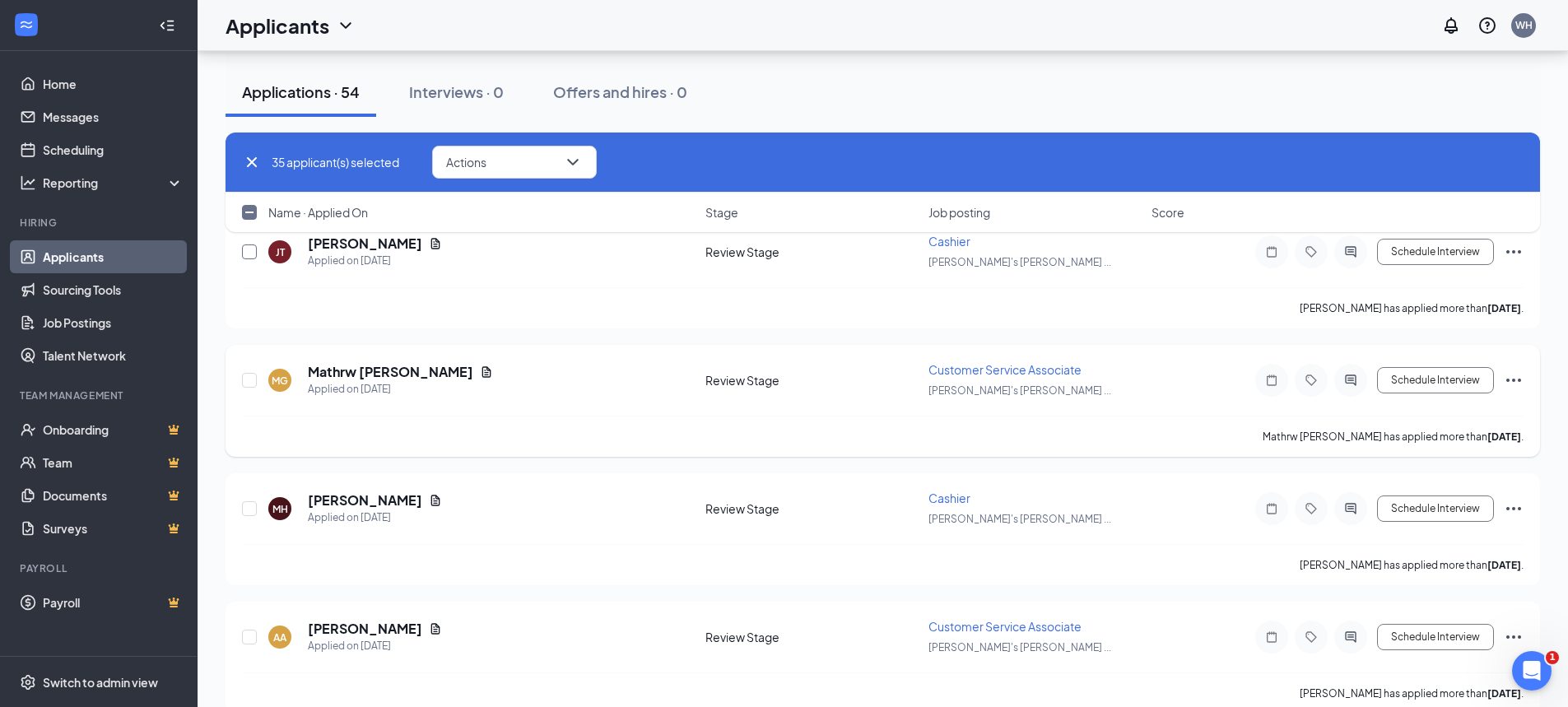
drag, startPoint x: 251, startPoint y: 250, endPoint x: 486, endPoint y: 363, distance: 260.8
click at [251, 249] on input "checkbox" at bounding box center [249, 252] width 15 height 15
checkbox input "true"
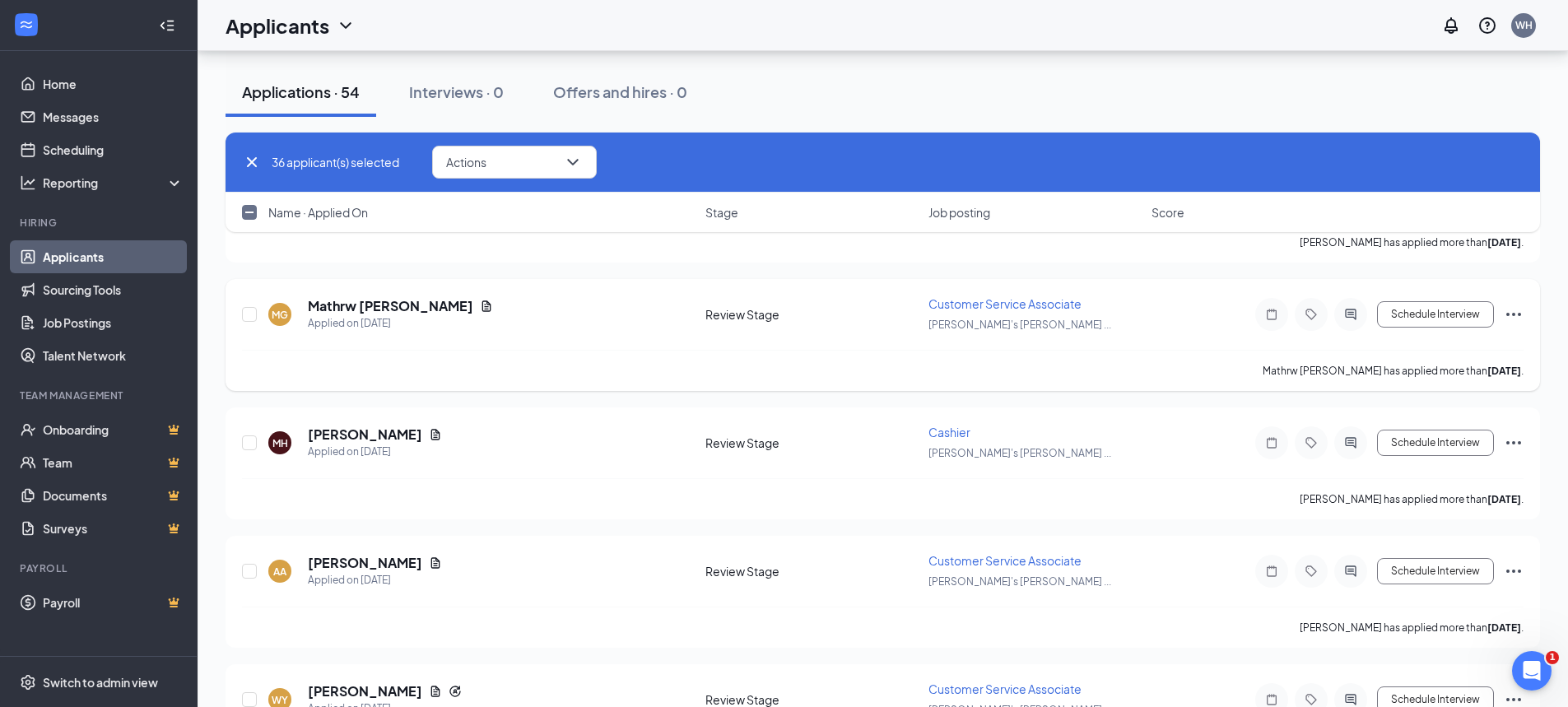
scroll to position [4776, 0]
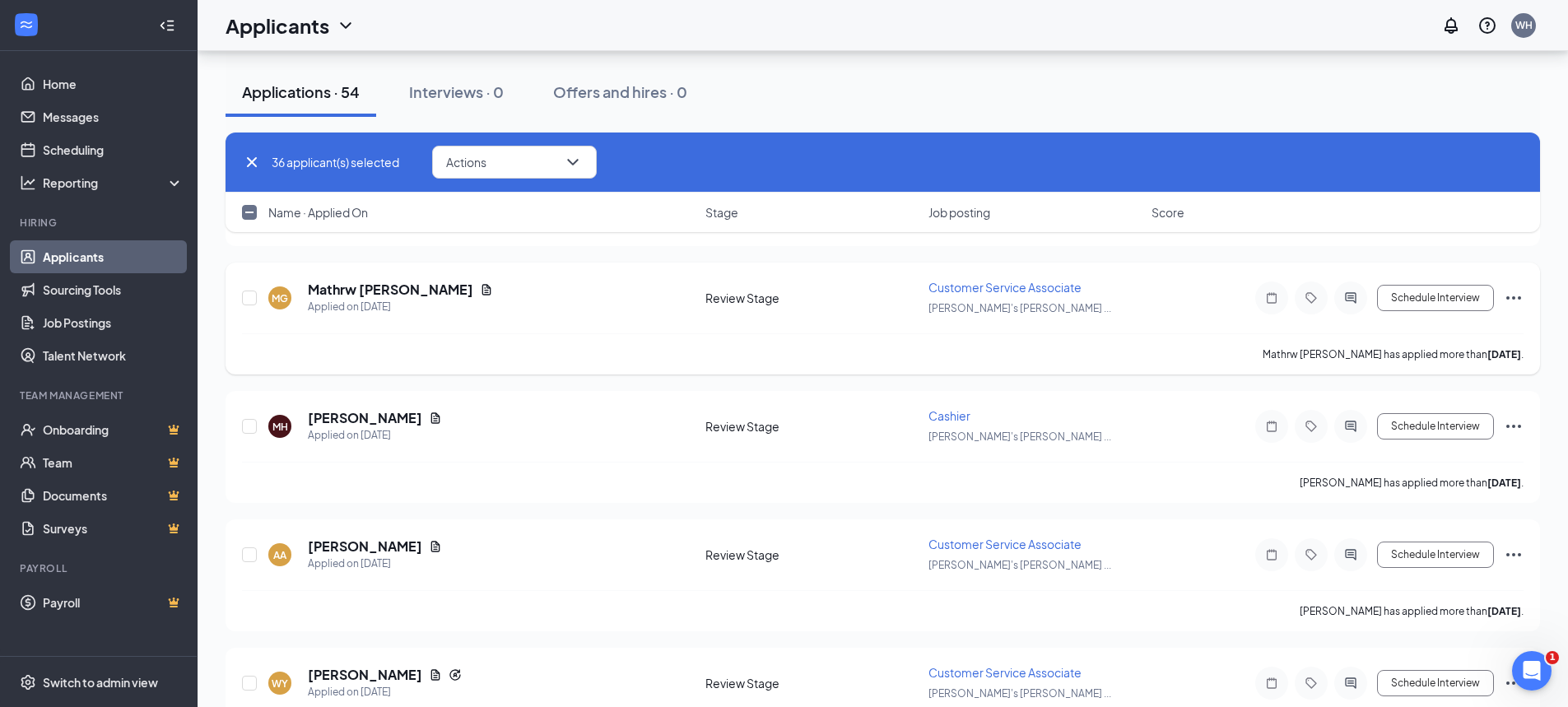
click at [1512, 295] on icon "Ellipses" at bounding box center [1514, 297] width 20 height 20
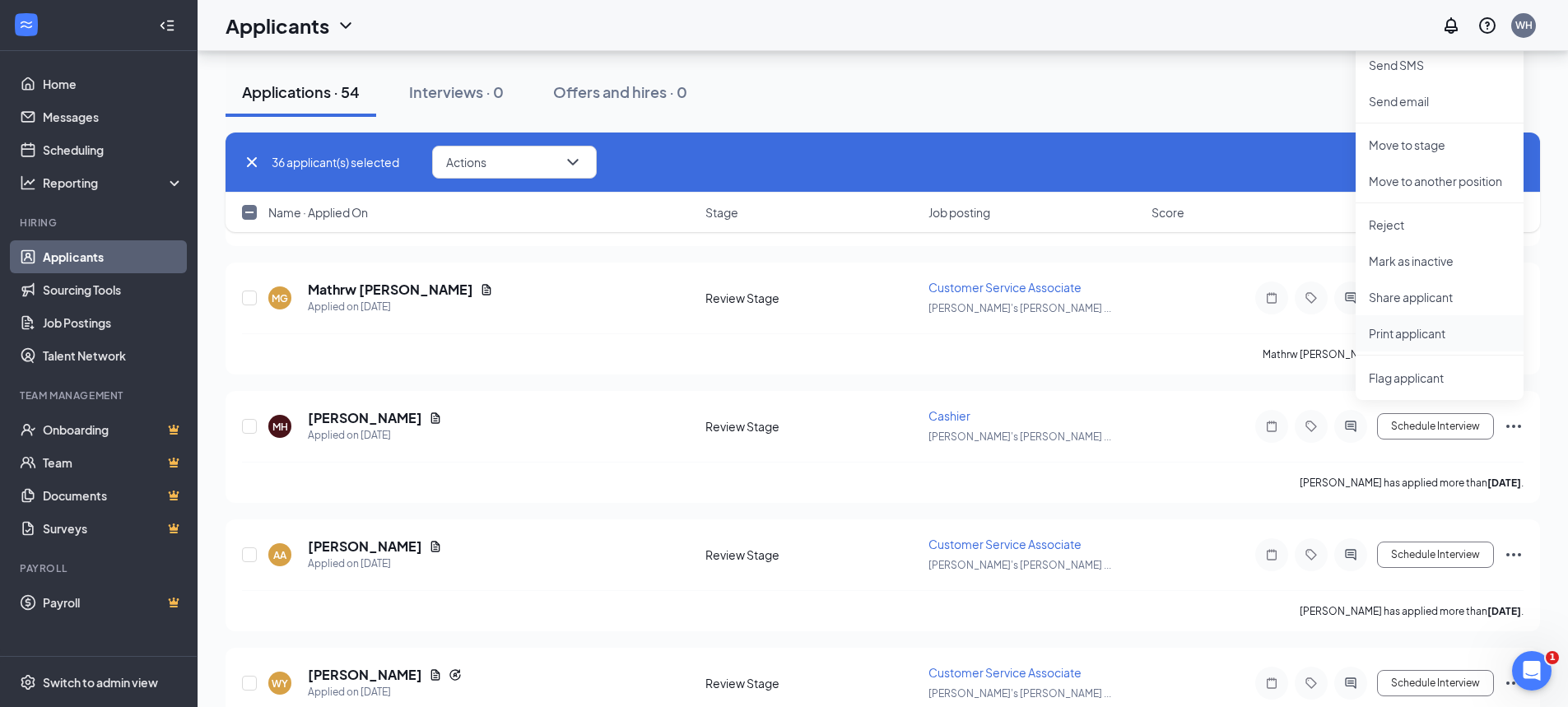
click at [1401, 331] on p "Print applicant" at bounding box center [1439, 333] width 142 height 16
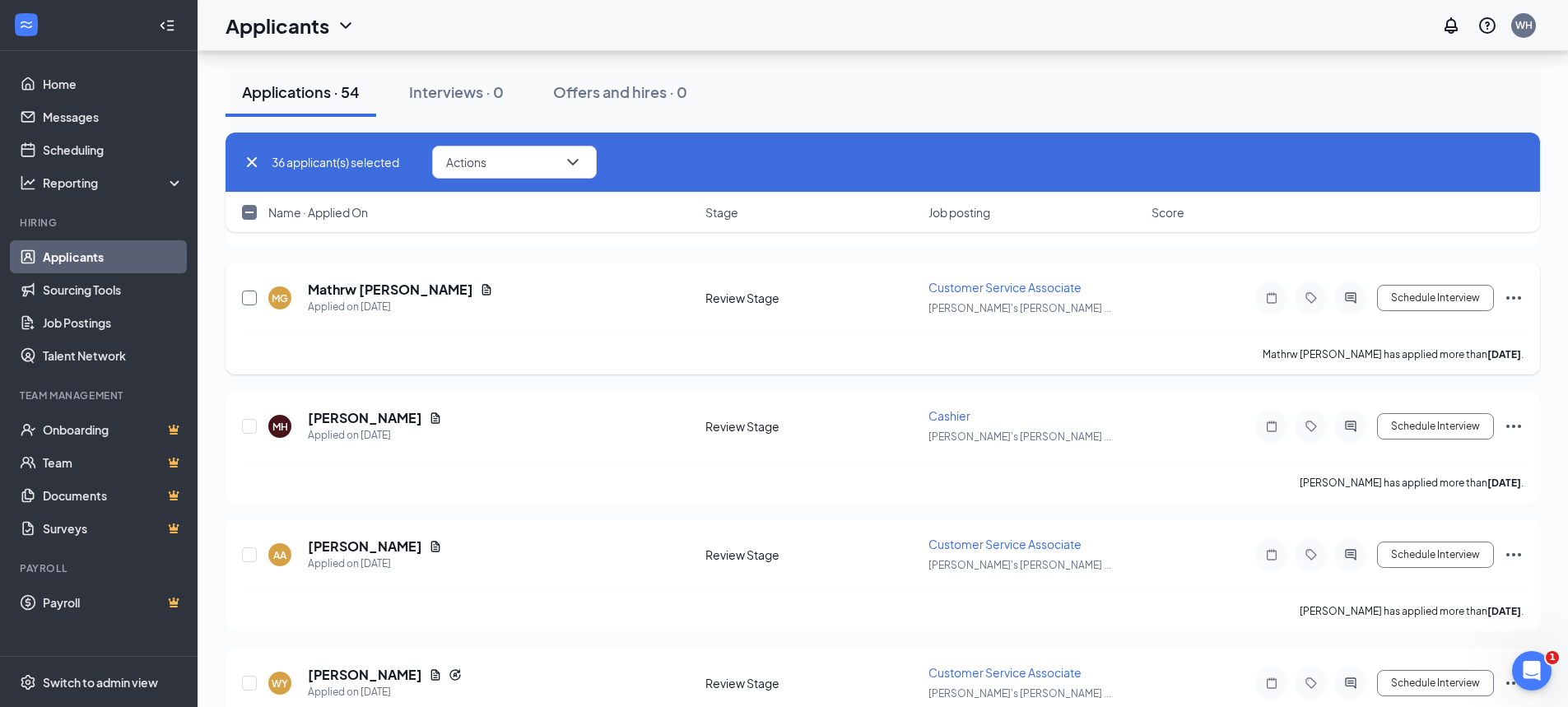
click at [251, 303] on input "checkbox" at bounding box center [249, 297] width 15 height 15
checkbox input "true"
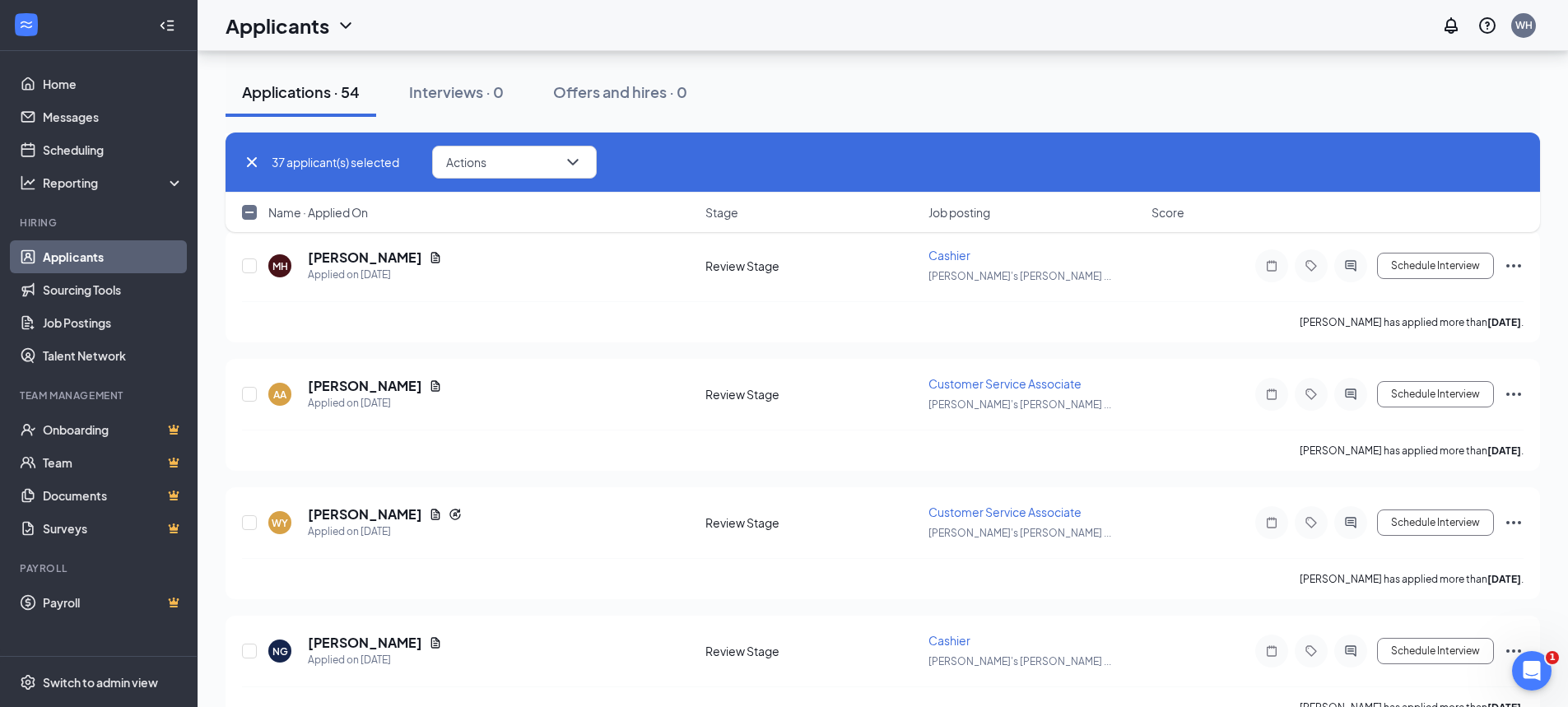
scroll to position [4941, 0]
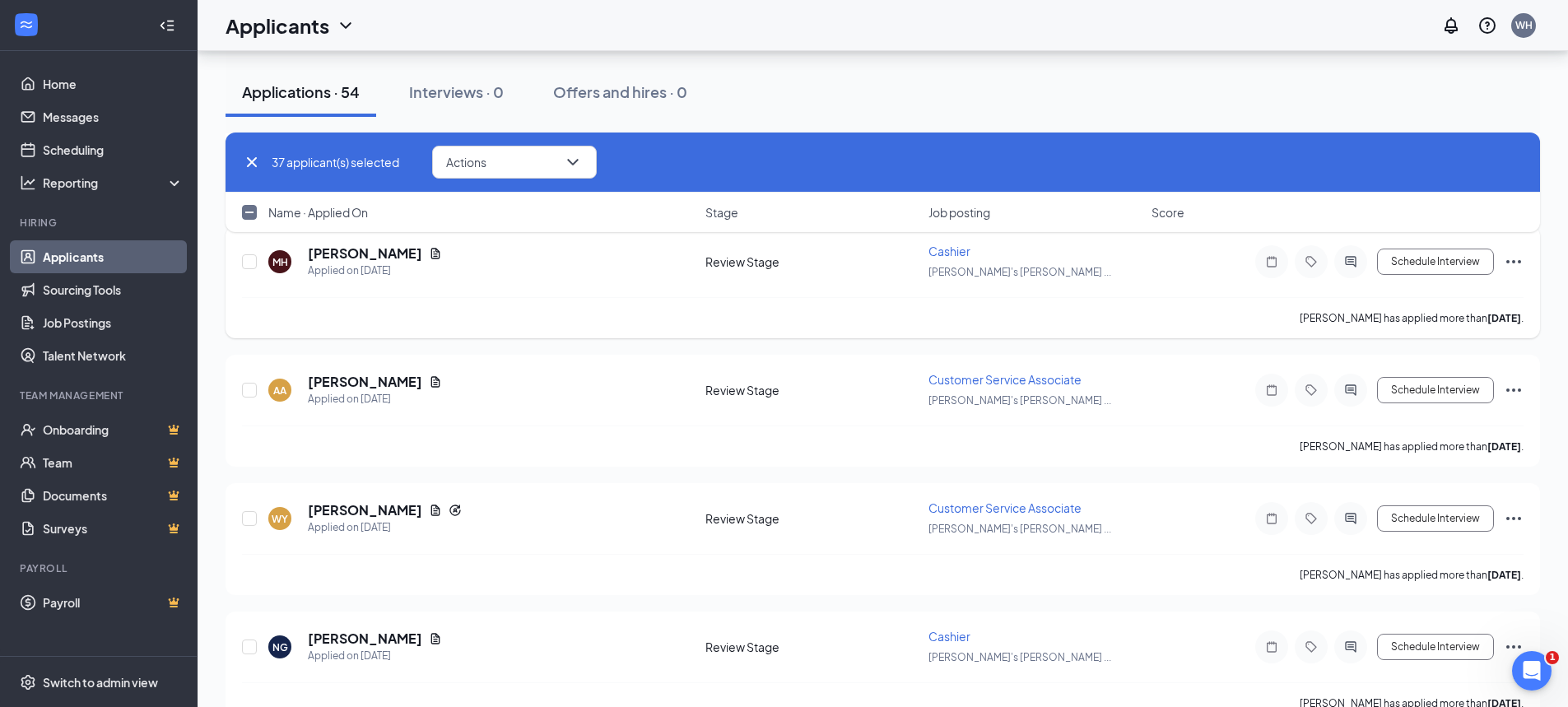
click at [1514, 264] on icon "Ellipses" at bounding box center [1514, 262] width 20 height 20
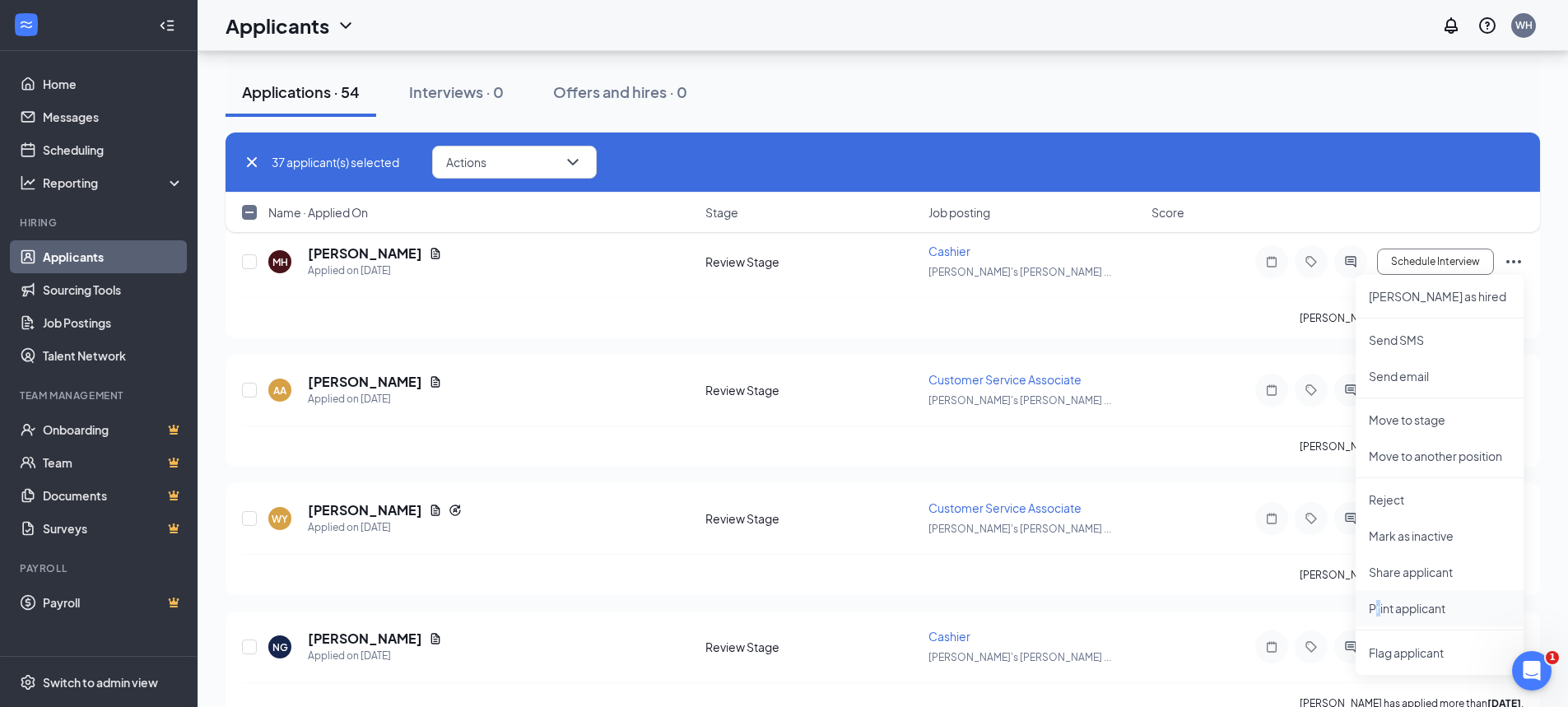
click at [1379, 604] on p "Print applicant" at bounding box center [1439, 608] width 142 height 16
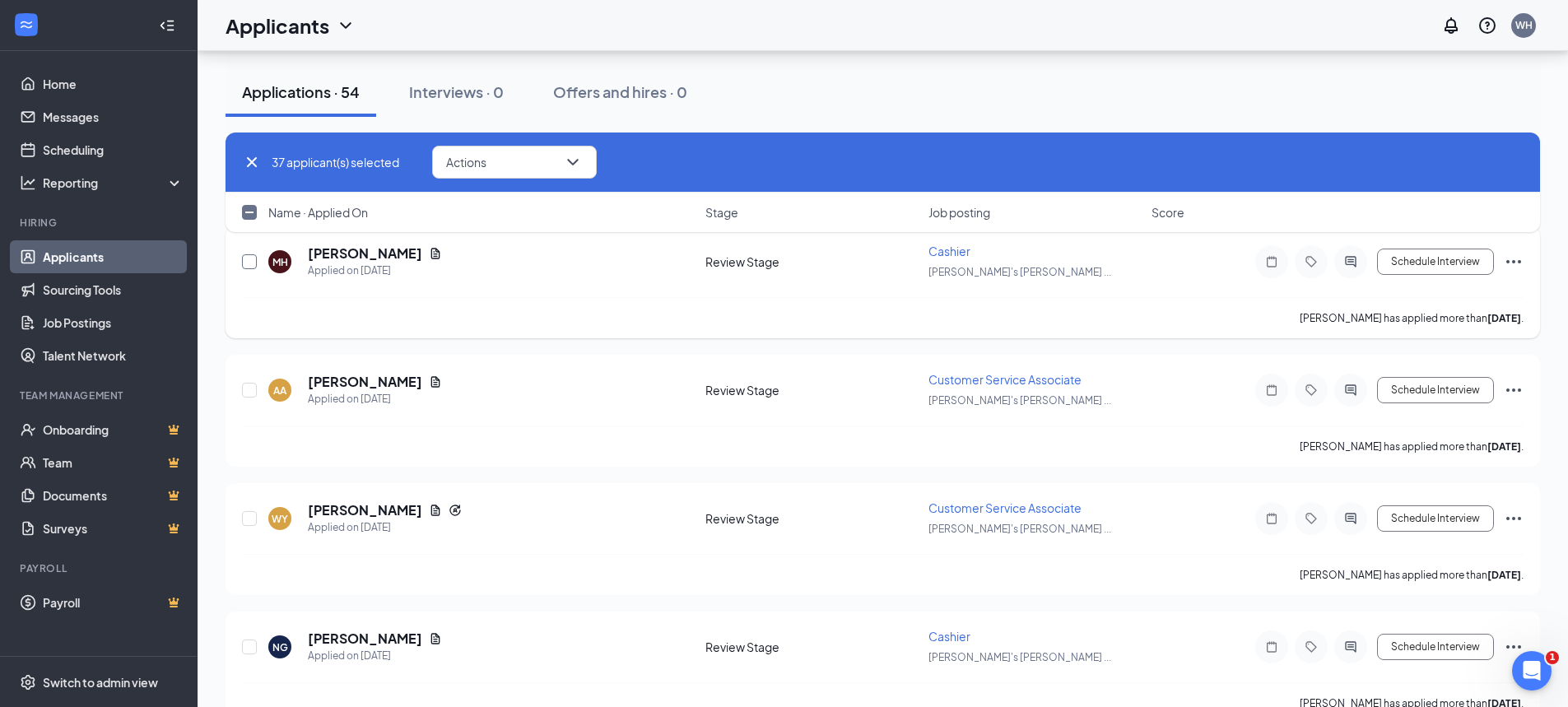
click at [250, 269] on div at bounding box center [250, 262] width 16 height 38
click at [250, 269] on input "checkbox" at bounding box center [249, 261] width 15 height 15
click at [248, 265] on input "checkbox" at bounding box center [249, 261] width 15 height 15
click at [250, 259] on input "checkbox" at bounding box center [249, 261] width 15 height 15
checkbox input "true"
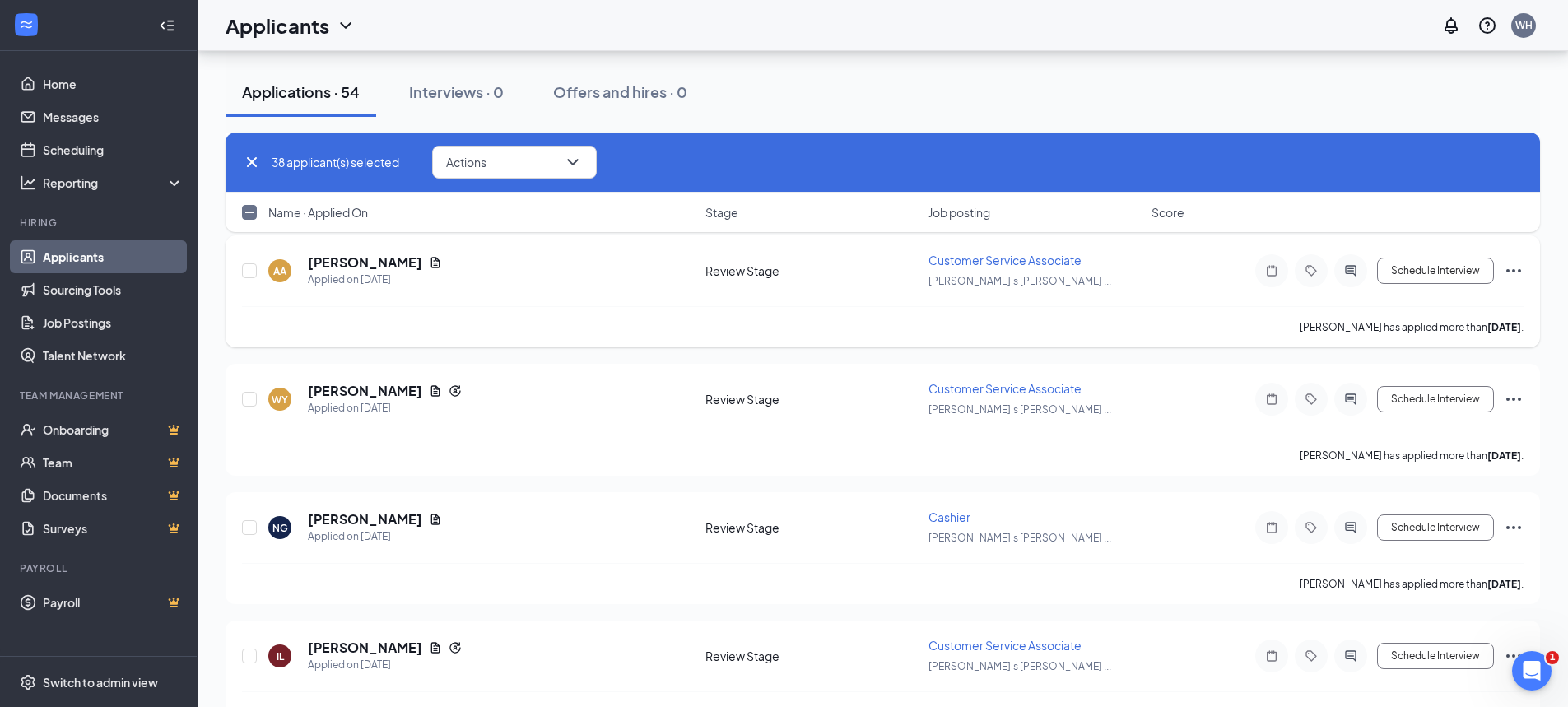
scroll to position [5023, 0]
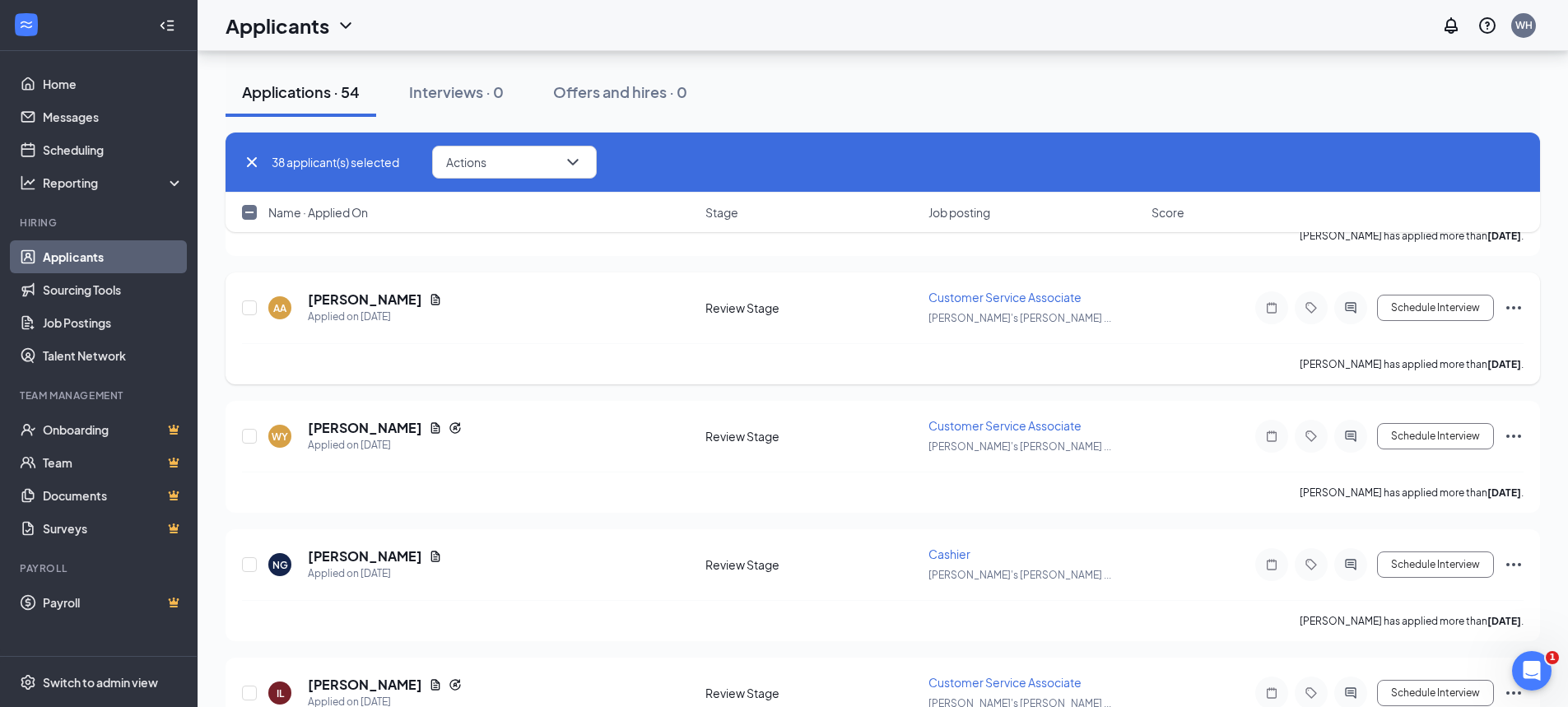
click at [1516, 304] on icon "Ellipses" at bounding box center [1514, 308] width 20 height 20
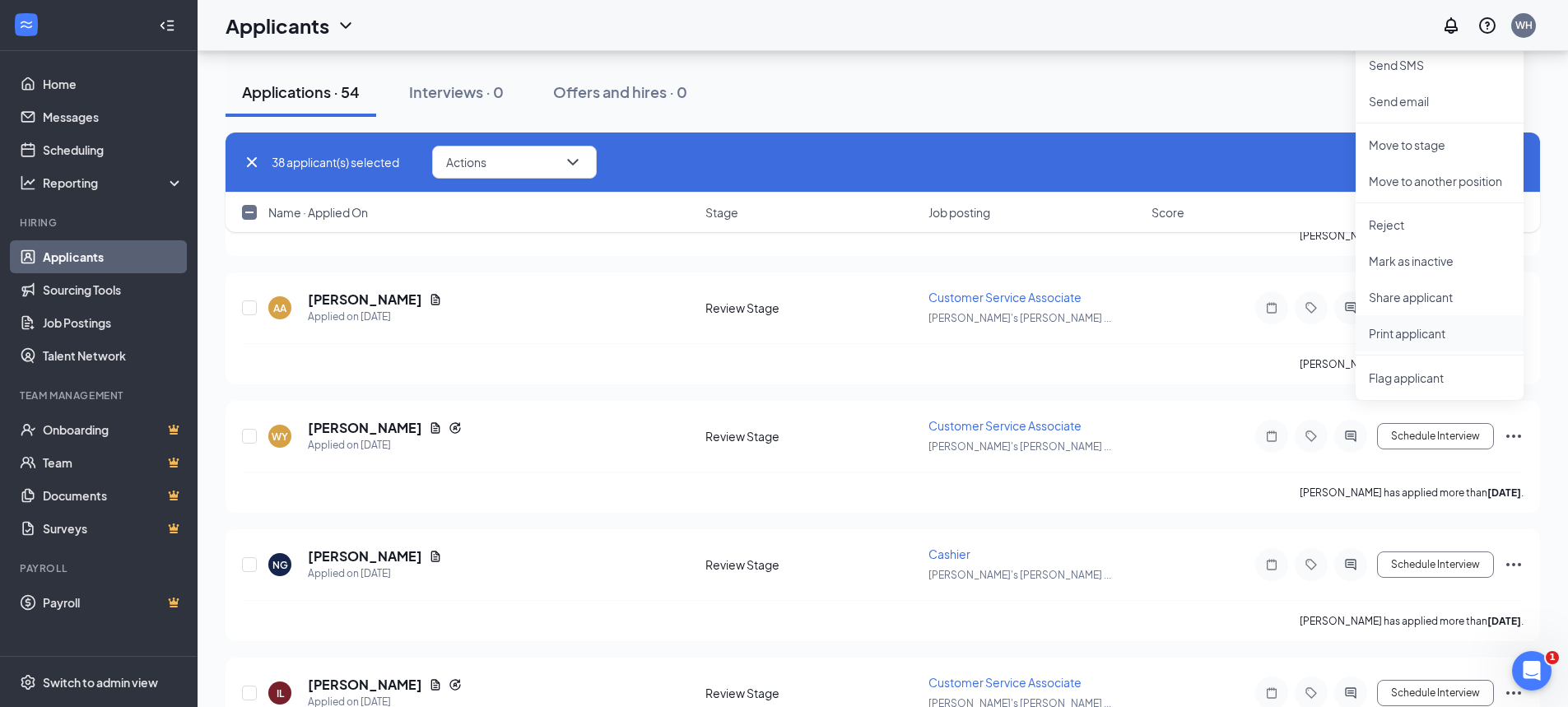
click at [1393, 339] on p "Print applicant" at bounding box center [1439, 333] width 142 height 16
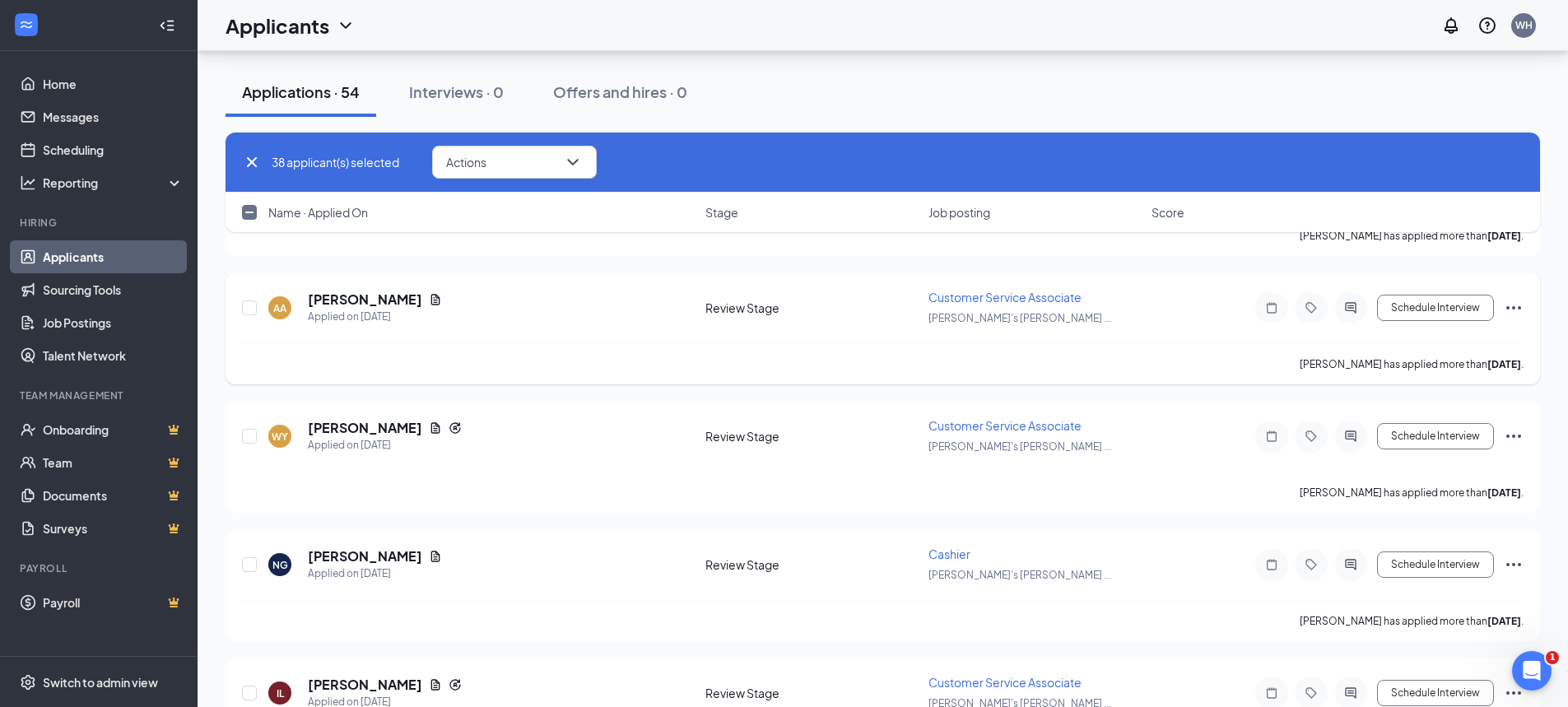
click at [1515, 305] on icon "Ellipses" at bounding box center [1514, 308] width 20 height 20
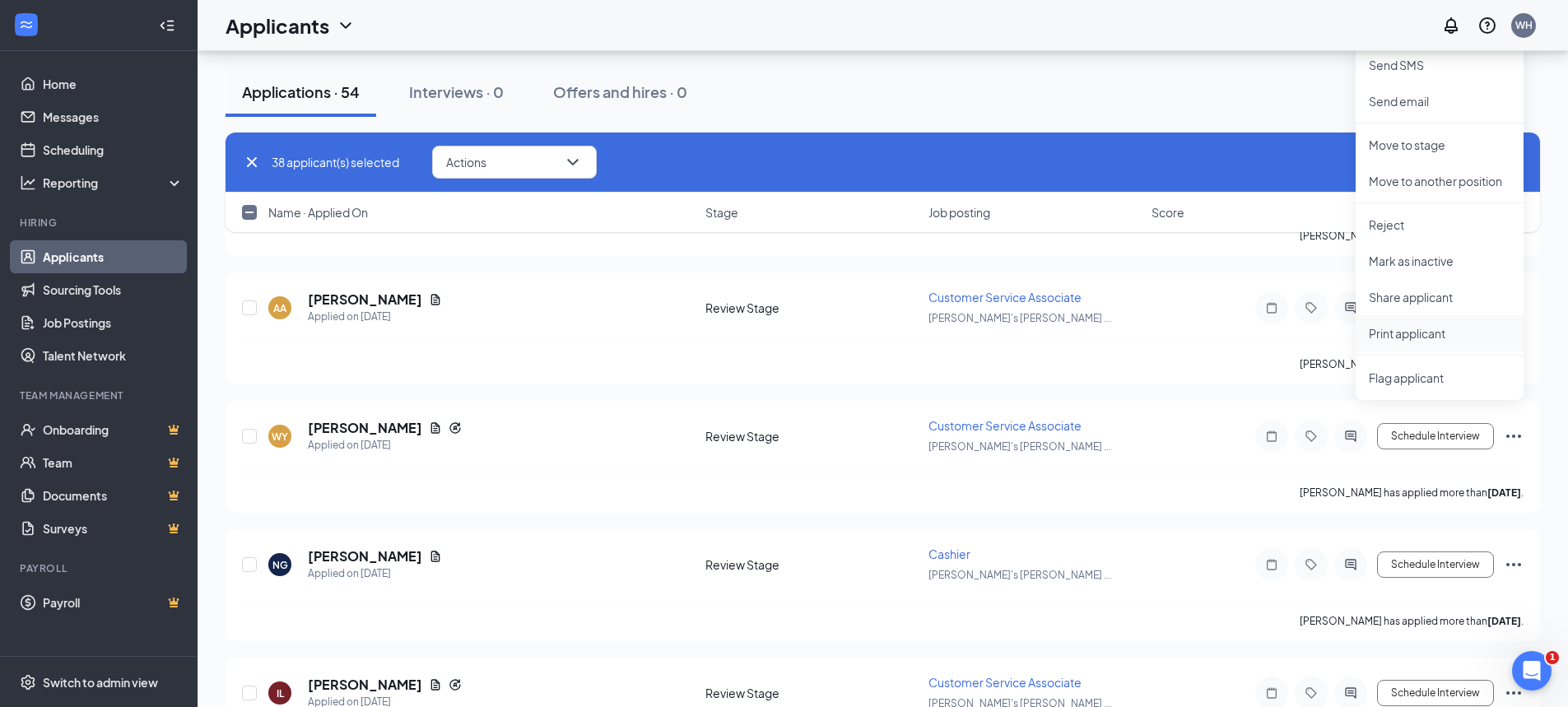
click at [1412, 332] on p "Print applicant" at bounding box center [1439, 333] width 142 height 16
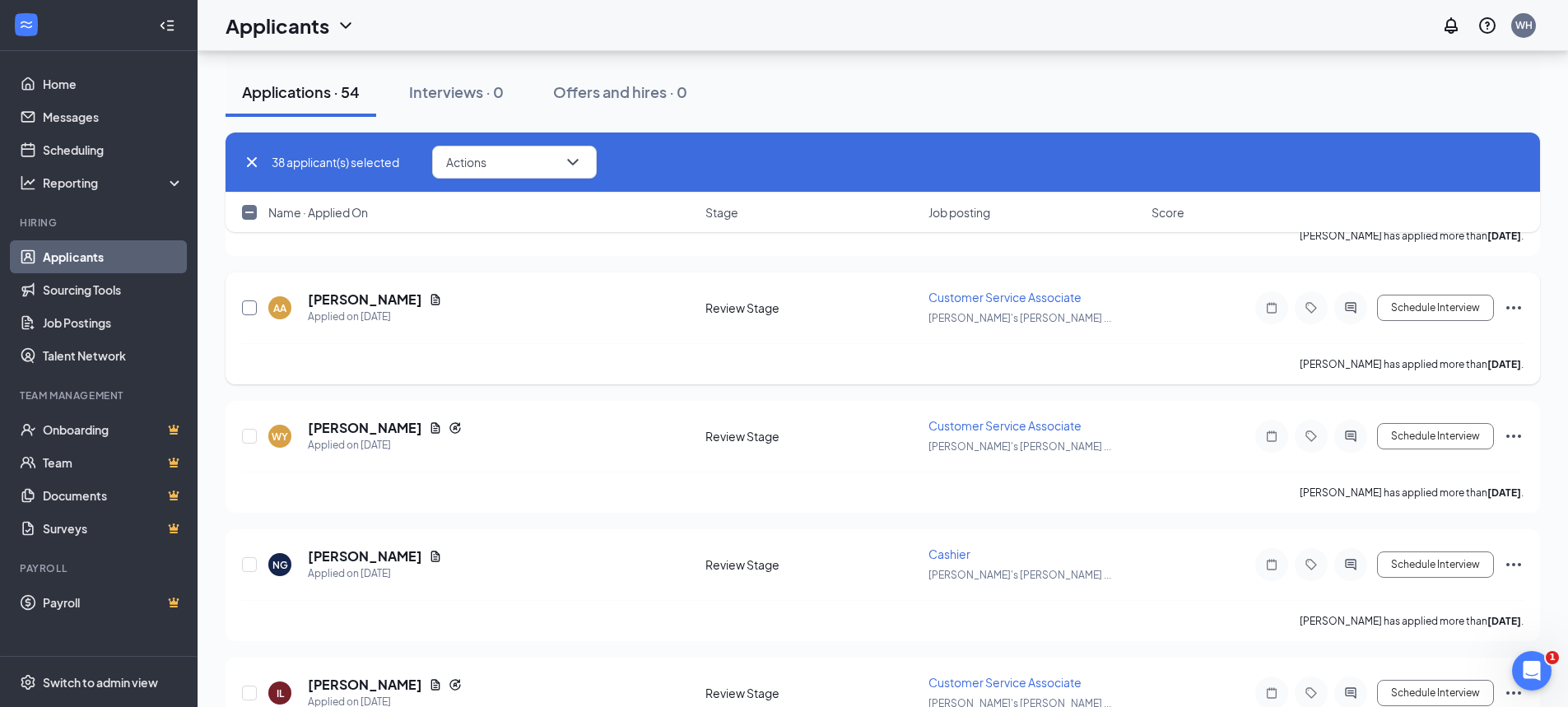
click at [251, 305] on input "checkbox" at bounding box center [249, 308] width 15 height 15
checkbox input "true"
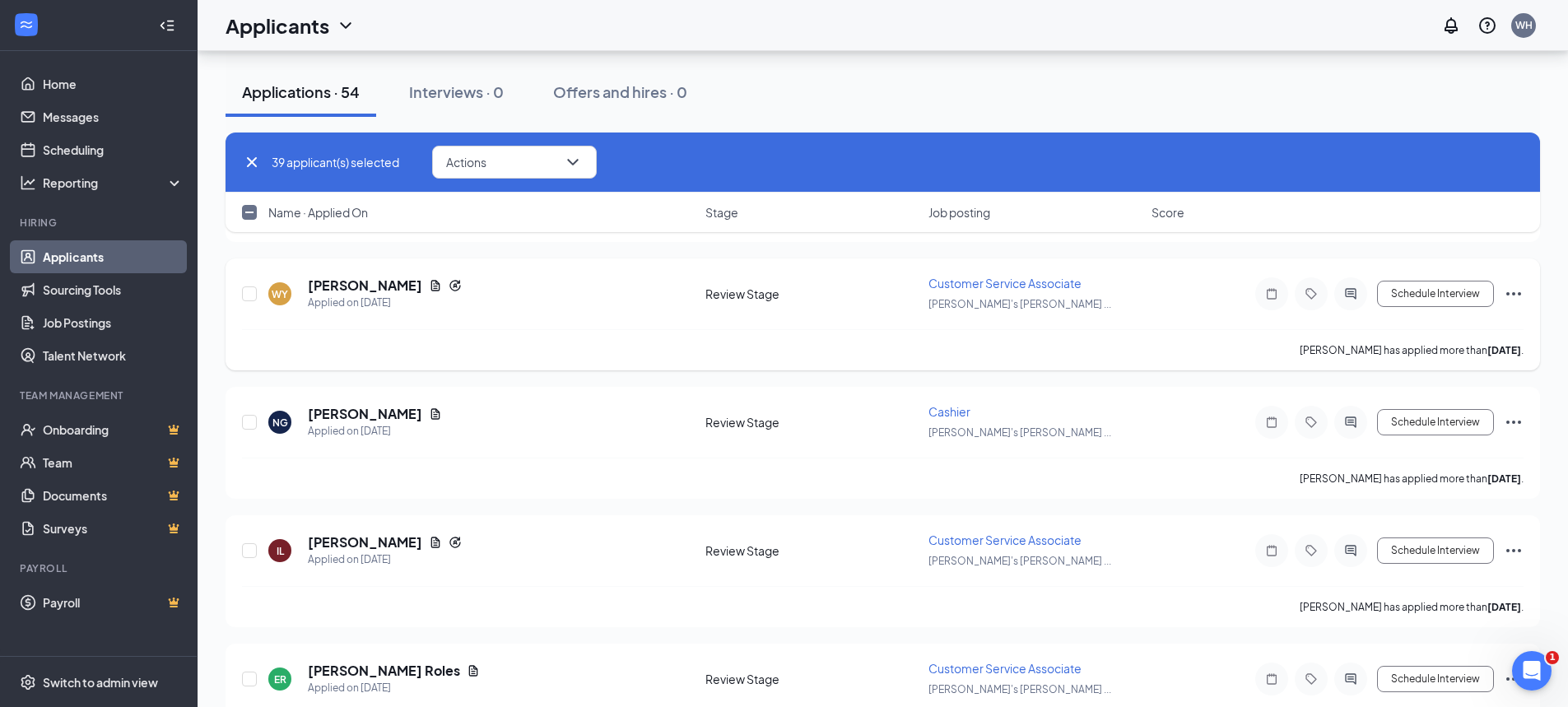
scroll to position [5188, 0]
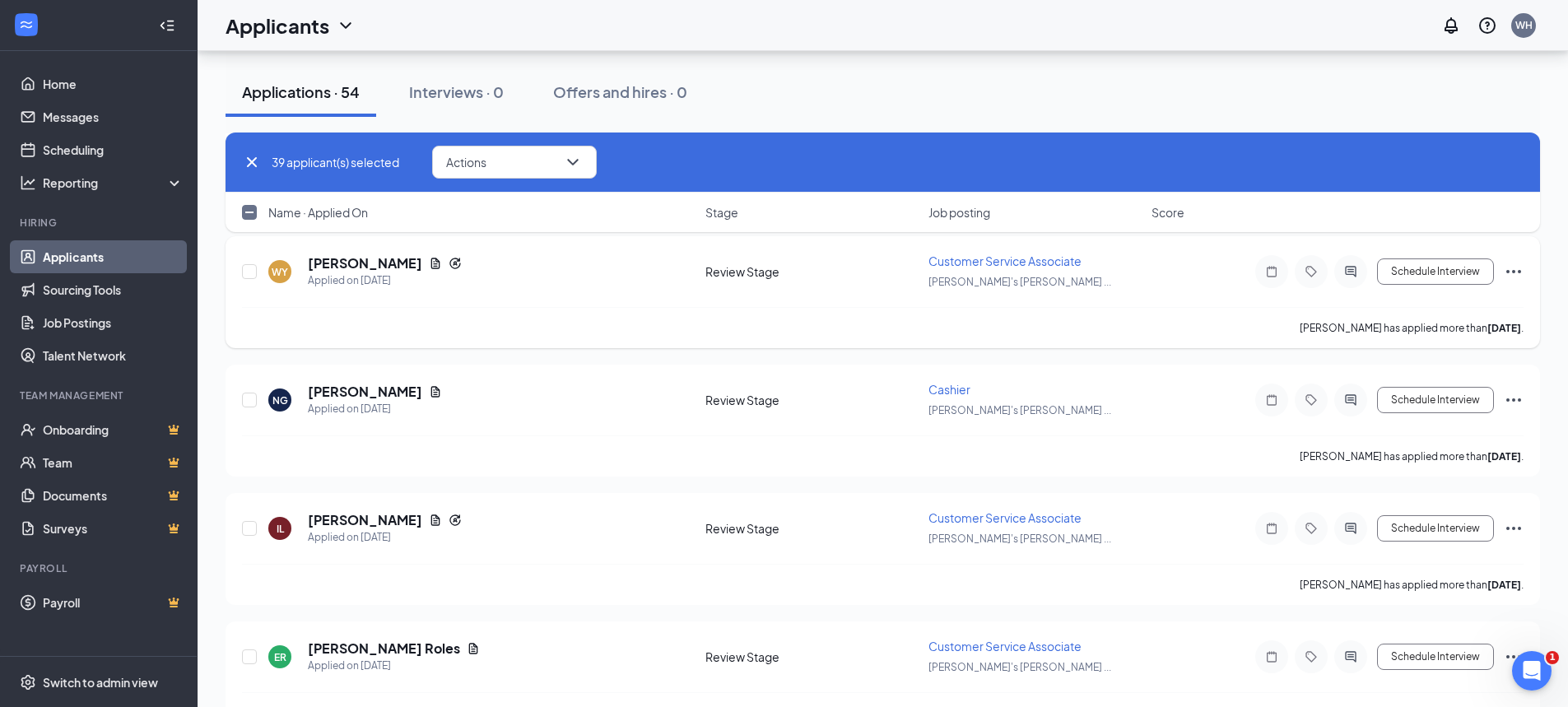
click at [1516, 269] on icon "Ellipses" at bounding box center [1514, 271] width 20 height 20
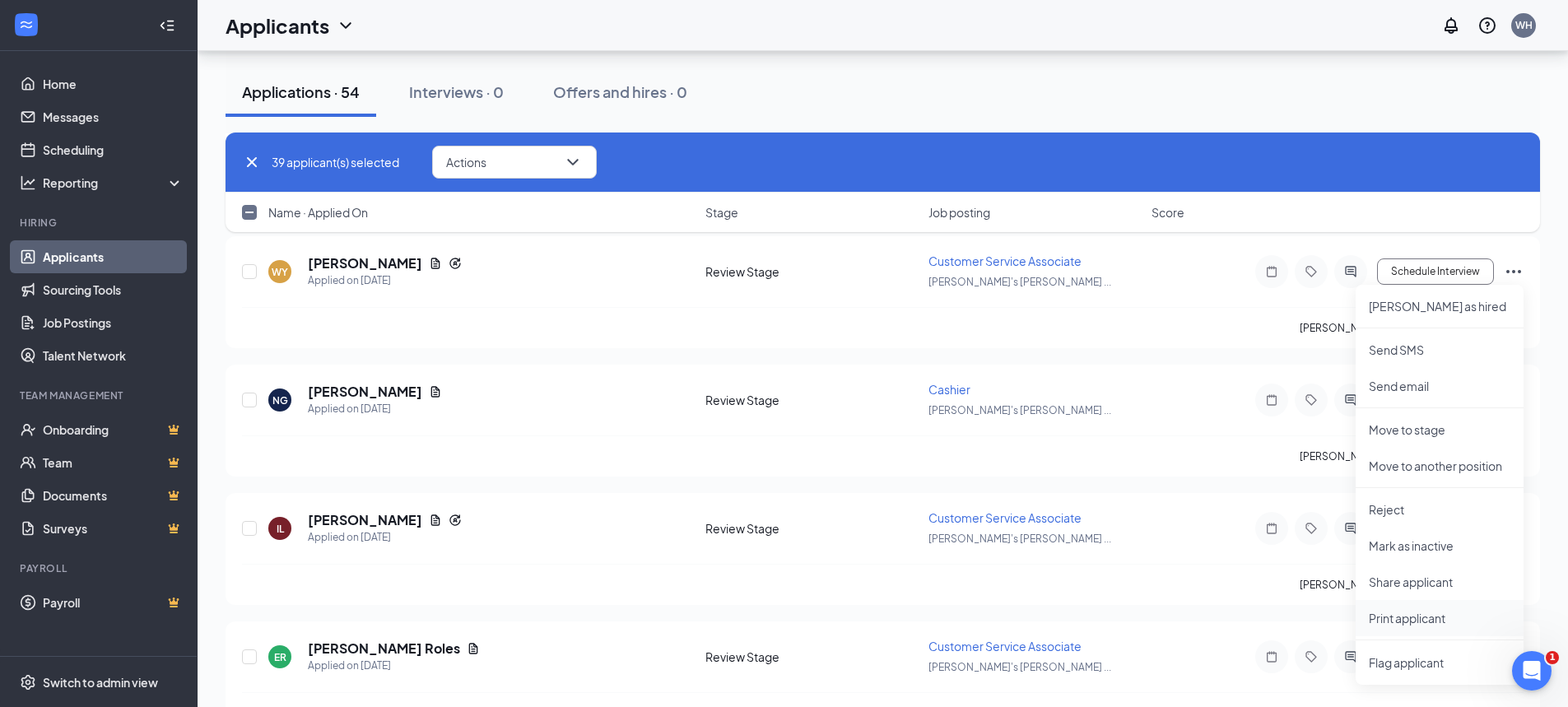
click at [1388, 617] on p "Print applicant" at bounding box center [1439, 618] width 142 height 16
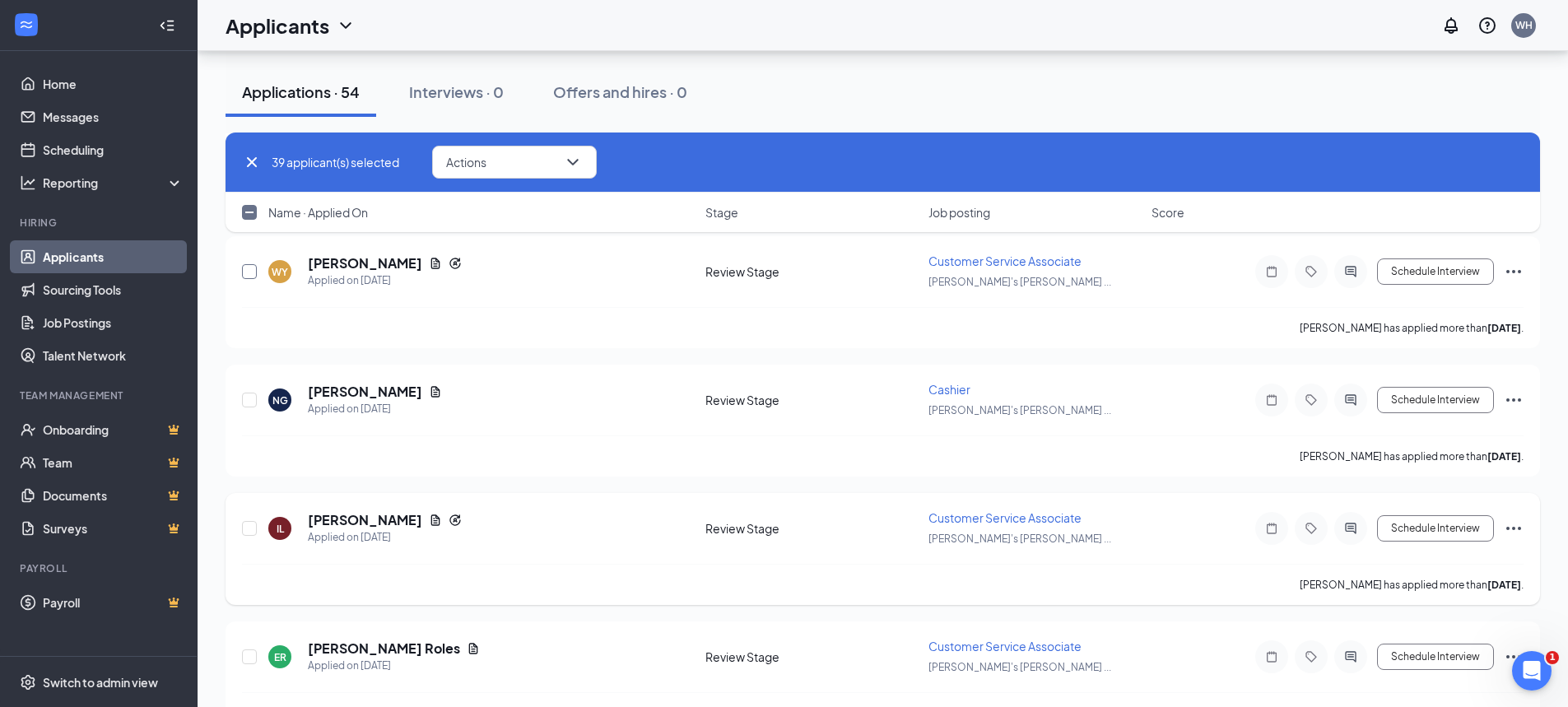
click at [253, 268] on input "checkbox" at bounding box center [249, 271] width 15 height 15
checkbox input "true"
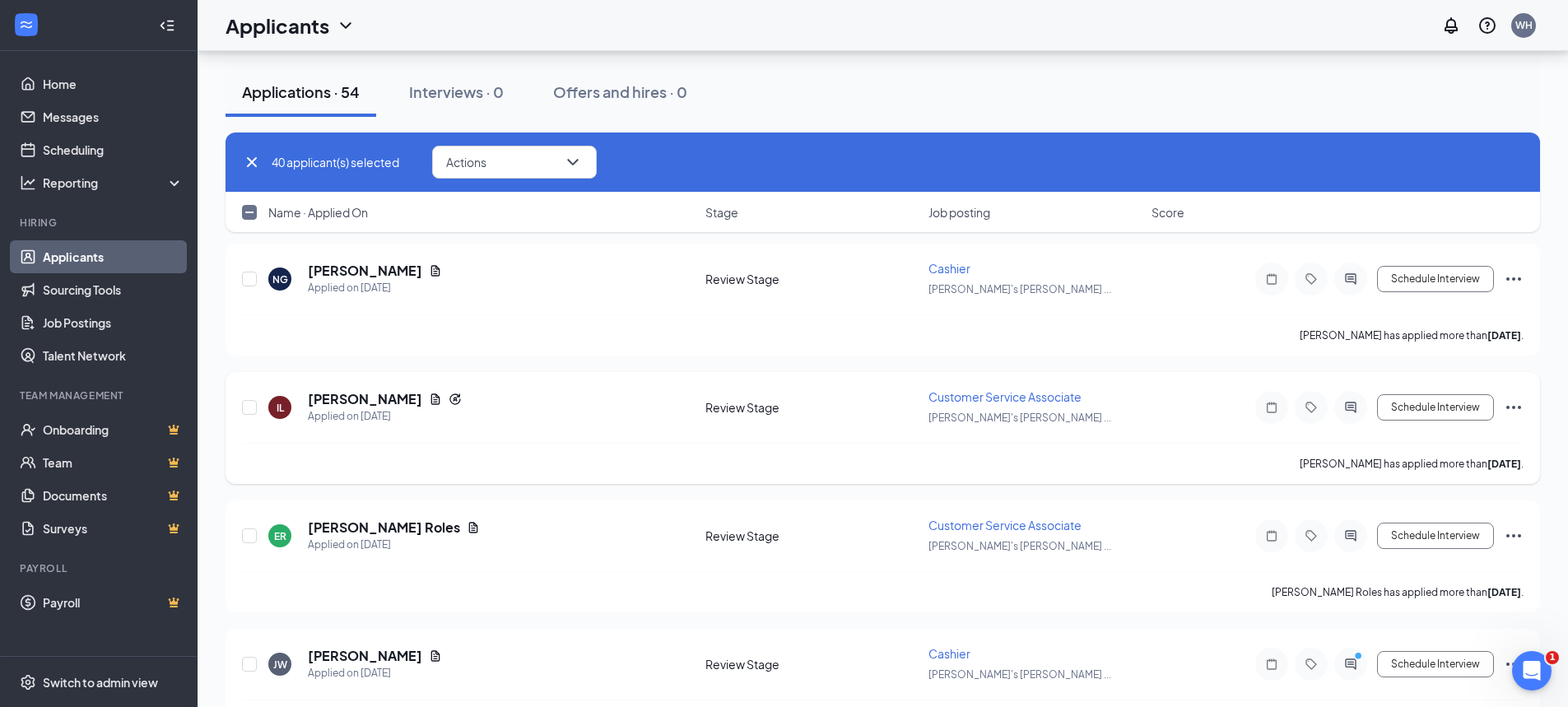
scroll to position [5271, 0]
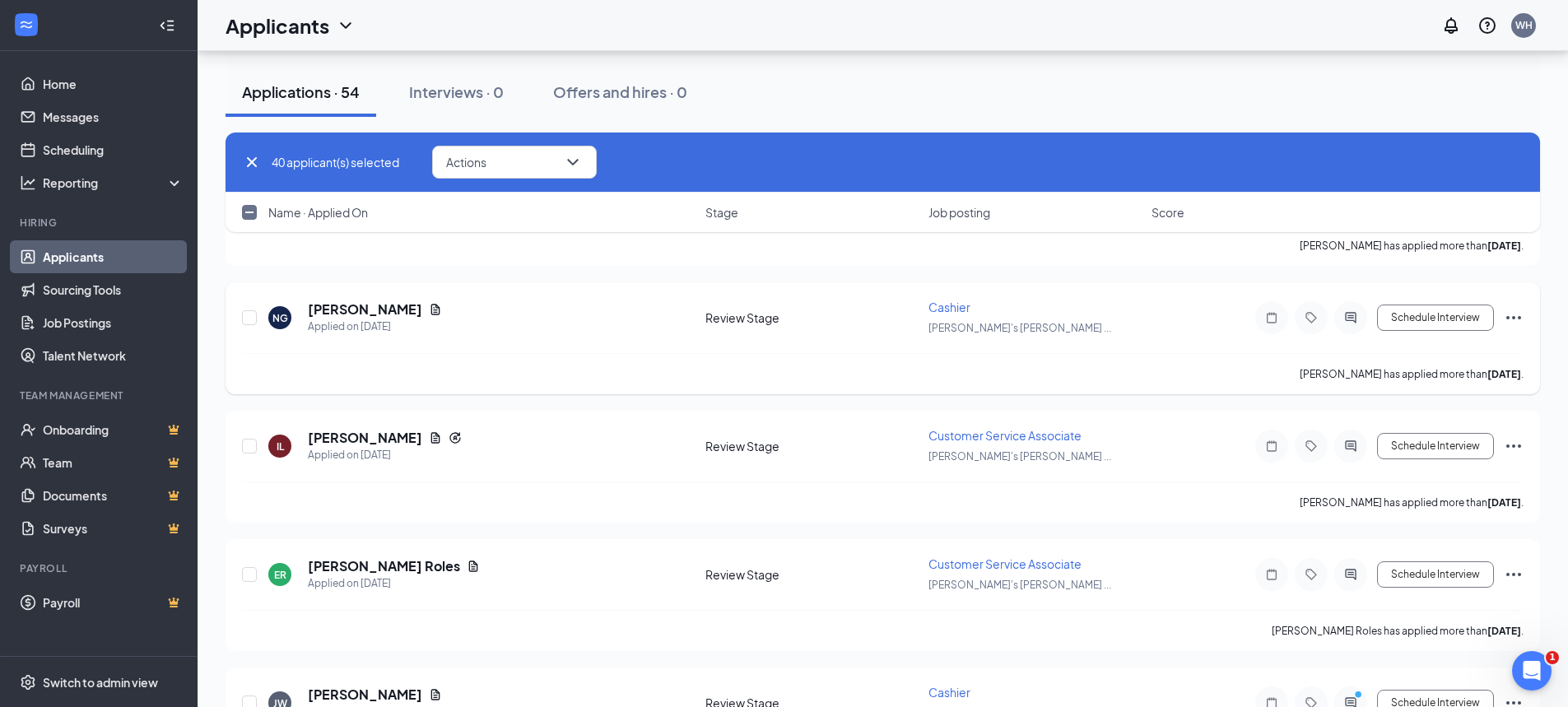
click at [1510, 315] on icon "Ellipses" at bounding box center [1514, 317] width 20 height 20
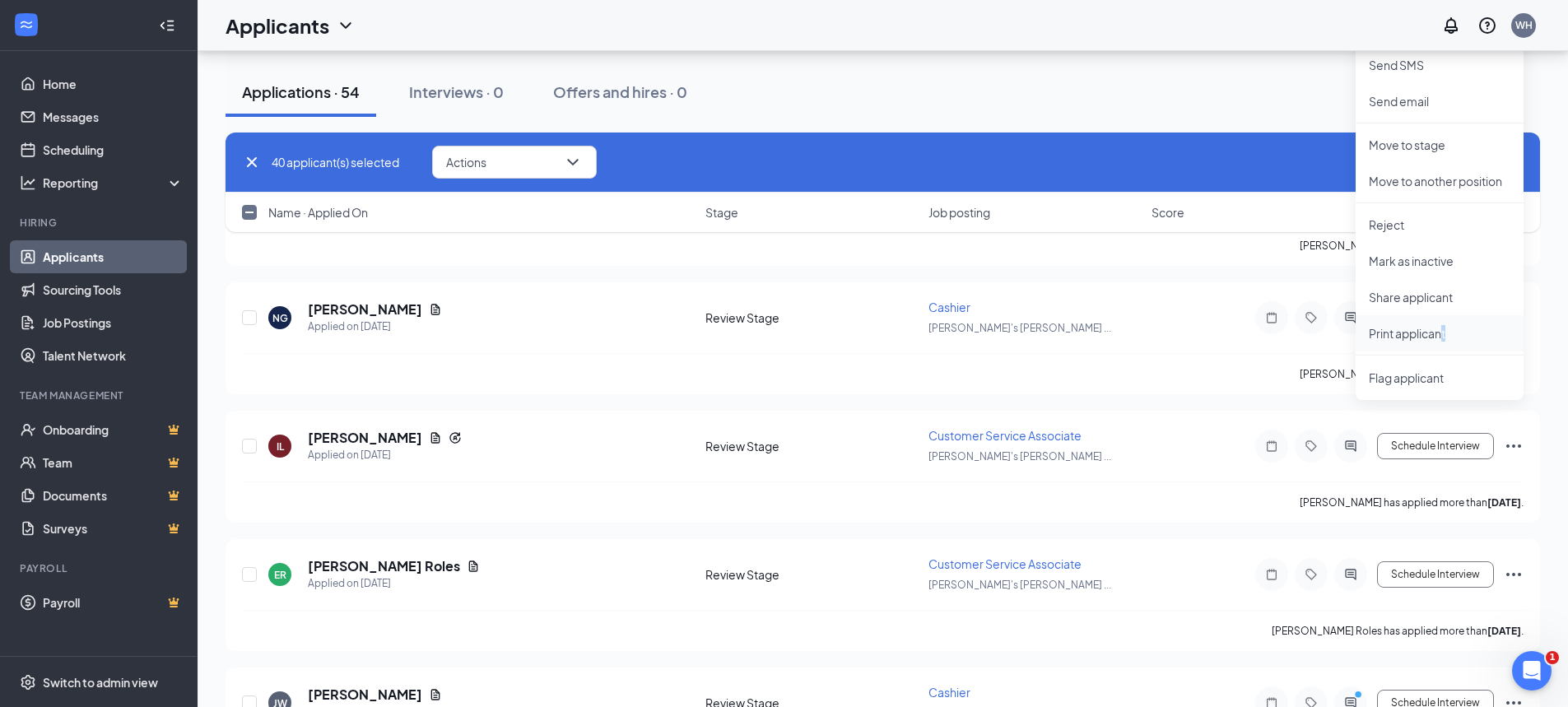
click at [1444, 338] on p "Print applicant" at bounding box center [1439, 333] width 142 height 16
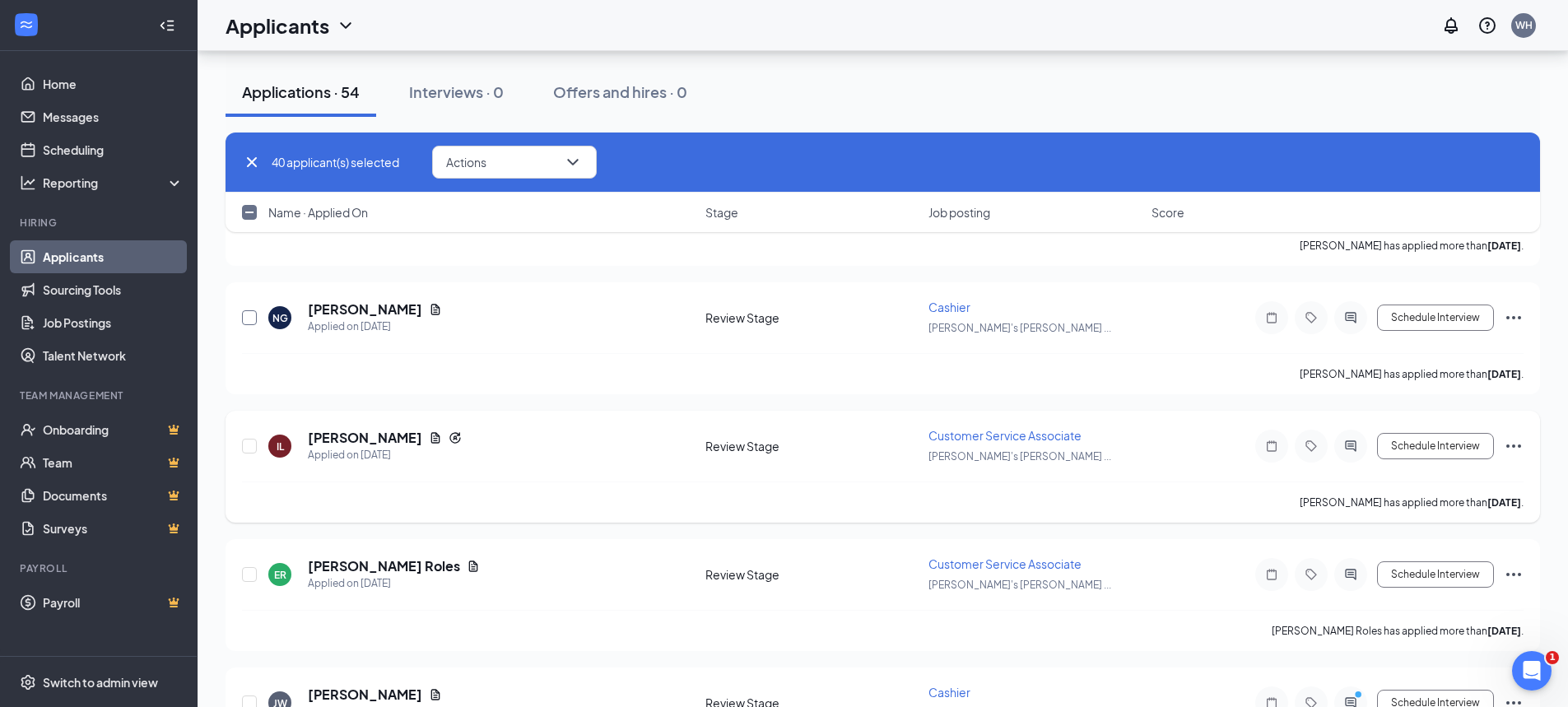
click at [250, 321] on input "checkbox" at bounding box center [249, 317] width 15 height 15
checkbox input "true"
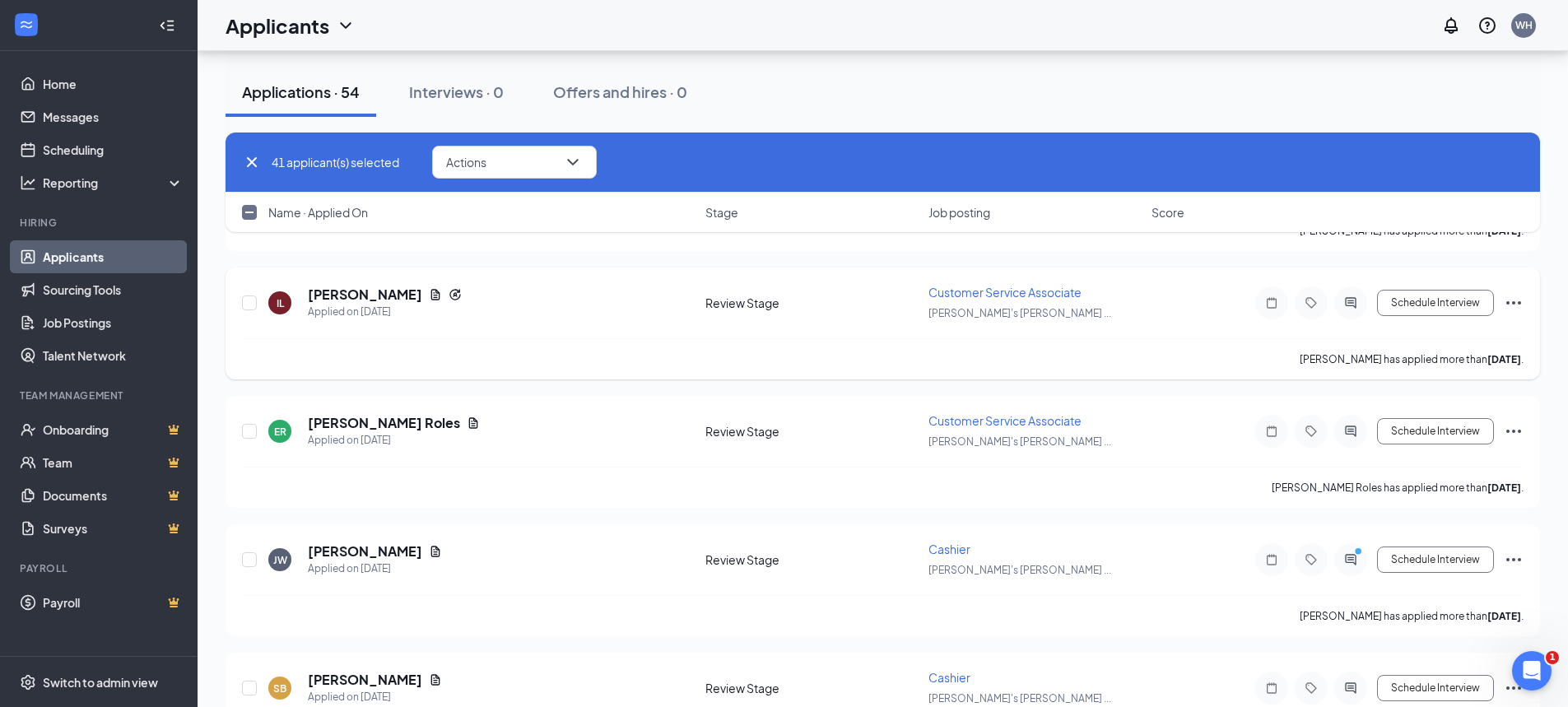
scroll to position [5435, 0]
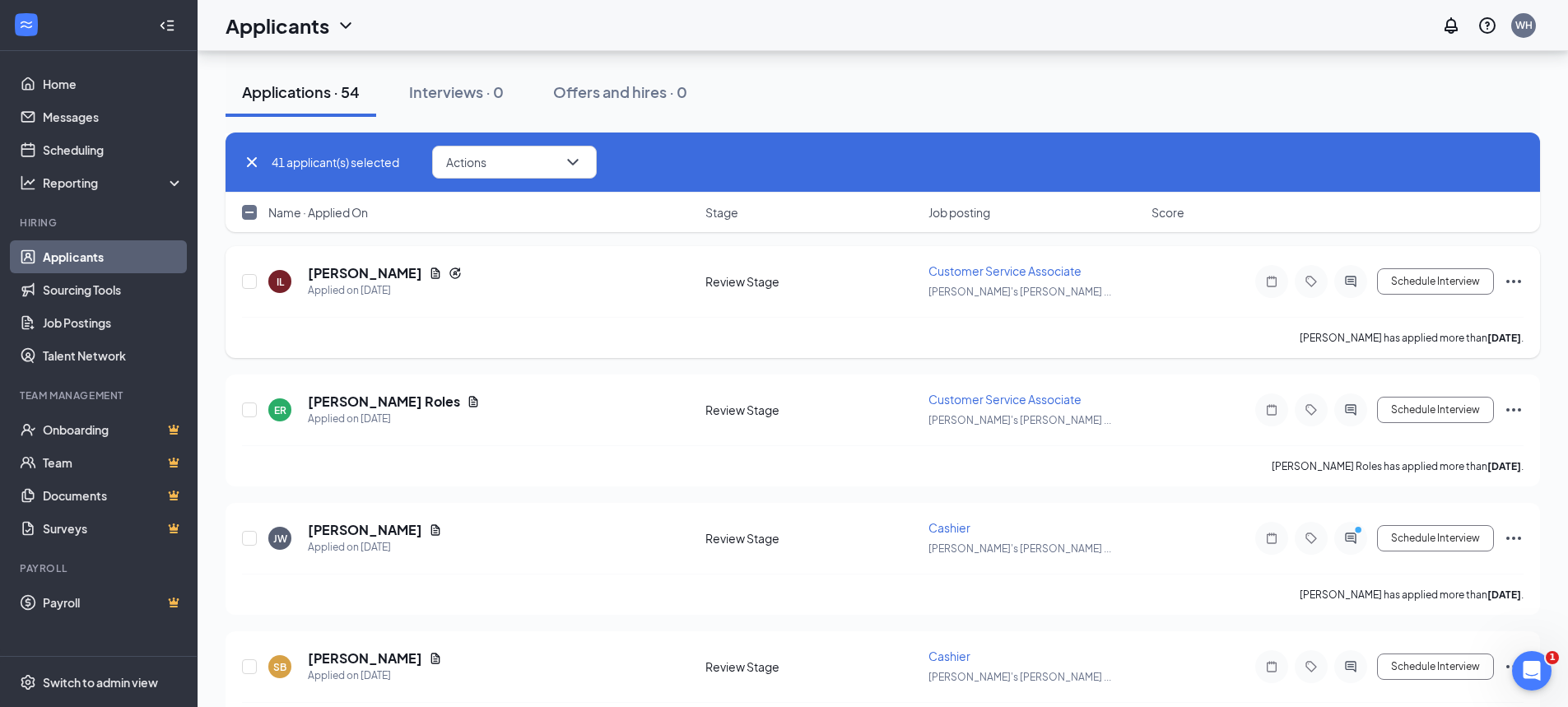
click at [1507, 281] on icon "Ellipses" at bounding box center [1514, 281] width 20 height 20
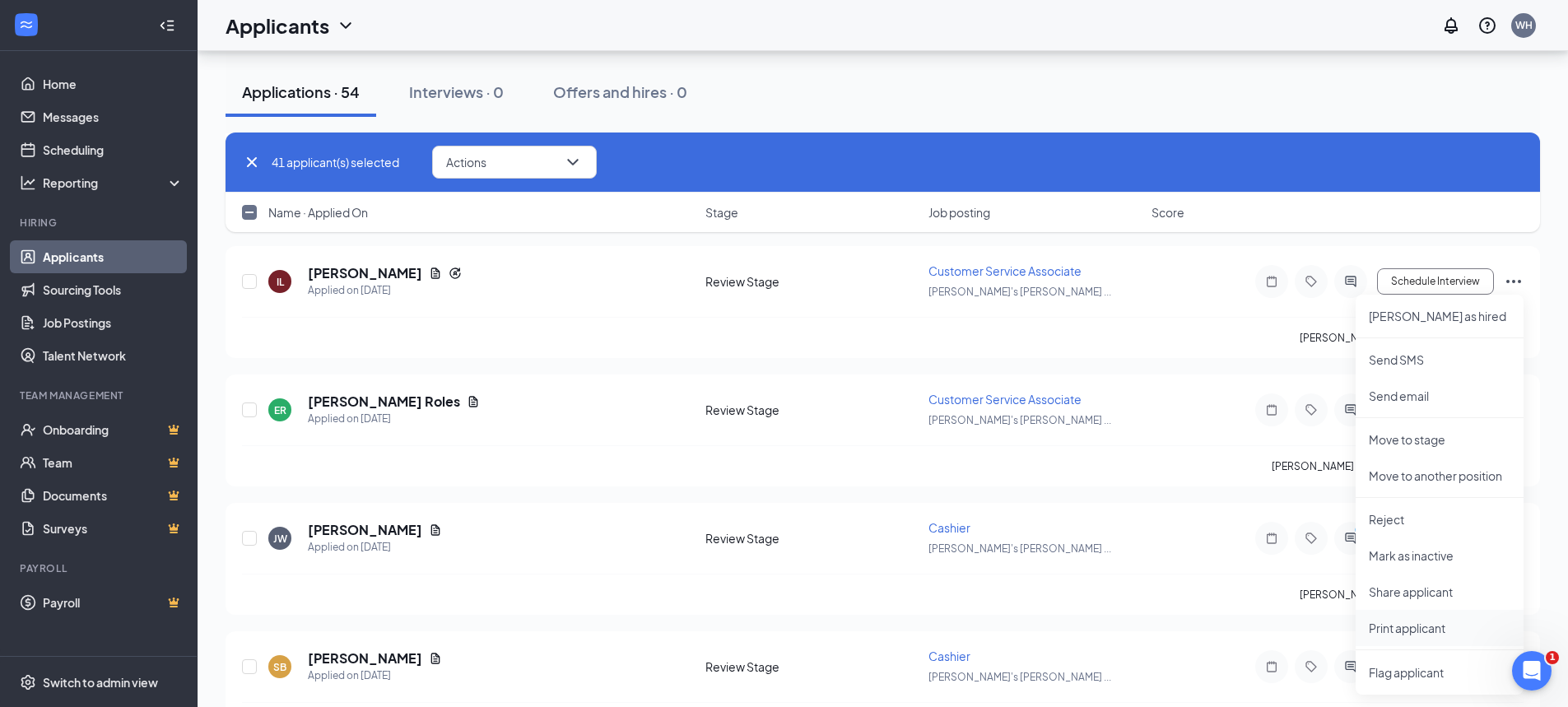
click at [1386, 625] on p "Print applicant" at bounding box center [1439, 627] width 142 height 16
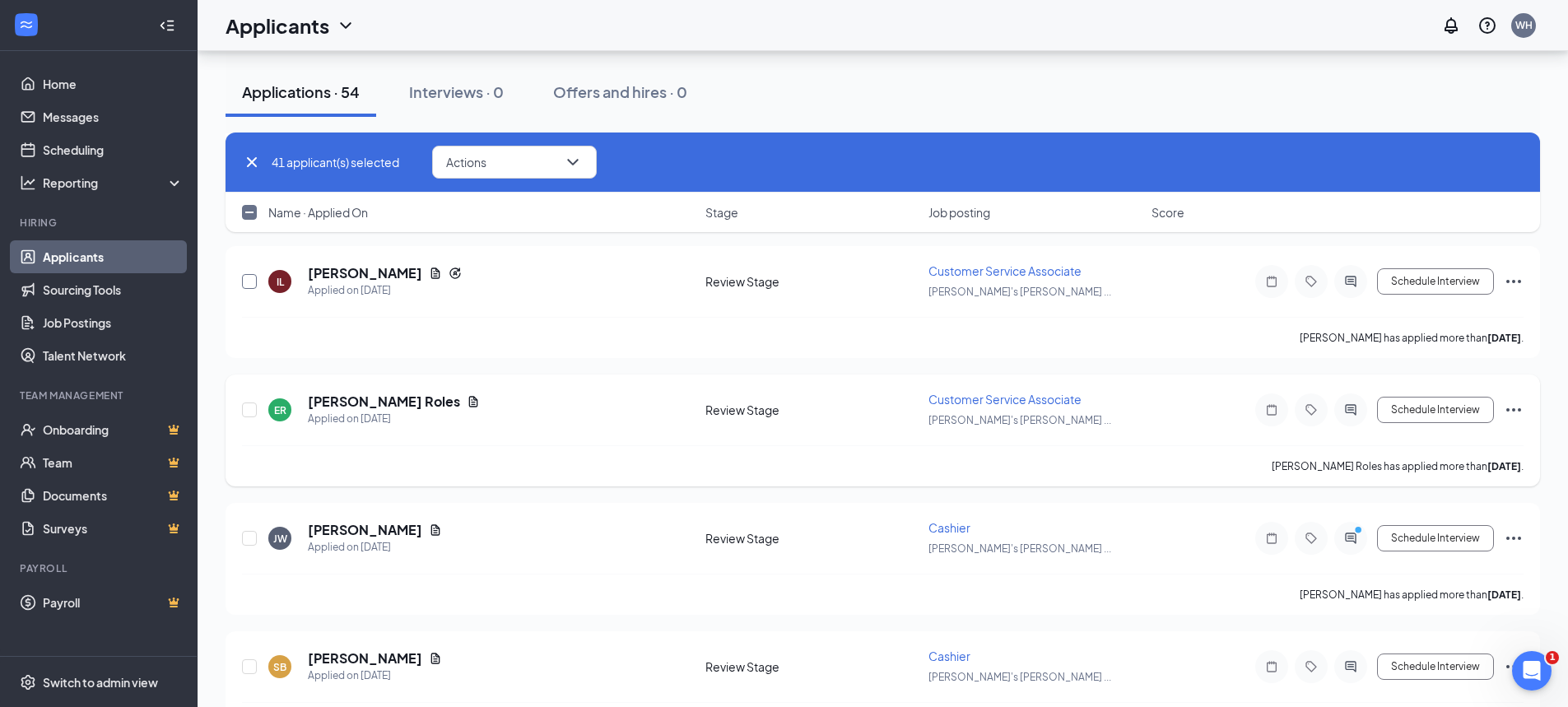
click at [249, 280] on input "checkbox" at bounding box center [249, 281] width 15 height 15
checkbox input "true"
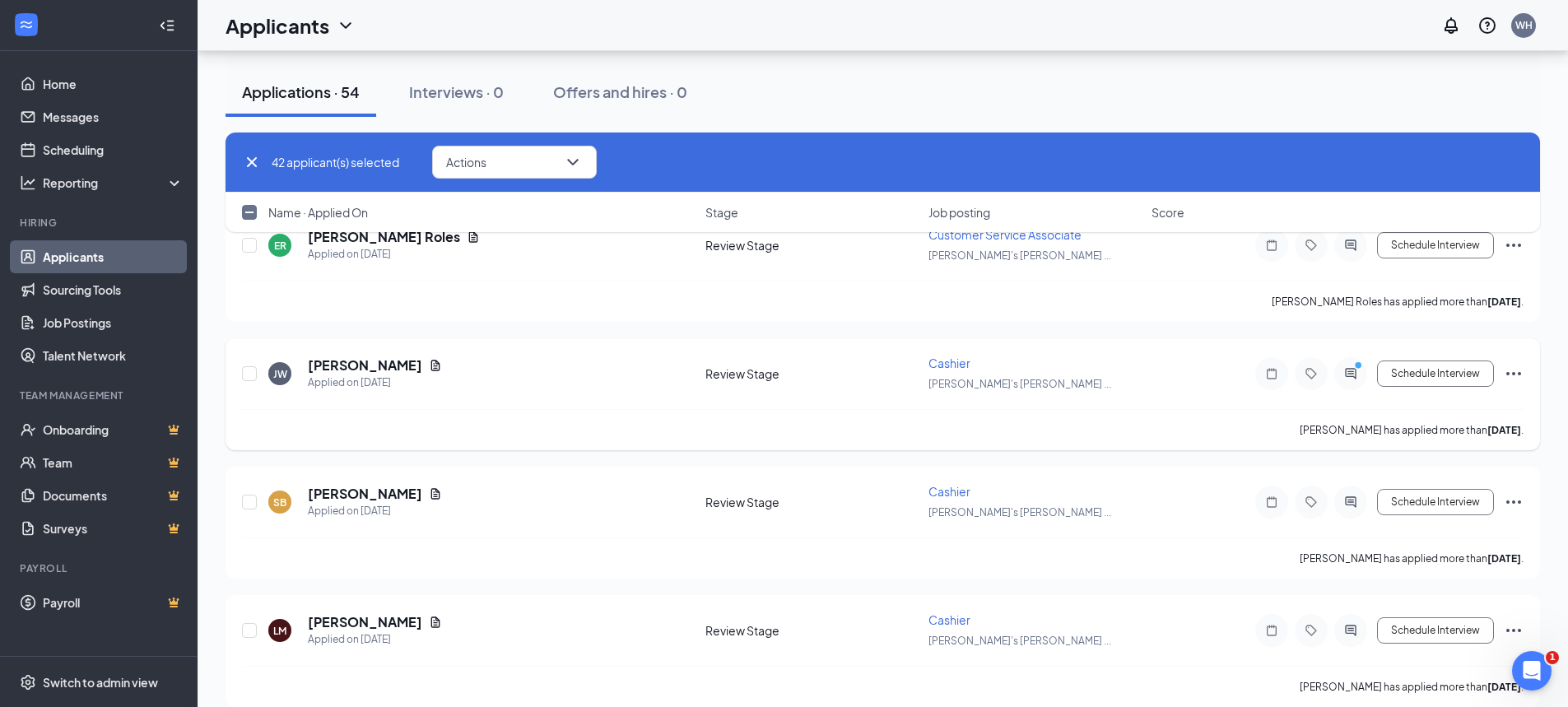
scroll to position [5518, 0]
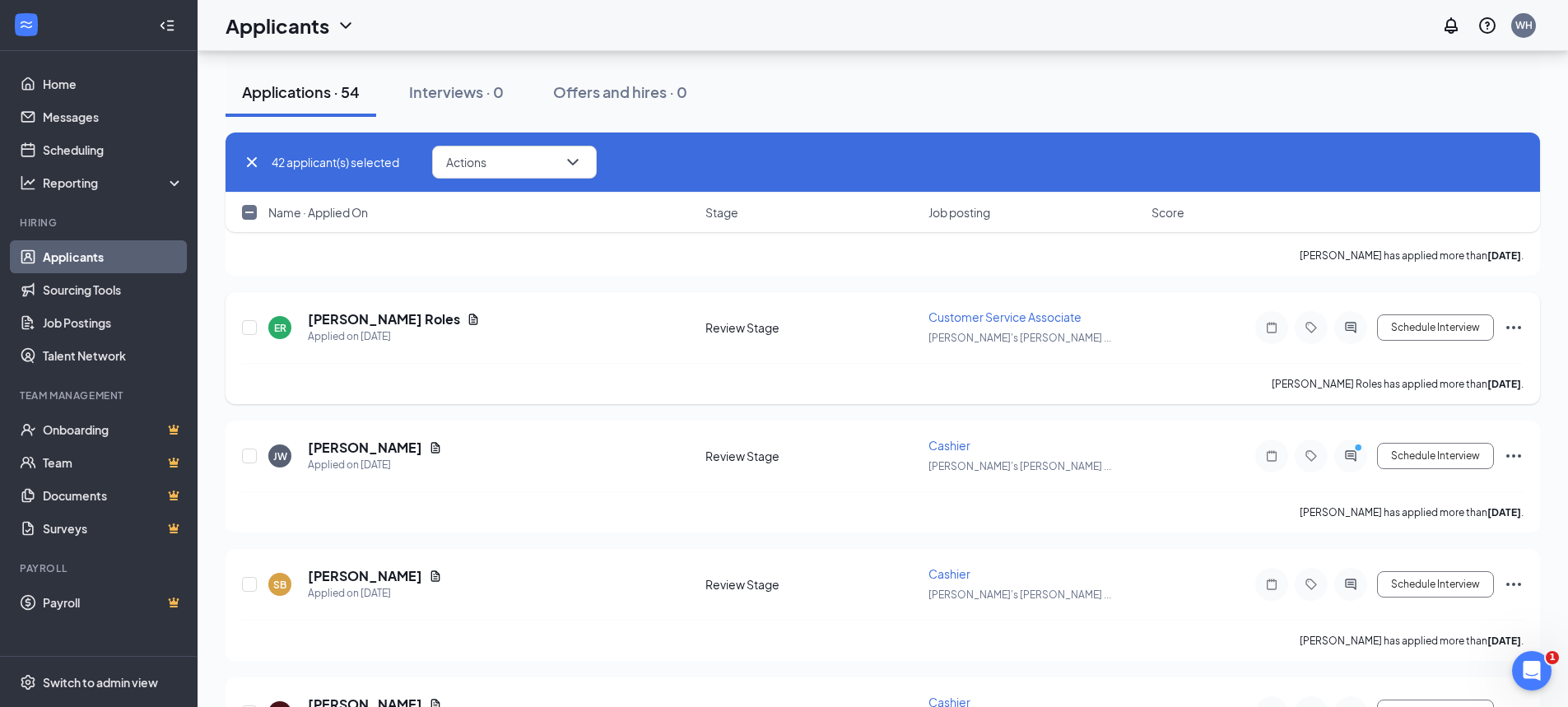
click at [1521, 324] on icon "Ellipses" at bounding box center [1514, 328] width 20 height 20
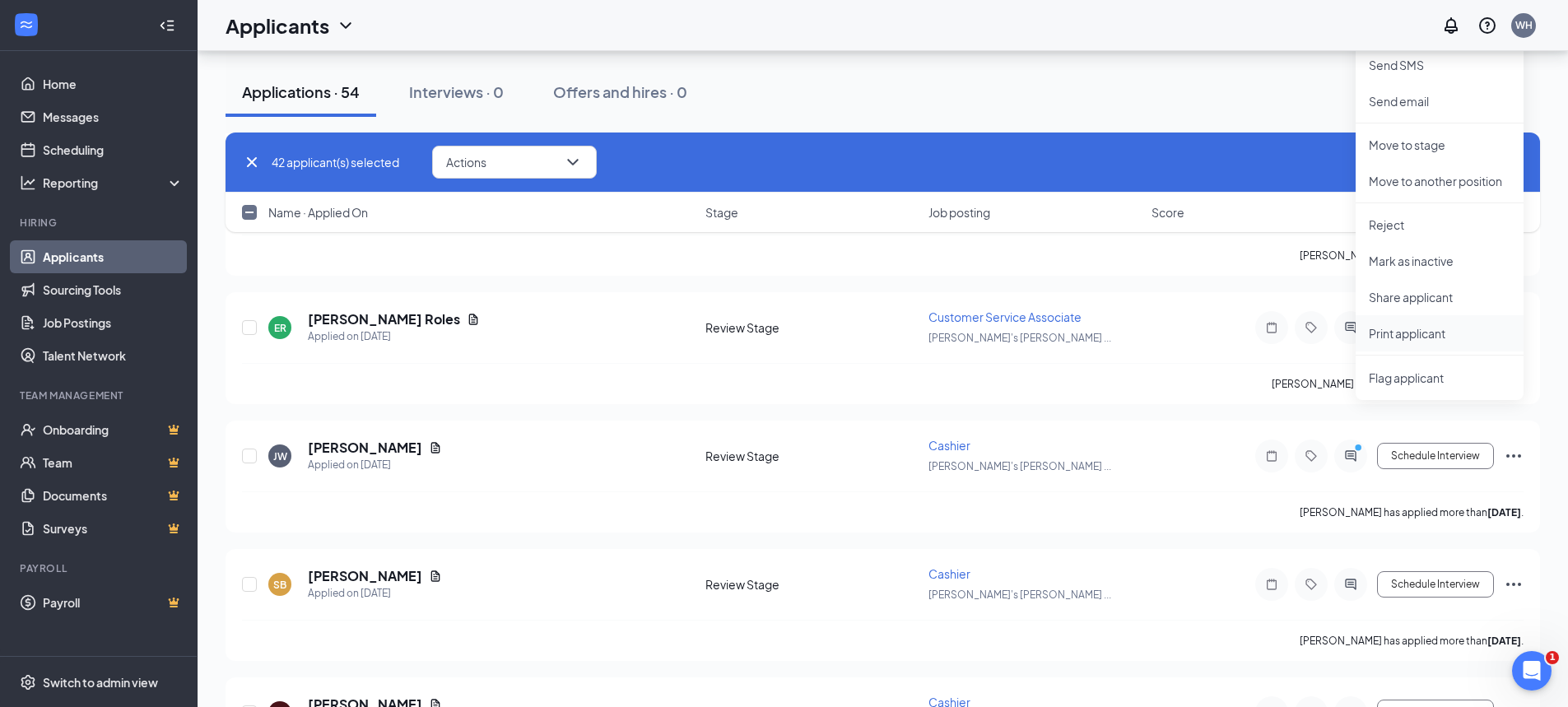
click at [1407, 335] on p "Print applicant" at bounding box center [1439, 333] width 142 height 16
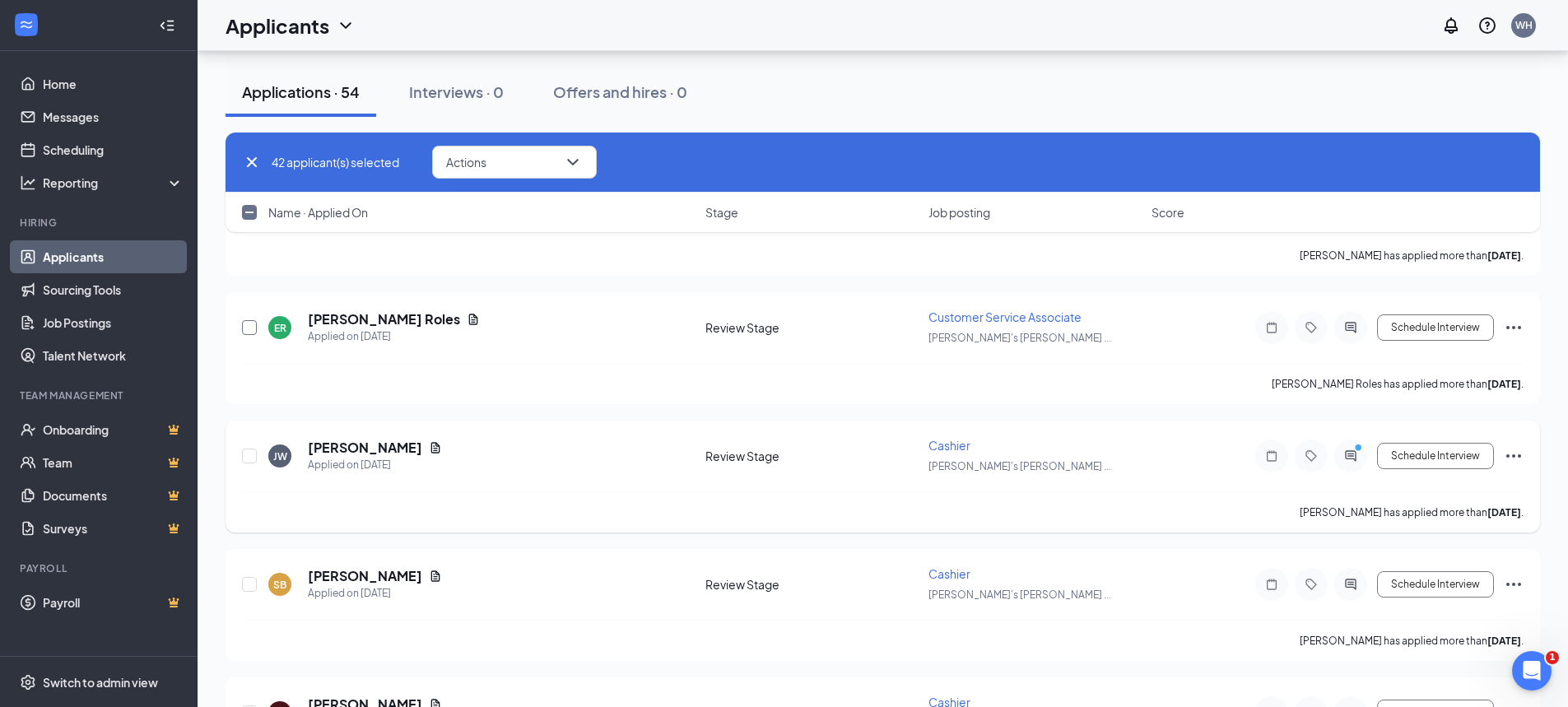
click at [253, 328] on input "checkbox" at bounding box center [249, 328] width 15 height 15
checkbox input "true"
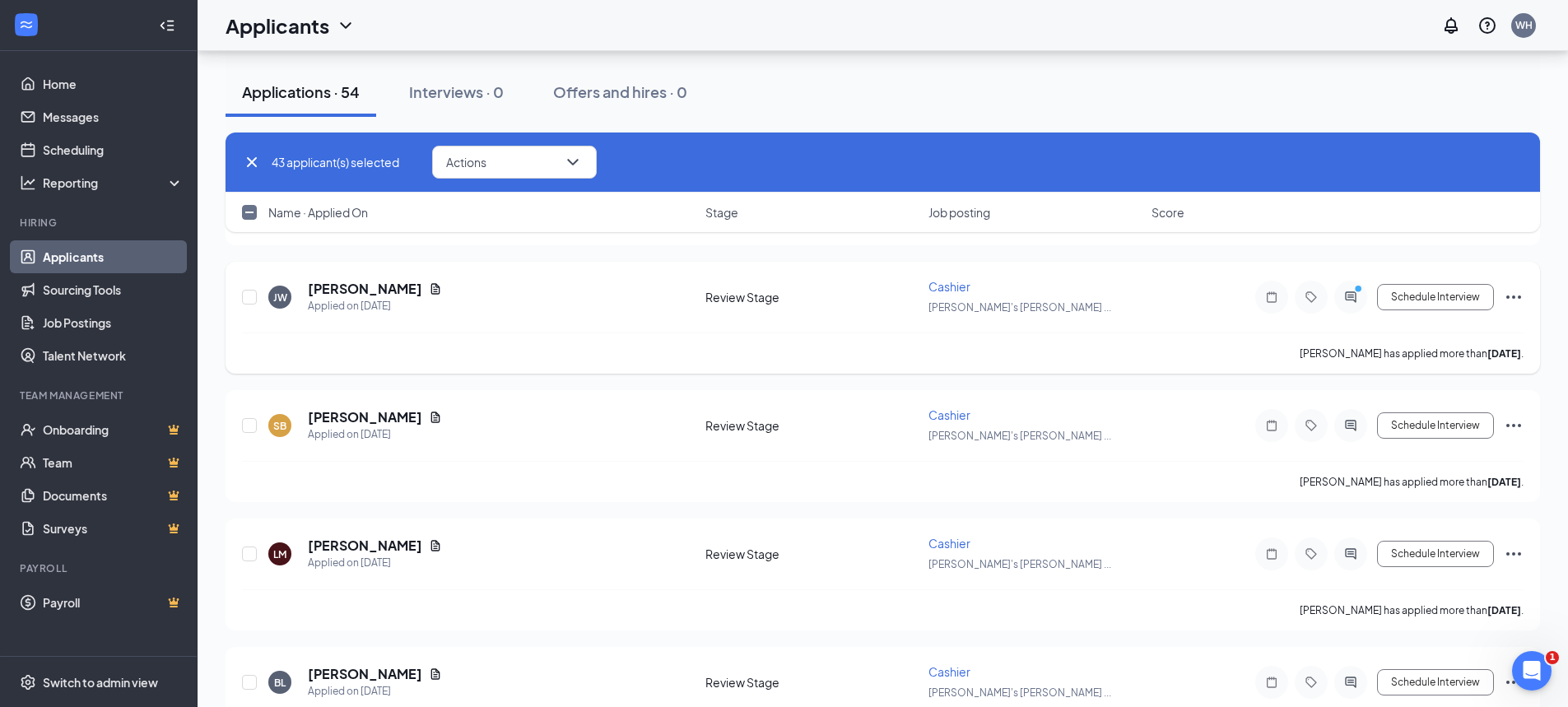
scroll to position [5682, 0]
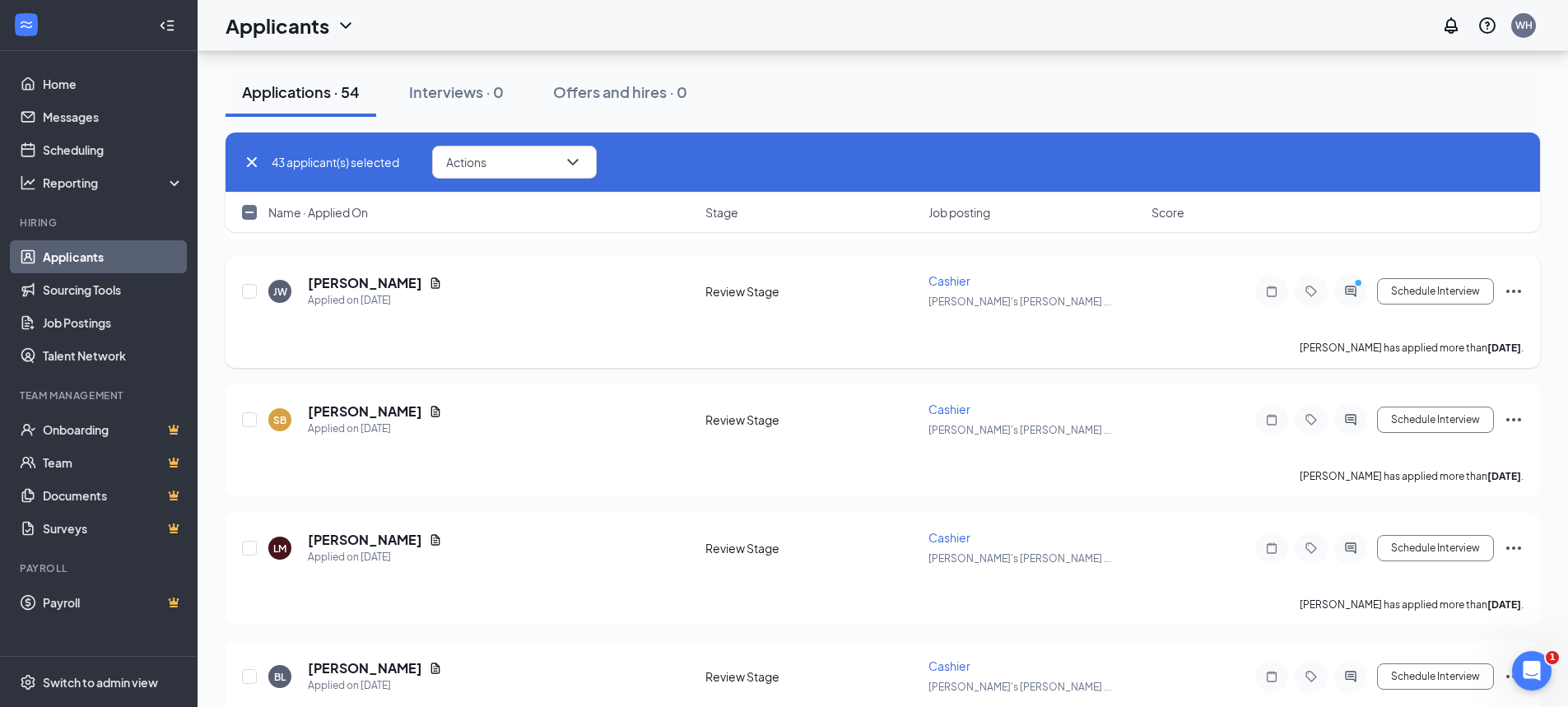
click at [1508, 288] on icon "Ellipses" at bounding box center [1514, 291] width 20 height 20
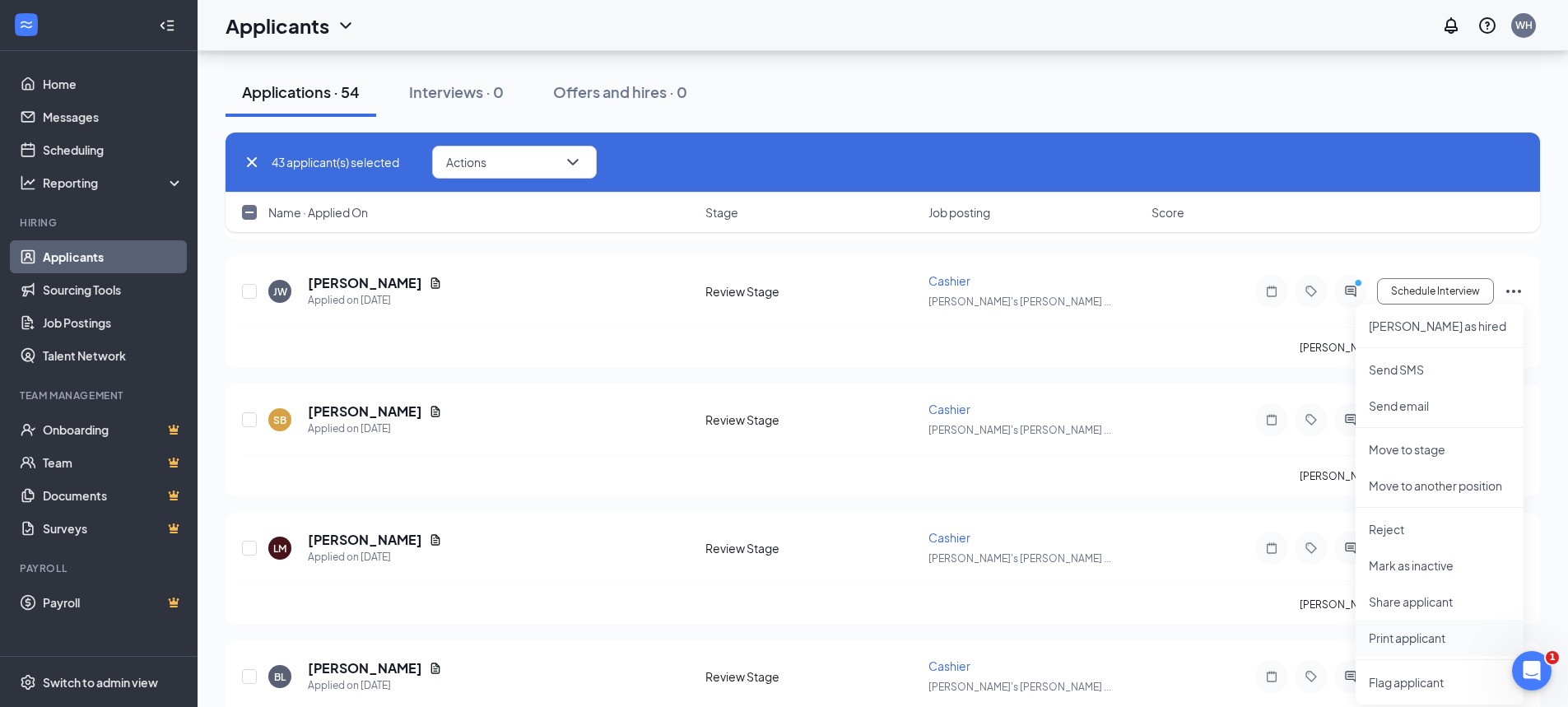
click at [1404, 640] on p "Print applicant" at bounding box center [1439, 638] width 142 height 16
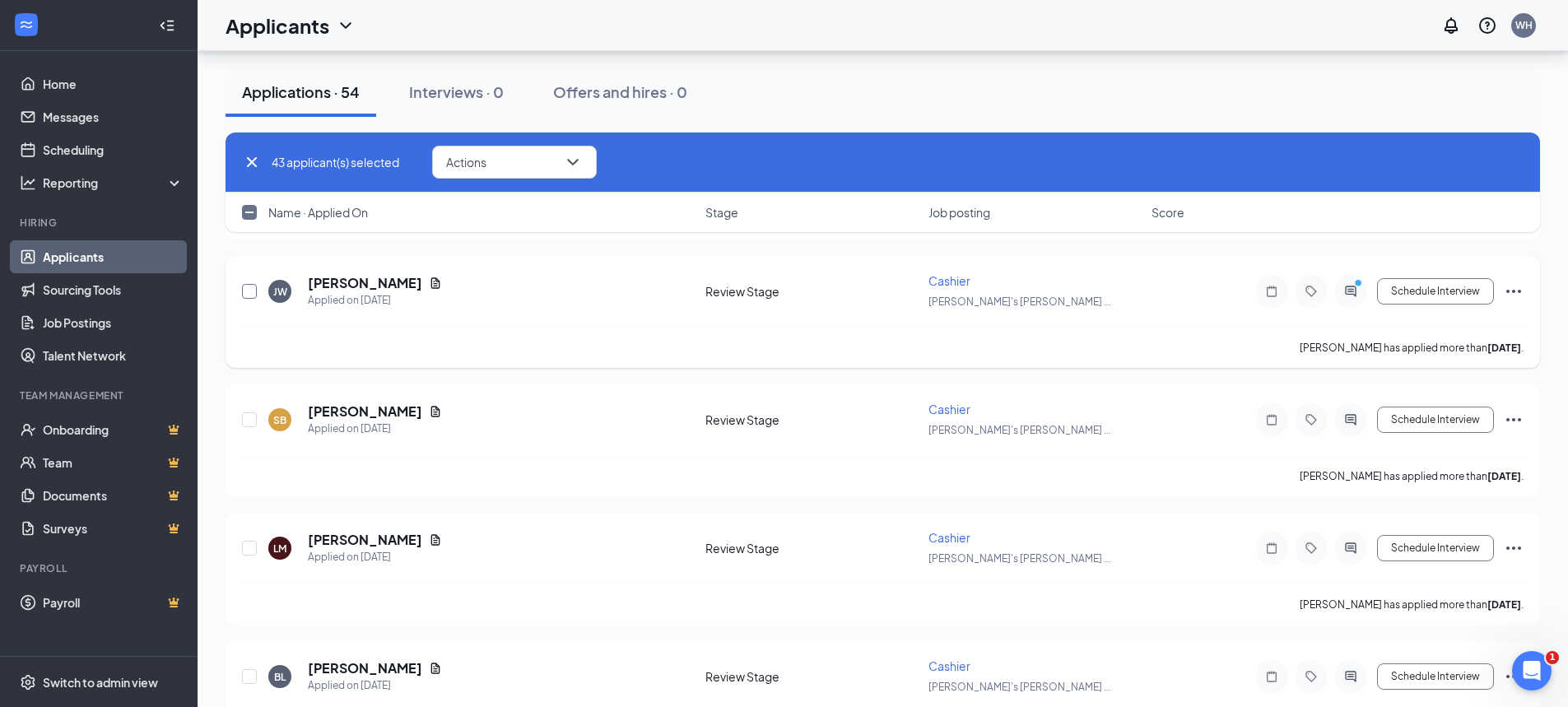
click at [244, 292] on input "checkbox" at bounding box center [249, 291] width 15 height 15
checkbox input "true"
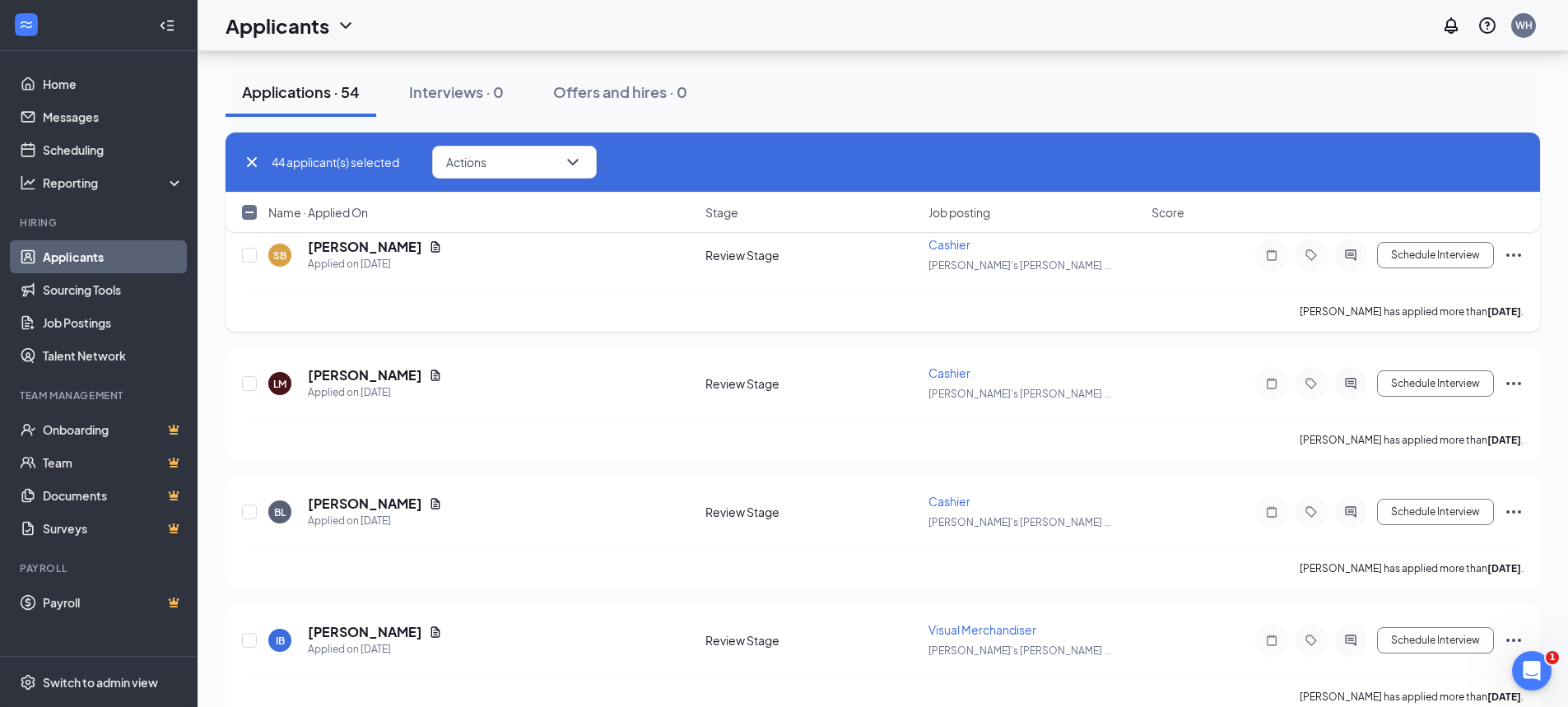
click at [1508, 256] on icon "Ellipses" at bounding box center [1514, 255] width 15 height 3
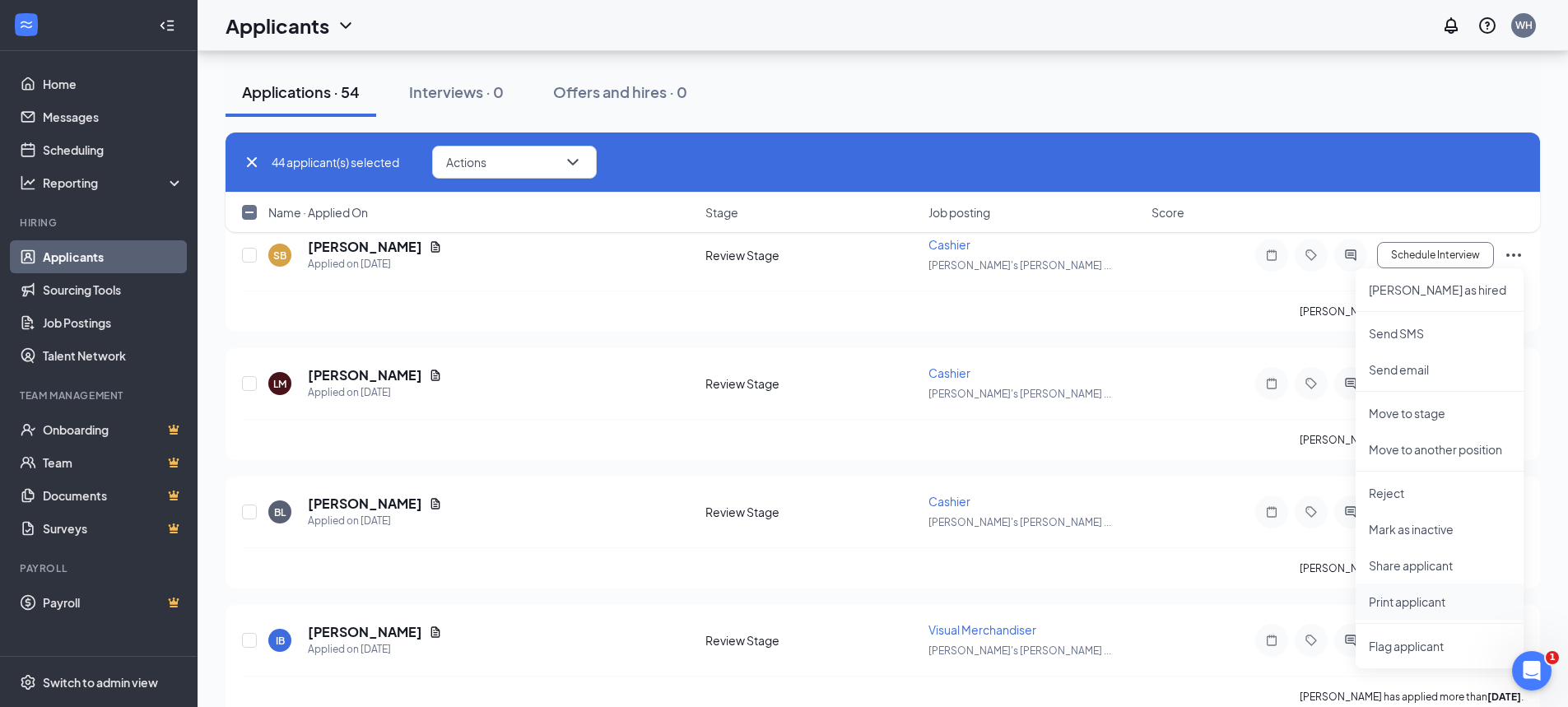
click at [1403, 600] on p "Print applicant" at bounding box center [1439, 602] width 142 height 16
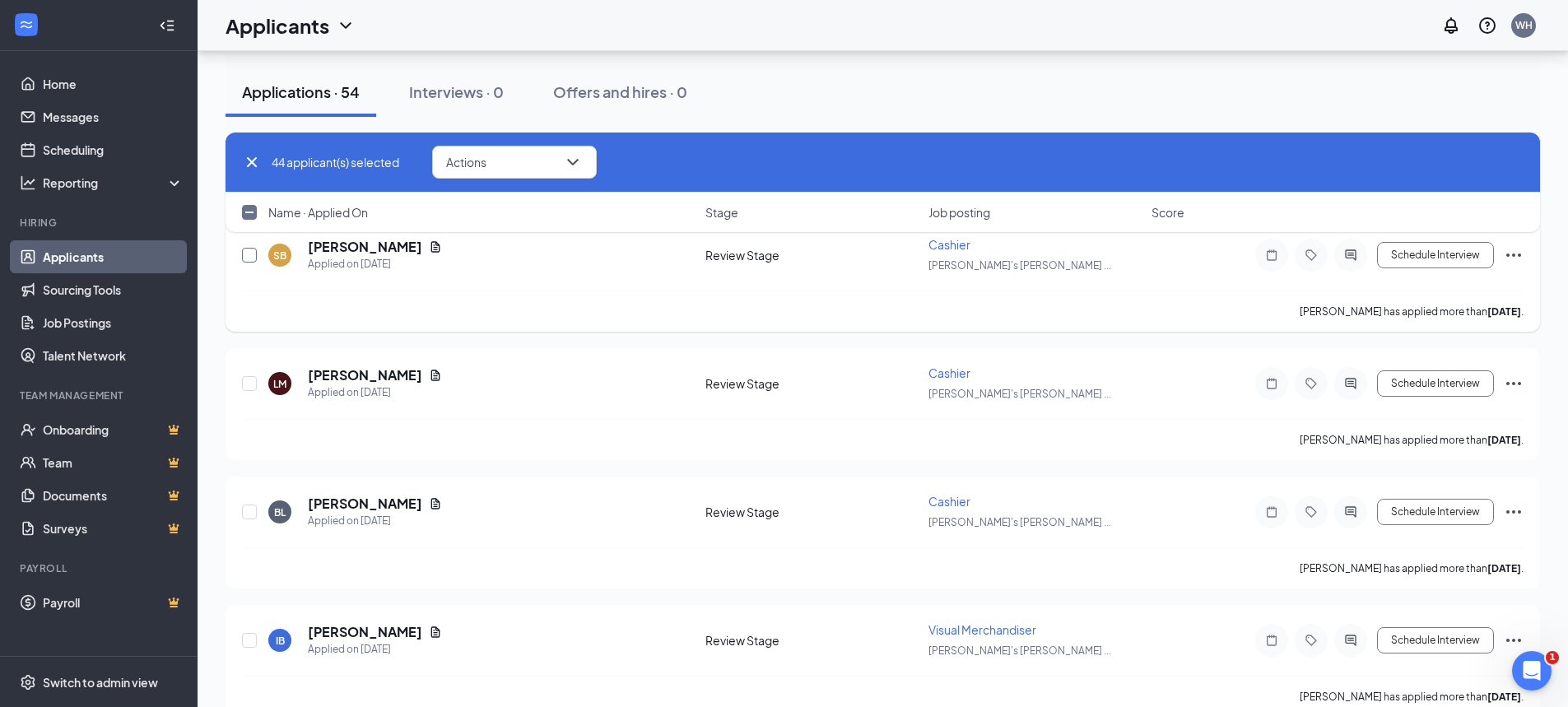
click at [247, 250] on input "checkbox" at bounding box center [249, 255] width 15 height 15
checkbox input "true"
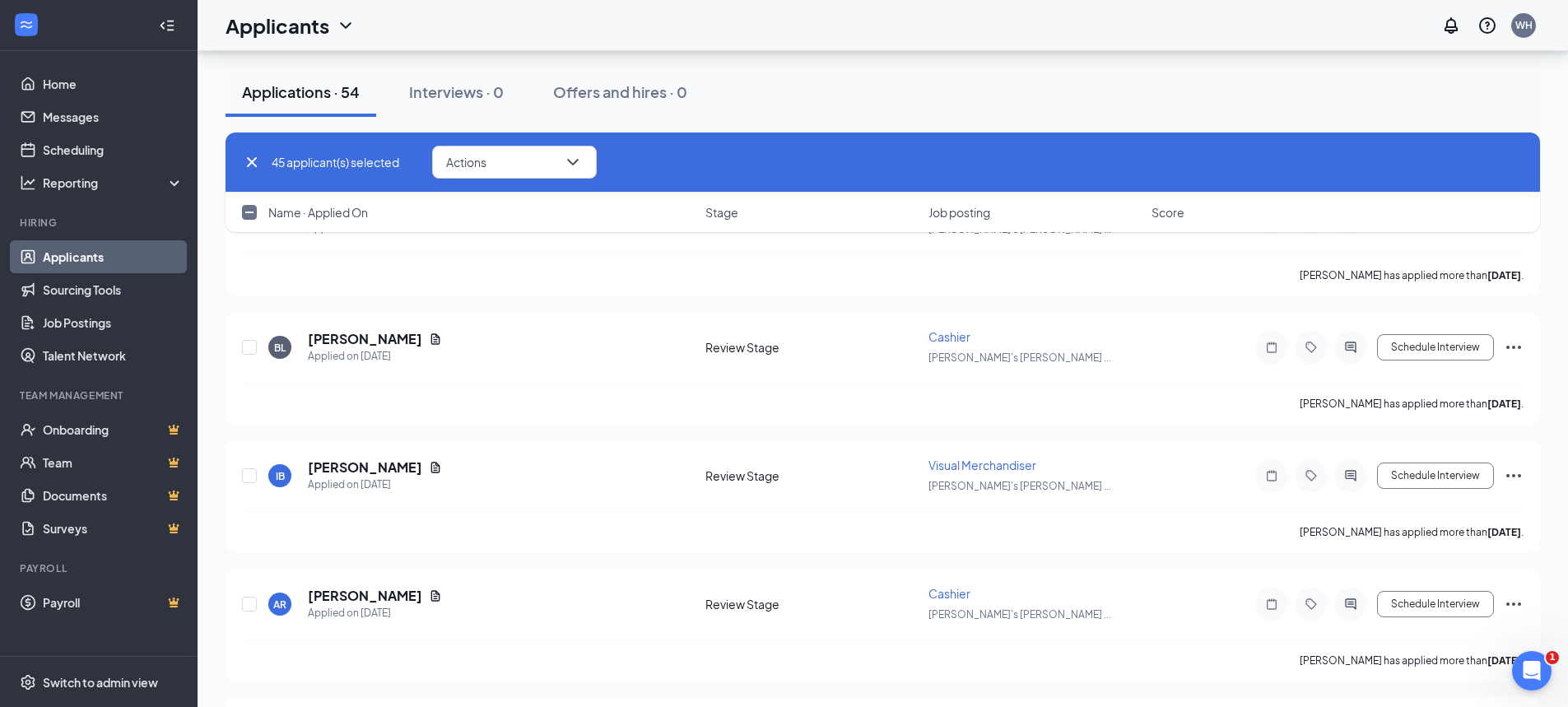
scroll to position [5929, 0]
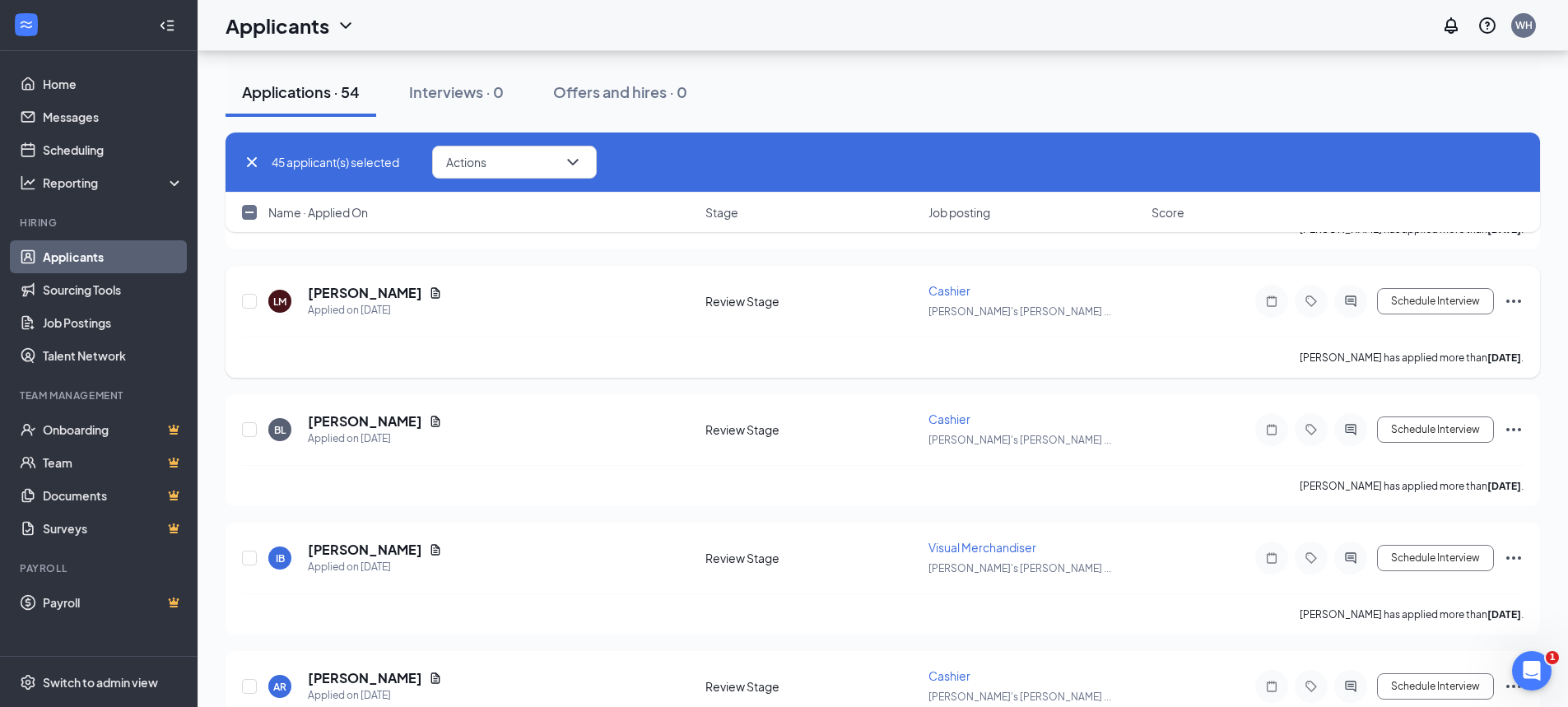
click at [1508, 296] on icon "Ellipses" at bounding box center [1514, 301] width 20 height 20
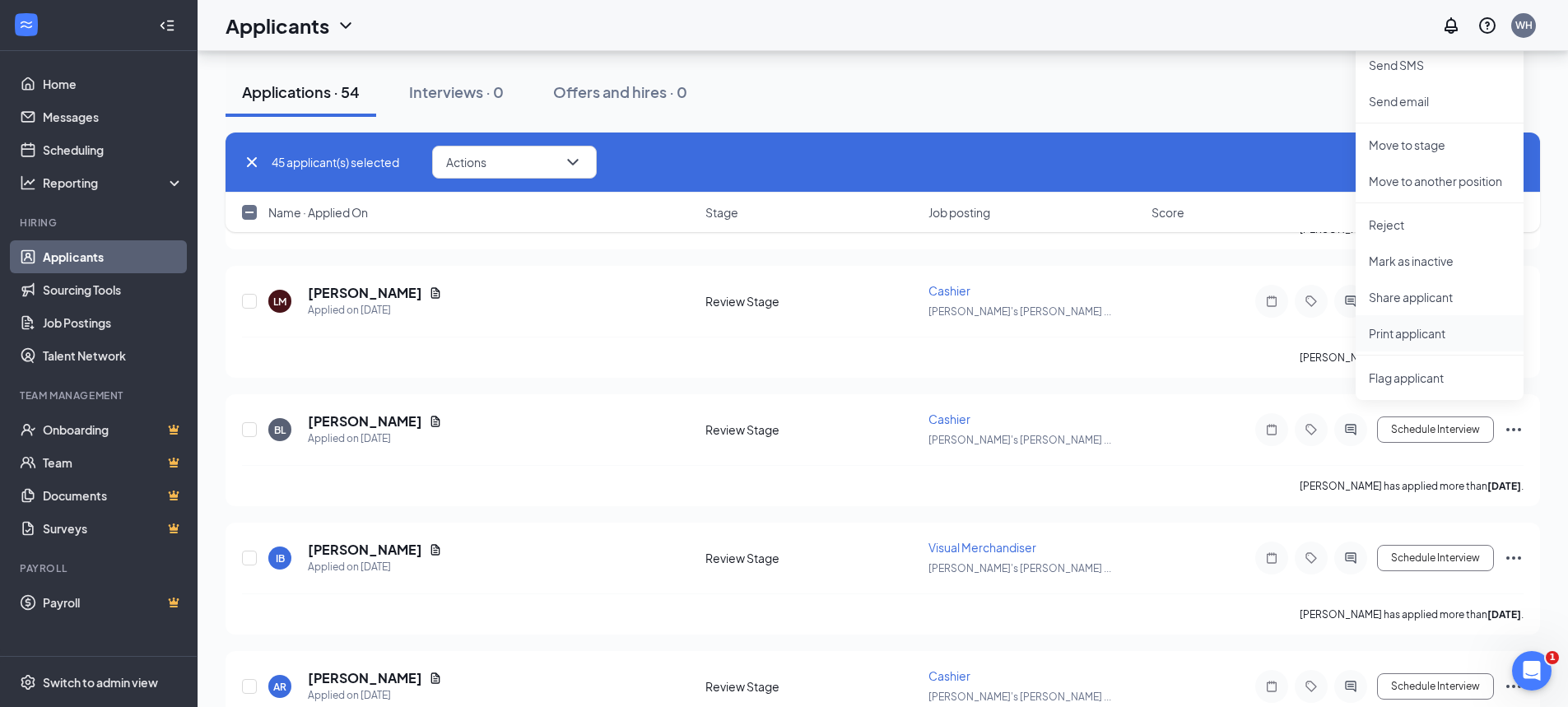
click at [1412, 334] on p "Print applicant" at bounding box center [1439, 333] width 142 height 16
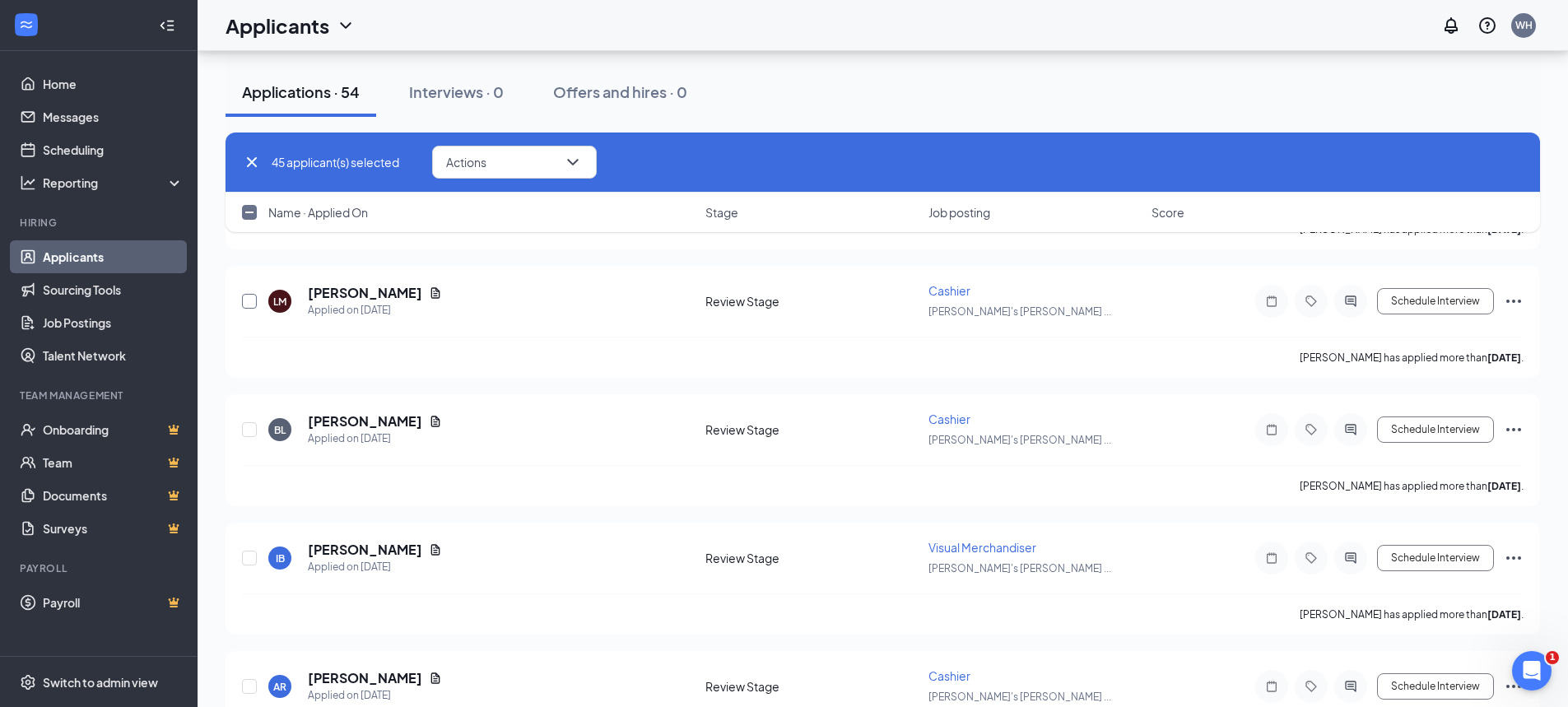
click at [245, 299] on input "checkbox" at bounding box center [249, 301] width 15 height 15
checkbox input "true"
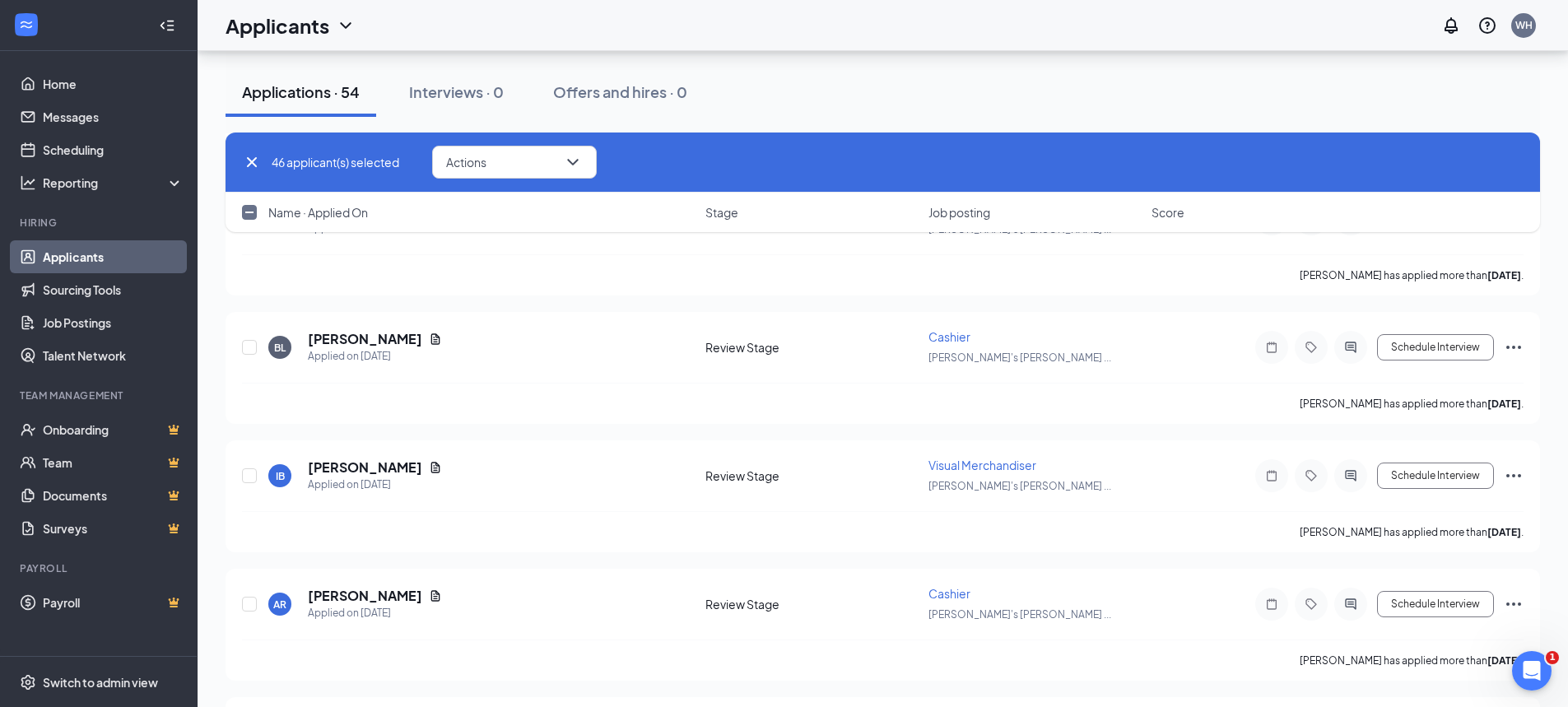
scroll to position [6094, 0]
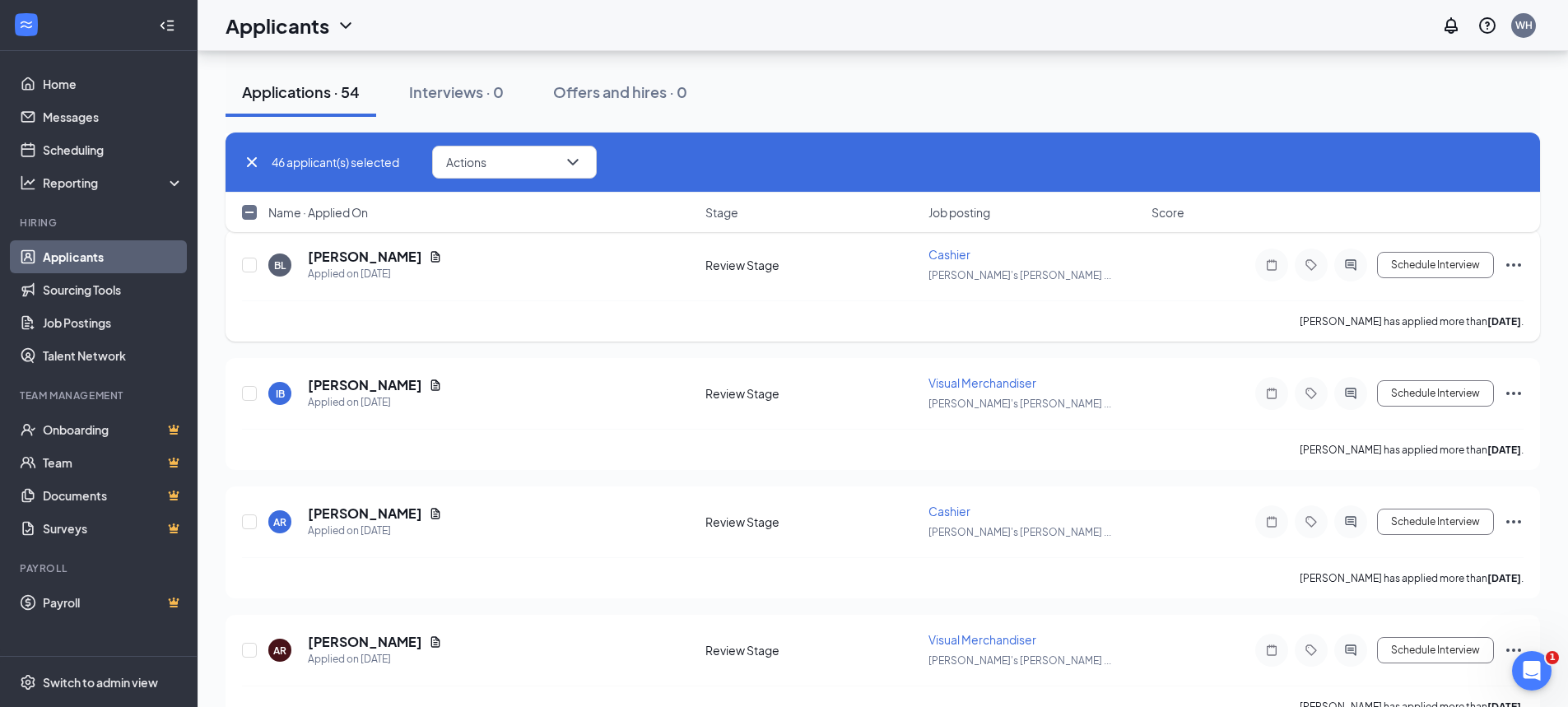
click at [1513, 258] on icon "Ellipses" at bounding box center [1514, 264] width 20 height 20
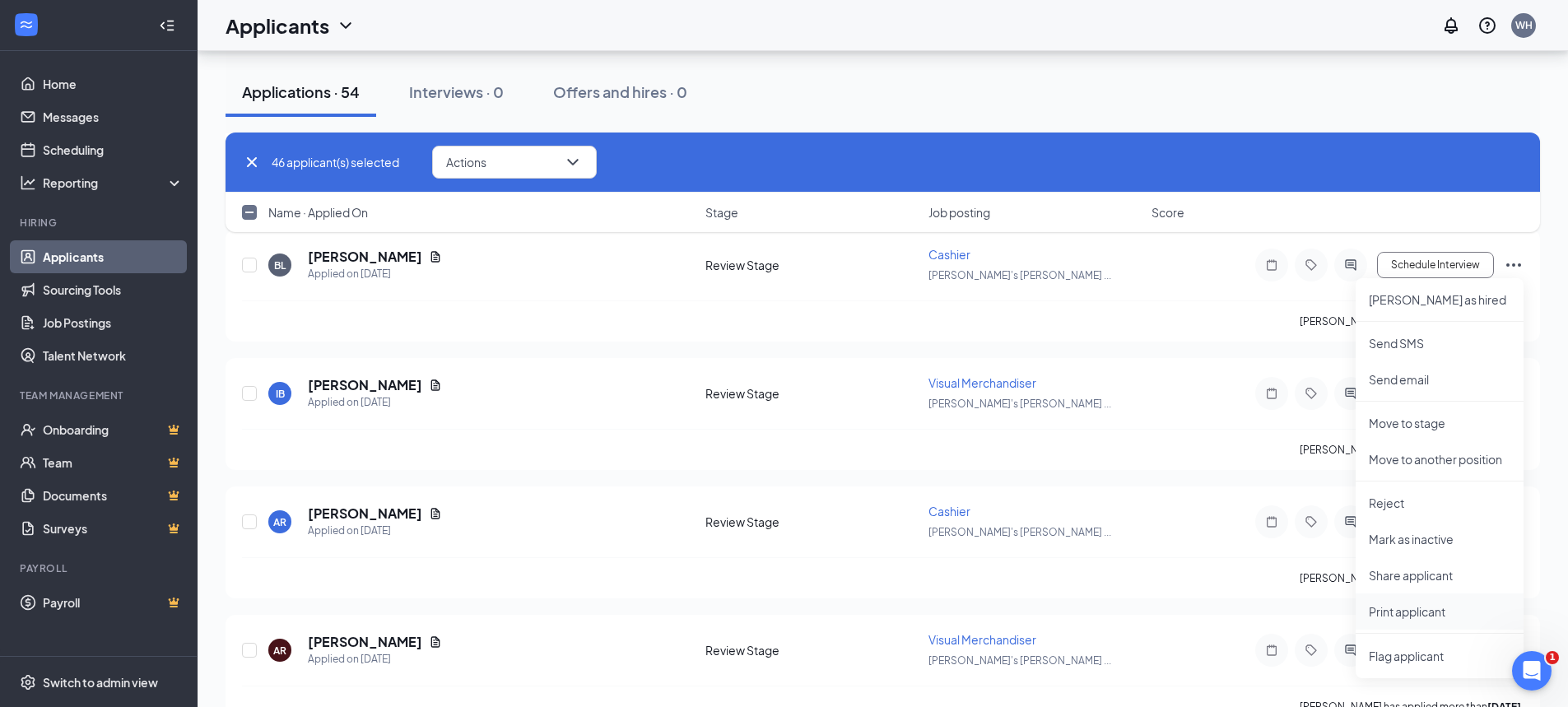
click at [1388, 608] on p "Print applicant" at bounding box center [1439, 611] width 142 height 16
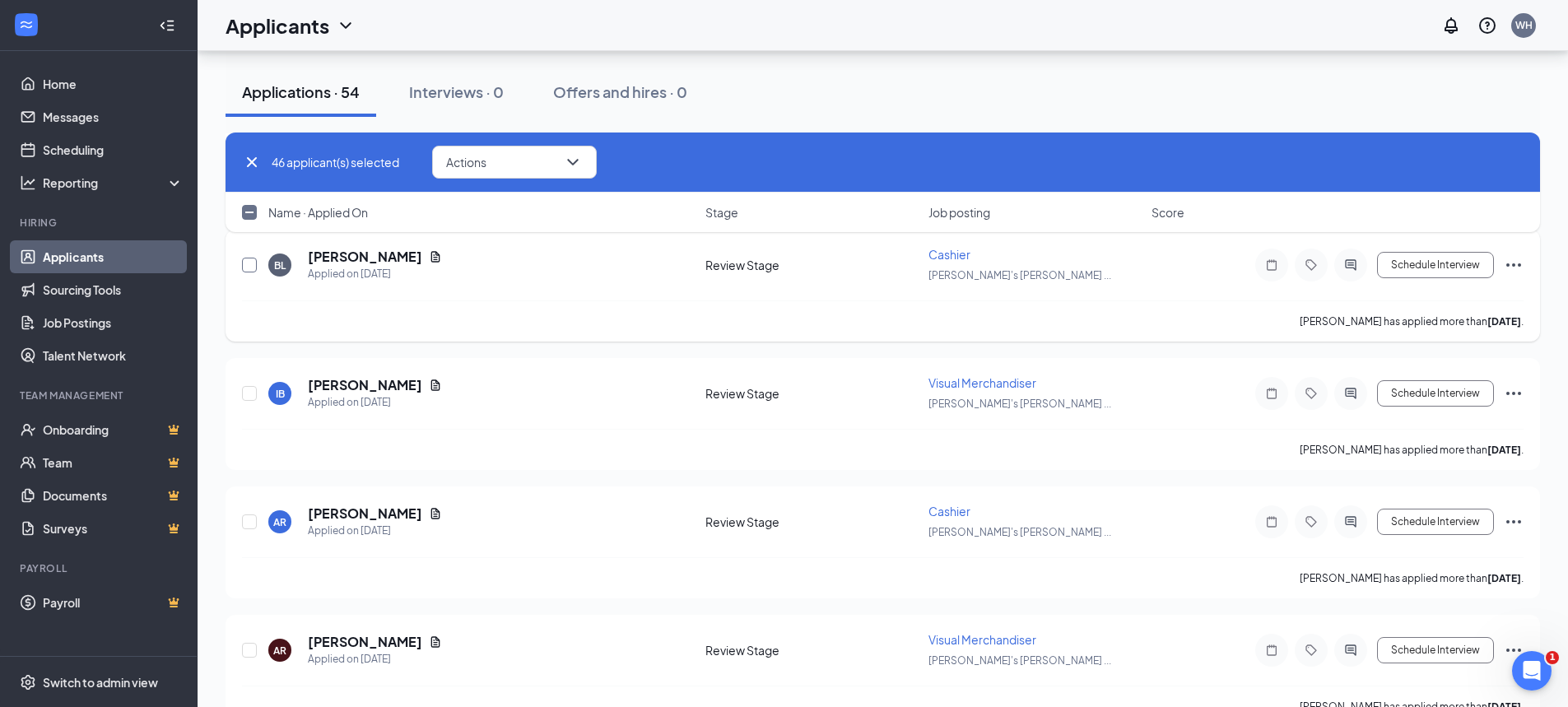
click at [251, 264] on input "checkbox" at bounding box center [249, 264] width 15 height 15
checkbox input "true"
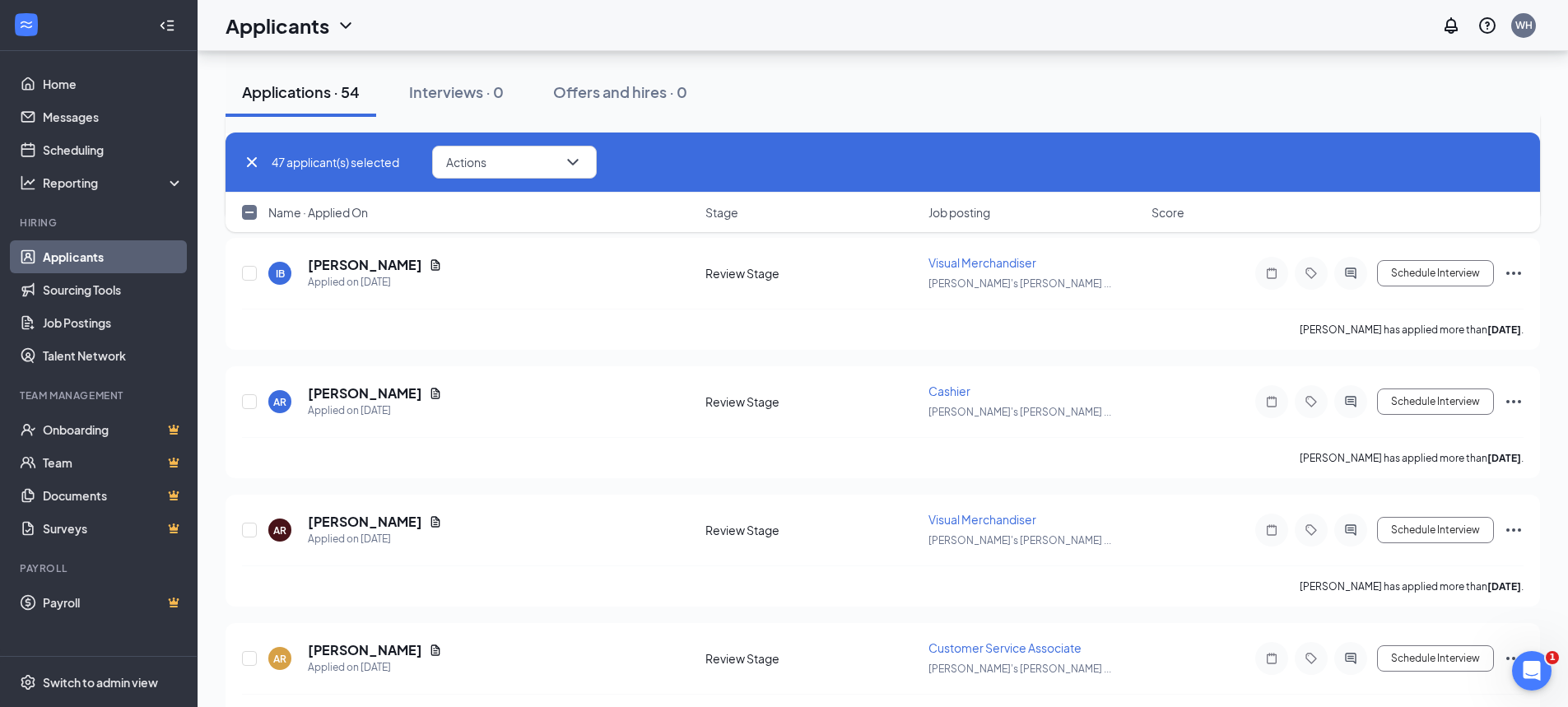
scroll to position [6176, 0]
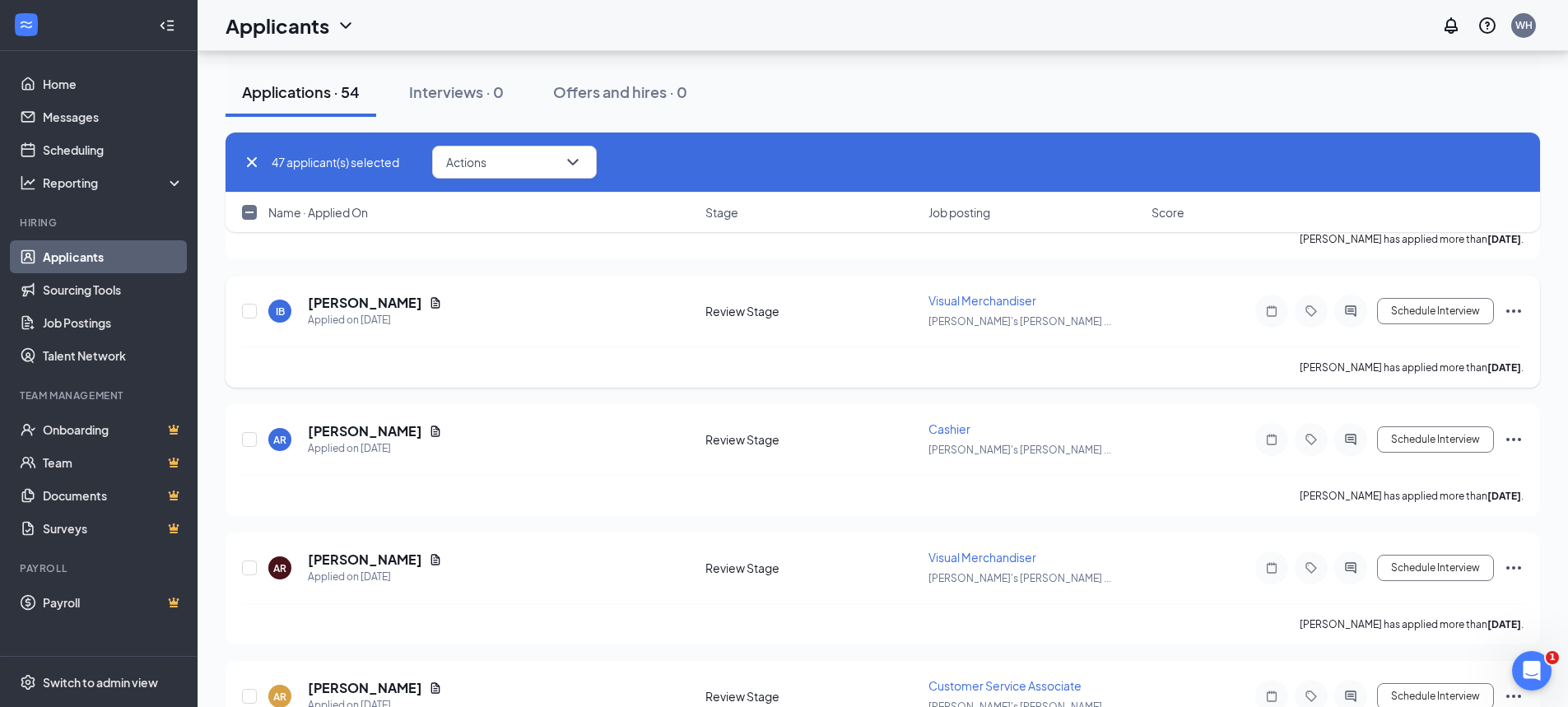
click at [1517, 313] on icon "Ellipses" at bounding box center [1514, 311] width 20 height 20
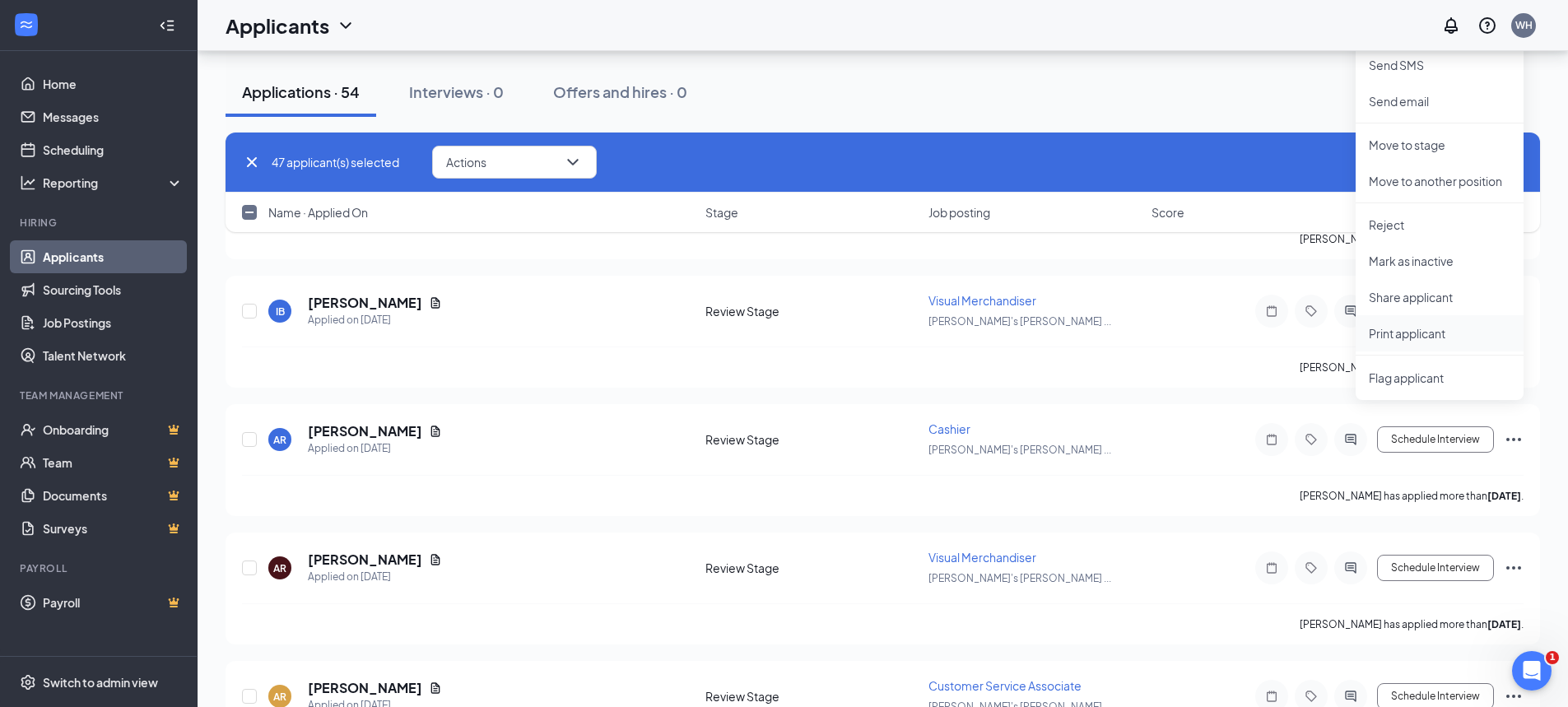
click at [1426, 332] on p "Print applicant" at bounding box center [1439, 333] width 142 height 16
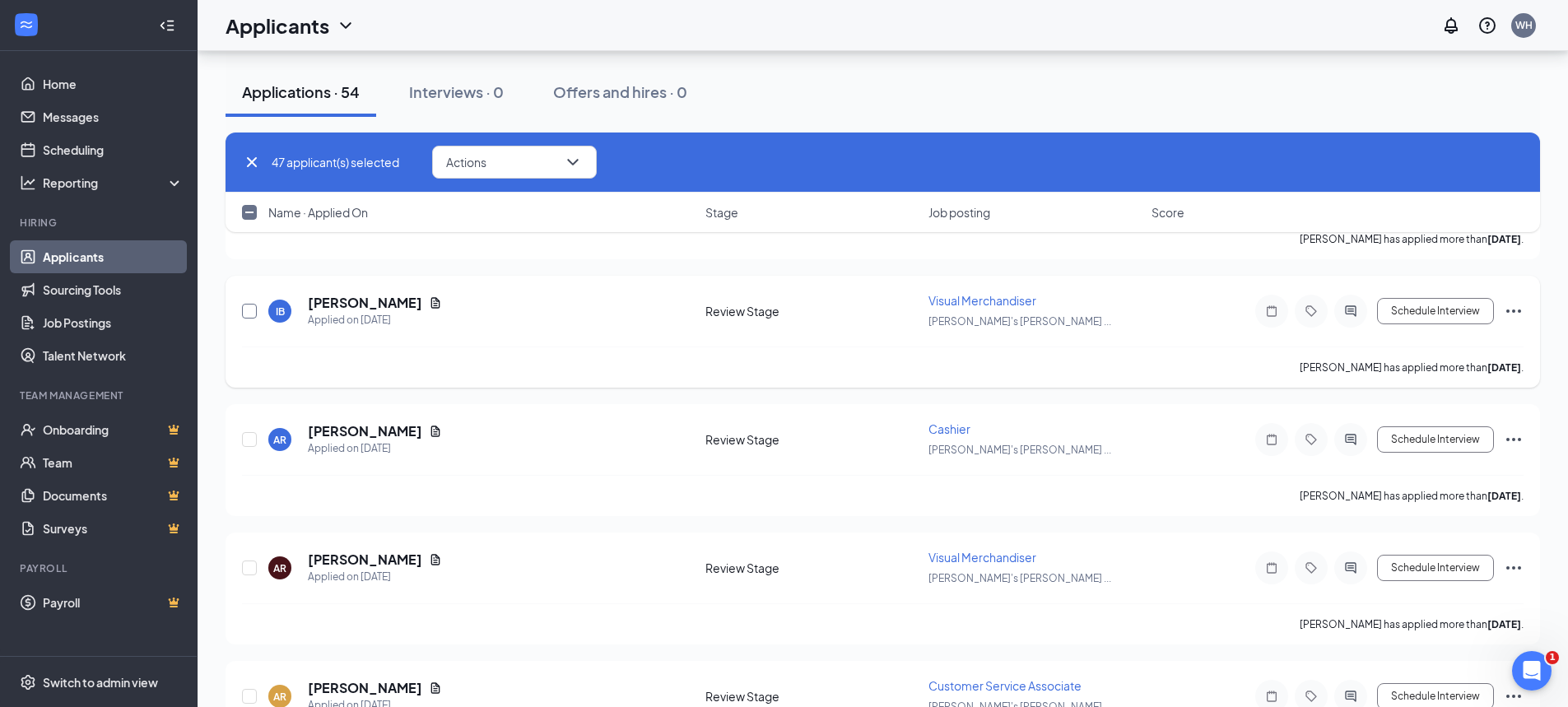
click at [247, 307] on input "checkbox" at bounding box center [249, 311] width 15 height 15
checkbox input "true"
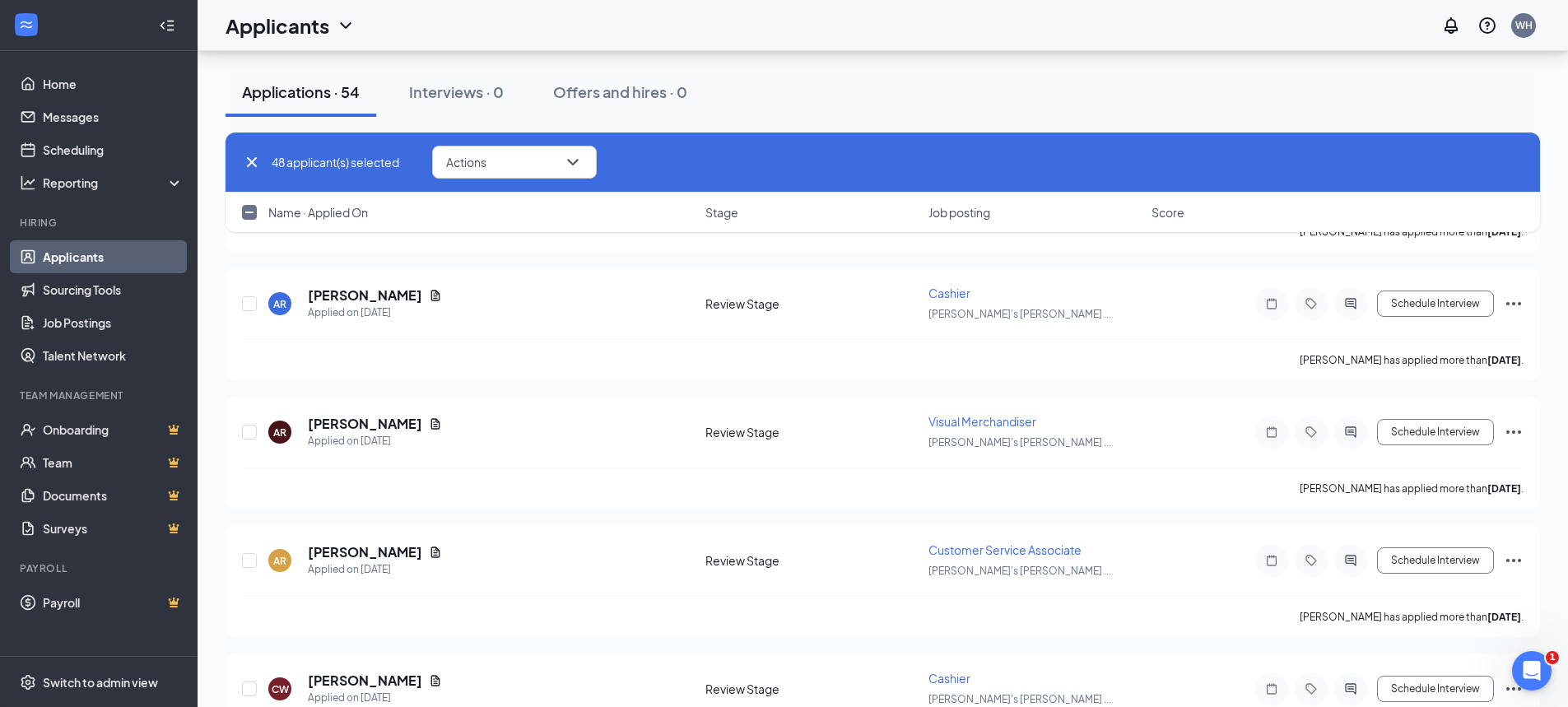
scroll to position [6341, 0]
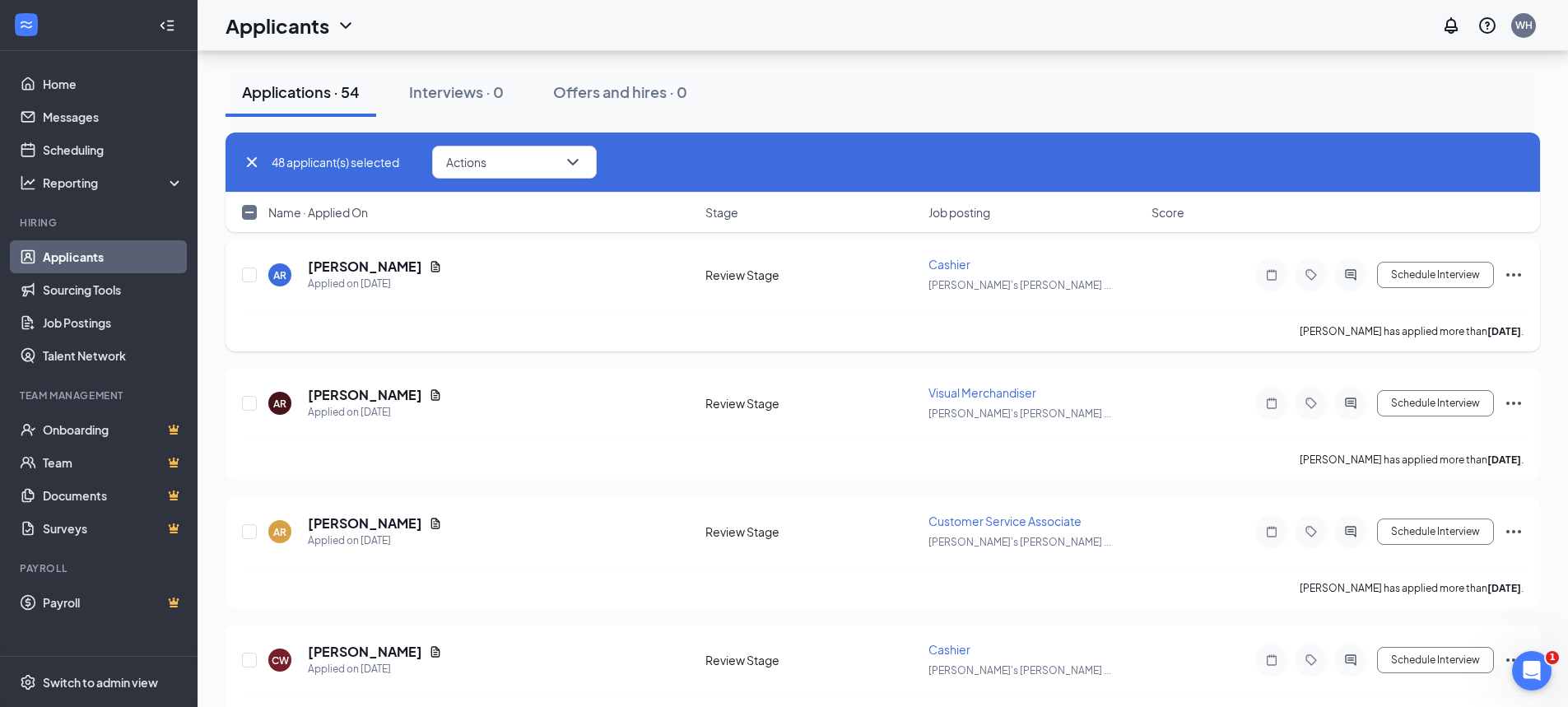
click at [1517, 272] on icon "Ellipses" at bounding box center [1514, 275] width 20 height 20
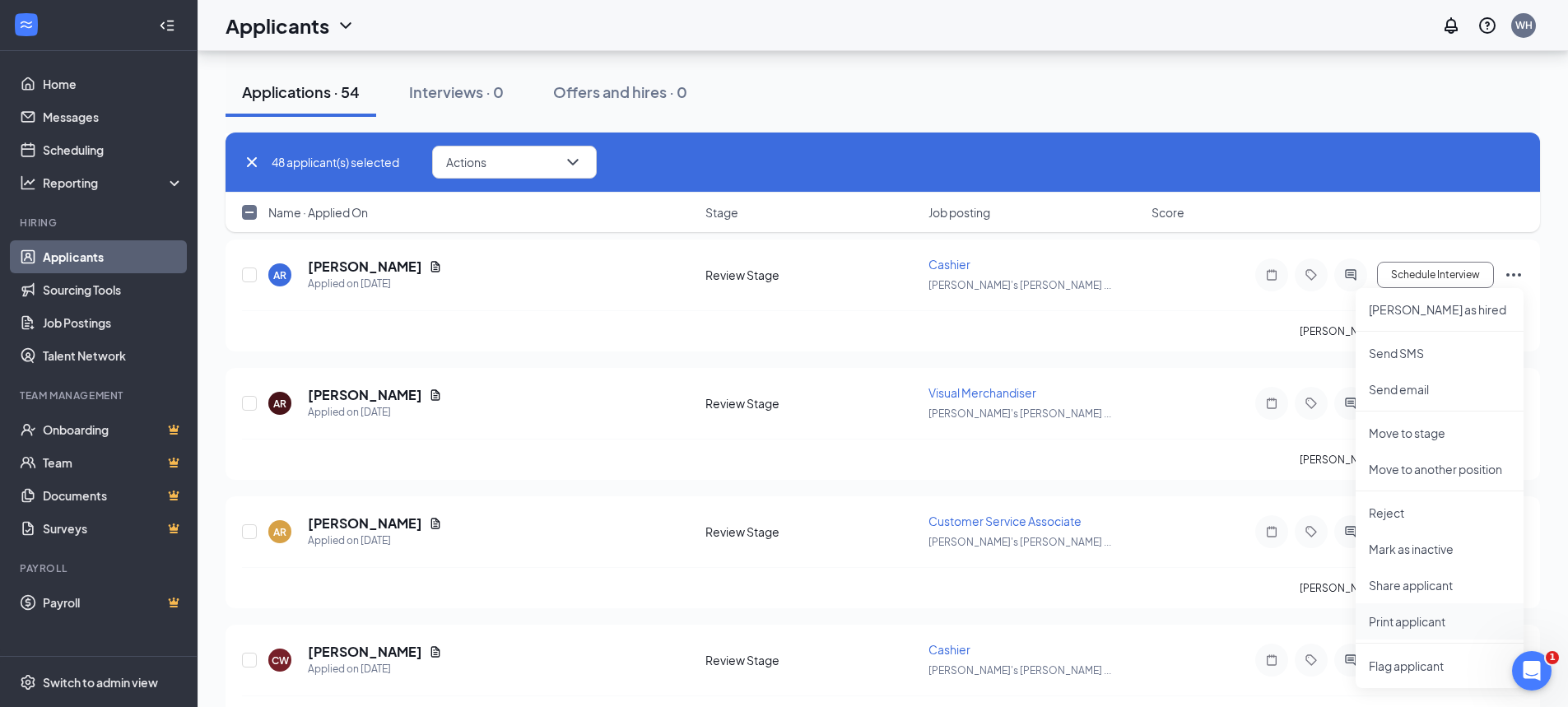
click at [1404, 619] on p "Print applicant" at bounding box center [1439, 621] width 142 height 16
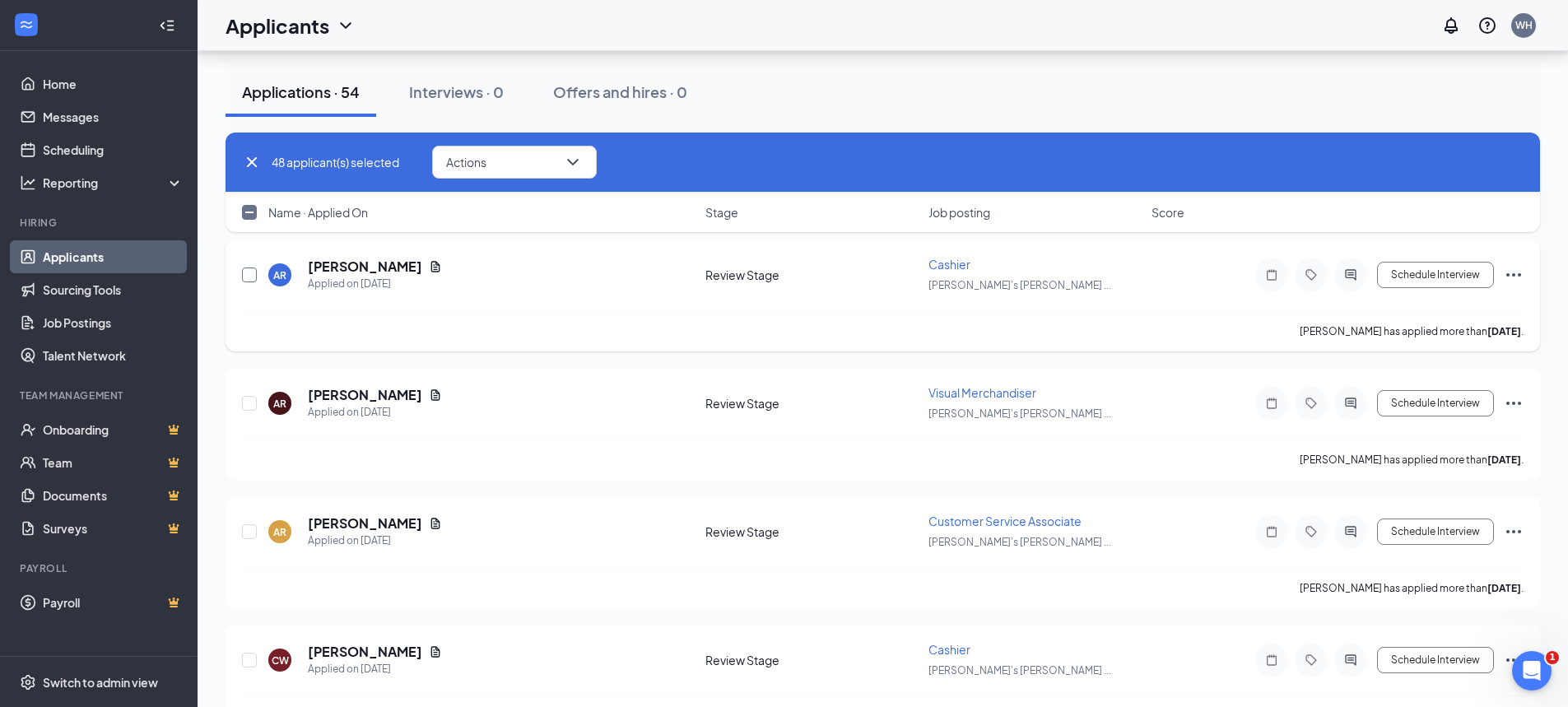
click at [249, 273] on input "checkbox" at bounding box center [249, 275] width 15 height 15
checkbox input "true"
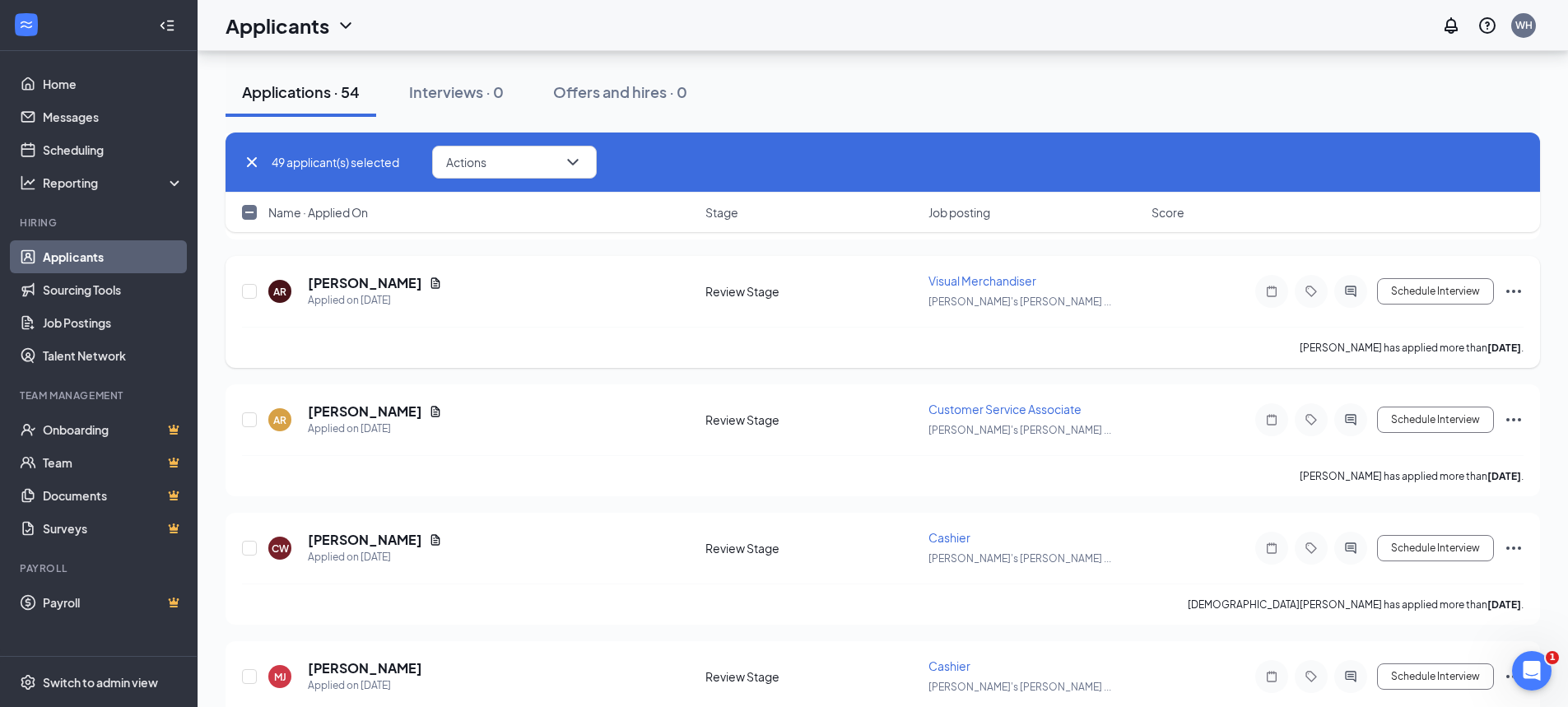
scroll to position [6424, 0]
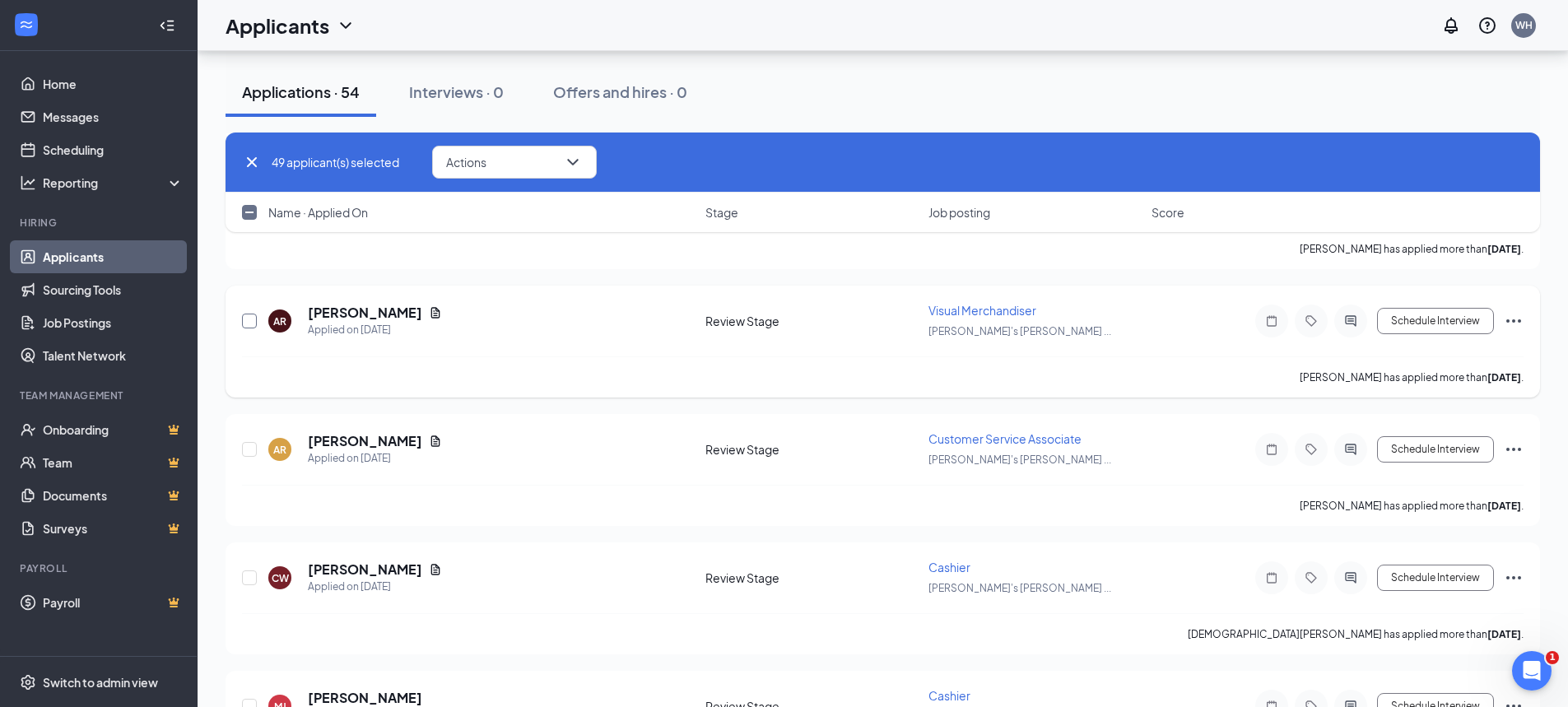
drag, startPoint x: 251, startPoint y: 320, endPoint x: 457, endPoint y: 336, distance: 206.6
click at [251, 319] on input "checkbox" at bounding box center [249, 321] width 15 height 15
checkbox input "true"
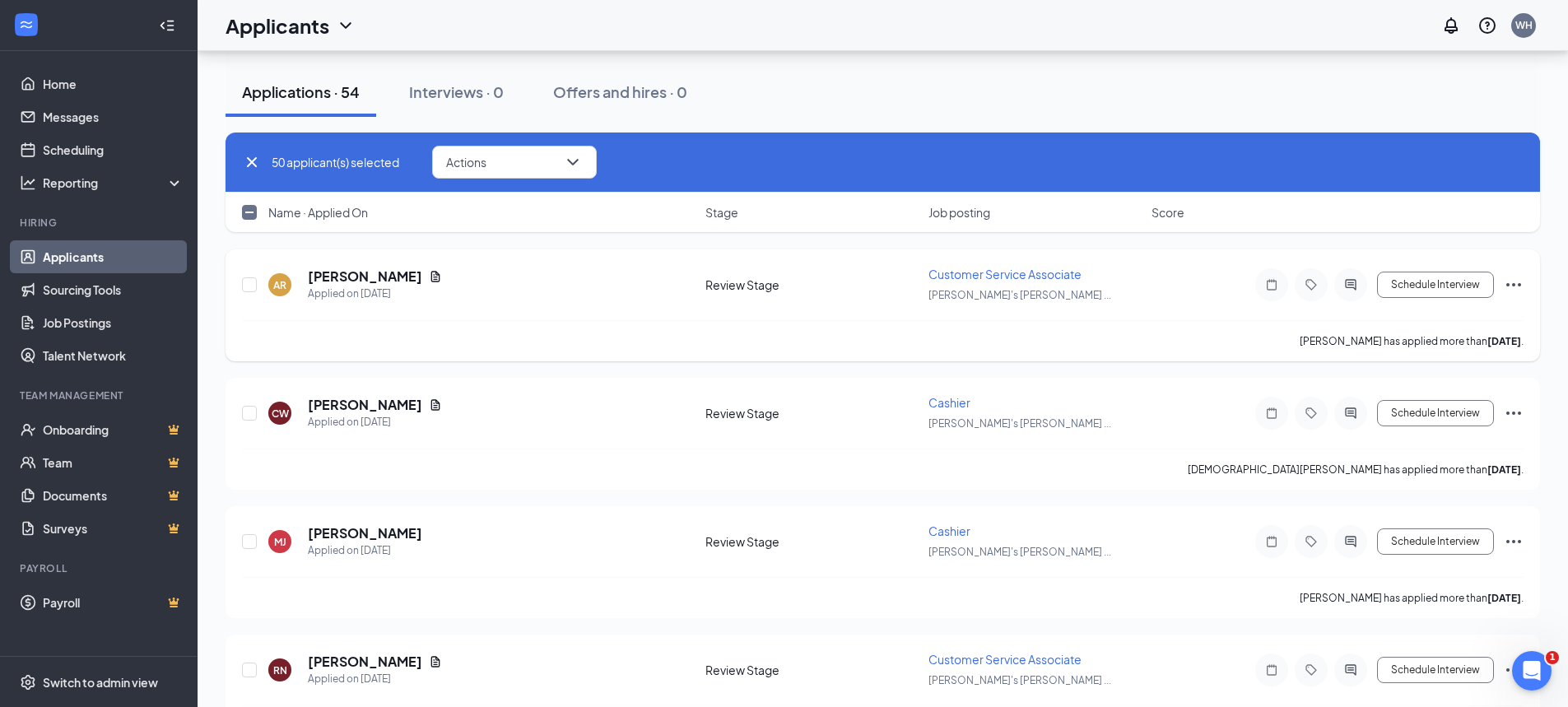
click at [1504, 284] on icon "Ellipses" at bounding box center [1514, 284] width 20 height 20
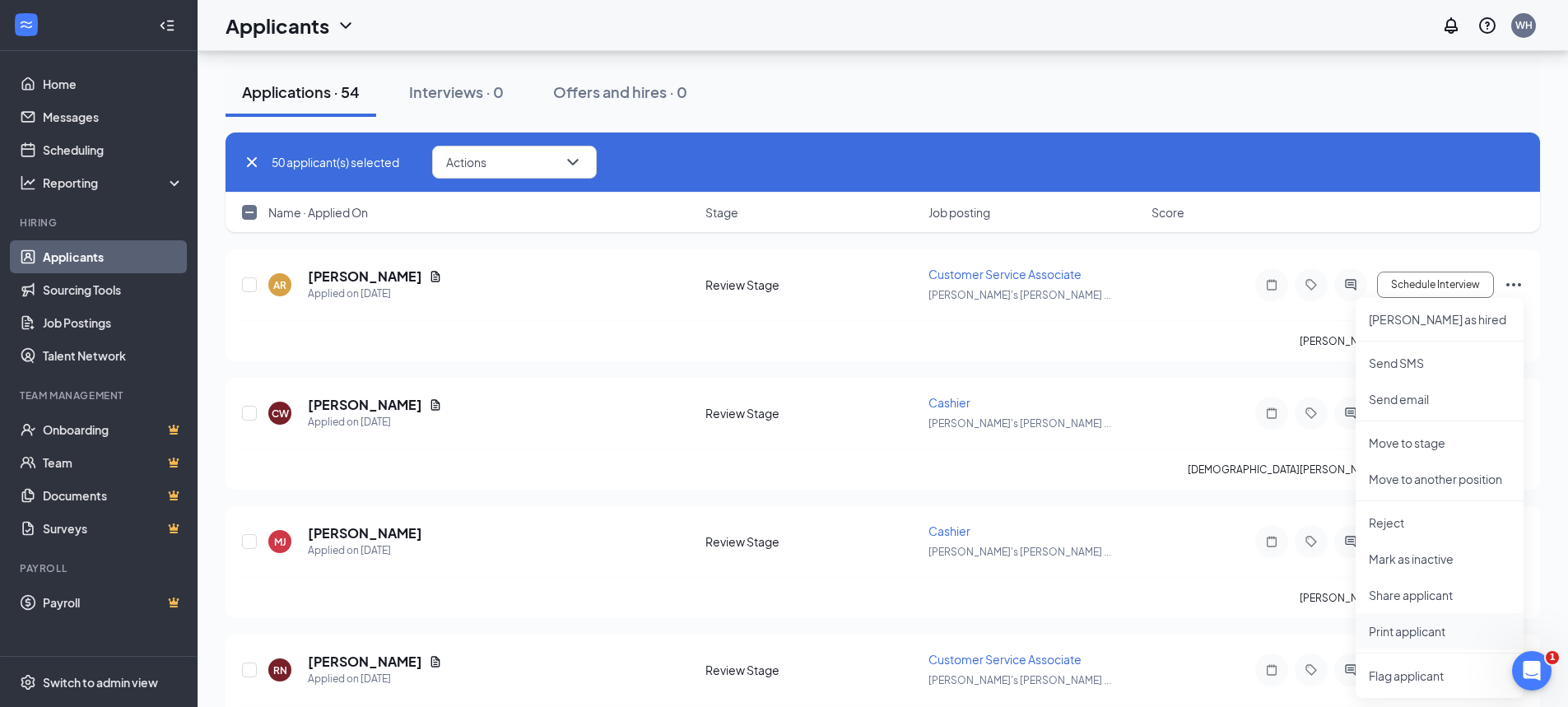
click at [1405, 630] on p "Print applicant" at bounding box center [1439, 631] width 142 height 16
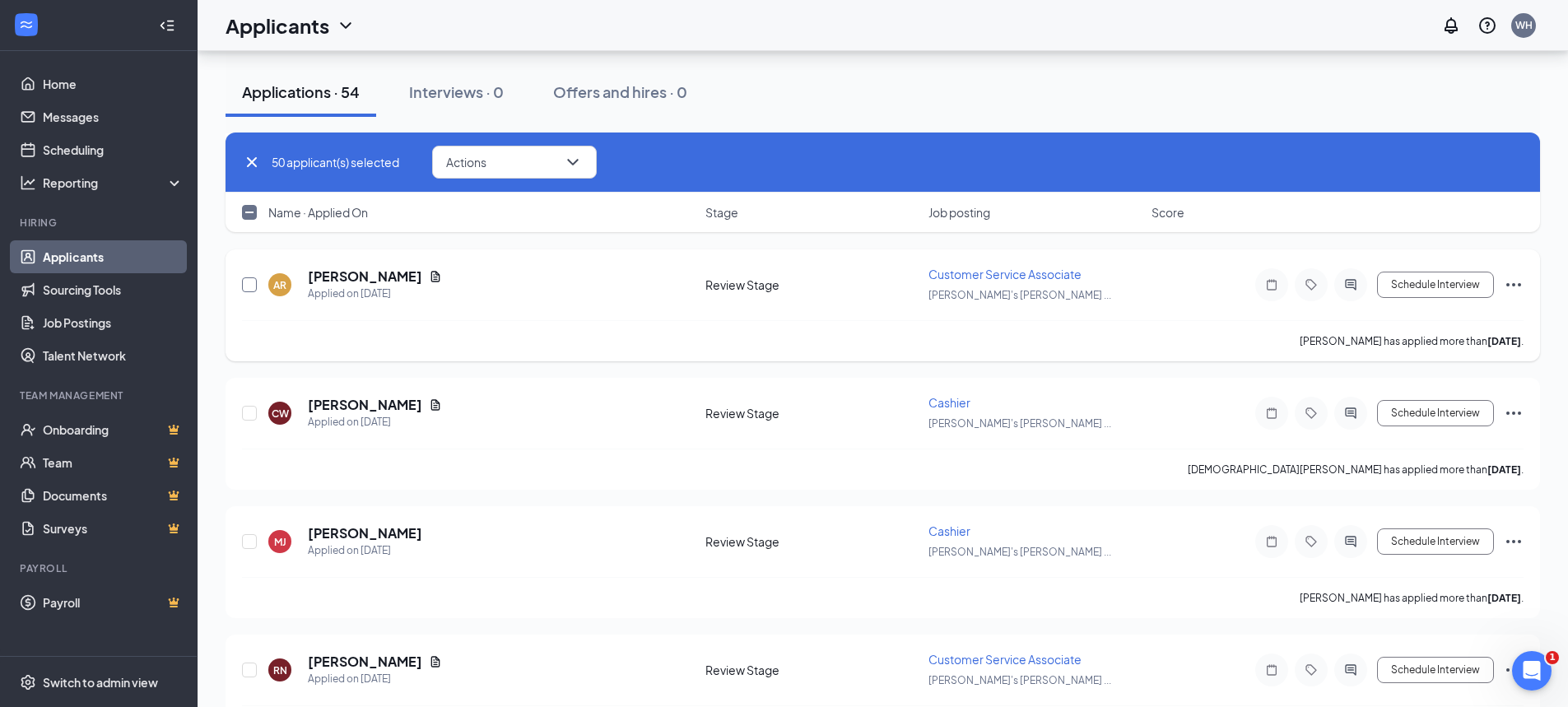
click at [243, 283] on input "checkbox" at bounding box center [249, 284] width 15 height 15
checkbox input "true"
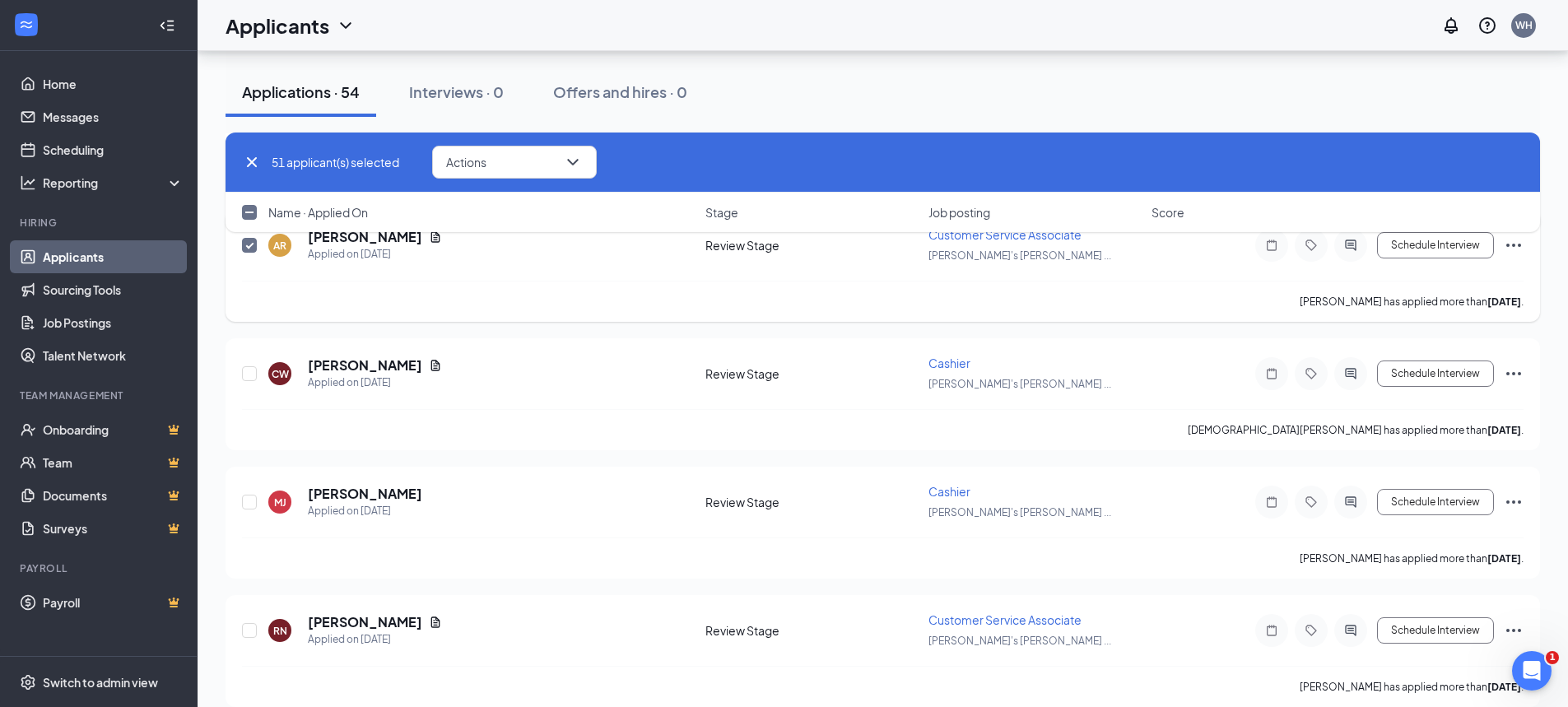
scroll to position [6647, 0]
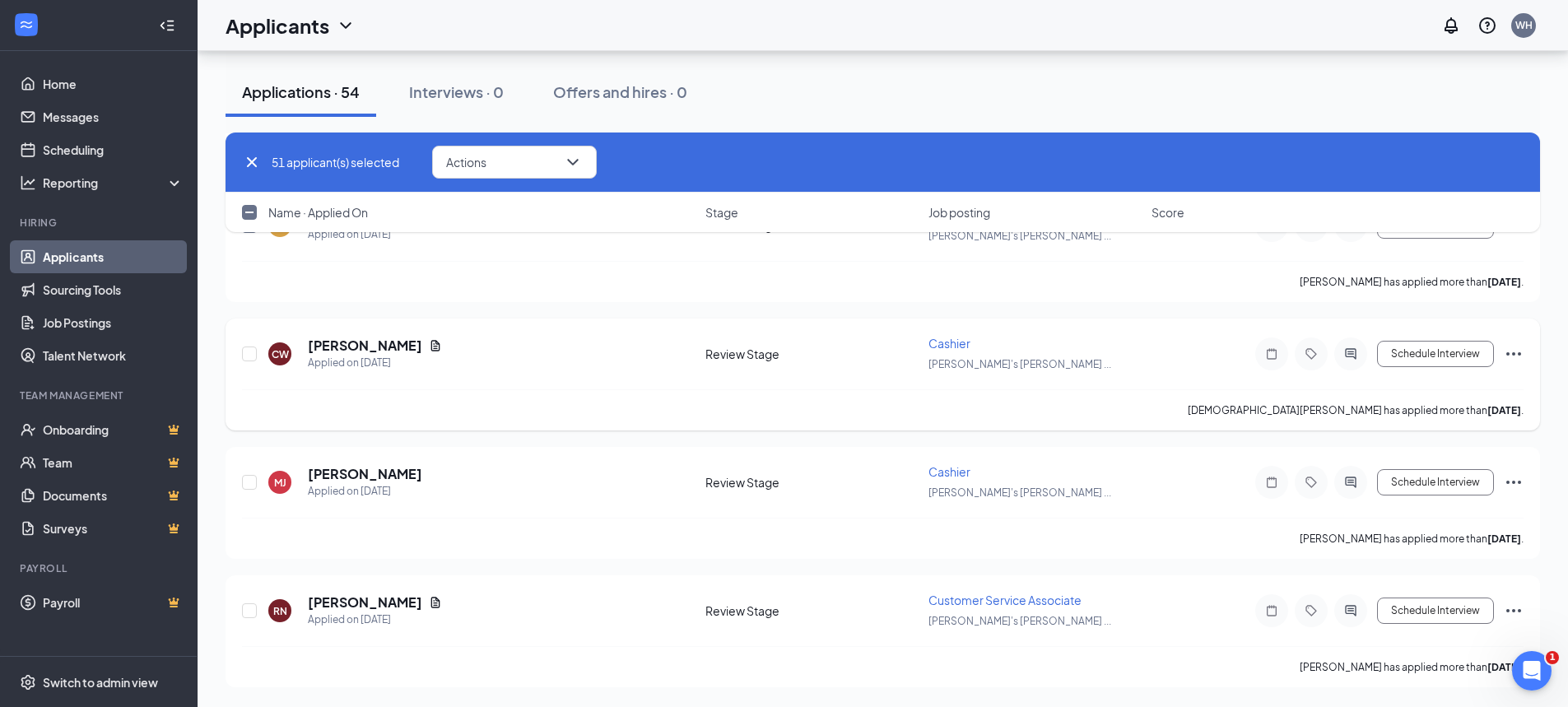
click at [1511, 354] on icon "Ellipses" at bounding box center [1514, 354] width 20 height 20
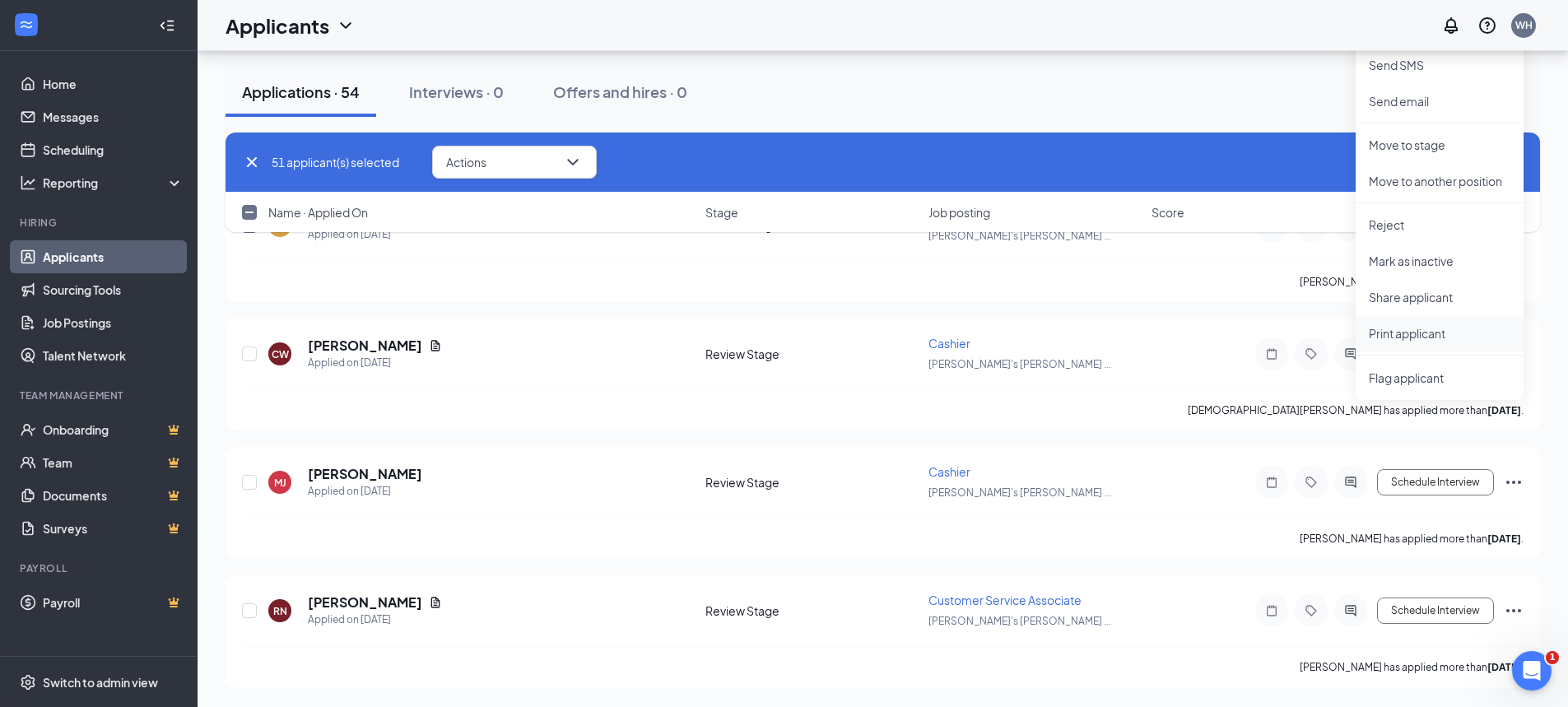
click at [1404, 338] on p "Print applicant" at bounding box center [1439, 333] width 142 height 16
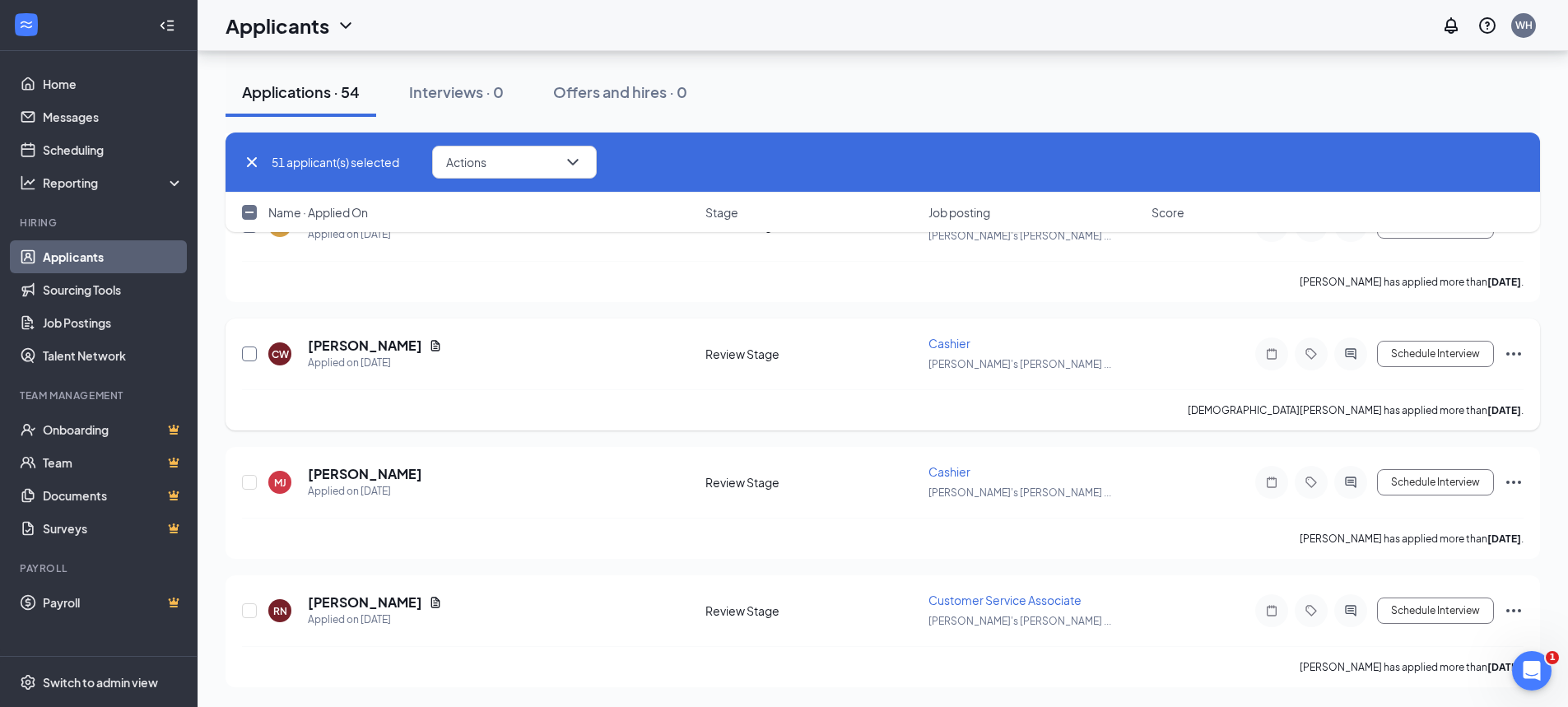
click at [249, 358] on input "checkbox" at bounding box center [249, 354] width 15 height 15
checkbox input "true"
click at [1513, 477] on icon "Ellipses" at bounding box center [1514, 482] width 20 height 20
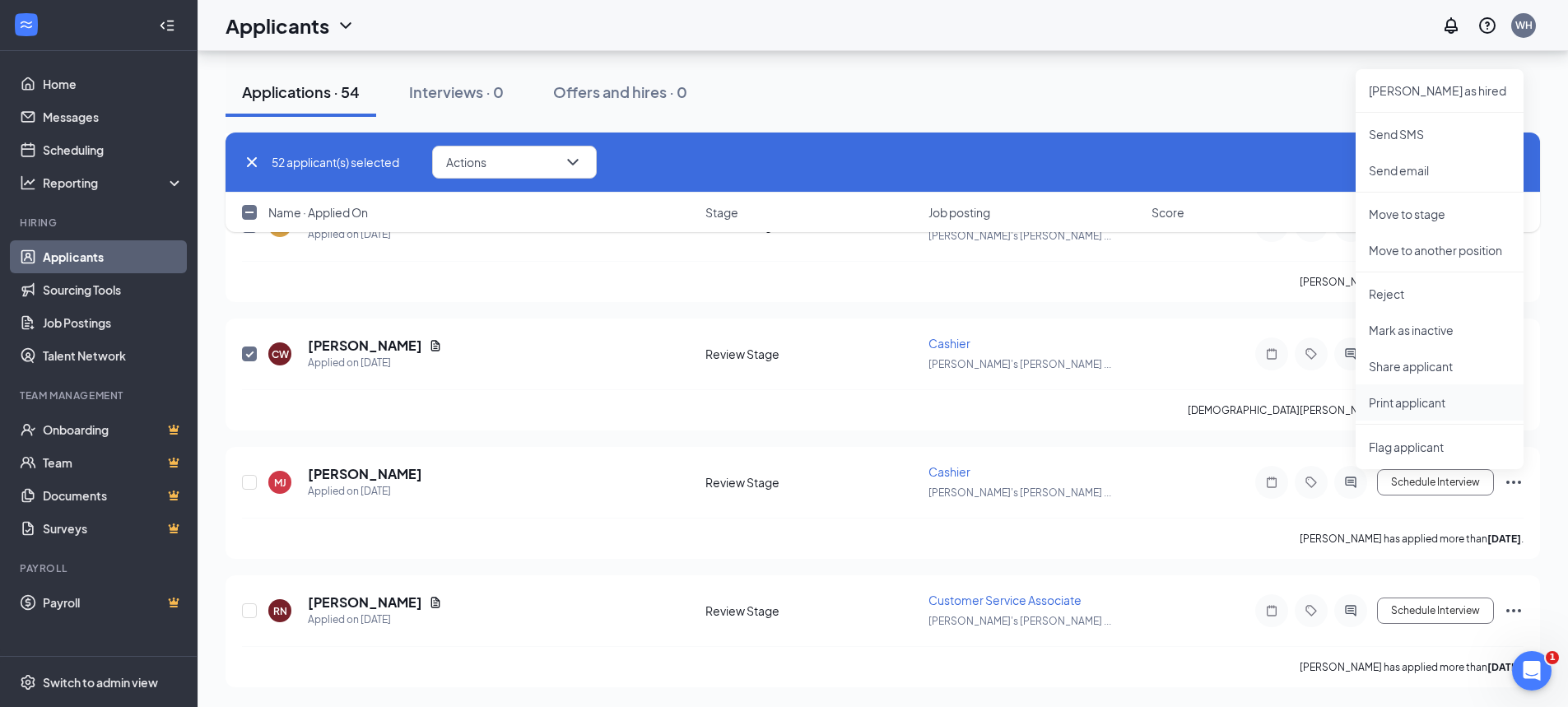
click at [1434, 404] on p "Print applicant" at bounding box center [1439, 402] width 142 height 16
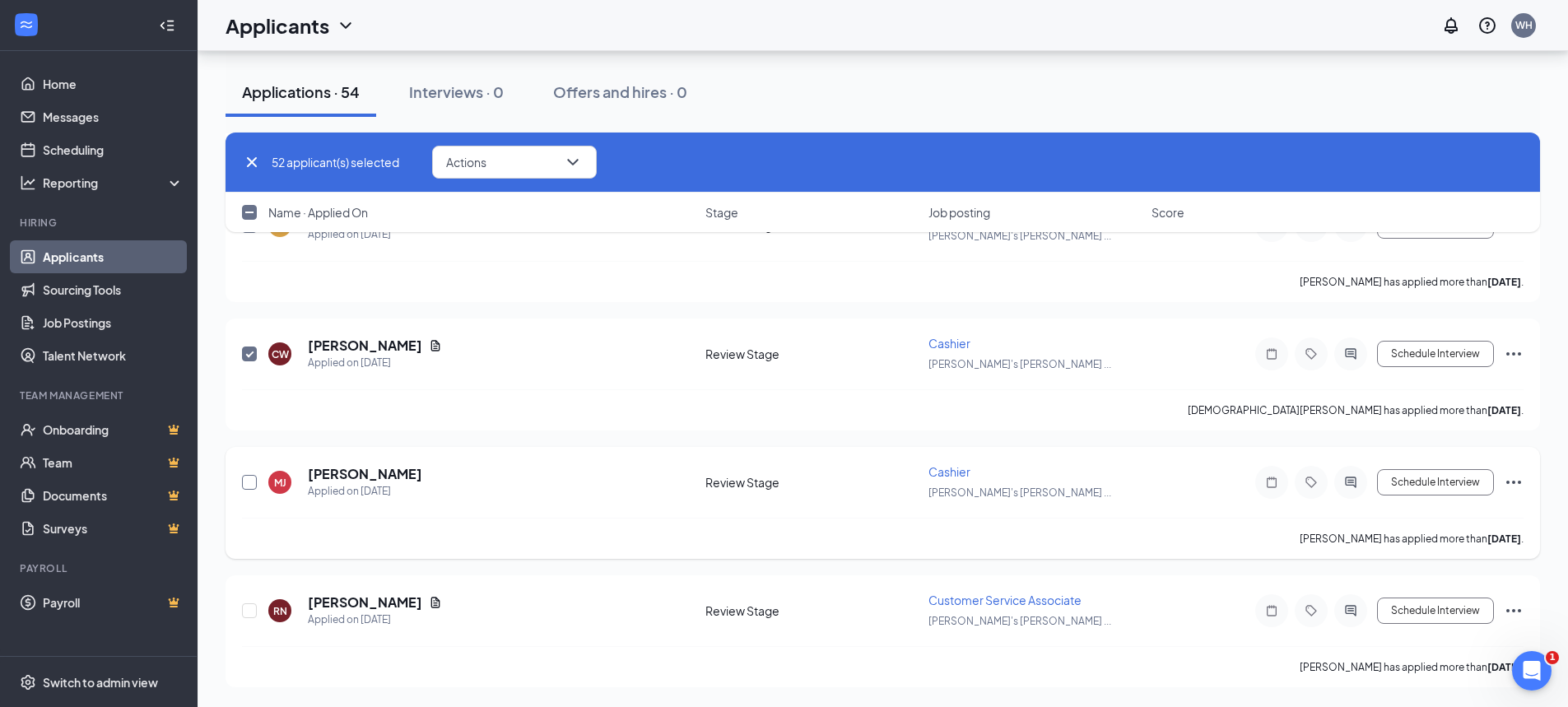
click at [247, 481] on input "checkbox" at bounding box center [249, 482] width 15 height 15
checkbox input "true"
click at [1515, 614] on icon "Ellipses" at bounding box center [1514, 611] width 20 height 20
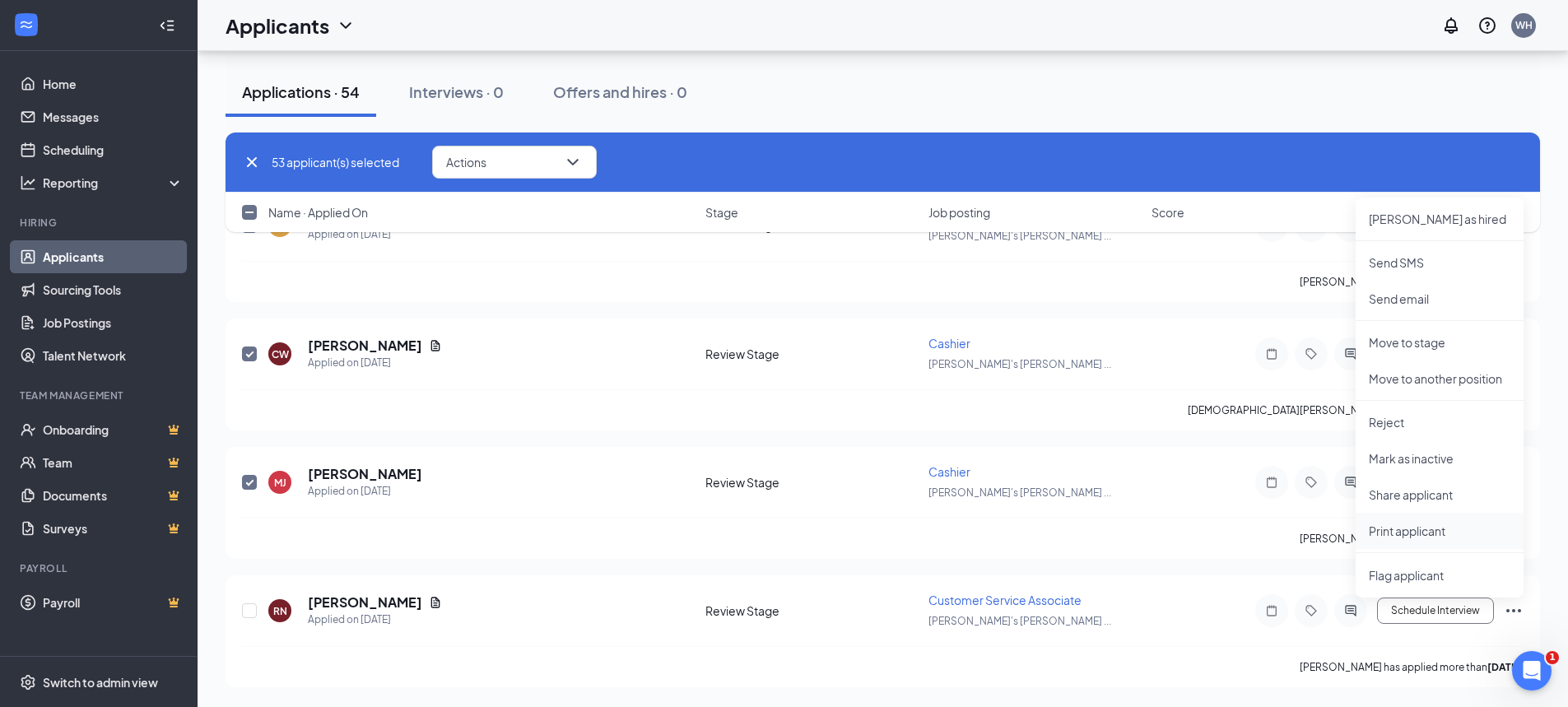
click at [1437, 526] on p "Print applicant" at bounding box center [1439, 531] width 142 height 16
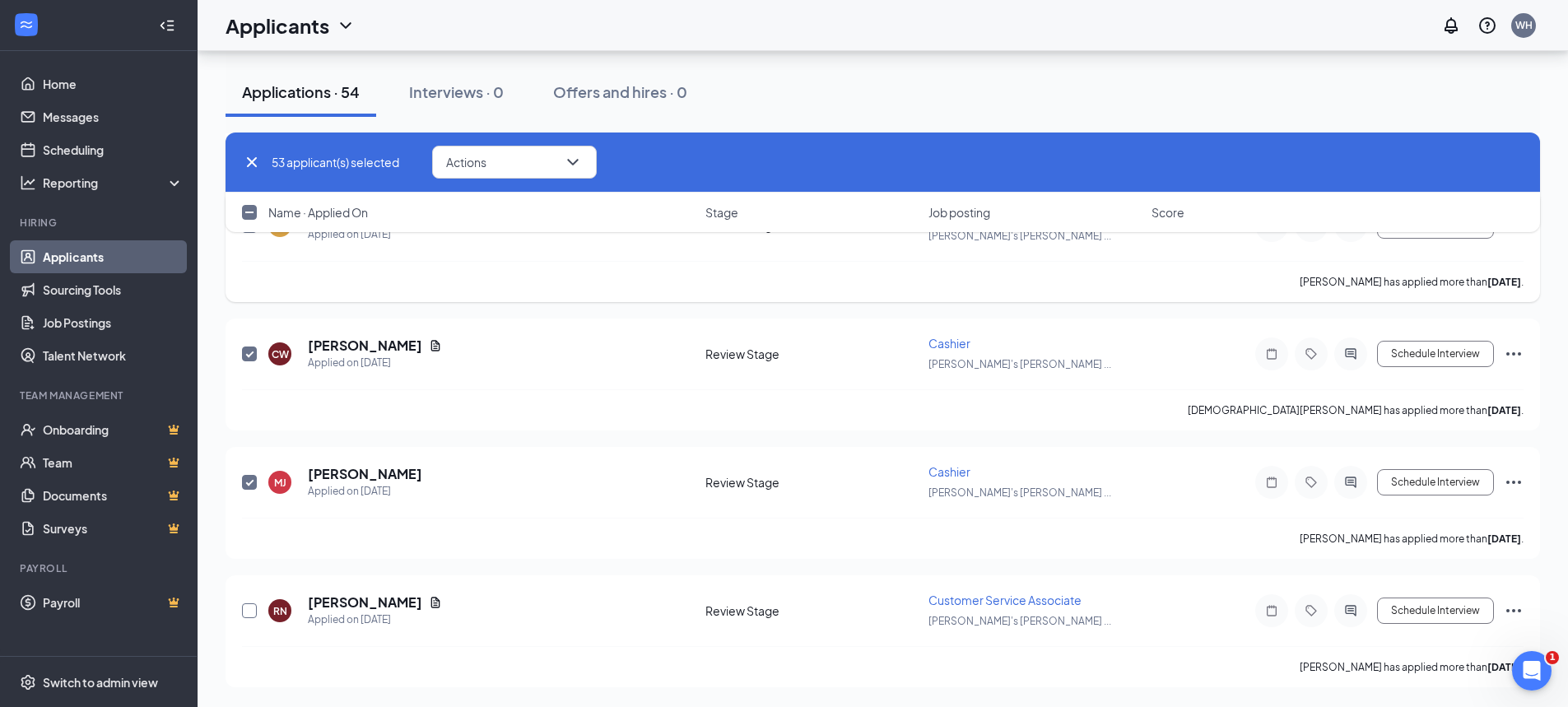
click at [245, 610] on input "checkbox" at bounding box center [249, 610] width 15 height 15
checkbox input "true"
click at [479, 157] on span "Actions" at bounding box center [466, 162] width 41 height 11
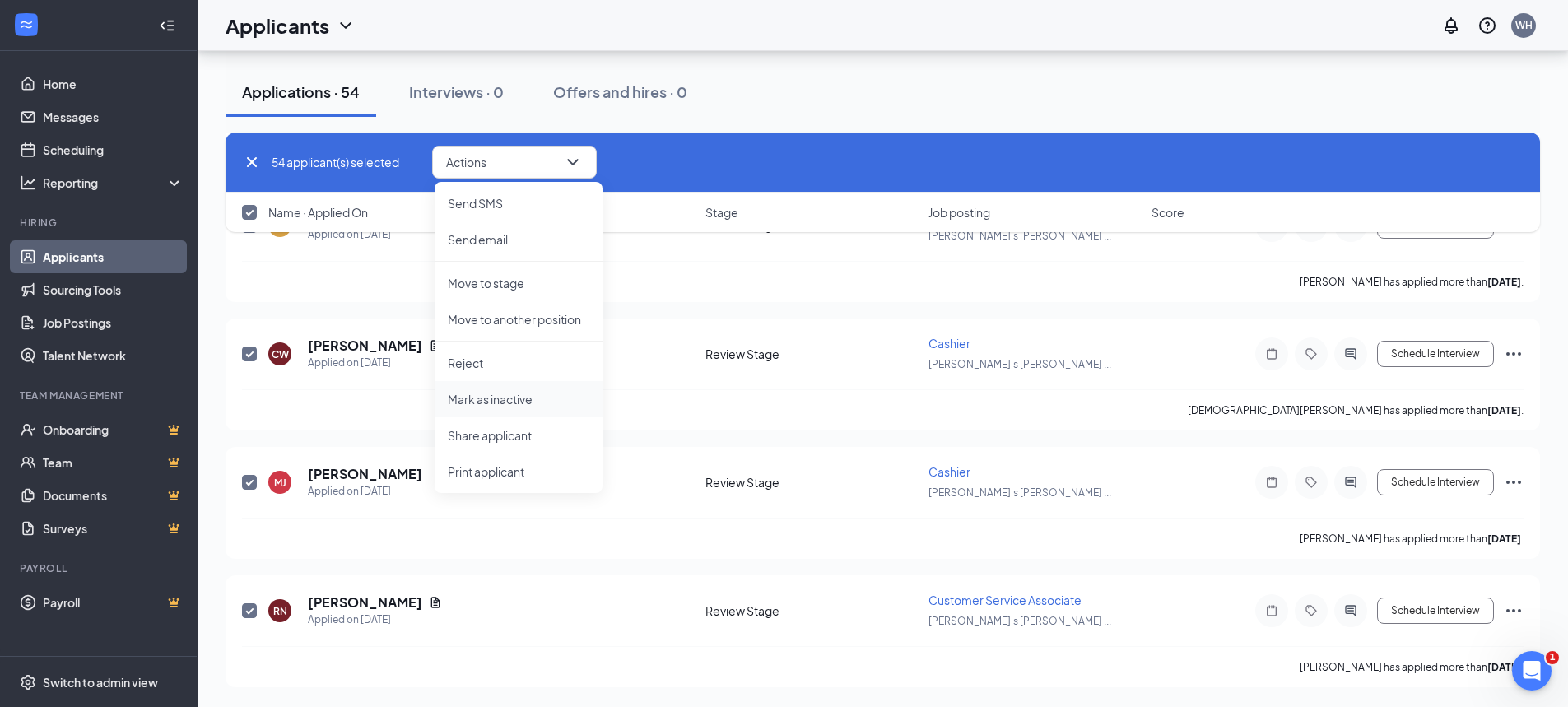
click at [492, 397] on p "Mark as inactive" at bounding box center [518, 399] width 142 height 16
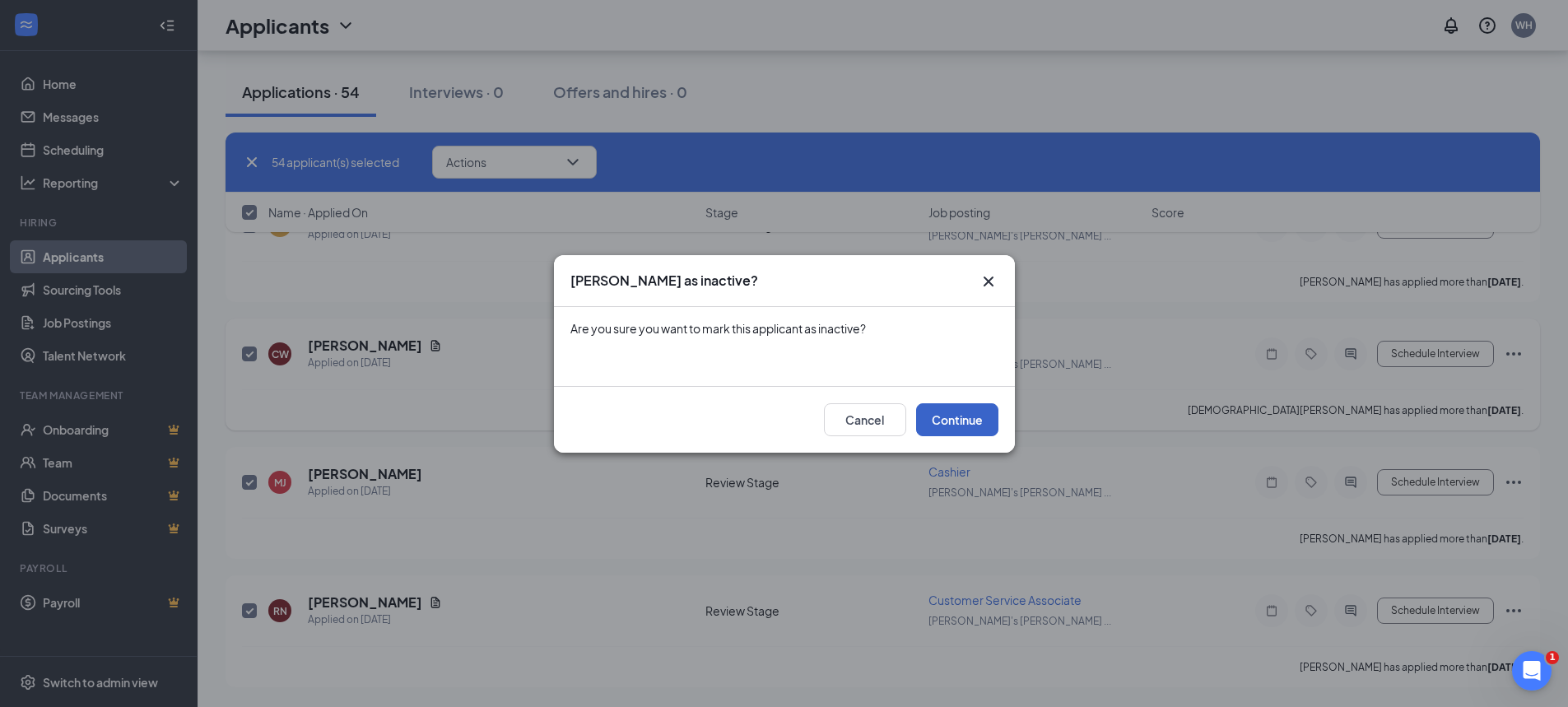
drag, startPoint x: 962, startPoint y: 416, endPoint x: 951, endPoint y: 417, distance: 11.0
click at [963, 416] on button "Continue" at bounding box center [956, 420] width 82 height 33
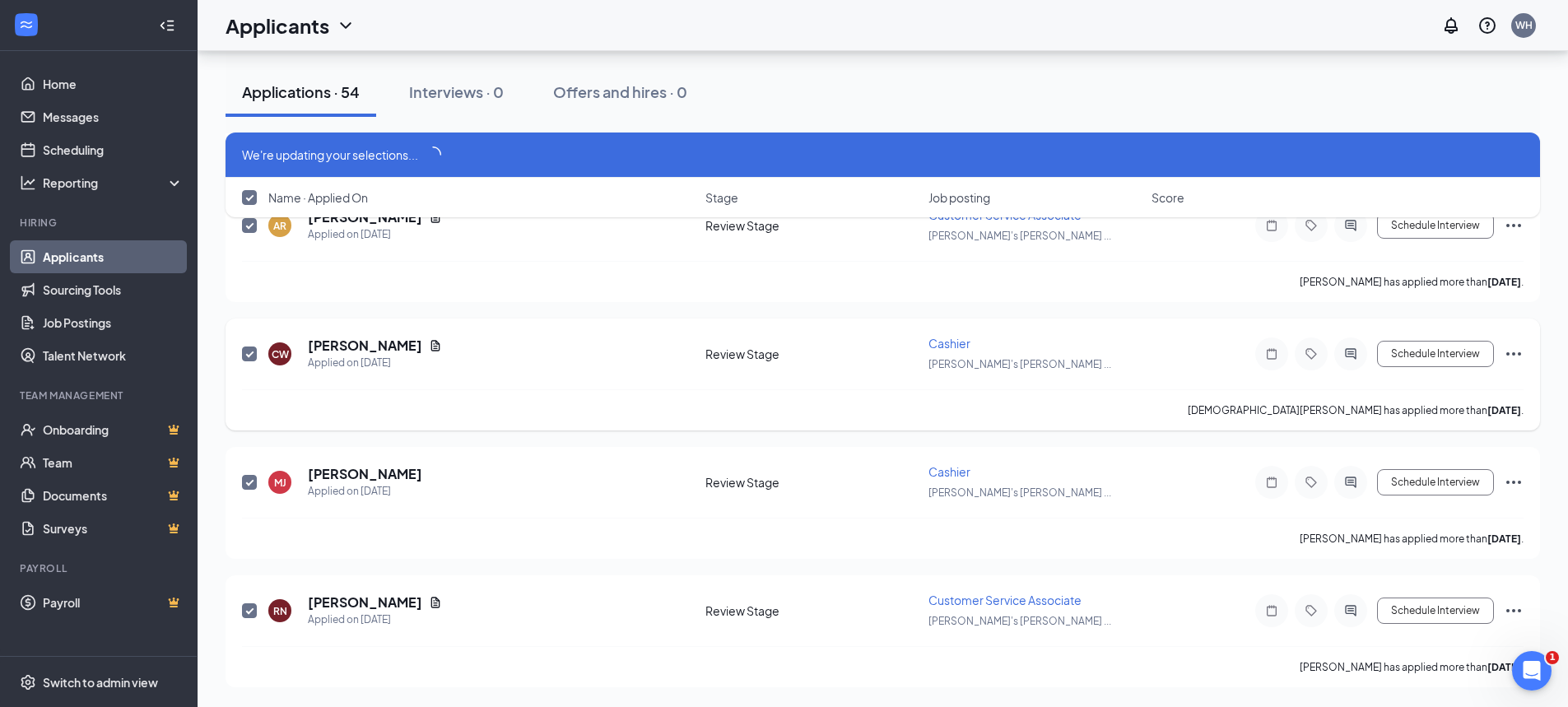
scroll to position [6633, 0]
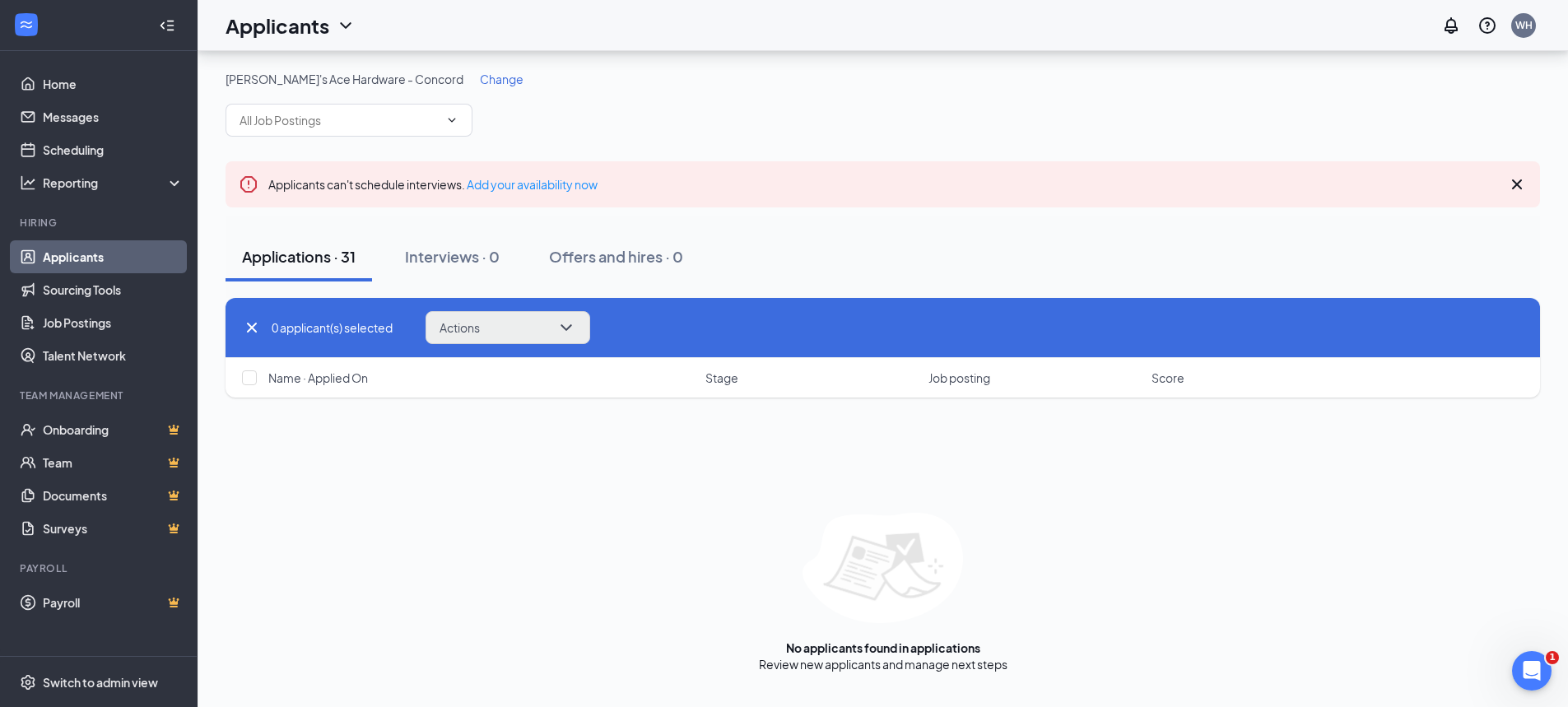
checkbox input "false"
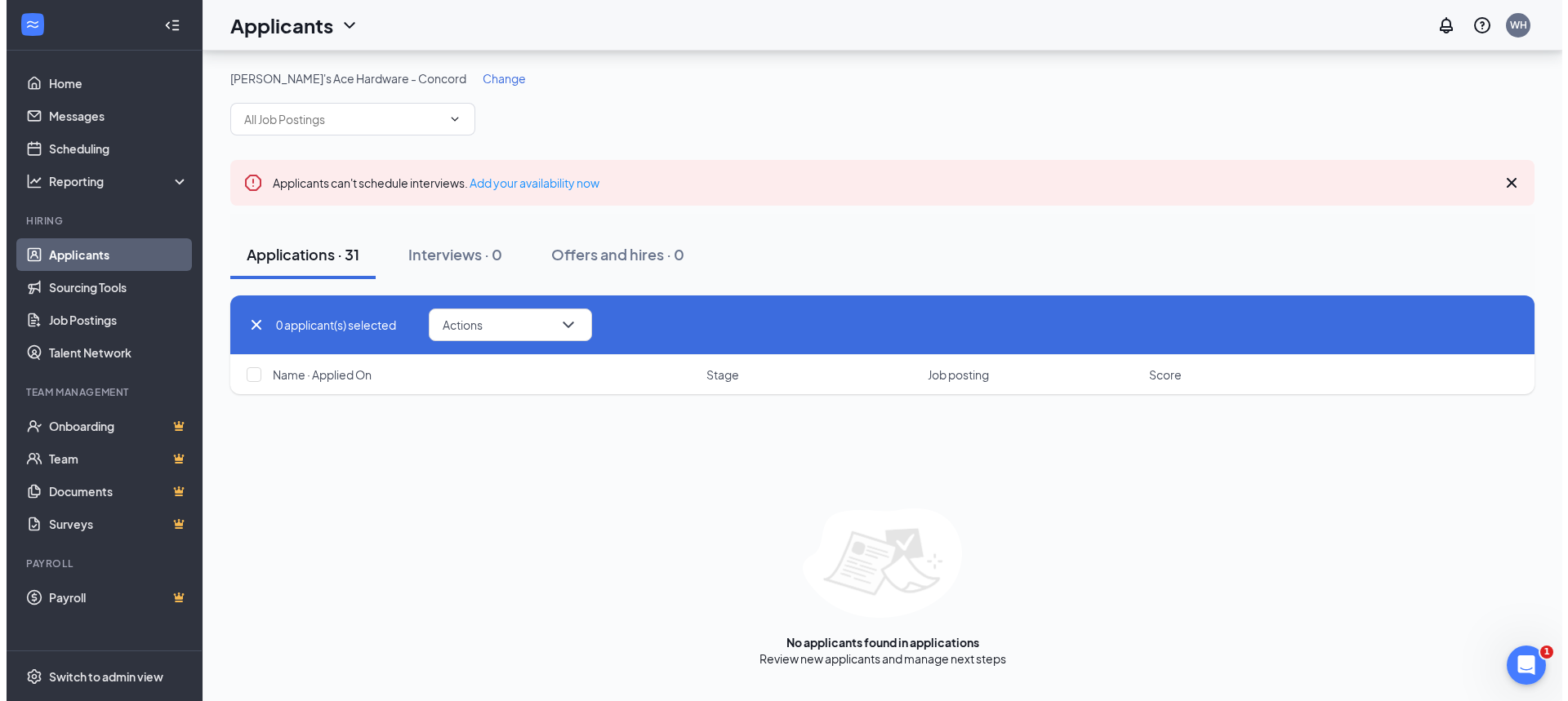
scroll to position [0, 0]
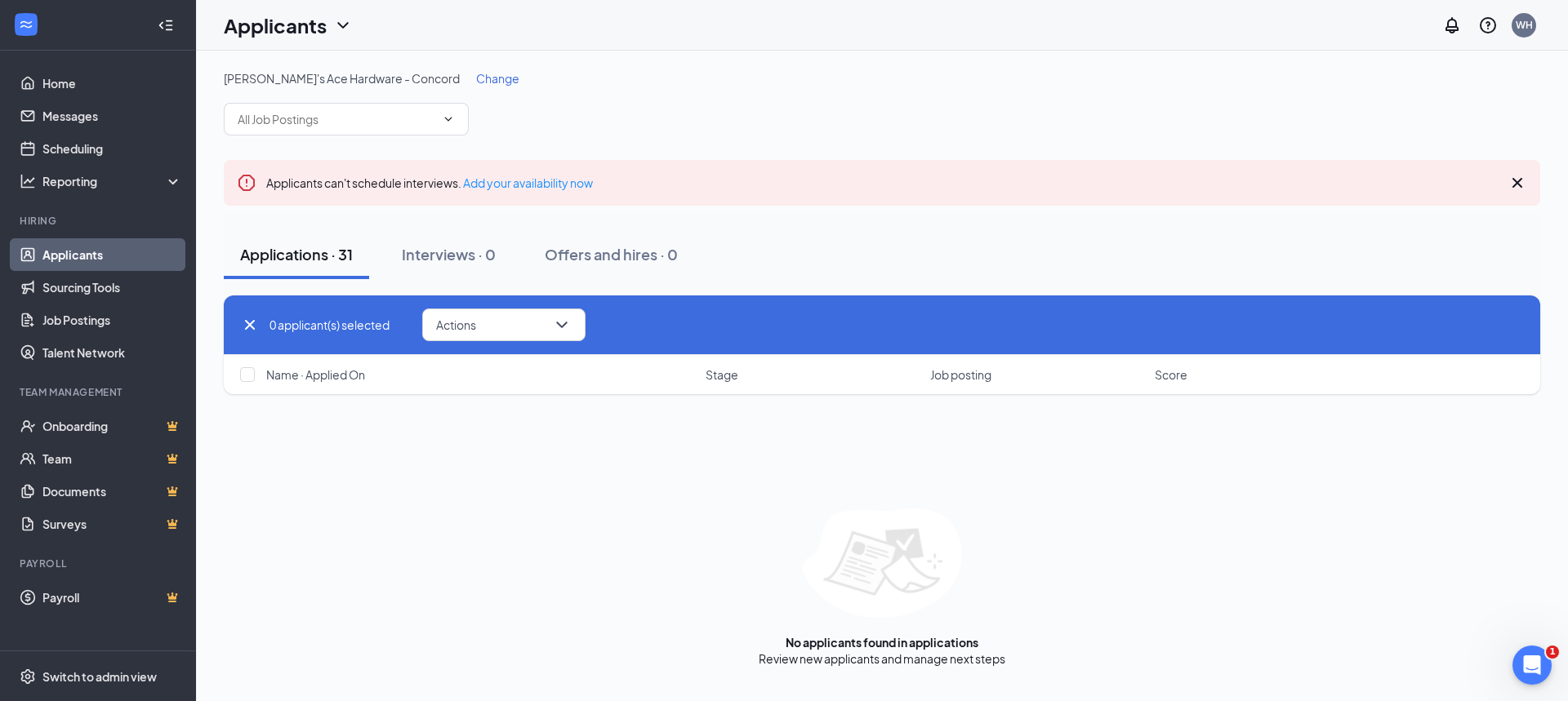
click at [373, 74] on span "[PERSON_NAME]'s Ace Hardware - Concord" at bounding box center [341, 78] width 236 height 15
click at [476, 78] on span "Change" at bounding box center [497, 78] width 43 height 15
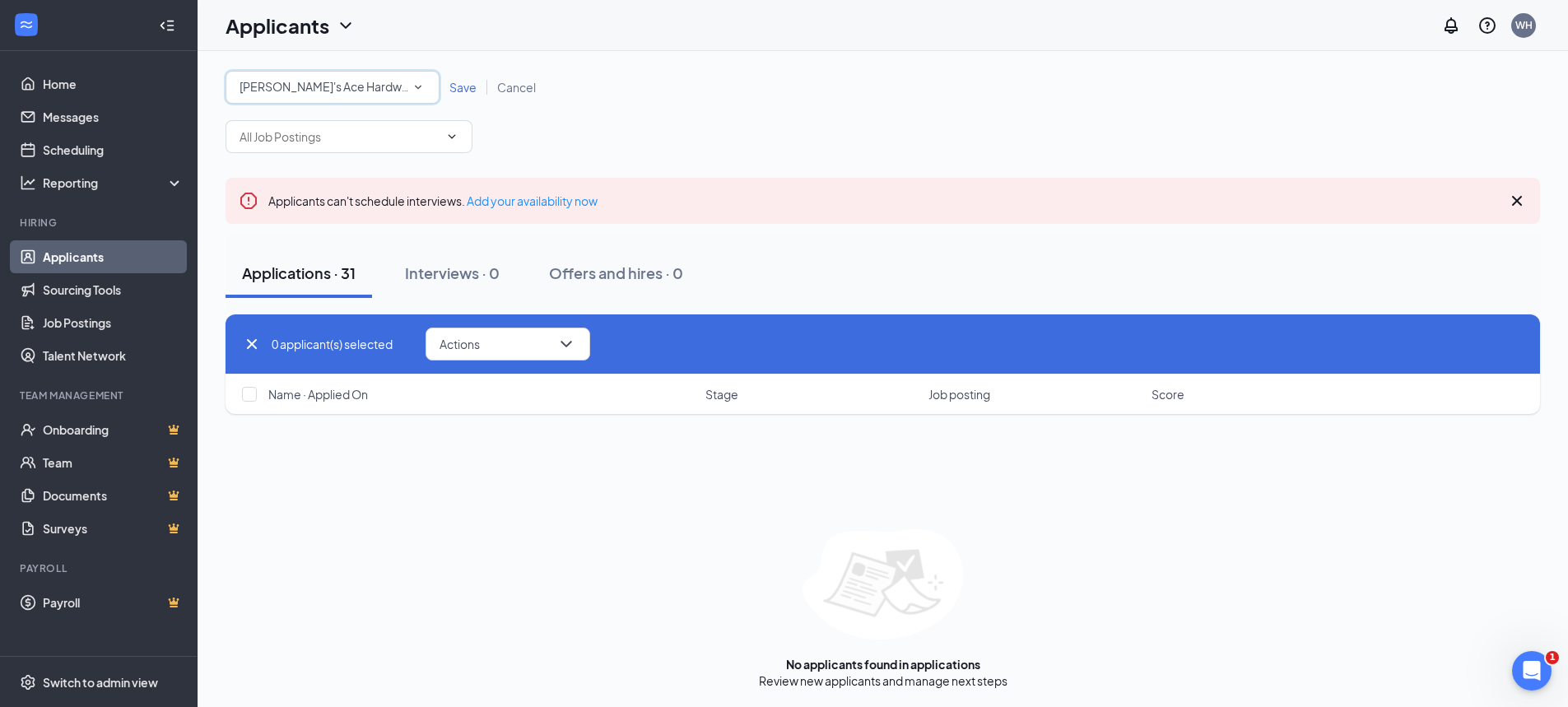
click at [397, 86] on span "[PERSON_NAME]'s Ace Hardware - Concord" at bounding box center [358, 86] width 238 height 15
click at [385, 171] on span "[PERSON_NAME]'s Ace Hardware - Concord" at bounding box center [359, 173] width 243 height 15
click at [466, 89] on span "Save" at bounding box center [462, 86] width 27 height 15
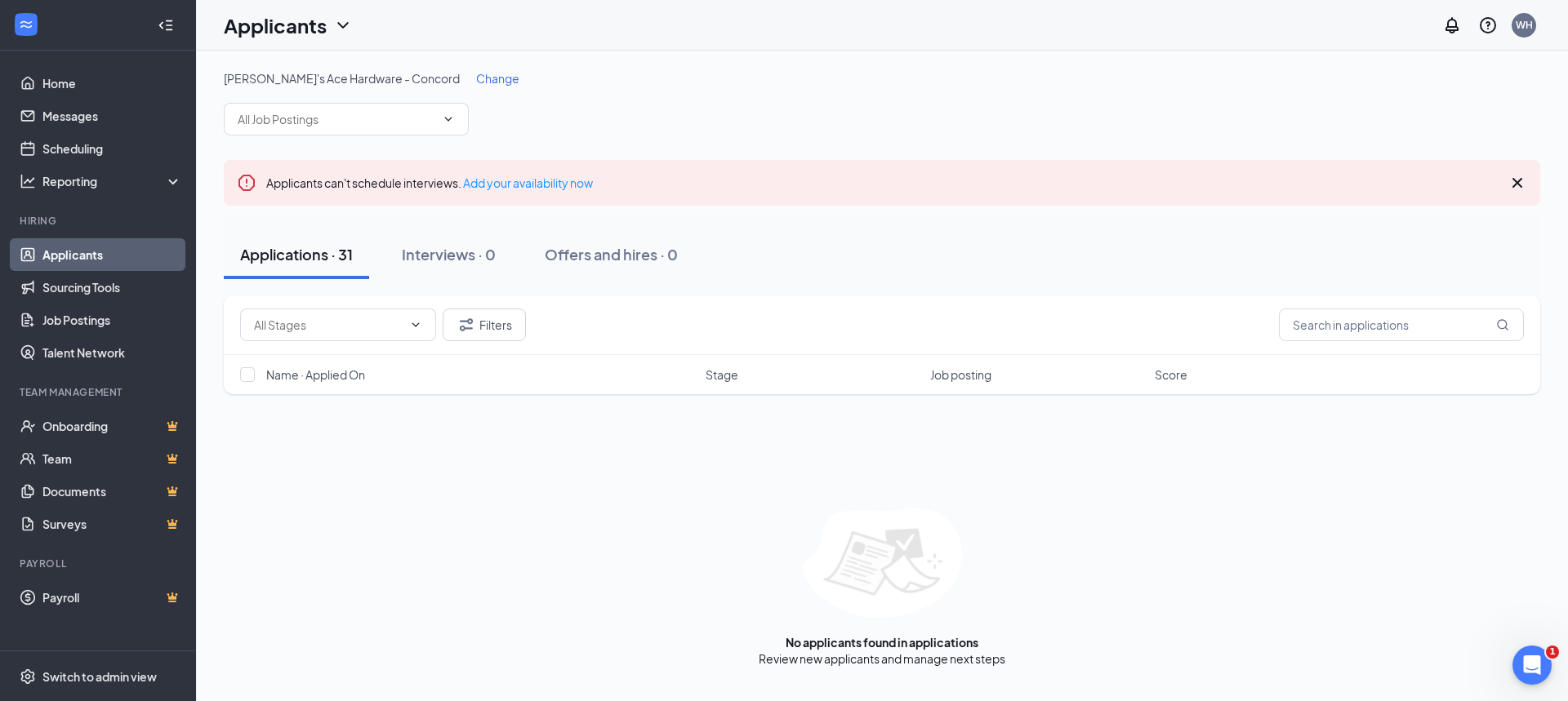
click at [368, 77] on span "[PERSON_NAME]'s Ace Hardware - Concord" at bounding box center [341, 78] width 236 height 15
click at [476, 75] on span "Change" at bounding box center [497, 78] width 43 height 15
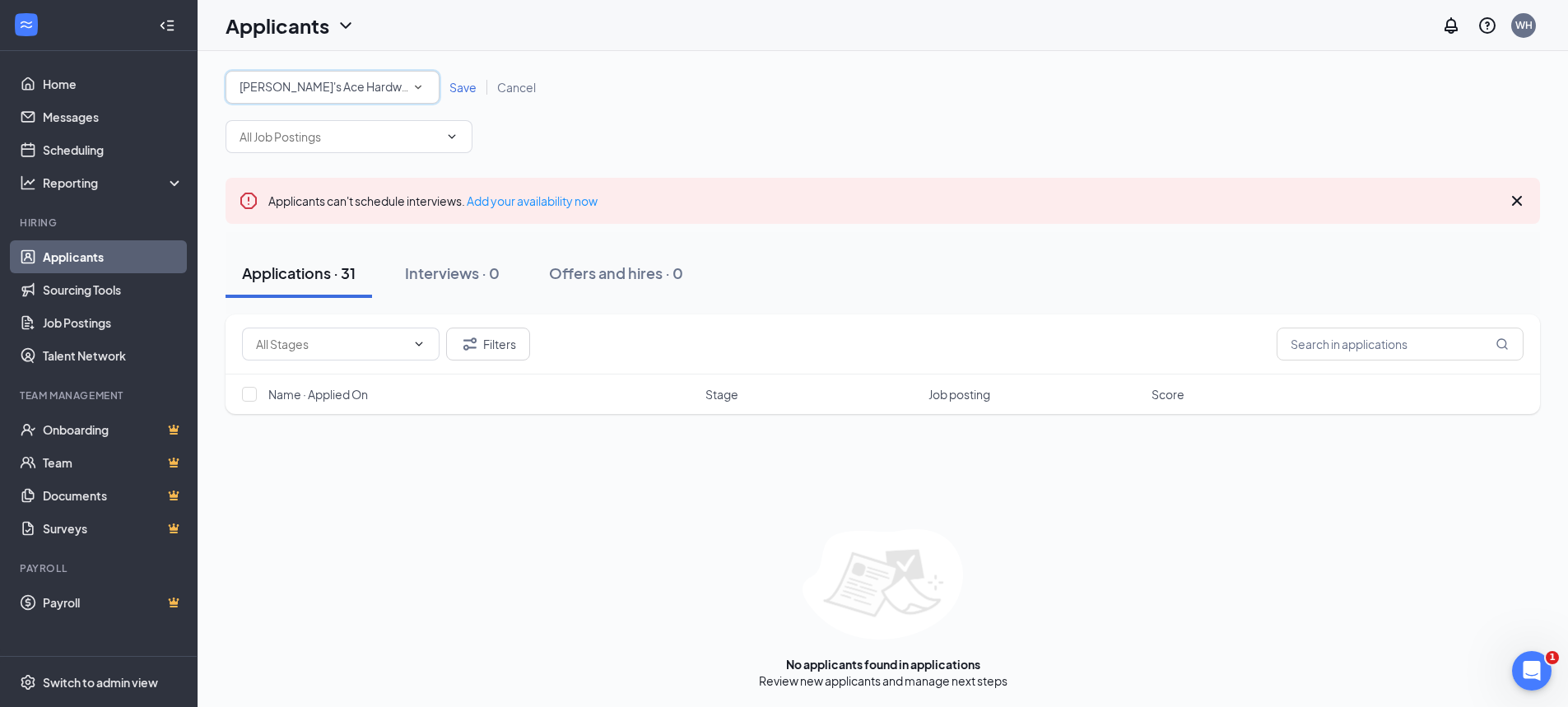
click at [388, 93] on span "[PERSON_NAME]'s Ace Hardware - Concord" at bounding box center [358, 86] width 238 height 15
click at [377, 214] on span "[PERSON_NAME]'s Ace Hardware - [PERSON_NAME]" at bounding box center [380, 212] width 283 height 15
click at [454, 86] on span "Save" at bounding box center [462, 86] width 27 height 15
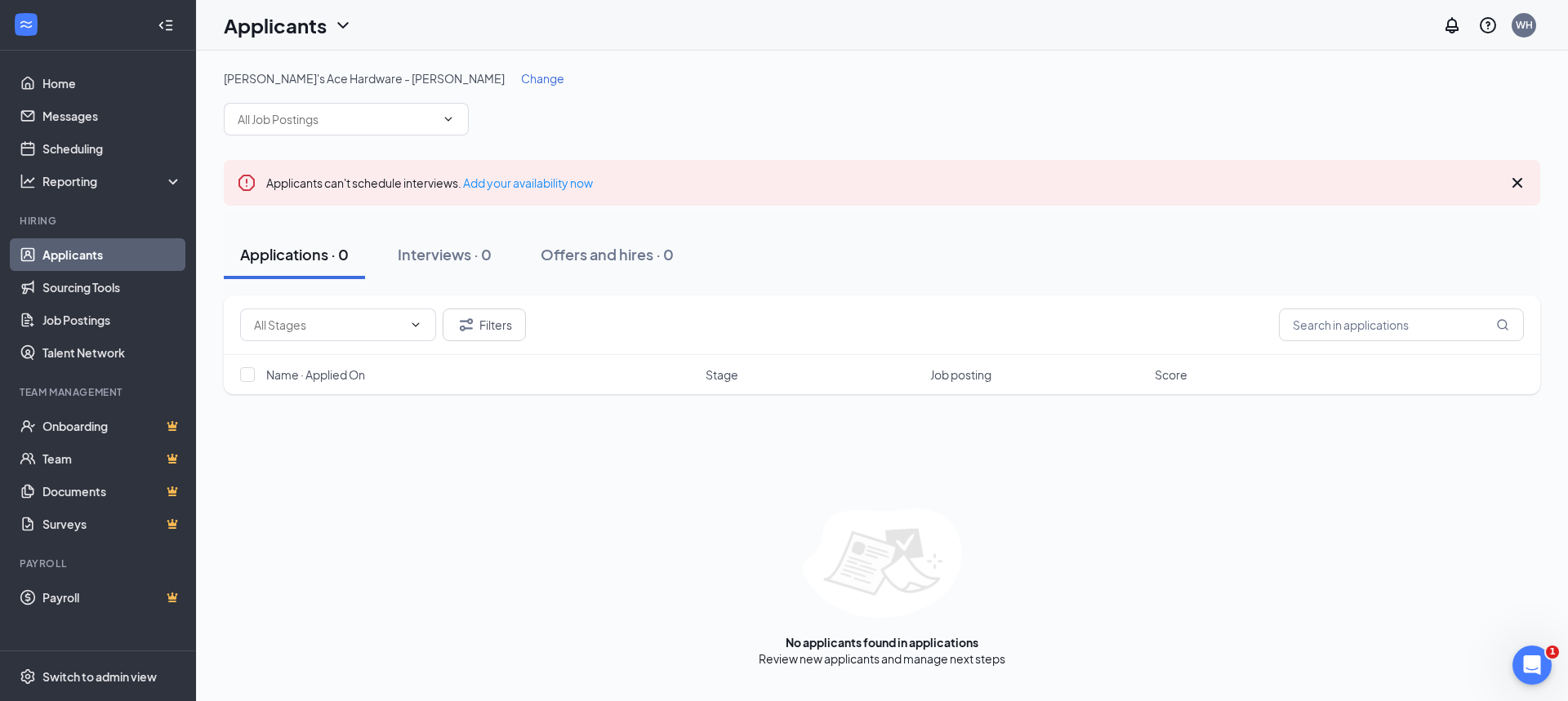
click at [356, 78] on span "[PERSON_NAME]'s Ace Hardware - [PERSON_NAME]" at bounding box center [364, 78] width 281 height 15
click at [521, 75] on span "Change" at bounding box center [543, 78] width 43 height 15
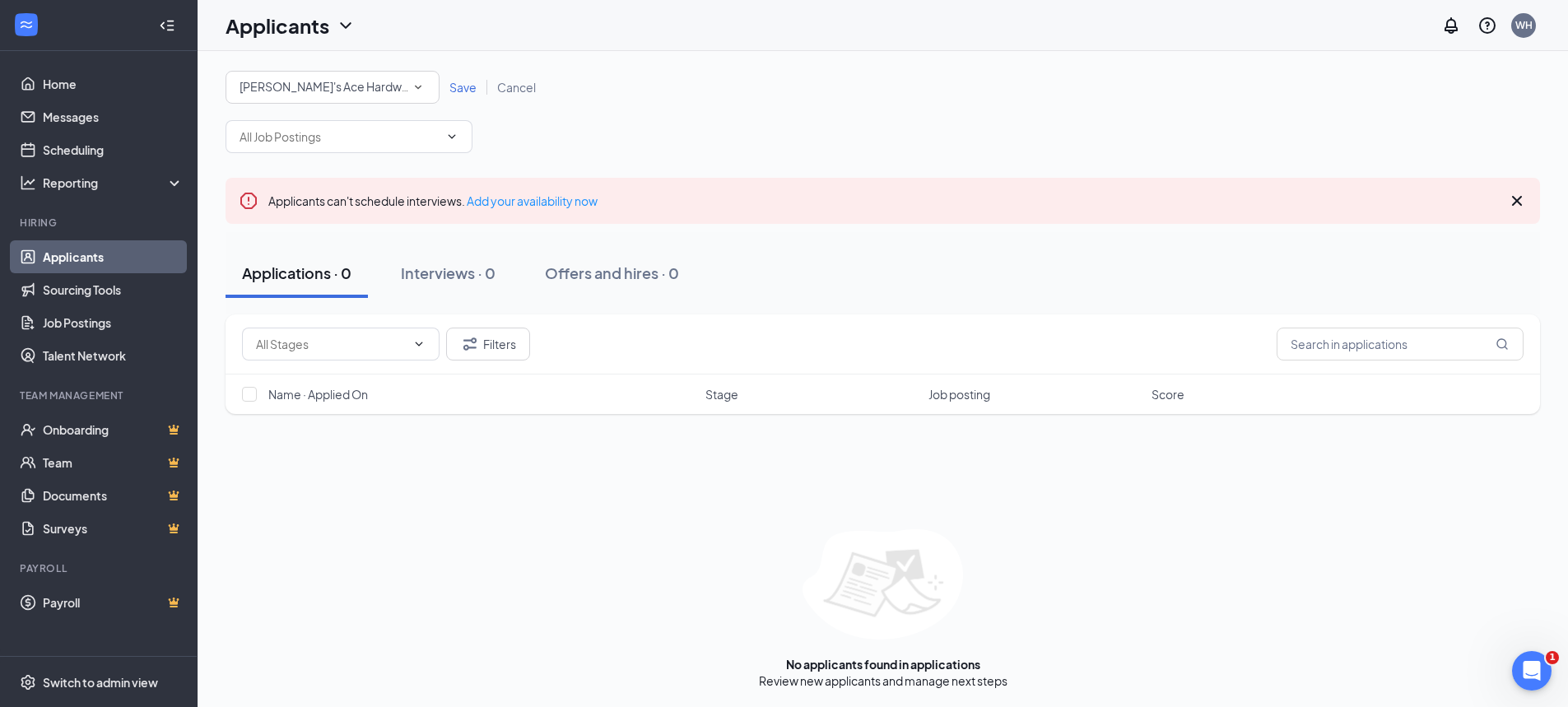
click at [367, 79] on span "[PERSON_NAME]'s Ace Hardware - [PERSON_NAME]" at bounding box center [381, 86] width 283 height 15
click at [380, 171] on span "[PERSON_NAME]'s Ace Hardware - Concord" at bounding box center [357, 173] width 238 height 15
click at [454, 85] on span "Save" at bounding box center [462, 86] width 27 height 15
